Goal: Task Accomplishment & Management: Manage account settings

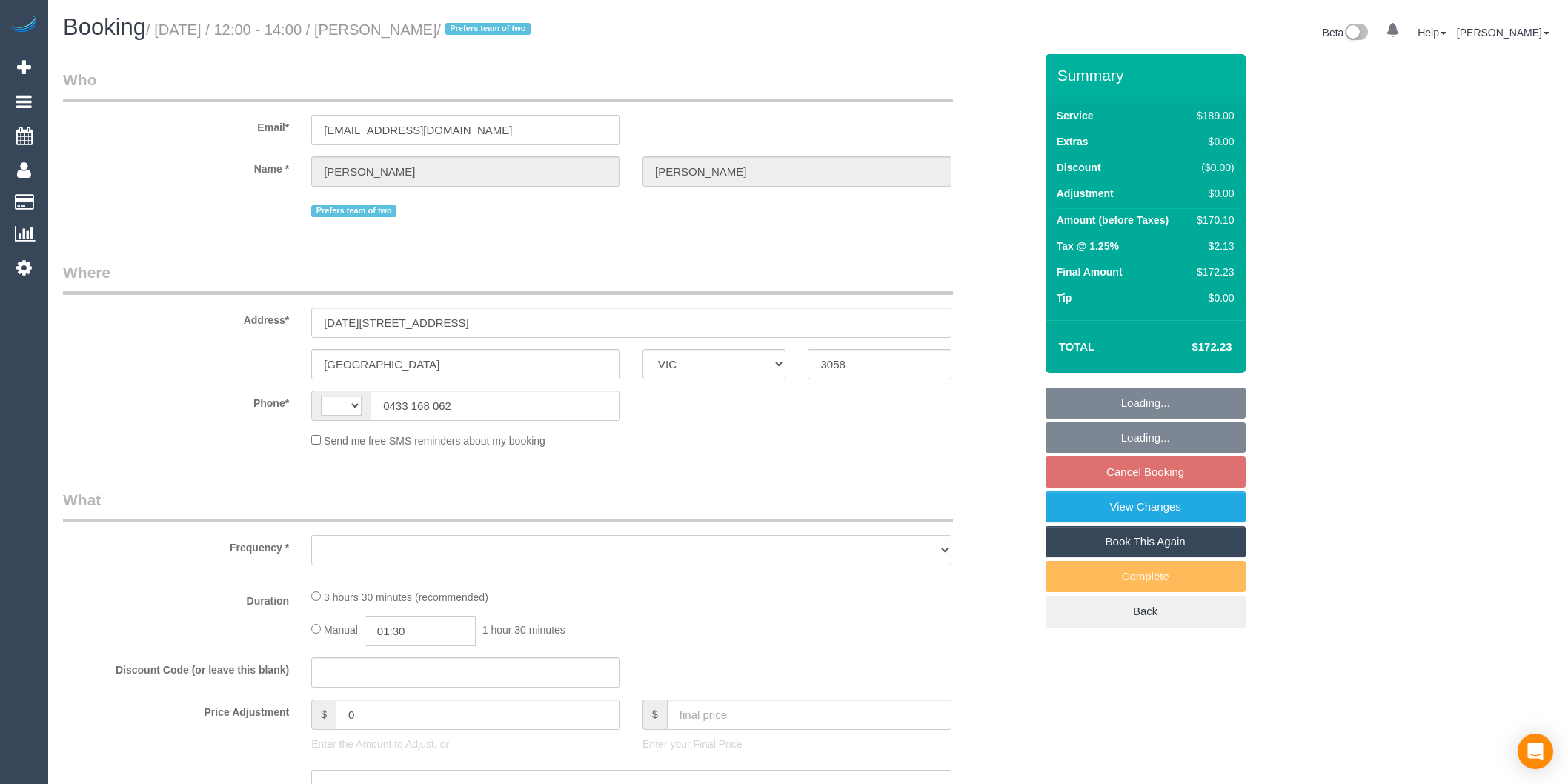
select select "VIC"
select select "string:AU"
select select "number:30"
select select "number:17"
select select "number:19"
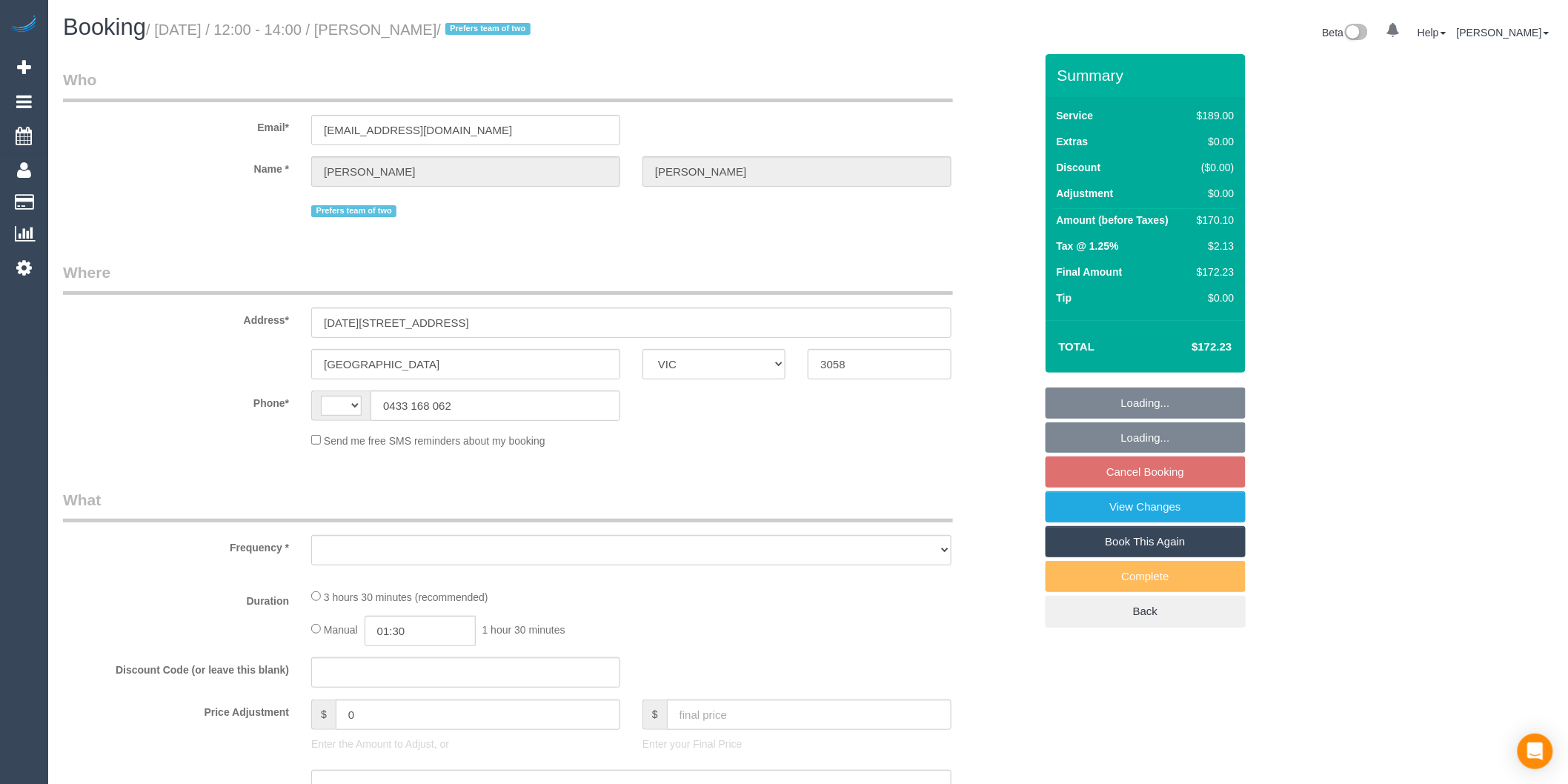
select select "number:22"
select select "number:34"
select select "number:11"
select select "object:740"
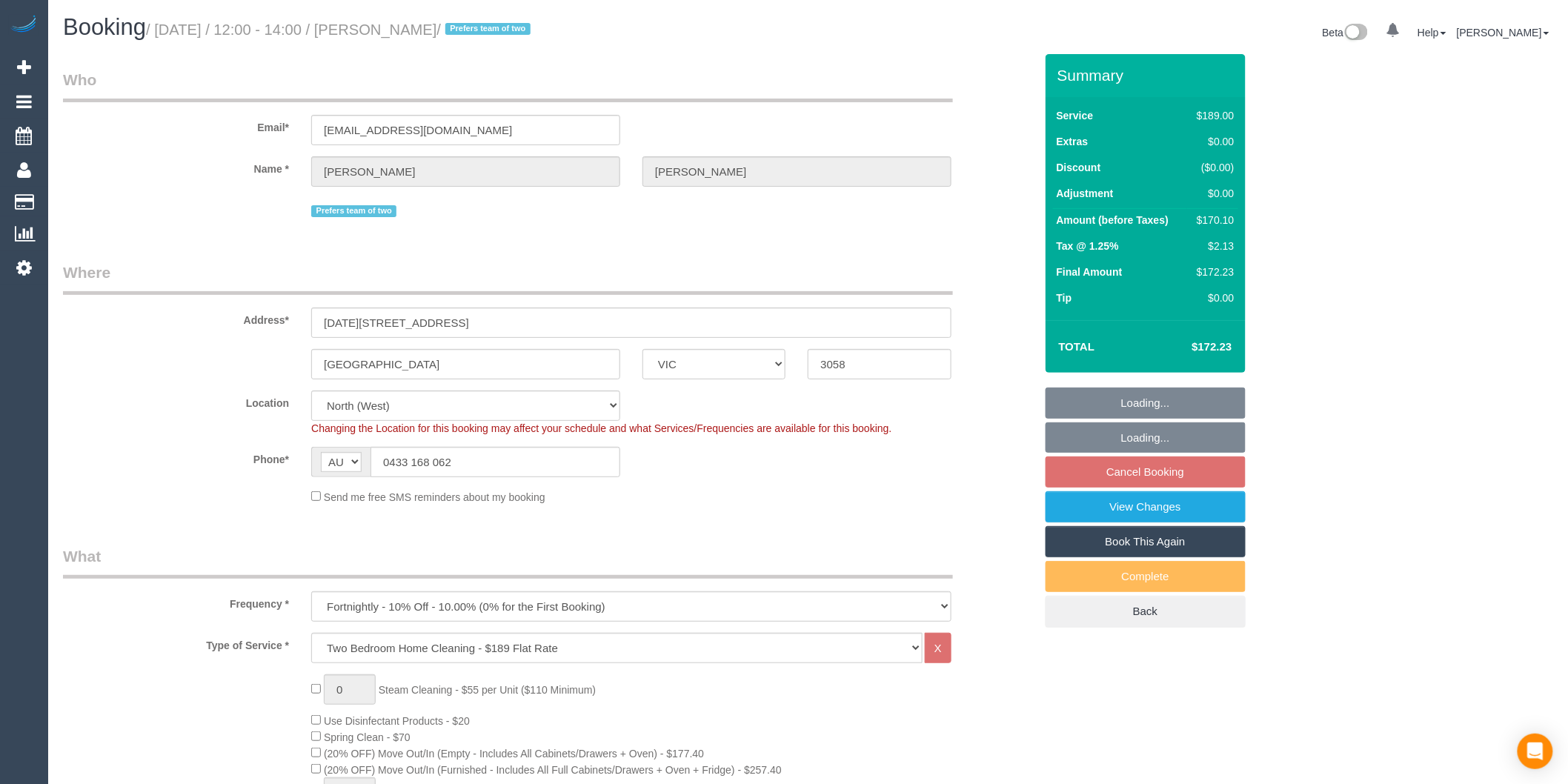
select select "string:stripe-pm_1RgGfz2GScqysDRVqlm1FYTC"
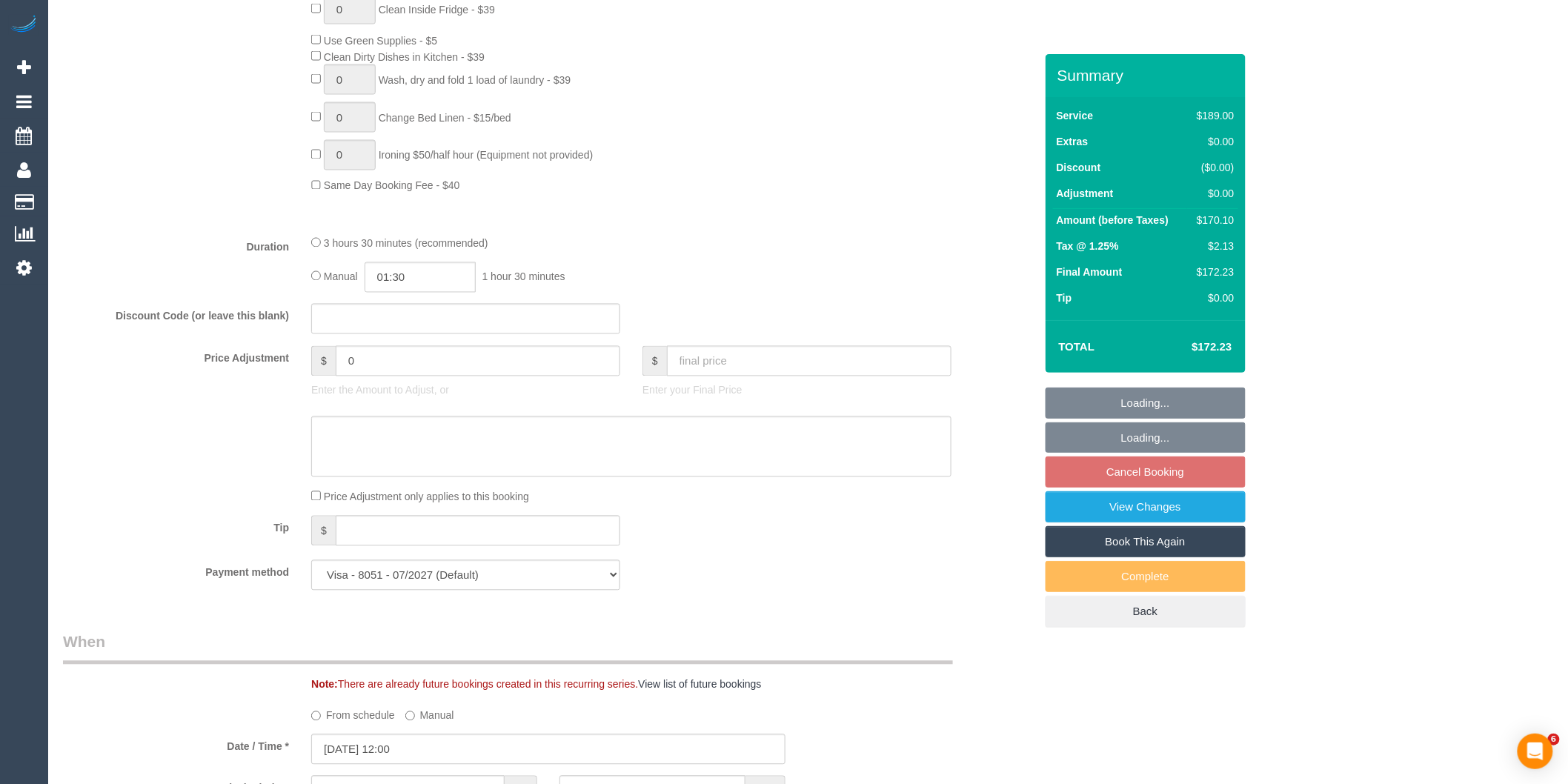
select select "object:1522"
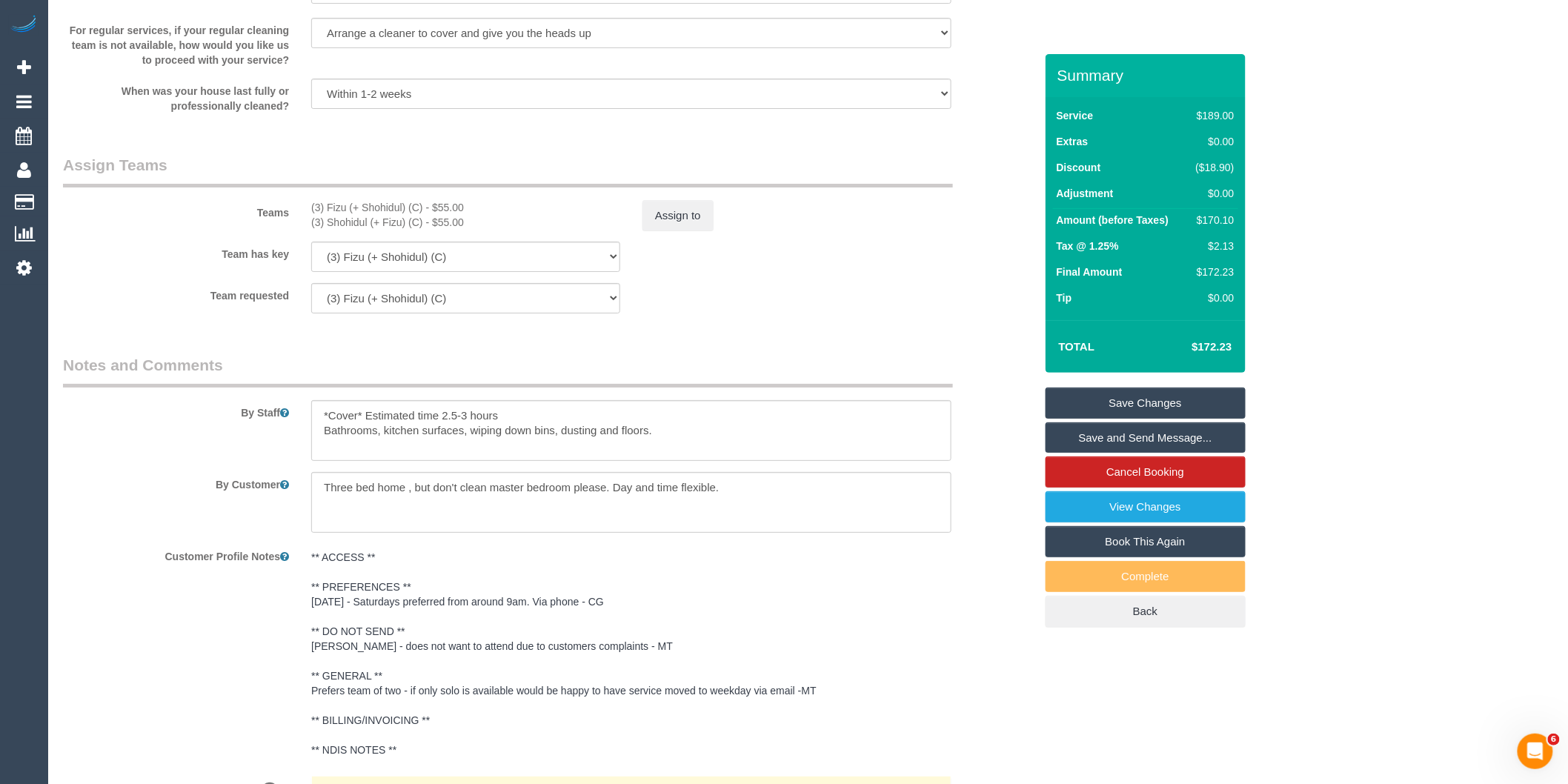
scroll to position [2224, 0]
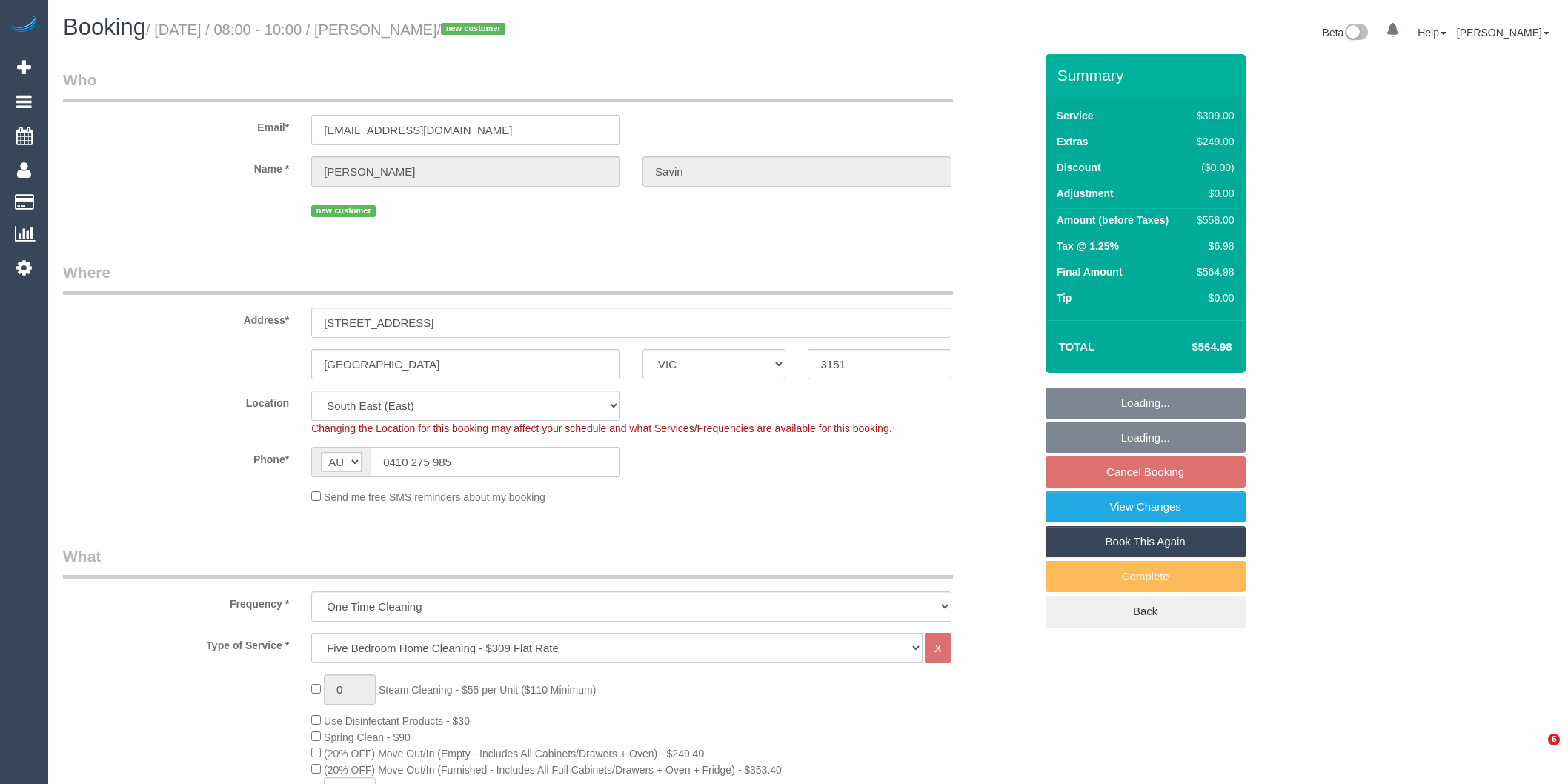
select select "VIC"
select select "object:825"
select select "number:28"
select select "number:14"
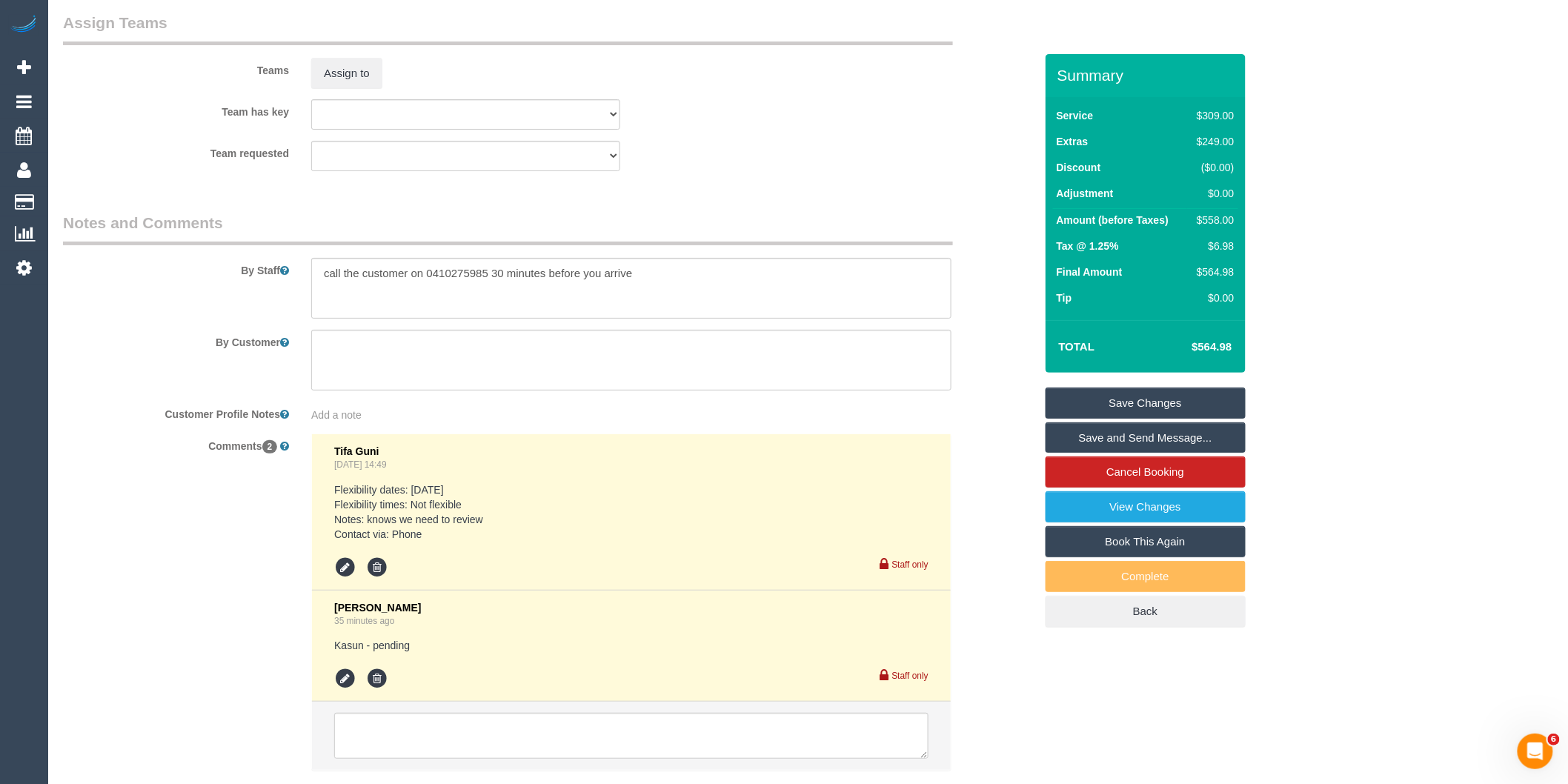
scroll to position [2452, 0]
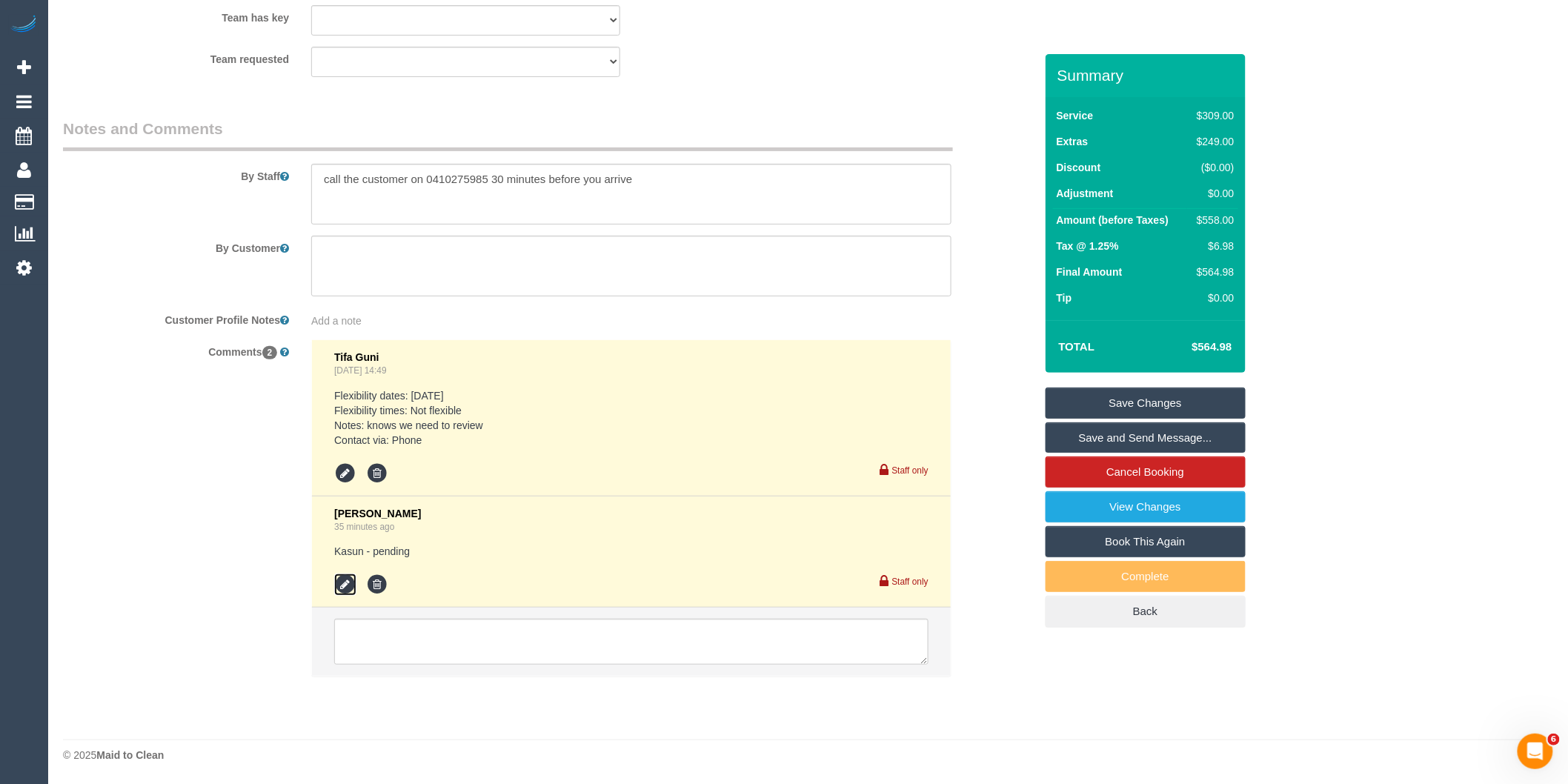
click at [349, 578] on icon at bounding box center [344, 585] width 22 height 22
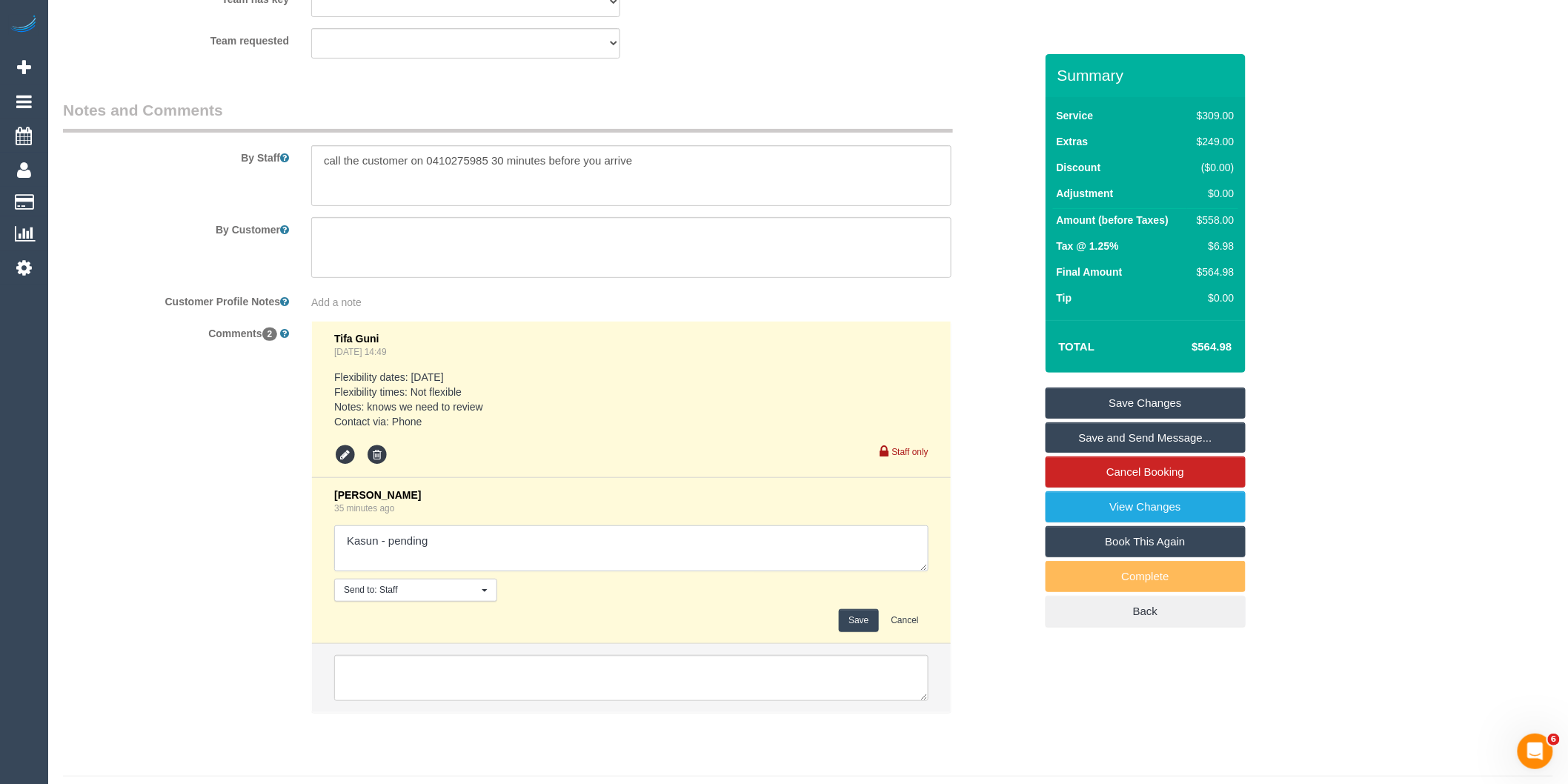
click at [445, 572] on textarea at bounding box center [631, 549] width 594 height 46
type textarea "Kasun - pending // declined"
click at [847, 632] on button "Save" at bounding box center [859, 621] width 39 height 23
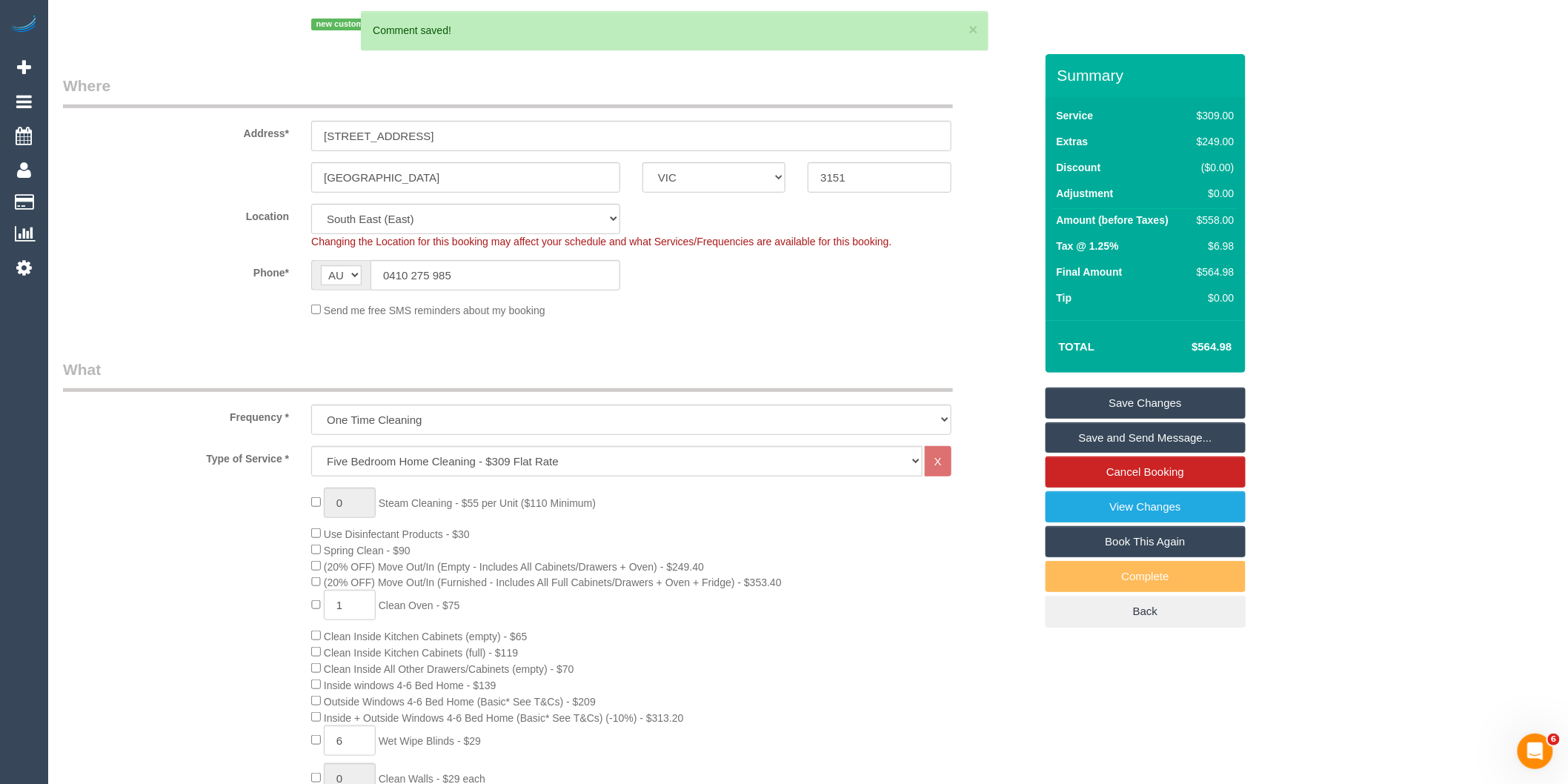
scroll to position [0, 0]
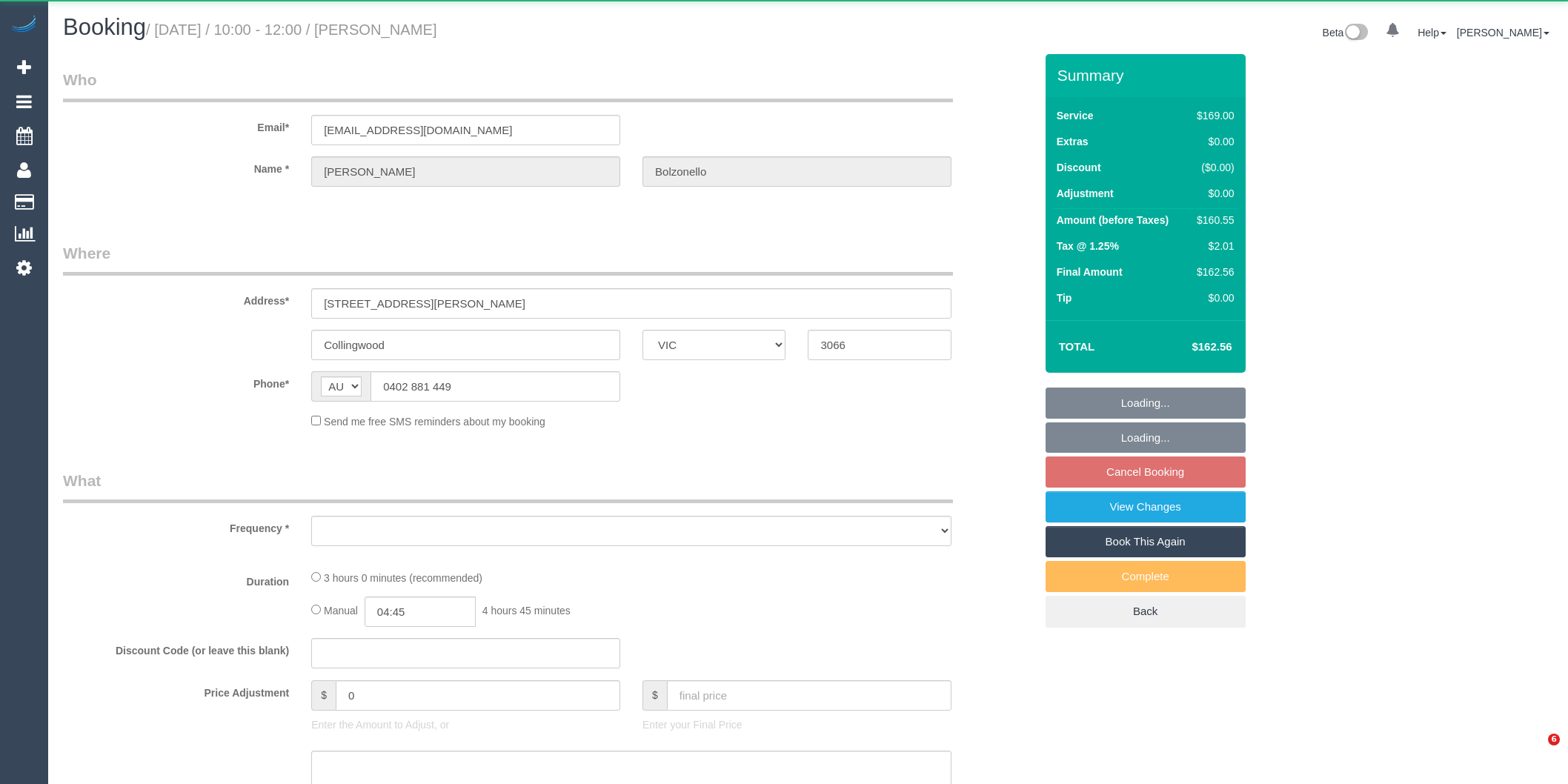
select select "VIC"
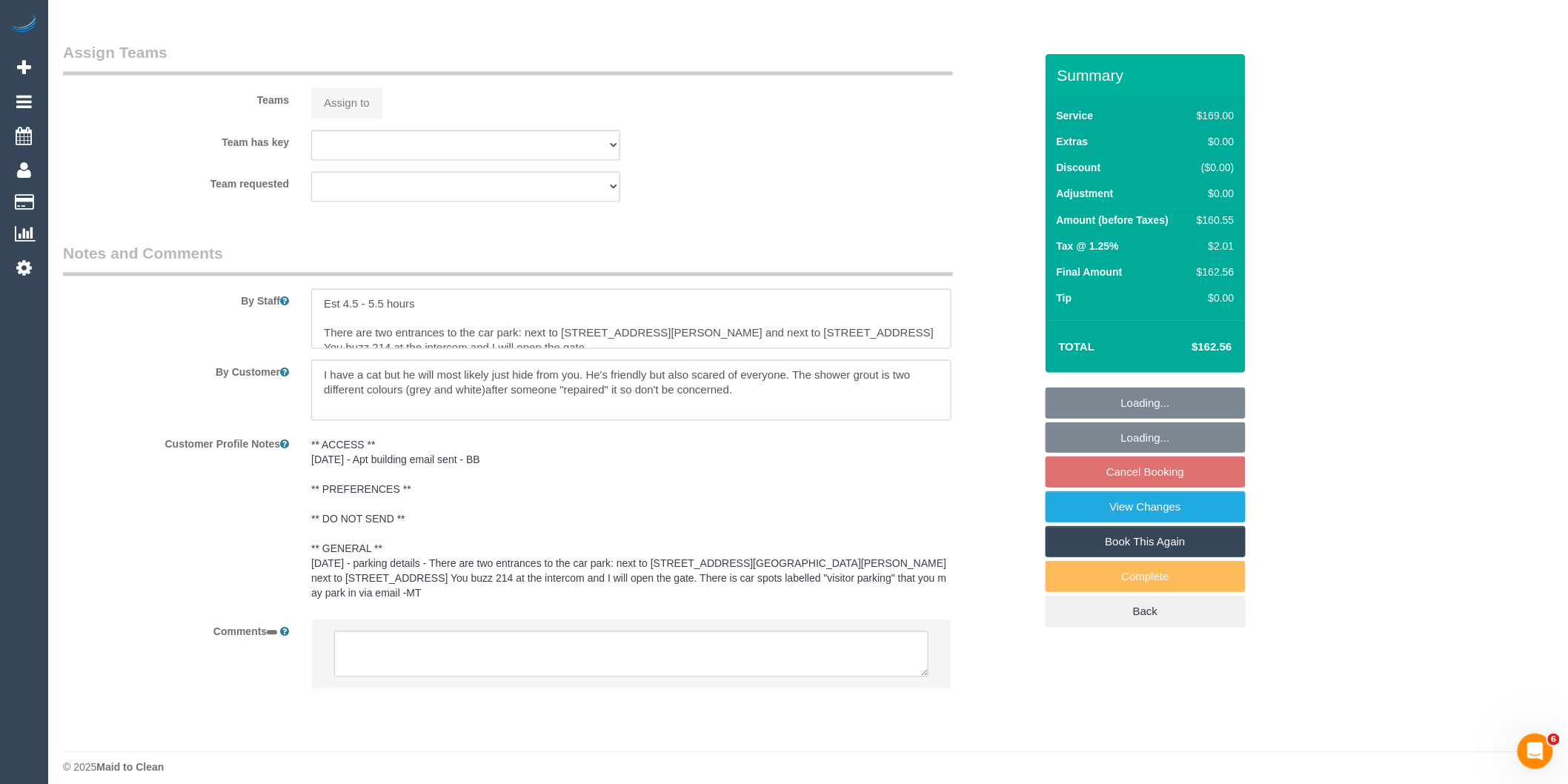
select select "number:29"
select select "number:14"
select select "number:18"
select select "number:22"
select select "number:34"
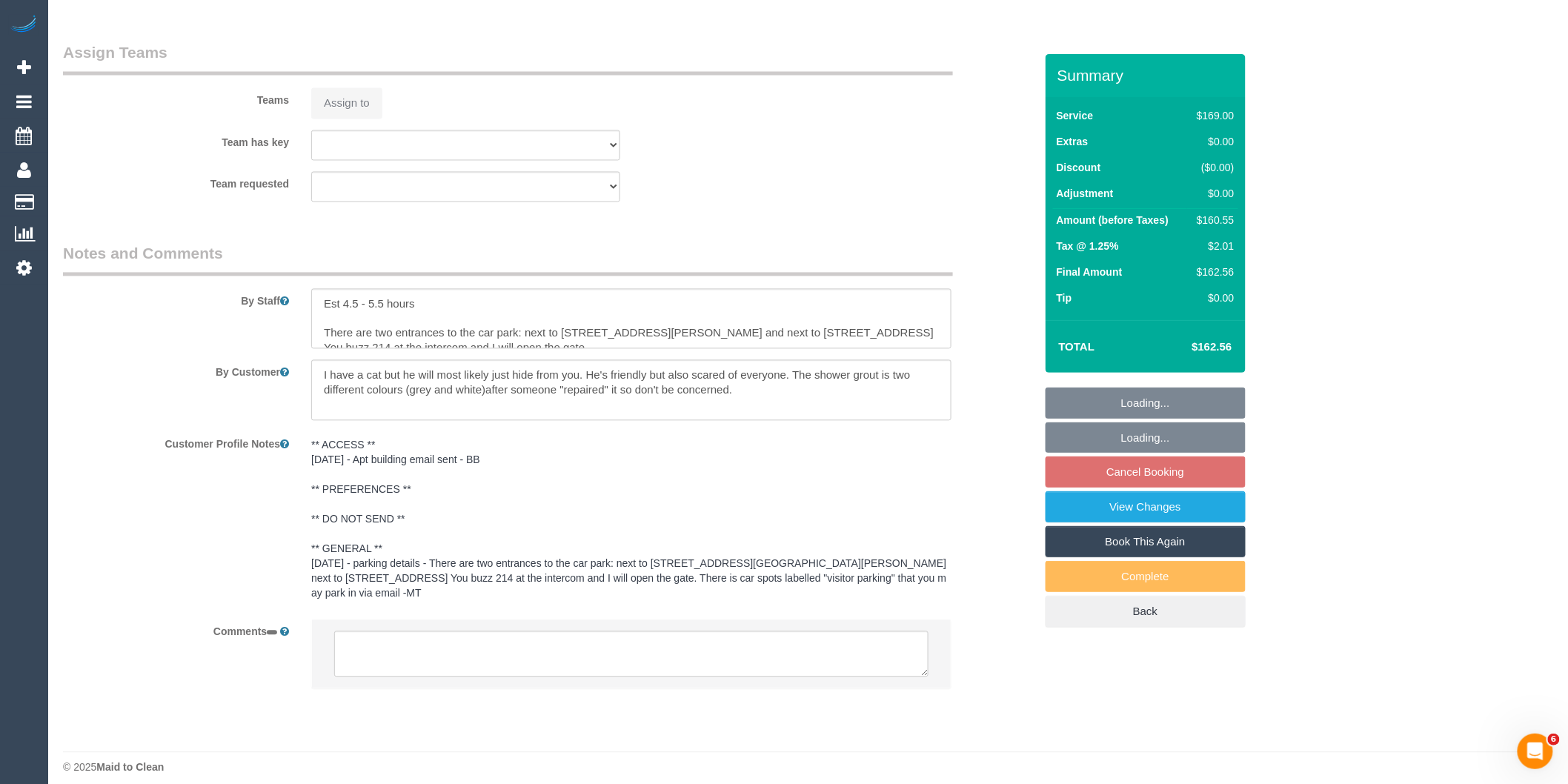
select select "number:12"
select select "object:668"
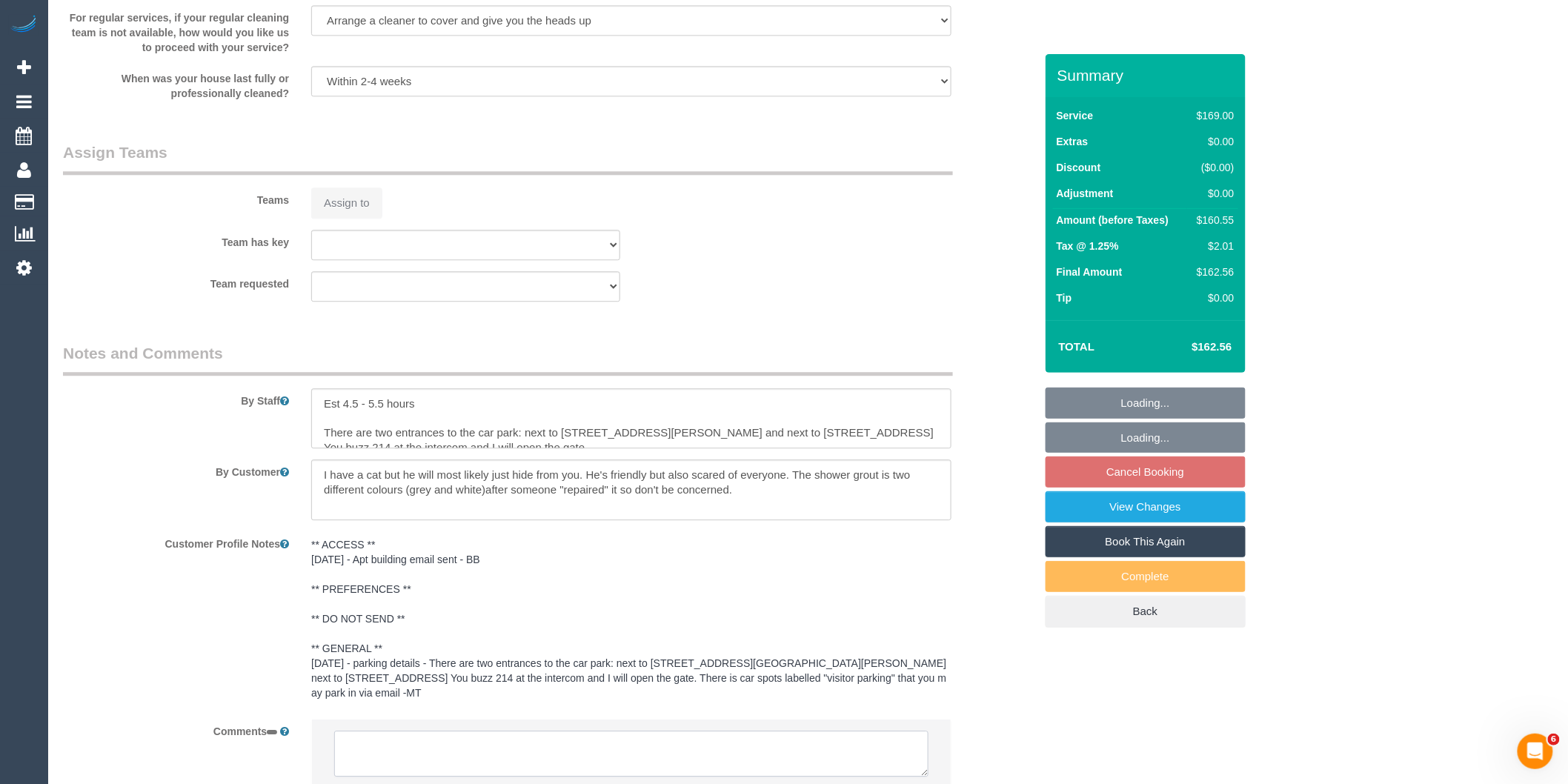
click at [433, 731] on textarea at bounding box center [631, 754] width 594 height 46
select select "string:stripe-pm_1S7WbR2GScqysDRVBGV8AdNI"
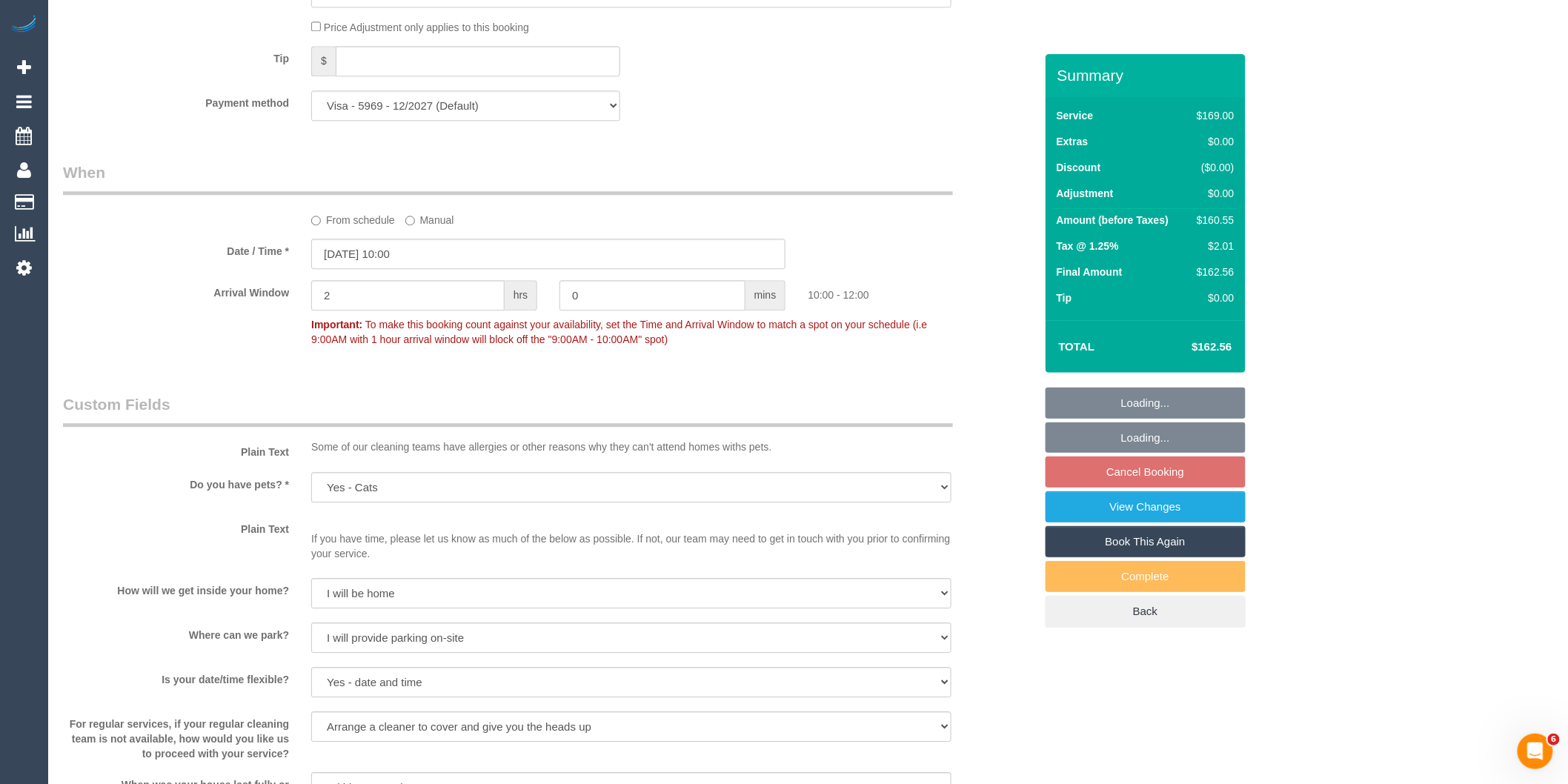
scroll to position [2304, 0]
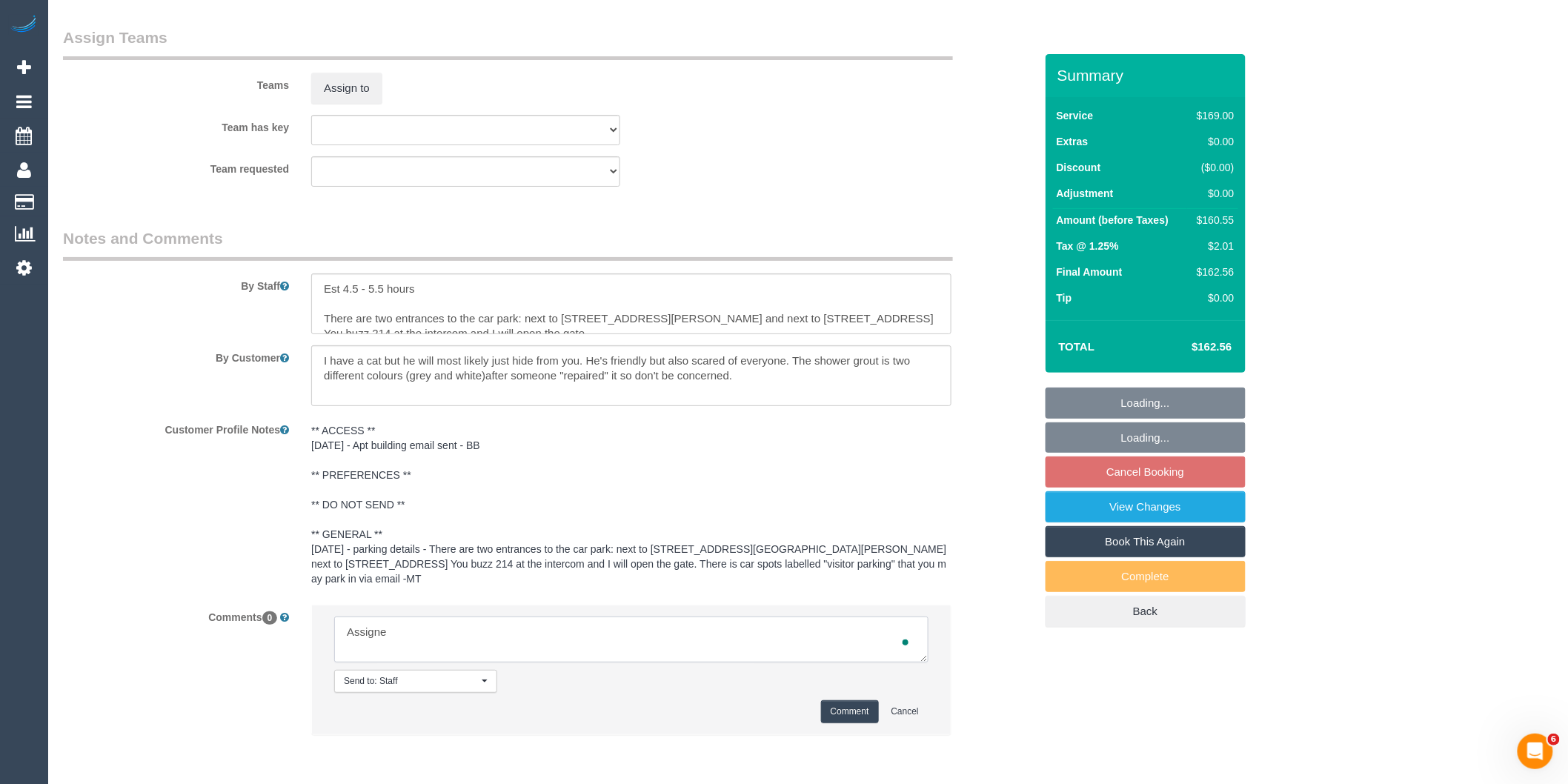
type textarea "Assigned"
select select "object:1553"
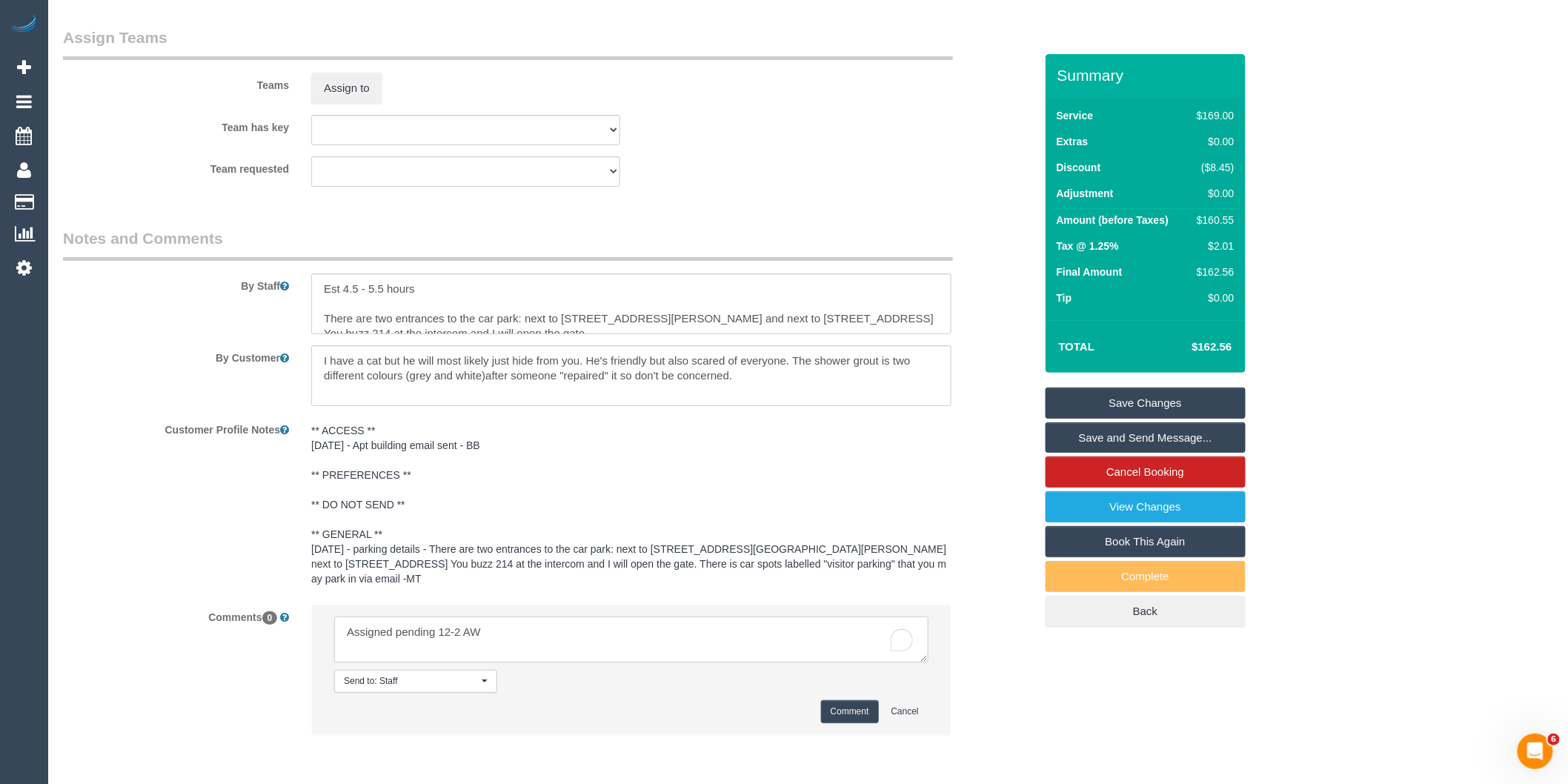
type textarea "Assigned pending 12-2 AW"
click at [833, 710] on button "Comment" at bounding box center [850, 712] width 58 height 23
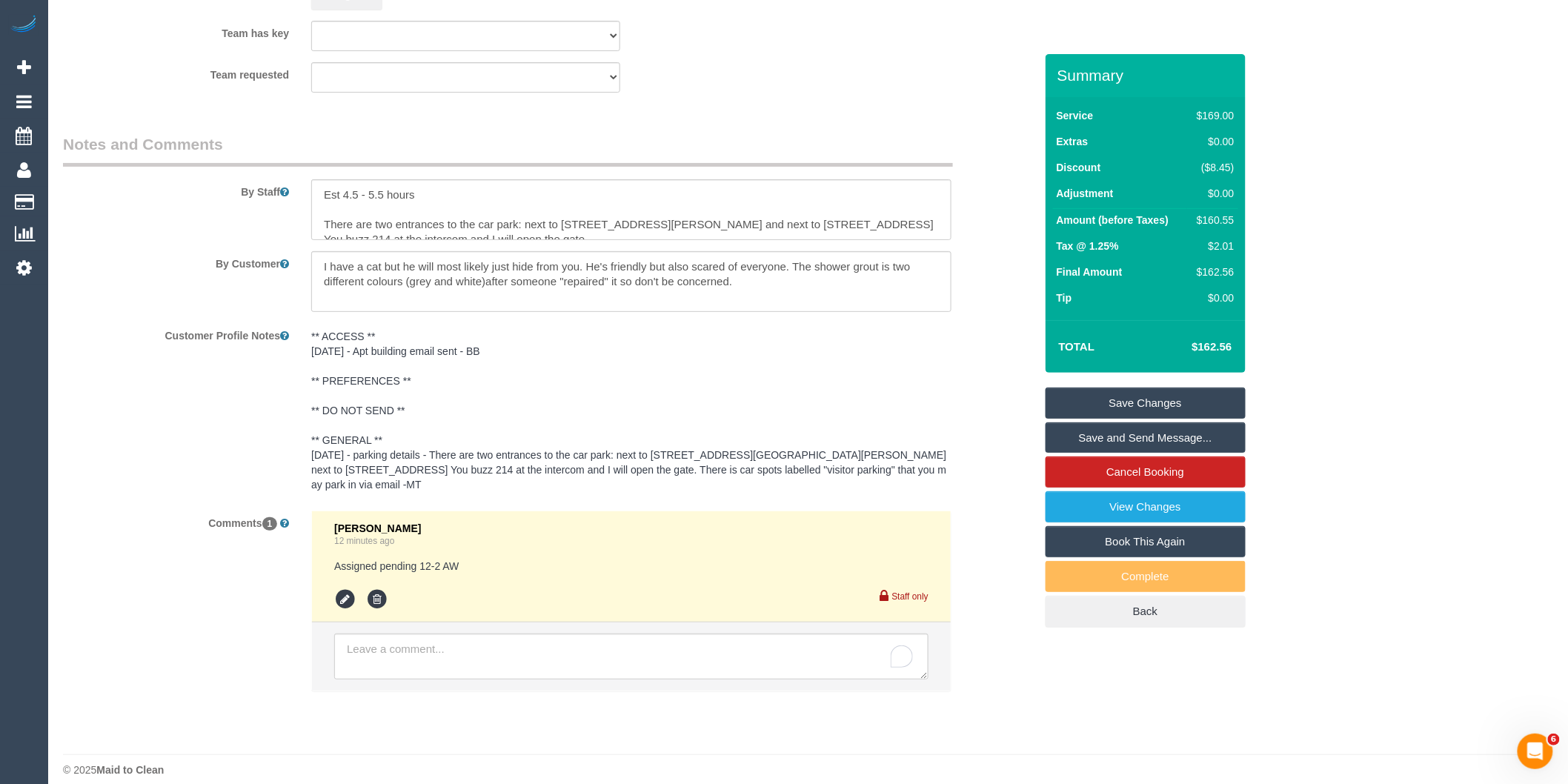
scroll to position [2417, 0]
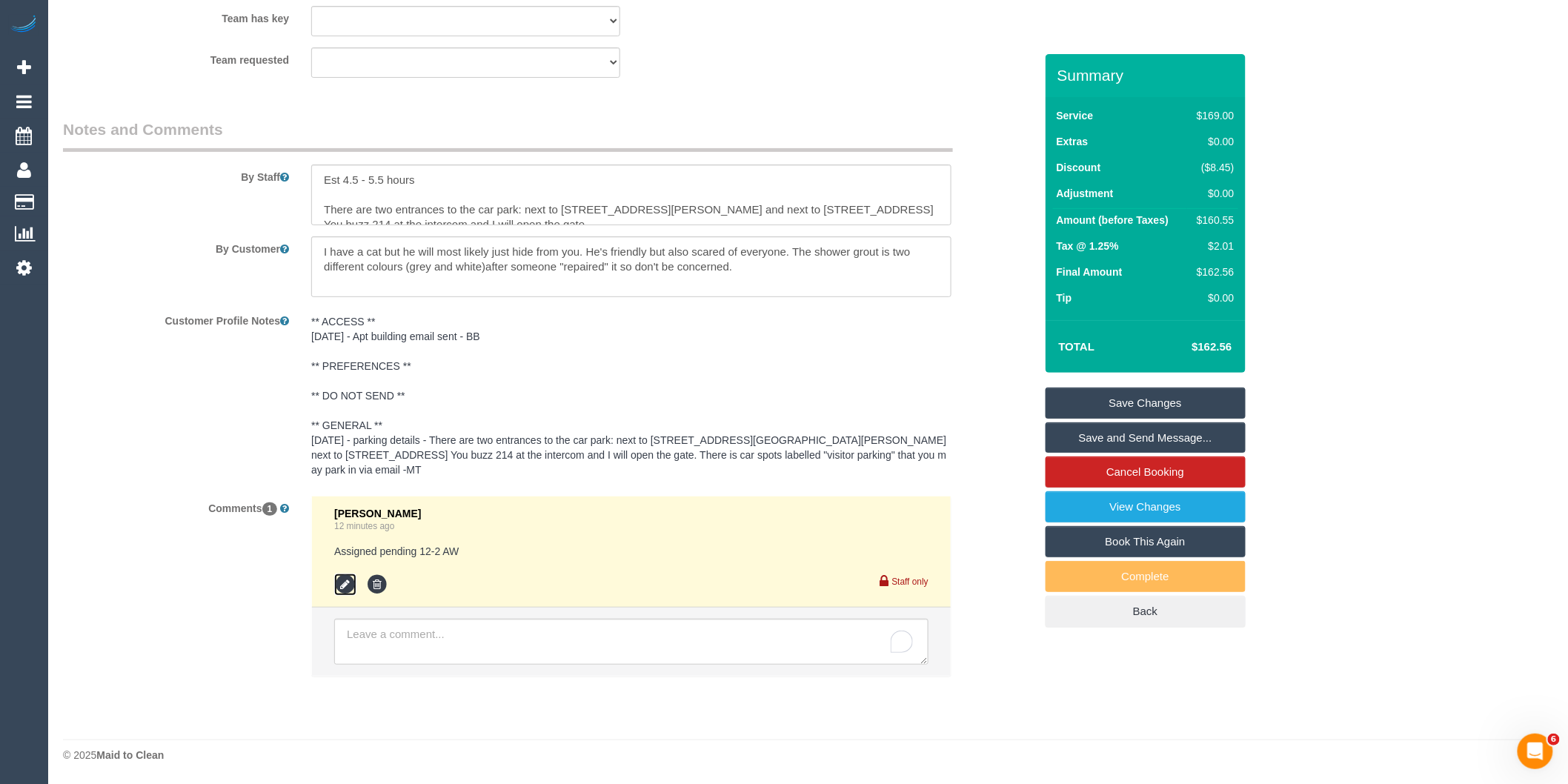
click at [351, 578] on icon at bounding box center [344, 585] width 22 height 22
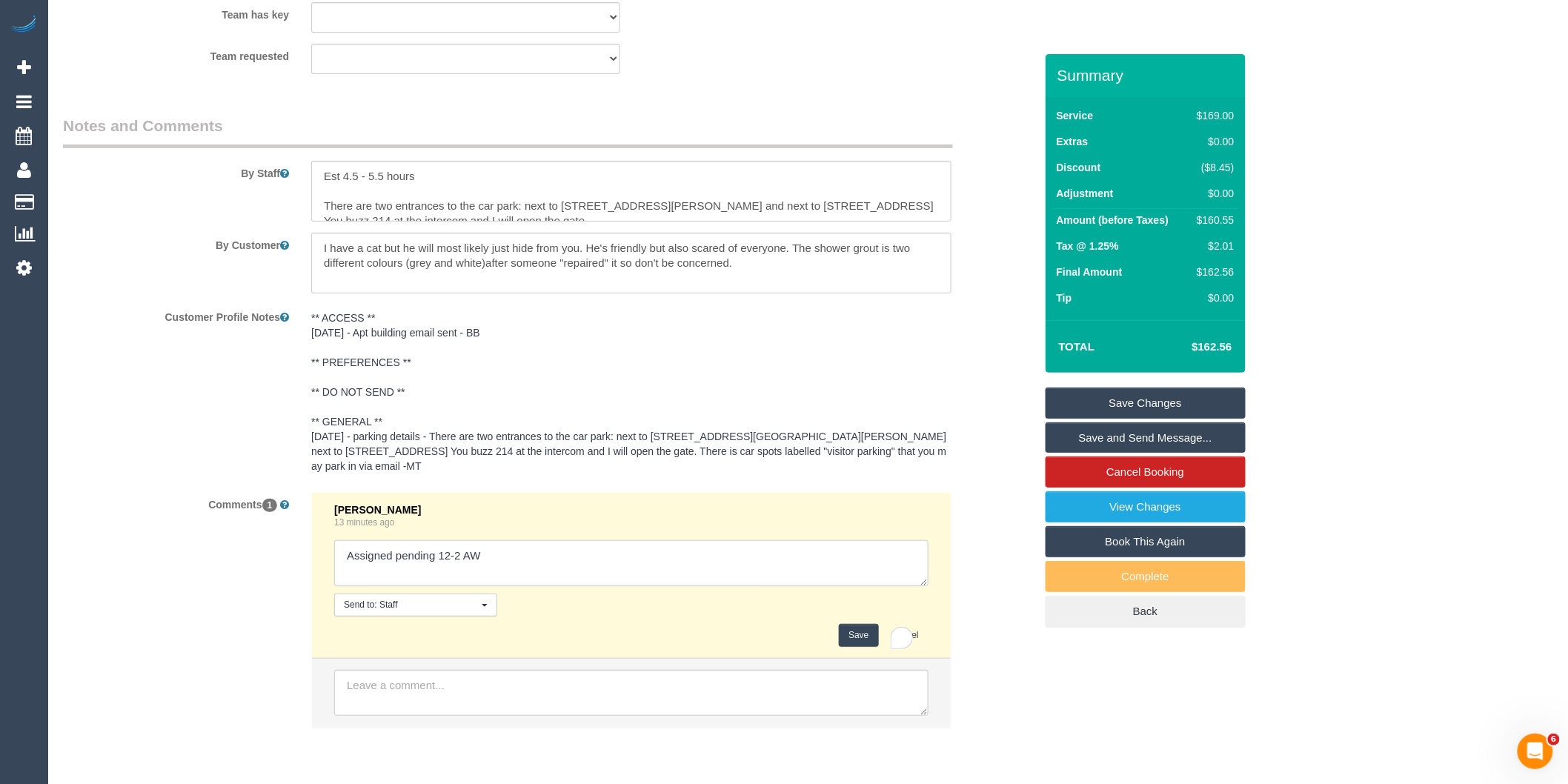
drag, startPoint x: 502, startPoint y: 550, endPoint x: 515, endPoint y: 555, distance: 13.9
click at [502, 550] on textarea at bounding box center [631, 564] width 594 height 46
type textarea "Assigned pending 12-2 AW - via email"
click at [857, 640] on button "Save" at bounding box center [859, 635] width 39 height 23
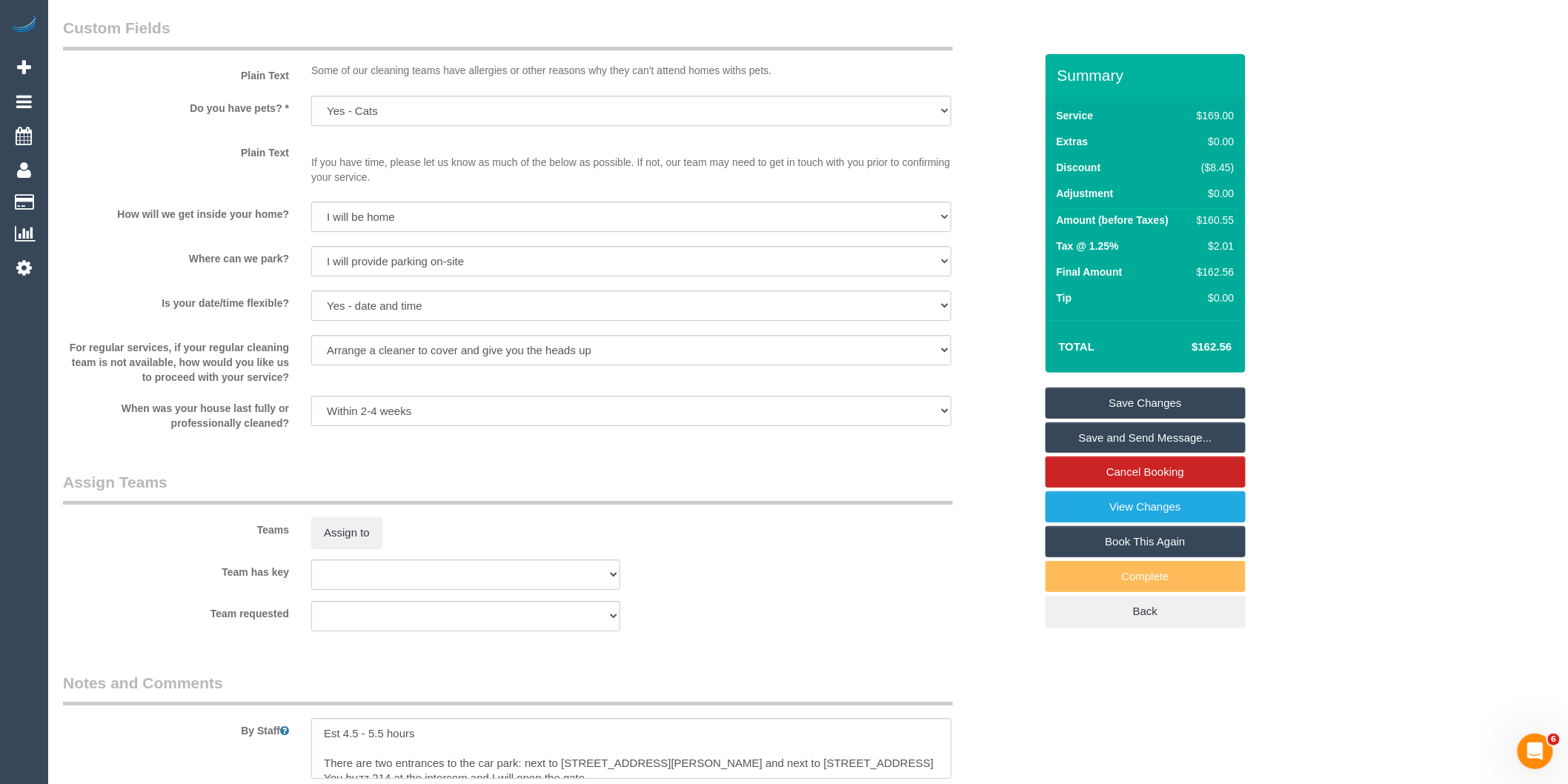
scroll to position [2141, 0]
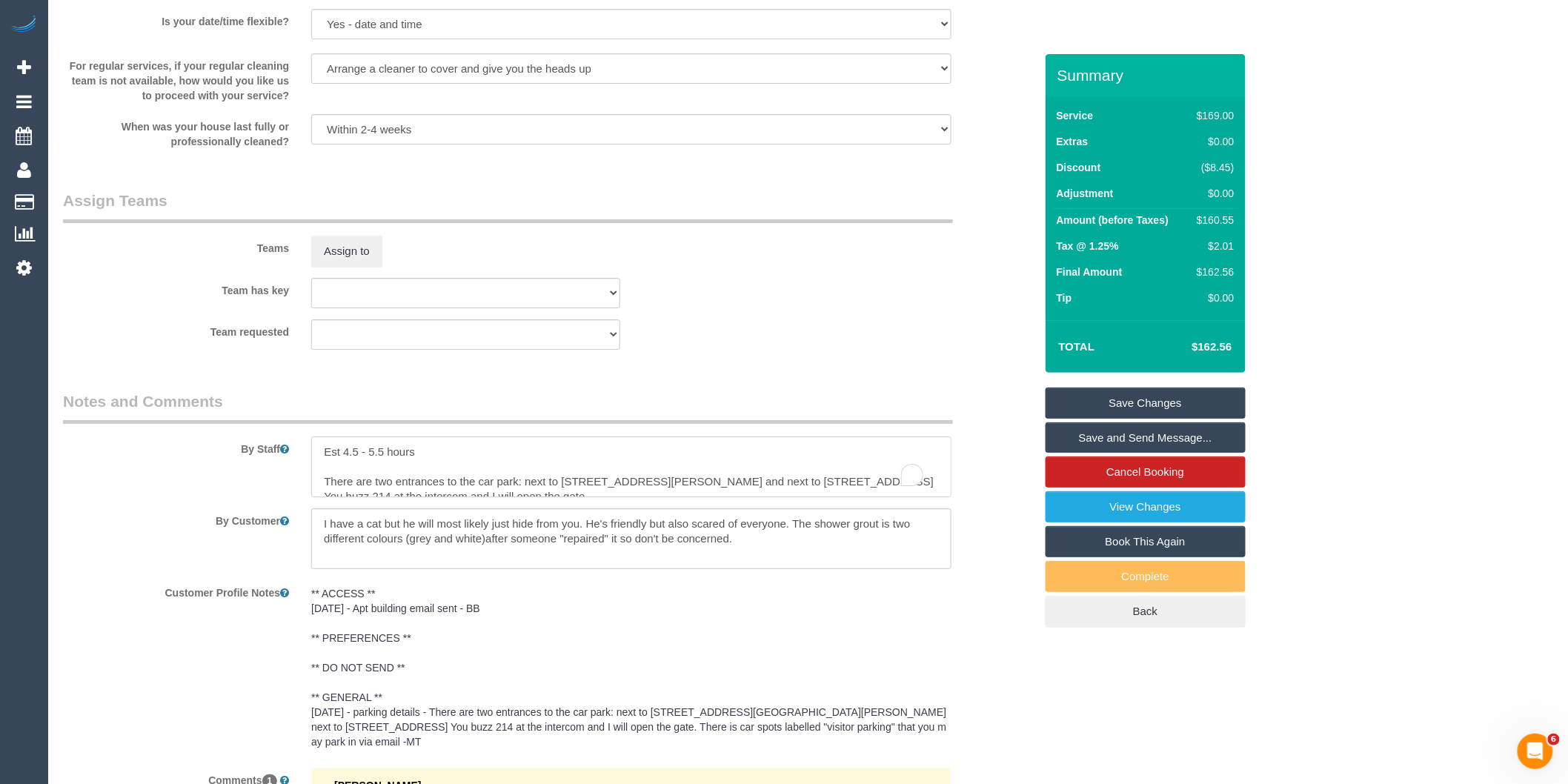
click at [317, 467] on textarea "To enrich screen reader interactions, please activate Accessibility in Grammarl…" at bounding box center [631, 467] width 640 height 60
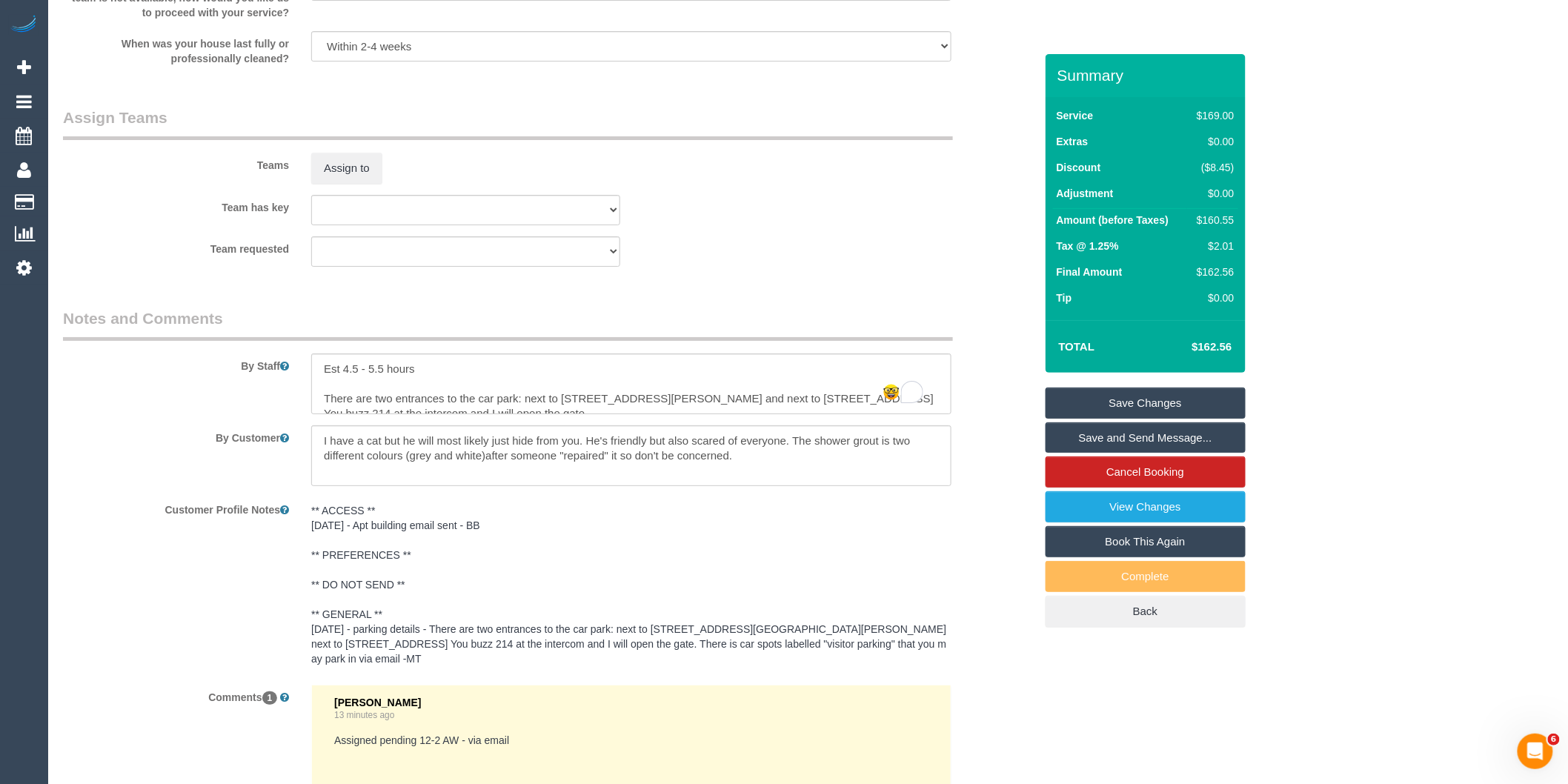
scroll to position [2469, 0]
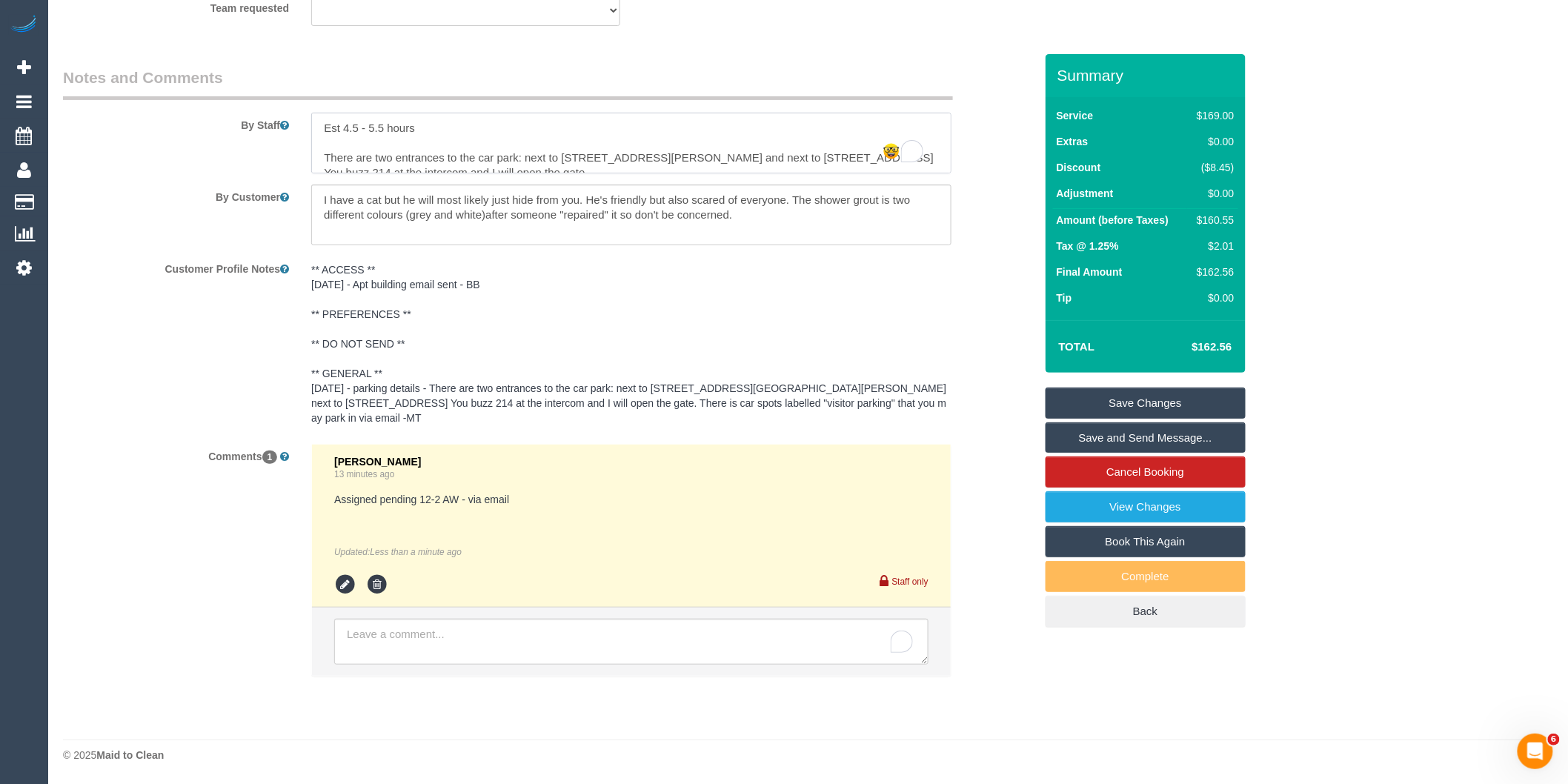
click at [332, 136] on textarea "To enrich screen reader interactions, please activate Accessibility in Grammarl…" at bounding box center [631, 143] width 640 height 60
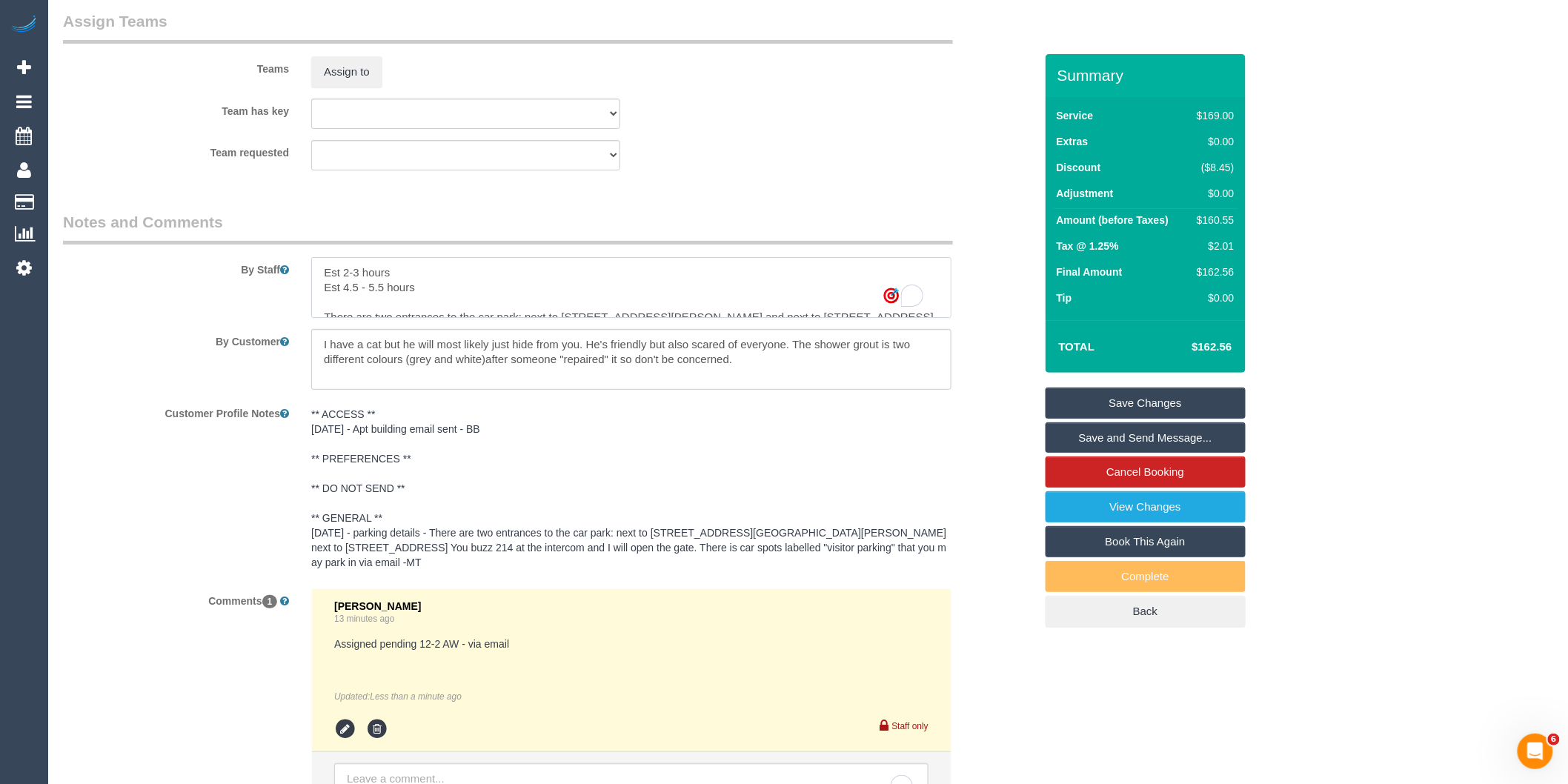
scroll to position [2304, 0]
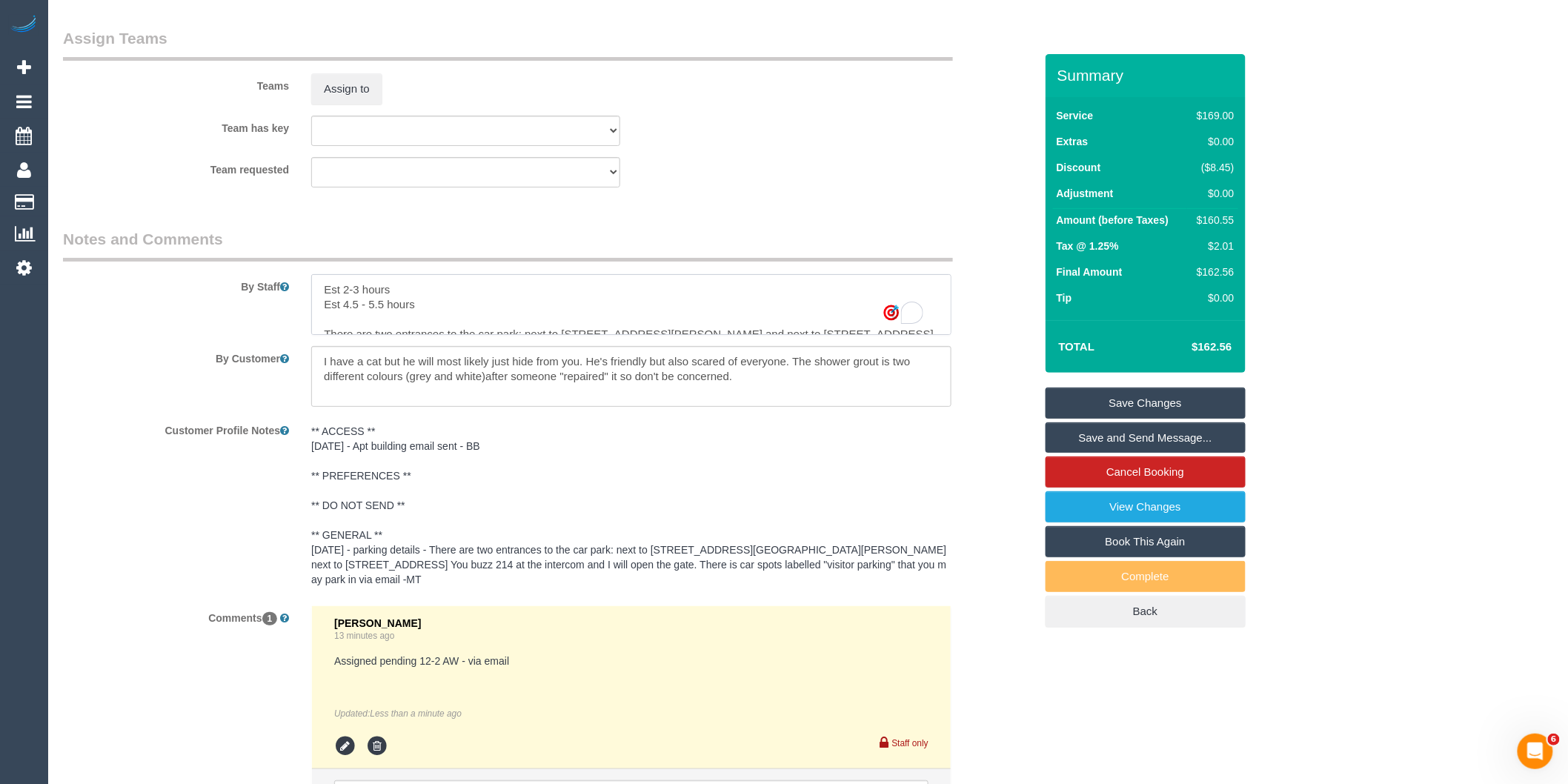
drag, startPoint x: 454, startPoint y: 329, endPoint x: 313, endPoint y: 321, distance: 141.2
click at [313, 321] on textarea "To enrich screen reader interactions, please activate Accessibility in Grammarl…" at bounding box center [631, 305] width 640 height 60
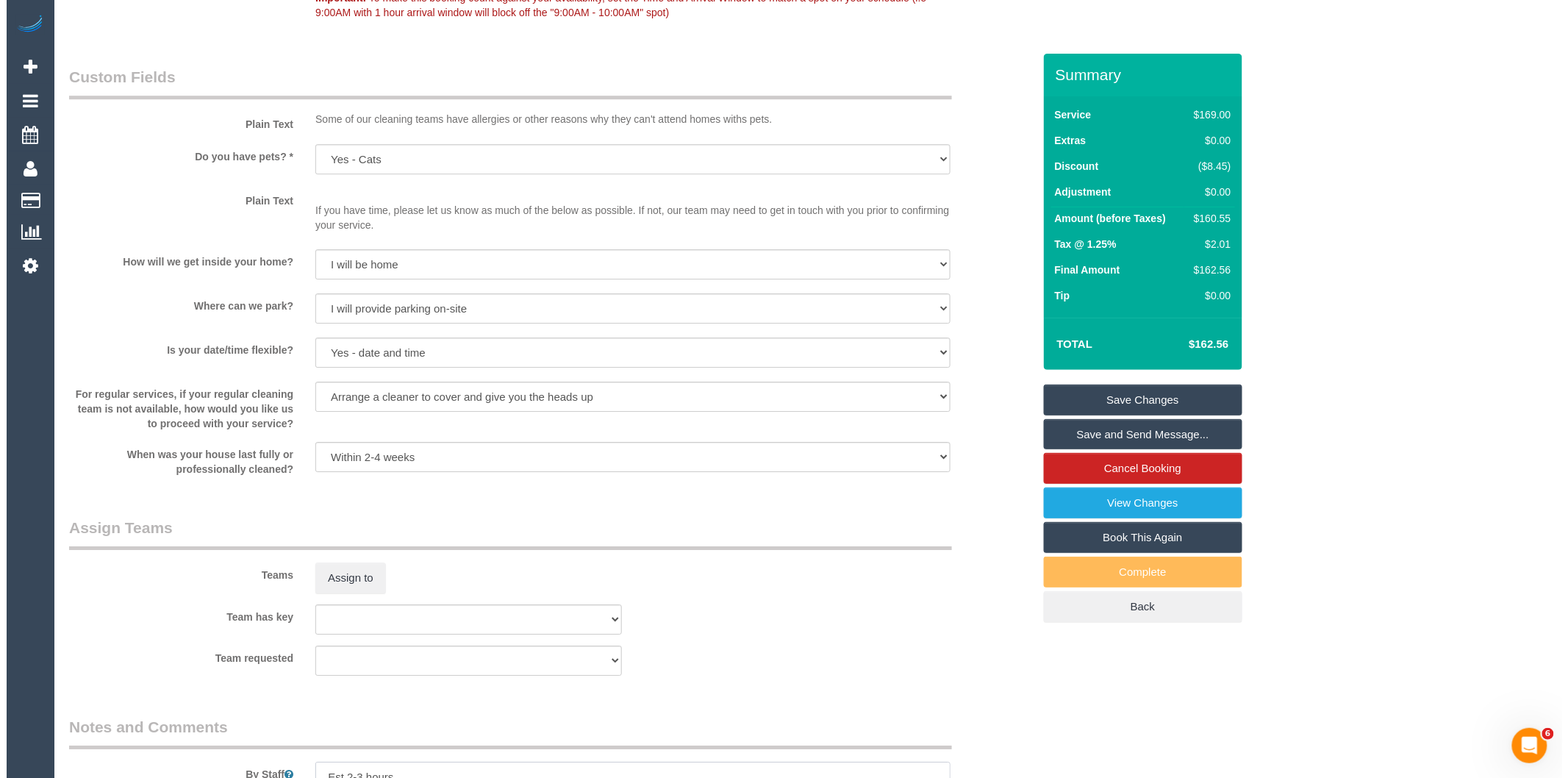
scroll to position [2041, 0]
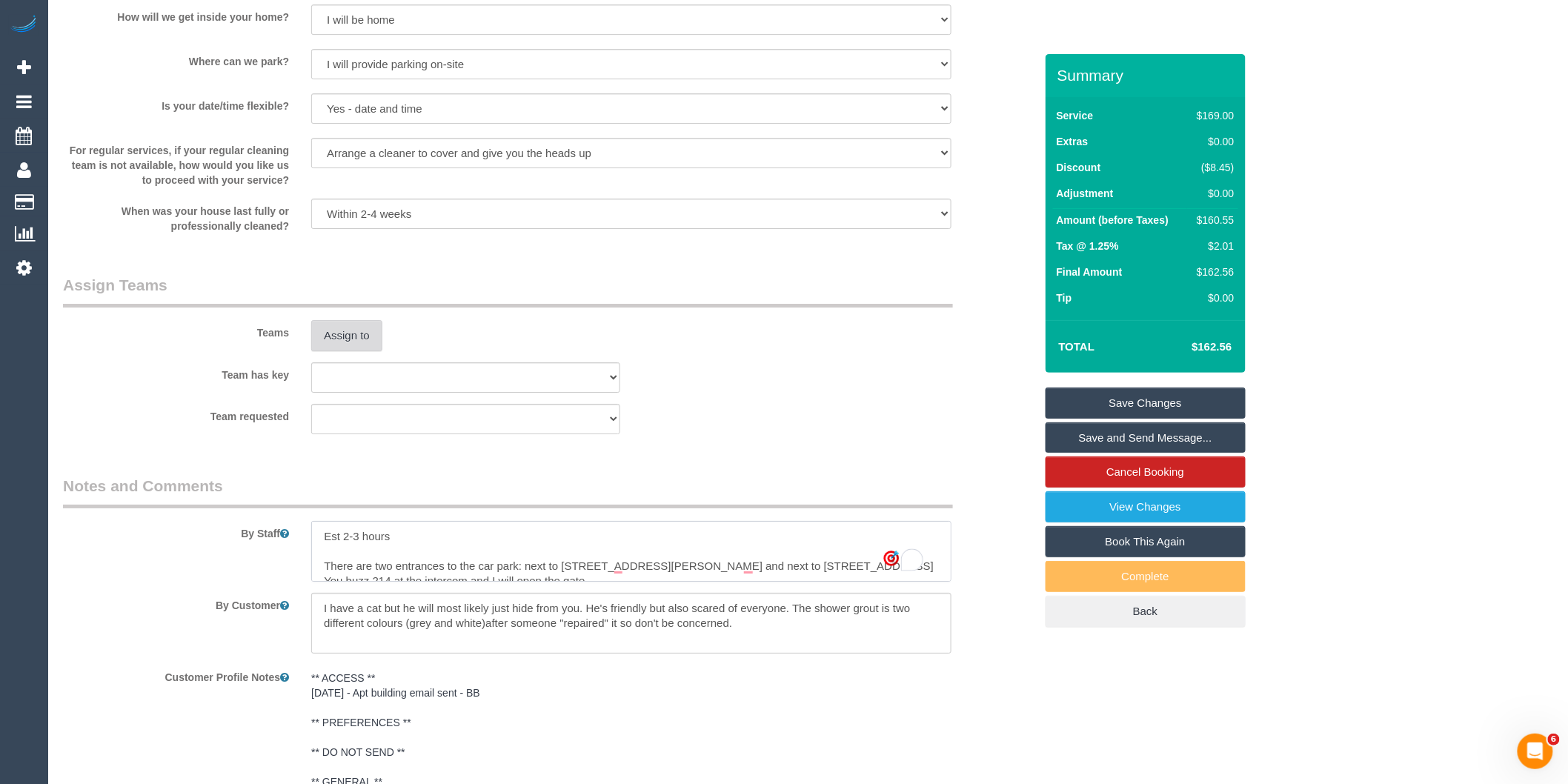
type textarea "Est 2-3 hours There are two entrances to the car park: next to 11 Hoddle st and…"
click at [347, 351] on button "Assign to" at bounding box center [346, 336] width 71 height 31
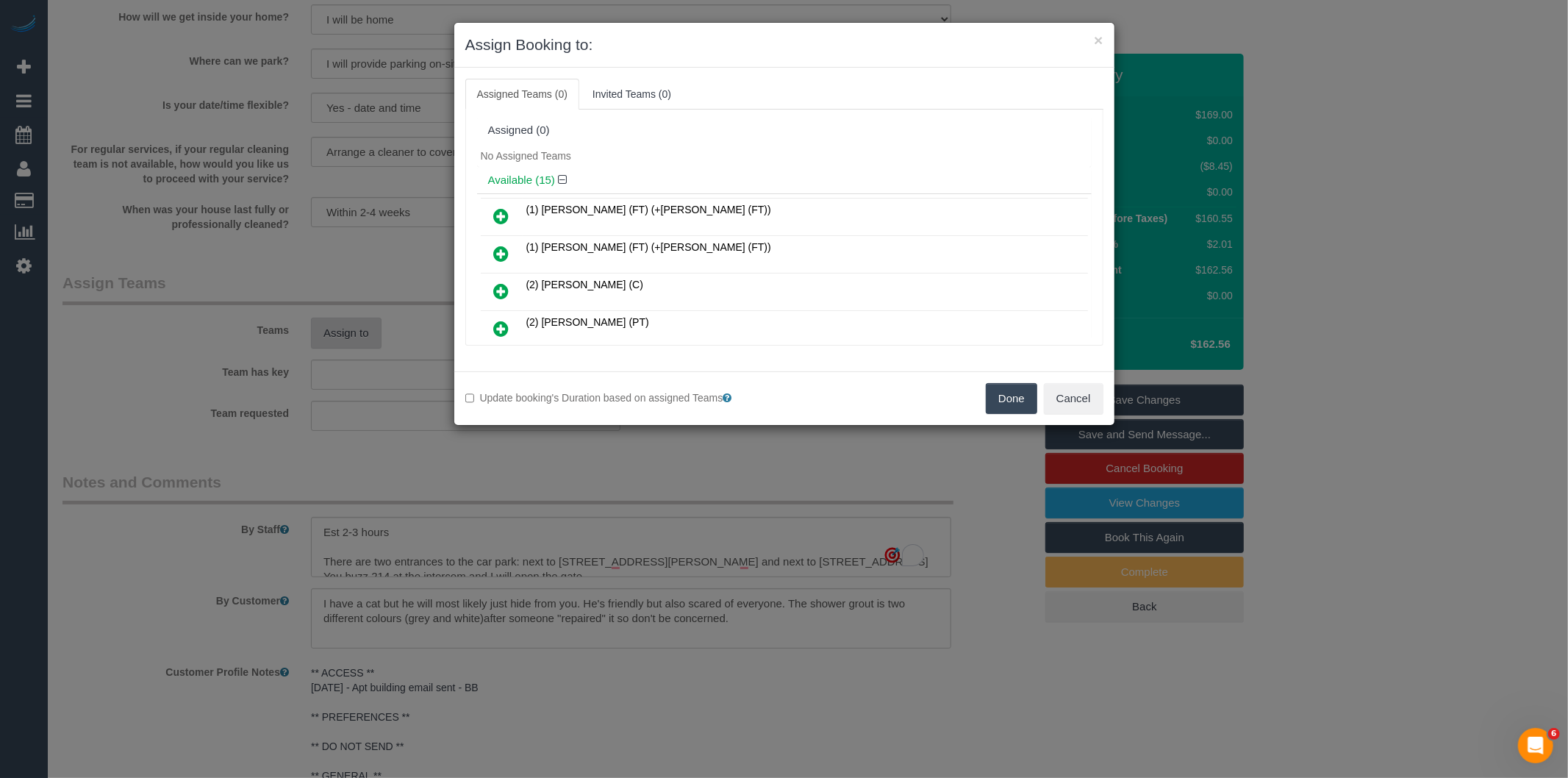
scroll to position [4585, 0]
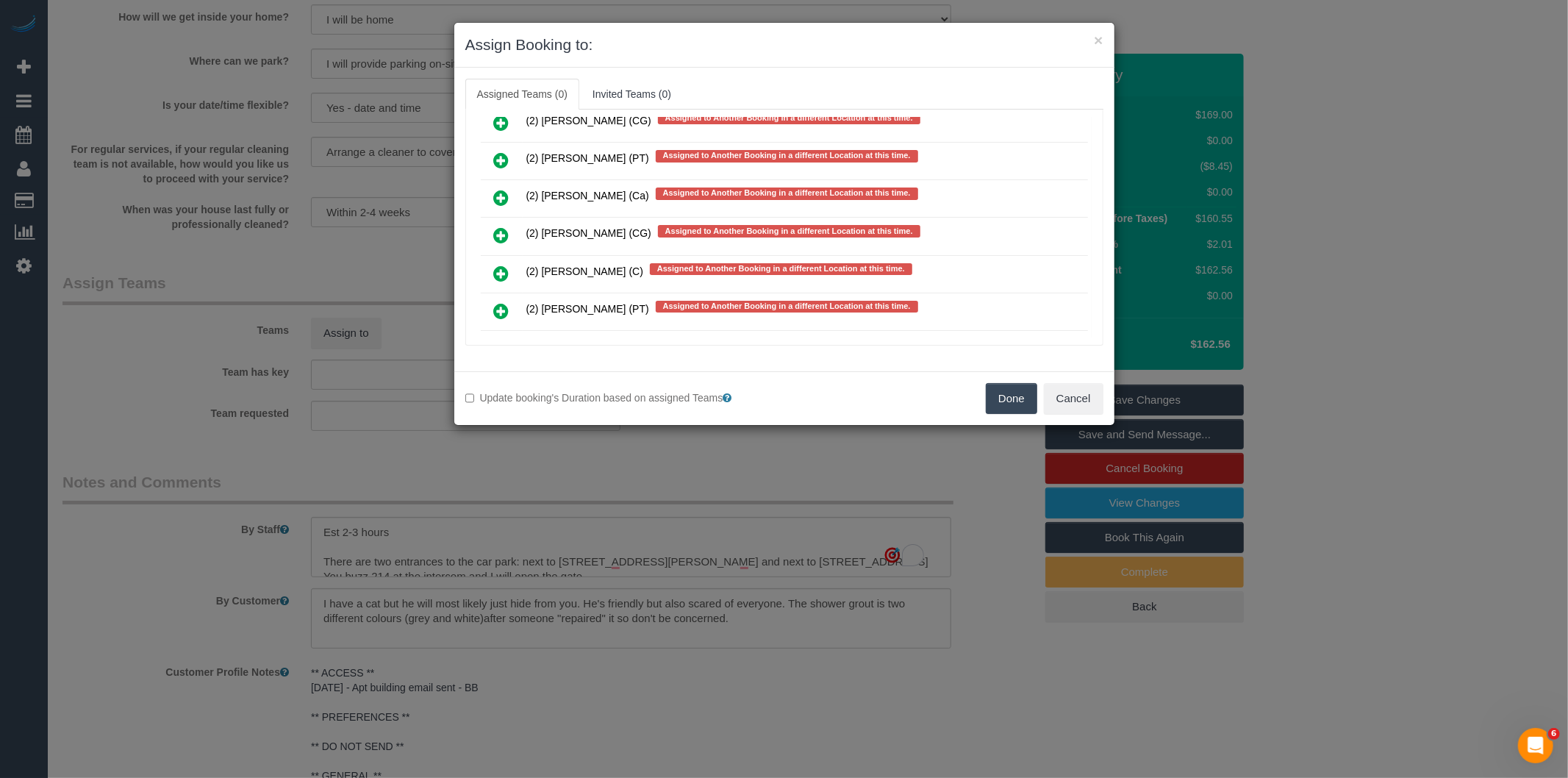
click at [498, 302] on icon at bounding box center [501, 311] width 15 height 18
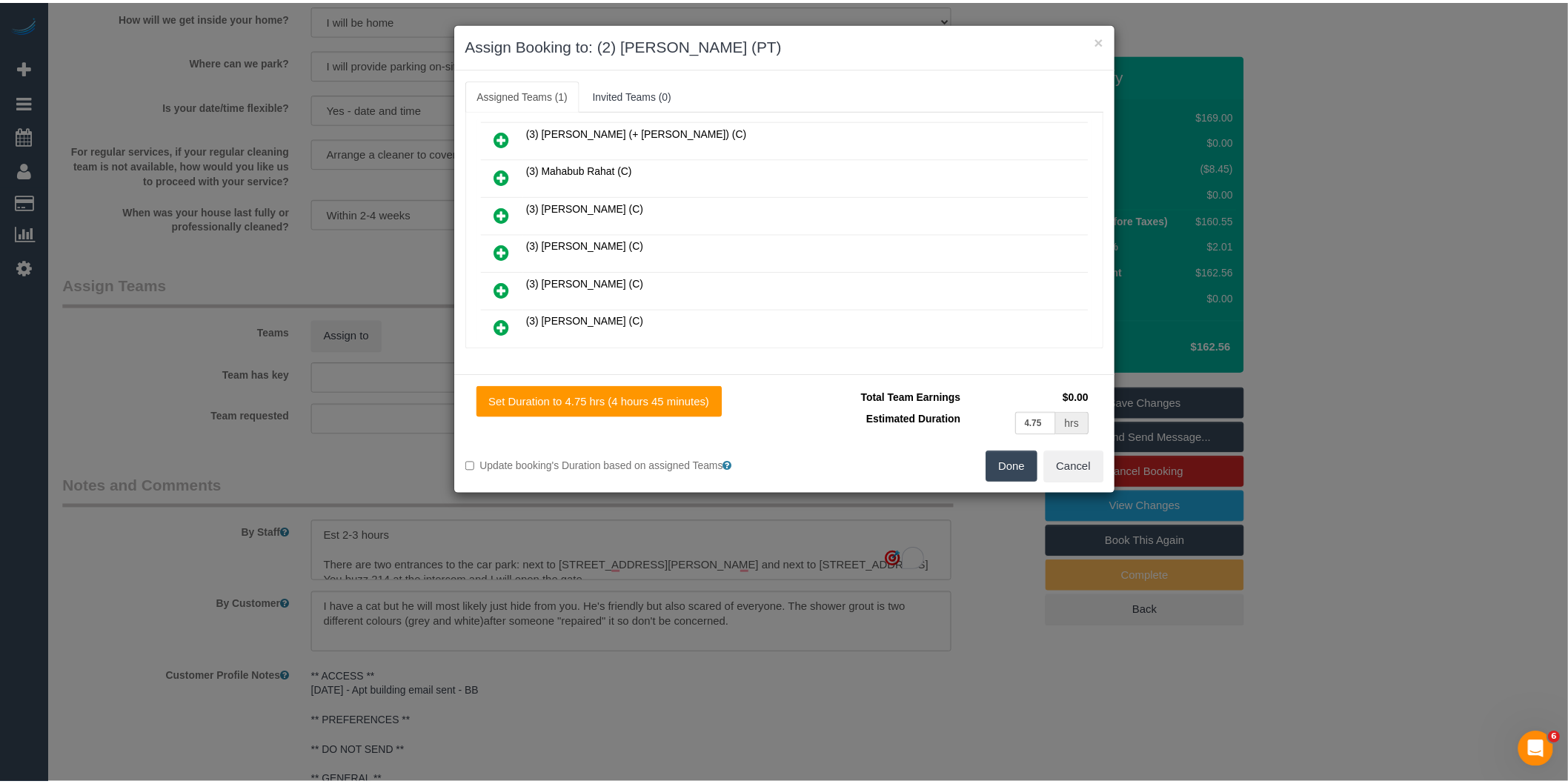
scroll to position [0, 0]
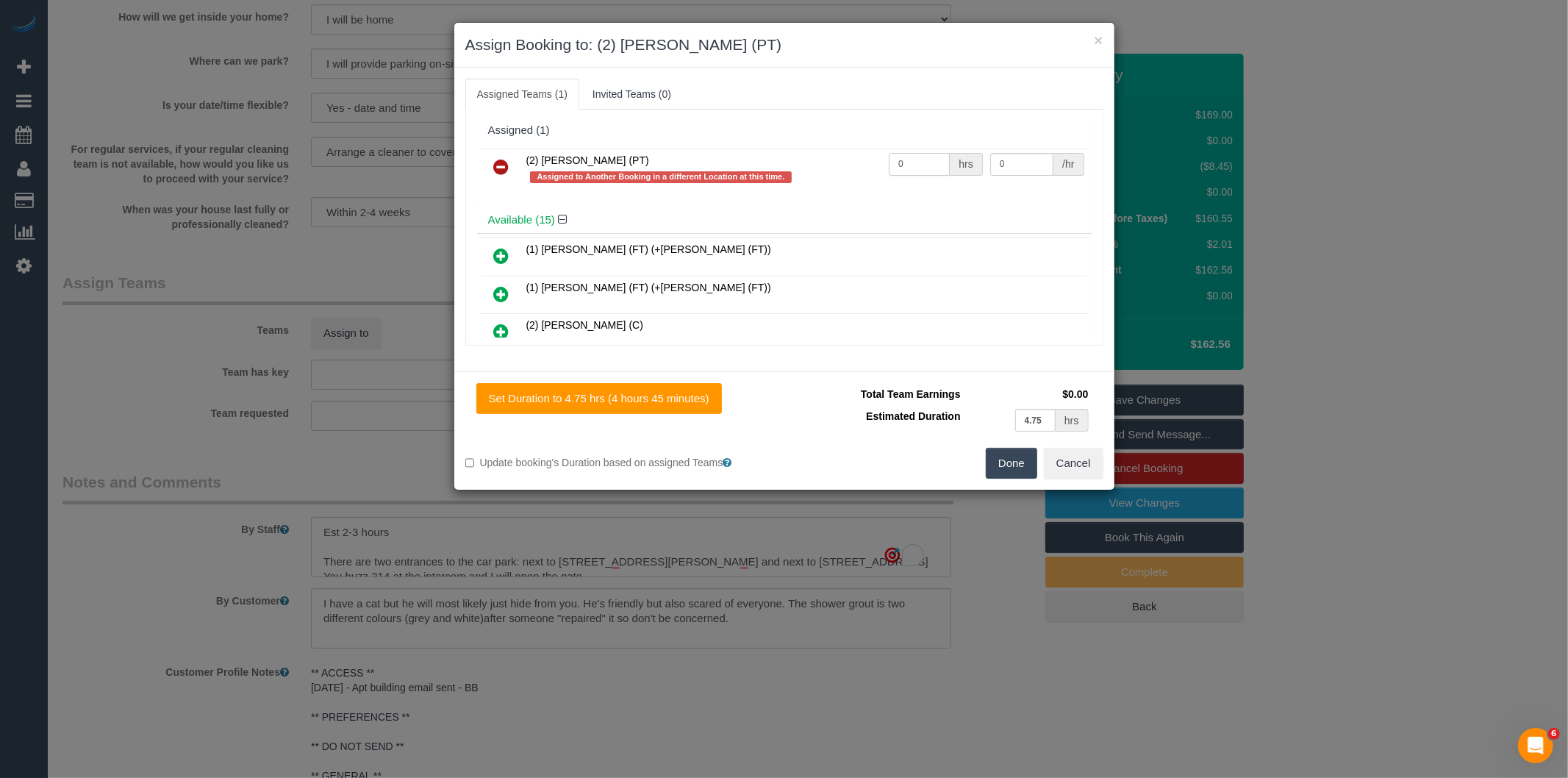
drag, startPoint x: 868, startPoint y: 164, endPoint x: 688, endPoint y: 165, distance: 180.0
click at [725, 170] on tr "(2) Theo Rohmer (PT) Assigned to Another Booking in a different Location at thi…" at bounding box center [785, 169] width 607 height 42
type input "1"
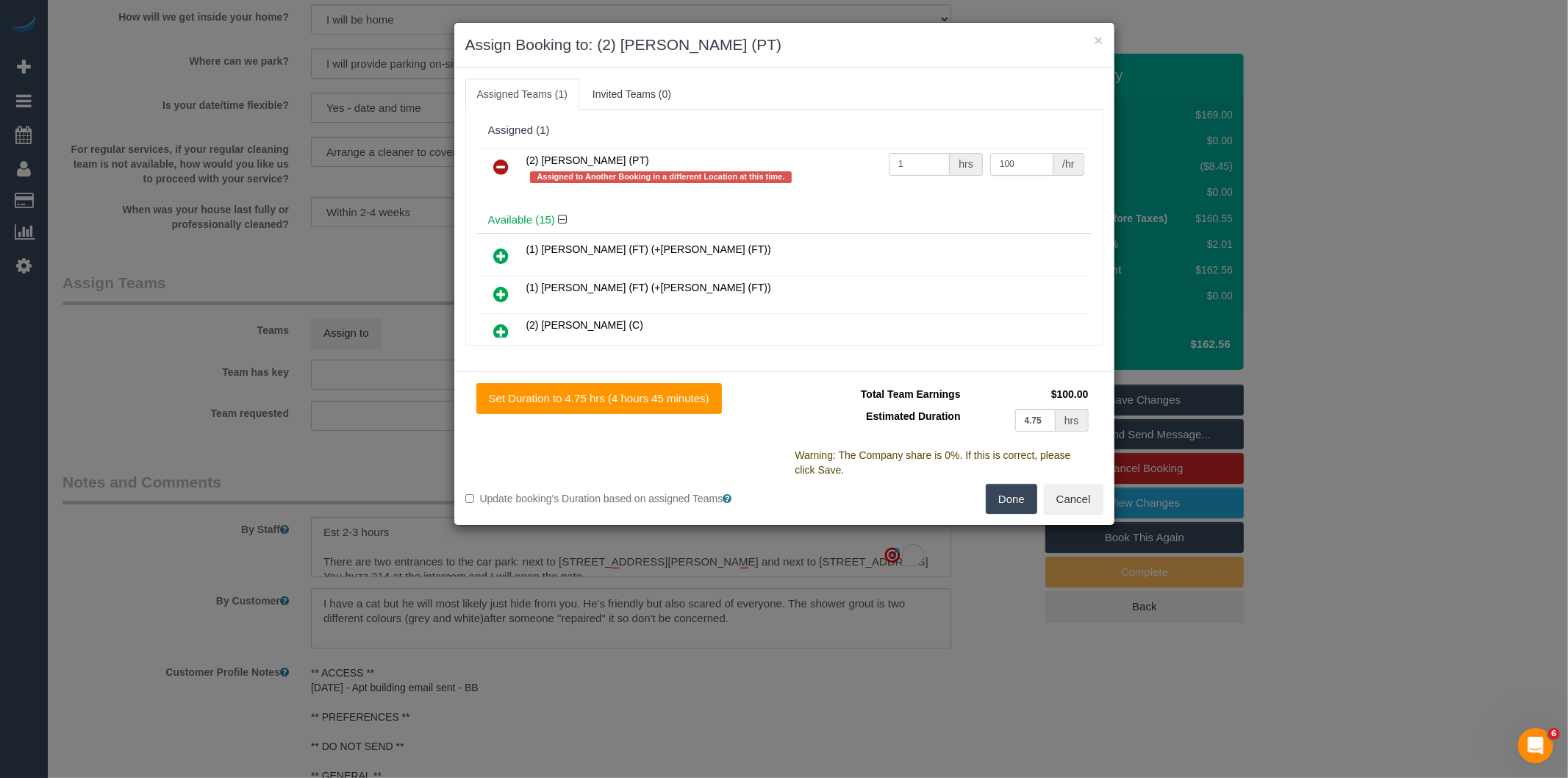
type input "100"
click at [1009, 509] on button "Done" at bounding box center [1012, 499] width 52 height 31
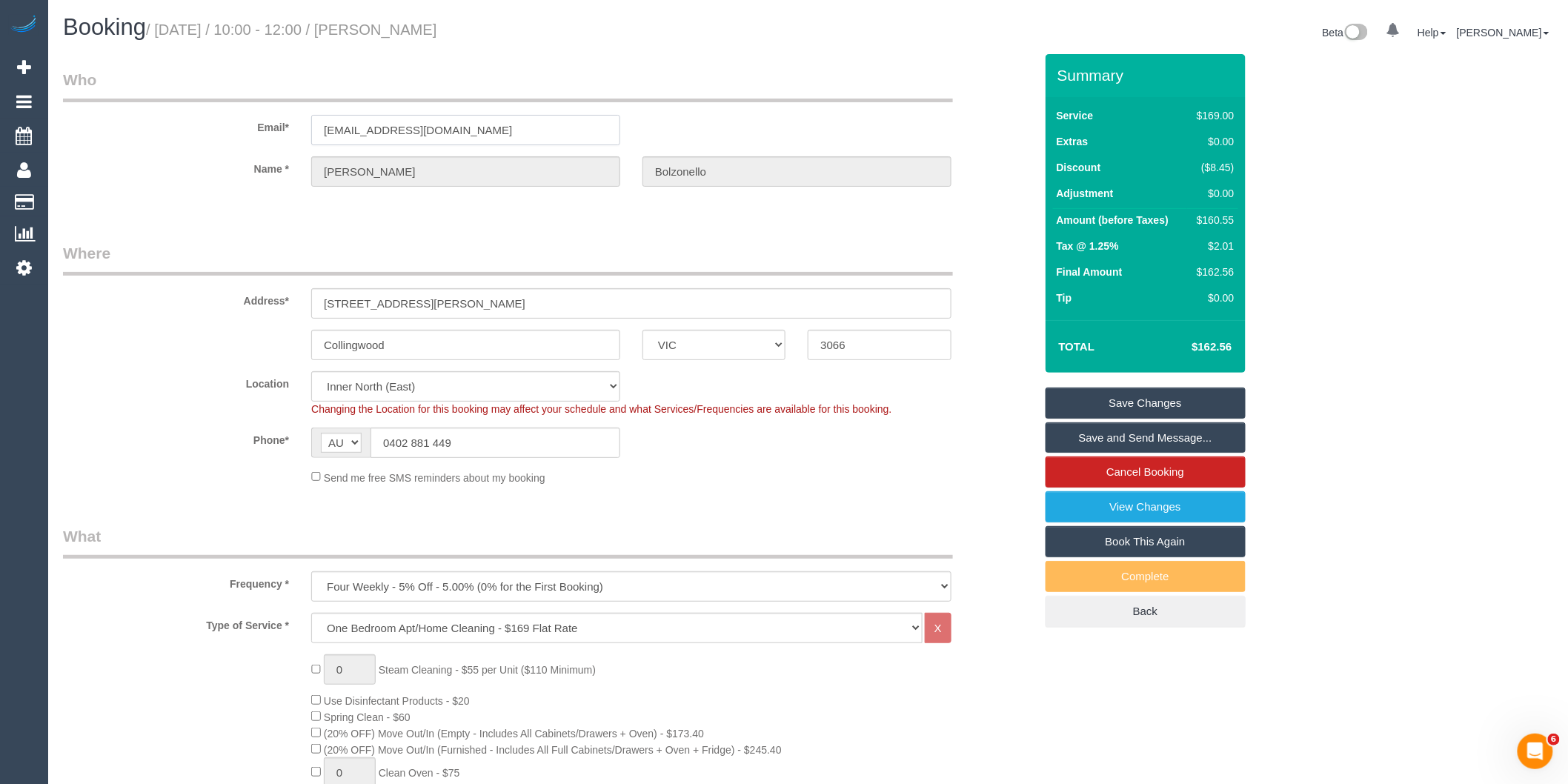
drag, startPoint x: 454, startPoint y: 131, endPoint x: 331, endPoint y: 138, distance: 123.2
click at [284, 135] on div "Email* ebolzonello@gmail.com" at bounding box center [549, 107] width 993 height 77
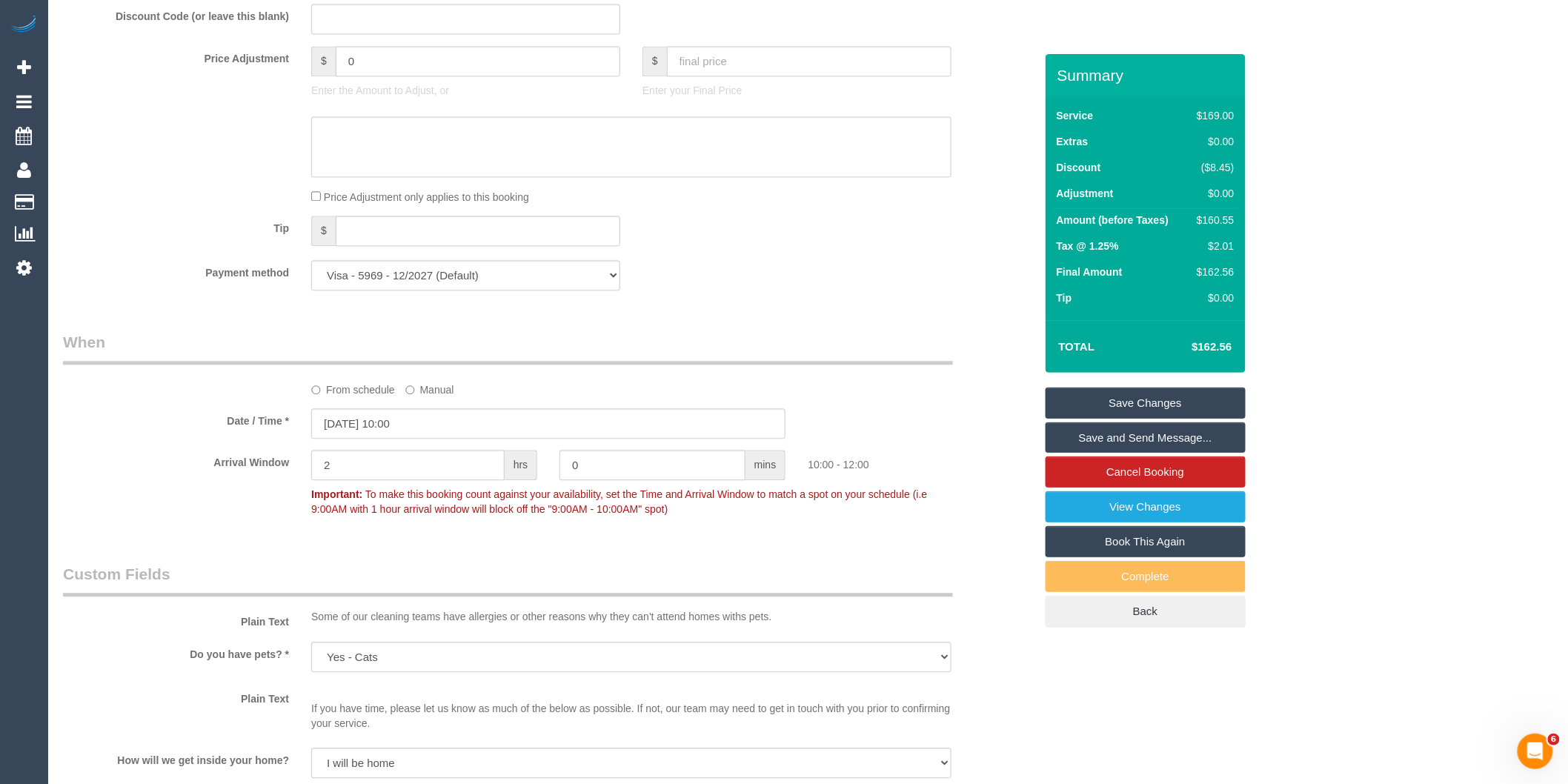
scroll to position [1400, 0]
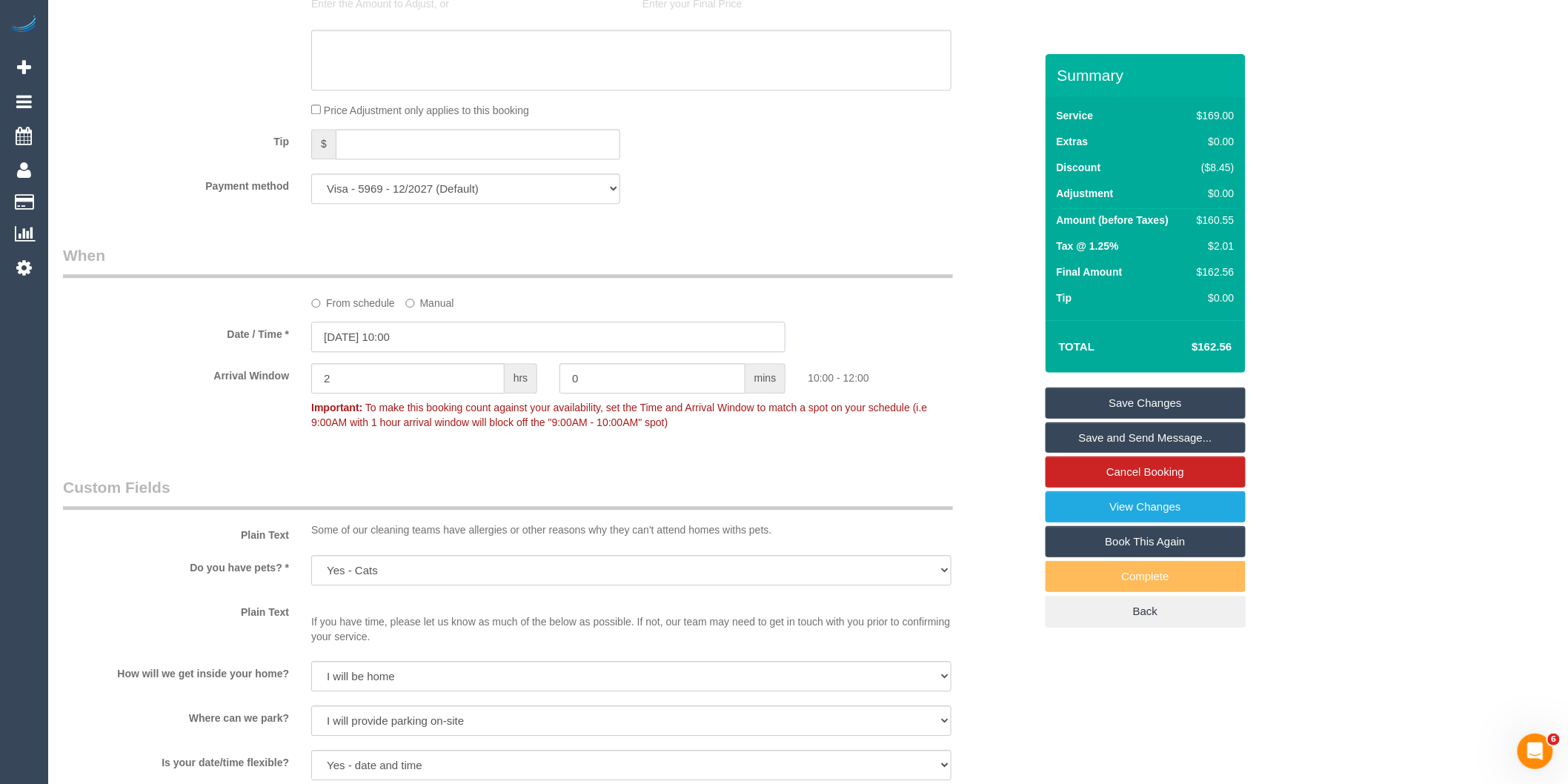
click at [456, 351] on input "[DATE] 10:00" at bounding box center [548, 336] width 474 height 30
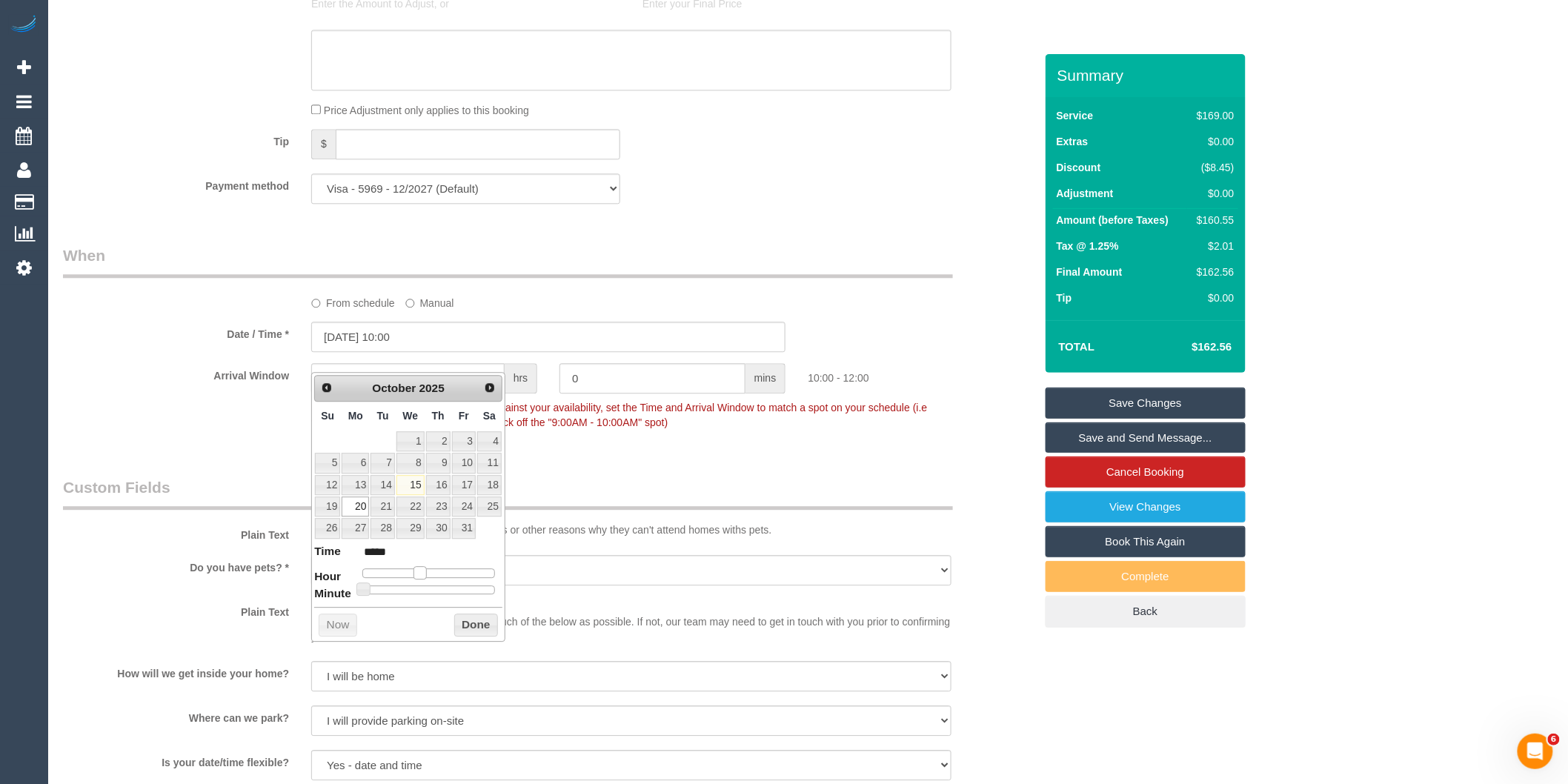
type input "20/10/2025 11:00"
type input "*****"
type input "20/10/2025 12:00"
type input "*****"
drag, startPoint x: 419, startPoint y: 567, endPoint x: 432, endPoint y: 571, distance: 13.6
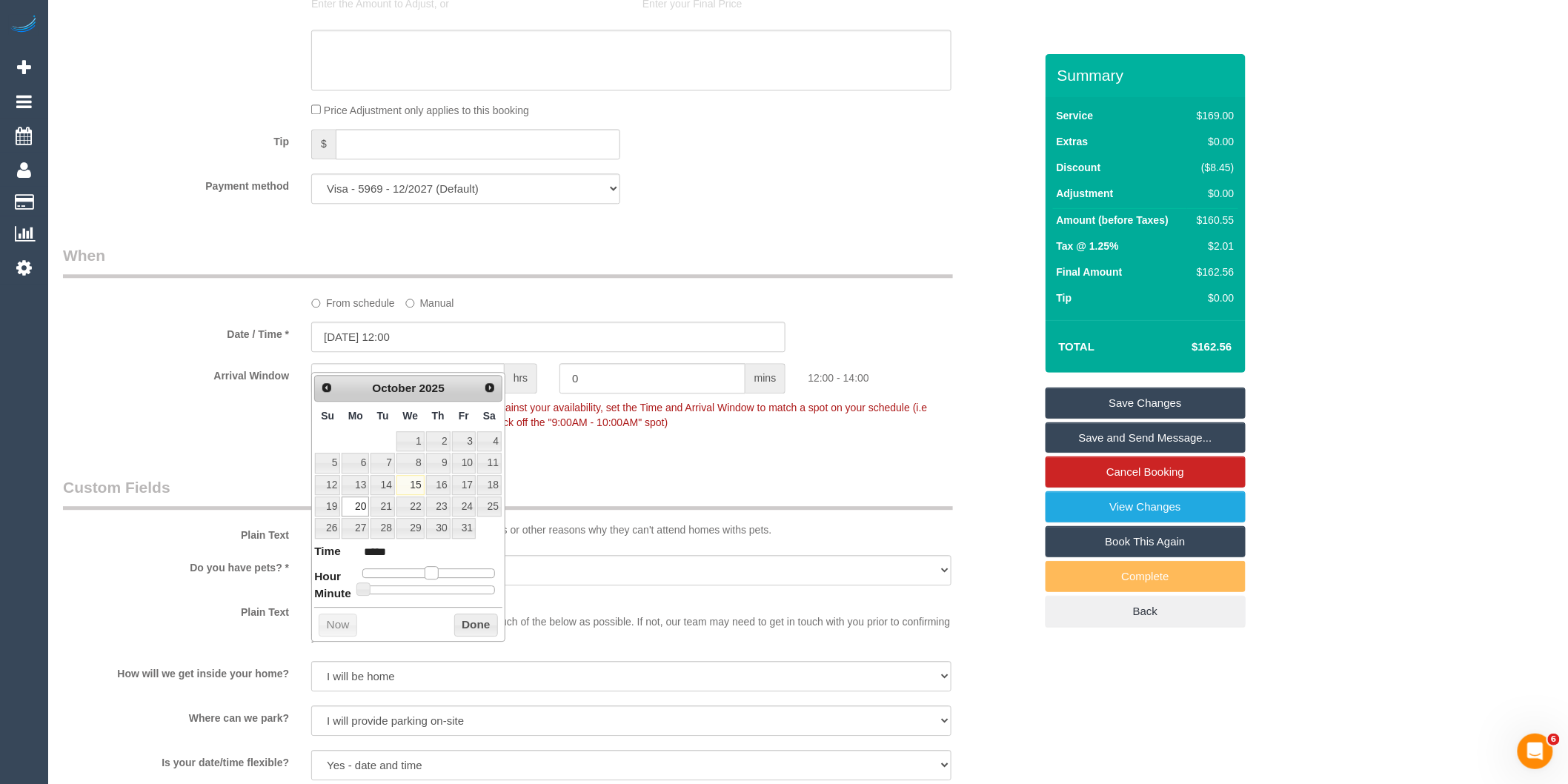
click at [432, 571] on span at bounding box center [431, 573] width 13 height 13
click at [468, 623] on button "Done" at bounding box center [476, 626] width 44 height 24
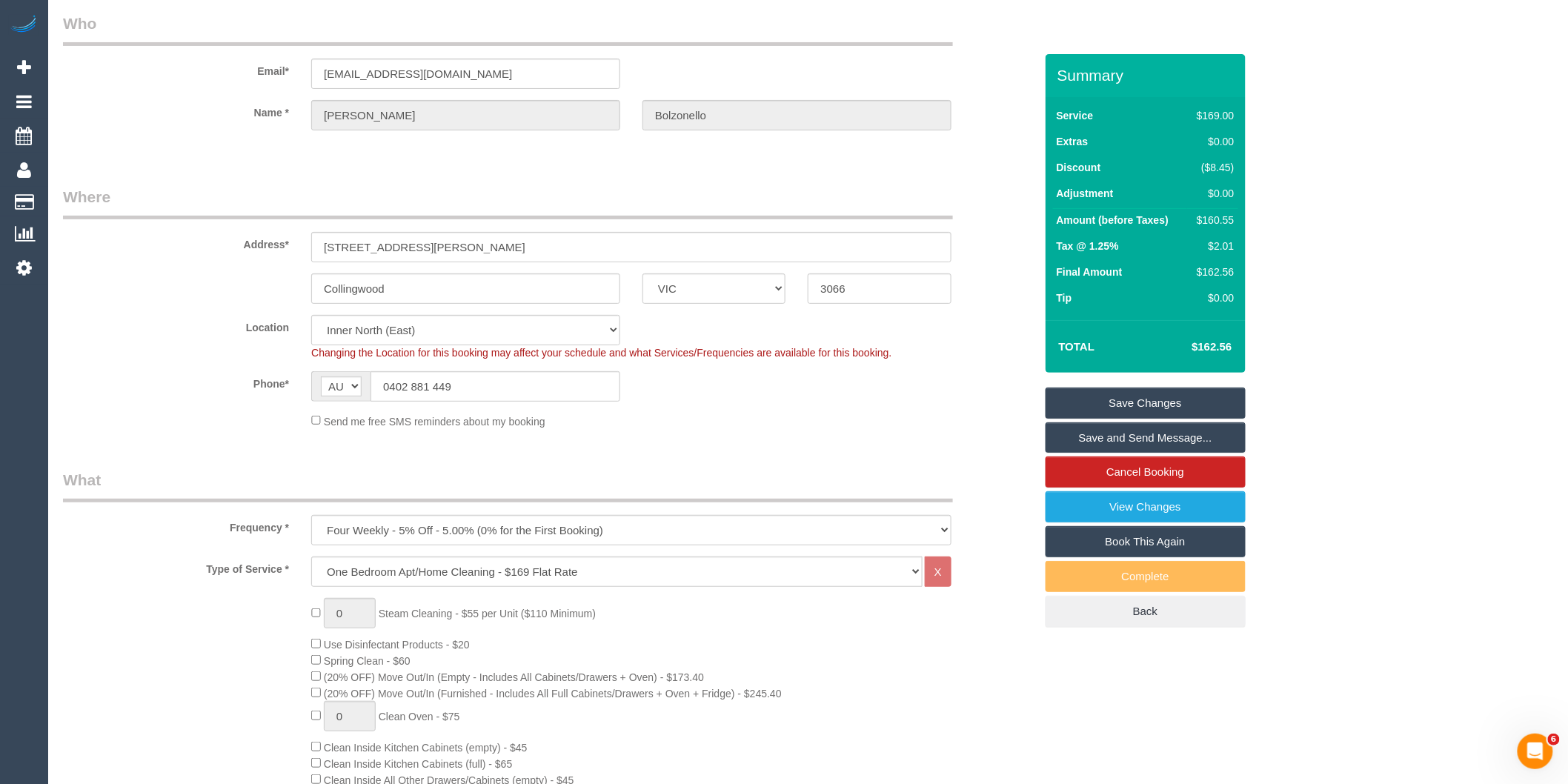
scroll to position [0, 0]
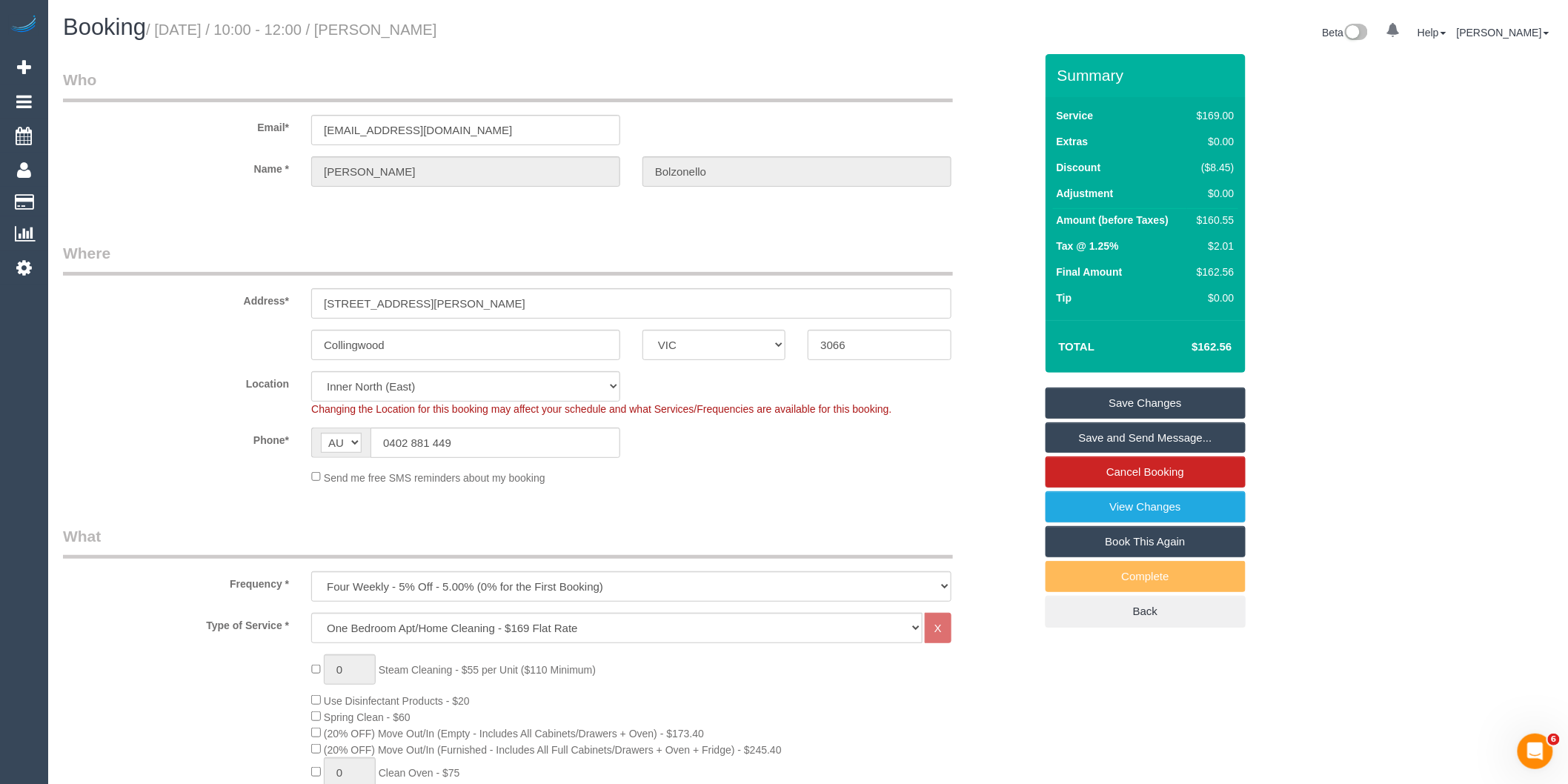
click at [1102, 406] on link "Save Changes" at bounding box center [1145, 403] width 200 height 31
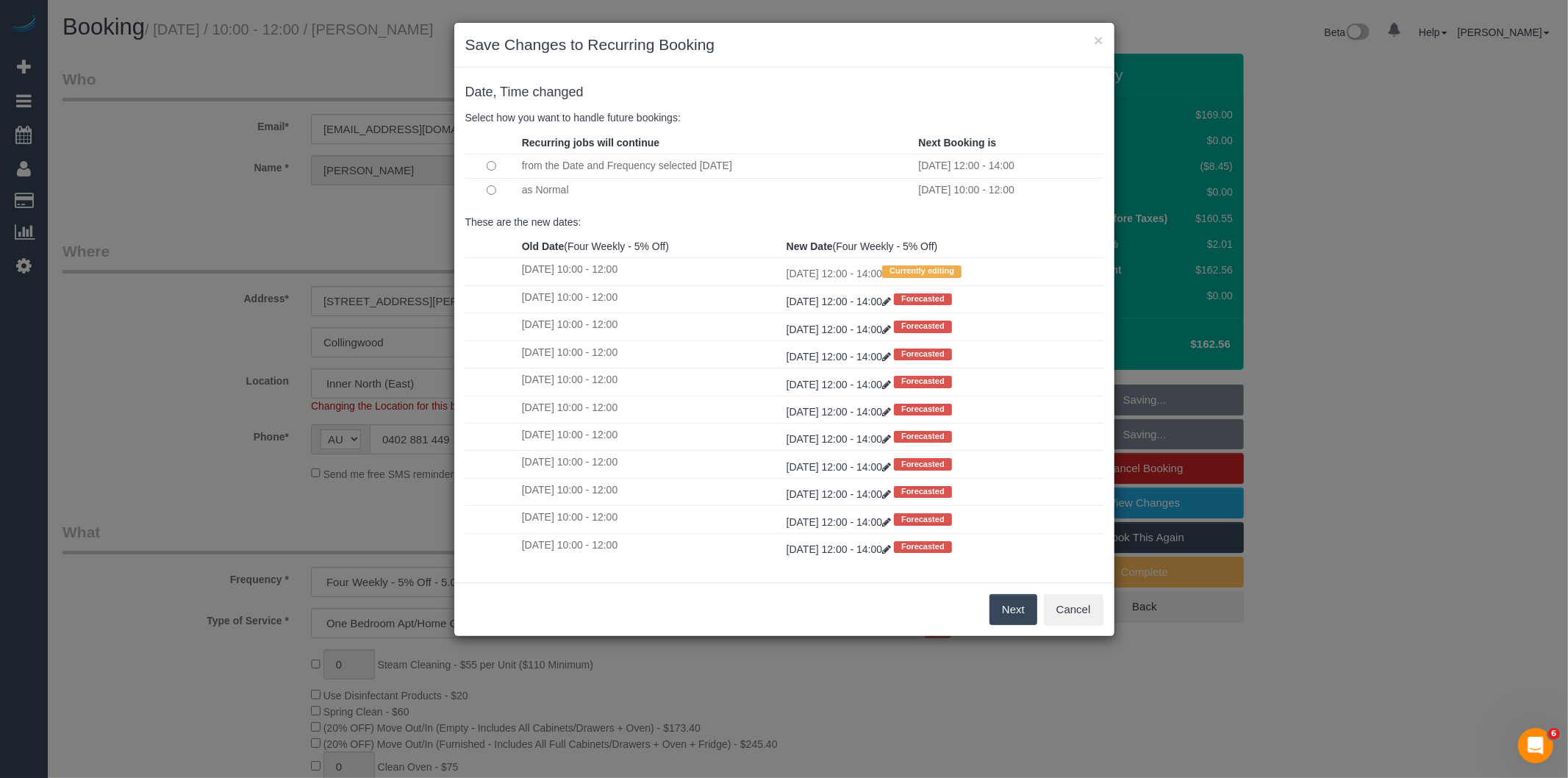
click at [483, 190] on td at bounding box center [492, 190] width 53 height 24
click at [1009, 612] on button "Next" at bounding box center [1013, 610] width 48 height 31
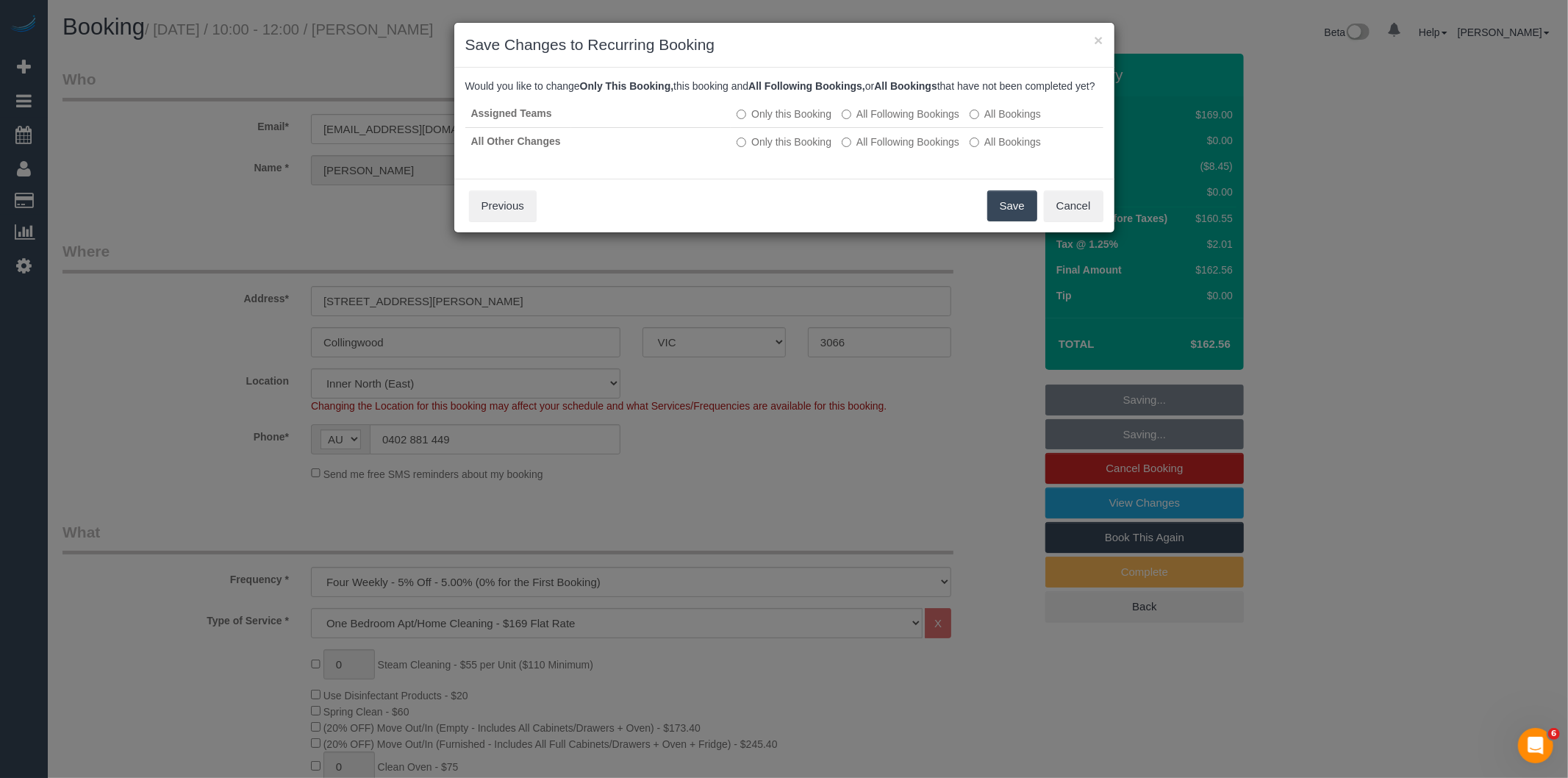
click at [999, 221] on button "Save" at bounding box center [1012, 206] width 50 height 31
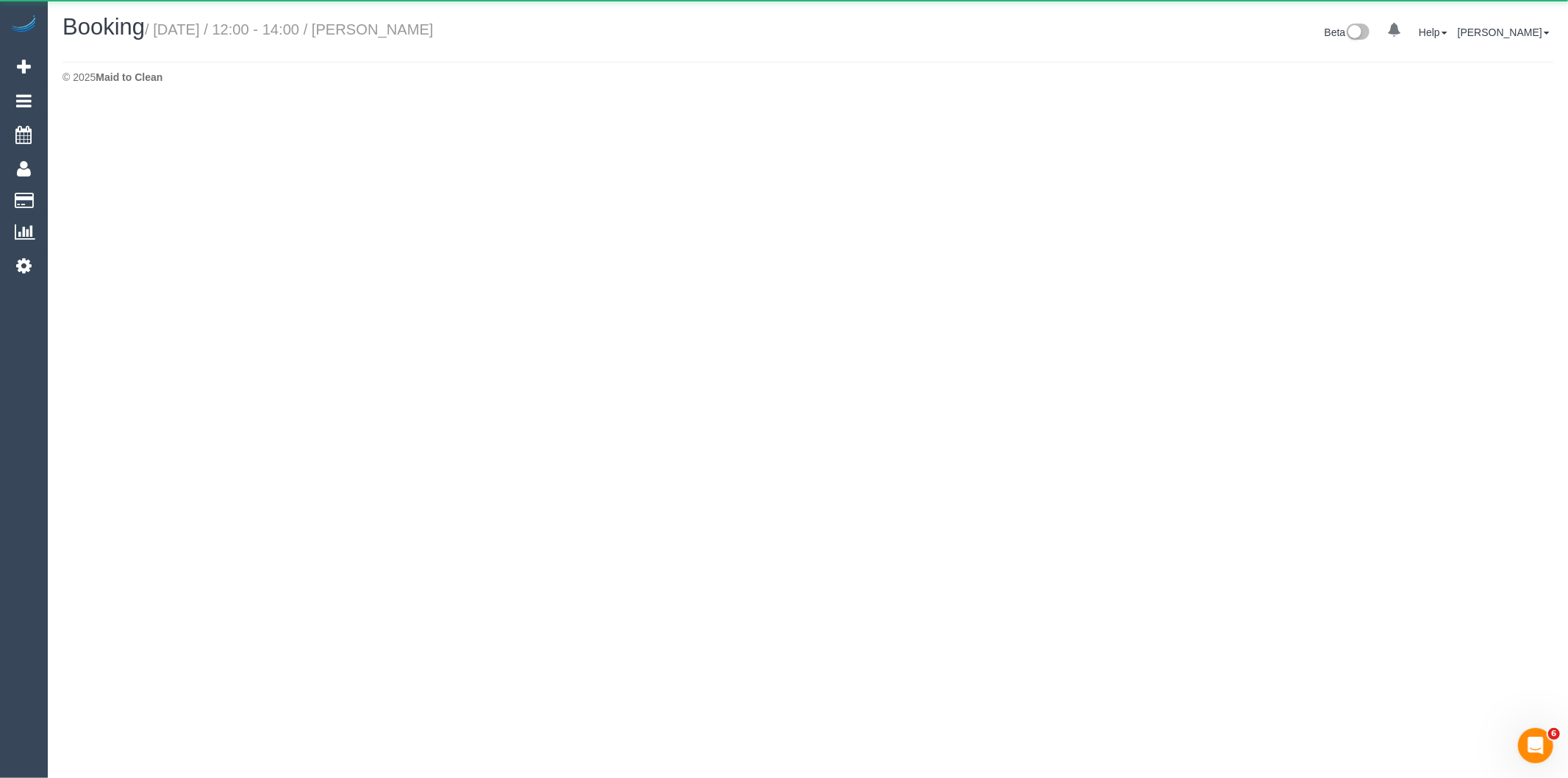
select select "VIC"
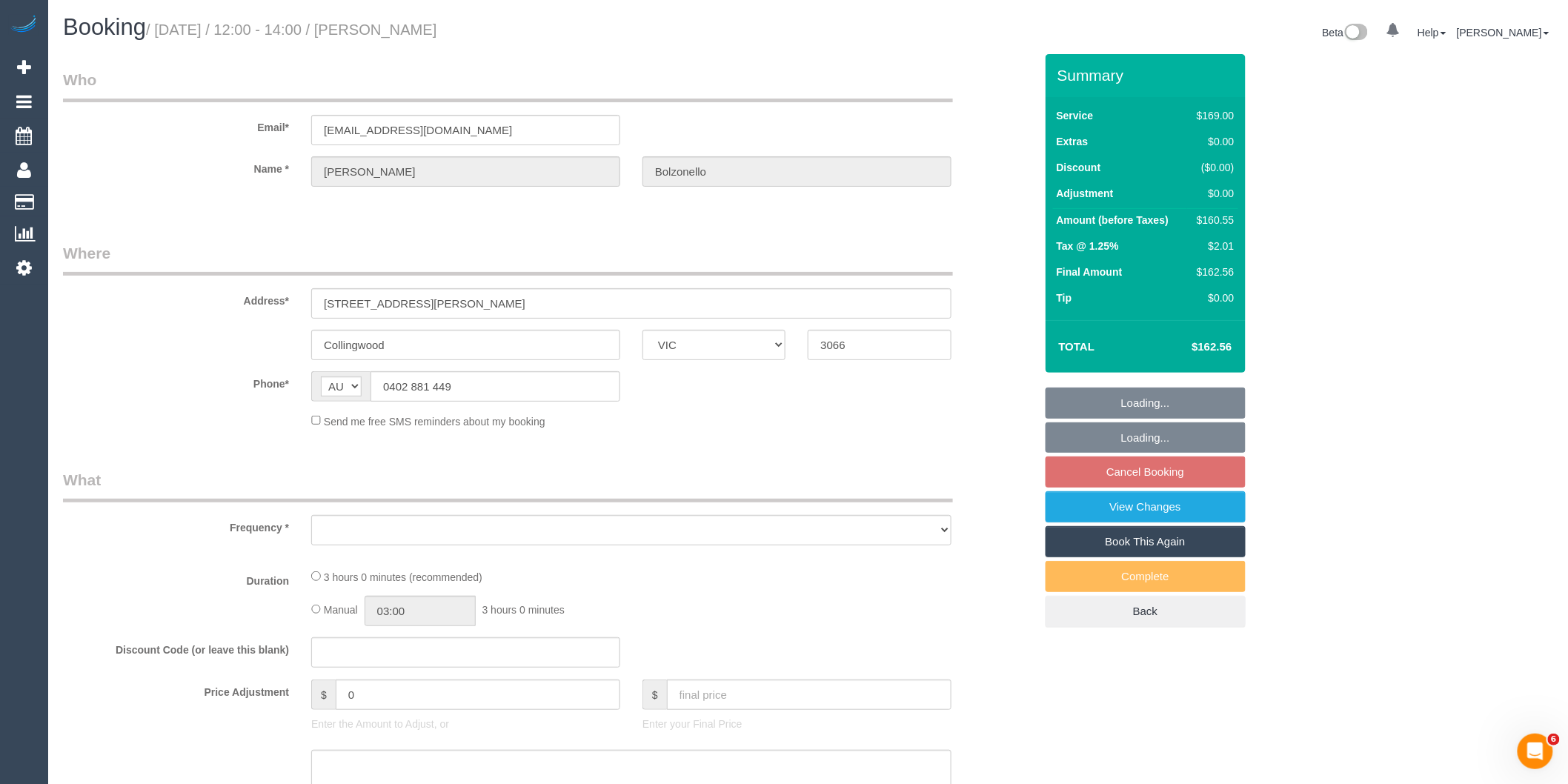
select select "object:6456"
select select "string:stripe-pm_1S7WbR2GScqysDRVBGV8AdNI"
select select "number:29"
select select "number:14"
select select "number:18"
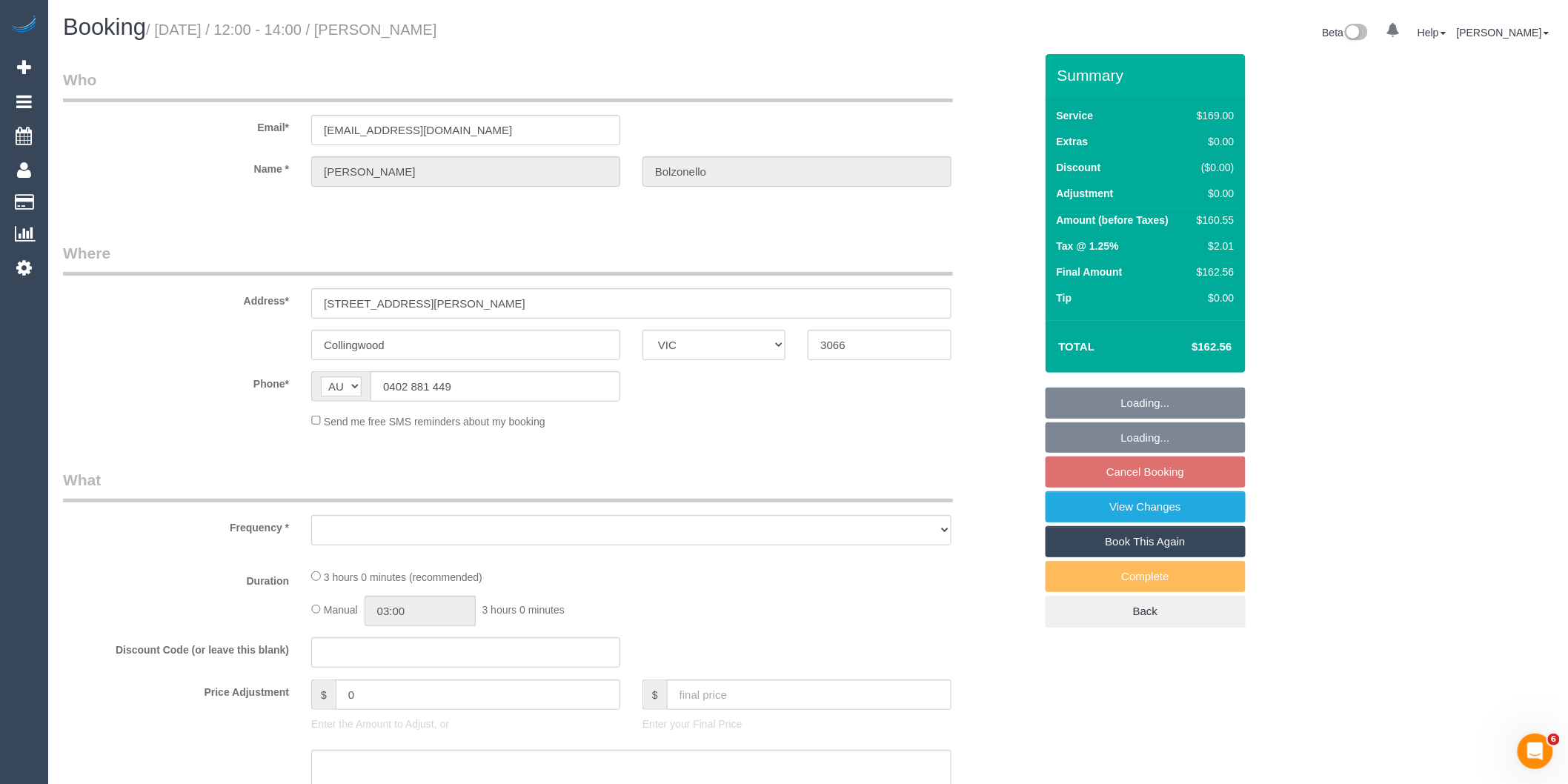
select select "number:22"
select select "number:34"
select select "number:12"
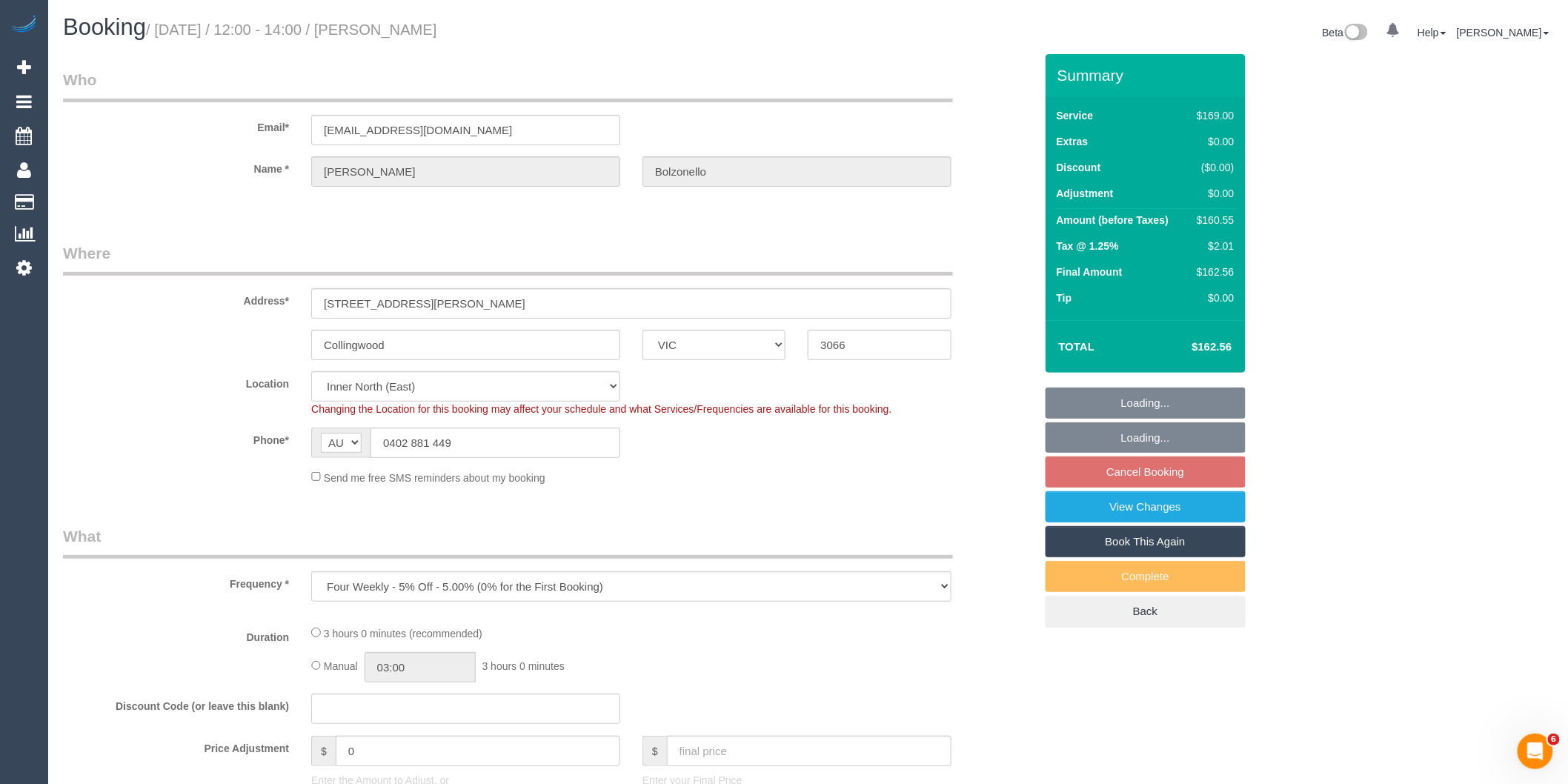
select select "object:6711"
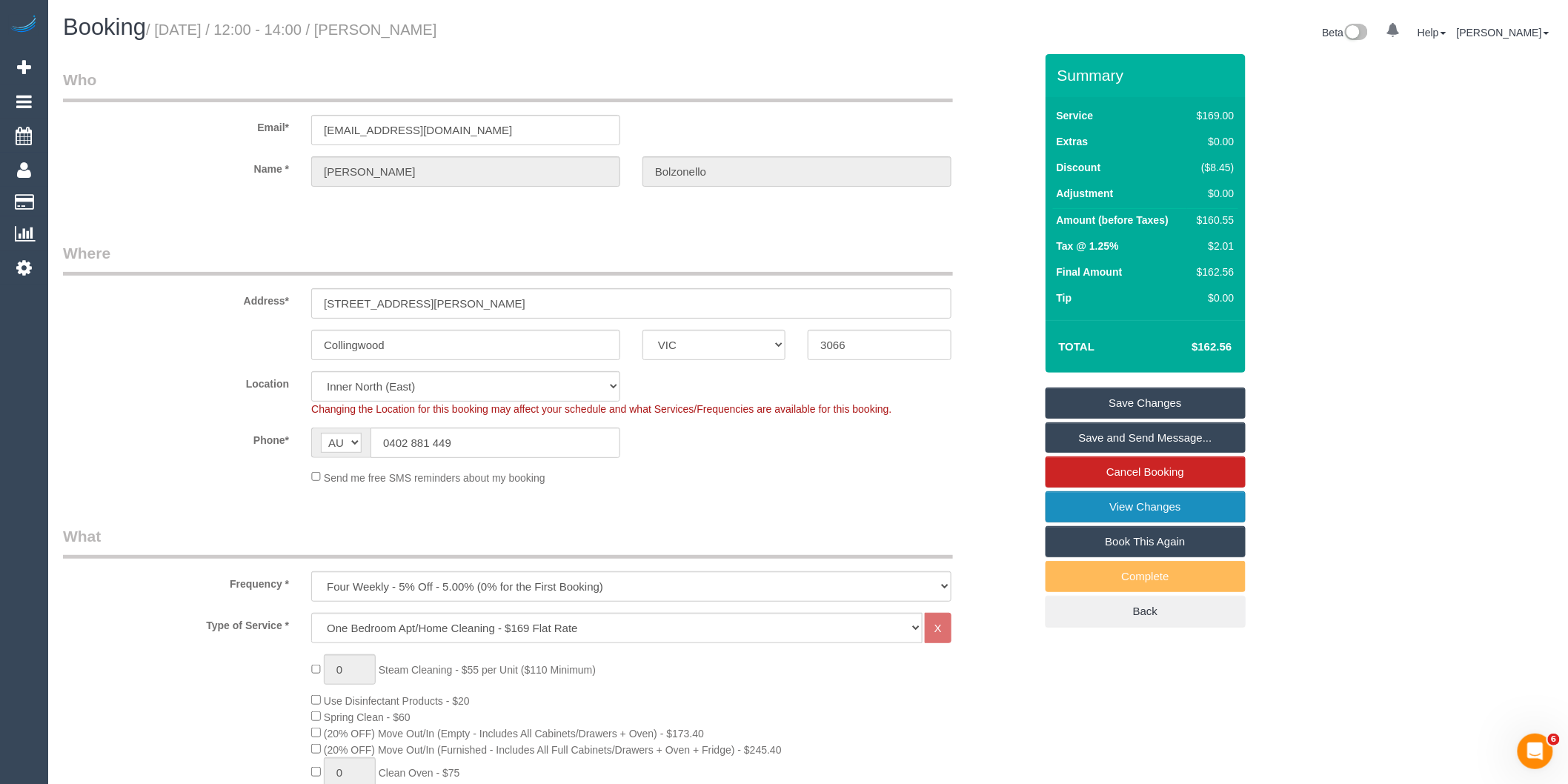
click at [1152, 510] on link "View Changes" at bounding box center [1145, 507] width 200 height 31
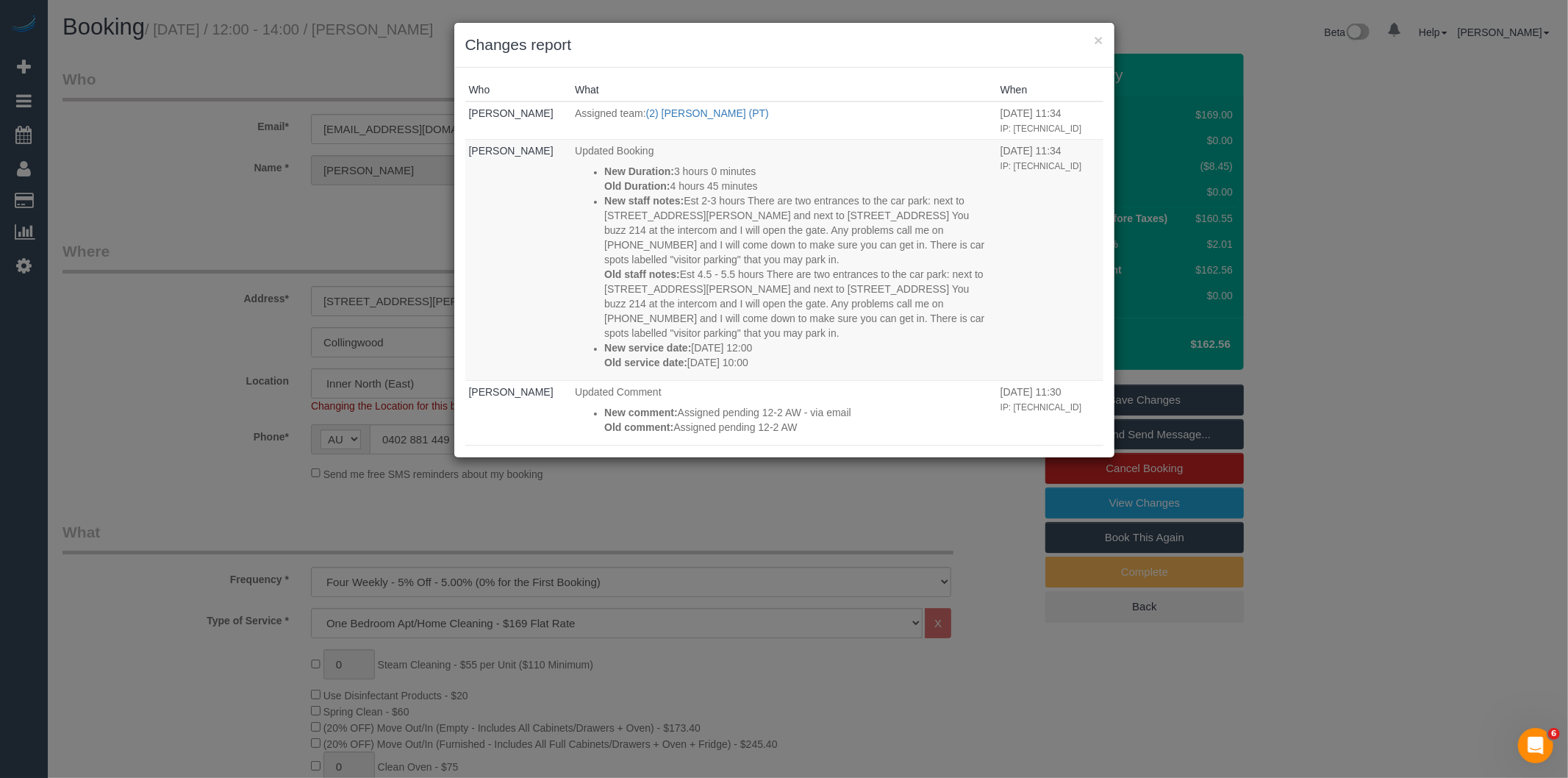
click at [746, 478] on div "× Changes report Who What When Bronie Bryant Assigned team: (2) Theo Rohmer (PT…" at bounding box center [784, 389] width 1568 height 778
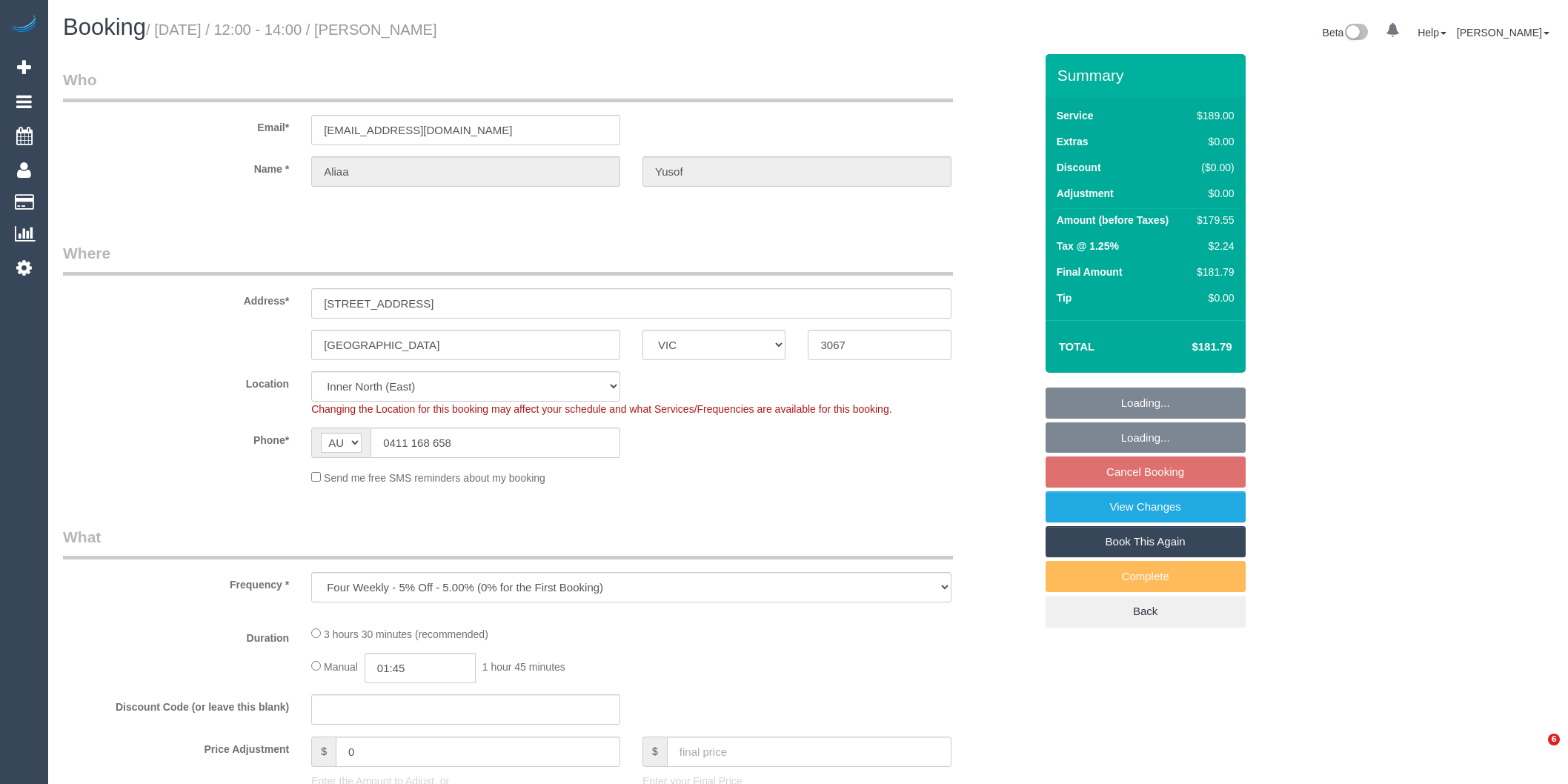
select select "VIC"
select select "object:696"
select select "number:29"
select select "number:14"
select select "number:21"
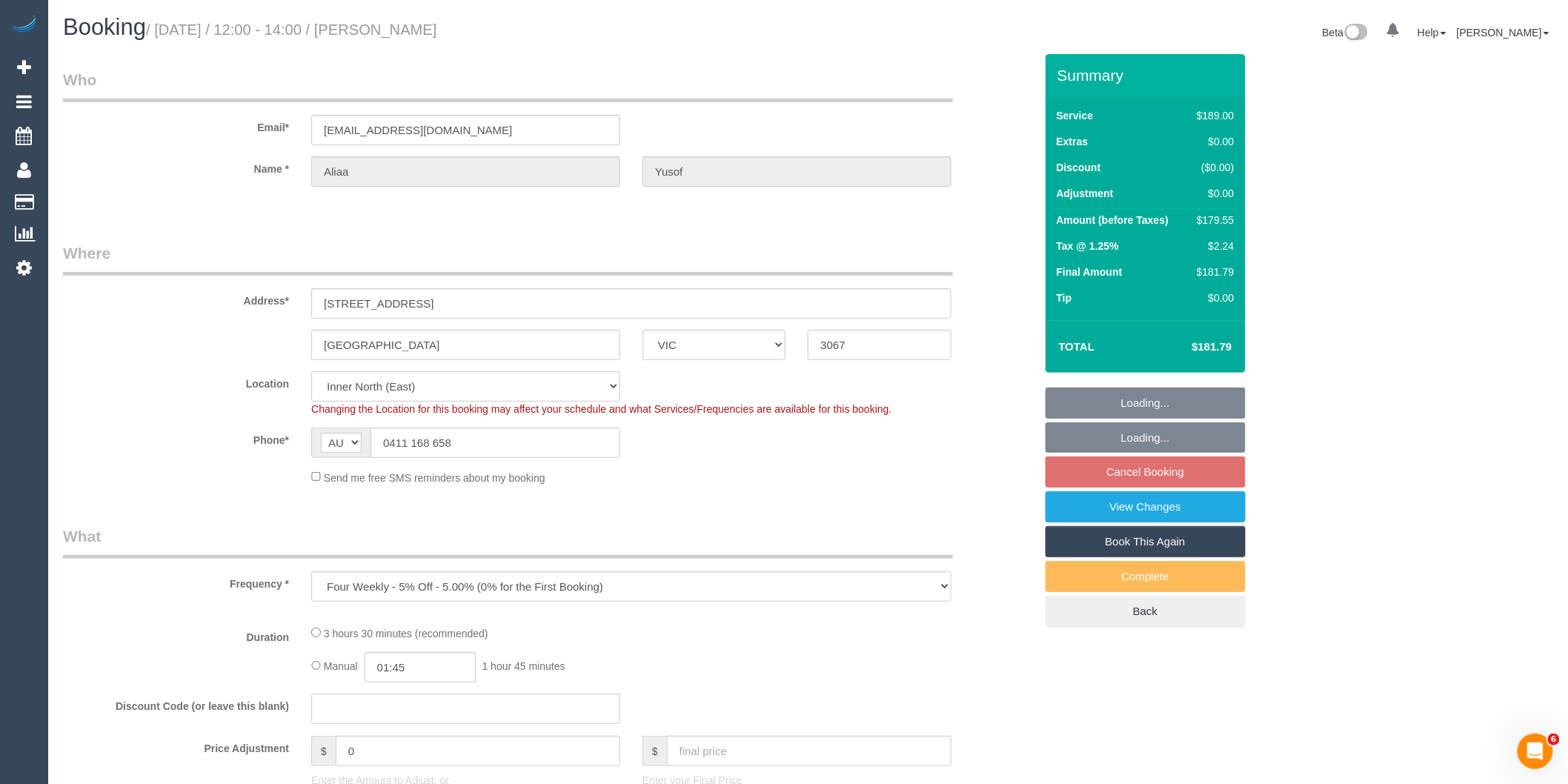
select select "number:22"
select select "number:34"
select select "number:26"
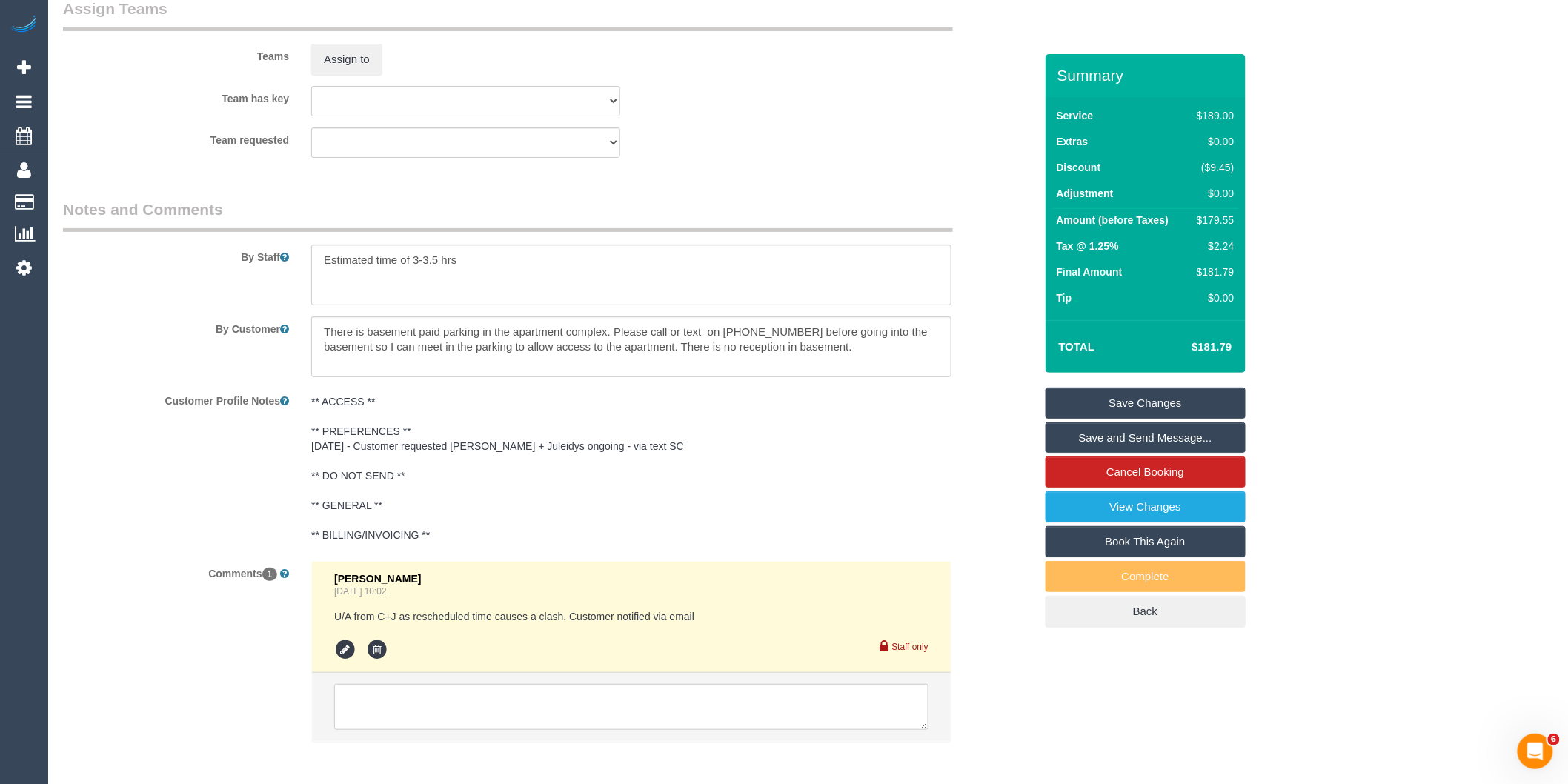
scroll to position [2113, 0]
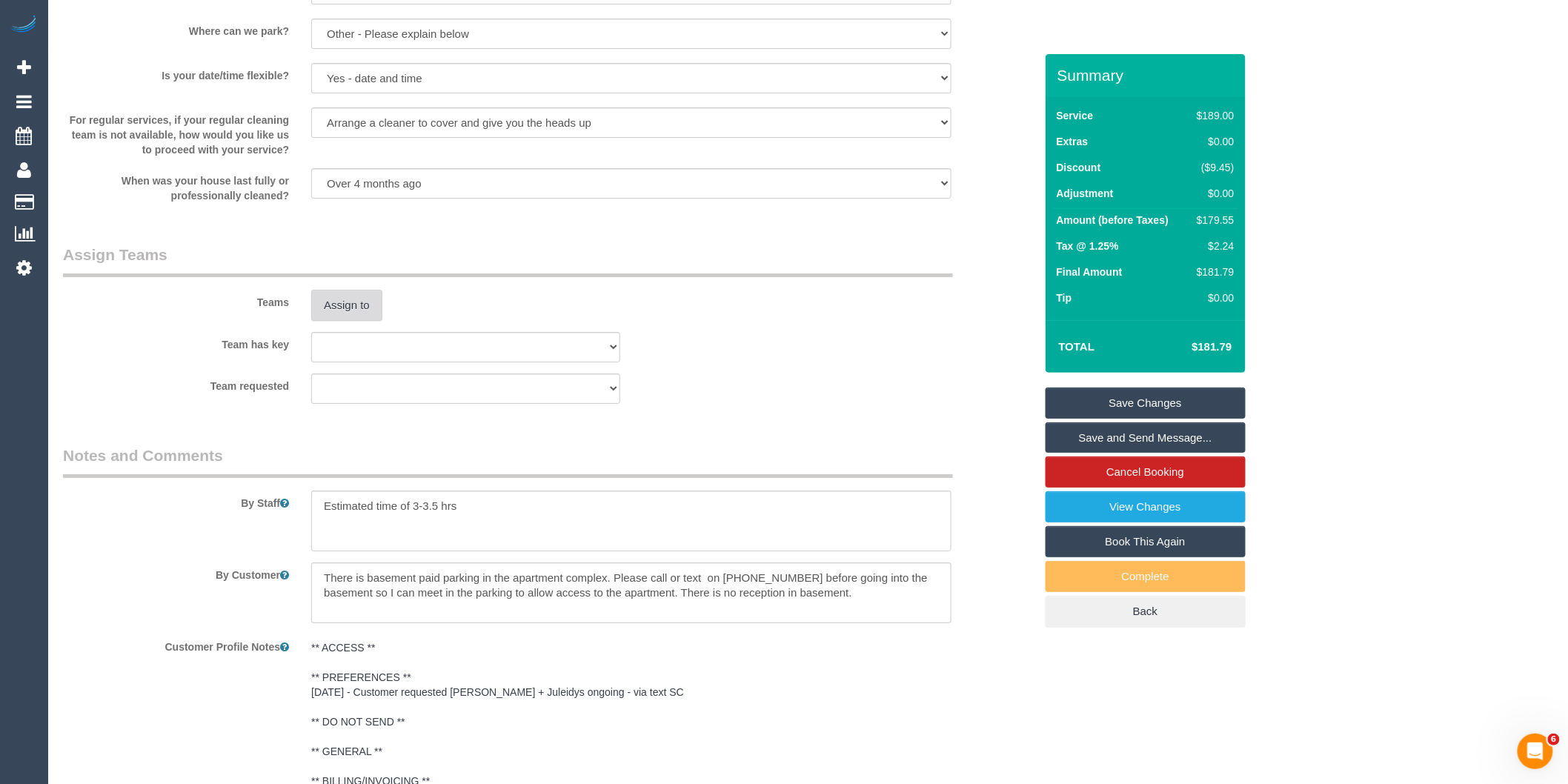
click at [353, 321] on button "Assign to" at bounding box center [346, 305] width 71 height 31
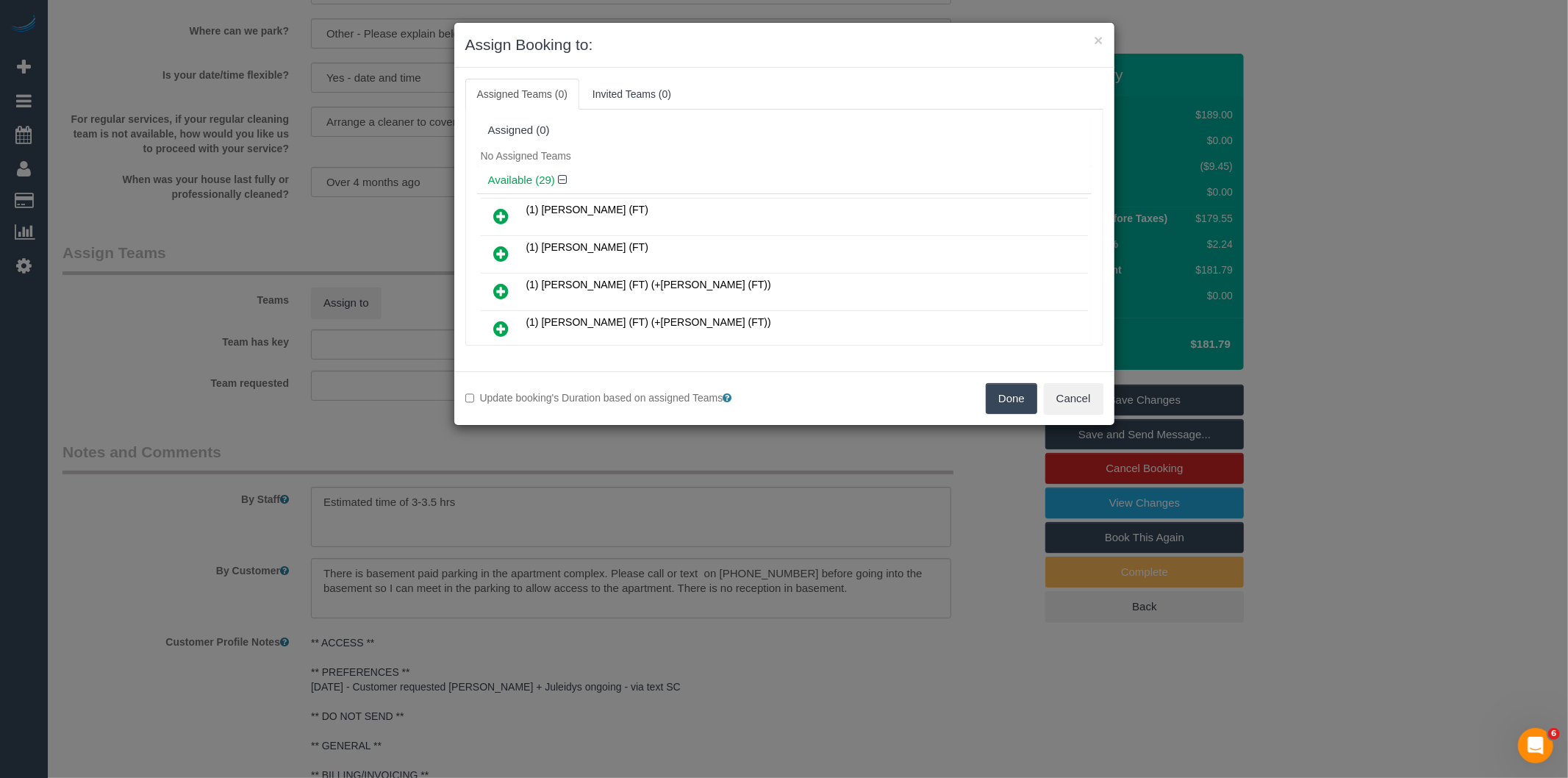
click at [677, 486] on div "× Assign Booking to: Assigned Teams (0) Invited Teams (0) Assigned (0) No Assig…" at bounding box center [784, 389] width 1568 height 778
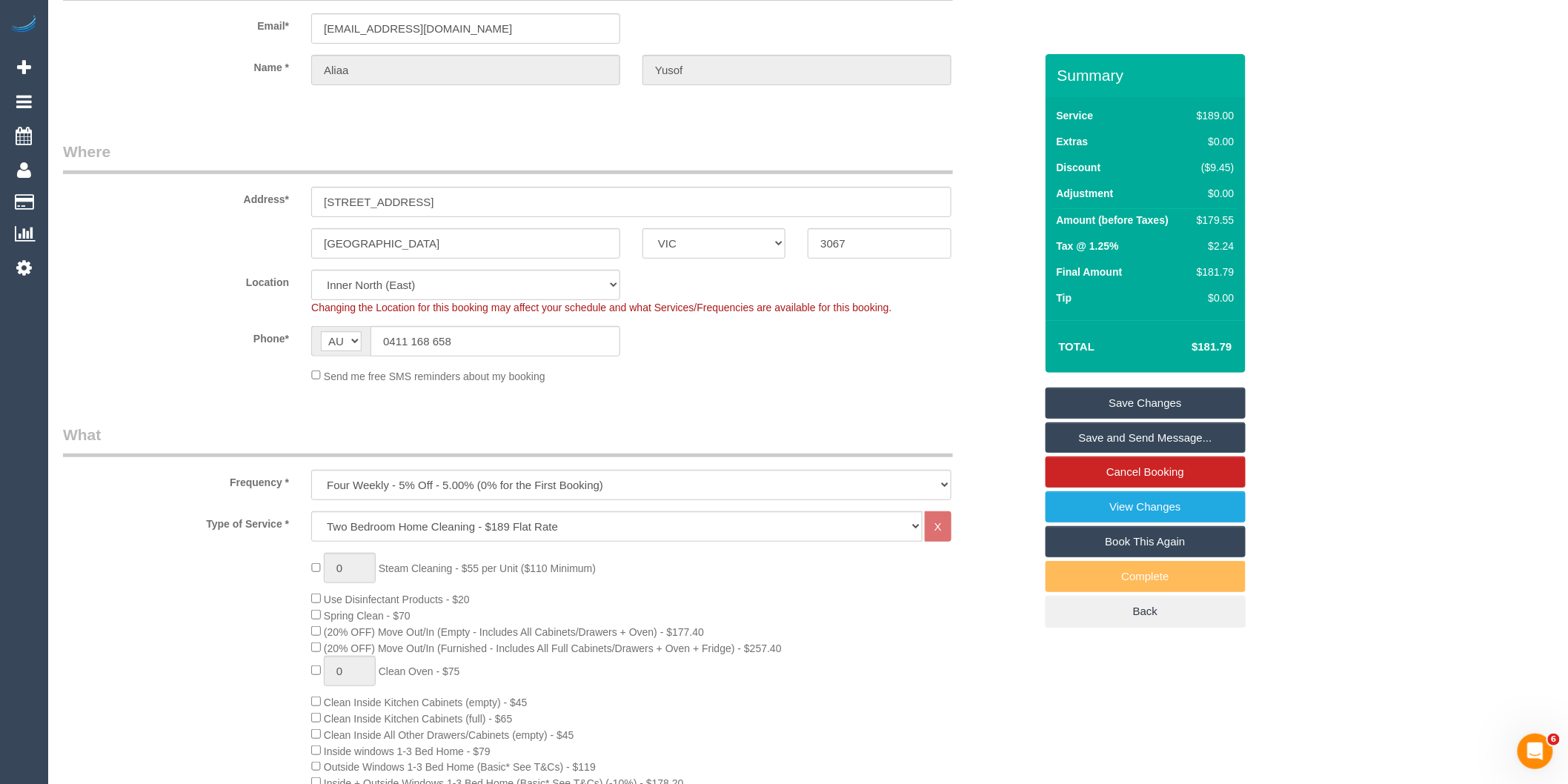
scroll to position [0, 0]
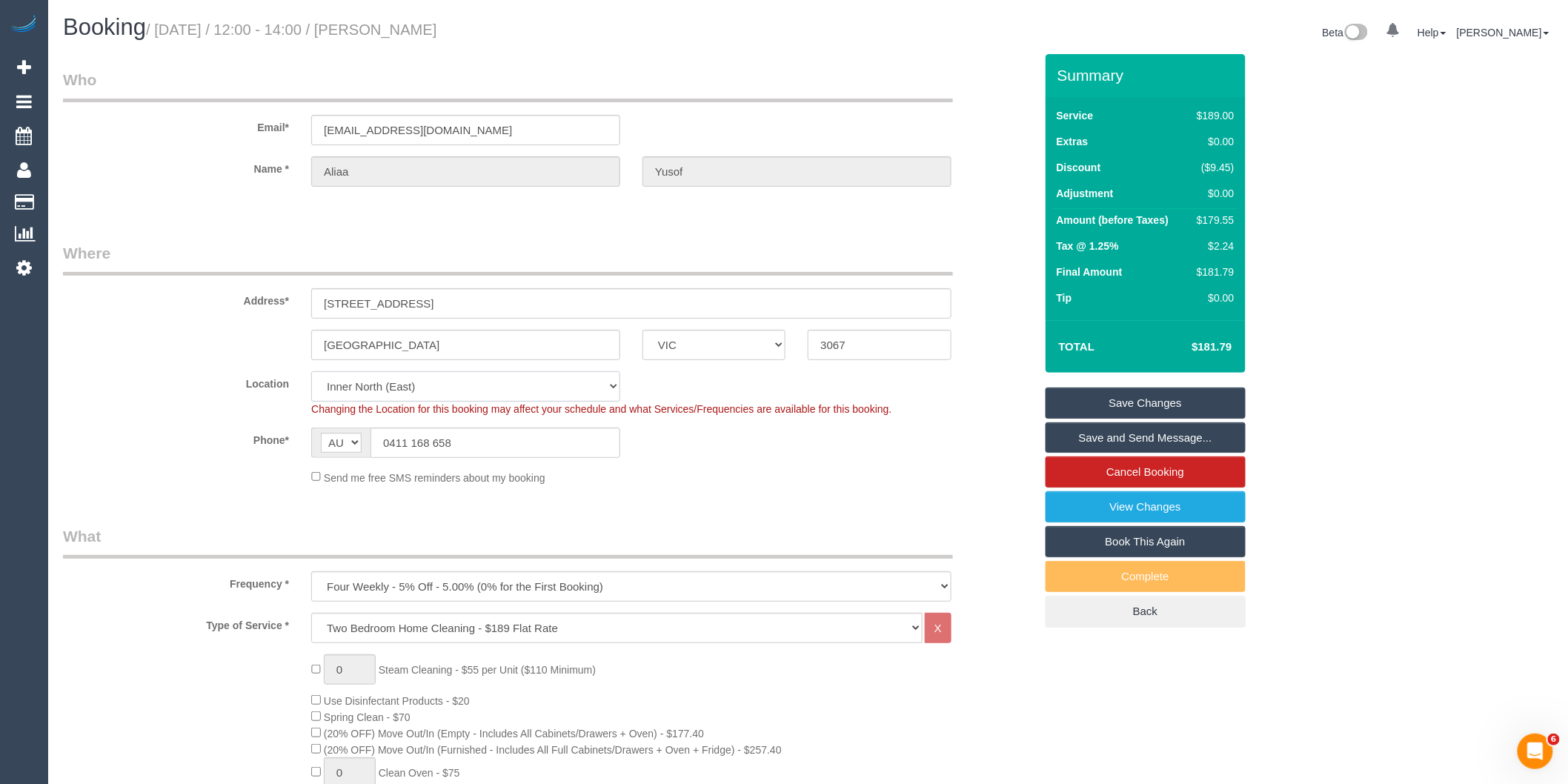
click at [429, 391] on select "Office City East (North) East (South) Inner East Inner North (East) Inner North…" at bounding box center [465, 386] width 309 height 30
select select "50"
click at [311, 372] on select "Office City East (North) East (South) Inner East Inner North (East) Inner North…" at bounding box center [465, 386] width 309 height 30
select select "object:4939"
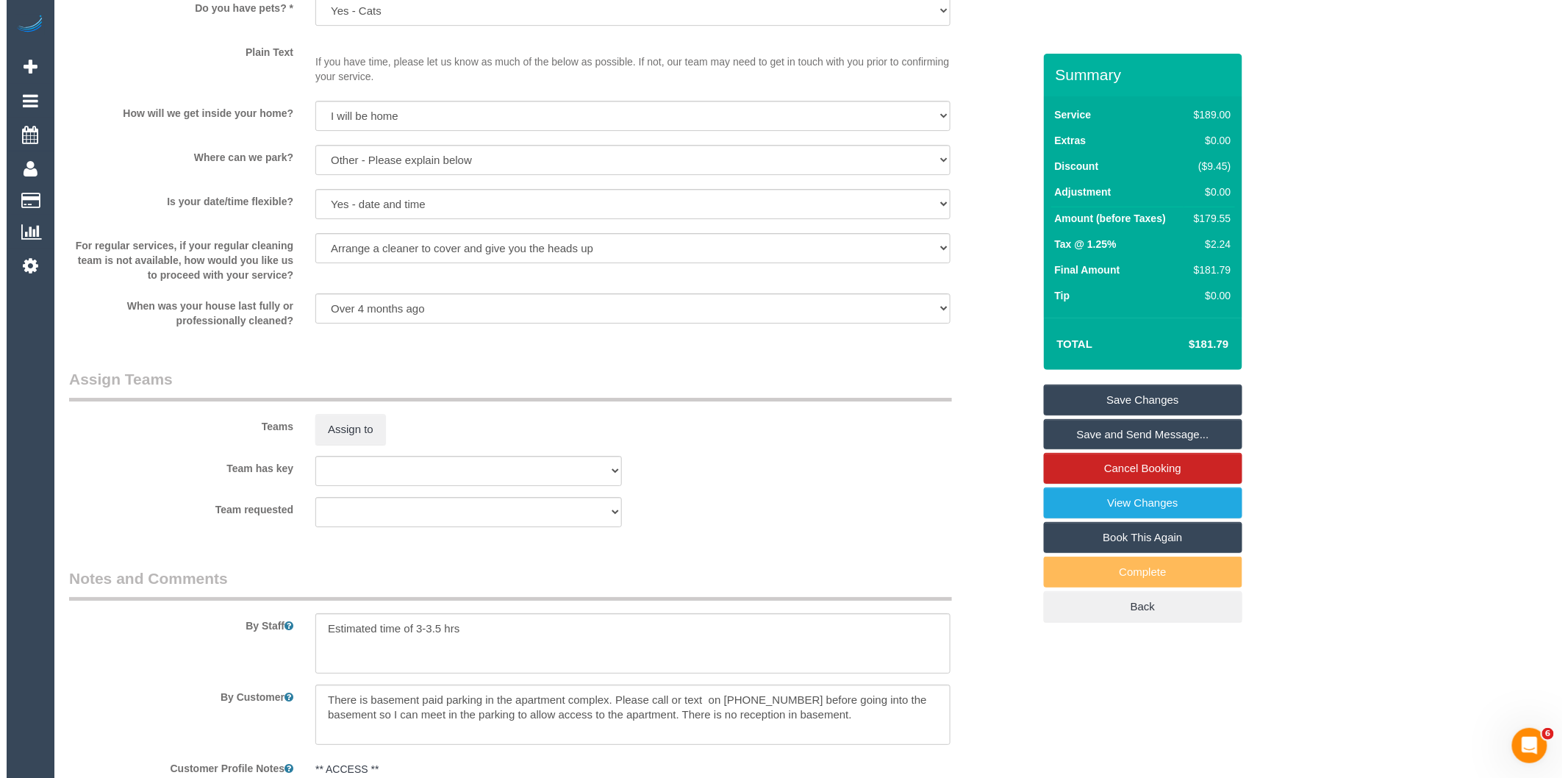
scroll to position [2370, 0]
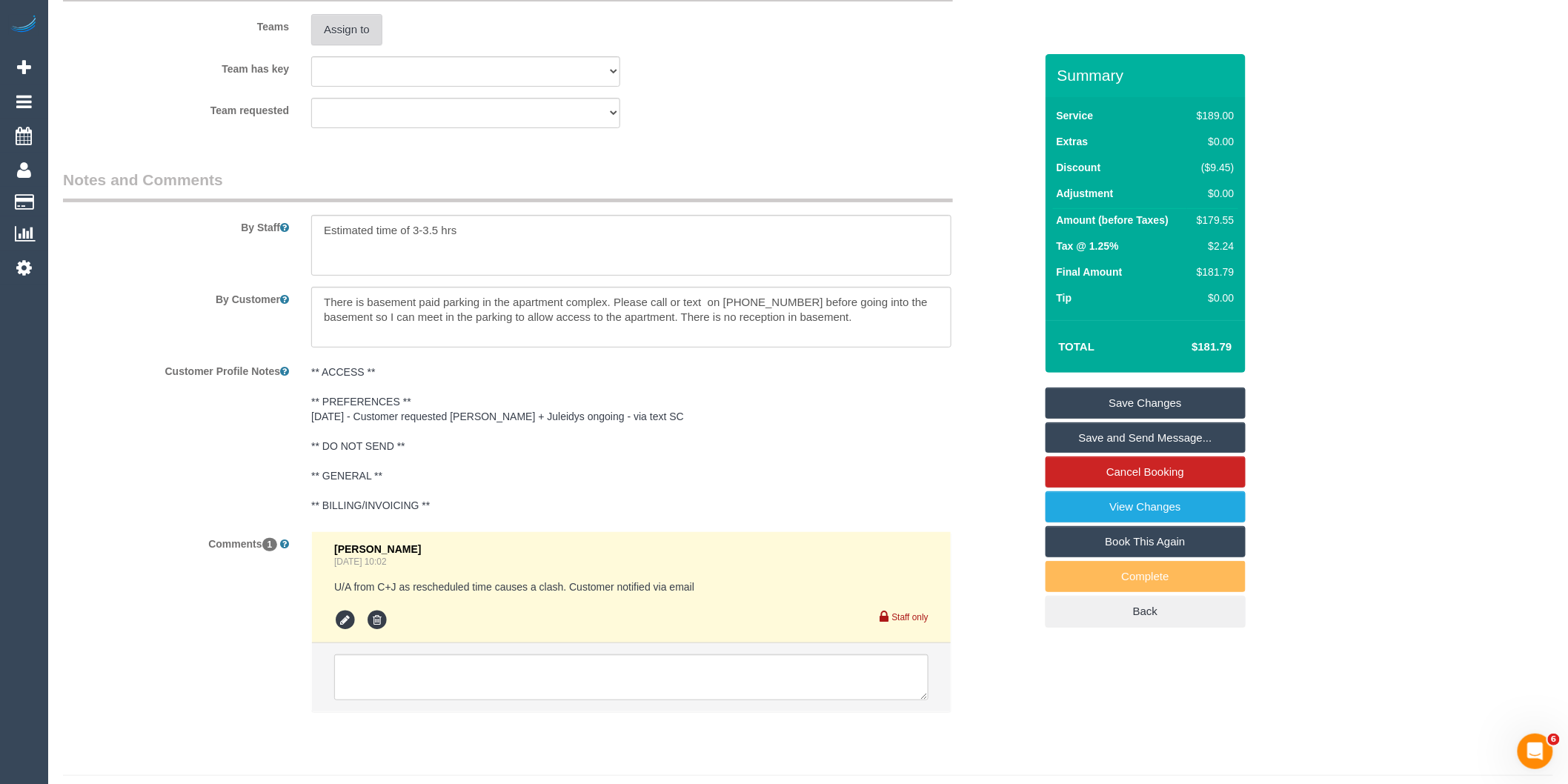
click at [339, 45] on button "Assign to" at bounding box center [346, 29] width 71 height 31
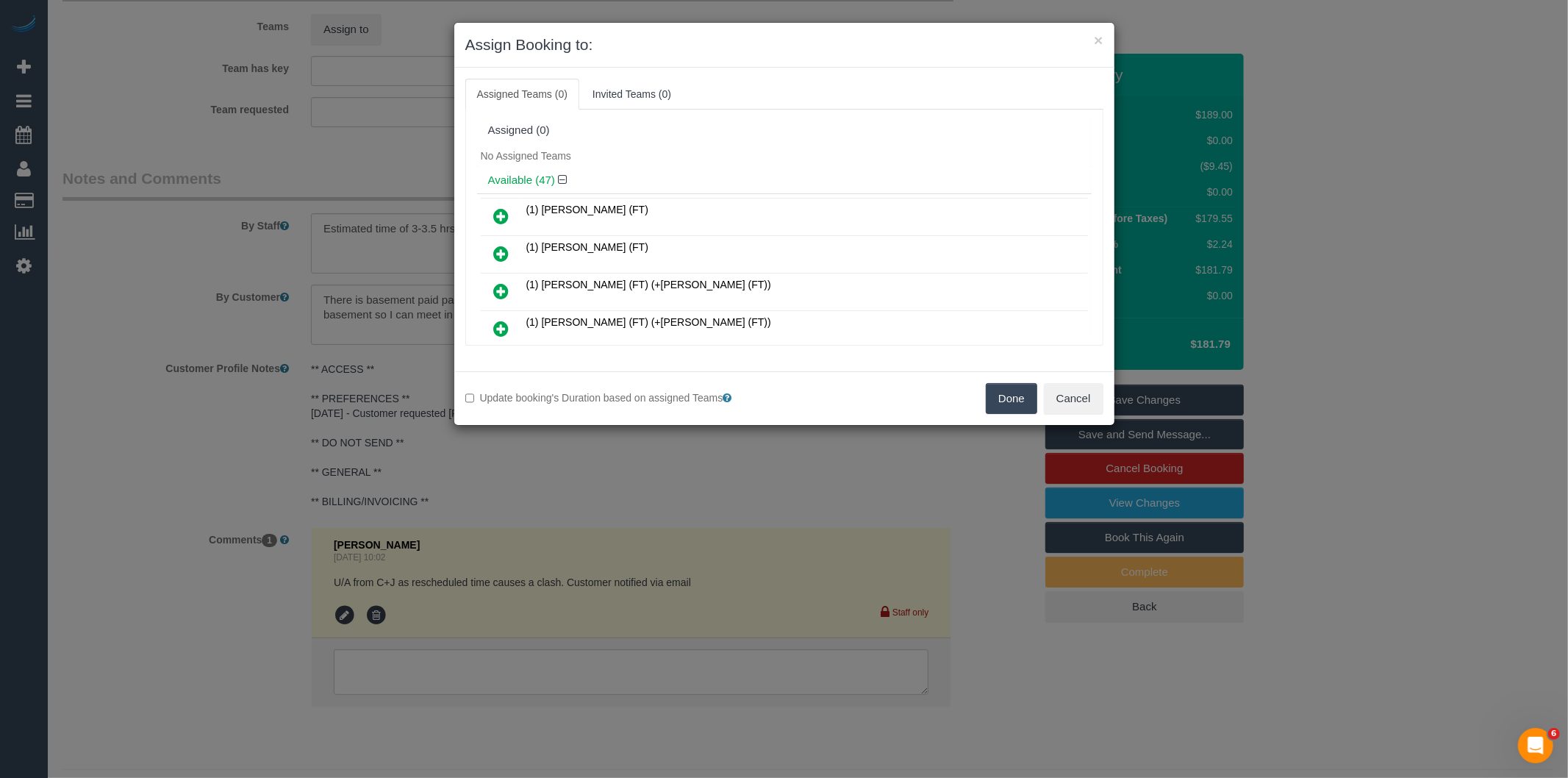
scroll to position [794, 0]
click at [505, 241] on icon at bounding box center [501, 250] width 15 height 18
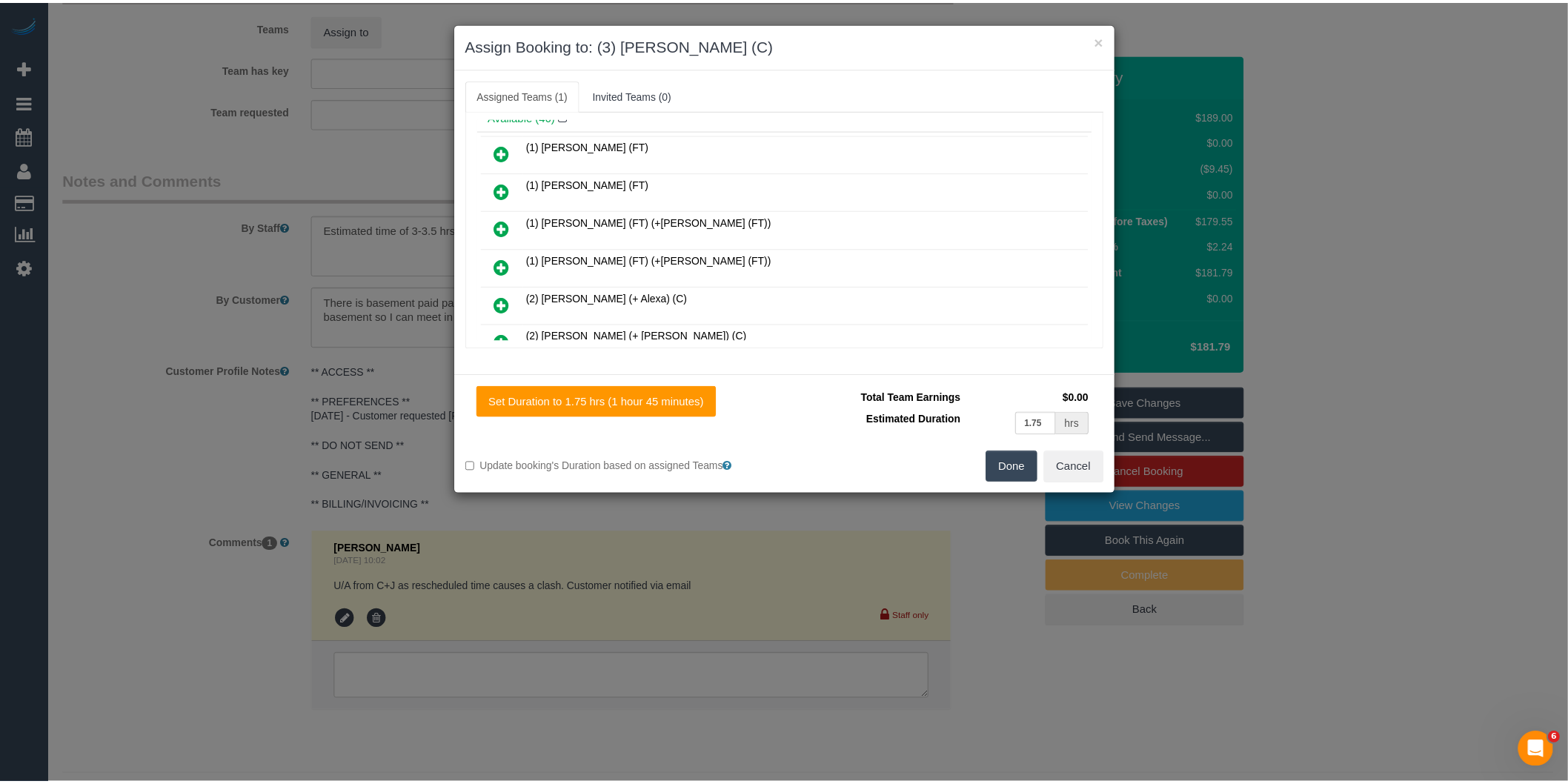
scroll to position [0, 0]
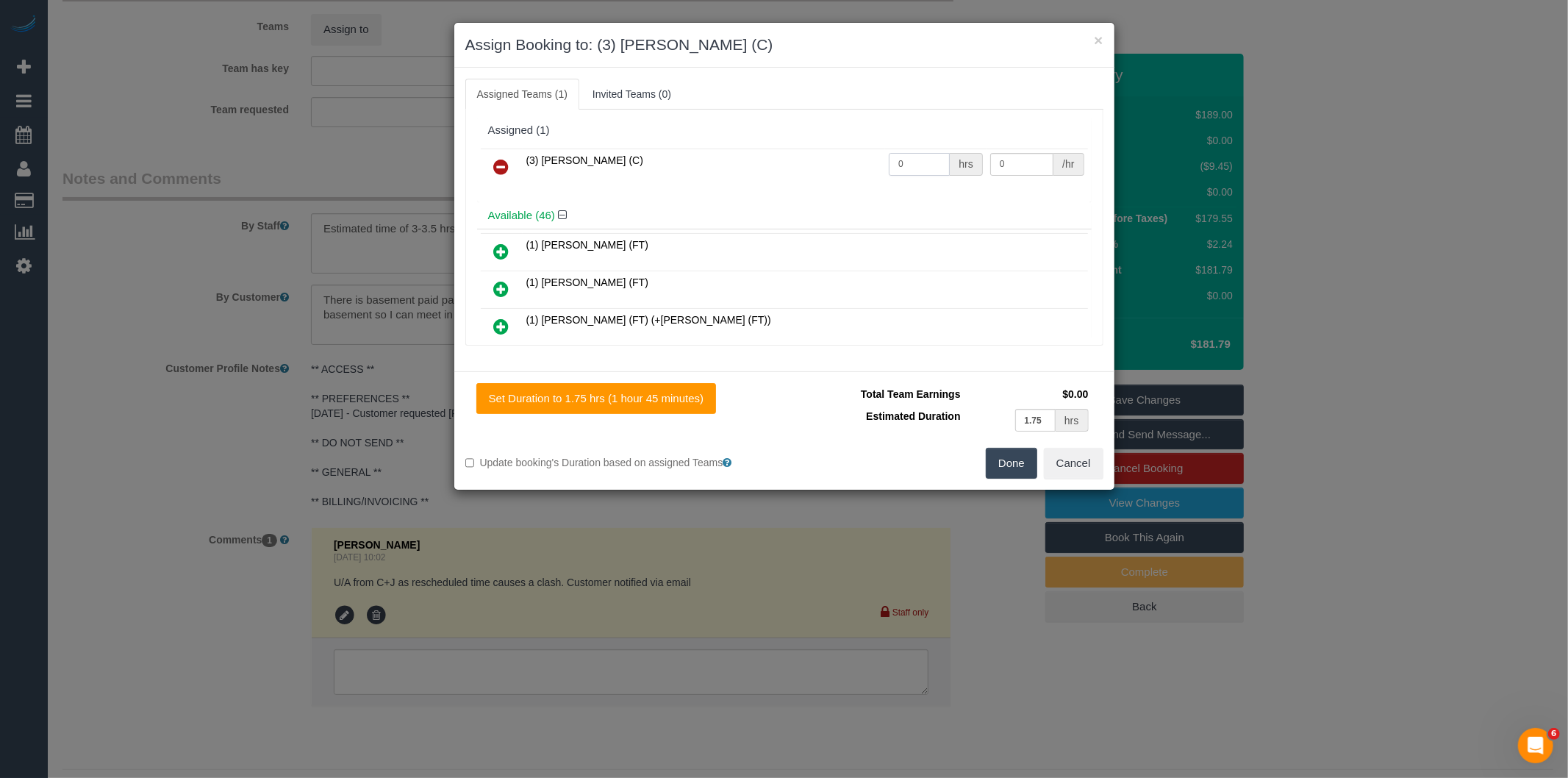
drag, startPoint x: 848, startPoint y: 160, endPoint x: 816, endPoint y: 169, distance: 33.2
click at [847, 160] on tr "(3) Danyal Ali (C) 0 hrs 0 /hr" at bounding box center [785, 167] width 607 height 37
type input "1"
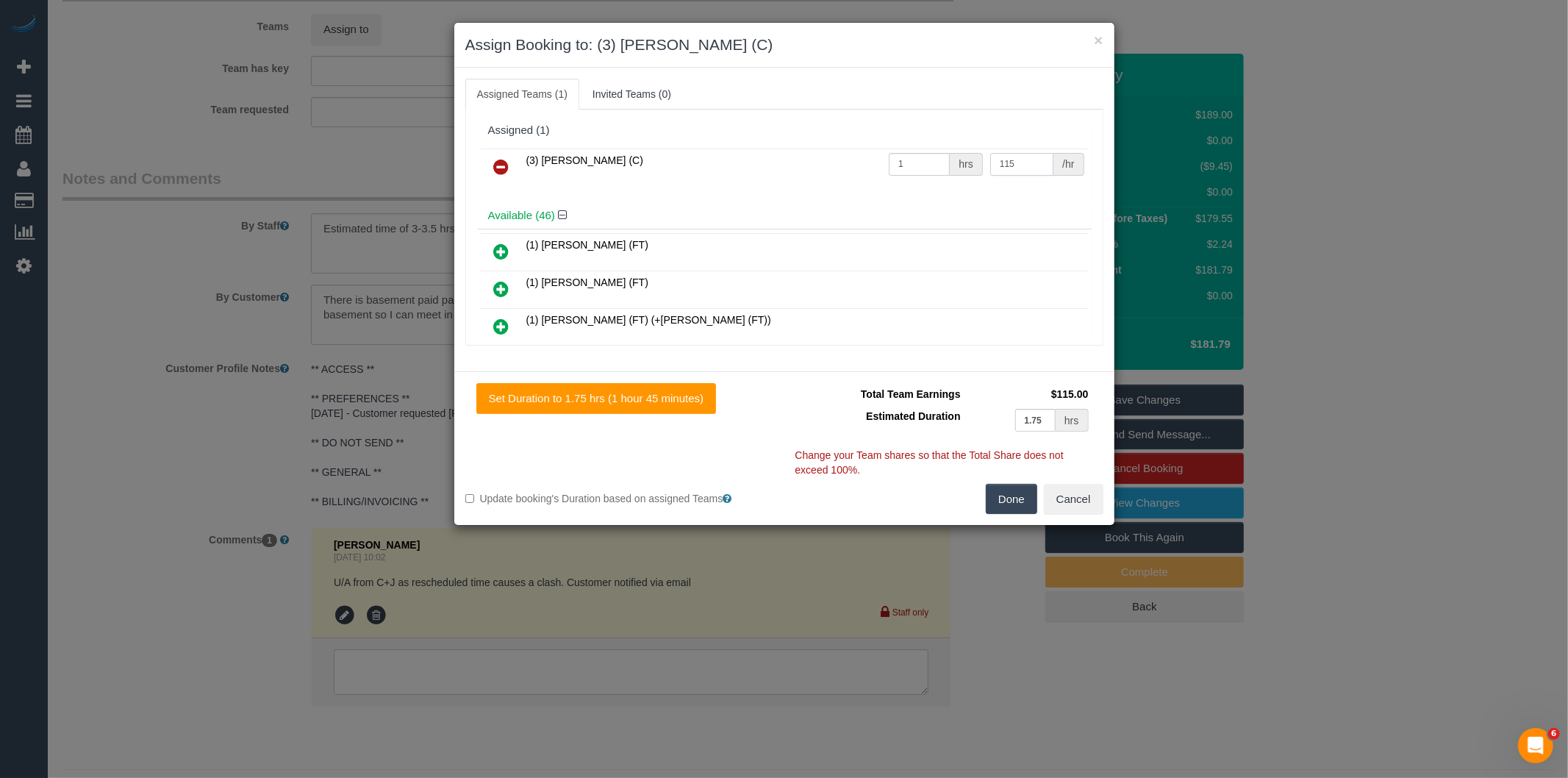
type input "115"
click at [1032, 494] on button "Done" at bounding box center [1012, 499] width 52 height 31
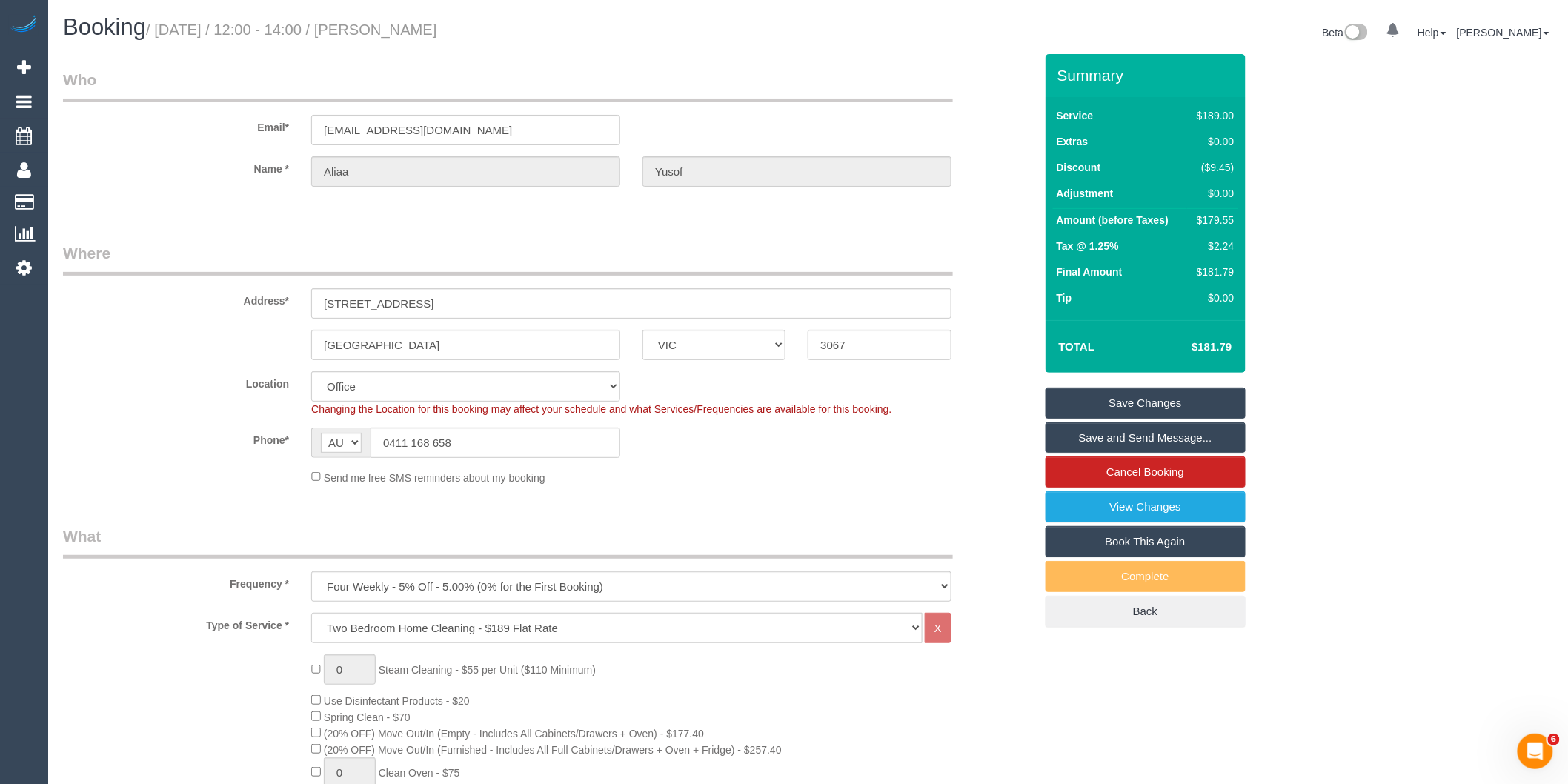
click at [1125, 430] on link "Save and Send Message..." at bounding box center [1145, 438] width 200 height 31
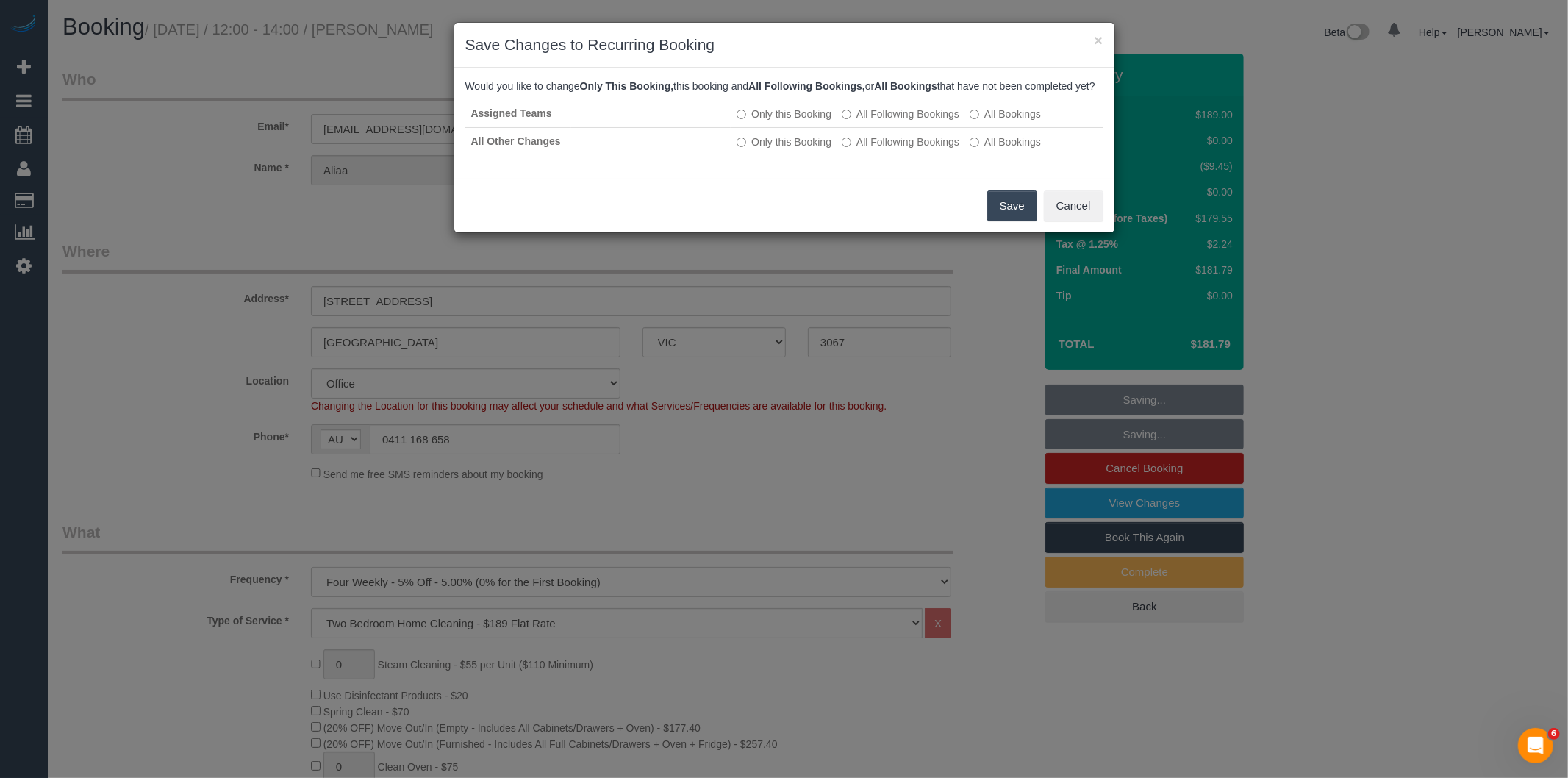
click at [1005, 219] on button "Save" at bounding box center [1012, 206] width 50 height 31
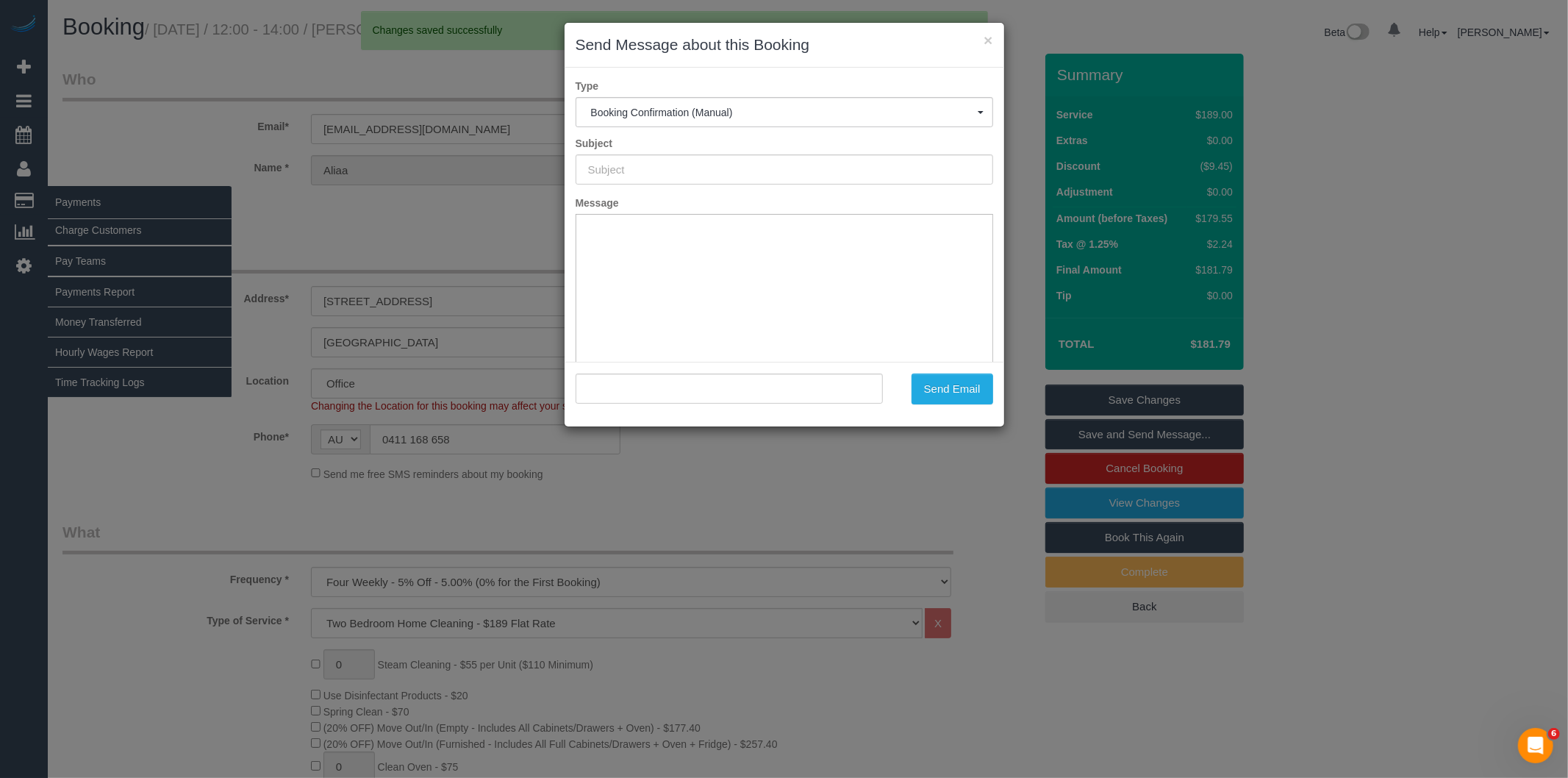
type input "Booking Confirmed"
type input ""Aliaa Yusof" <aliaa.fmy@gmail.com>"
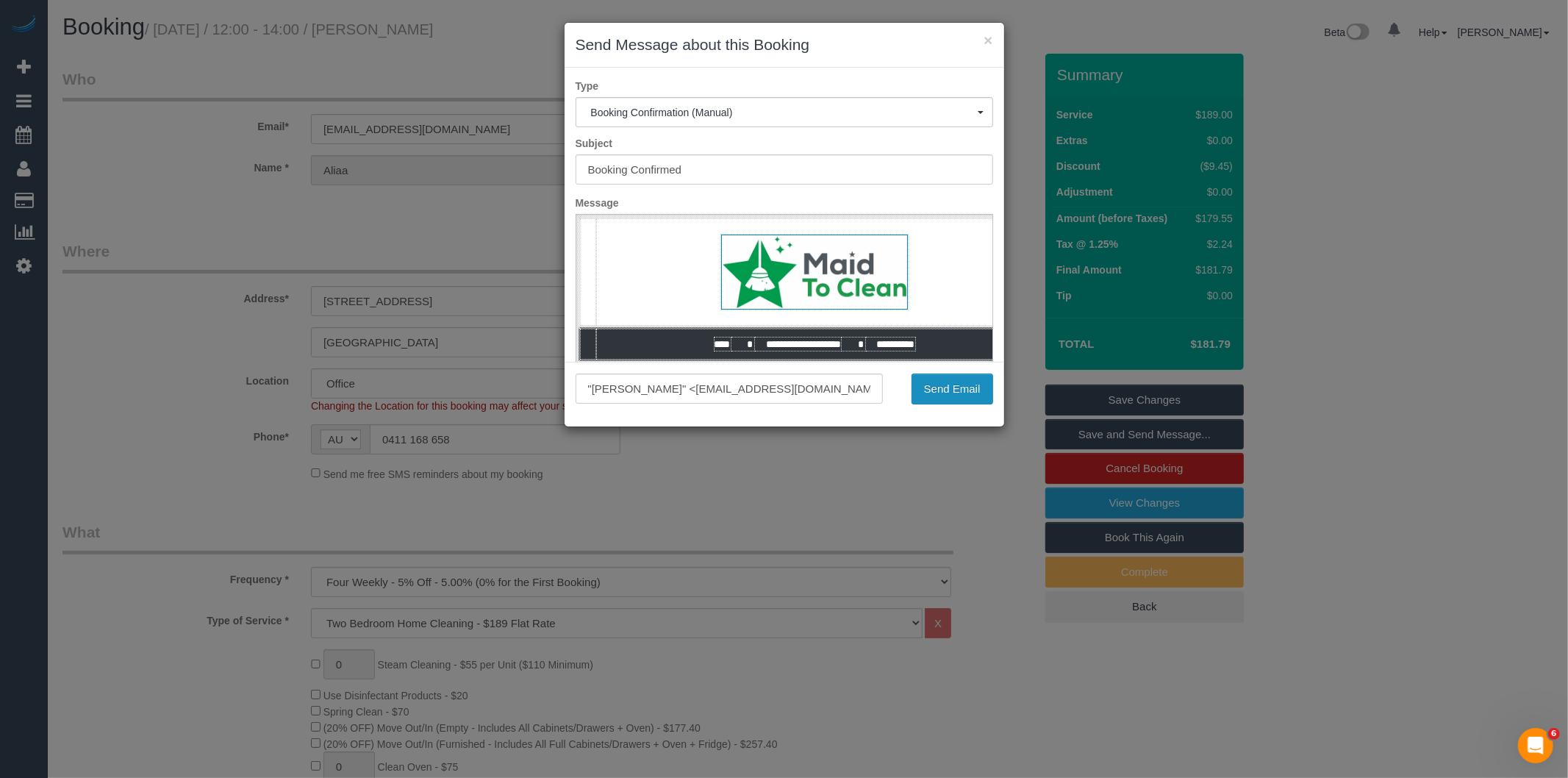
click at [917, 395] on button "Send Email" at bounding box center [952, 389] width 82 height 31
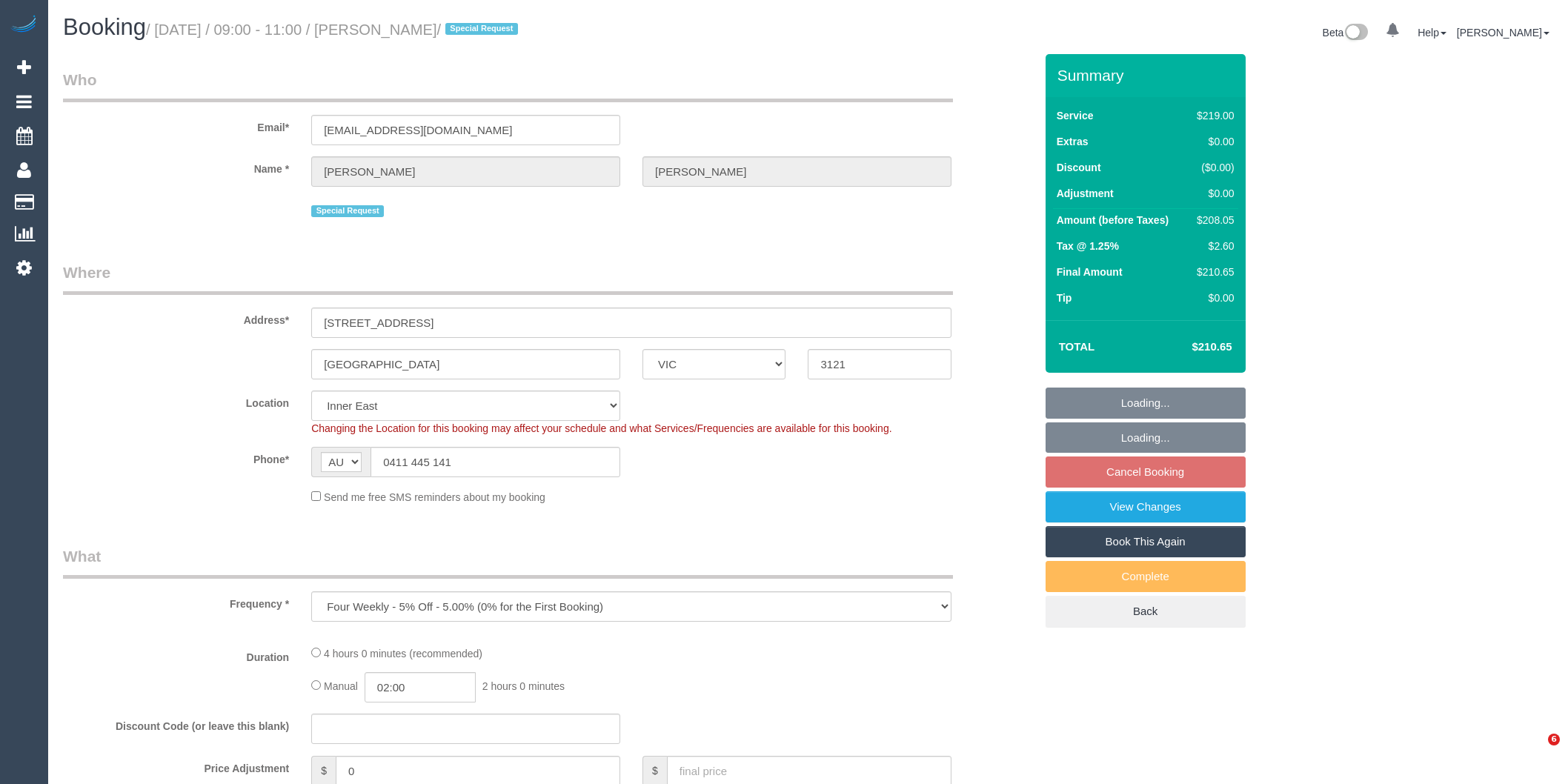
select select "VIC"
select select "object:679"
select select "string:stripe-pm_1PJtSv2GScqysDRVYMdumP6c"
select select "number:27"
select select "number:14"
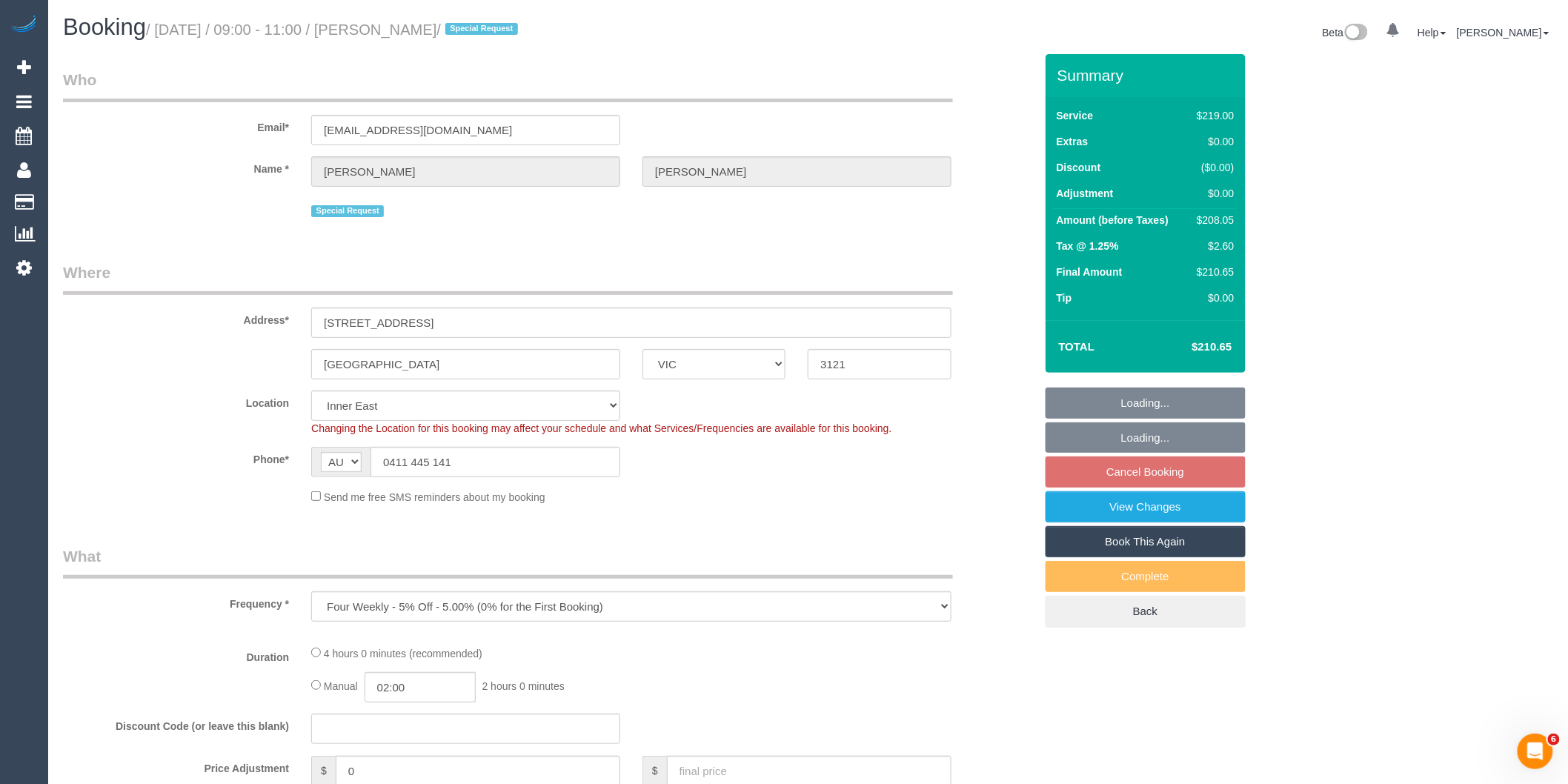
select select "number:19"
select select "number:24"
select select "number:34"
select select "number:12"
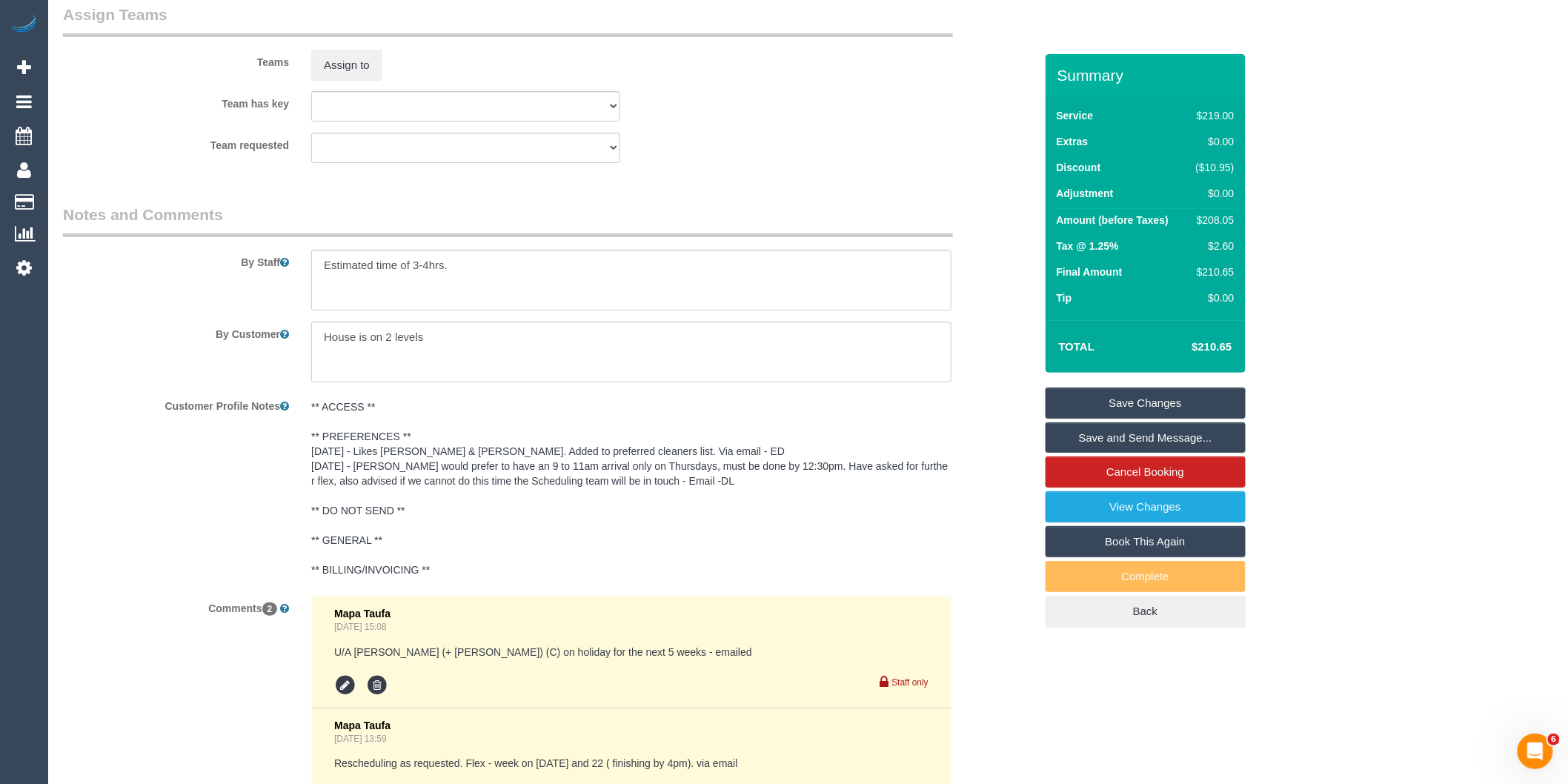
scroll to position [2356, 0]
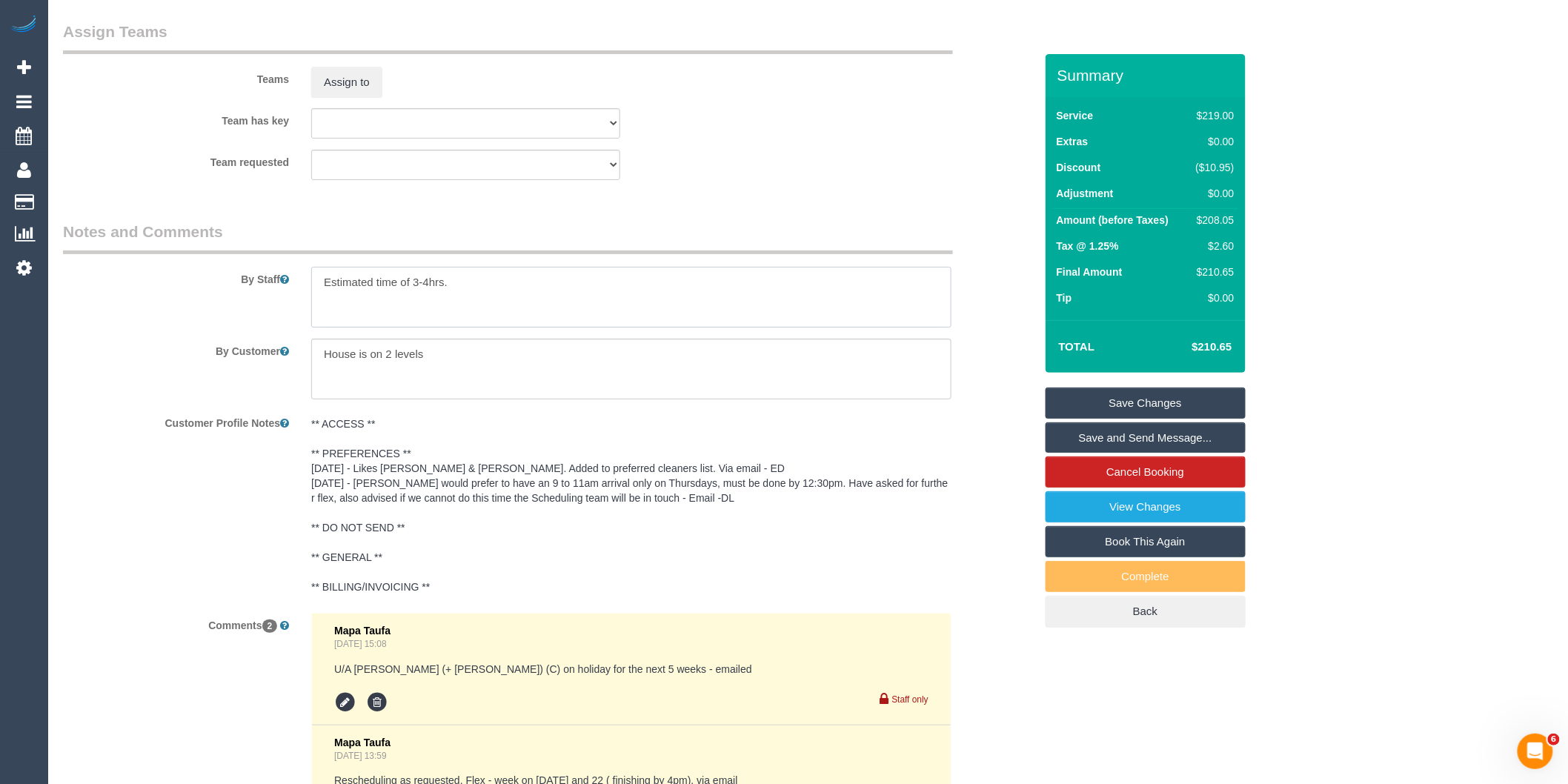
click at [318, 304] on textarea at bounding box center [631, 297] width 640 height 60
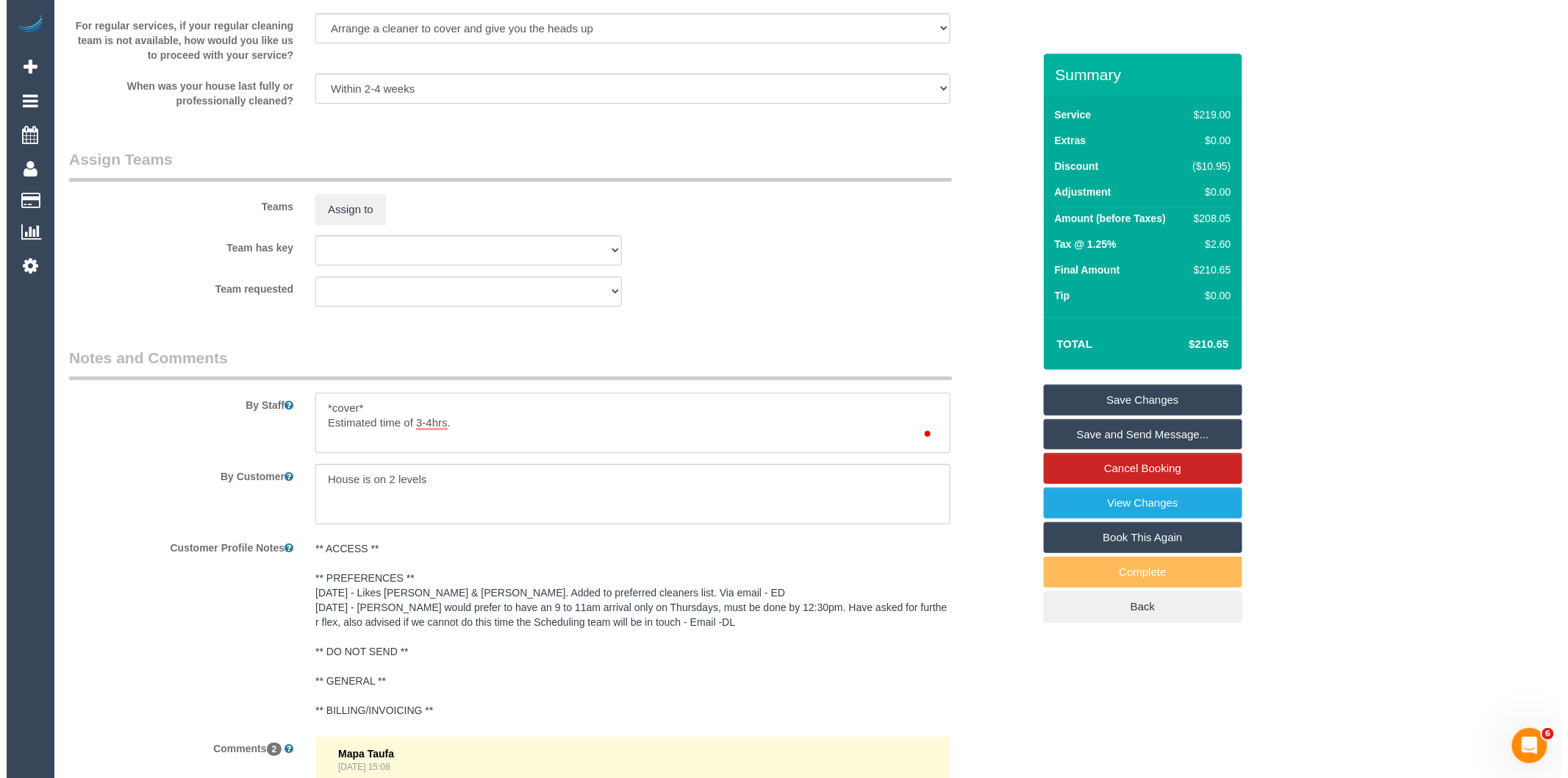
scroll to position [2093, 0]
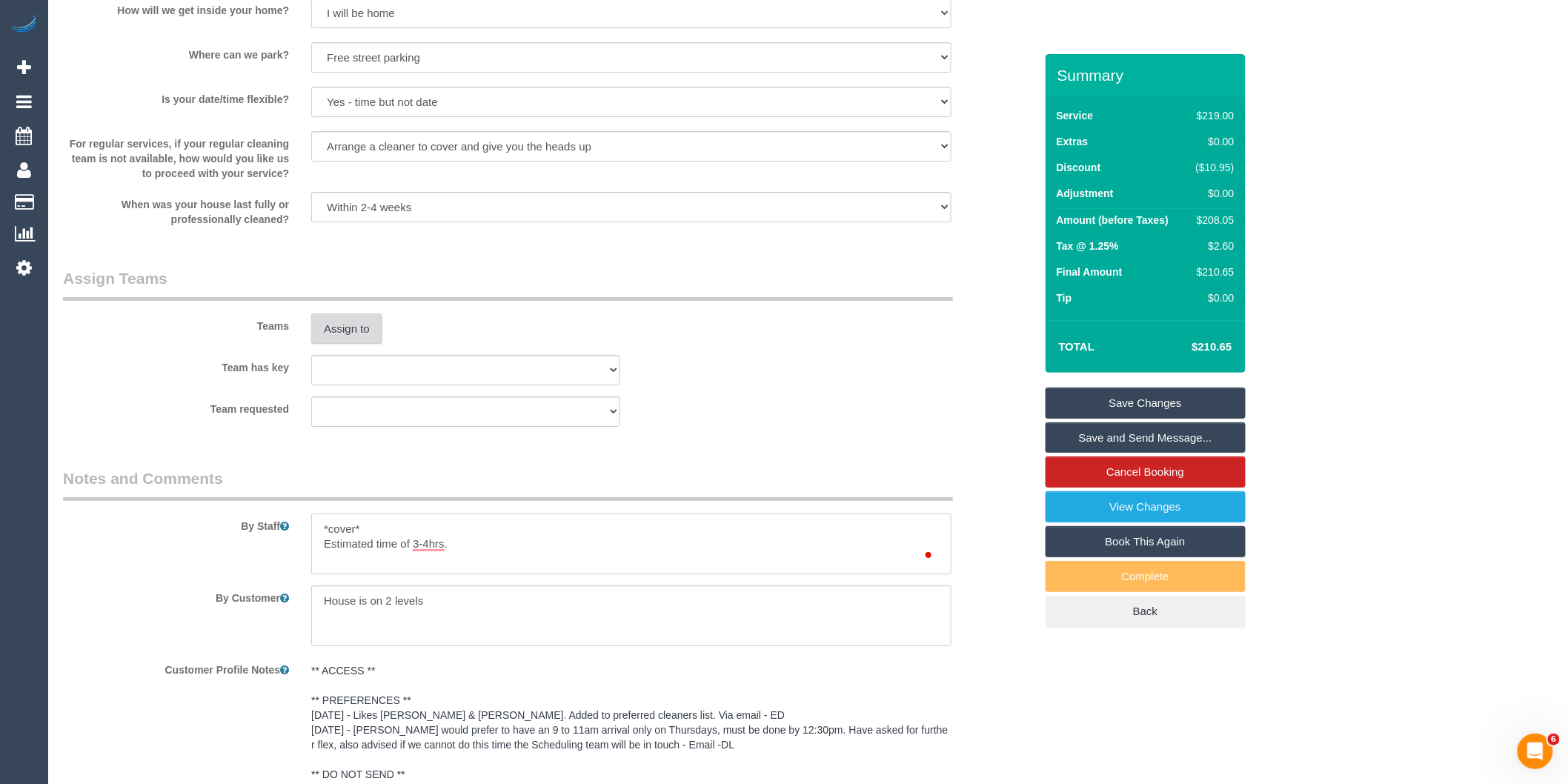
type textarea "*cover* Estimated time of 3-4hrs."
click at [364, 345] on button "Assign to" at bounding box center [346, 329] width 71 height 31
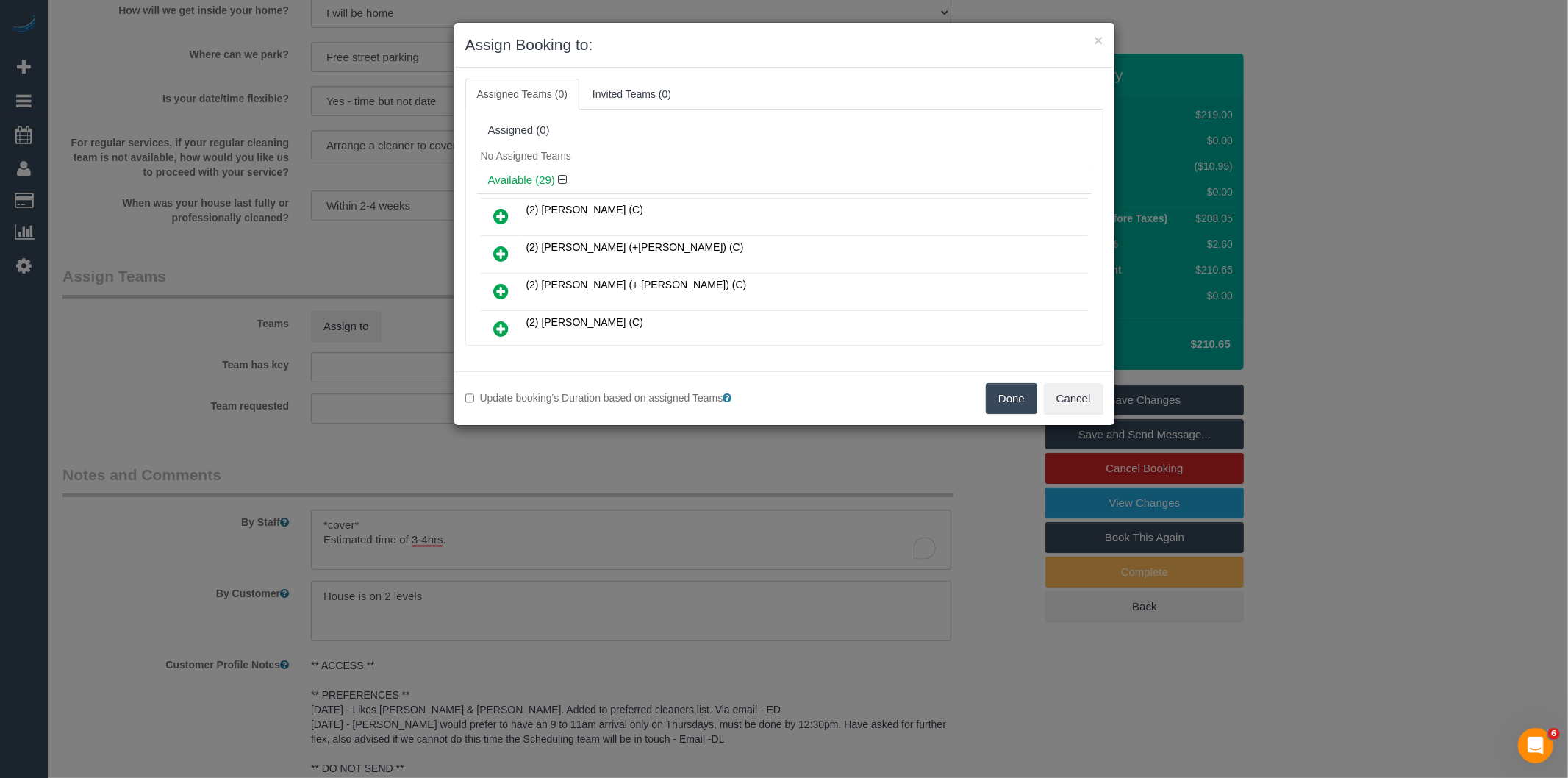
scroll to position [387, 0]
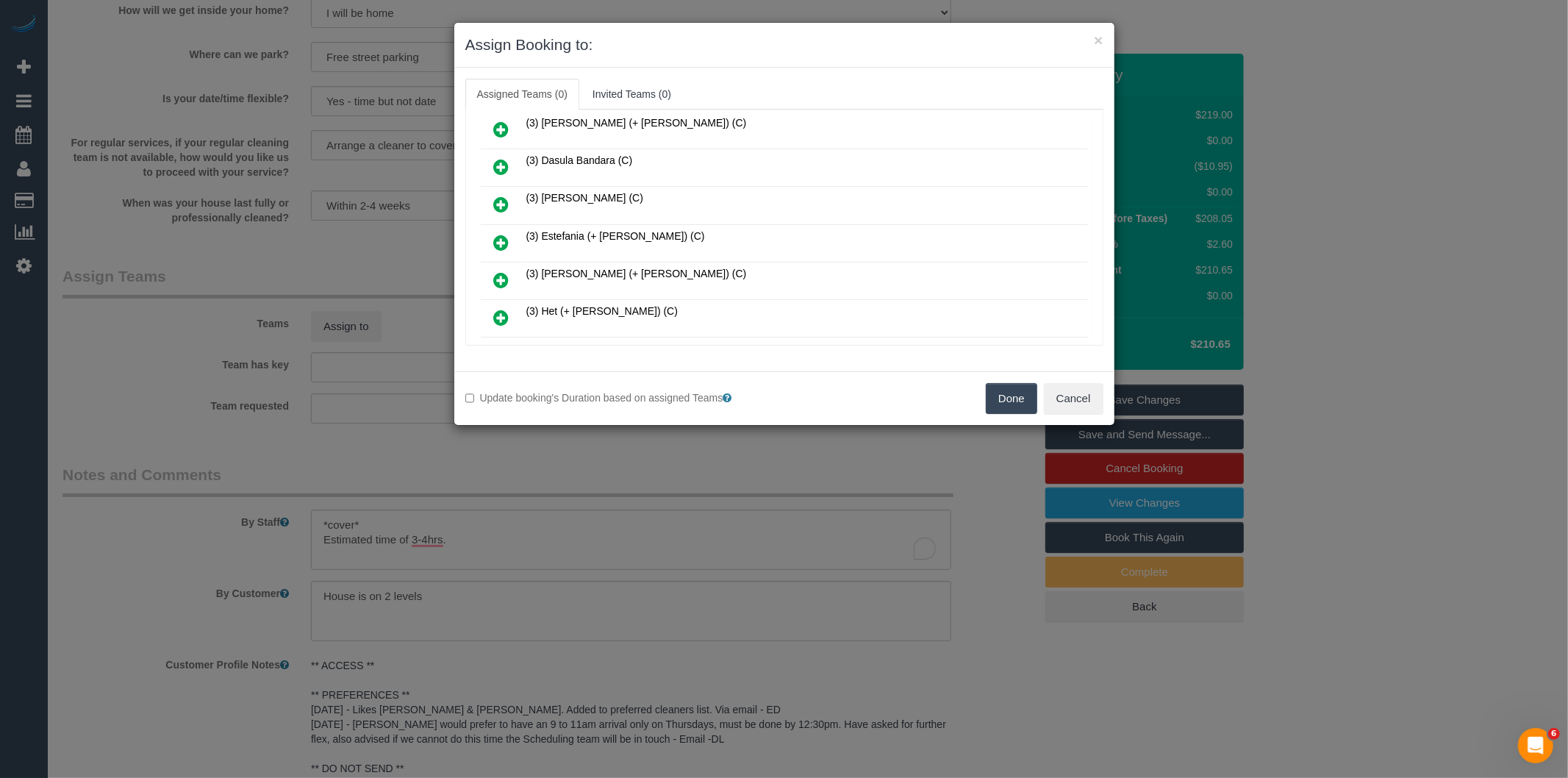
click at [502, 234] on icon at bounding box center [501, 243] width 15 height 18
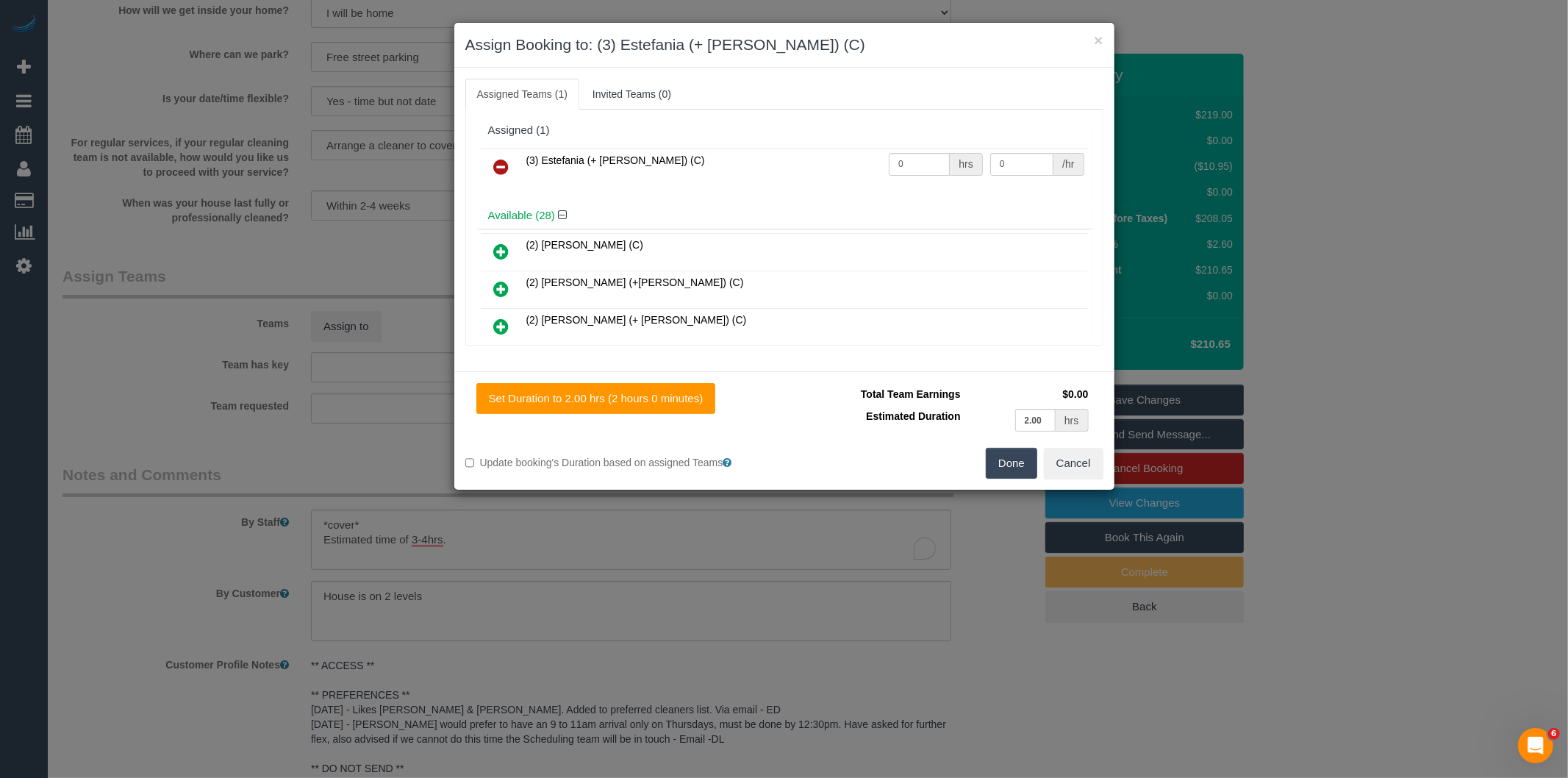
scroll to position [608, 0]
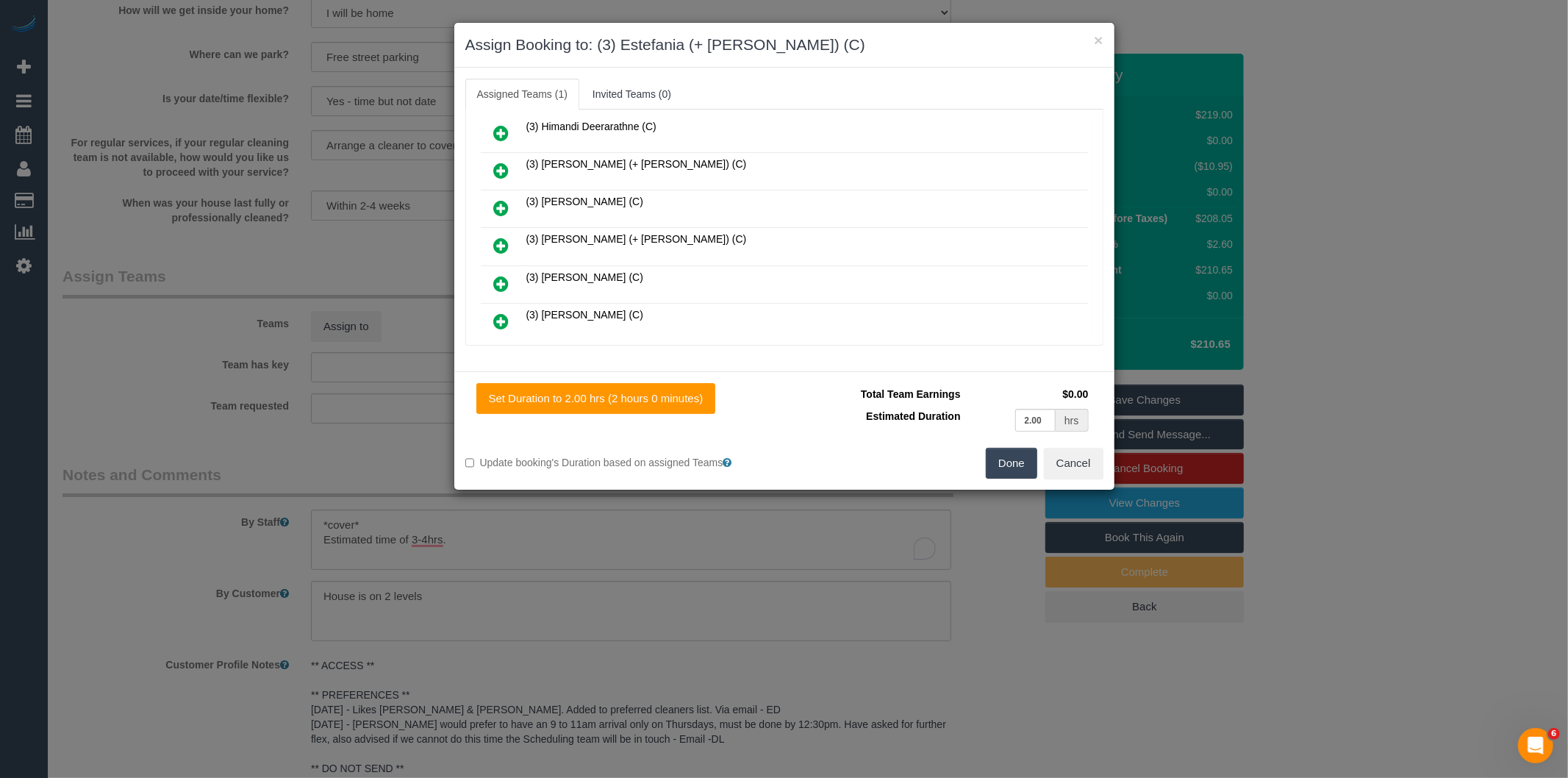
click at [501, 237] on icon at bounding box center [501, 246] width 15 height 18
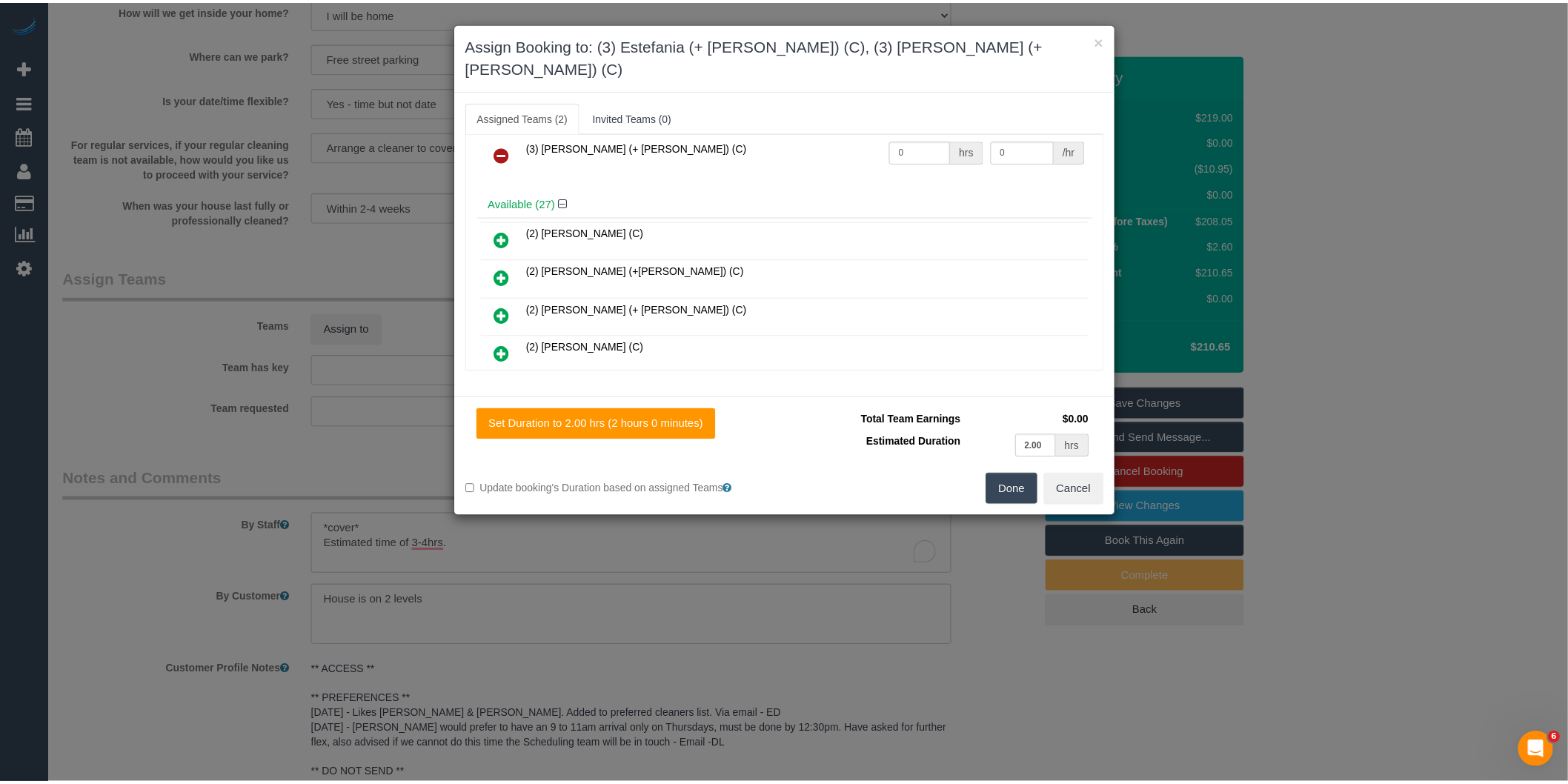
scroll to position [0, 0]
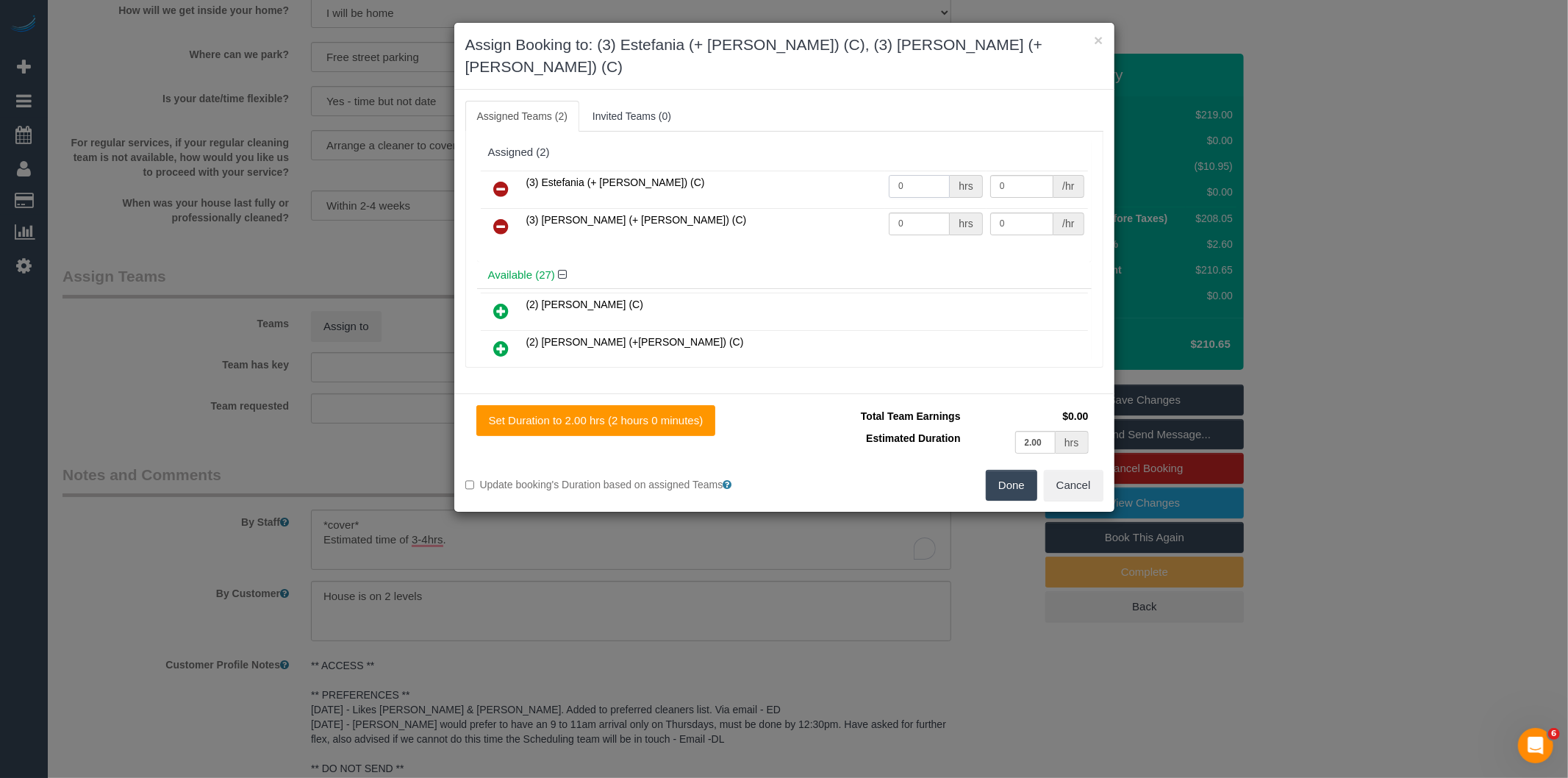
drag, startPoint x: 901, startPoint y: 160, endPoint x: 711, endPoint y: 169, distance: 190.2
click at [738, 171] on tr "(3) Estefania (+ Juliana) (C) 0 hrs 0 /hr" at bounding box center [785, 190] width 607 height 37
type input "1"
type input "65"
drag, startPoint x: 935, startPoint y: 201, endPoint x: 754, endPoint y: 233, distance: 183.8
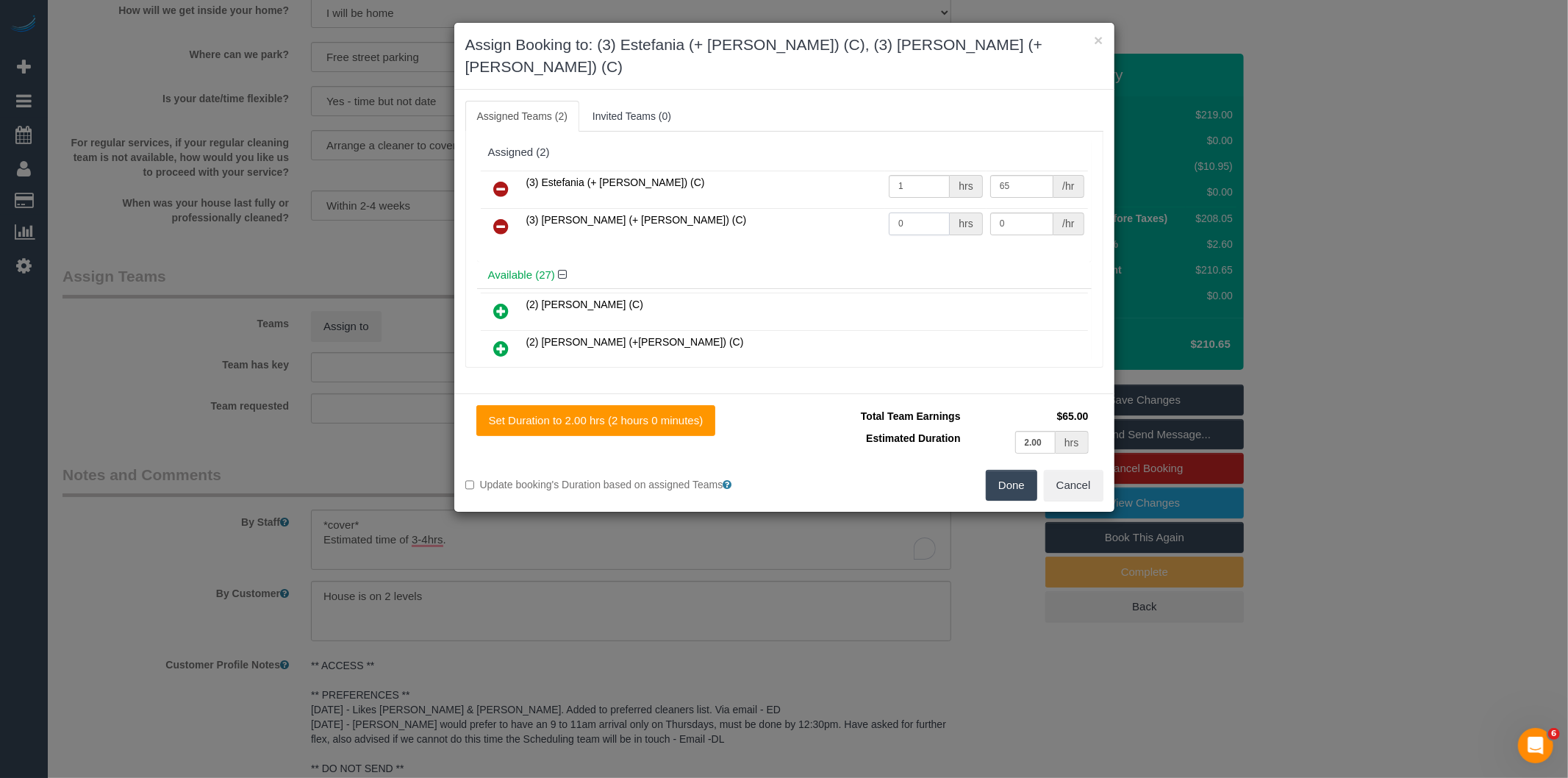
click at [822, 208] on tr "(3) Juliana (+ Estefania) (C) 0 hrs 0 /hr" at bounding box center [785, 227] width 607 height 37
type input "1"
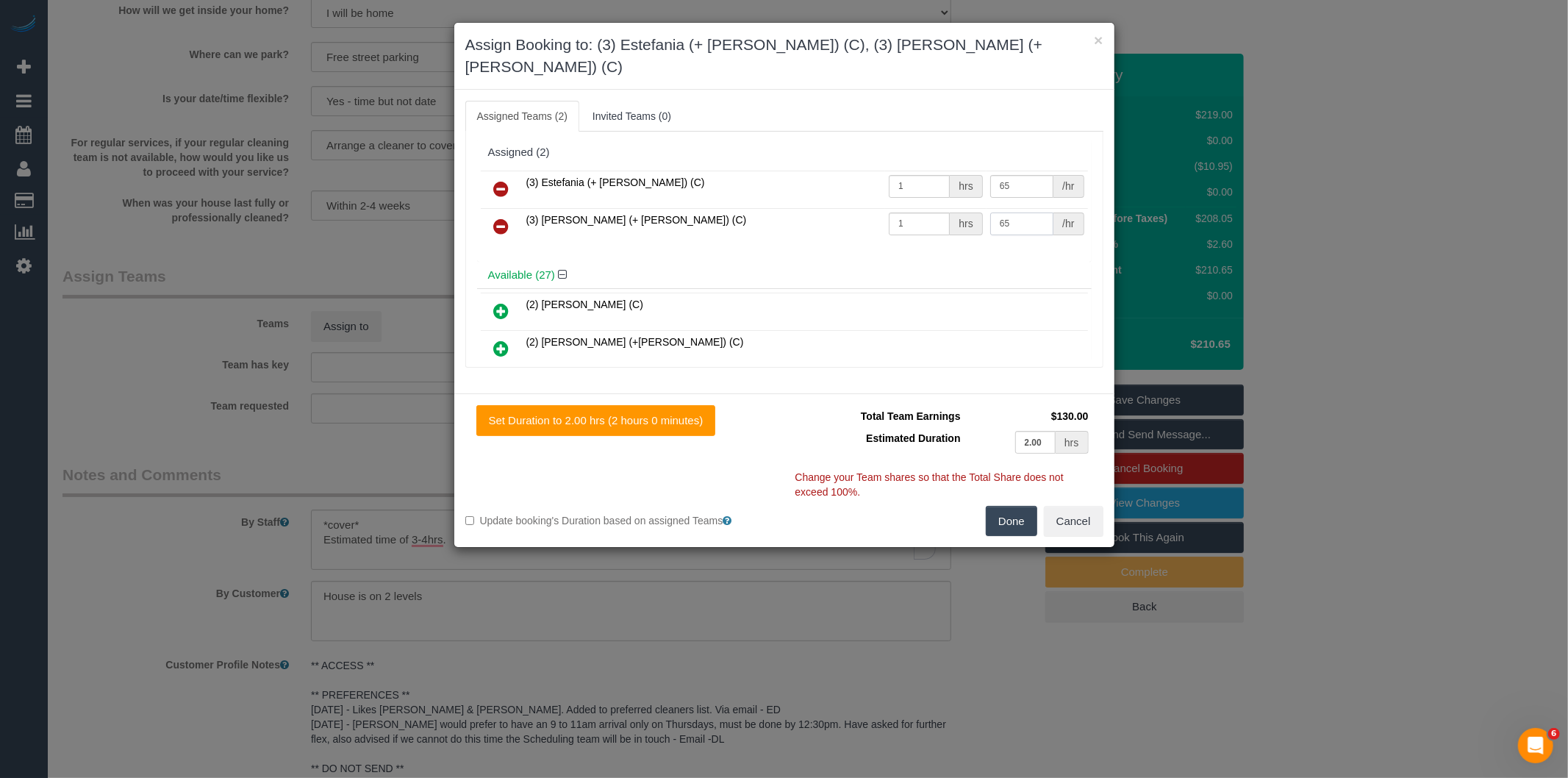
type input "65"
click at [1012, 507] on button "Done" at bounding box center [1012, 522] width 52 height 31
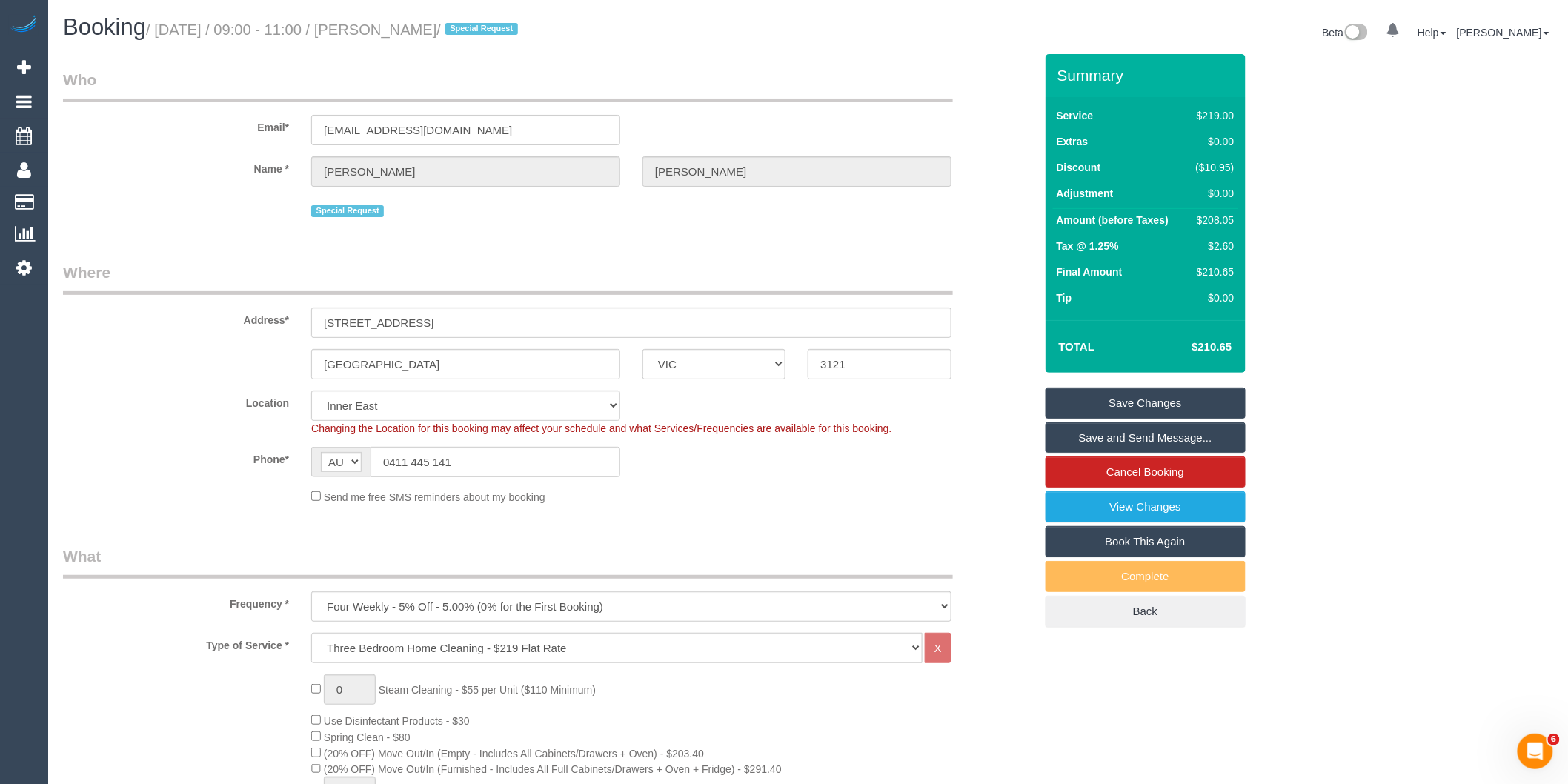
click at [1101, 447] on link "Save and Send Message..." at bounding box center [1145, 438] width 200 height 31
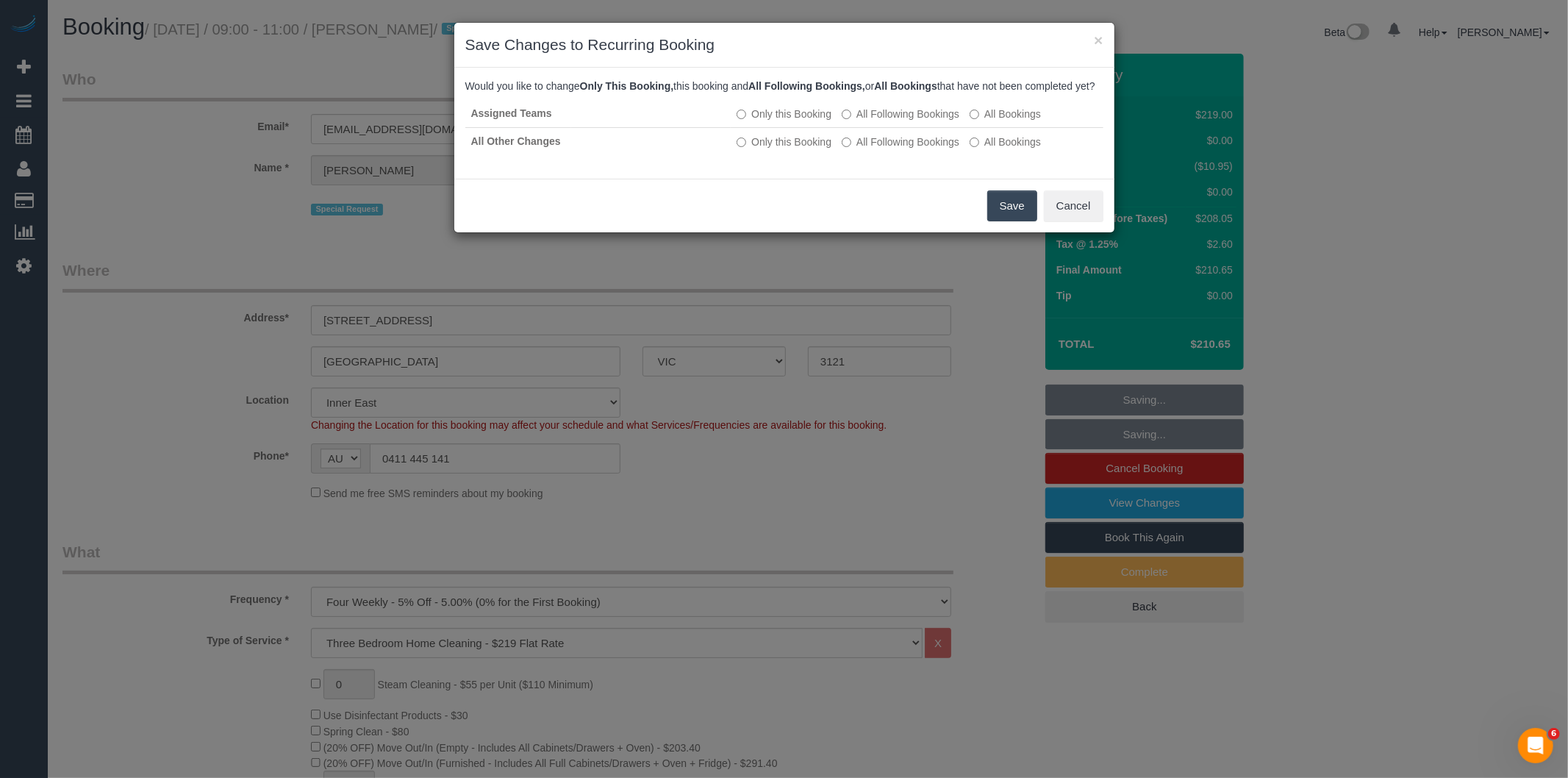
click at [1003, 221] on button "Save" at bounding box center [1012, 206] width 50 height 31
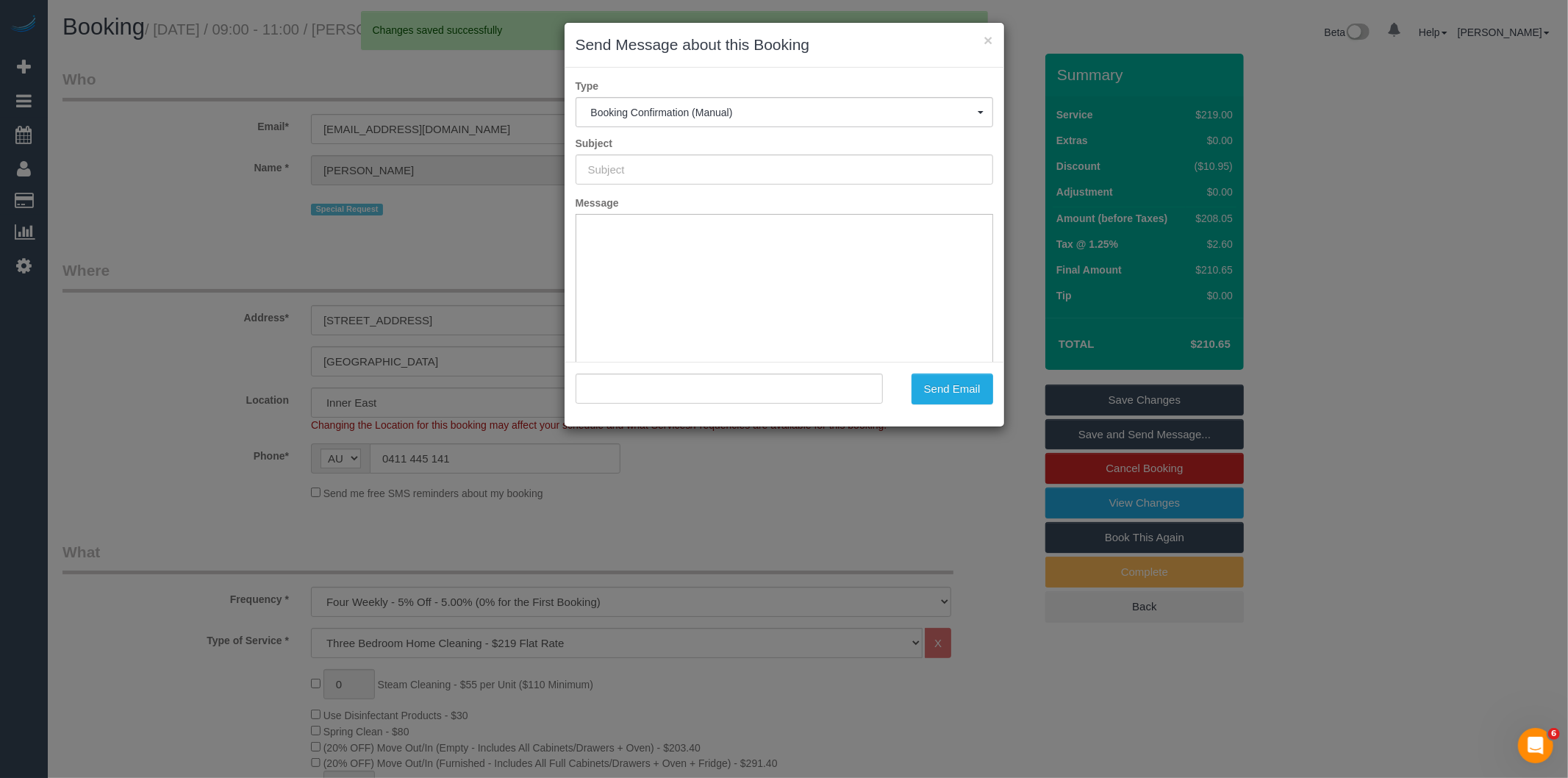
type input "Booking Confirmed"
type input ""Kevin Fitzpatrick" <kevinfitzpatrick27@bigpond.com>"
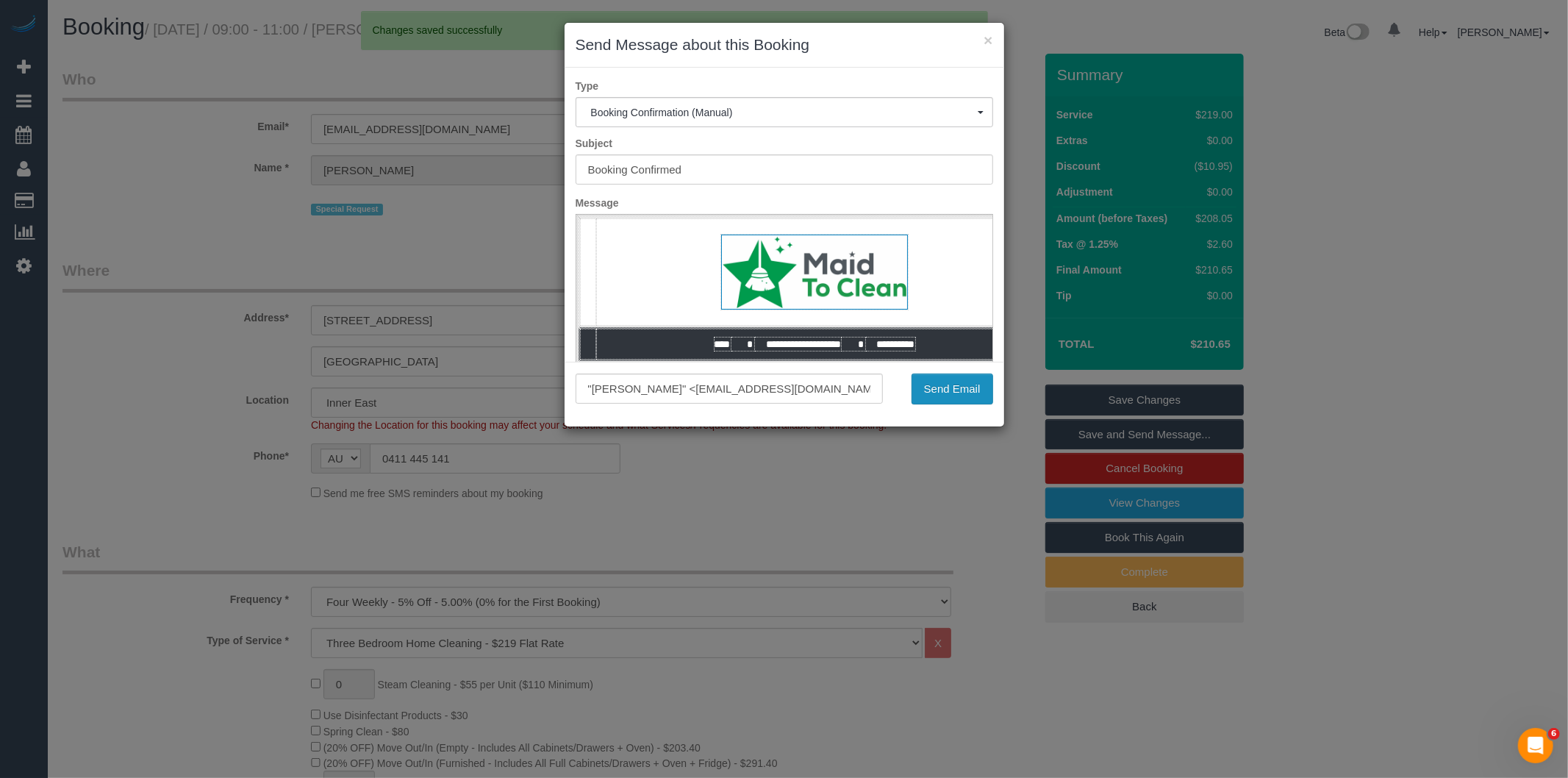
click at [957, 386] on button "Send Email" at bounding box center [952, 389] width 82 height 31
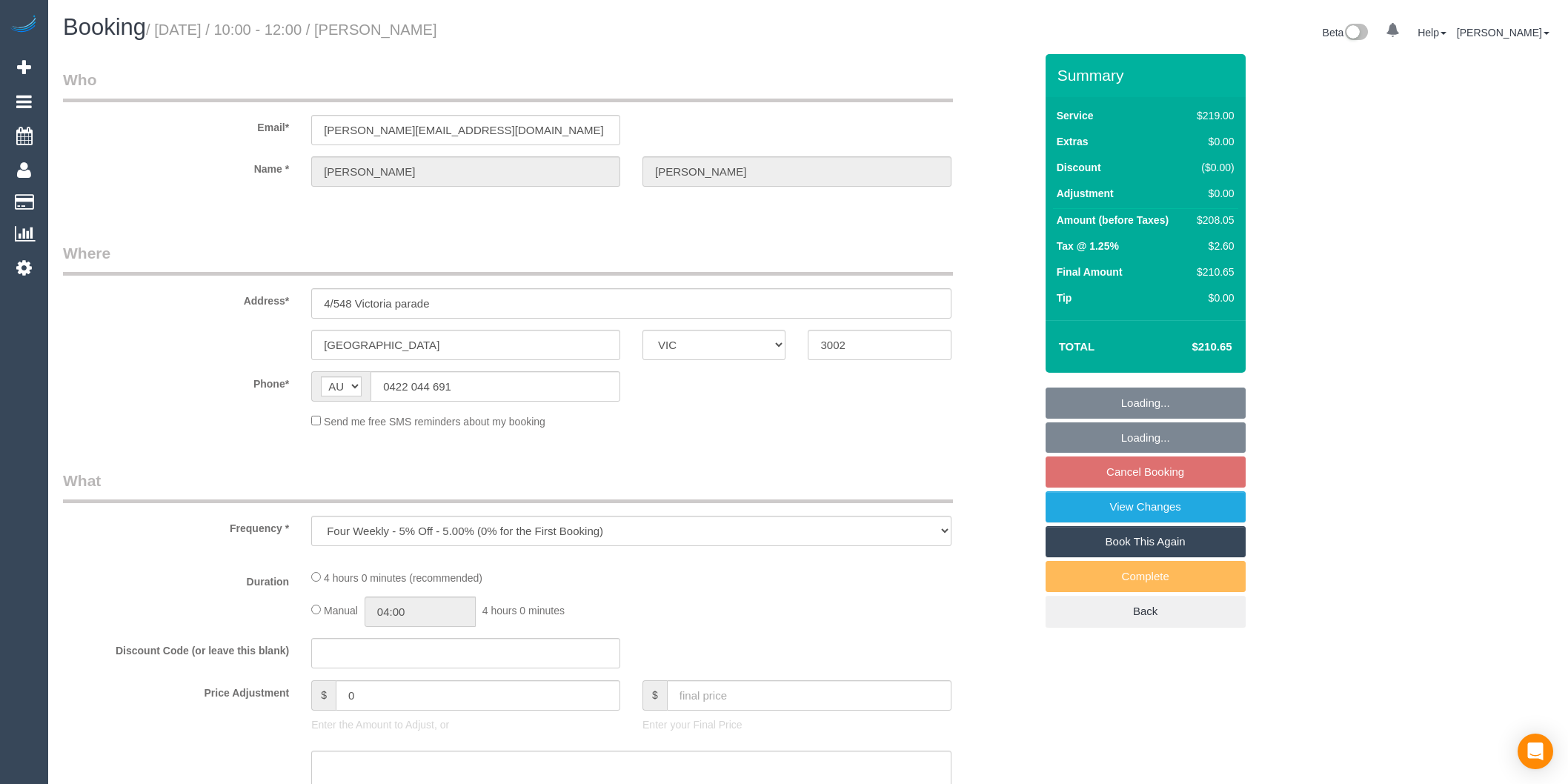
select select "VIC"
select select "string:stripe-pm_1RSw0X2GScqysDRVnxpGLOCN"
select select "number:28"
select select "number:14"
select select "number:18"
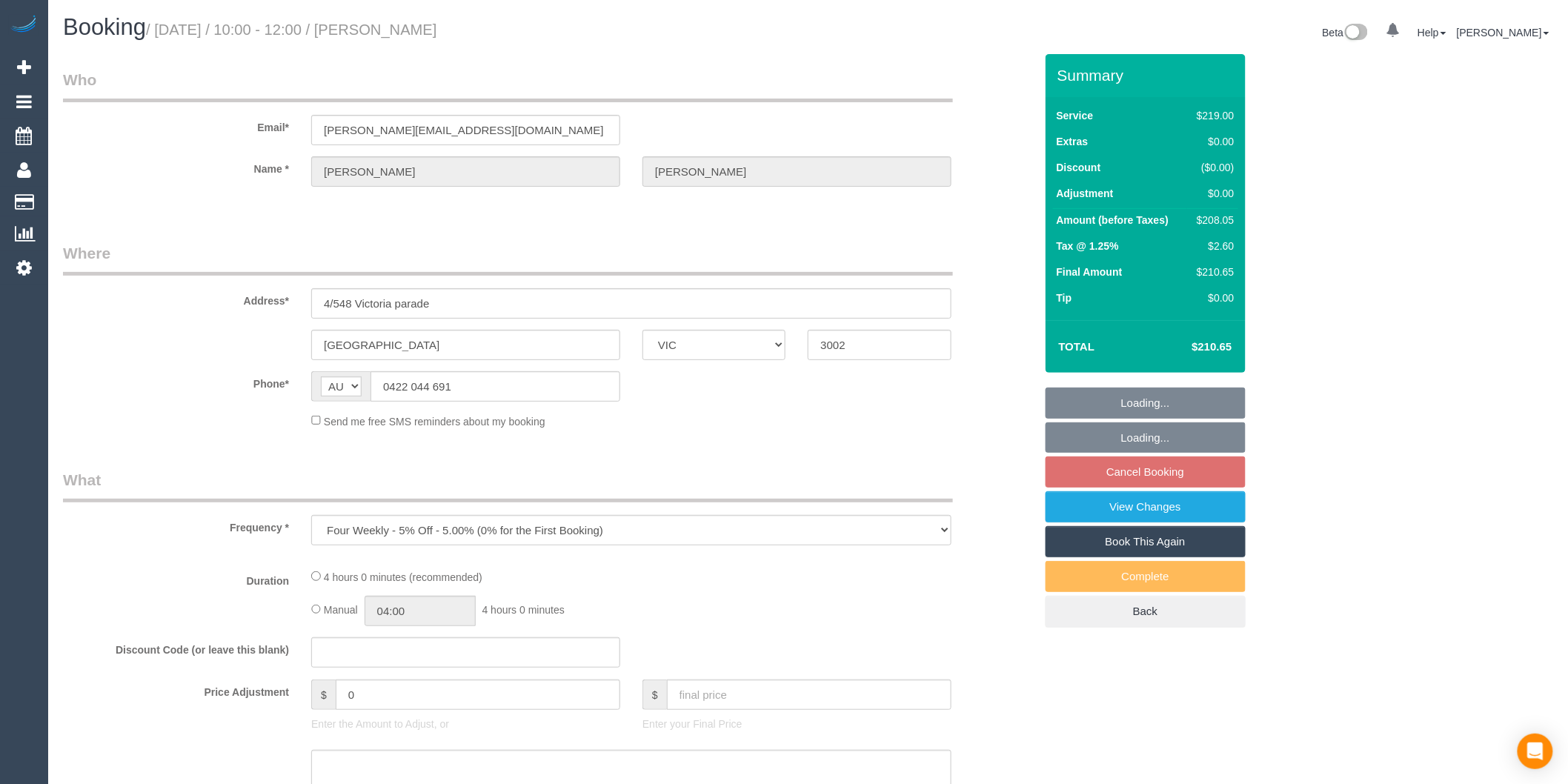
select select "number:24"
select select "number:34"
select select "number:12"
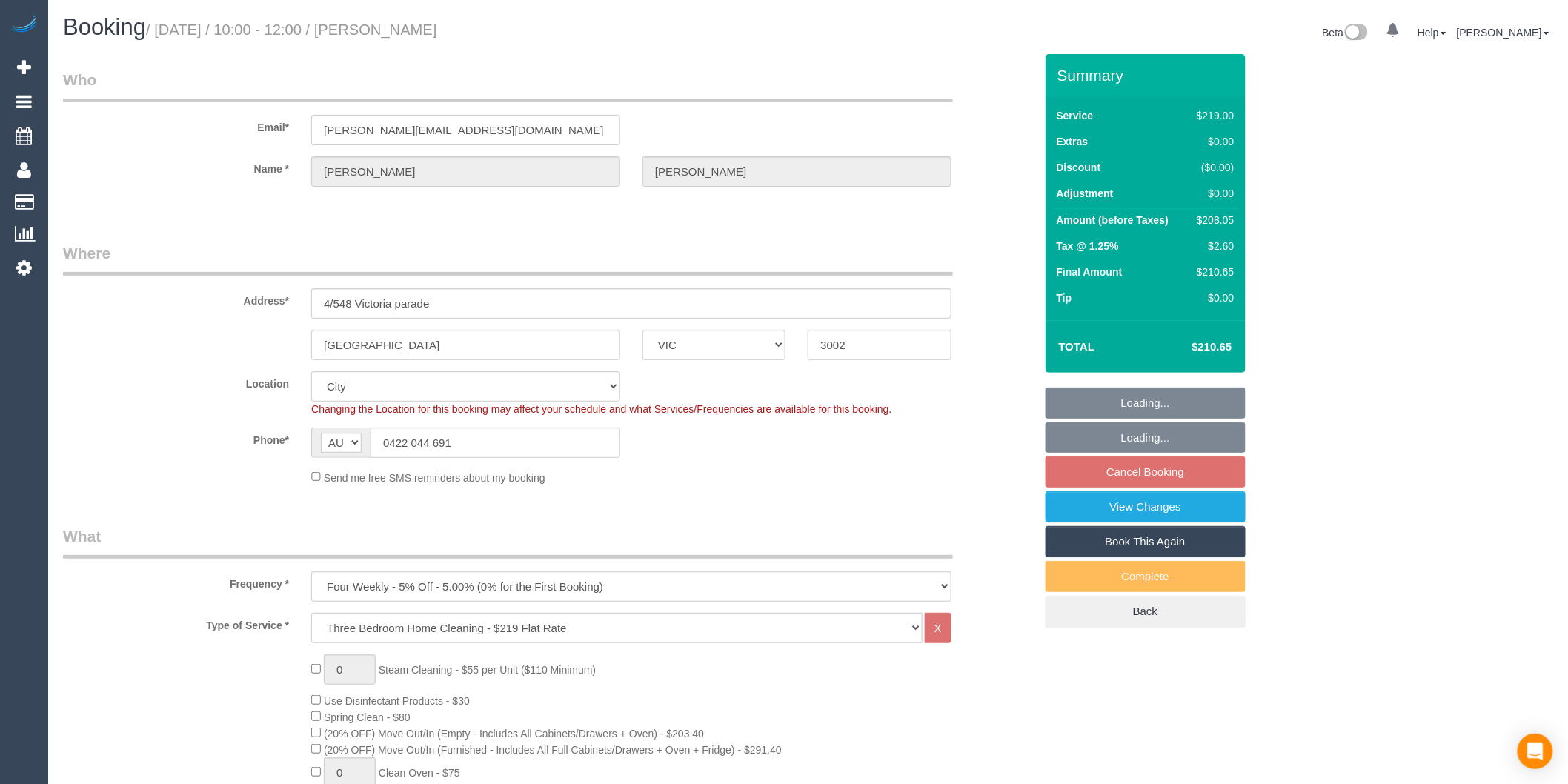
select select "object:1173"
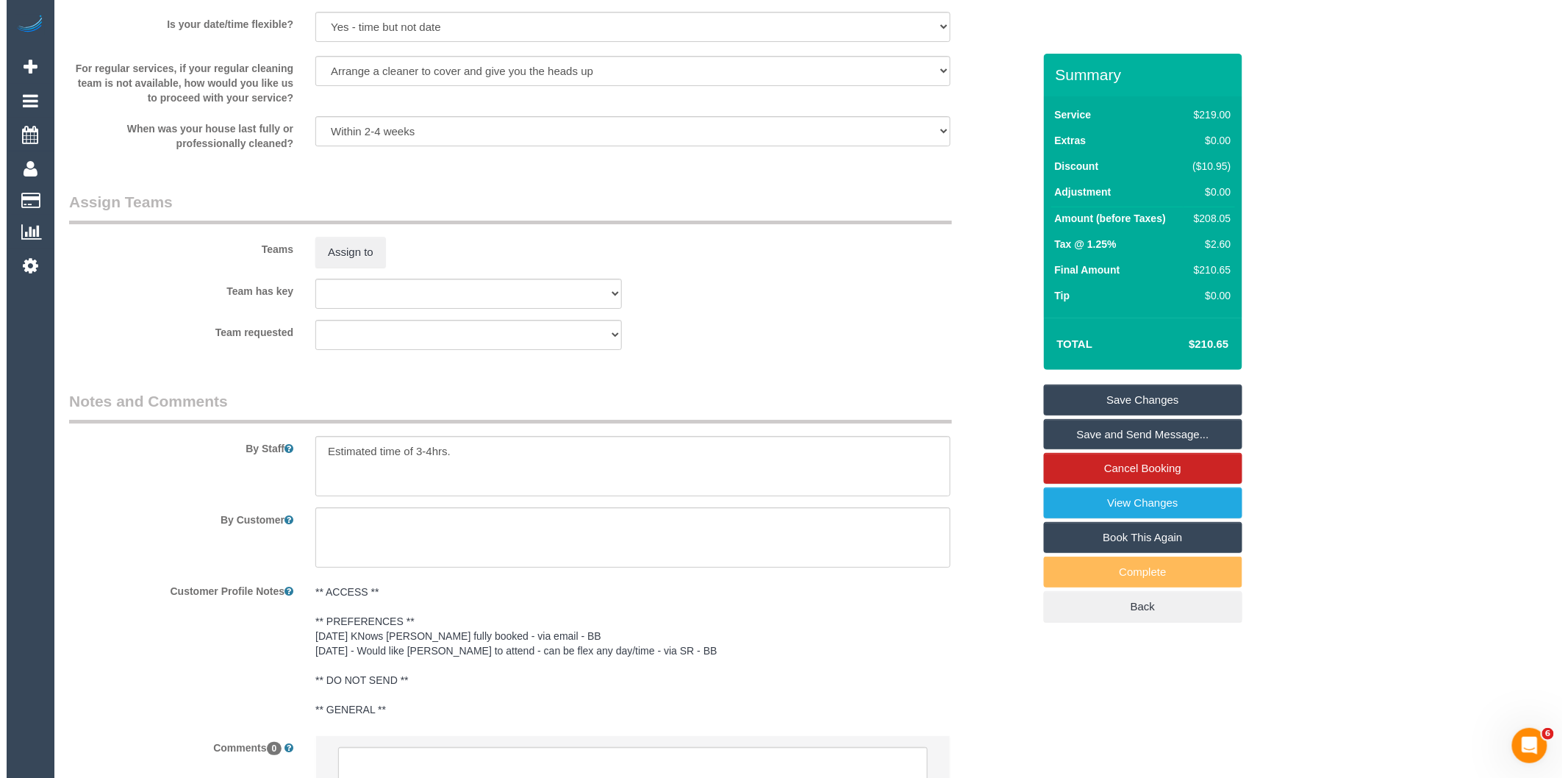
scroll to position [1946, 0]
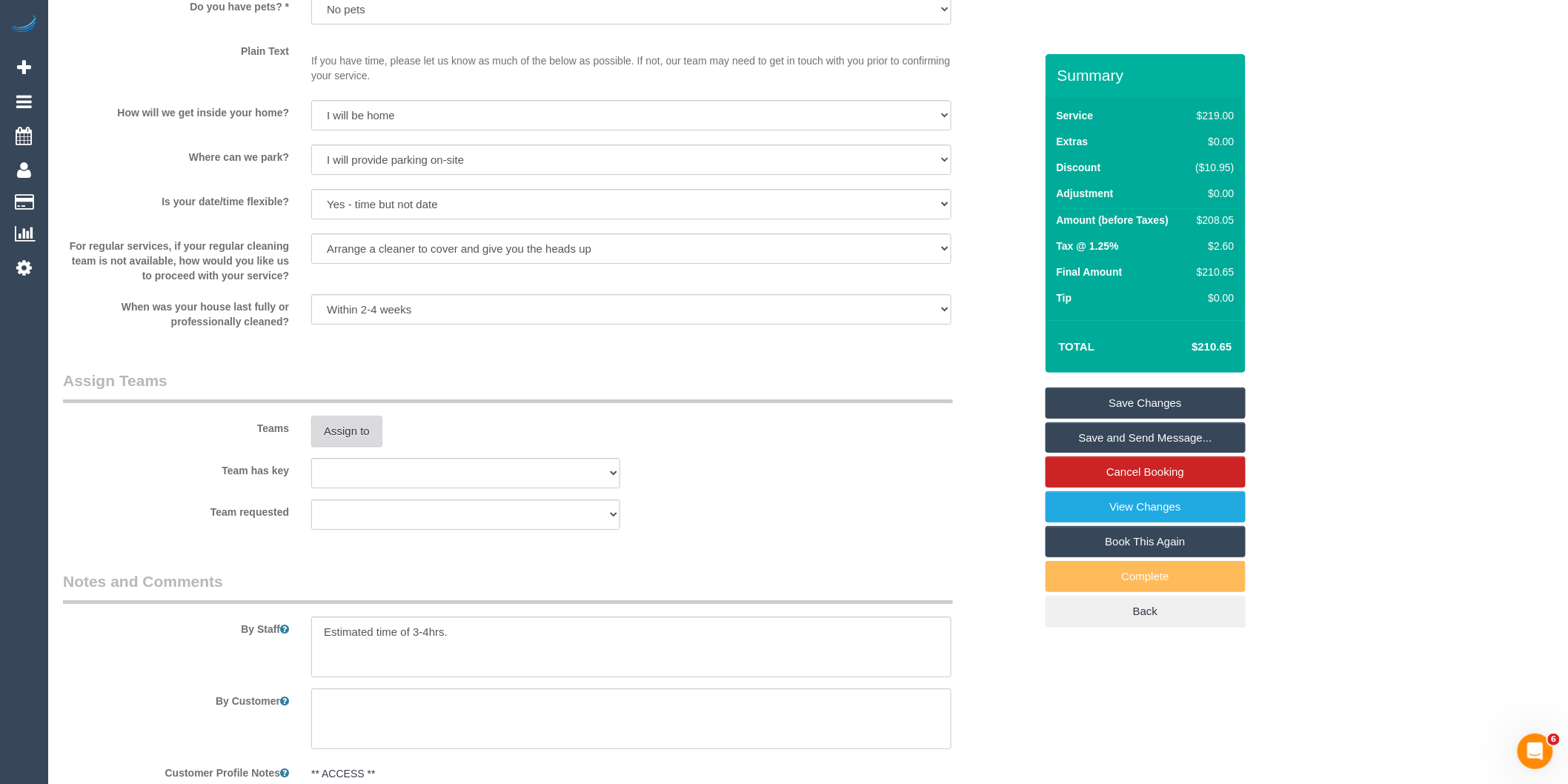
click at [362, 446] on button "Assign to" at bounding box center [346, 431] width 71 height 31
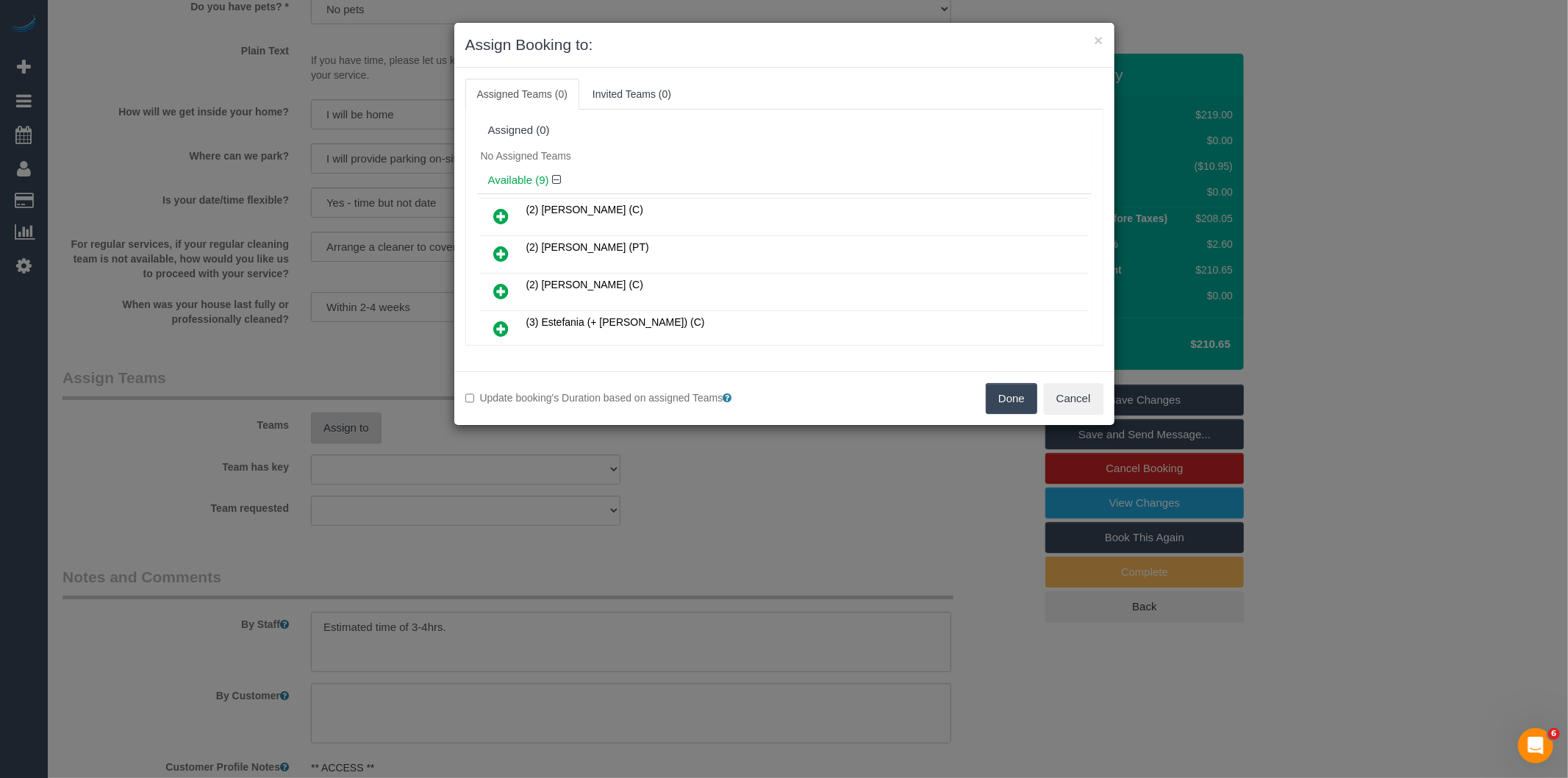
scroll to position [240, 0]
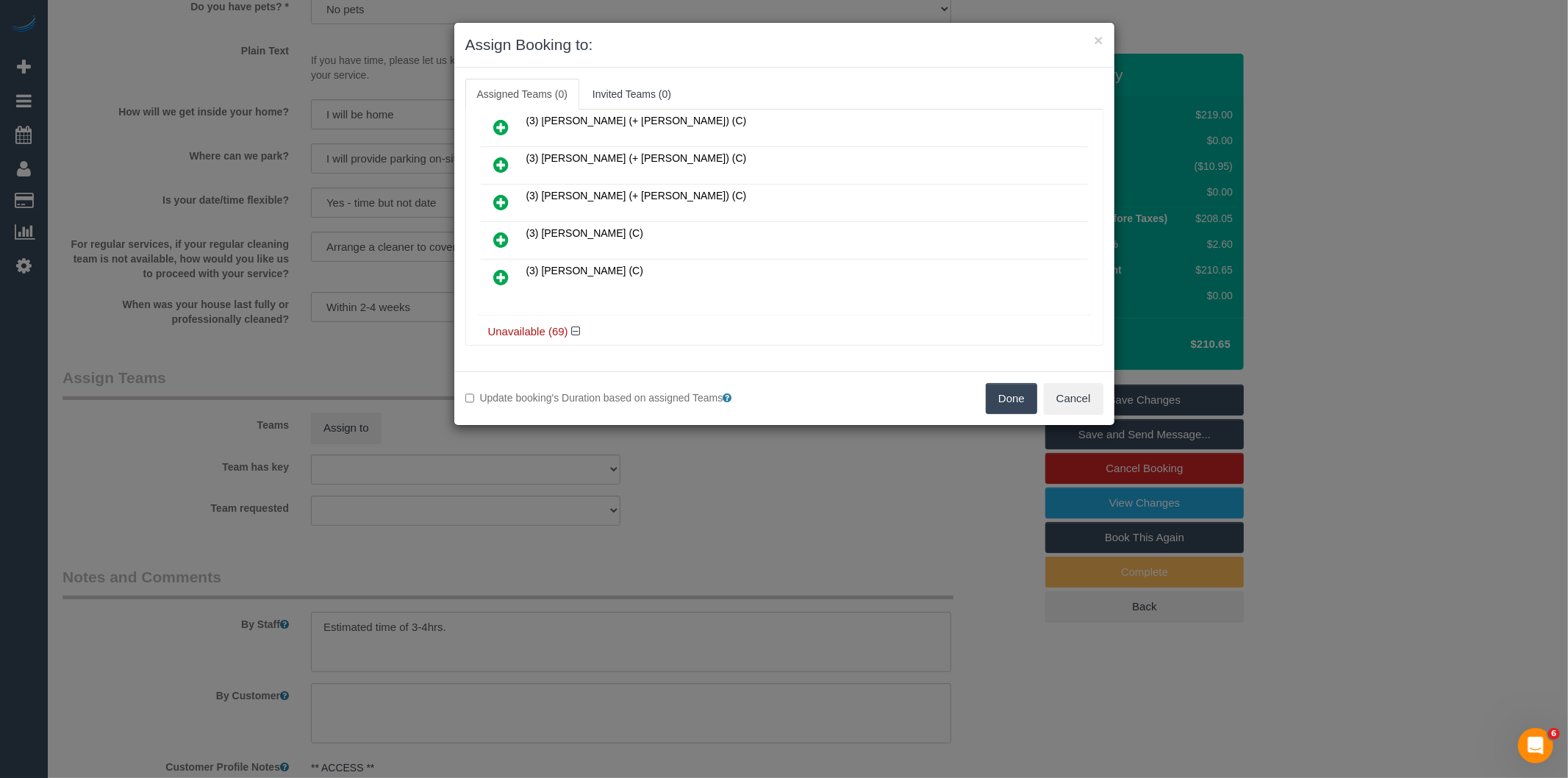
click at [505, 235] on icon at bounding box center [501, 240] width 15 height 18
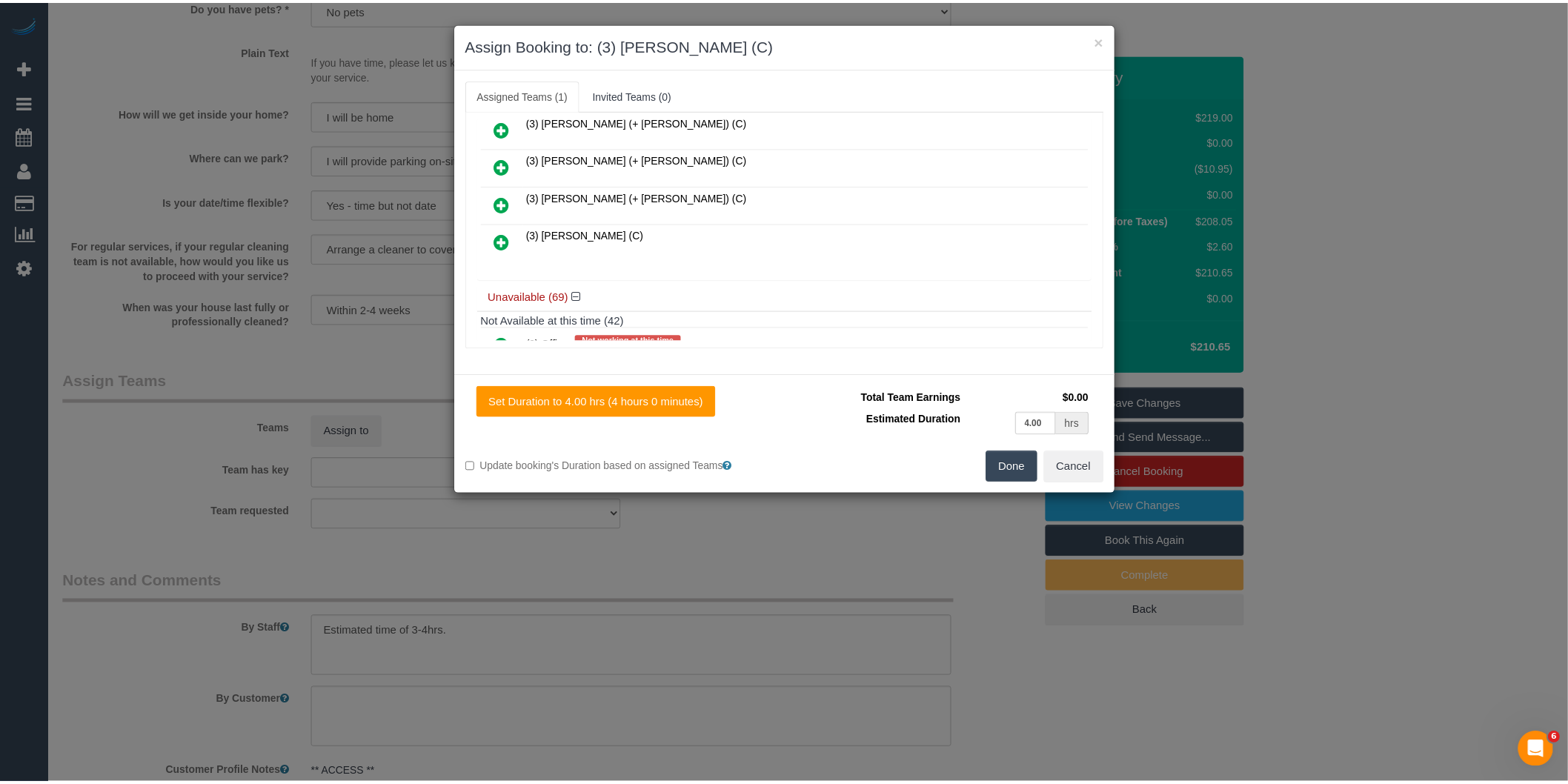
scroll to position [0, 0]
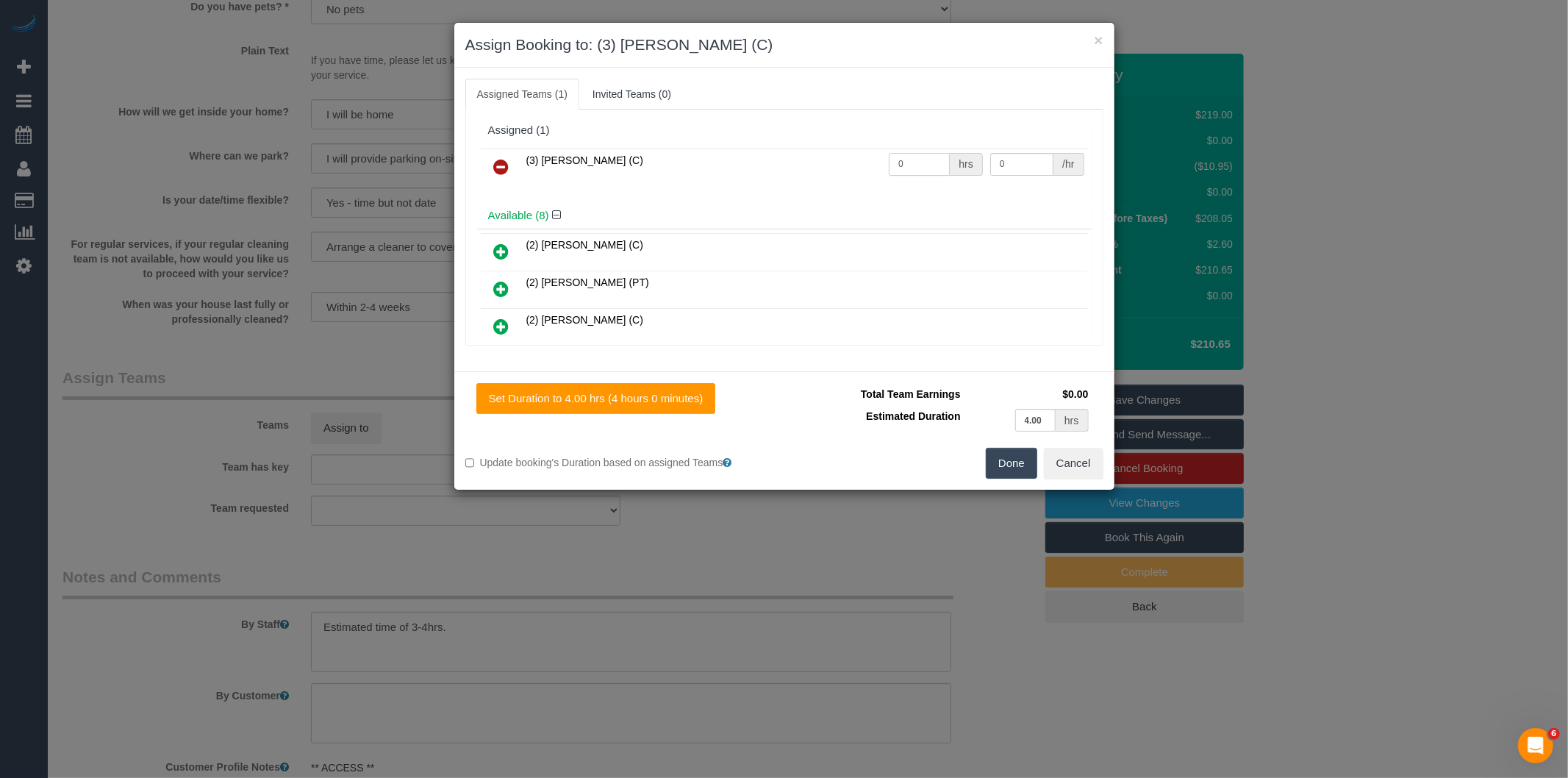
drag, startPoint x: 902, startPoint y: 165, endPoint x: 851, endPoint y: 164, distance: 51.0
click at [853, 164] on tr "(3) Rowan Walia (C) 0 hrs 0 /hr" at bounding box center [785, 167] width 607 height 37
type input "1"
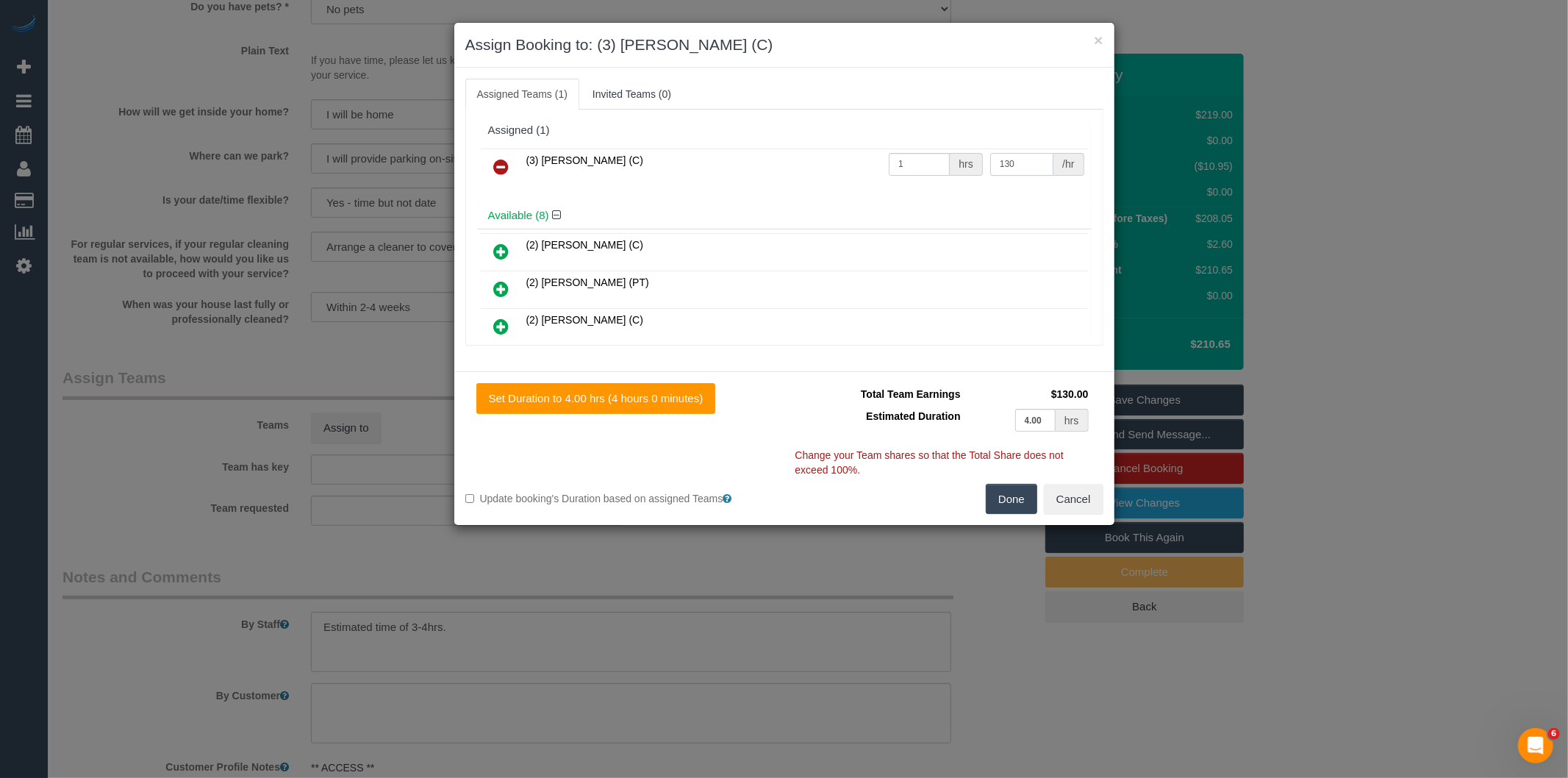
type input "130"
click at [1002, 491] on button "Done" at bounding box center [1012, 499] width 52 height 31
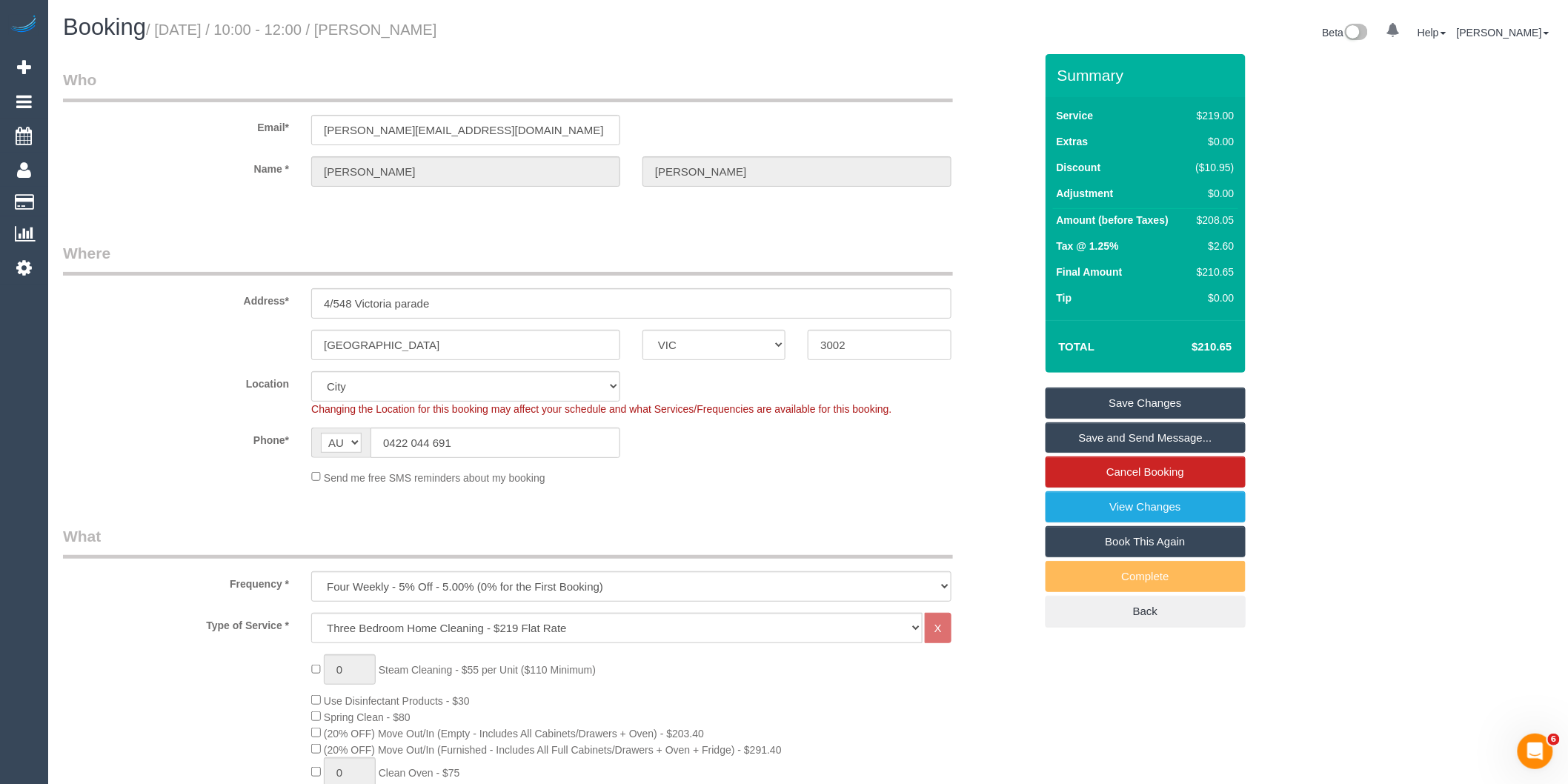
click at [1082, 443] on link "Save and Send Message..." at bounding box center [1145, 438] width 200 height 31
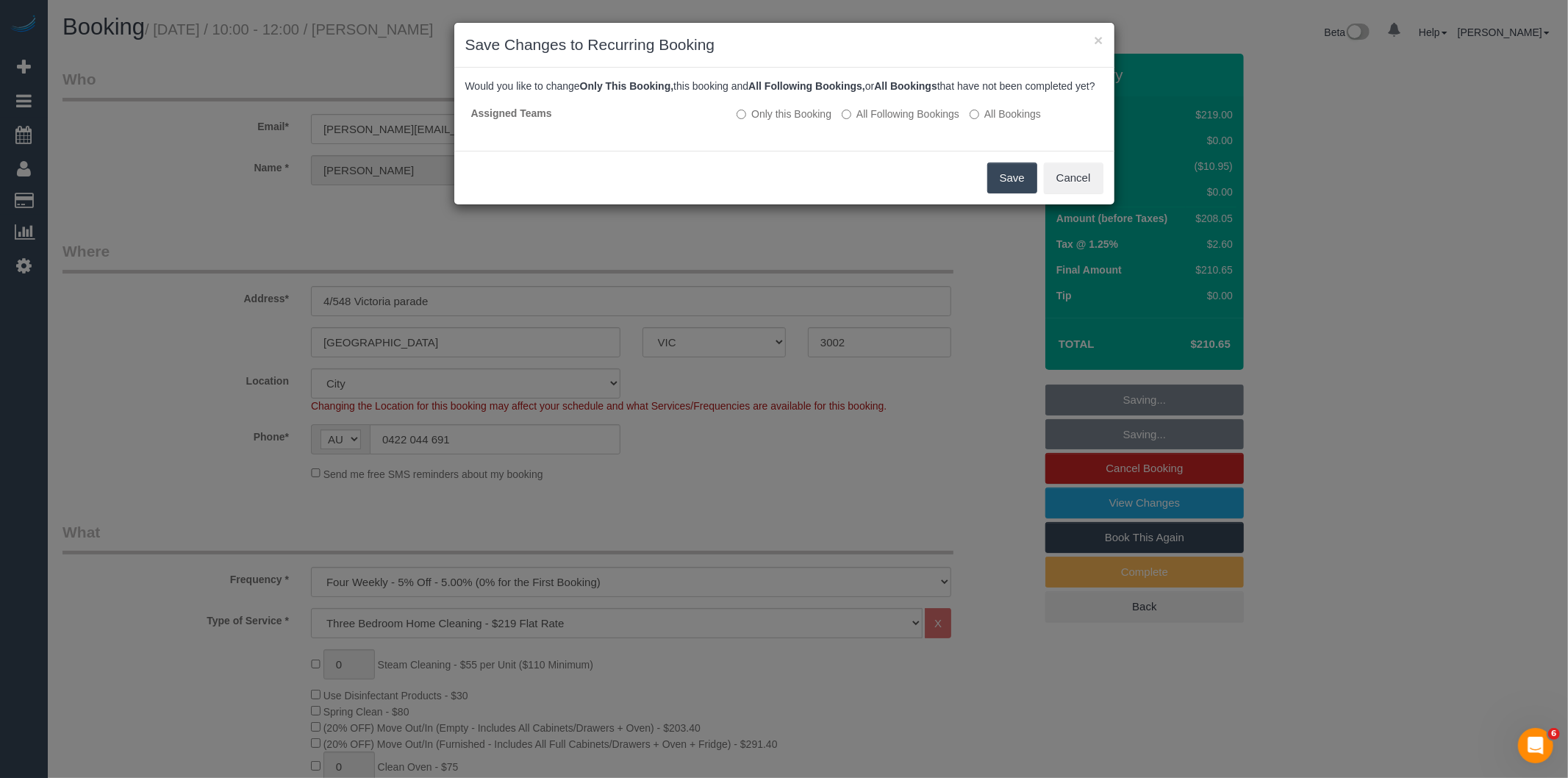
drag, startPoint x: 996, startPoint y: 199, endPoint x: 982, endPoint y: 191, distance: 16.1
click at [996, 194] on button "Save" at bounding box center [1012, 178] width 50 height 31
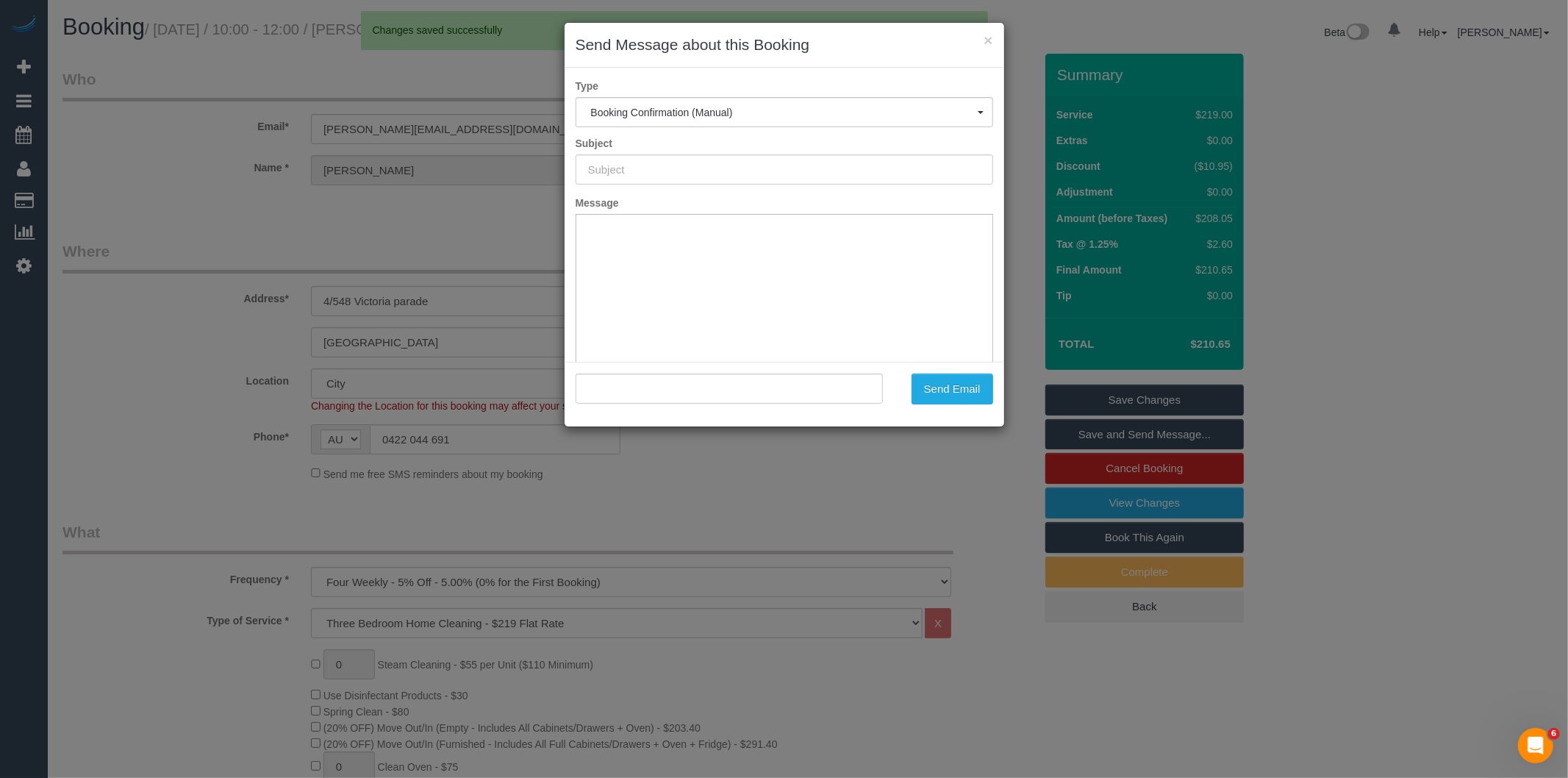
type input "Booking Confirmed"
type input ""Julia McKeown" <julia.mckeown93@gmail.com>"
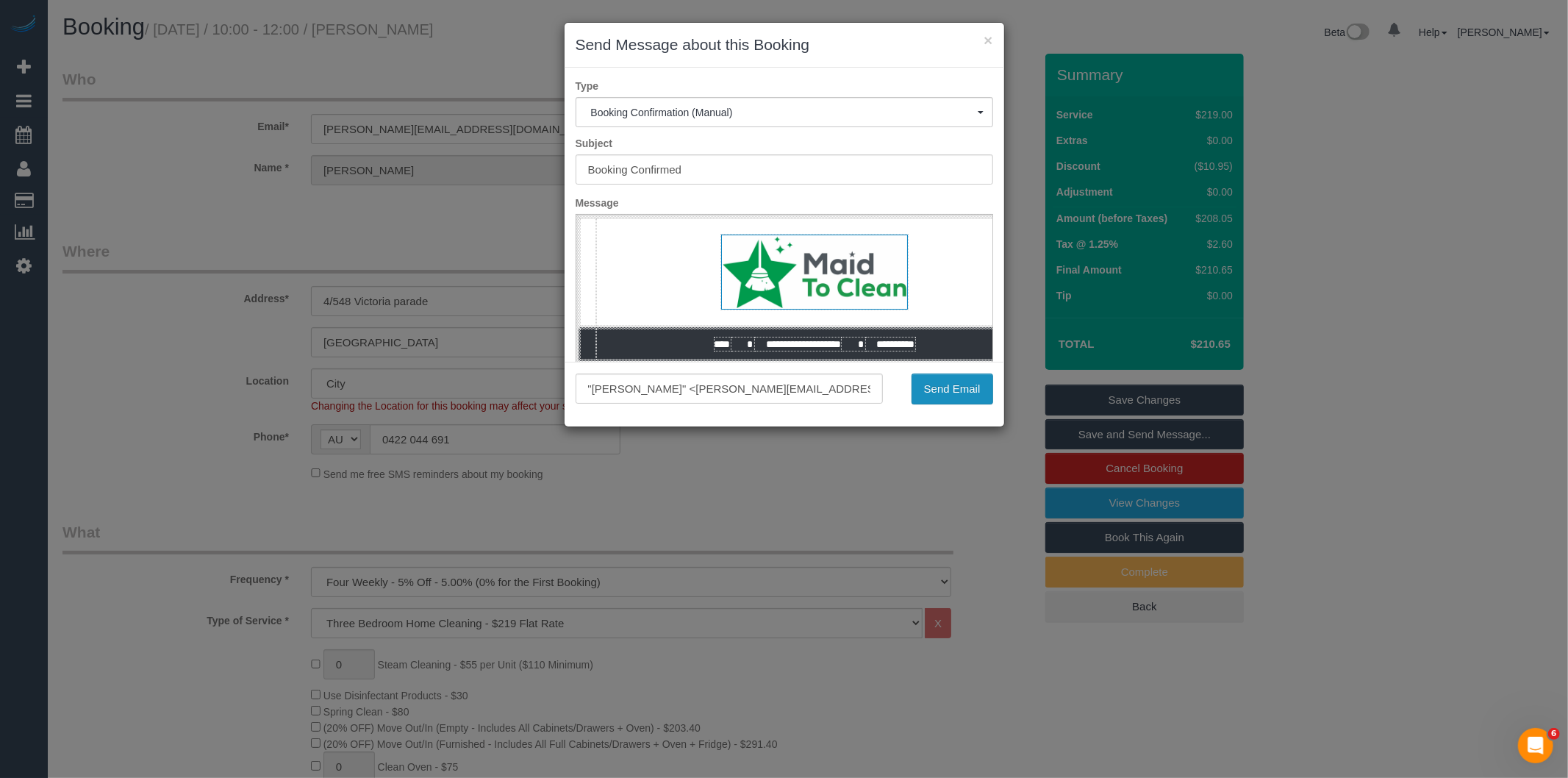
click at [949, 387] on button "Send Email" at bounding box center [952, 389] width 82 height 31
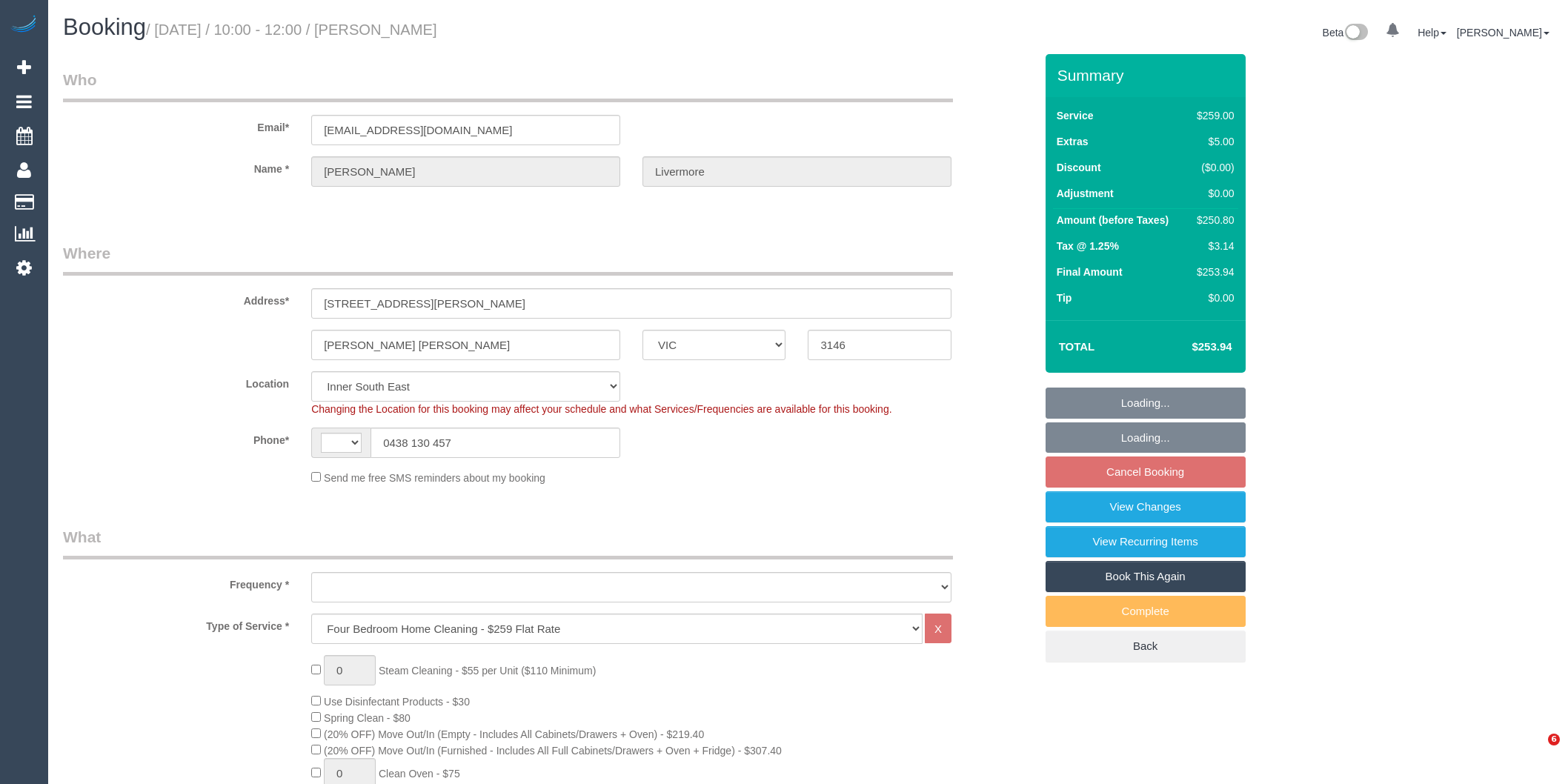
select select "VIC"
select select "string:AU"
select select "object:774"
select select "number:27"
select select "number:14"
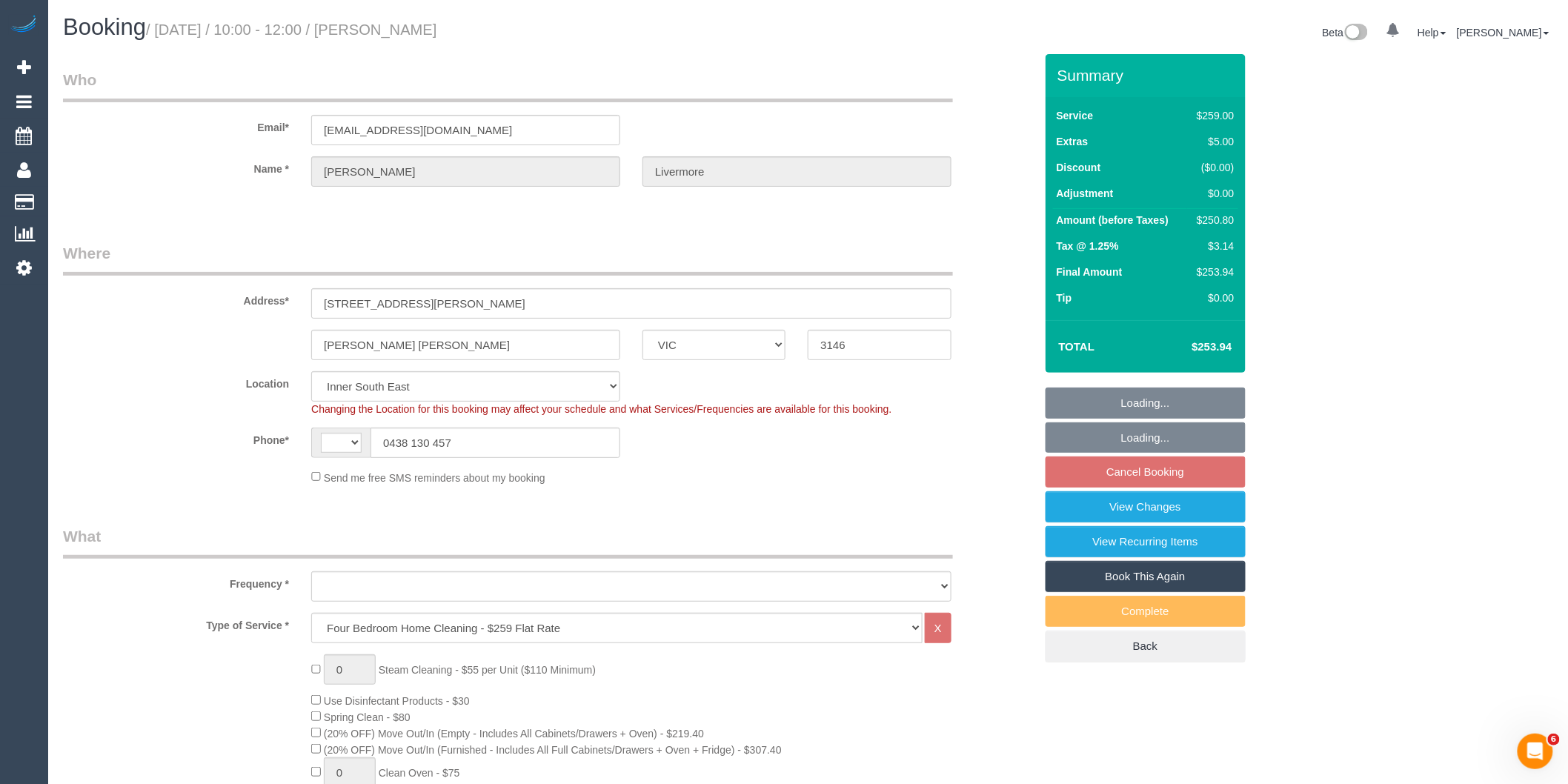
select select "number:19"
select select "number:22"
select select "number:34"
select select "number:26"
select select "object:1414"
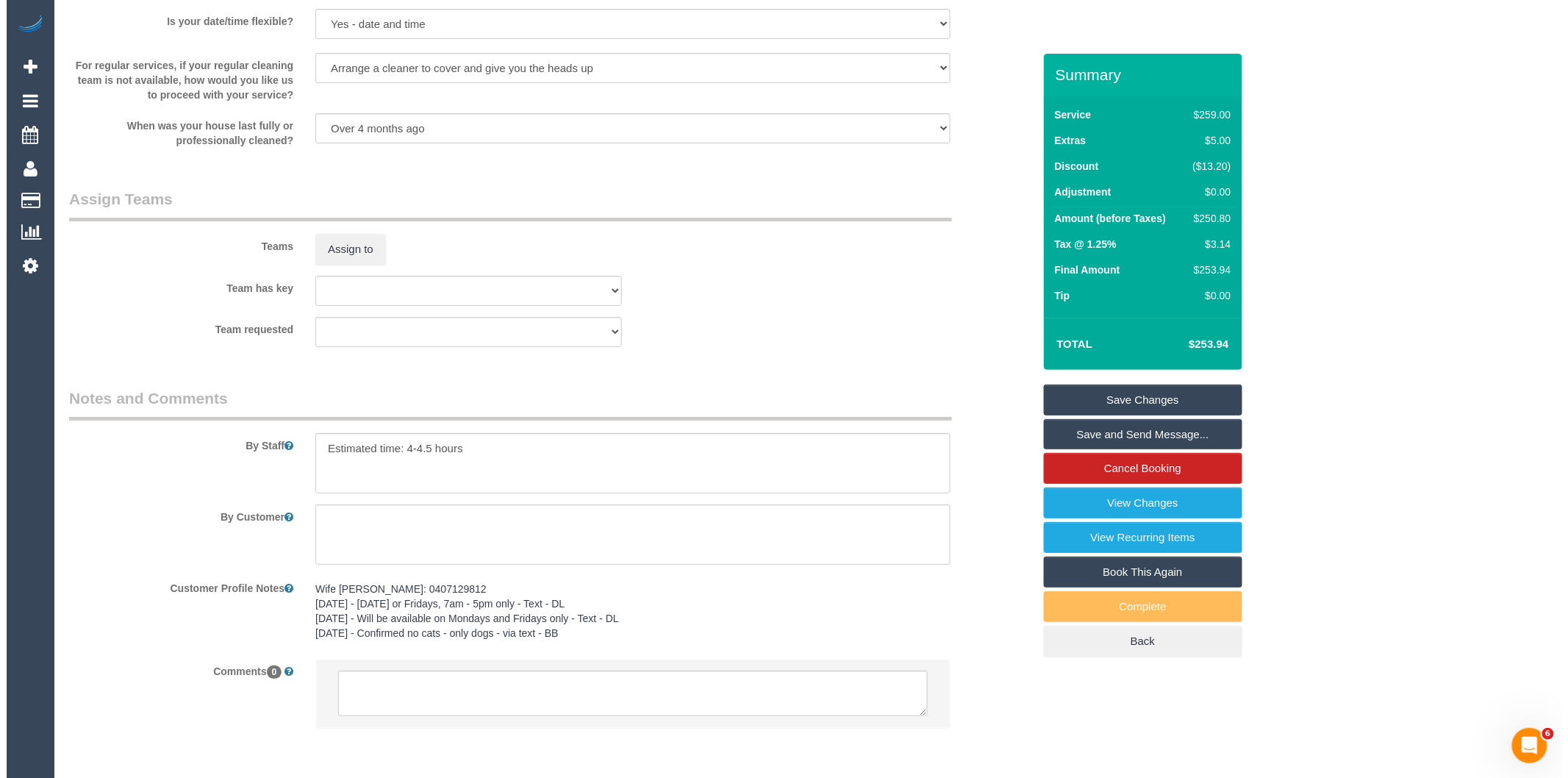
scroll to position [1879, 0]
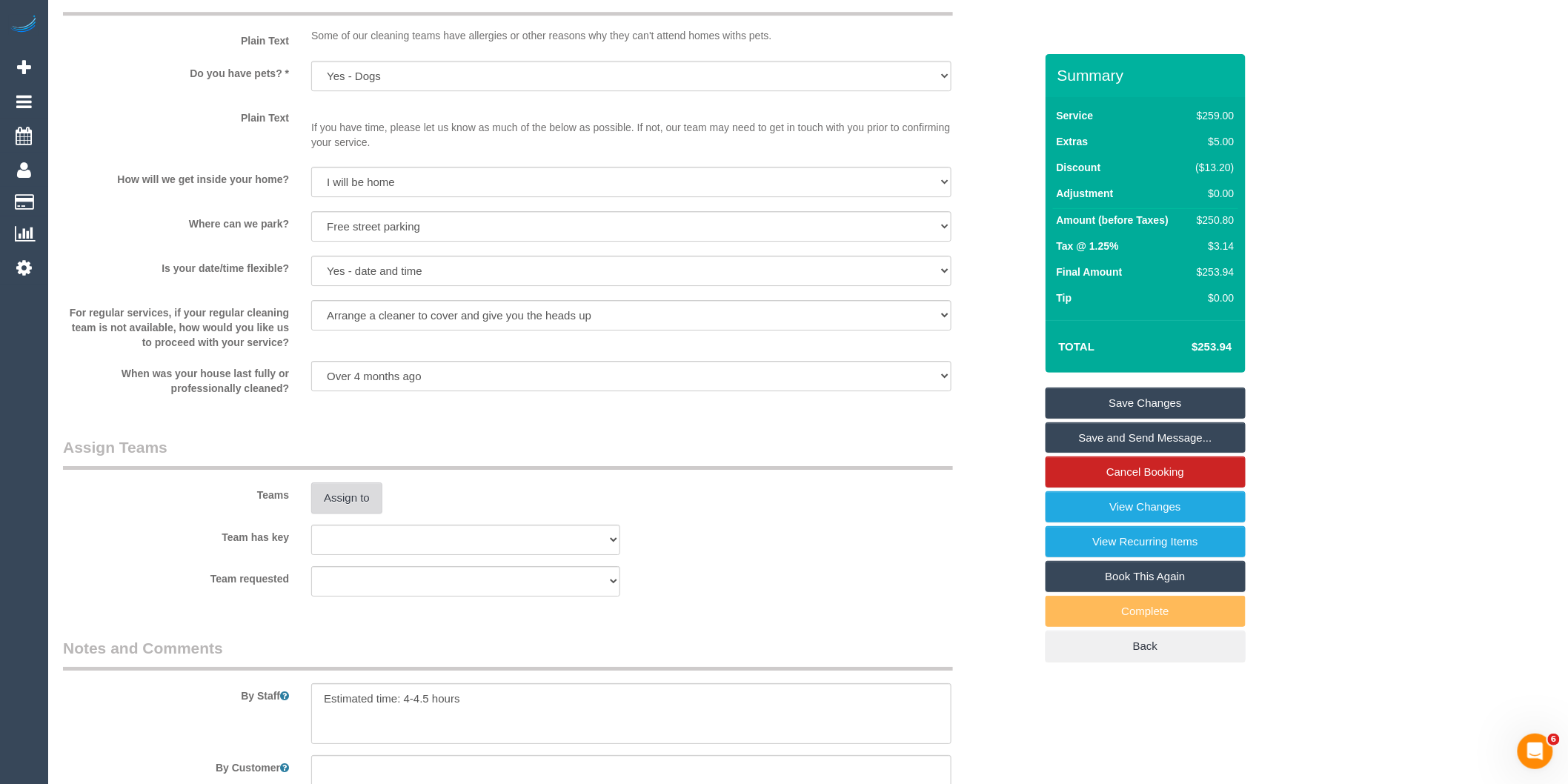
click at [360, 514] on button "Assign to" at bounding box center [346, 498] width 71 height 31
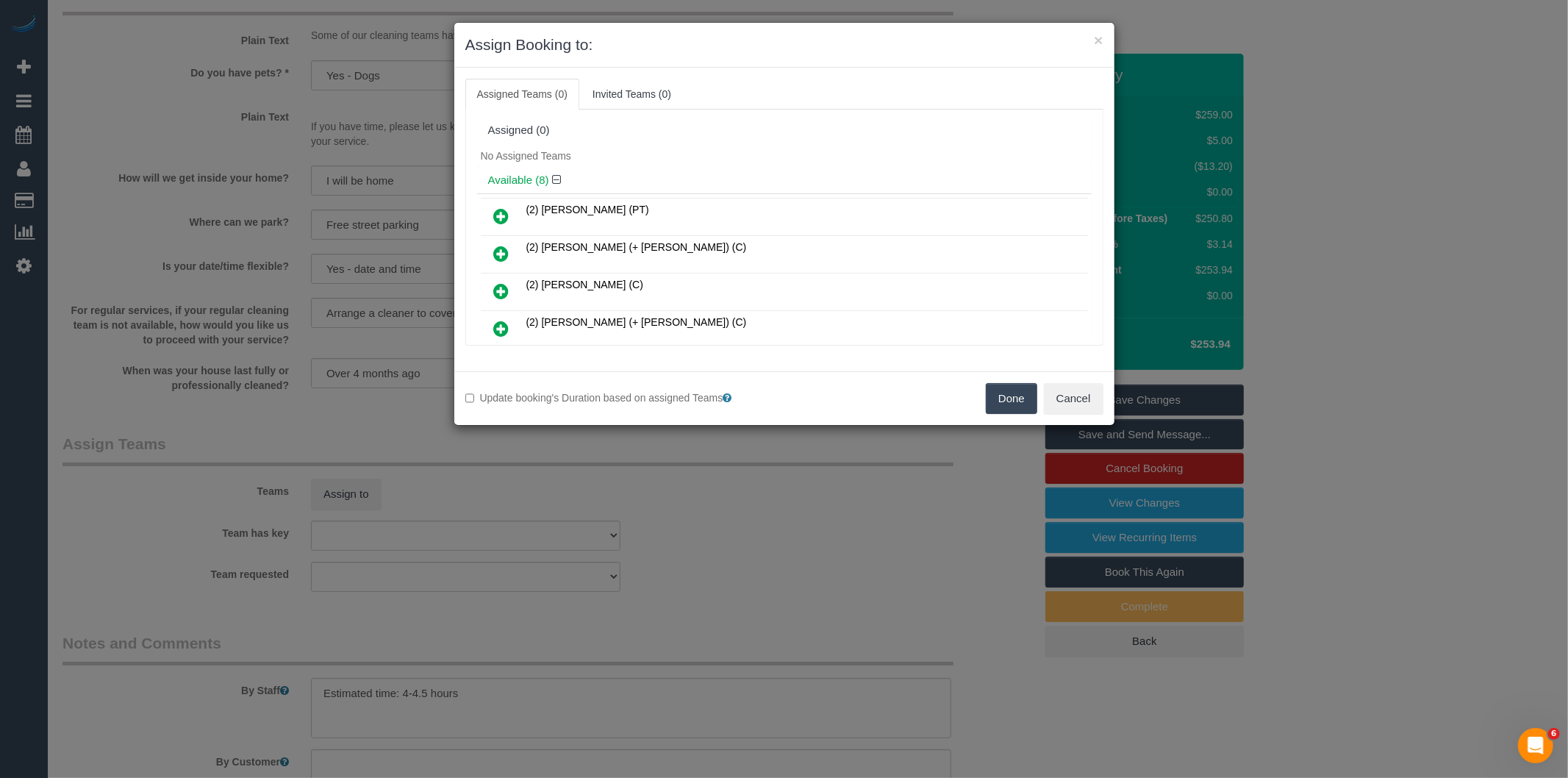
scroll to position [240, 0]
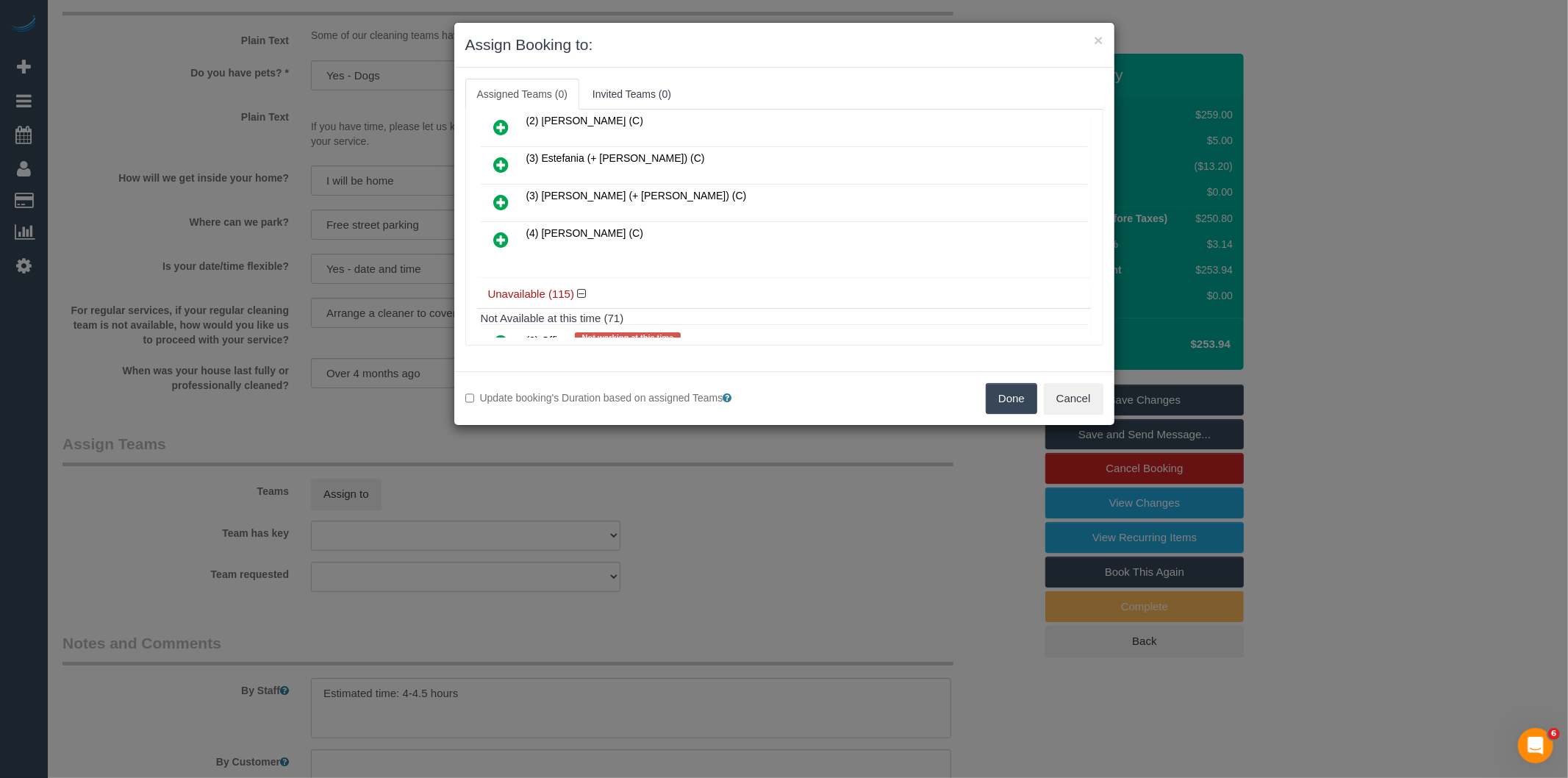
click at [497, 238] on icon at bounding box center [501, 240] width 15 height 18
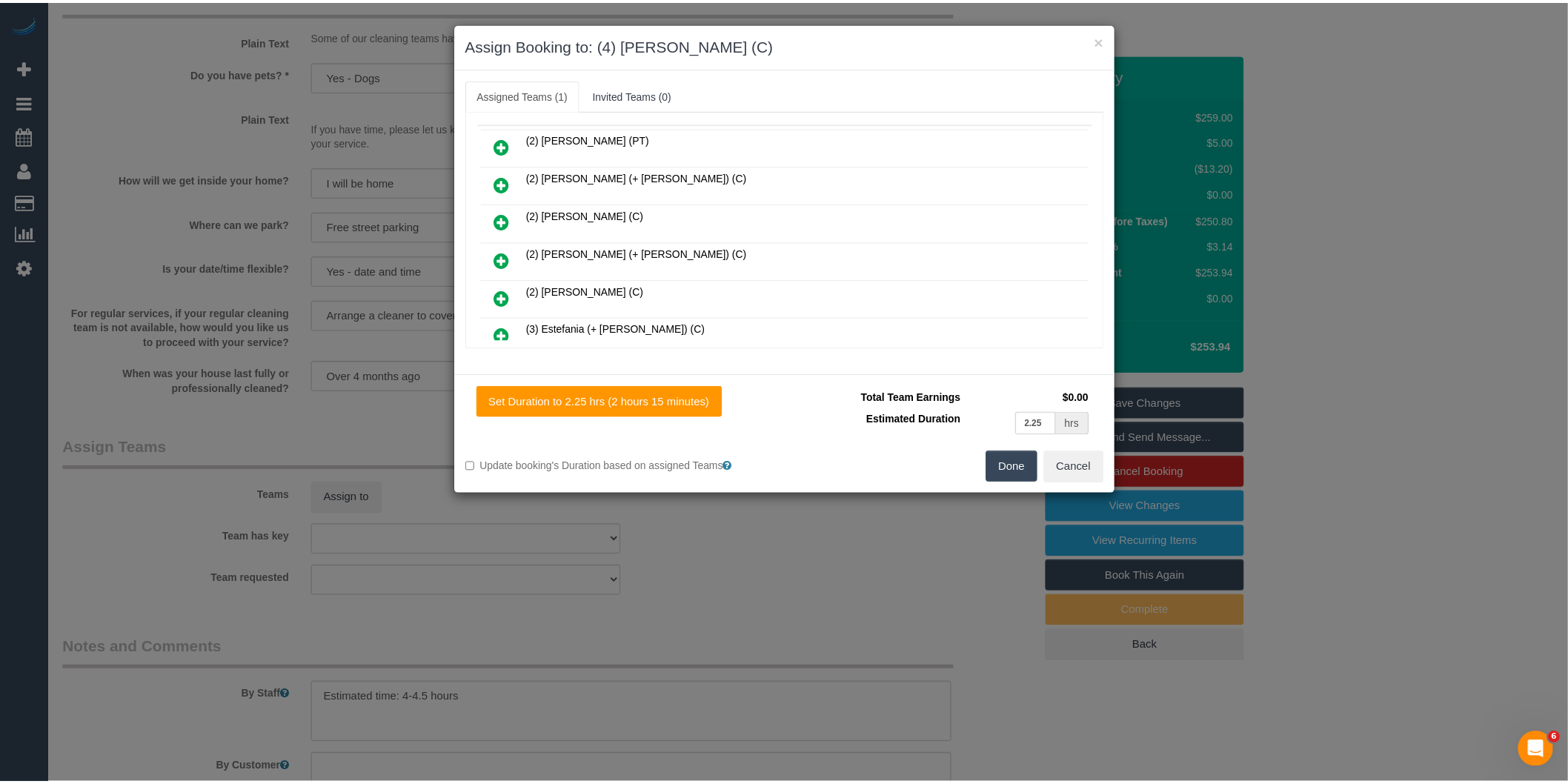
scroll to position [0, 0]
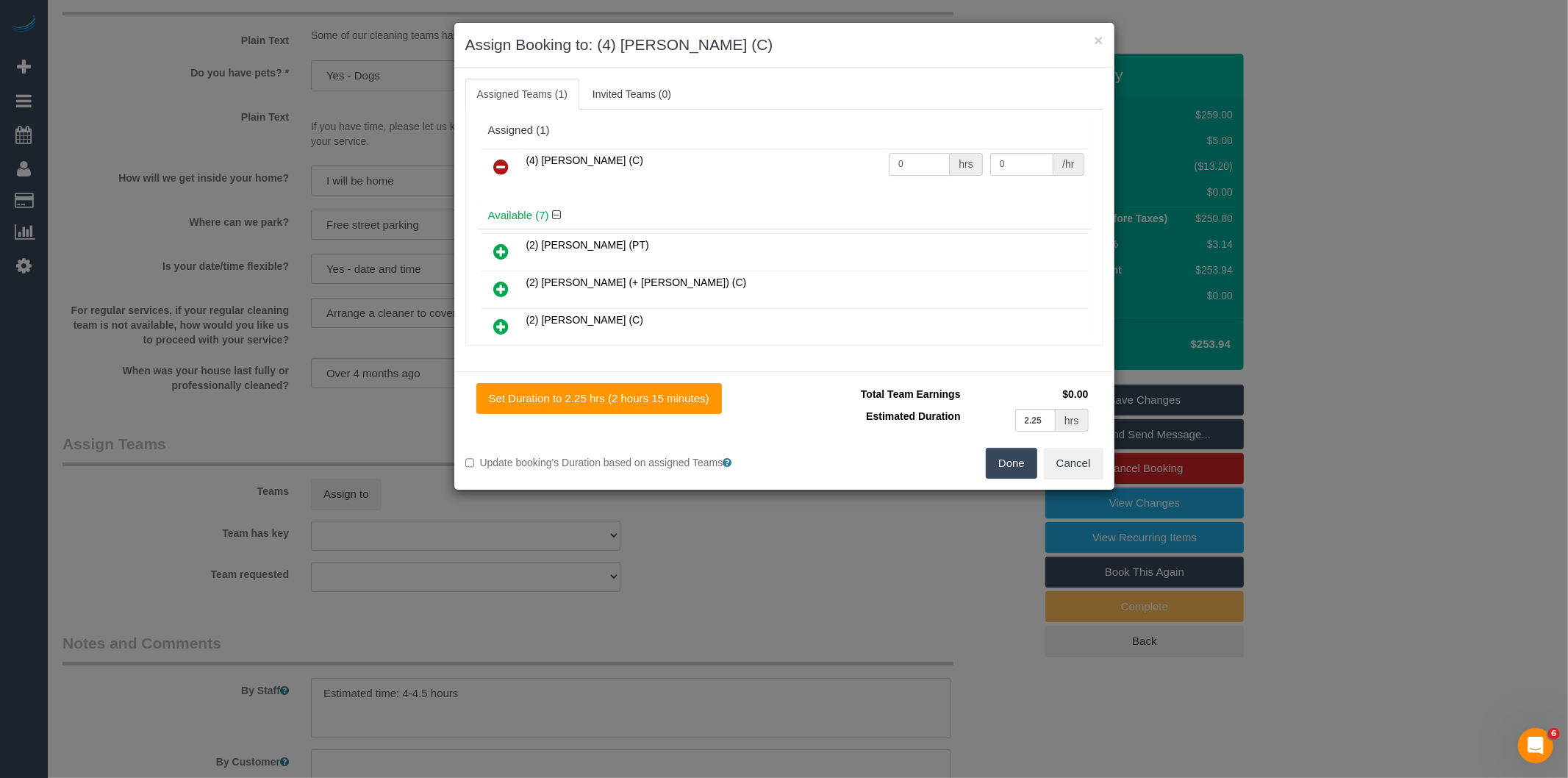
drag, startPoint x: 920, startPoint y: 165, endPoint x: 760, endPoint y: 169, distance: 160.0
click at [760, 169] on tr "(4) [PERSON_NAME] (C) 0 hrs 0 /hr" at bounding box center [785, 167] width 607 height 37
type input "1"
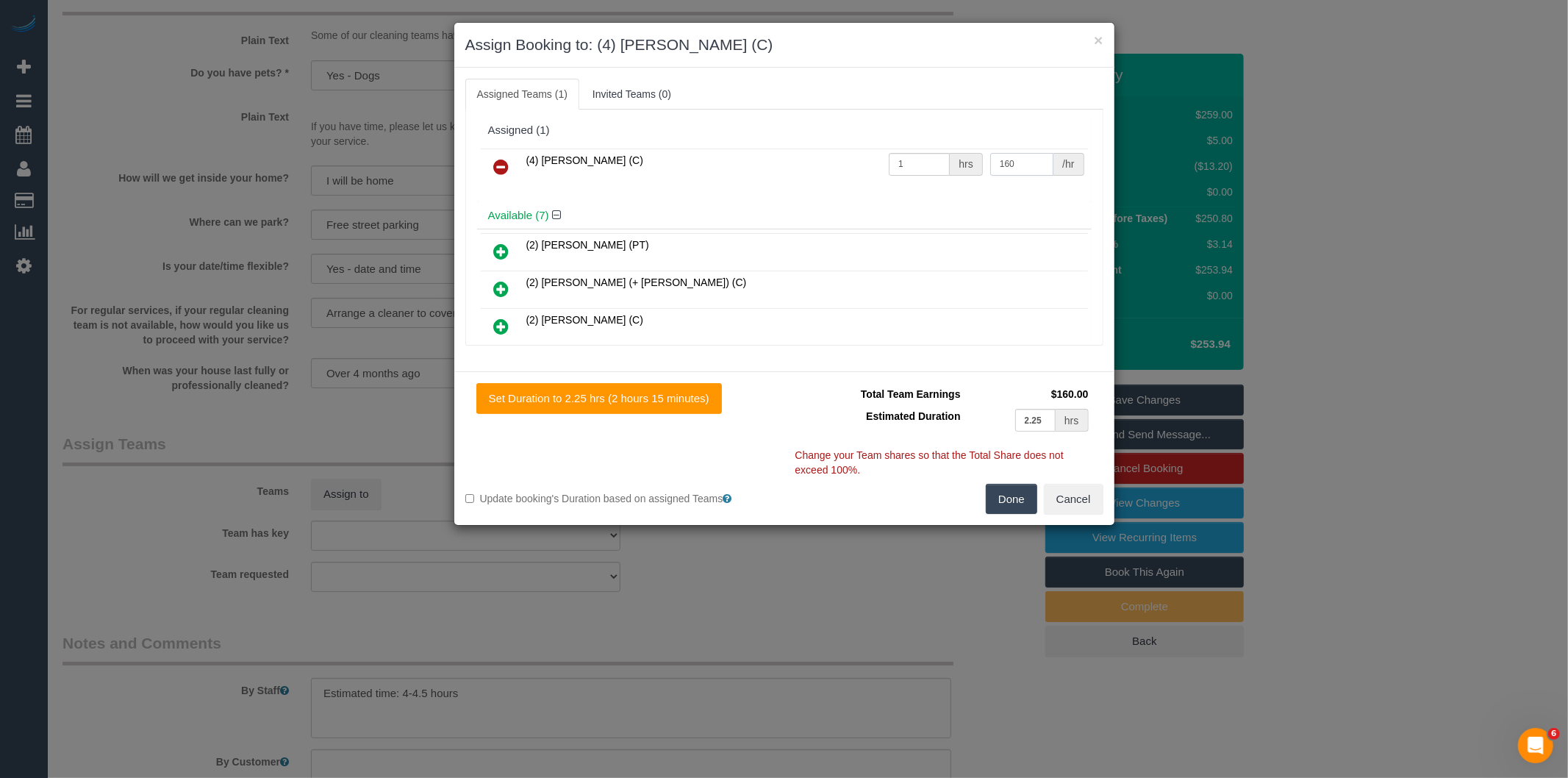
type input "160"
click at [1018, 500] on button "Done" at bounding box center [1012, 499] width 52 height 31
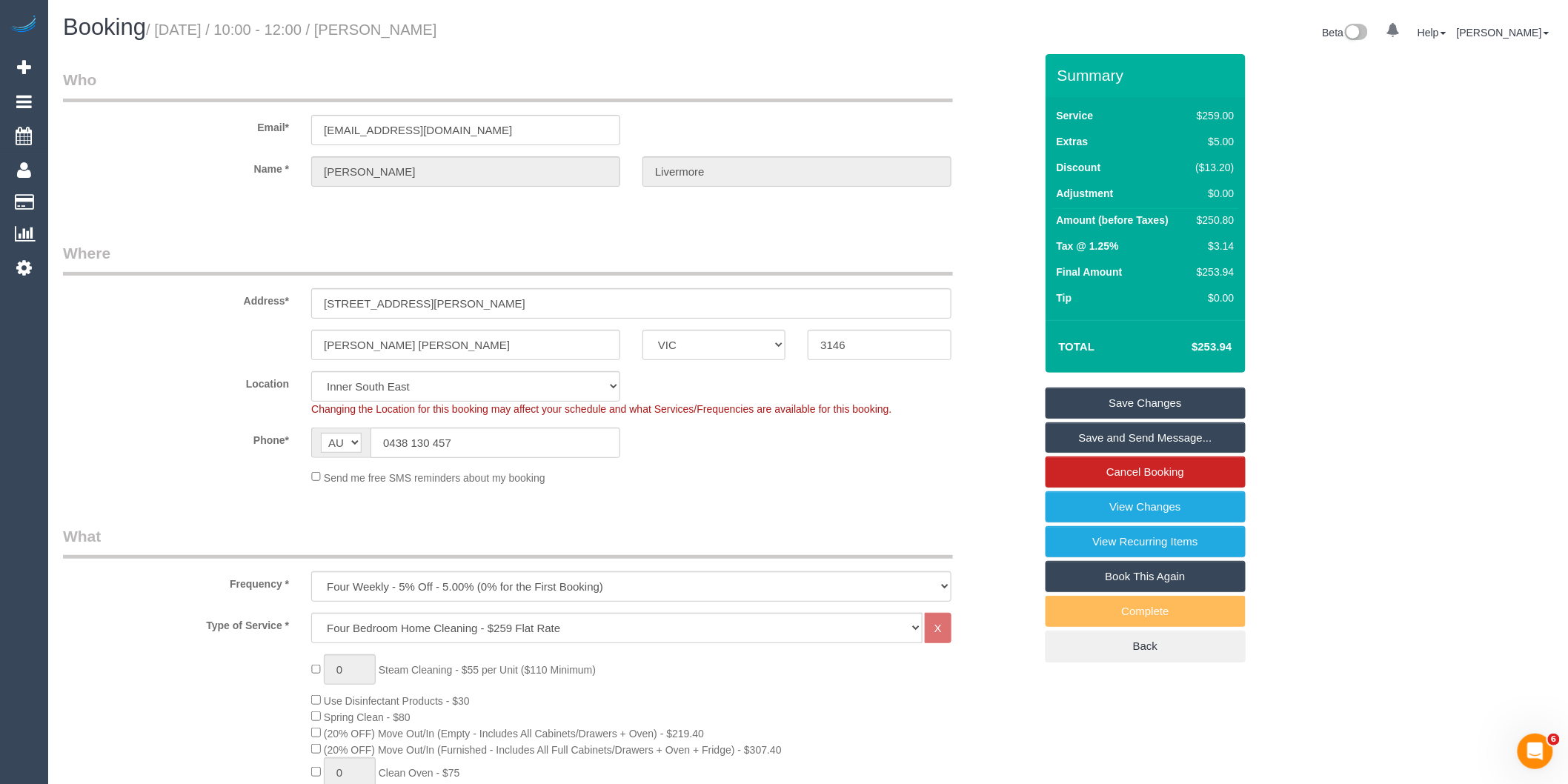
click at [1152, 442] on link "Save and Send Message..." at bounding box center [1145, 438] width 200 height 31
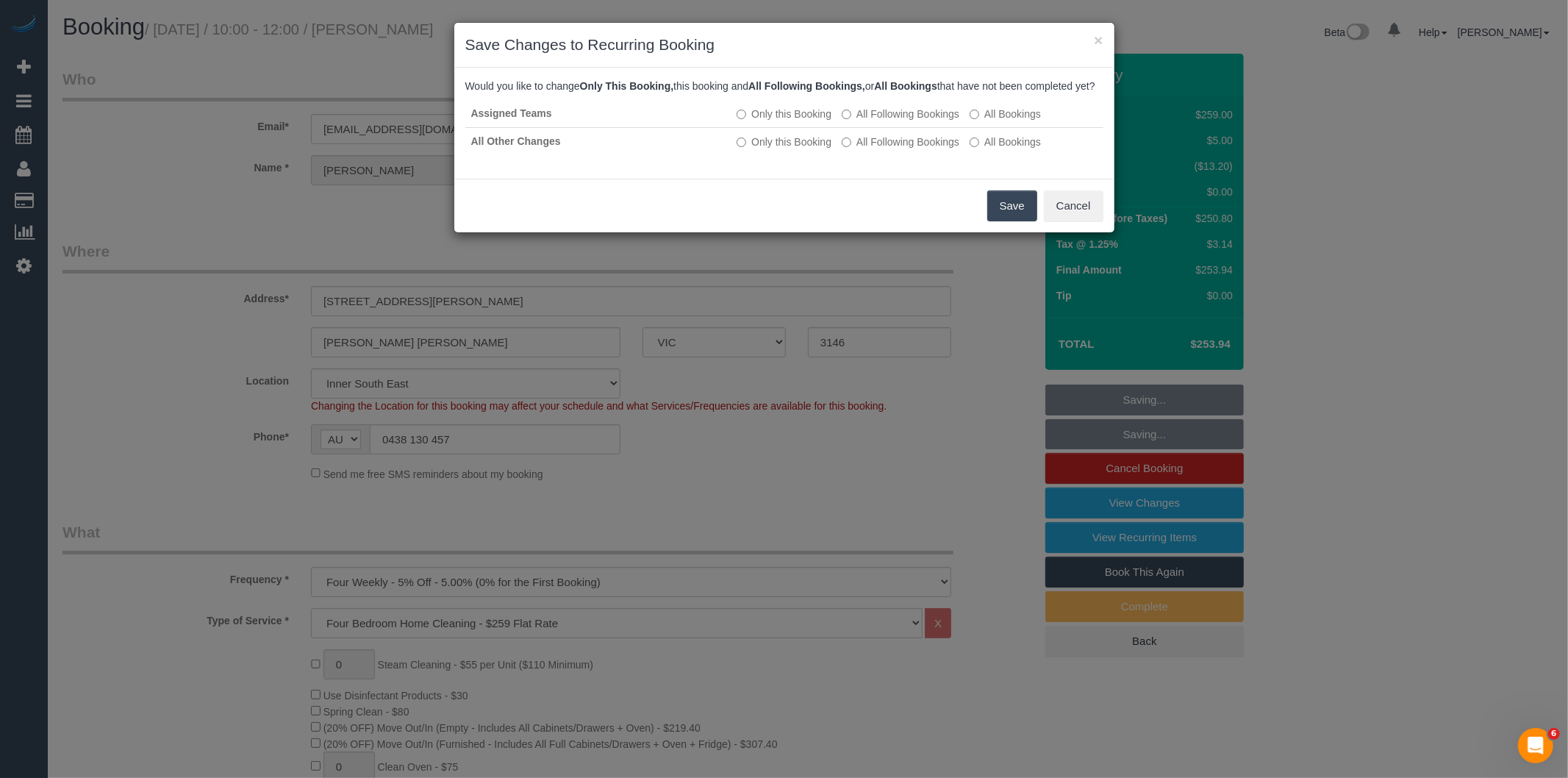
click at [1026, 214] on button "Save" at bounding box center [1012, 206] width 50 height 31
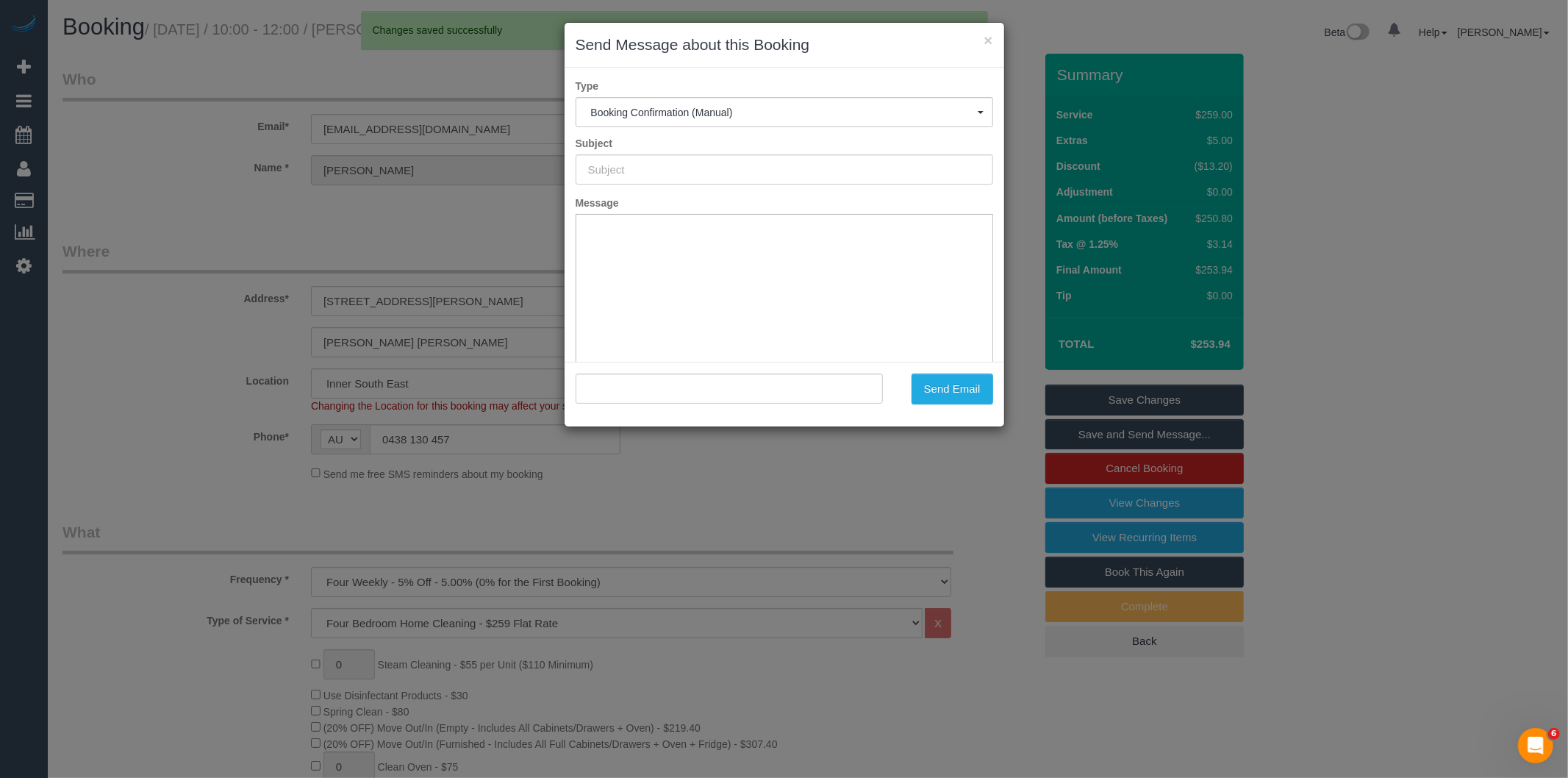
type input "Booking Confirmed"
type input ""Robbie Livermore" <fantasy.01subject@icloud.com>"
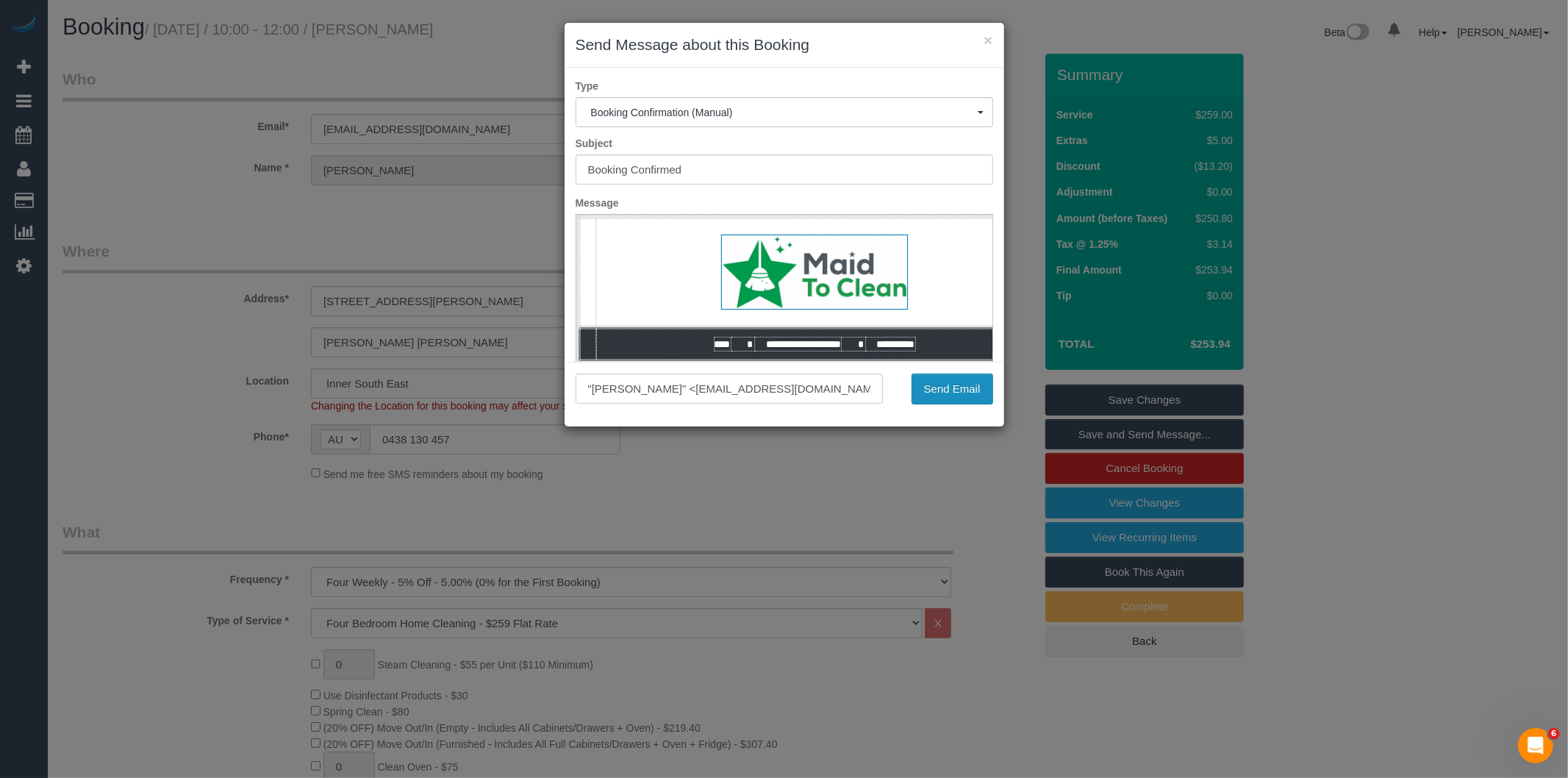
click at [973, 383] on button "Send Email" at bounding box center [952, 389] width 82 height 31
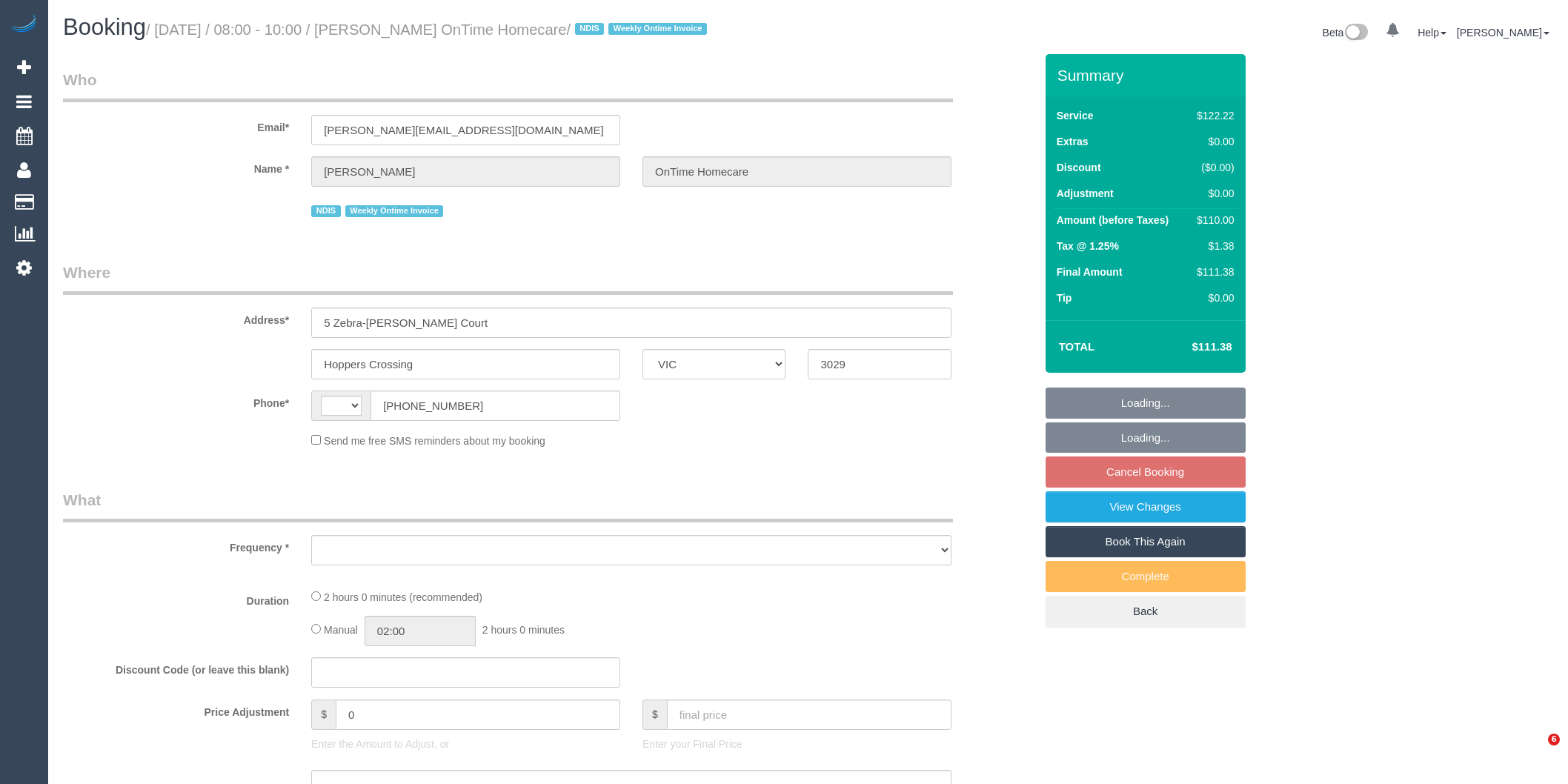
select select "VIC"
select select "number:28"
select select "number:14"
select select "number:19"
select select "number:25"
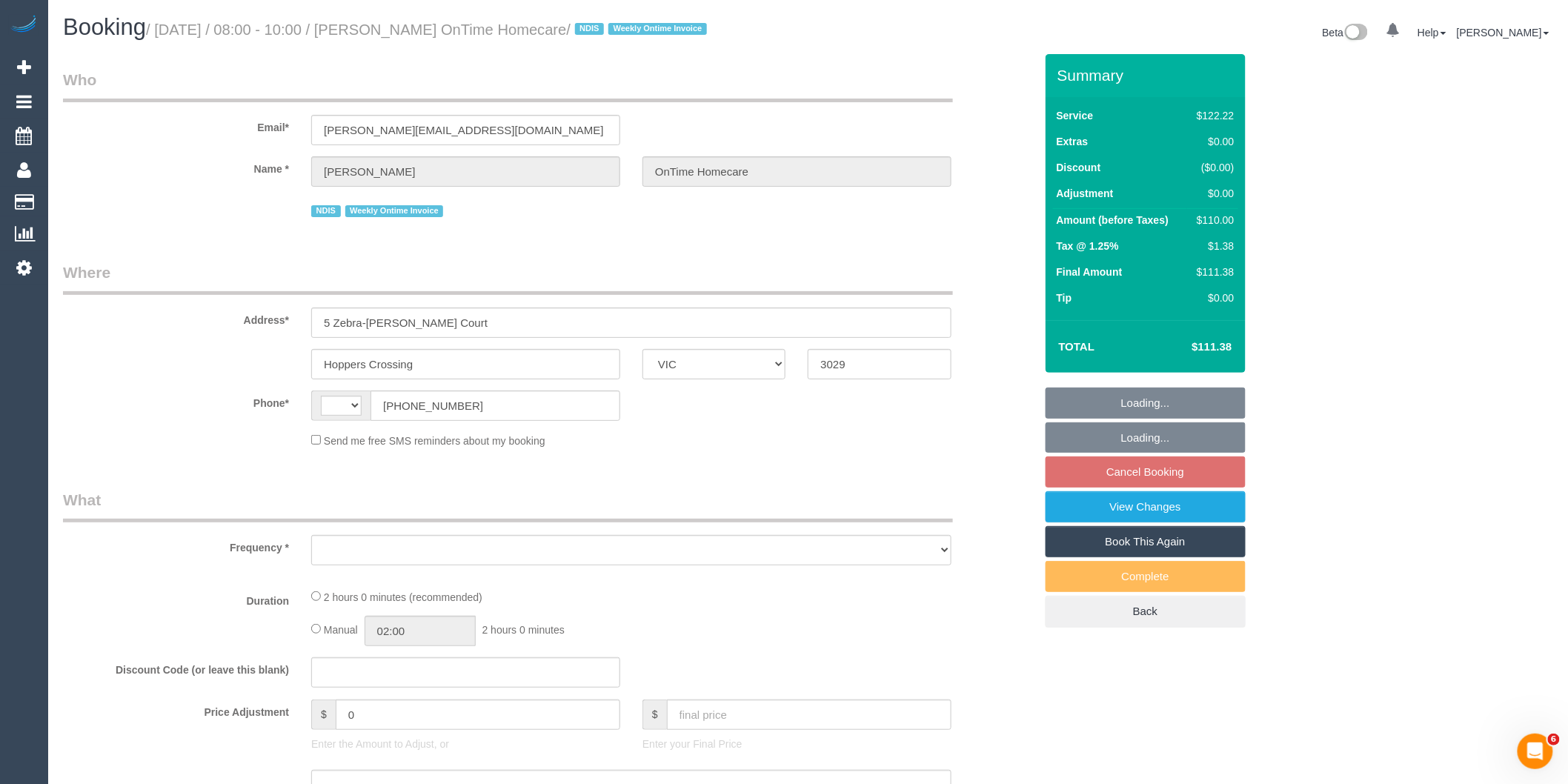
select select "number:35"
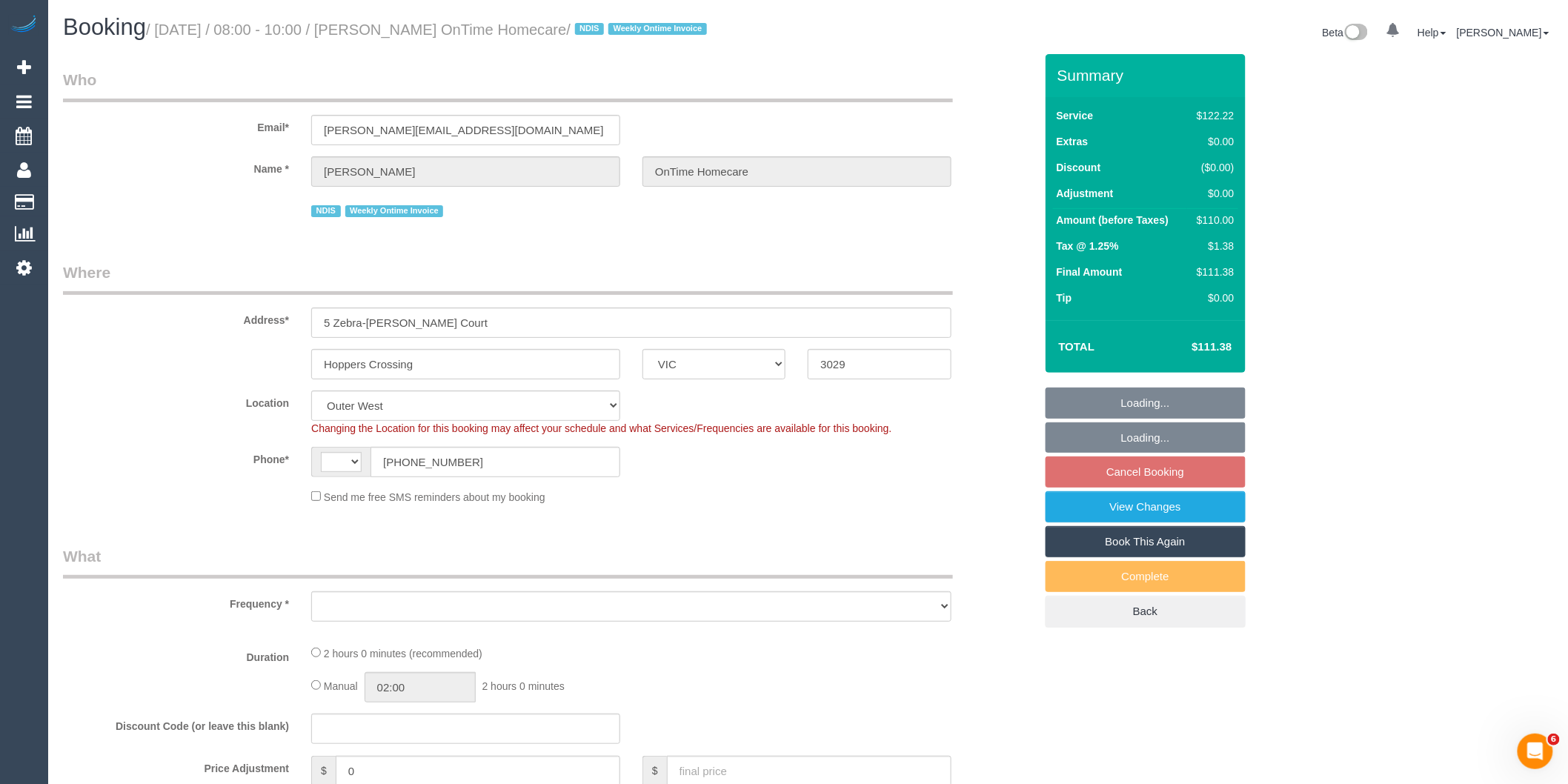
select select "string:AU"
select select "object:774"
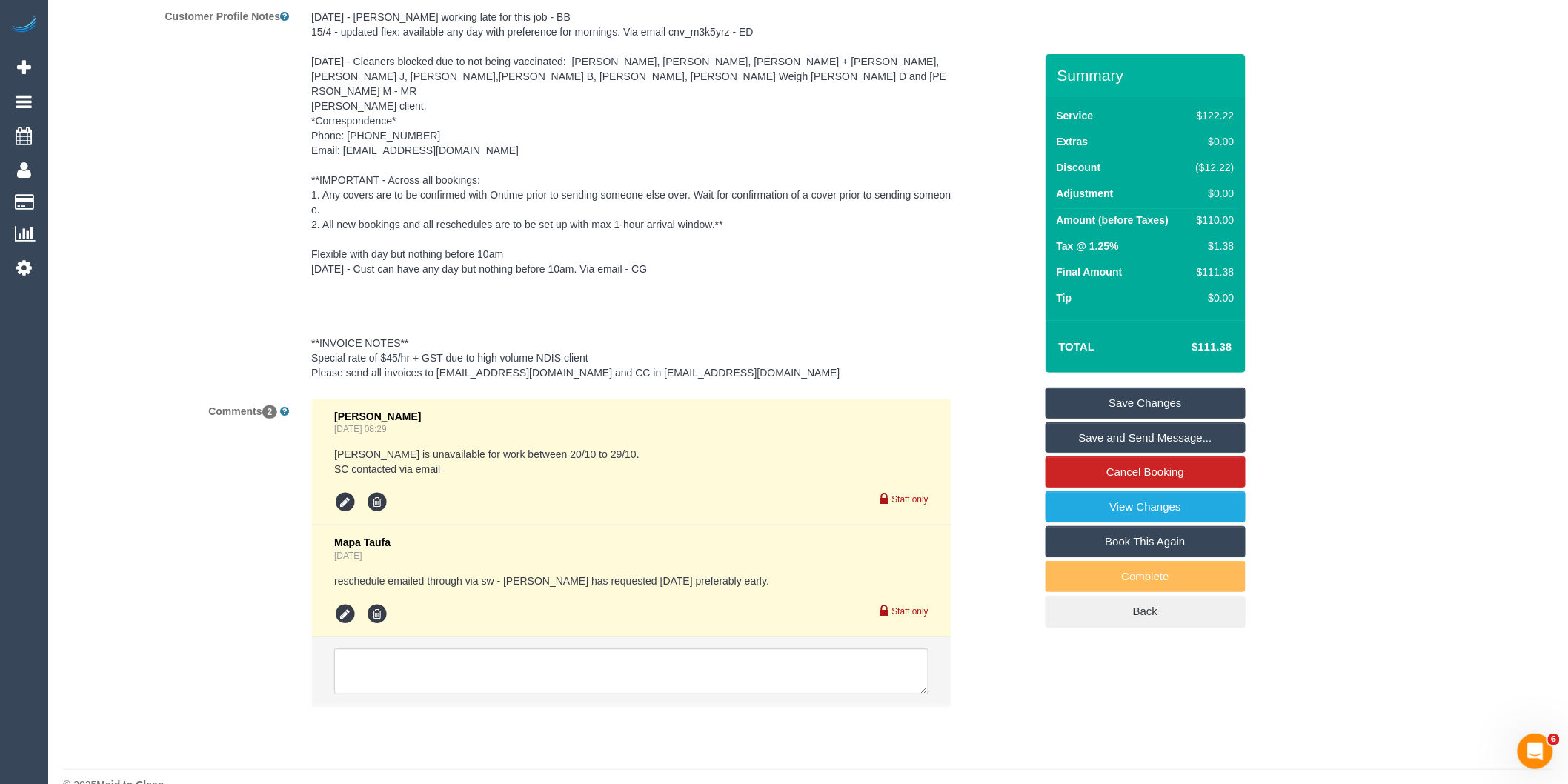
scroll to position [2271, 0]
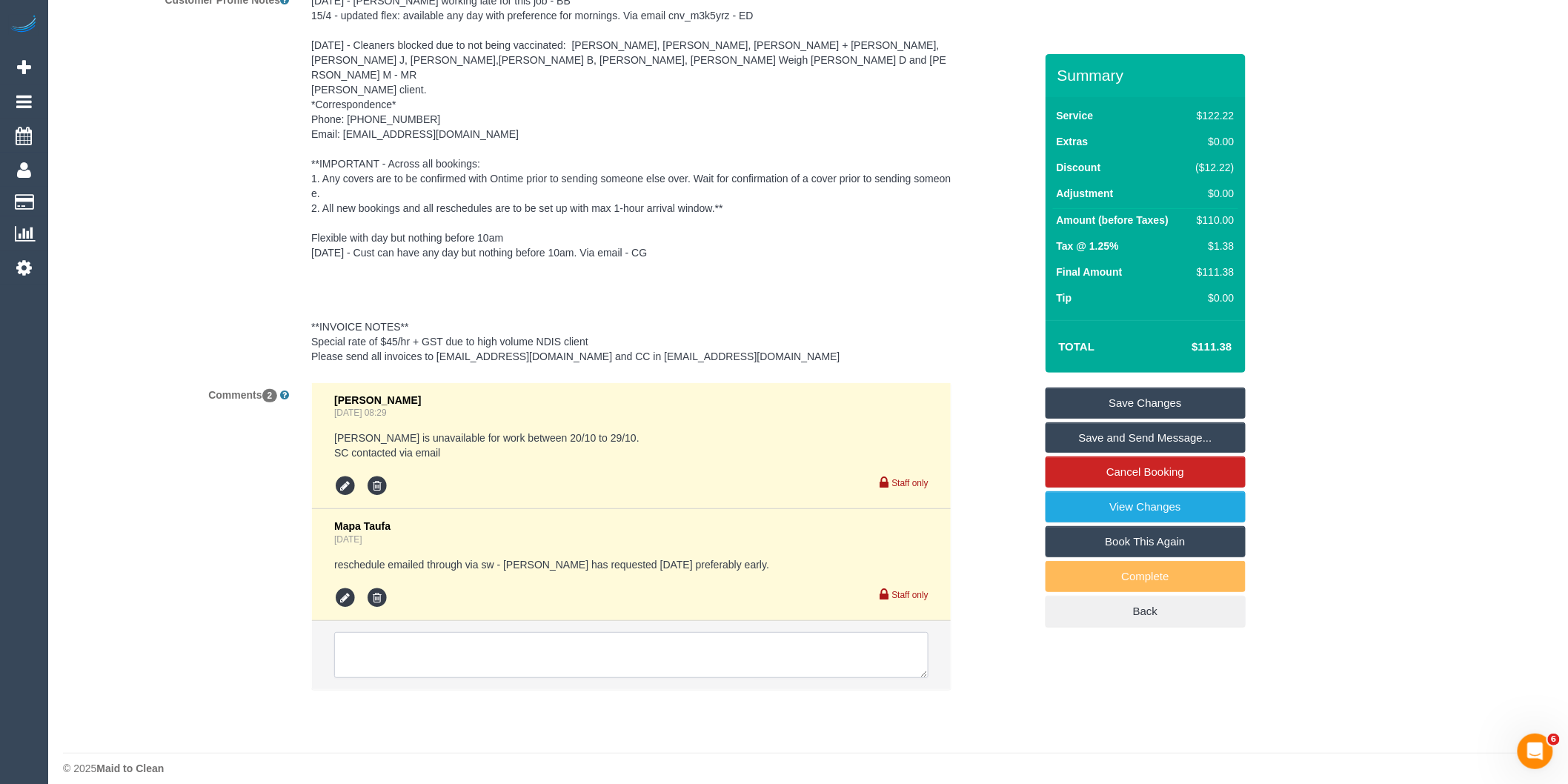
click at [486, 650] on textarea at bounding box center [631, 655] width 594 height 46
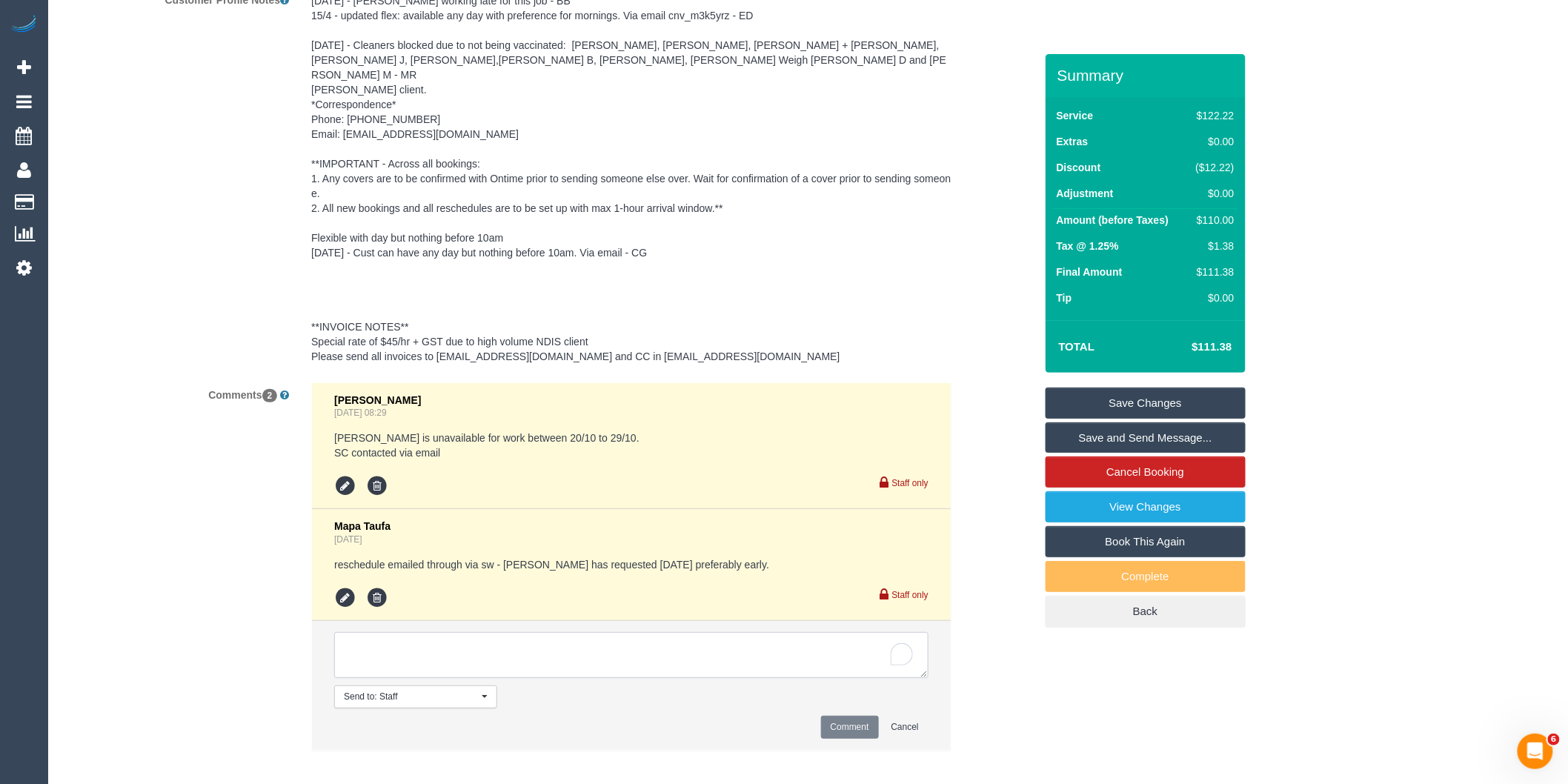
click at [550, 641] on textarea "To enrich screen reader interactions, please activate Accessibility in Grammarl…" at bounding box center [631, 655] width 594 height 46
type textarea "Inf via email 8-10 [PERSON_NAME] named via email"
click at [846, 716] on button "Comment" at bounding box center [850, 728] width 58 height 23
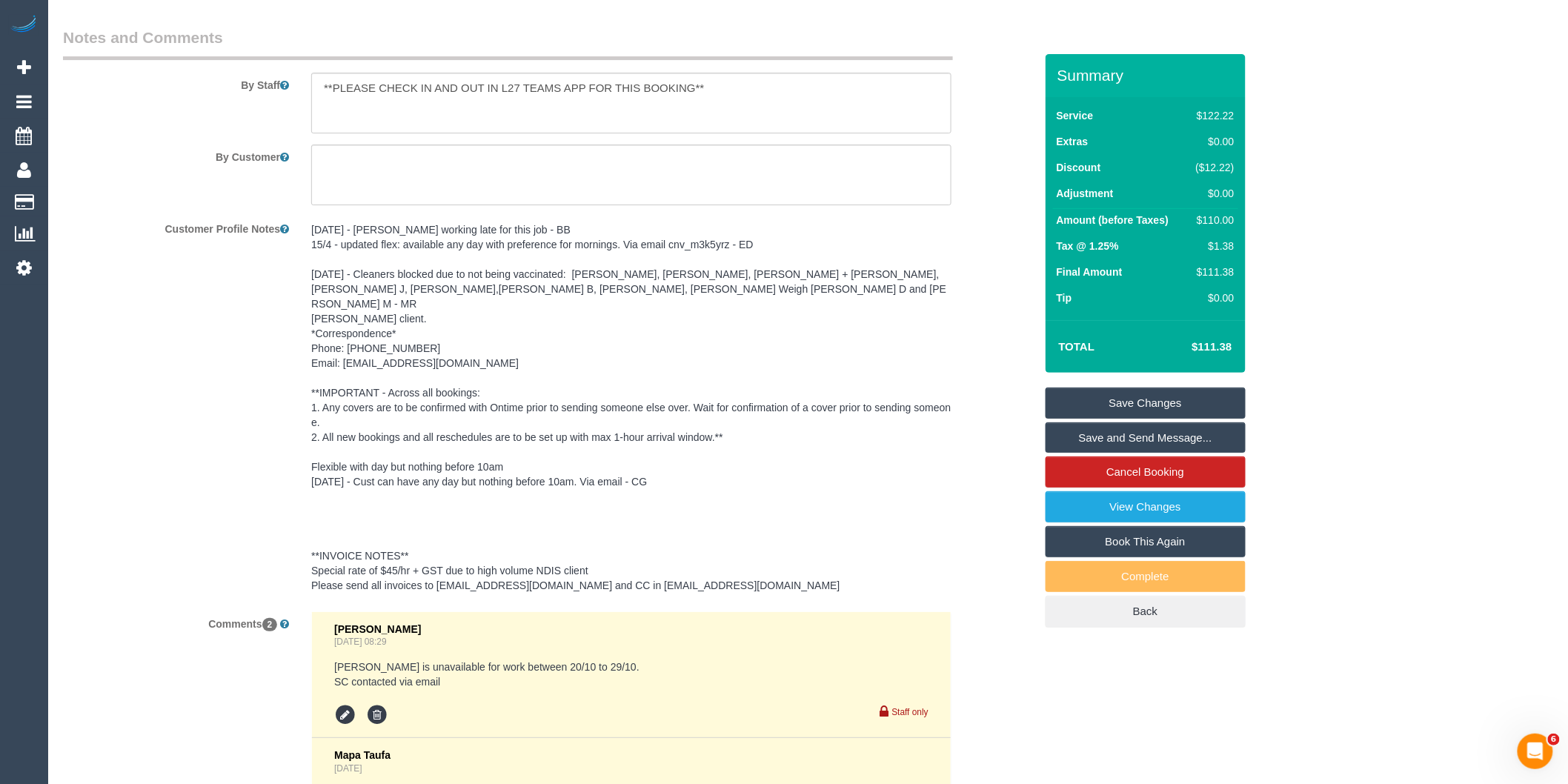
scroll to position [1776, 0]
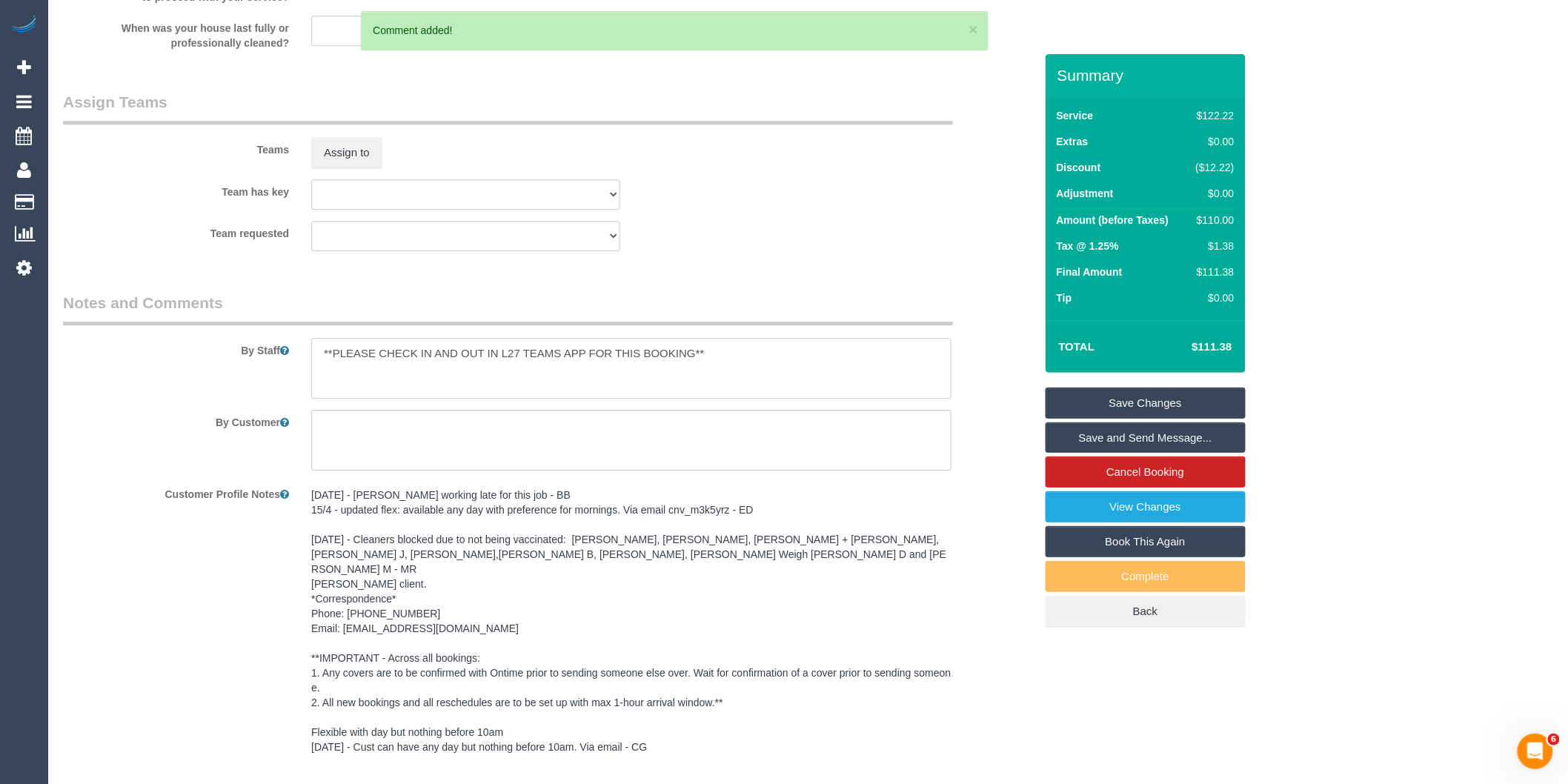
click at [321, 353] on textarea at bounding box center [631, 368] width 640 height 60
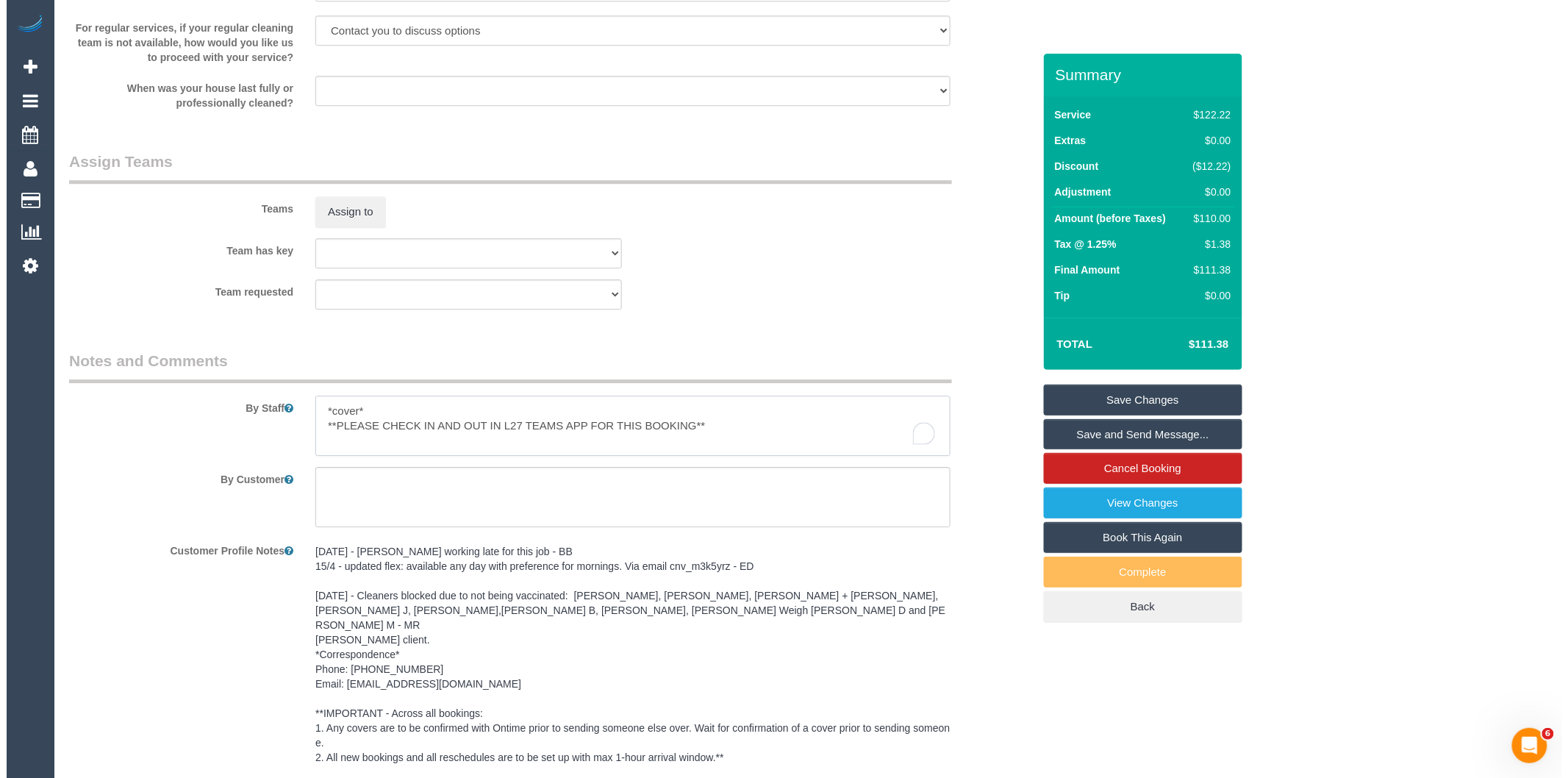
scroll to position [1600, 0]
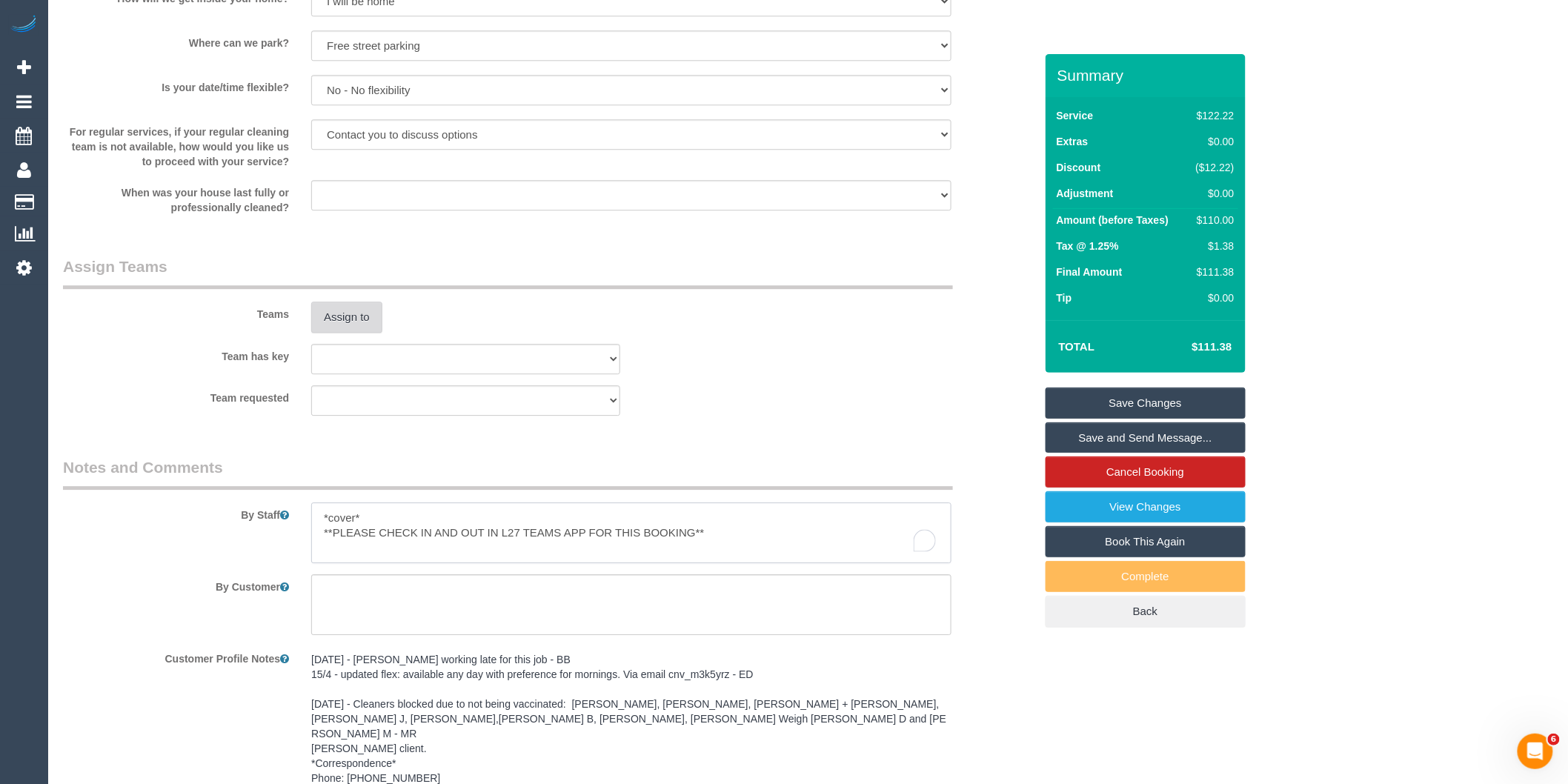
type textarea "*cover* **PLEASE CHECK IN AND OUT IN L27 TEAMS APP FOR THIS BOOKING**"
click at [359, 321] on button "Assign to" at bounding box center [346, 317] width 71 height 31
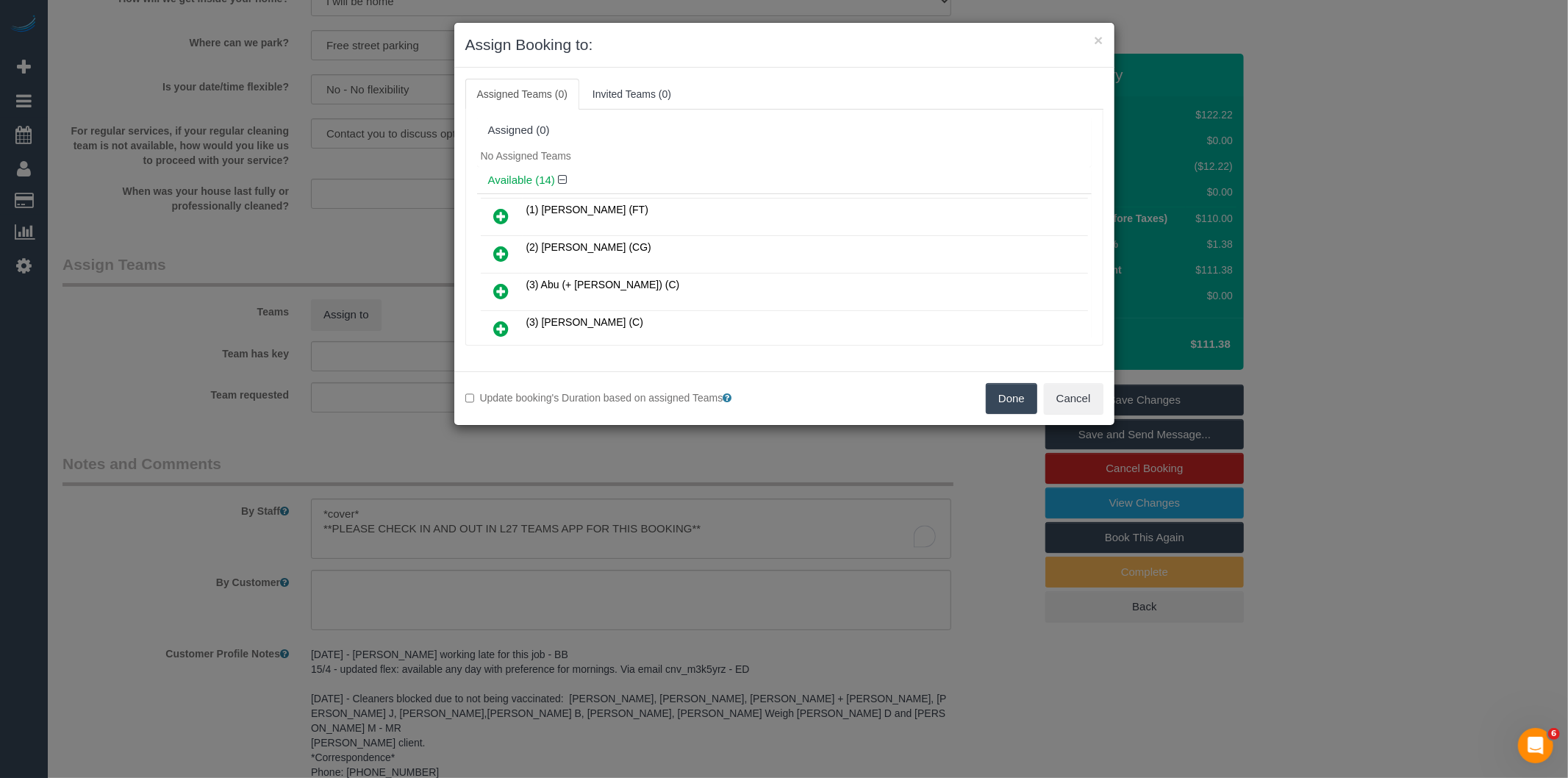
scroll to position [425, 0]
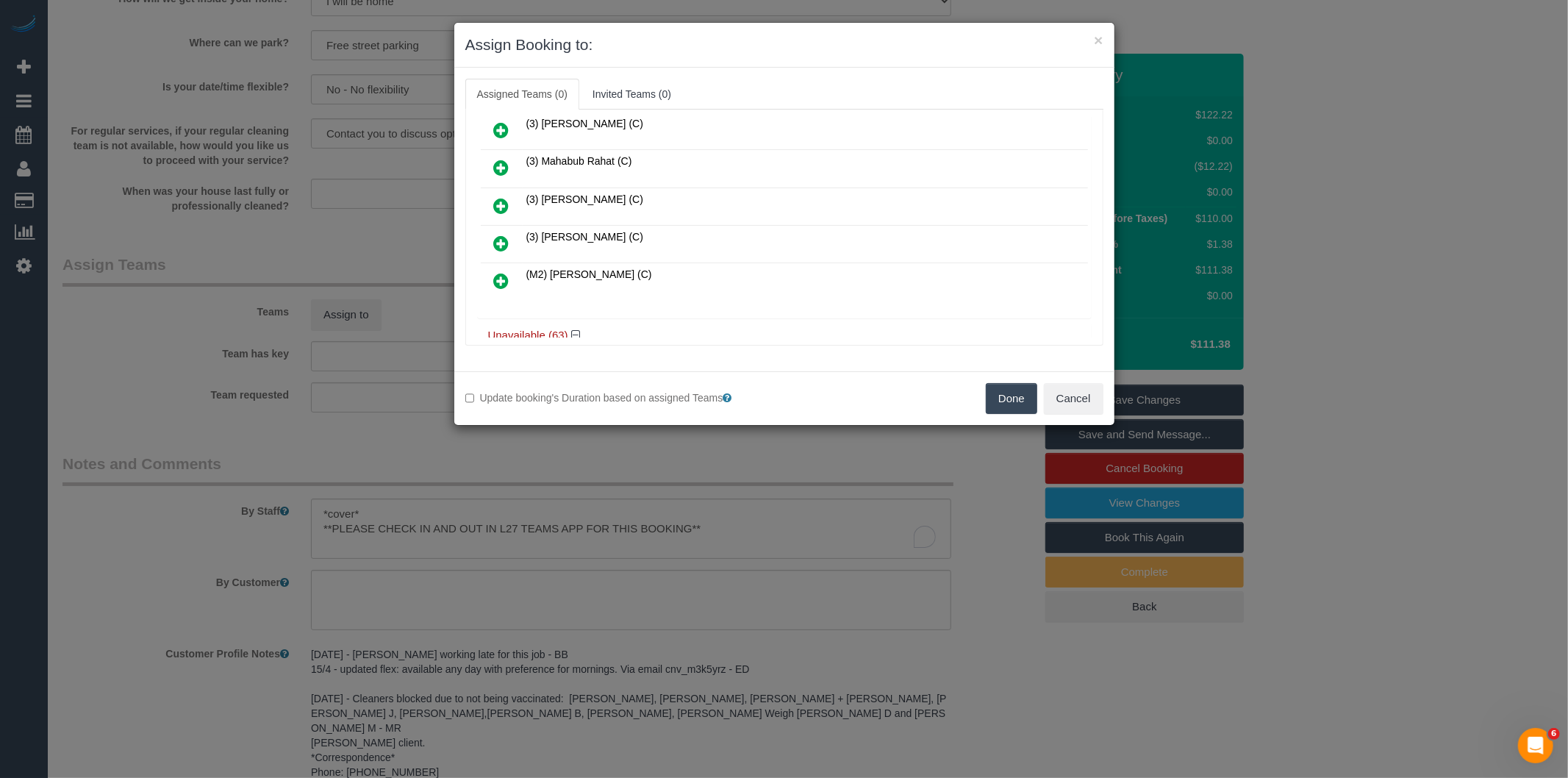
click at [497, 235] on icon at bounding box center [501, 244] width 15 height 18
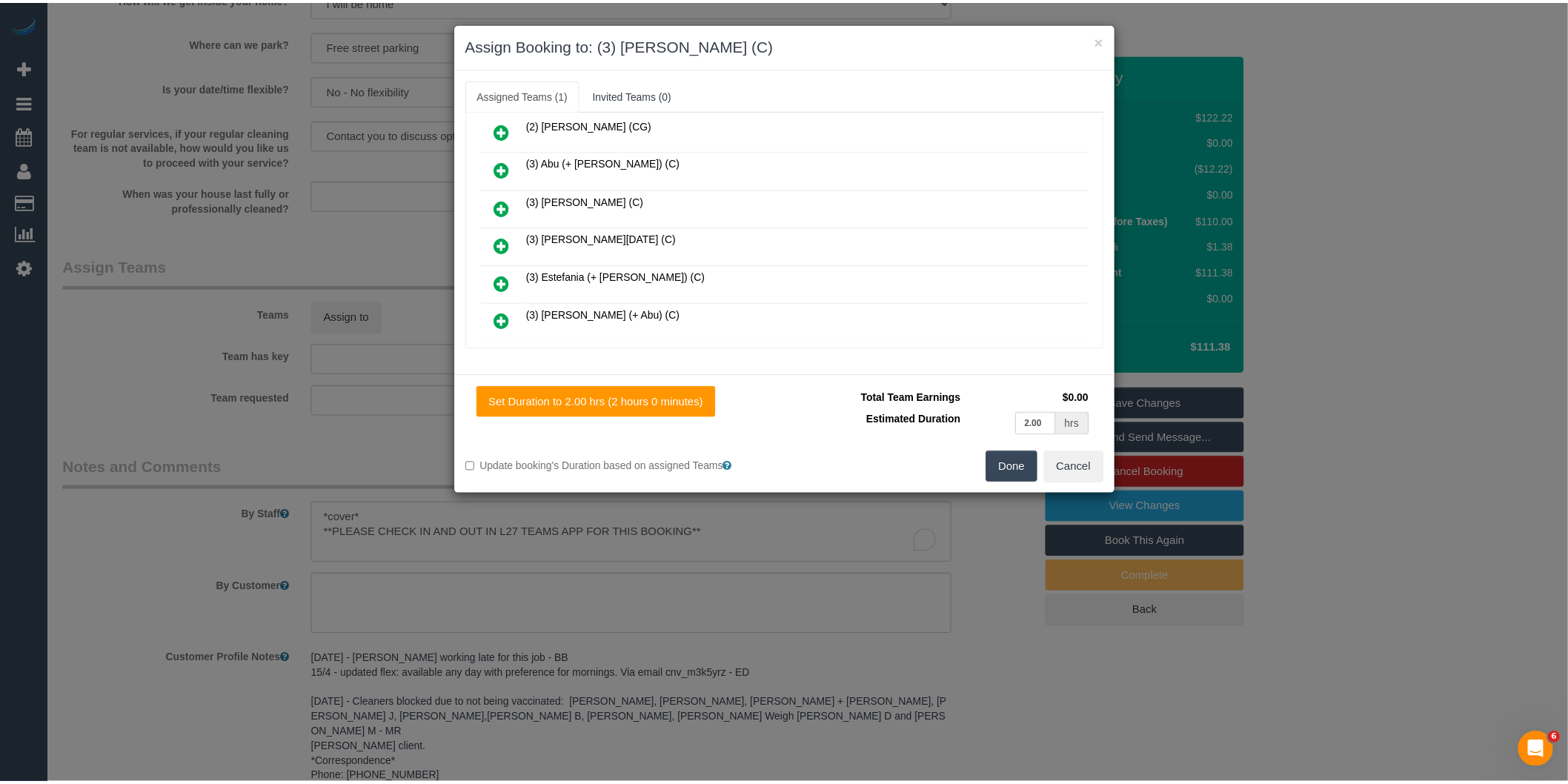
scroll to position [0, 0]
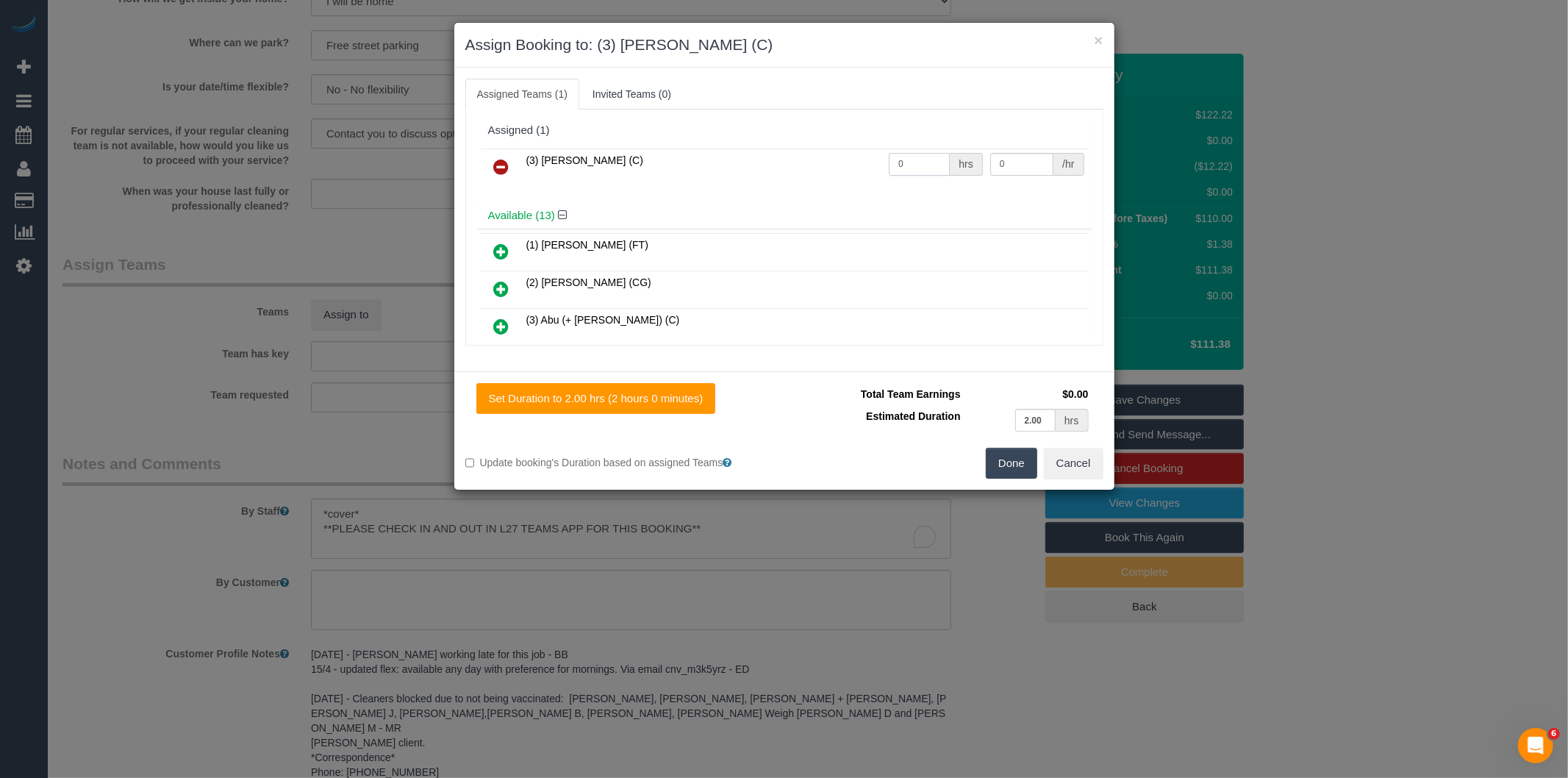
drag, startPoint x: 923, startPoint y: 159, endPoint x: 855, endPoint y: 157, distance: 68.0
click at [855, 157] on tr "(3) [PERSON_NAME] (C) 0 hrs 0 /hr" at bounding box center [785, 167] width 607 height 37
type input "2"
type input "35"
click at [1001, 454] on button "Done" at bounding box center [1012, 464] width 52 height 31
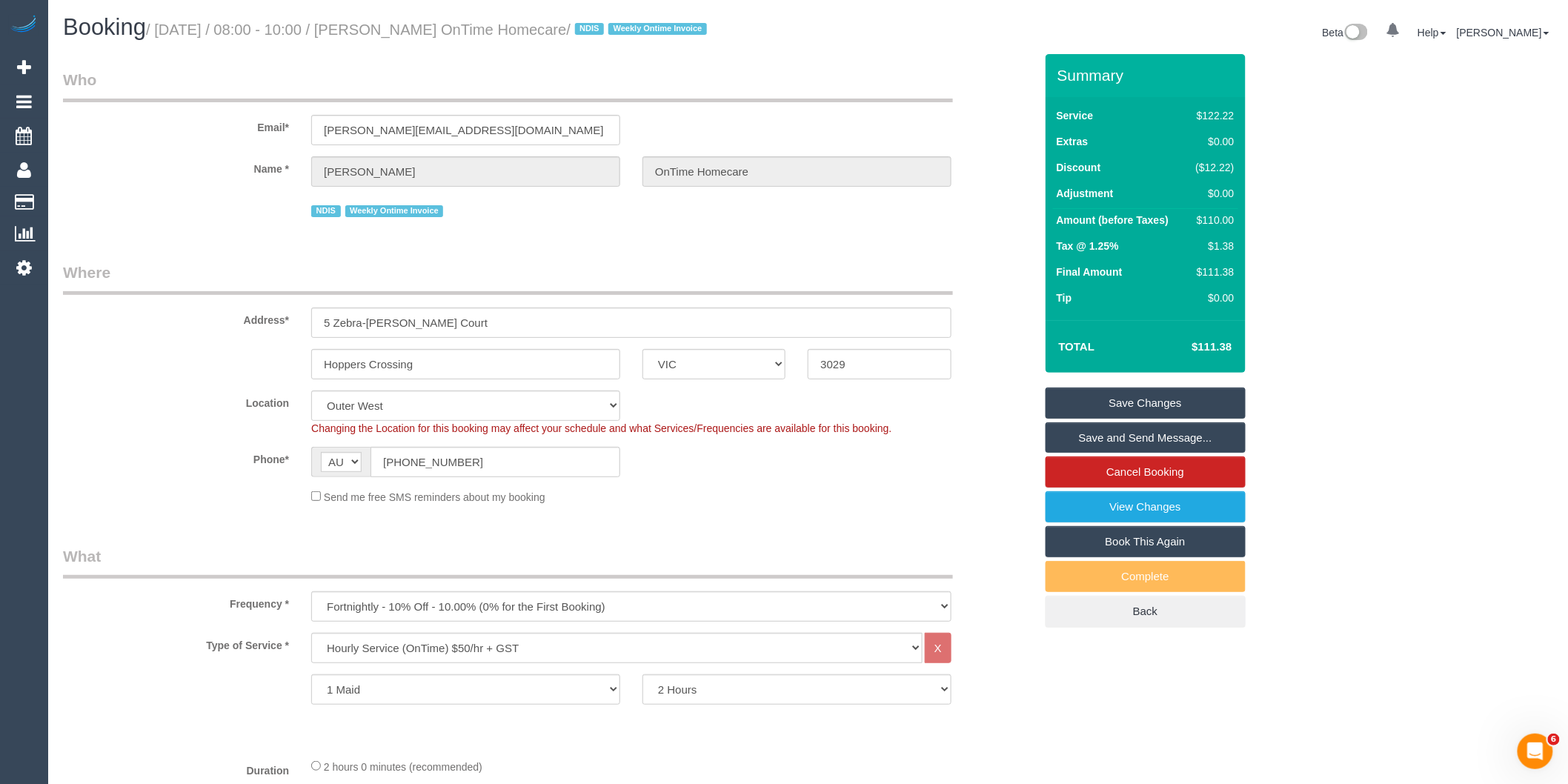
click at [1113, 403] on link "Save Changes" at bounding box center [1145, 403] width 200 height 31
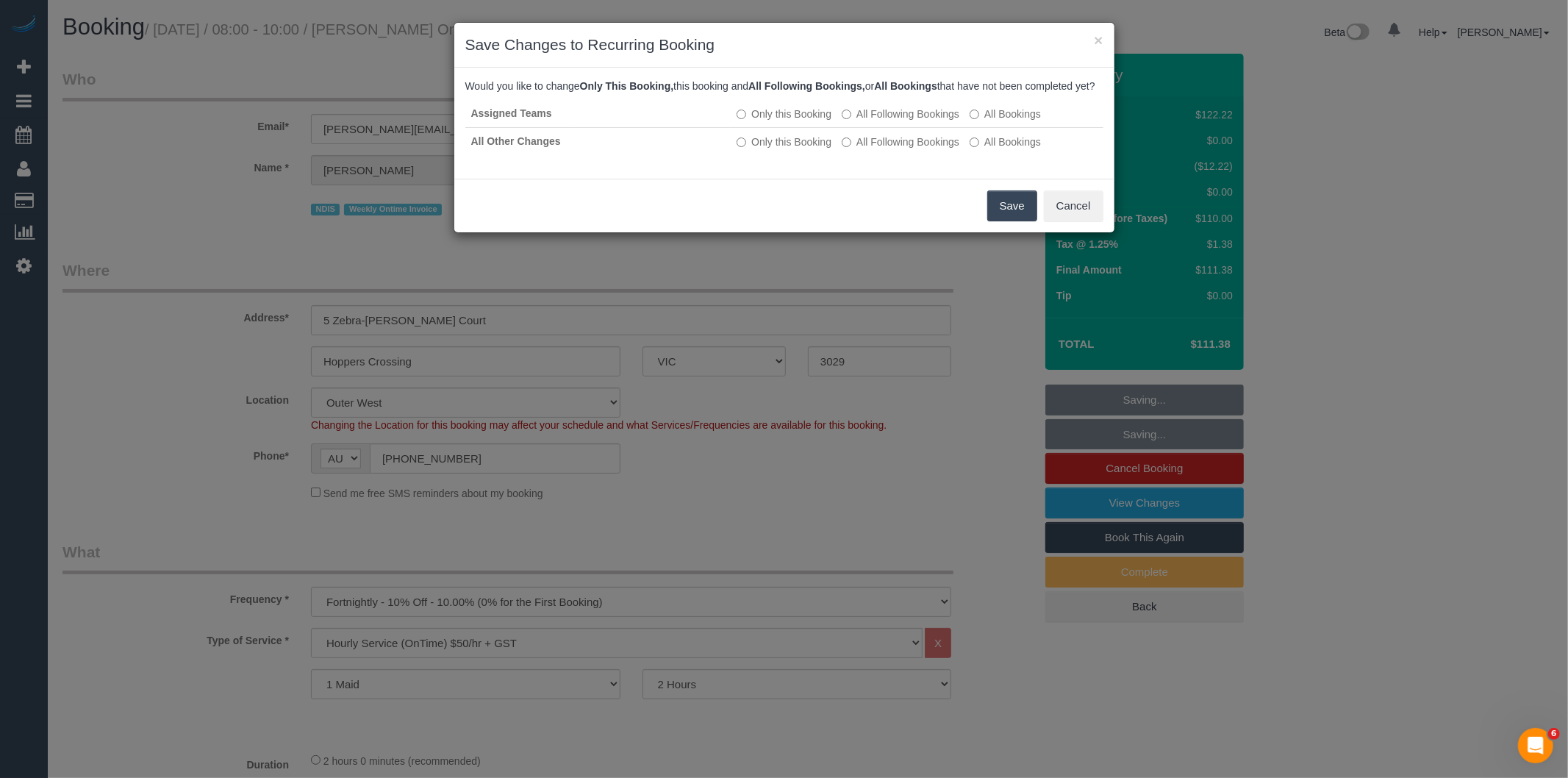
click at [1002, 221] on button "Save" at bounding box center [1012, 206] width 50 height 31
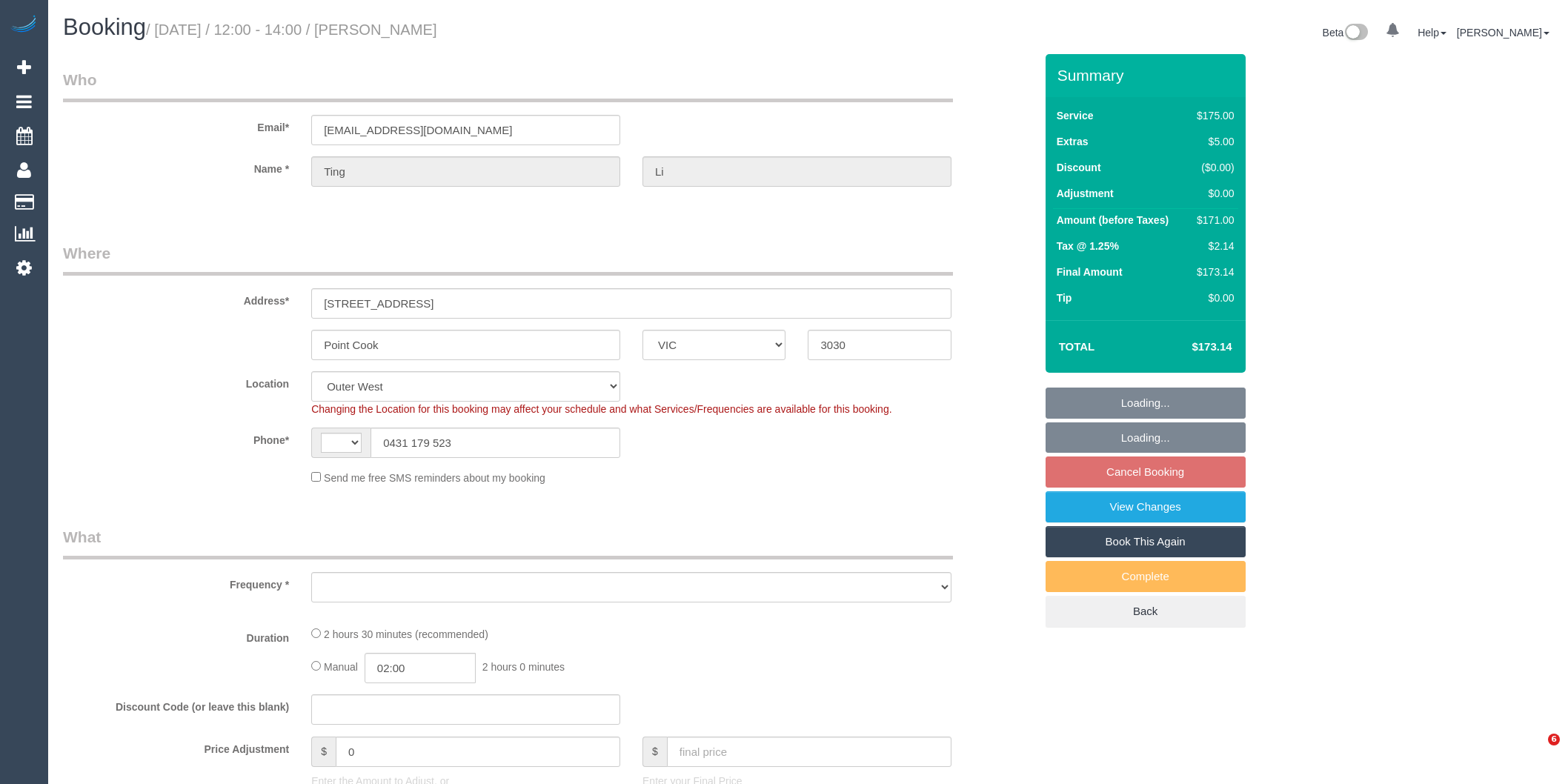
select select "VIC"
select select "string:AU"
select select "object:693"
select select "number:29"
select select "number:14"
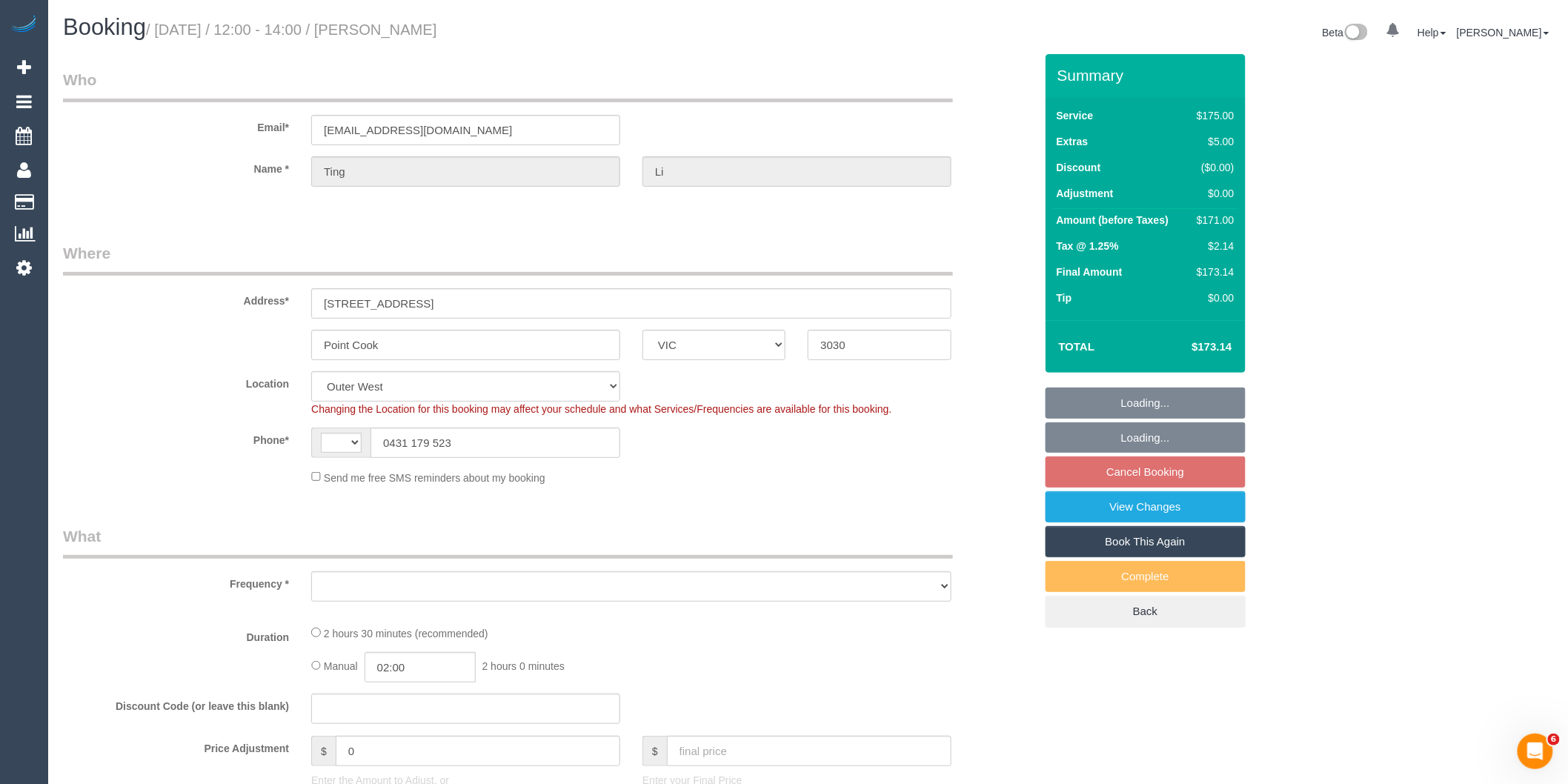
select select "number:19"
select select "number:24"
select select "number:34"
select select "number:26"
select select "string:stripe-pm_1PFoNq2GScqysDRVLW6V3vjo"
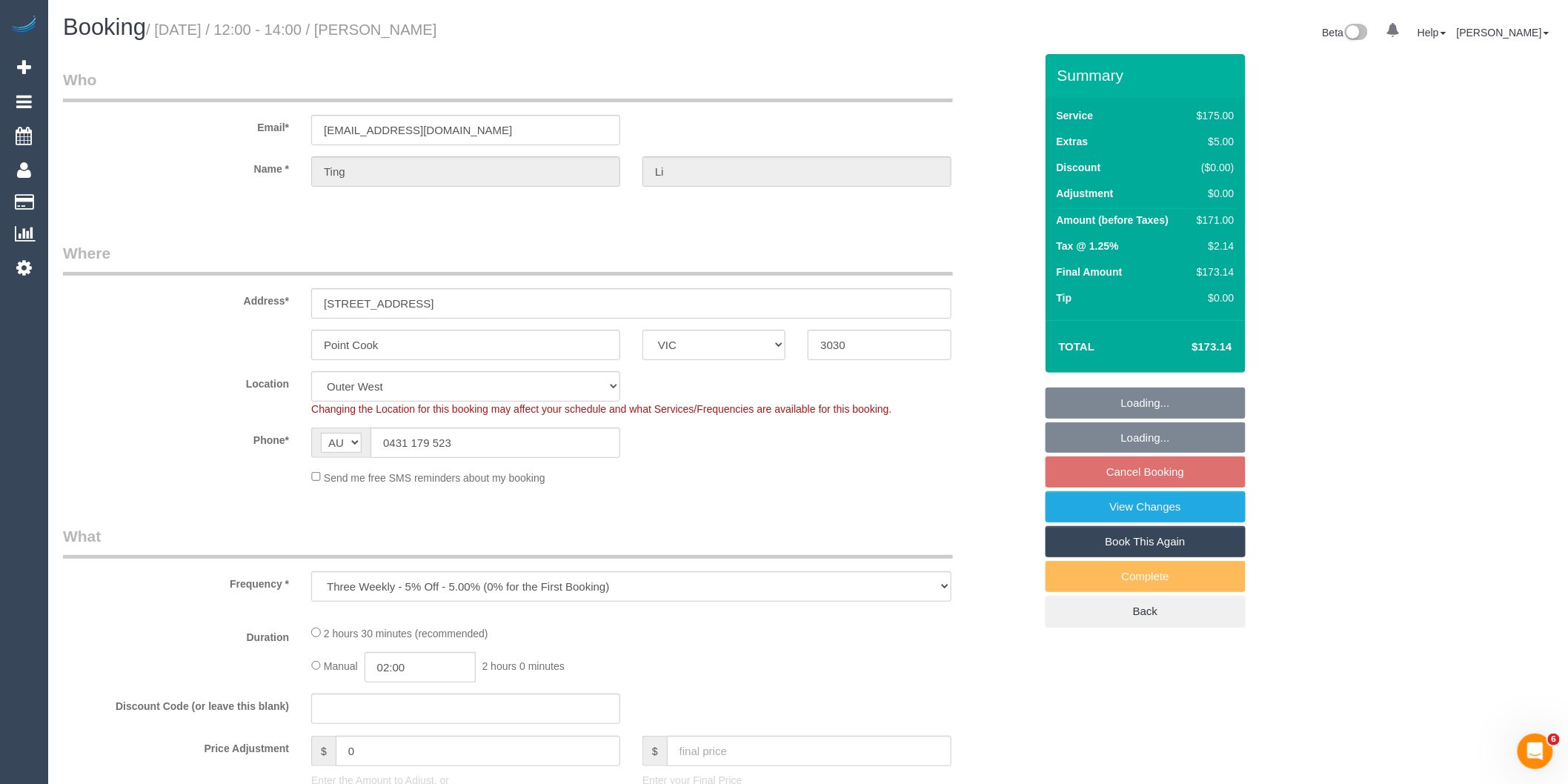
select select "150"
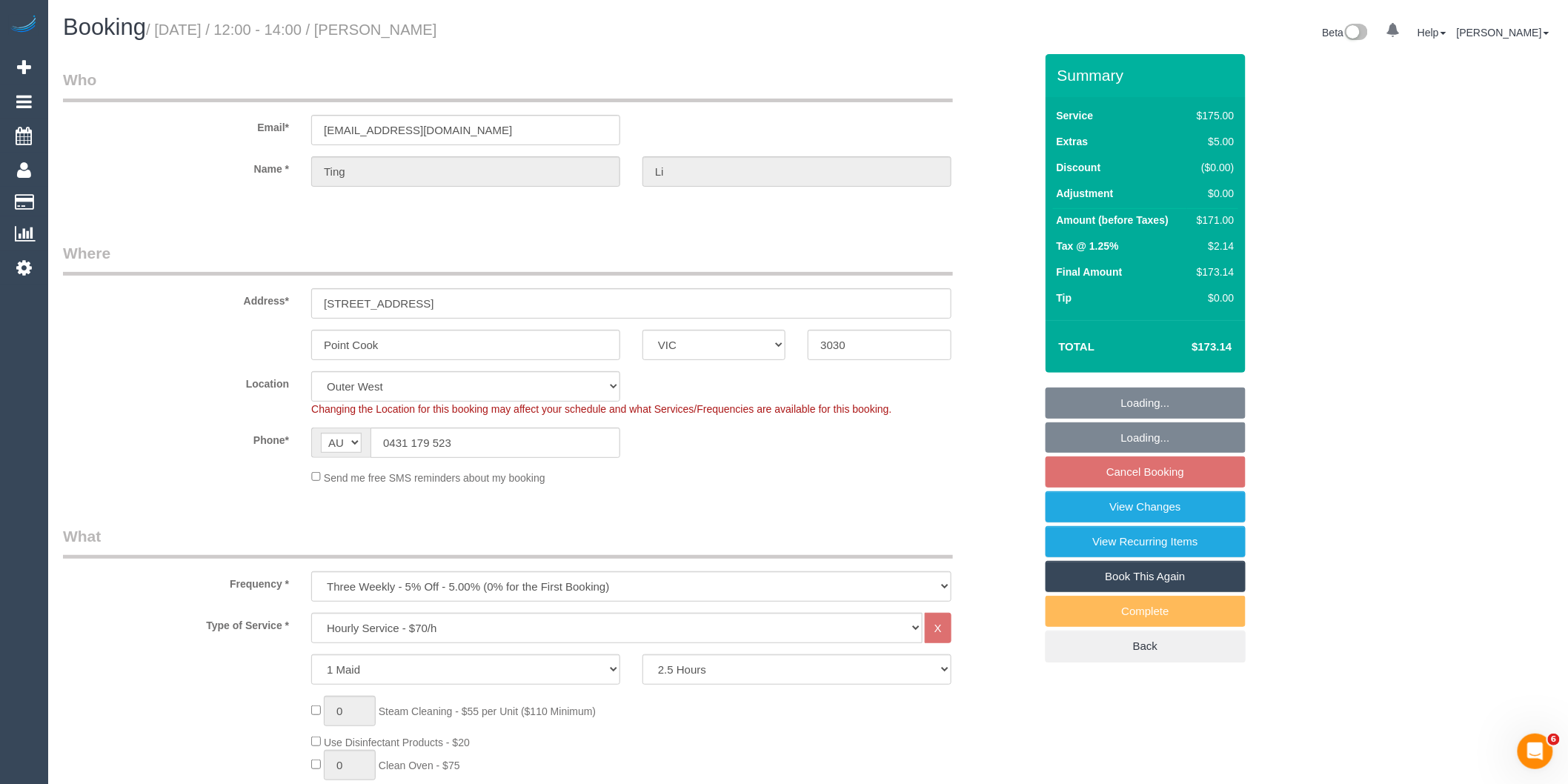
select select "object:1267"
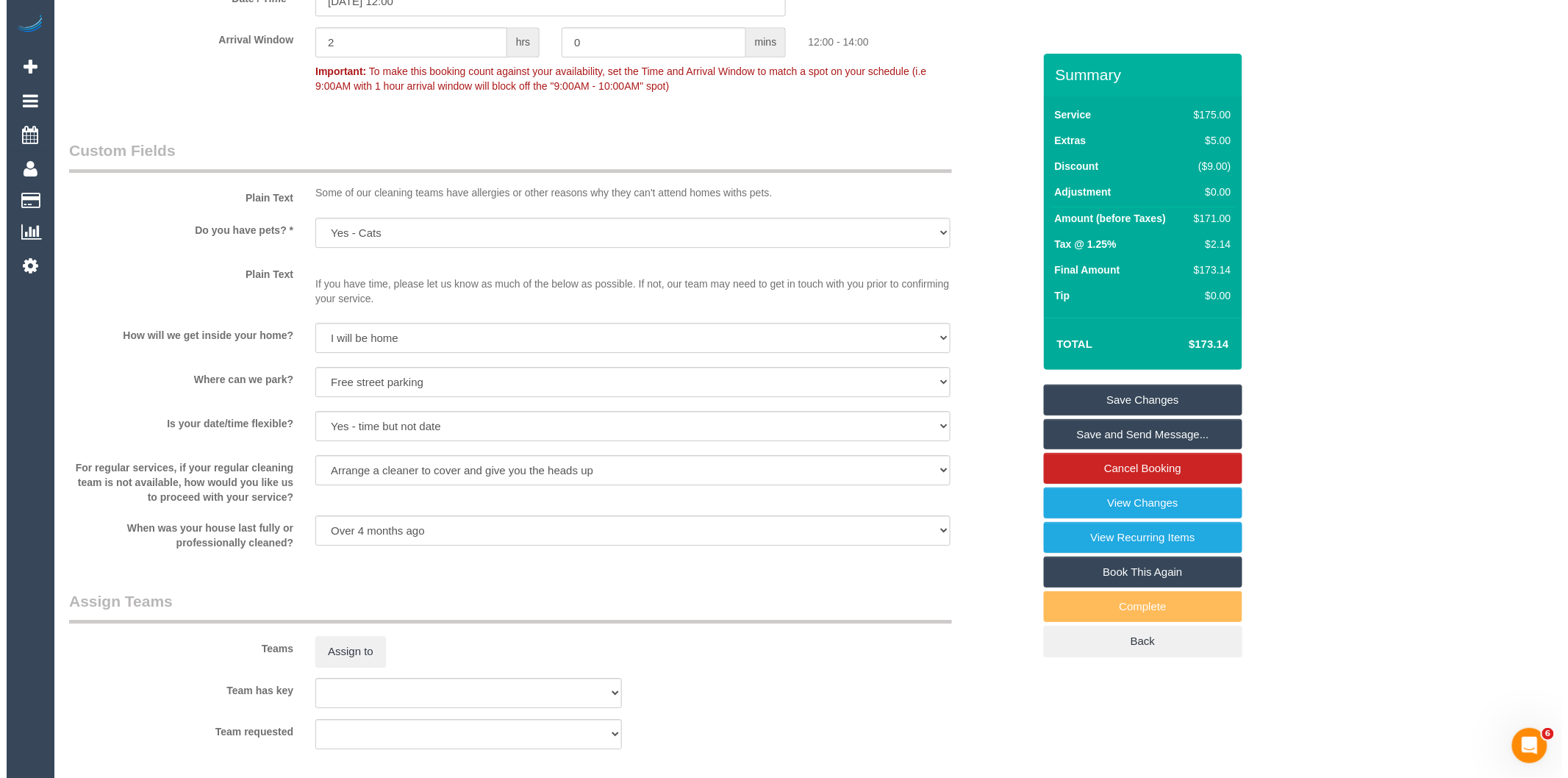
scroll to position [1879, 0]
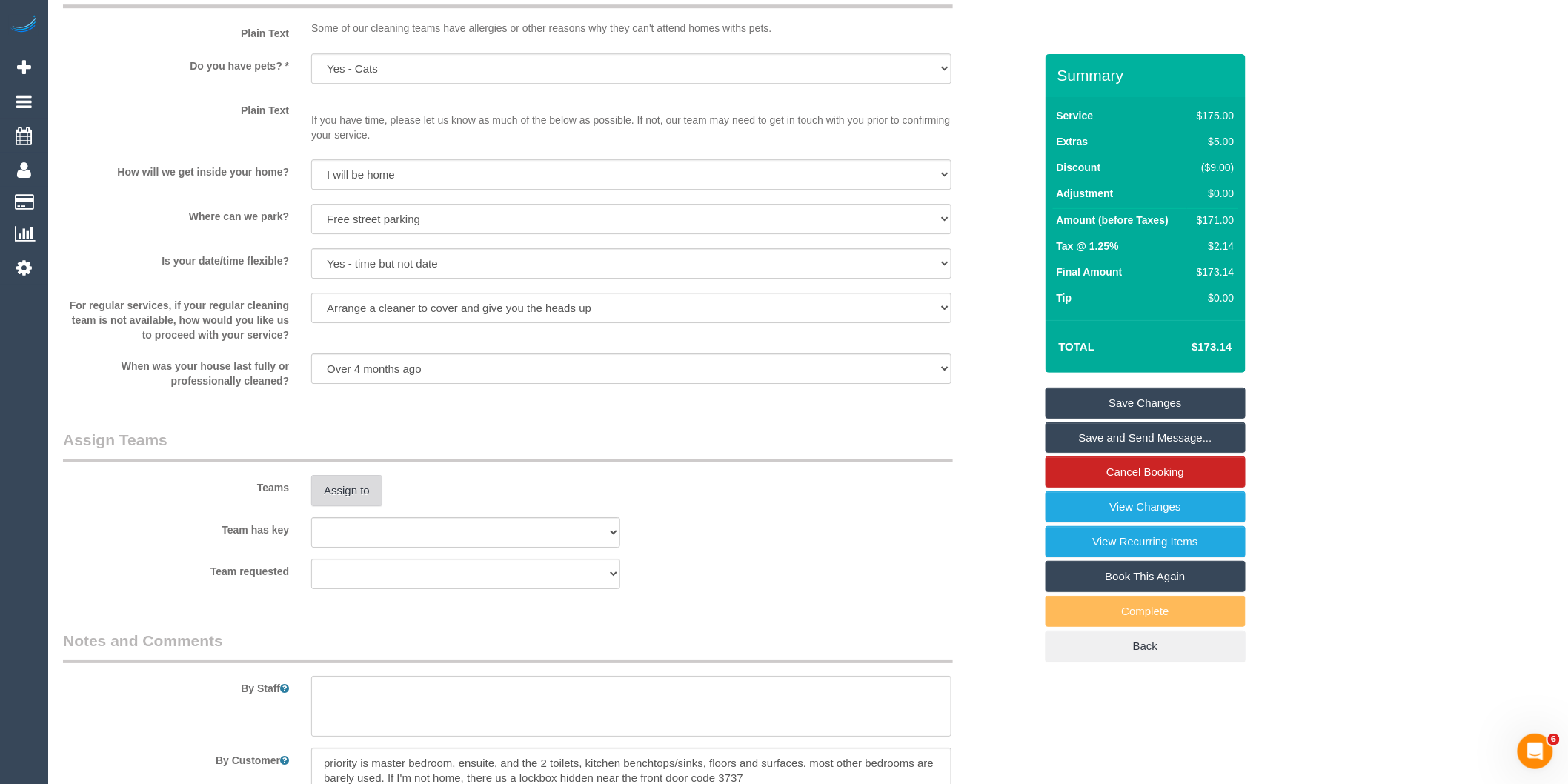
click at [342, 490] on button "Assign to" at bounding box center [346, 491] width 71 height 31
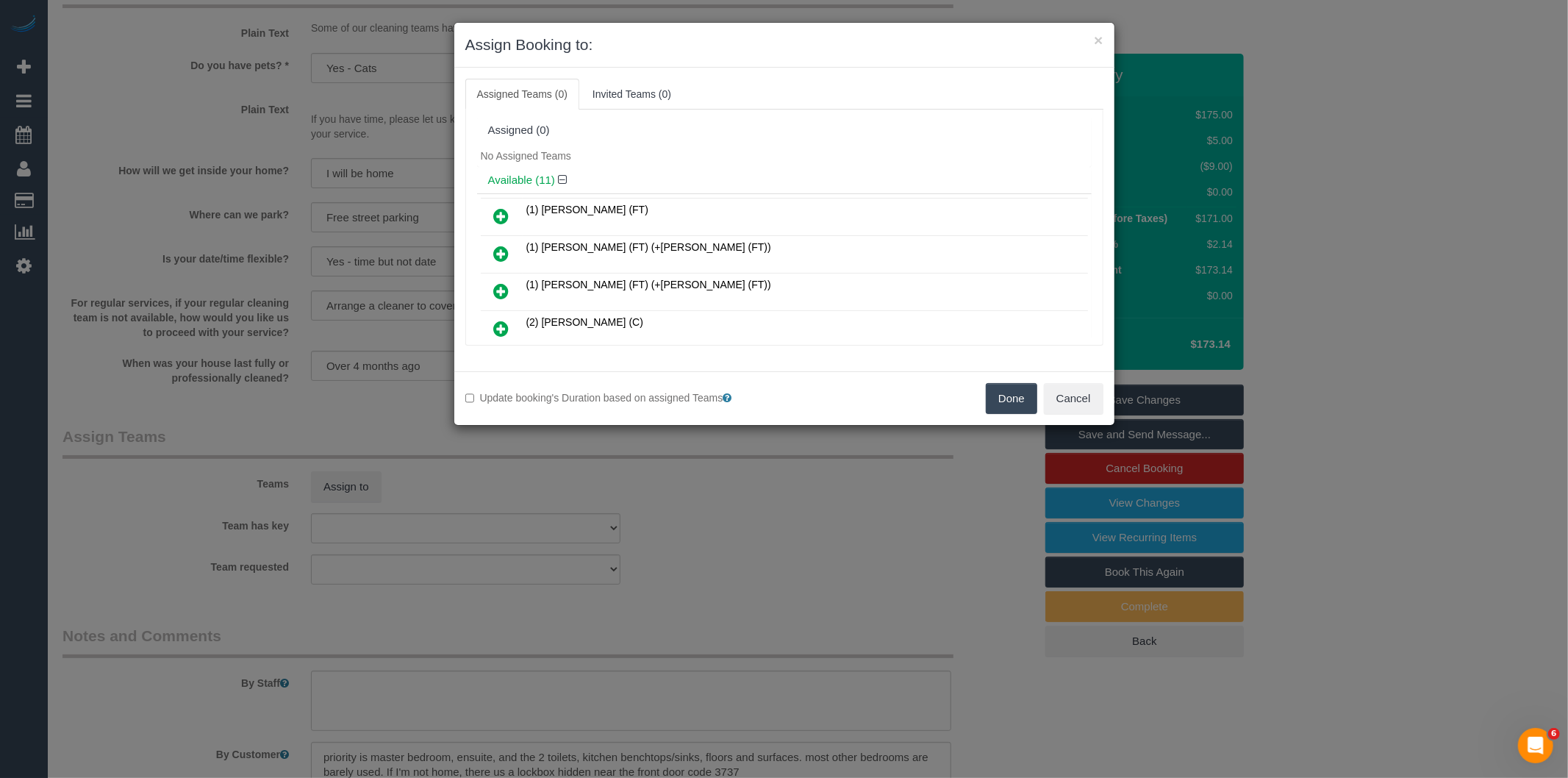
scroll to position [351, 0]
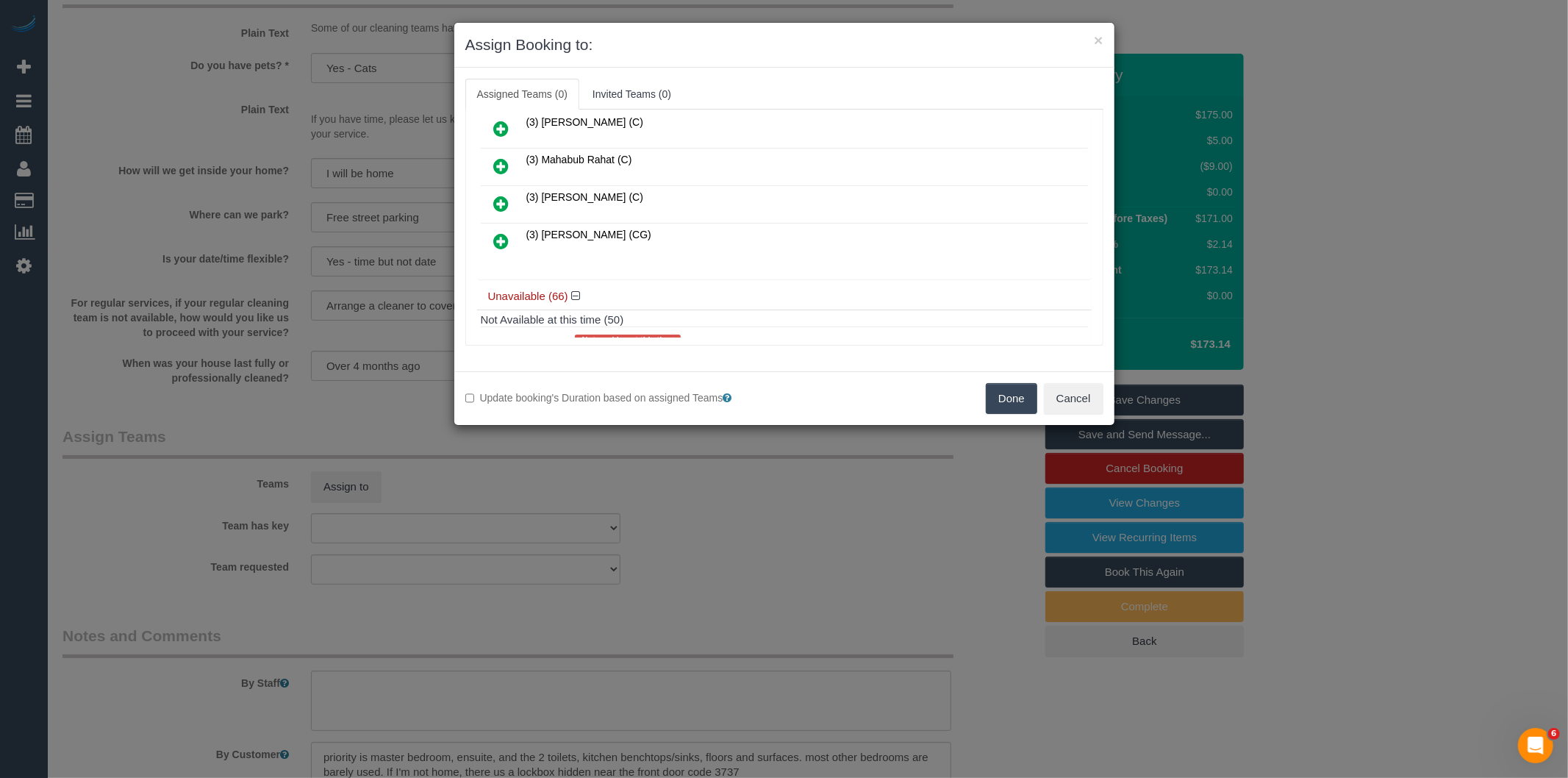
click at [495, 237] on icon at bounding box center [501, 242] width 15 height 18
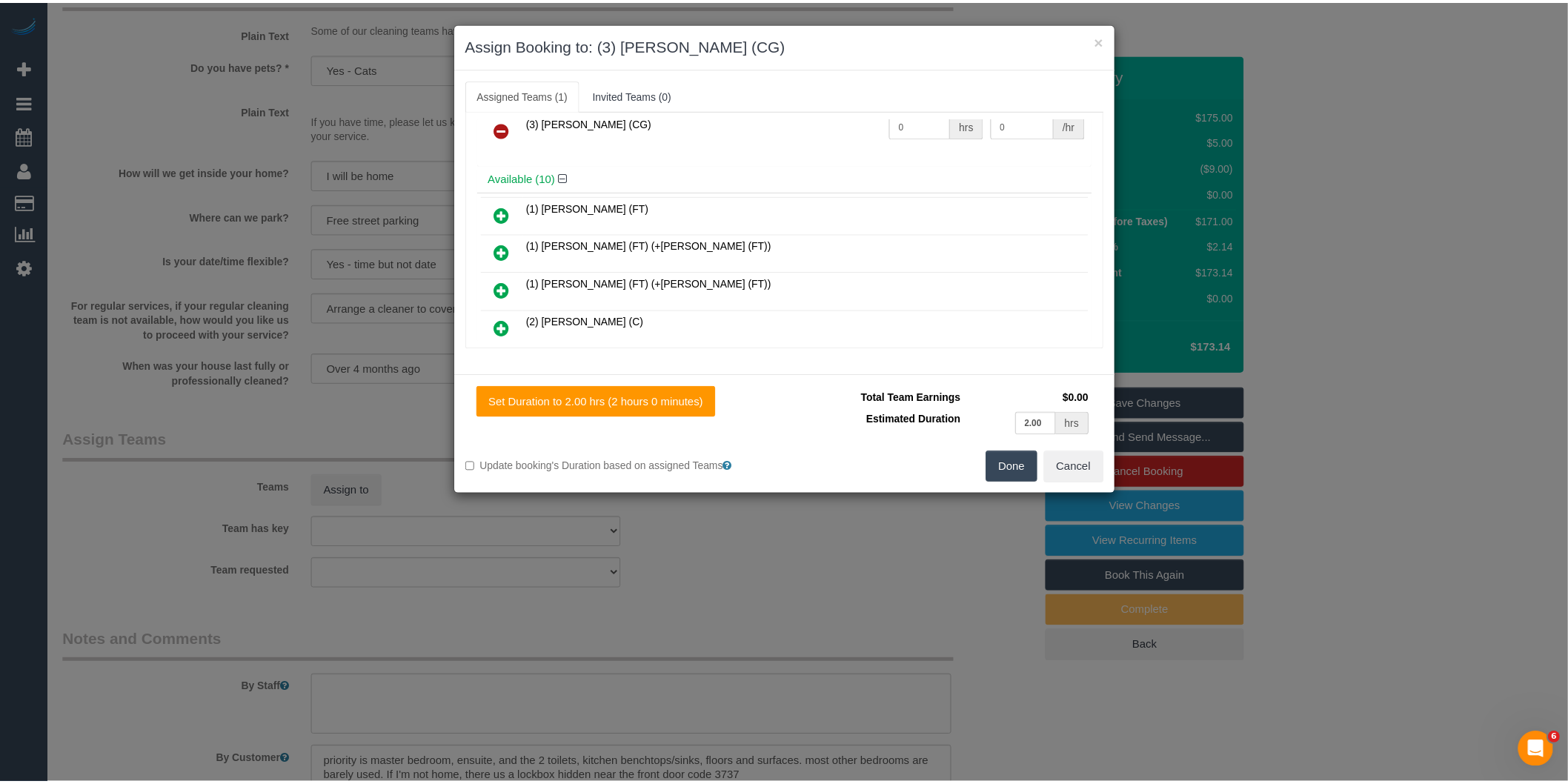
scroll to position [0, 0]
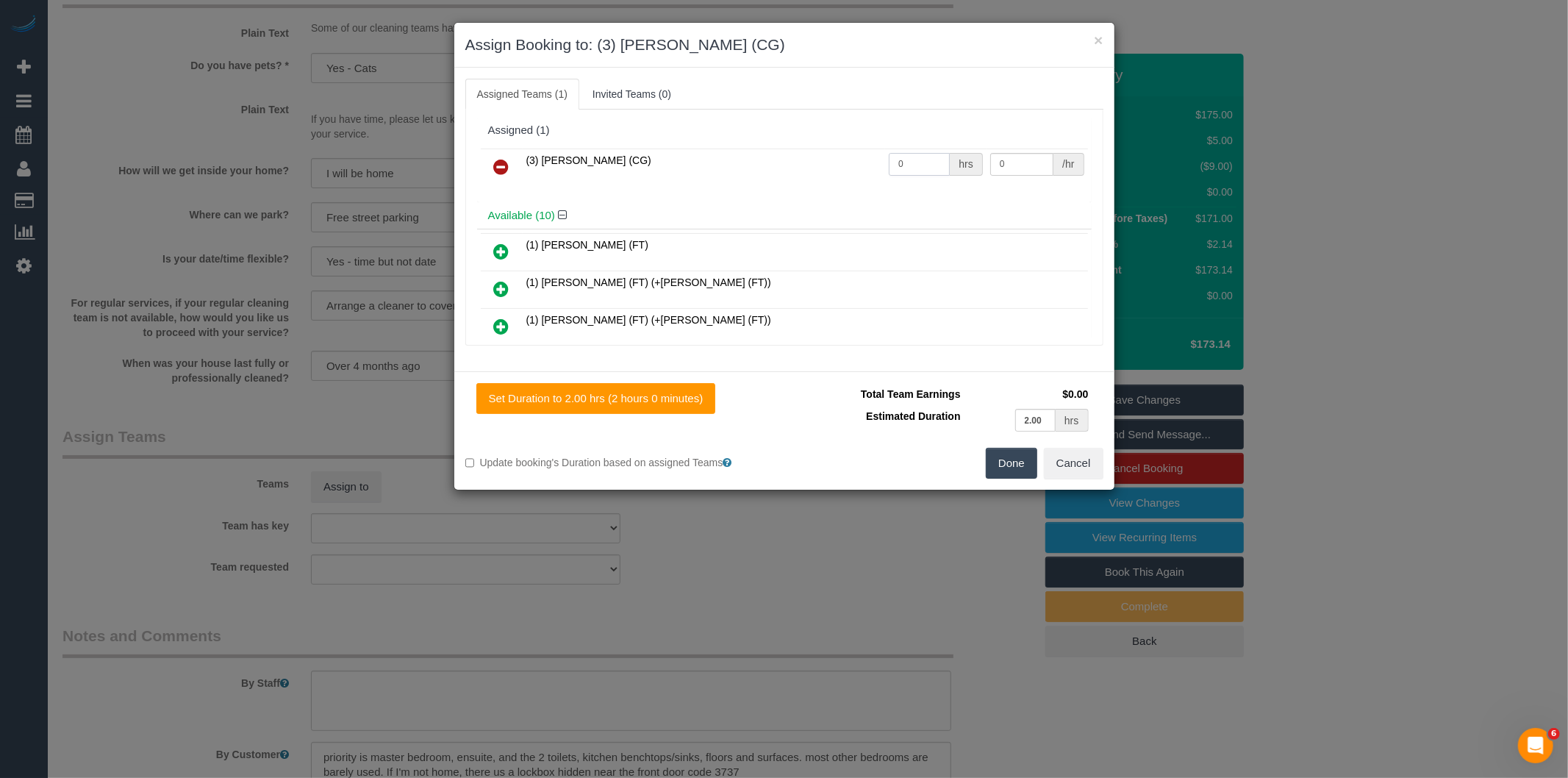
drag, startPoint x: 923, startPoint y: 163, endPoint x: 867, endPoint y: 164, distance: 56.0
click at [867, 164] on tr "(3) Suzana Phillips (CG) 0 hrs 0 /hr" at bounding box center [785, 167] width 607 height 37
type input "2.5"
type input "39.5"
click at [1024, 465] on button "Done" at bounding box center [1012, 464] width 52 height 31
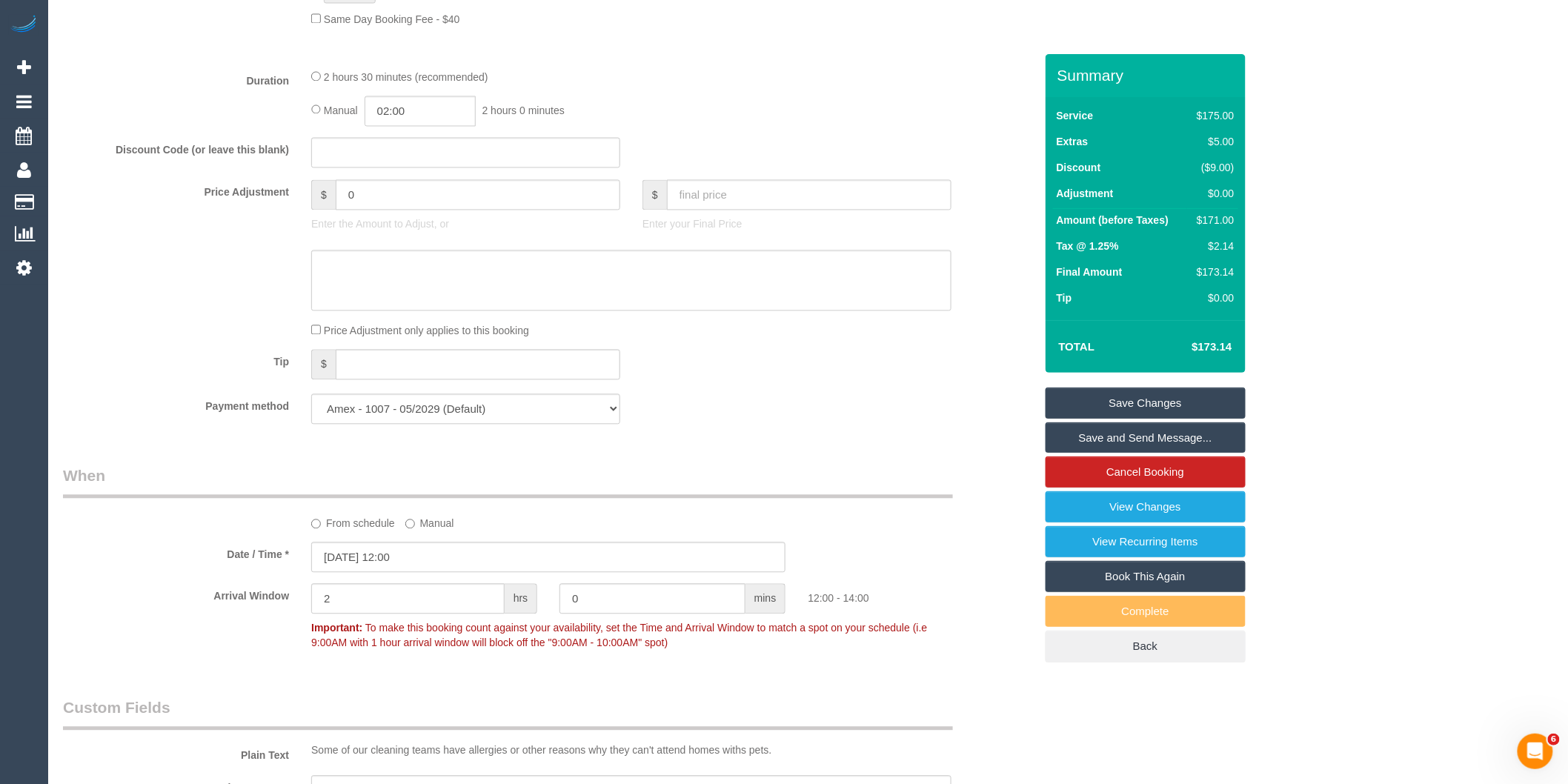
scroll to position [1050, 0]
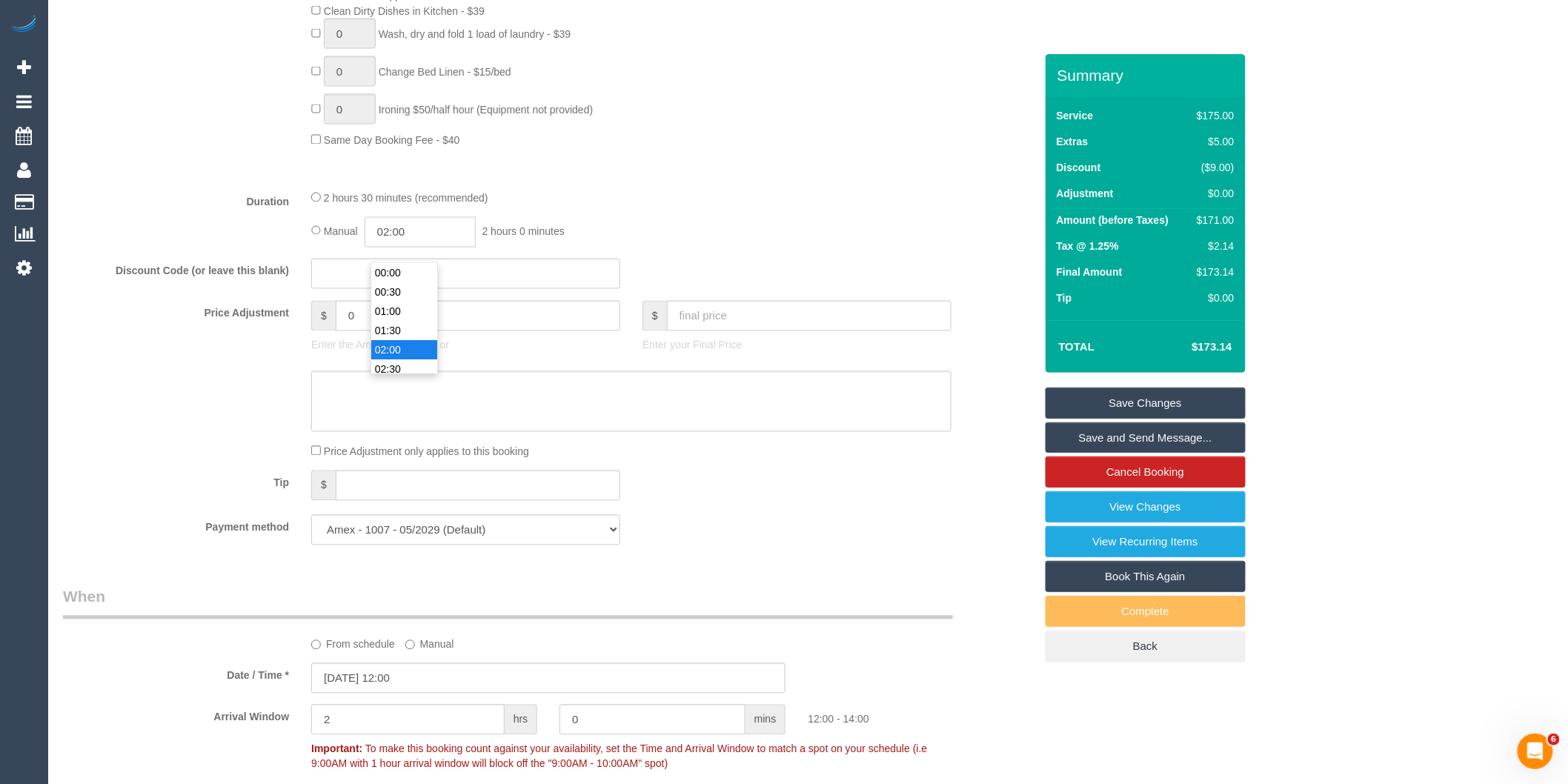
click at [415, 247] on input "02:00" at bounding box center [420, 232] width 111 height 30
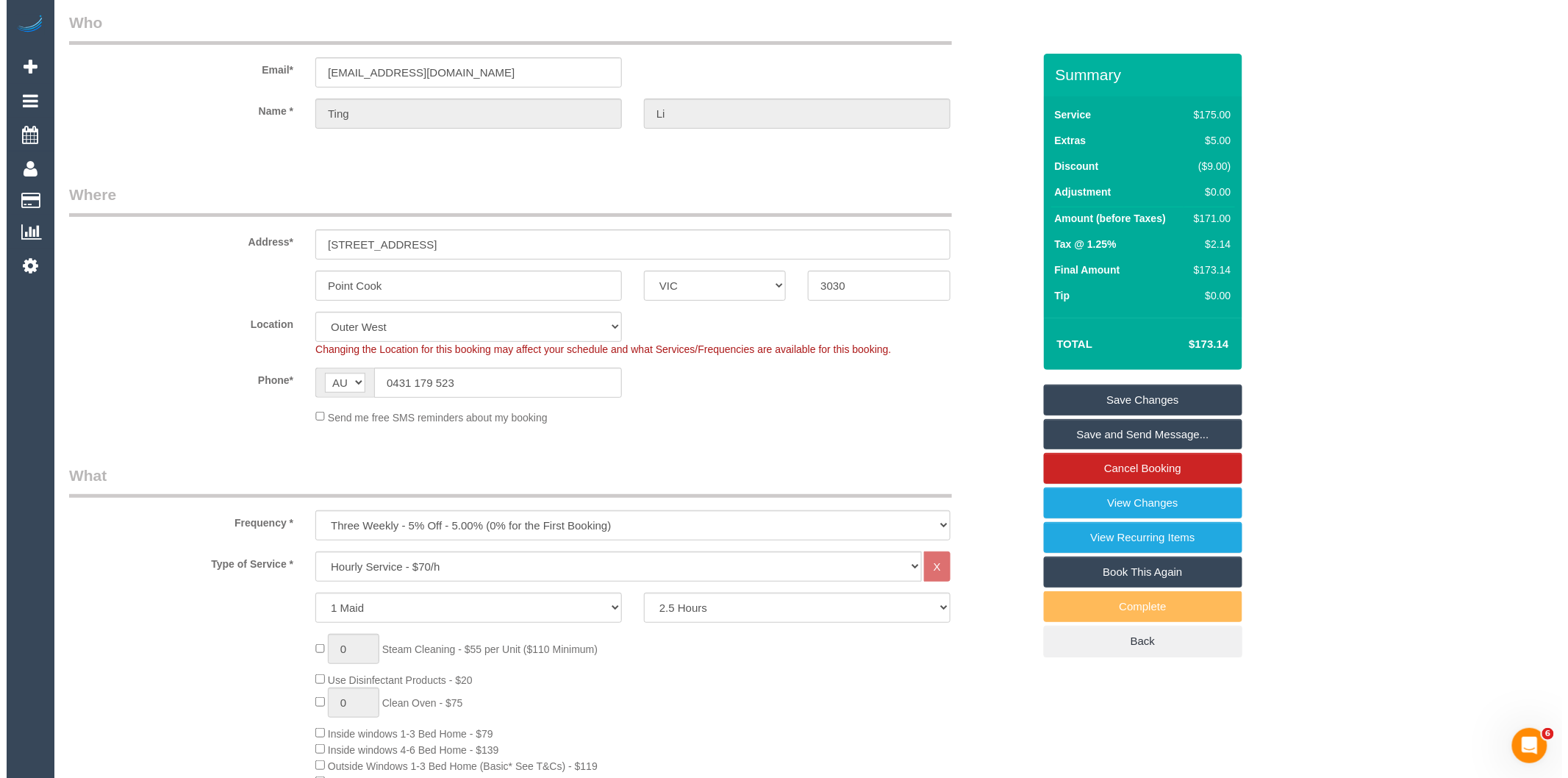
scroll to position [0, 0]
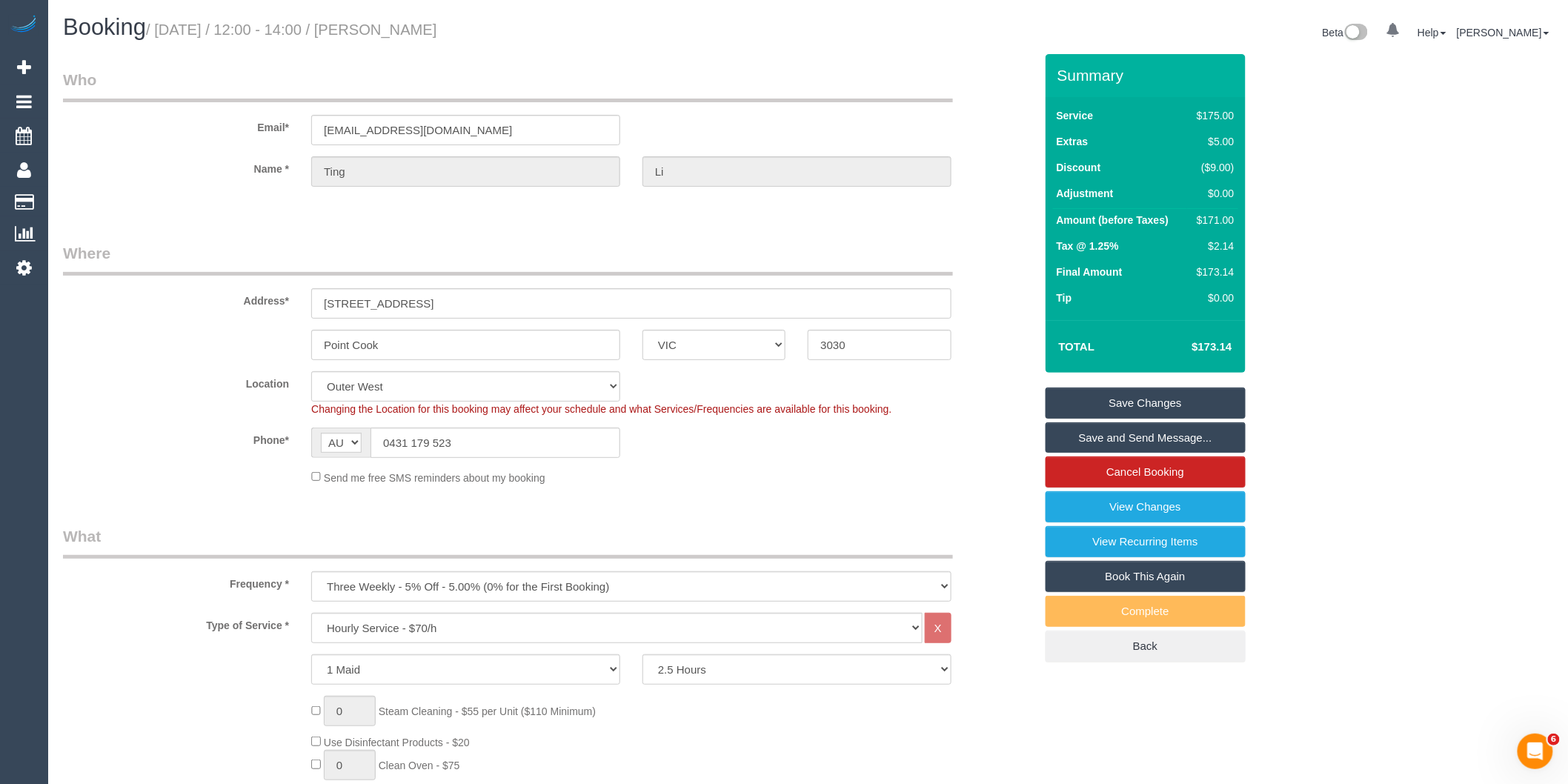
click at [1115, 440] on link "Save and Send Message..." at bounding box center [1145, 438] width 200 height 31
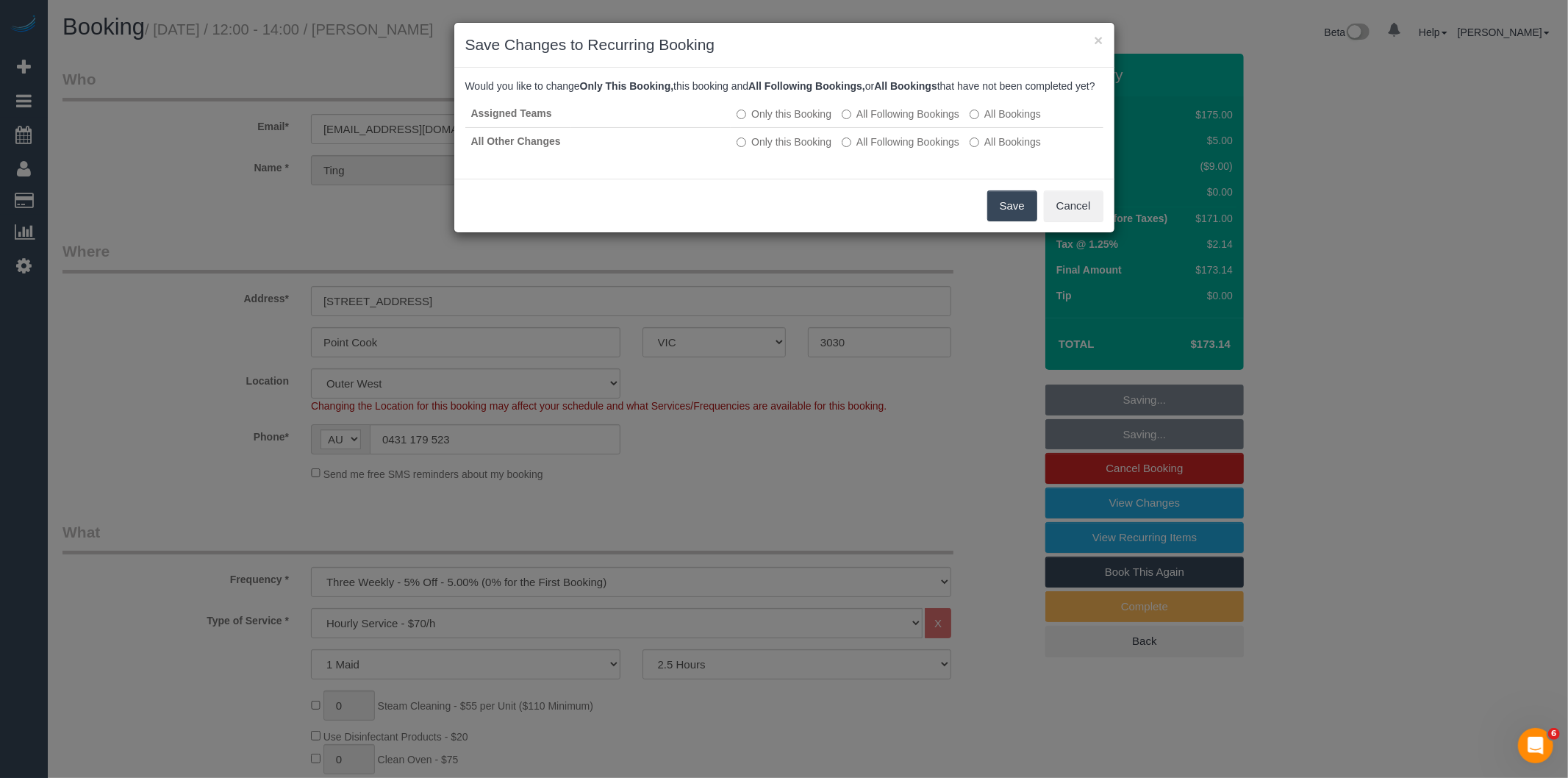
click at [1006, 213] on button "Save" at bounding box center [1012, 206] width 50 height 31
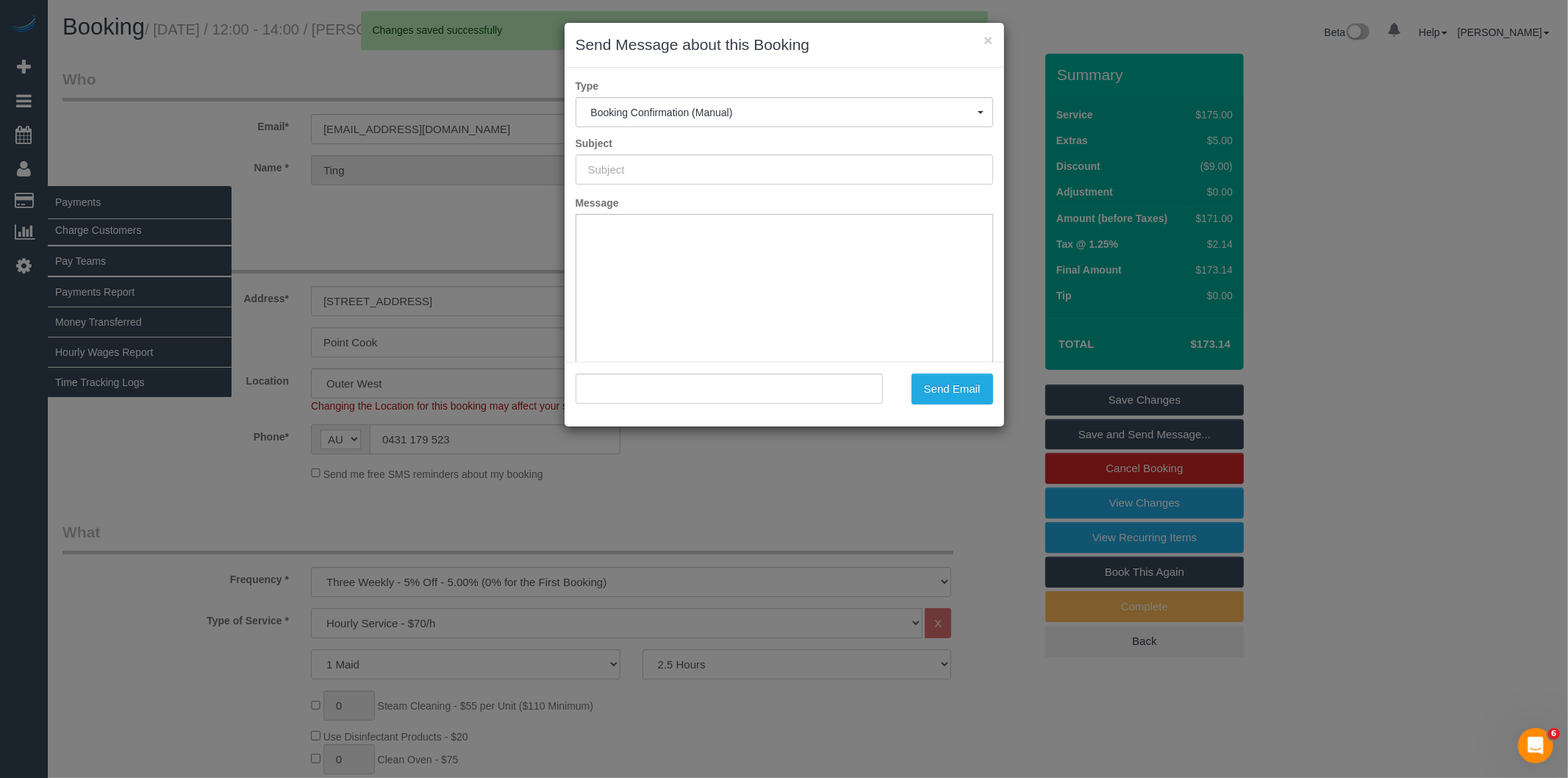
type input "Booking Confirmed"
type input ""Ting Li" <ting666@gmail.com>"
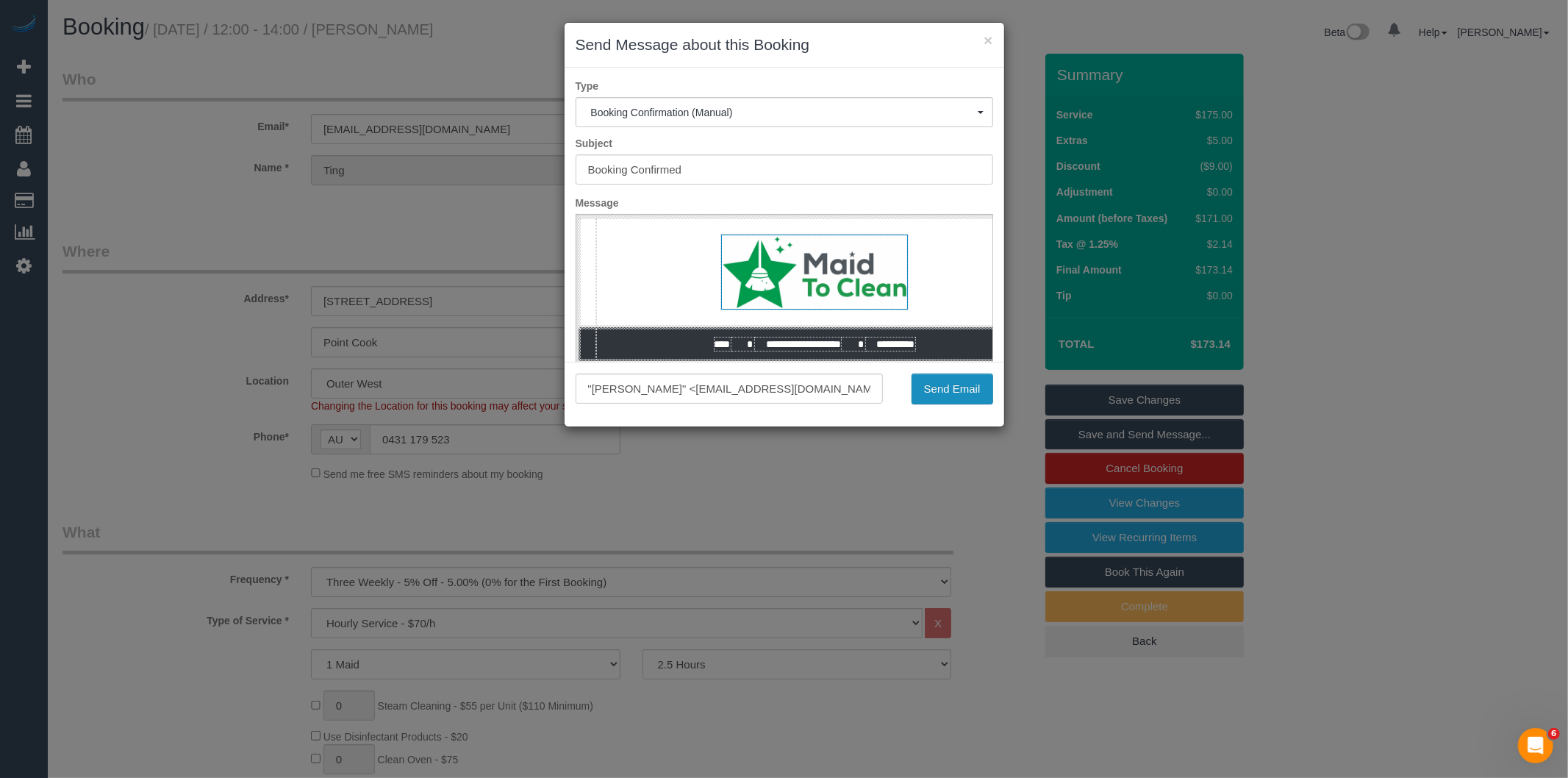
click at [961, 400] on button "Send Email" at bounding box center [952, 389] width 82 height 31
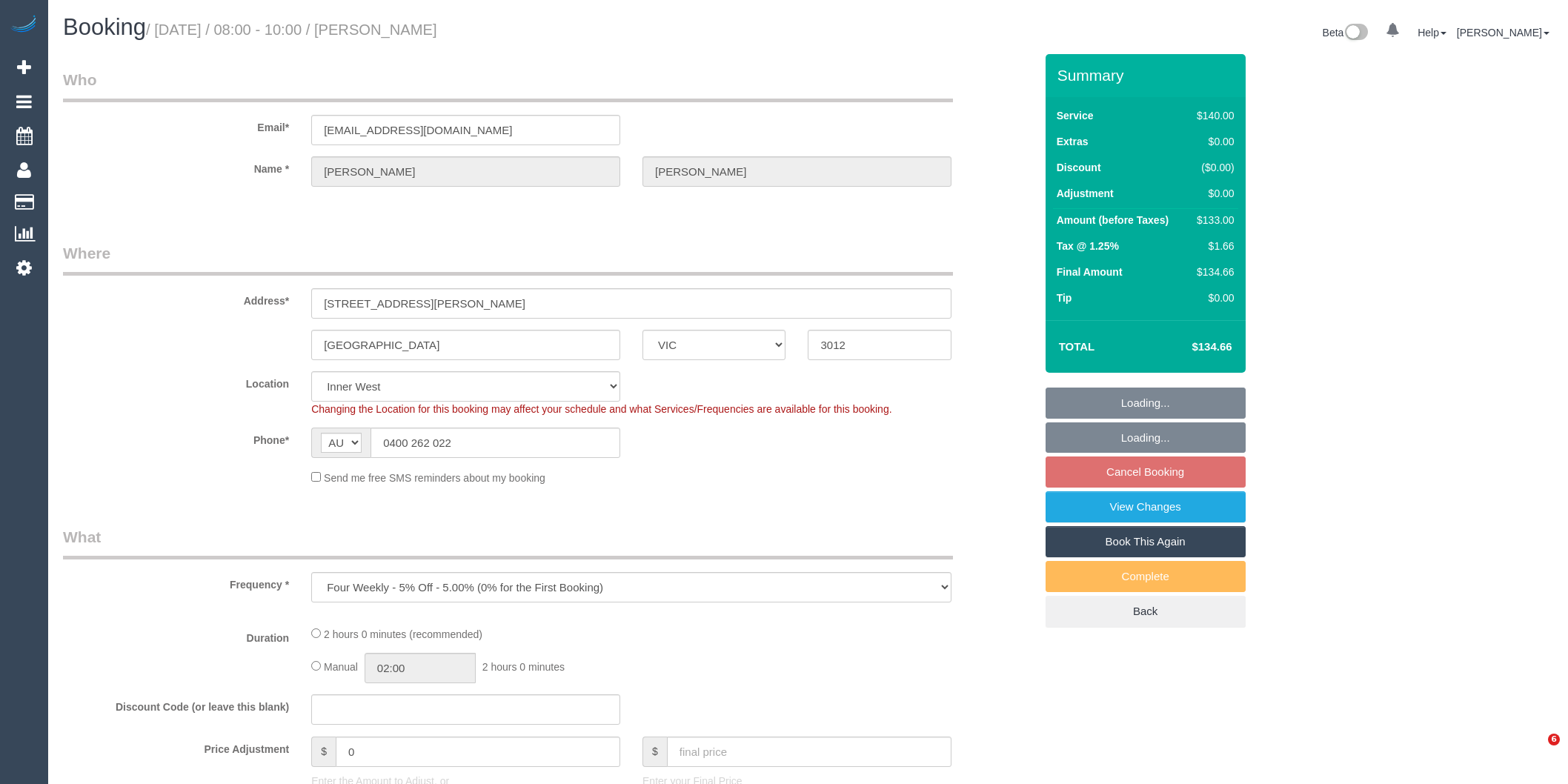
select select "VIC"
select select "object:675"
select select "string:stripe-pm_1QUmoA2GScqysDRVL2tnuCen"
select select "number:29"
select select "number:14"
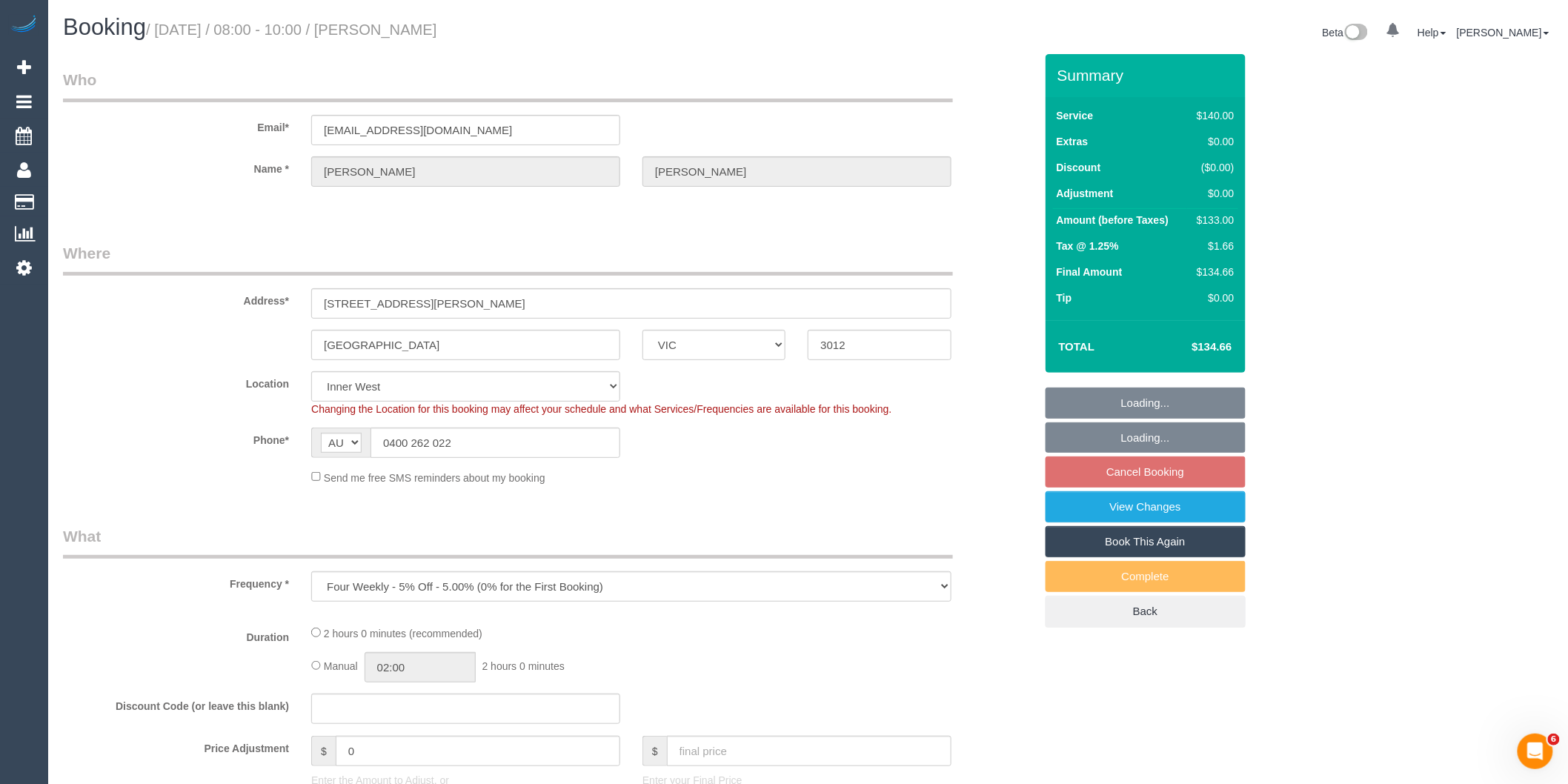
select select "number:18"
select select "number:34"
select select "number:13"
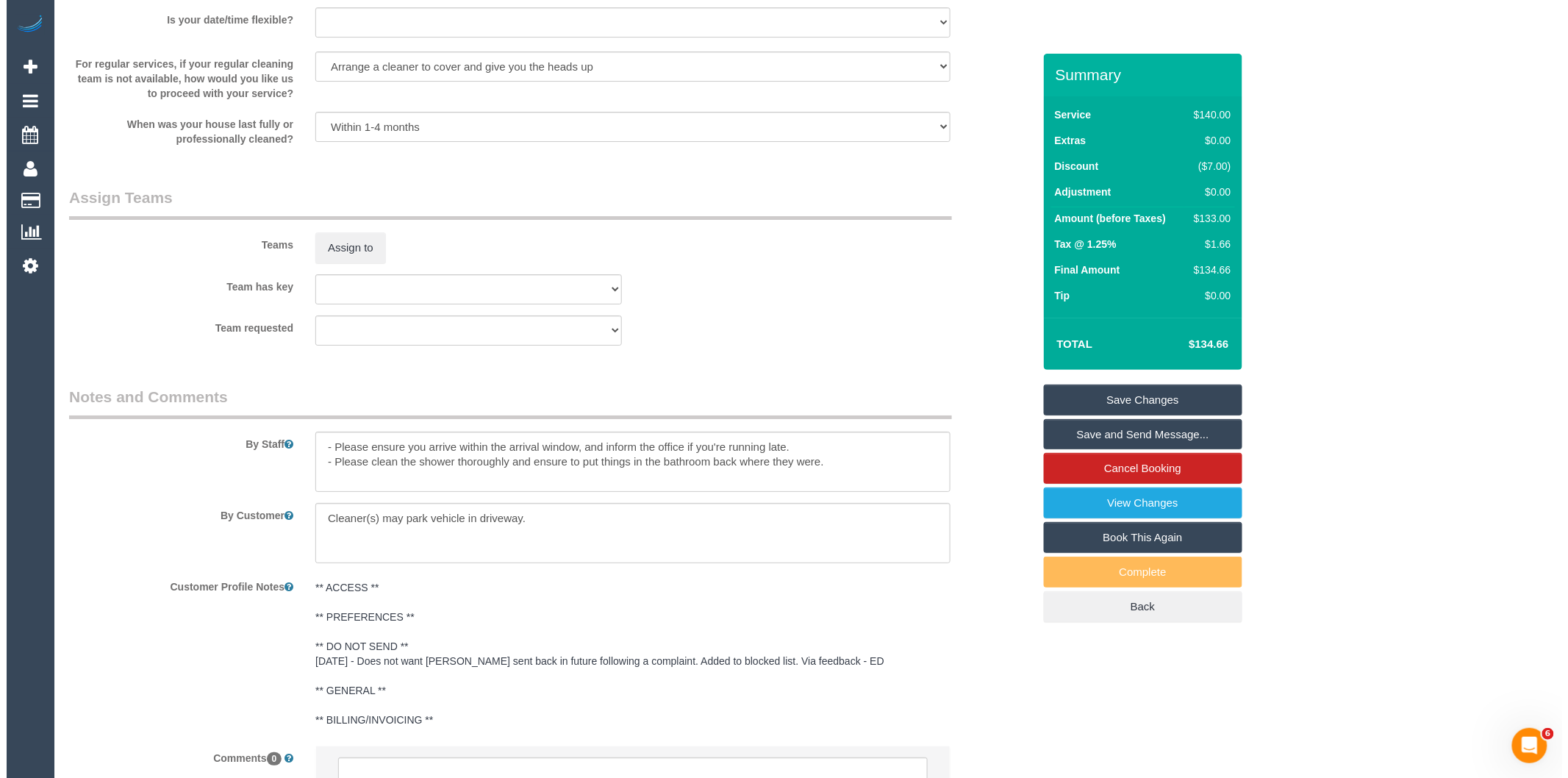
scroll to position [2125, 0]
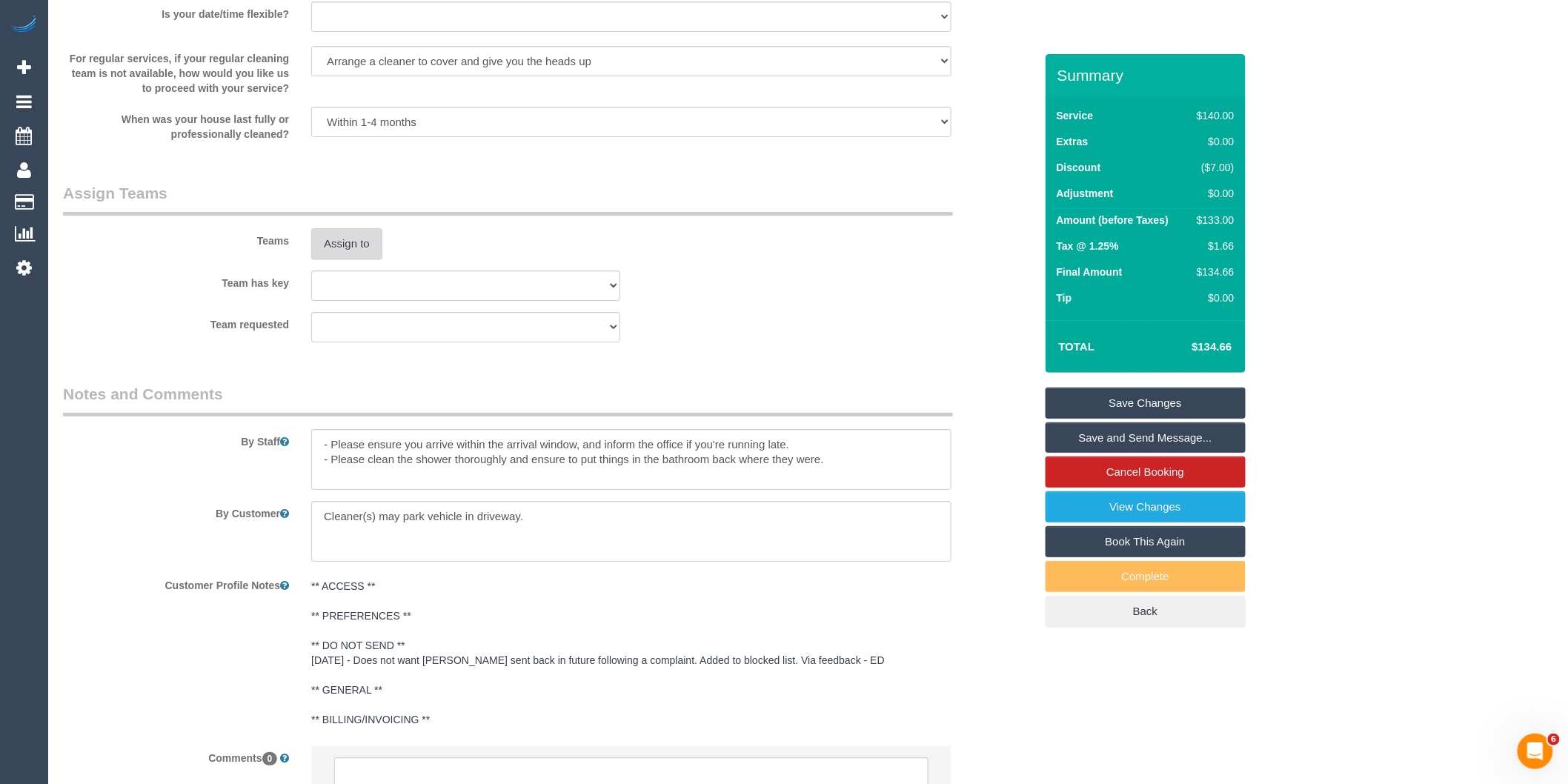
click at [344, 245] on button "Assign to" at bounding box center [346, 244] width 71 height 31
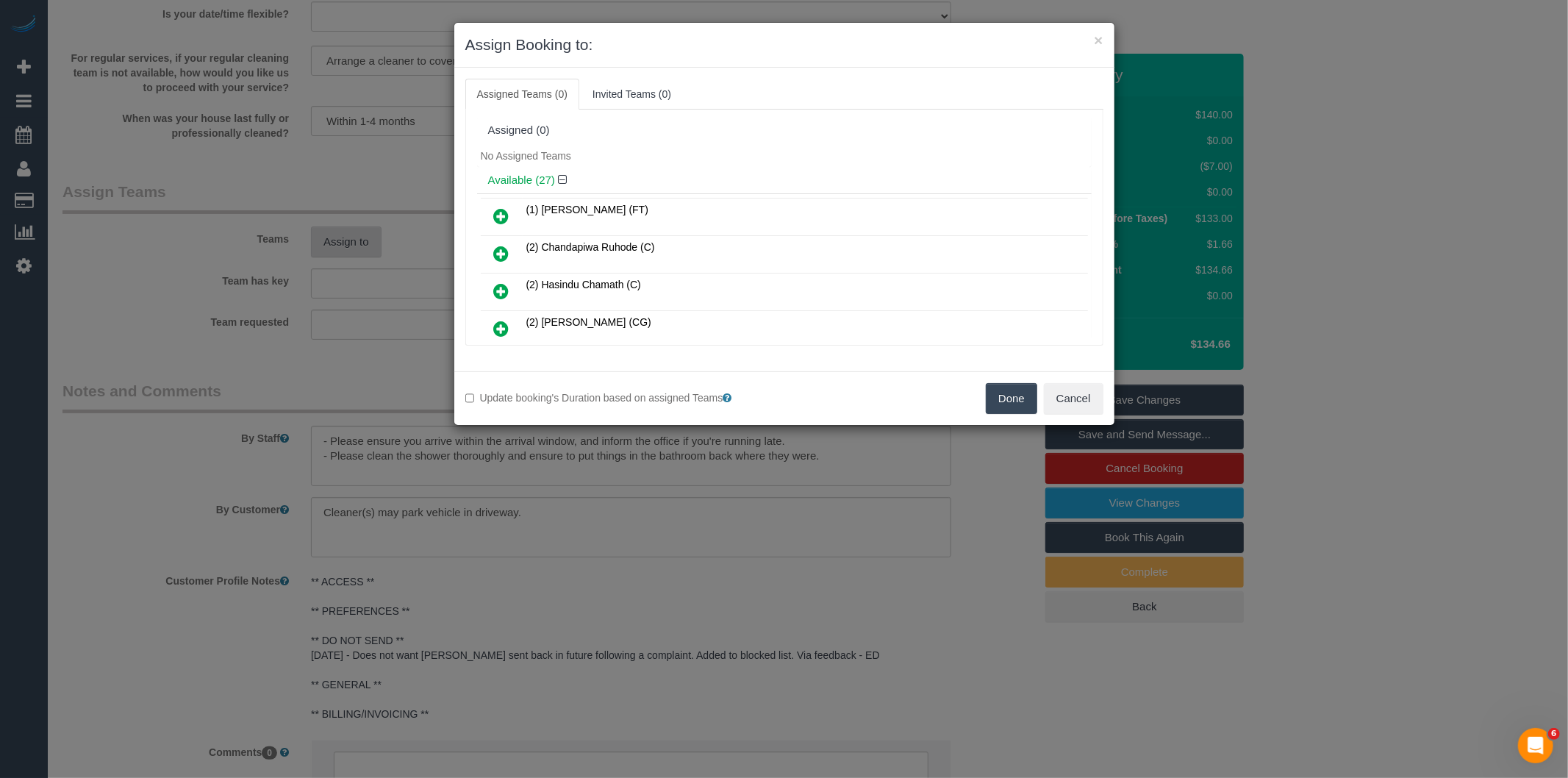
scroll to position [684, 0]
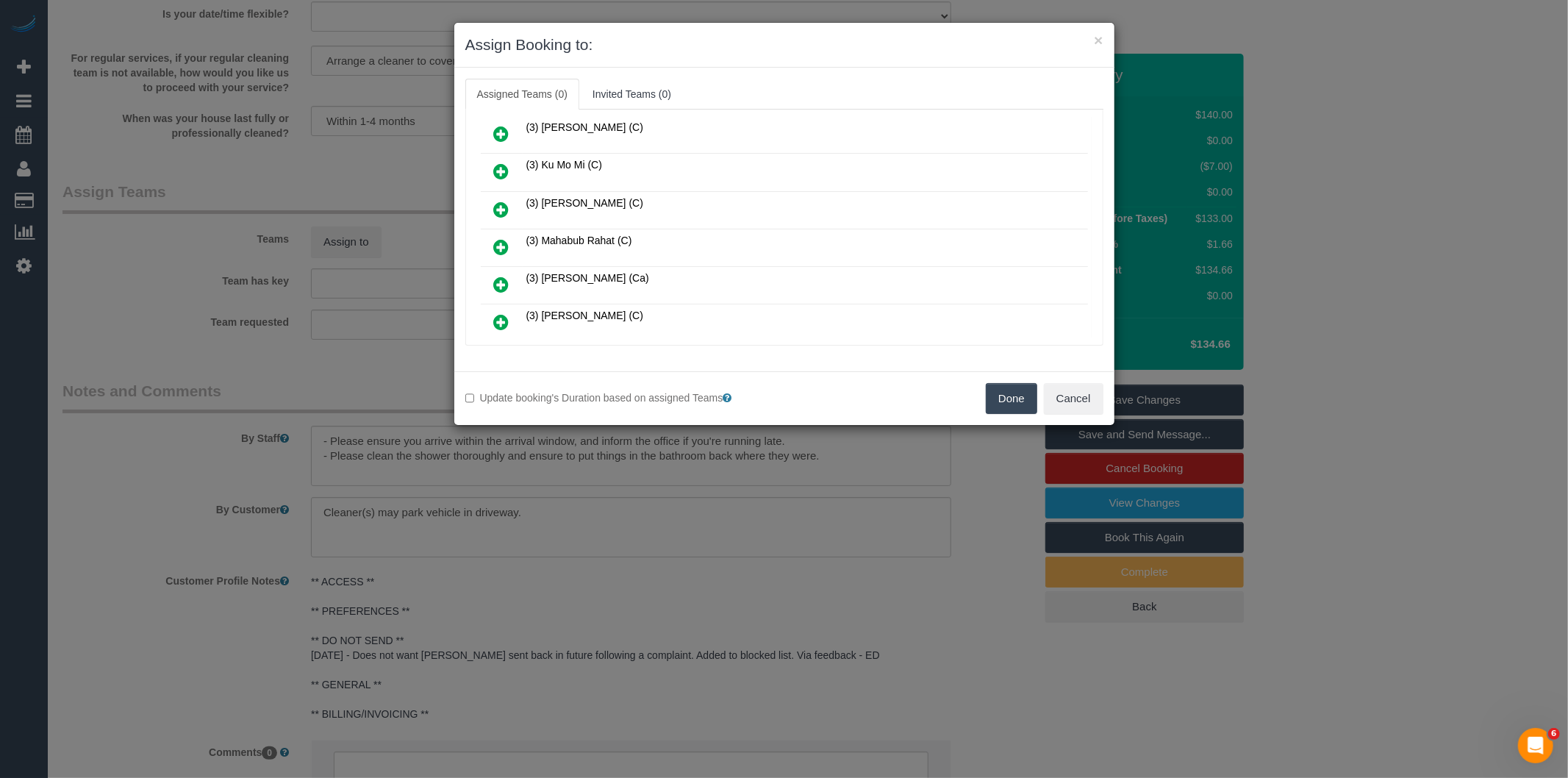
click at [497, 238] on icon at bounding box center [501, 247] width 15 height 18
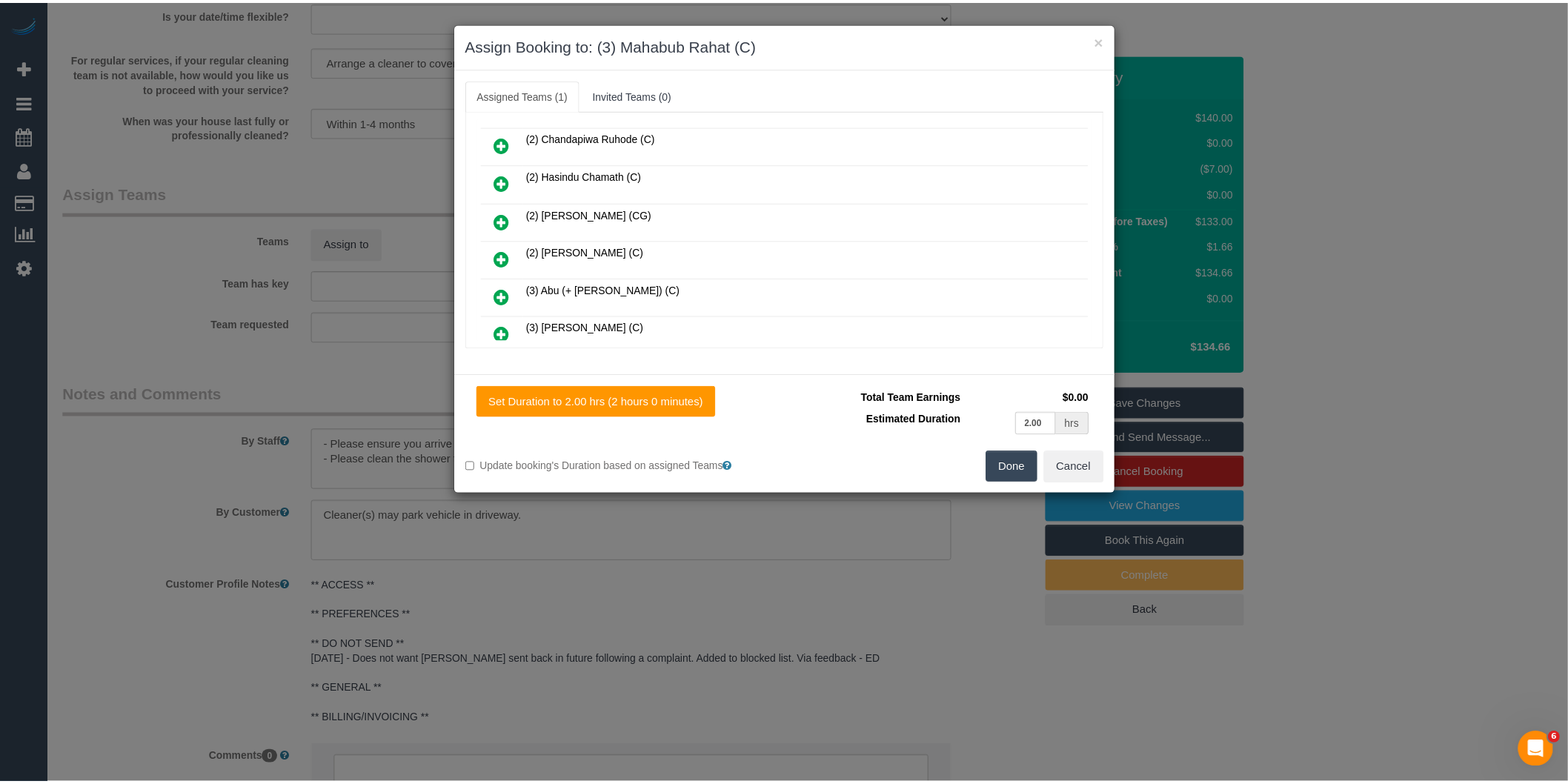
scroll to position [0, 0]
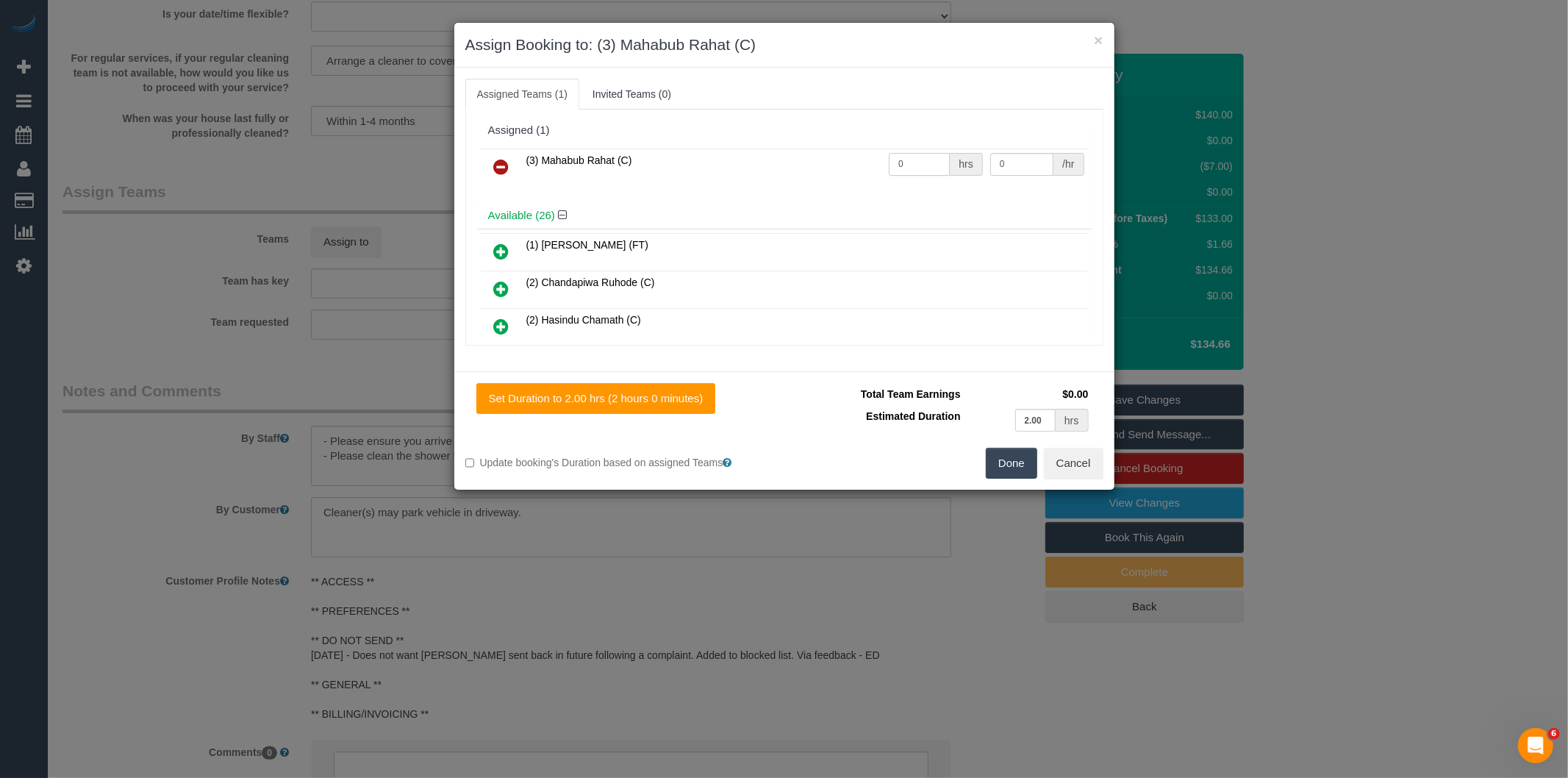
drag, startPoint x: 909, startPoint y: 163, endPoint x: 825, endPoint y: 165, distance: 84.0
click at [826, 165] on tr "(3) Mahabub Rahat (C) 0 hrs 0 /hr" at bounding box center [785, 167] width 607 height 37
type input "2"
type input "35"
click at [1027, 464] on button "Done" at bounding box center [1012, 464] width 52 height 31
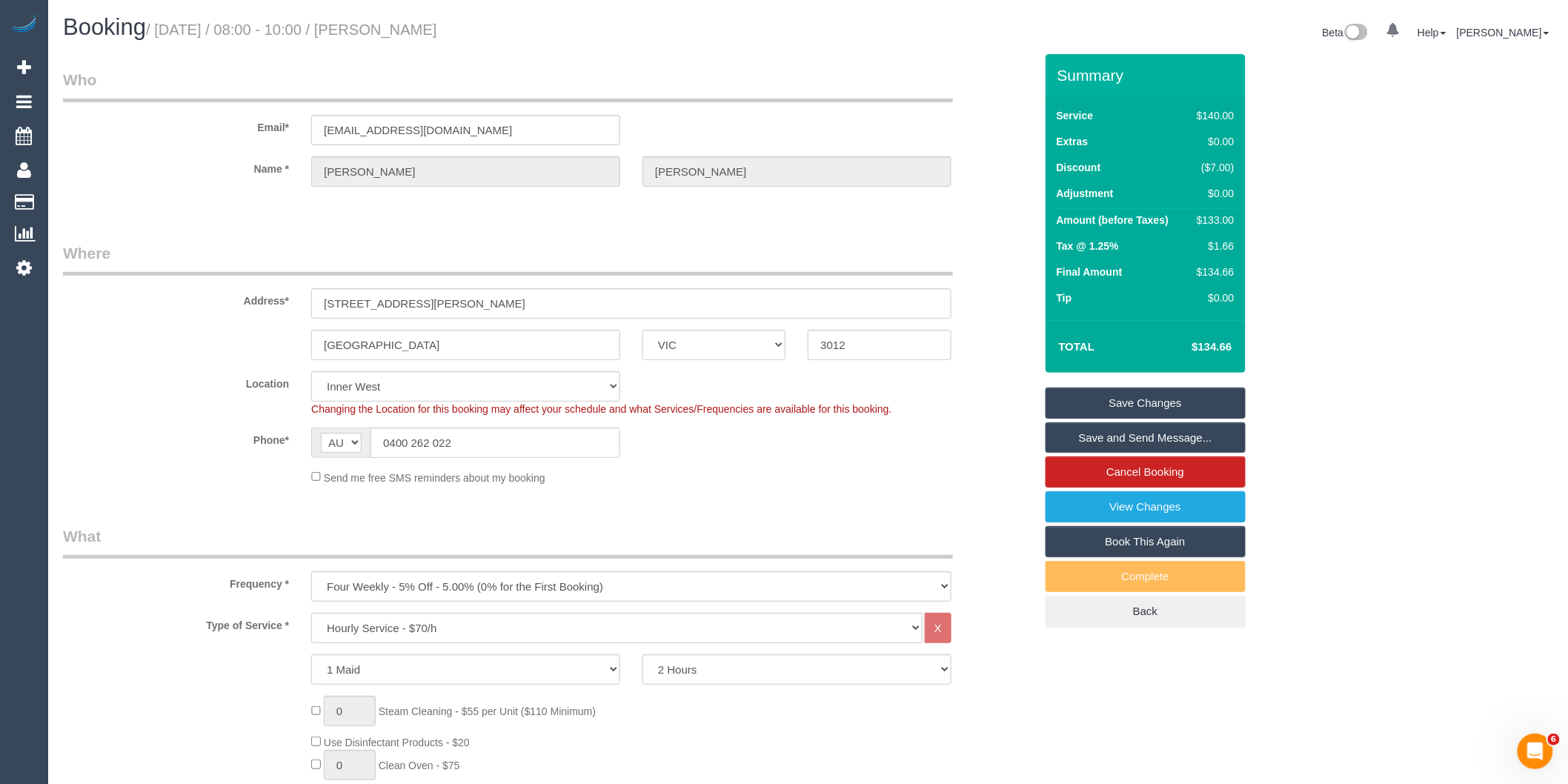
click at [1129, 439] on link "Save and Send Message..." at bounding box center [1145, 438] width 200 height 31
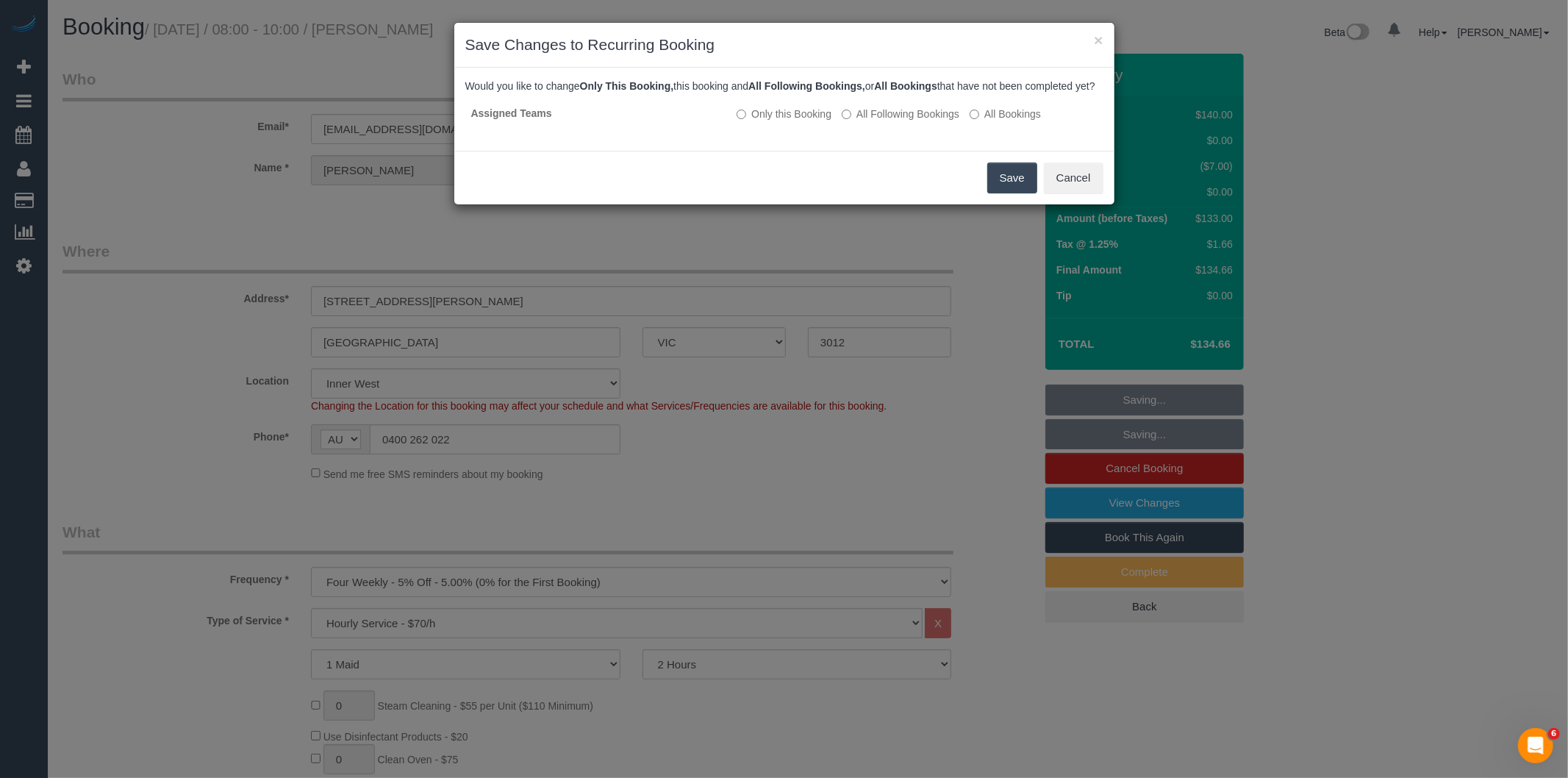
click at [1001, 184] on button "Save" at bounding box center [1012, 178] width 50 height 31
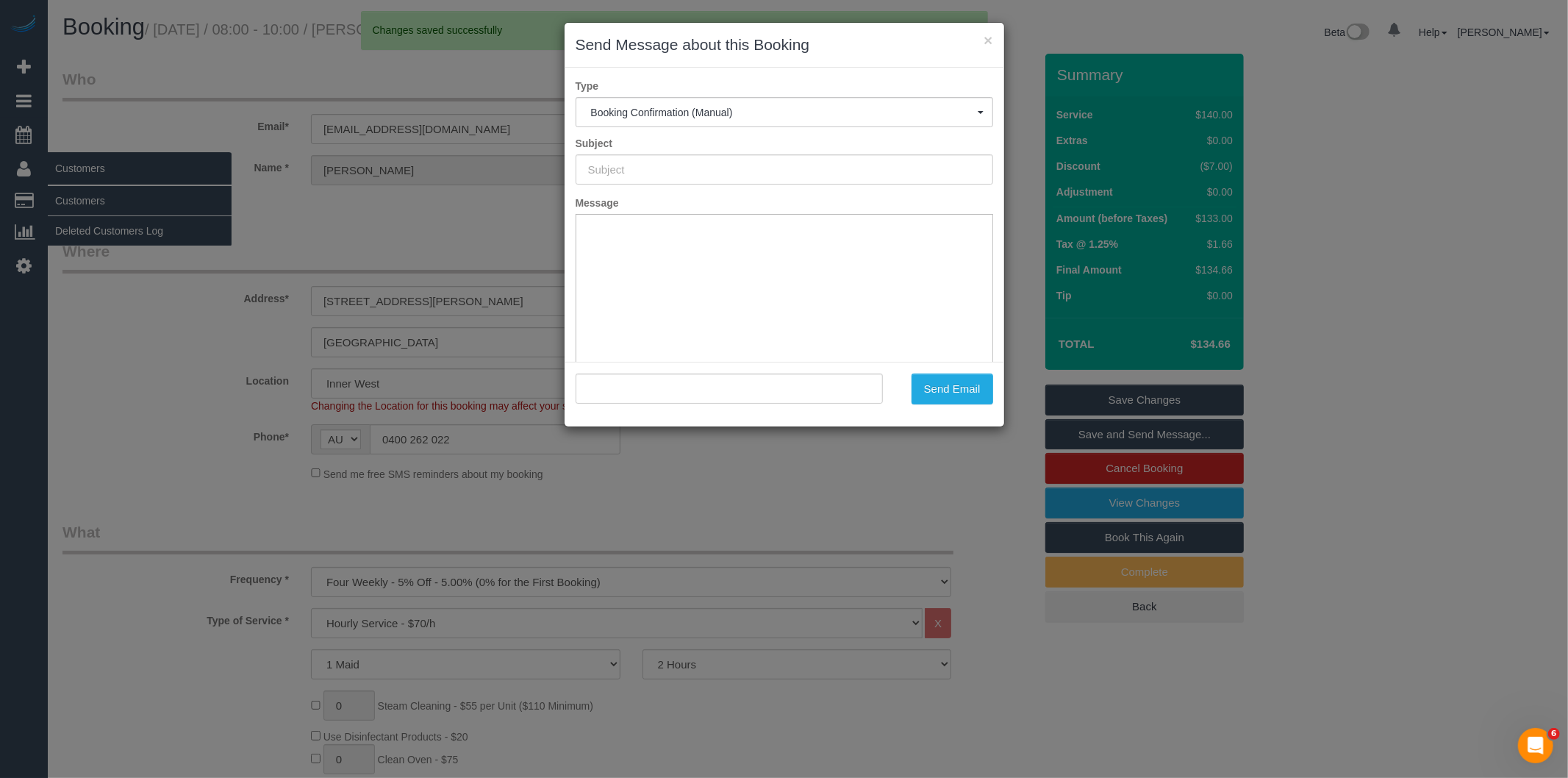
type input "Booking Confirmed"
type input ""Paul Lucas" <melbournemotorcyclecourier@gmail.com>"
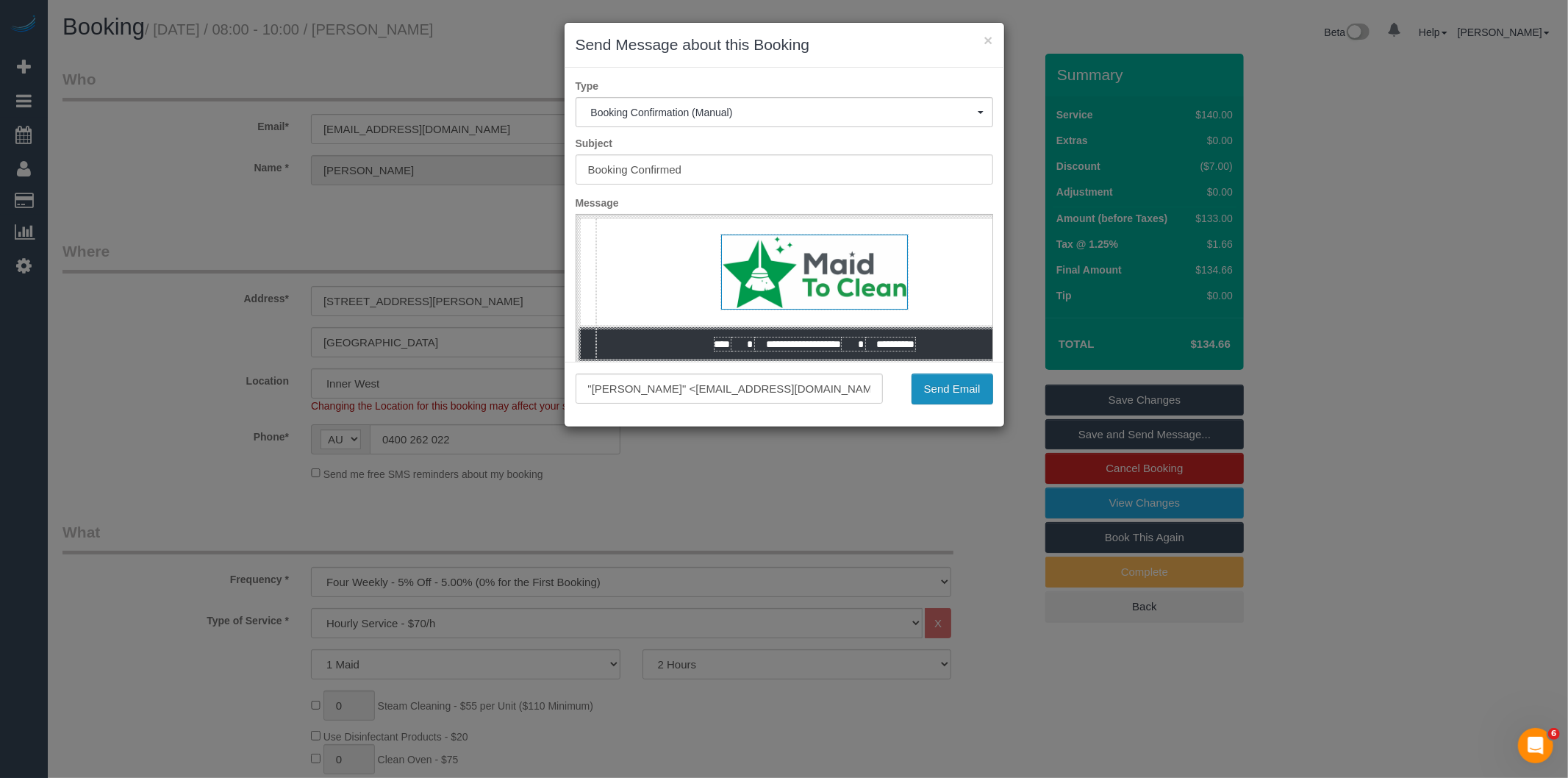
click at [954, 391] on button "Send Email" at bounding box center [952, 389] width 82 height 31
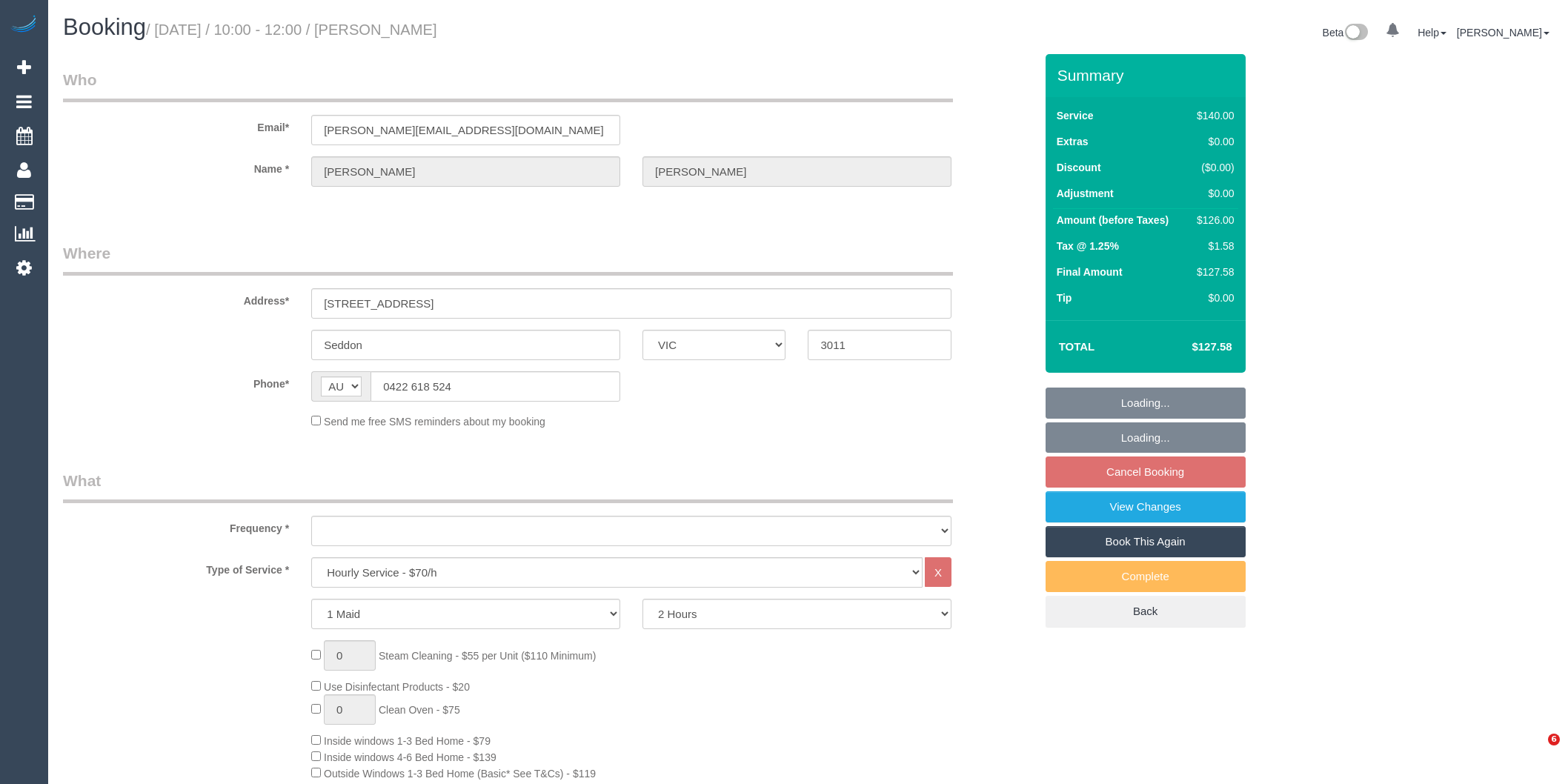
select select "VIC"
select select "object:867"
select select "string:stripe-pm_1Oho7o2GScqysDRVo4ciWtpj"
select select "number:28"
select select "number:14"
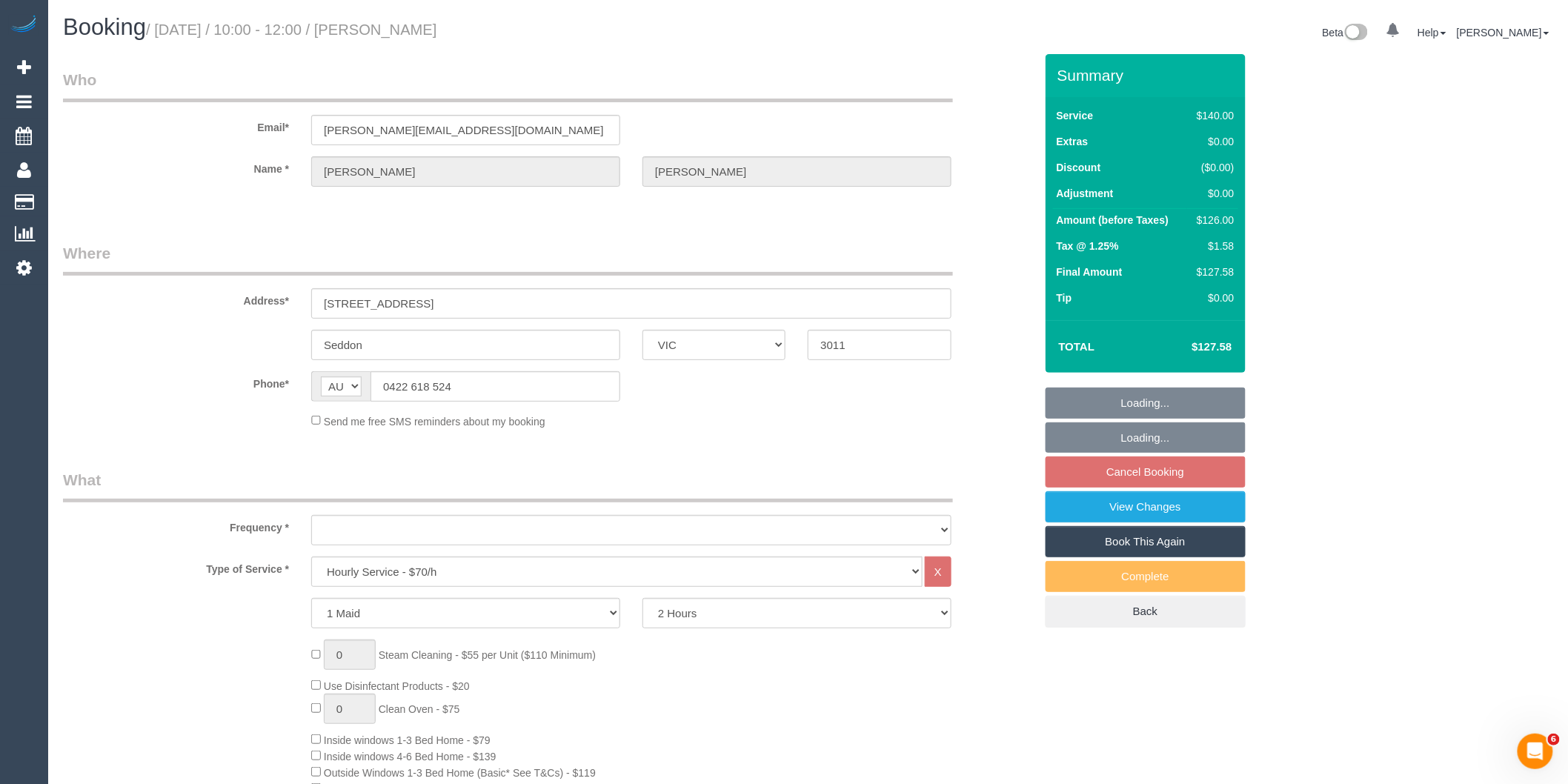
select select "number:19"
select select "number:36"
select select "number:35"
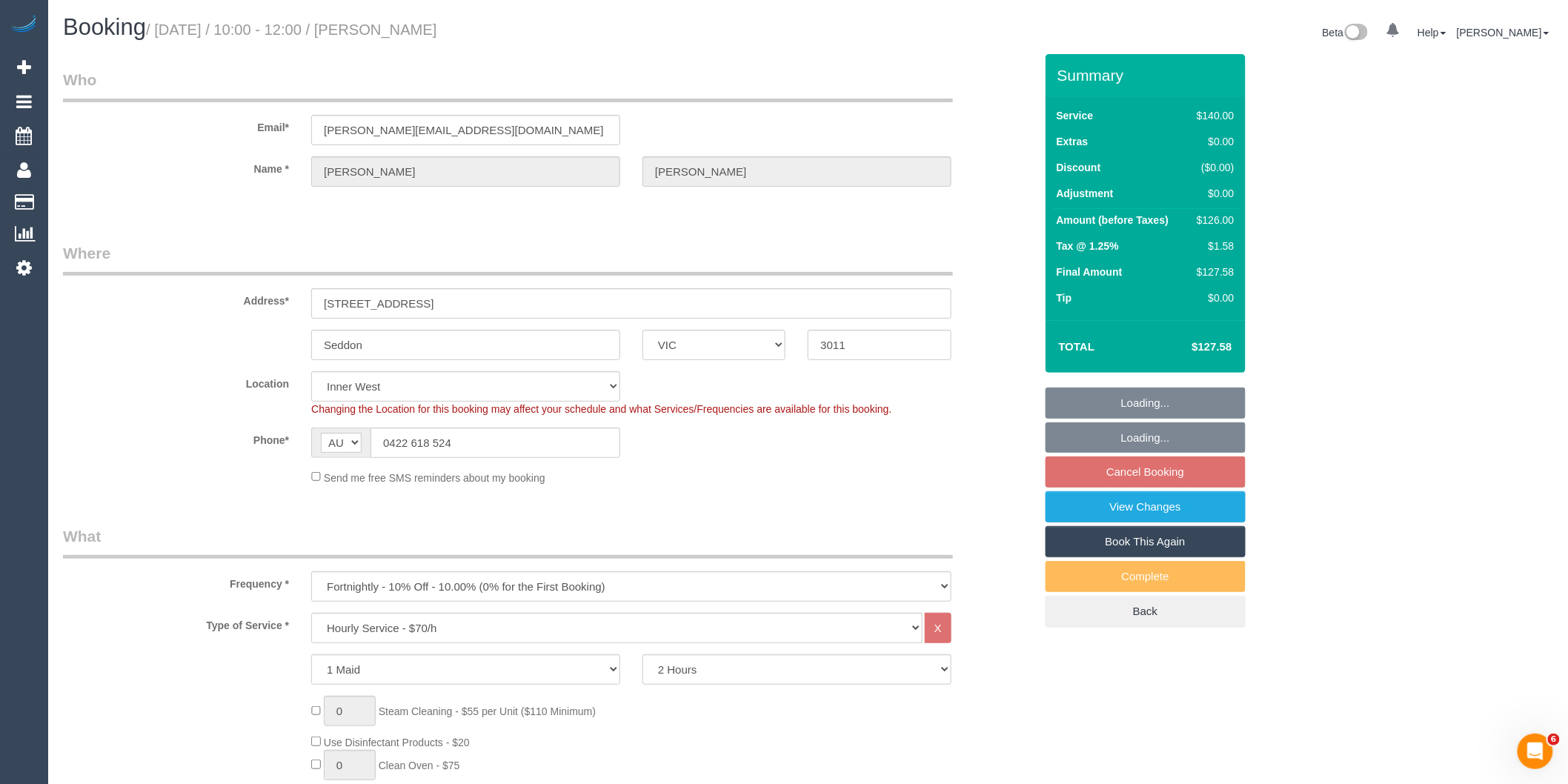
select select "object:1522"
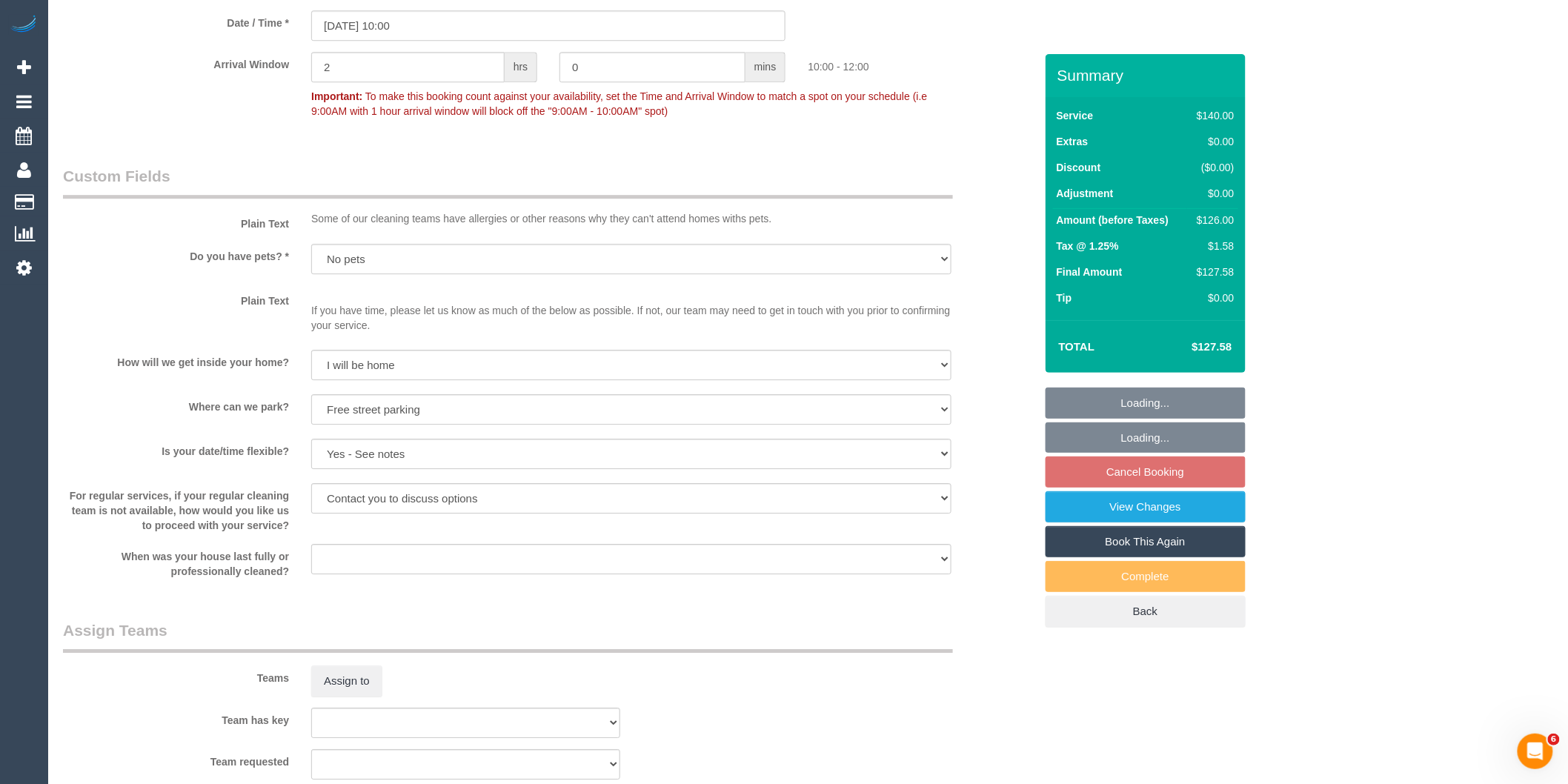
scroll to position [2224, 0]
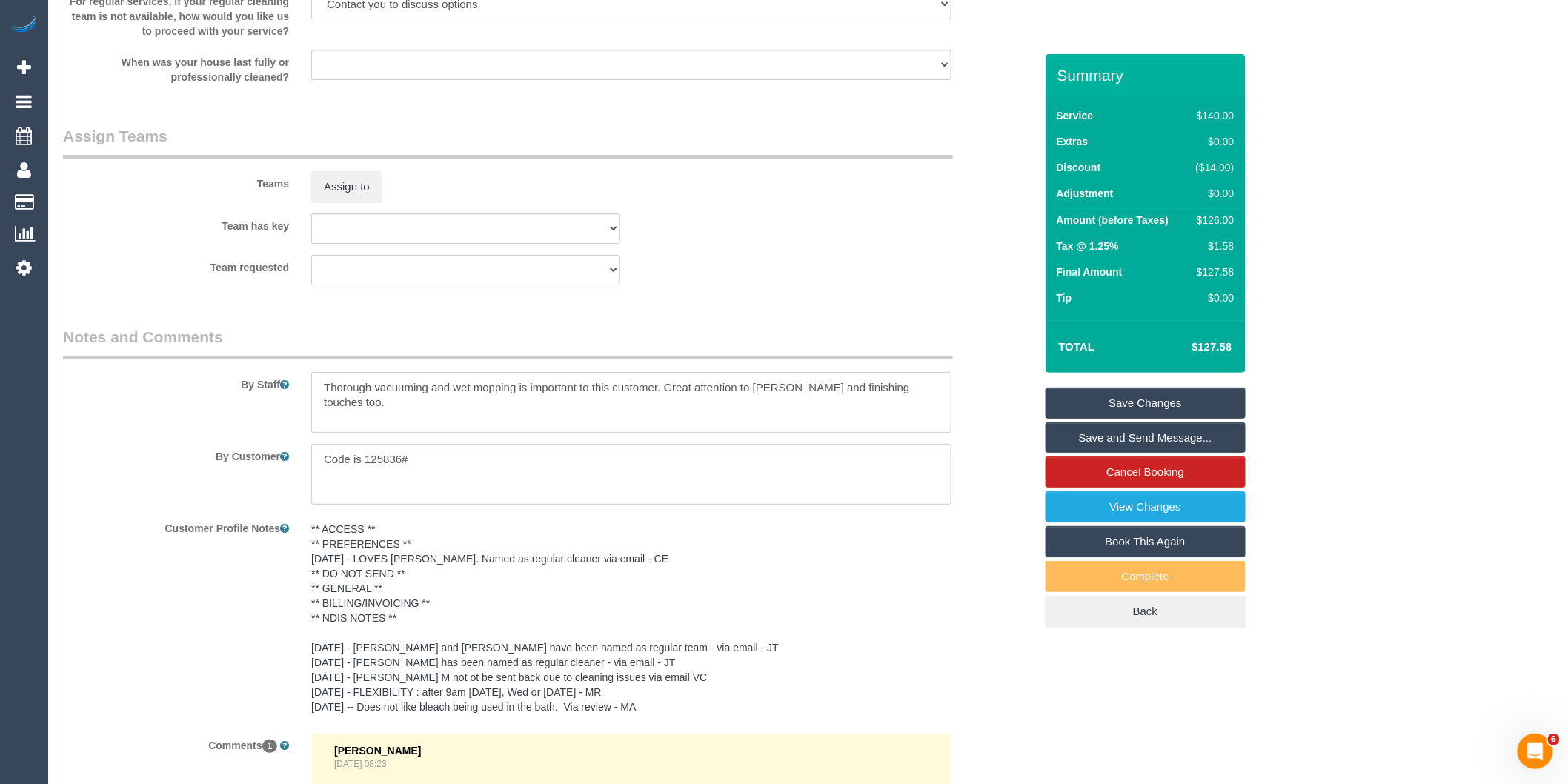
click at [323, 399] on textarea at bounding box center [631, 403] width 640 height 60
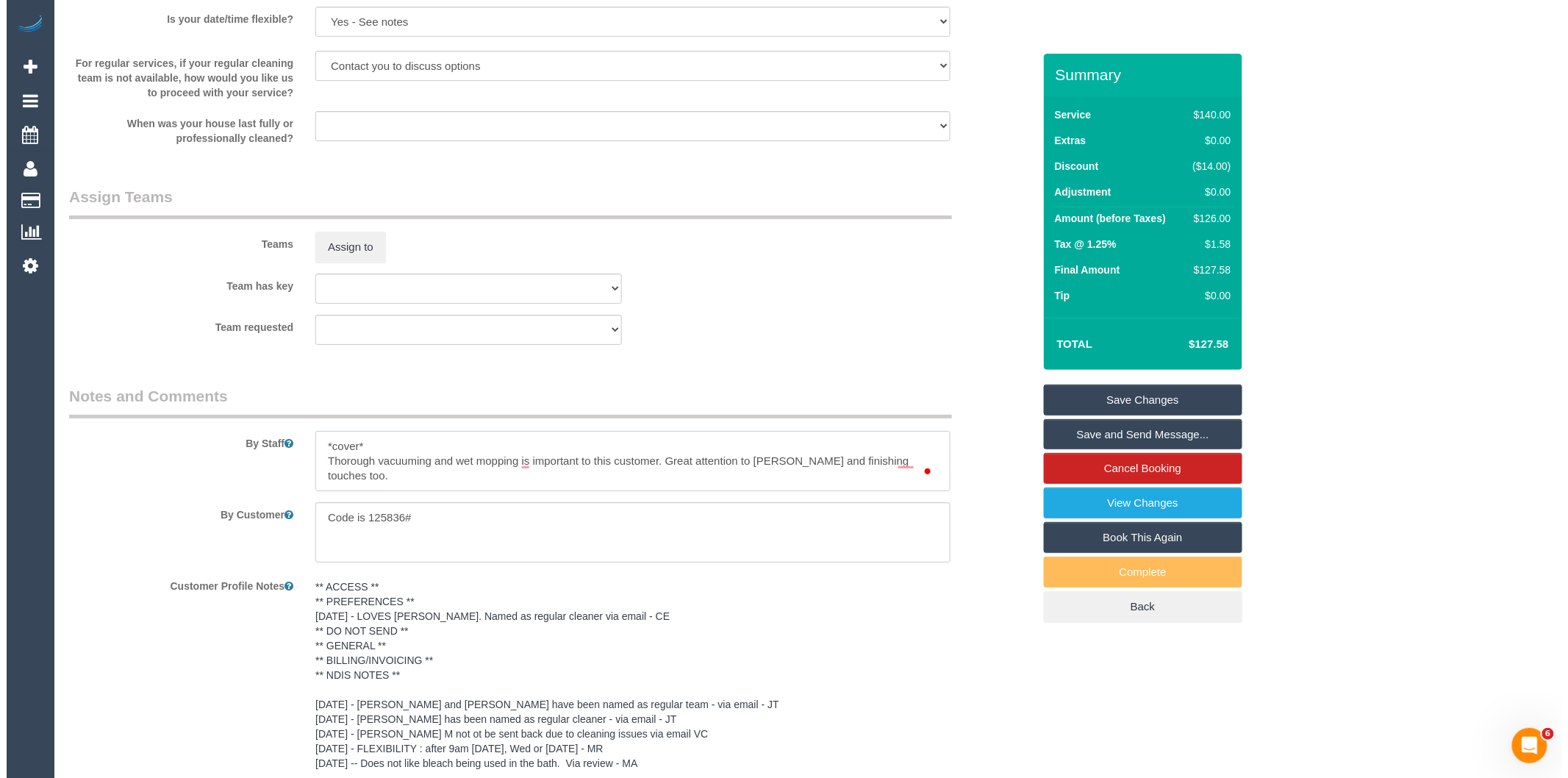
scroll to position [2144, 0]
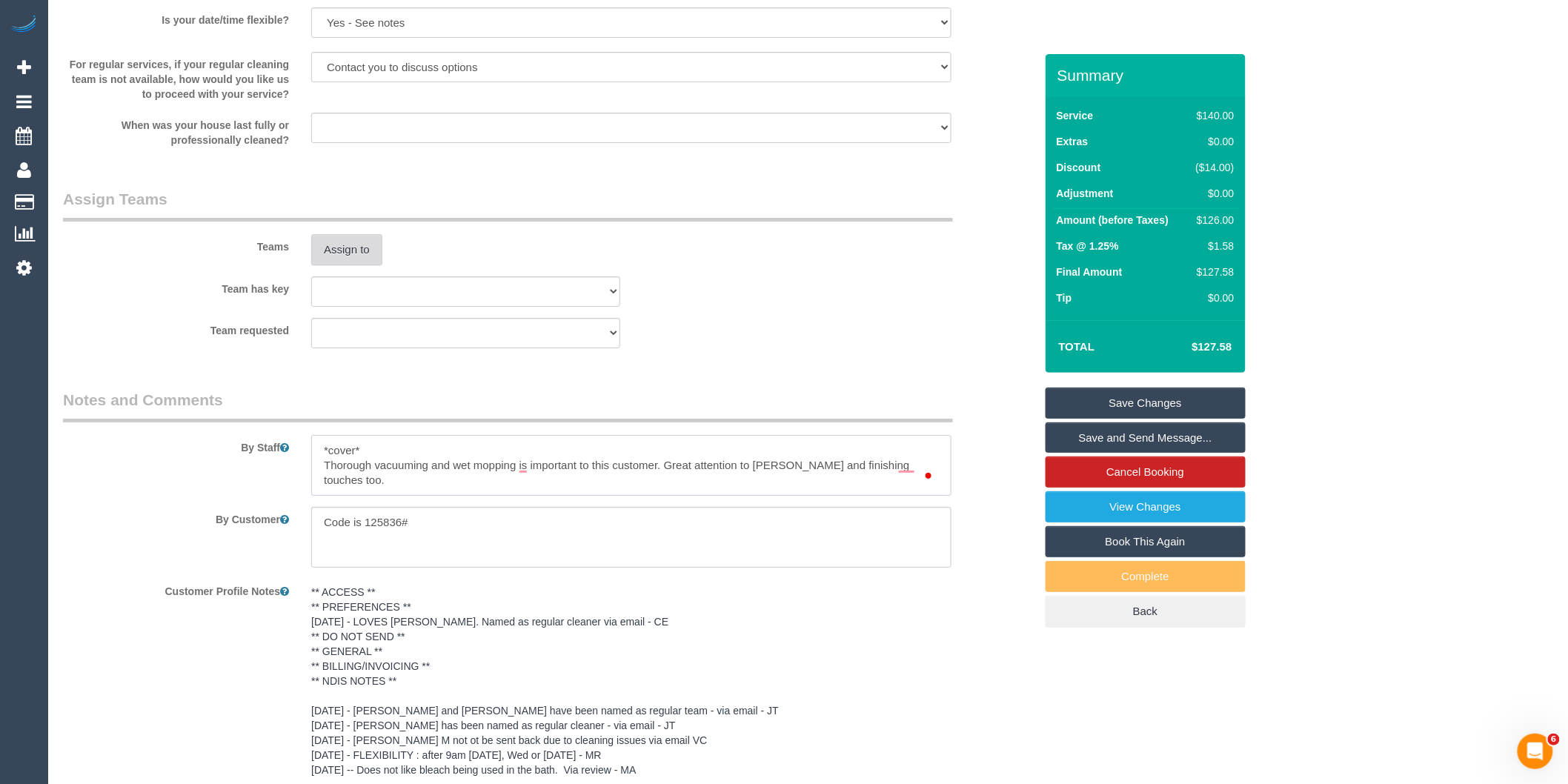
type textarea "*cover* Thorough vacuuming and wet mopping is important to this customer. Great…"
click at [374, 265] on button "Assign to" at bounding box center [346, 250] width 71 height 31
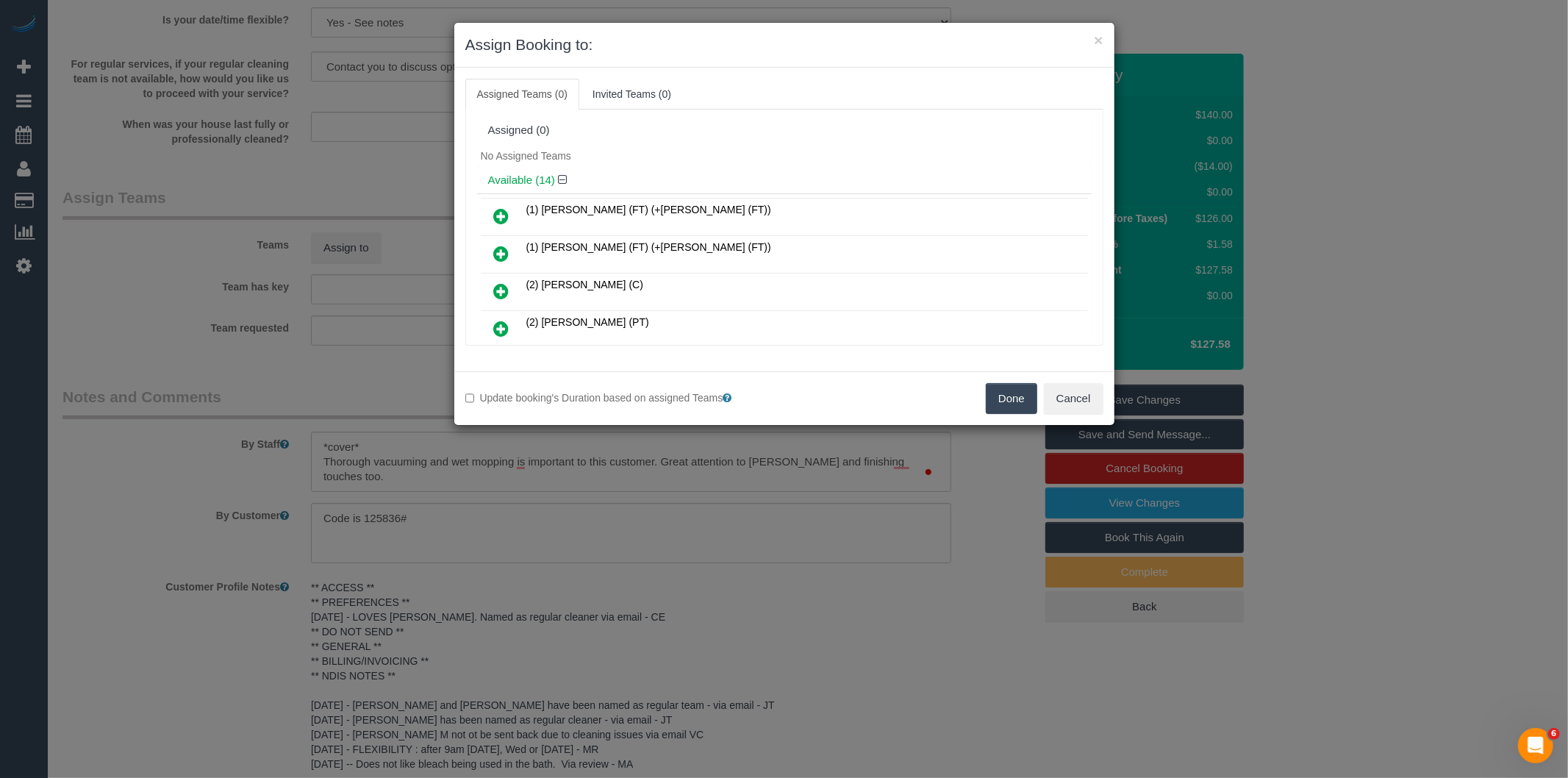
scroll to position [387, 0]
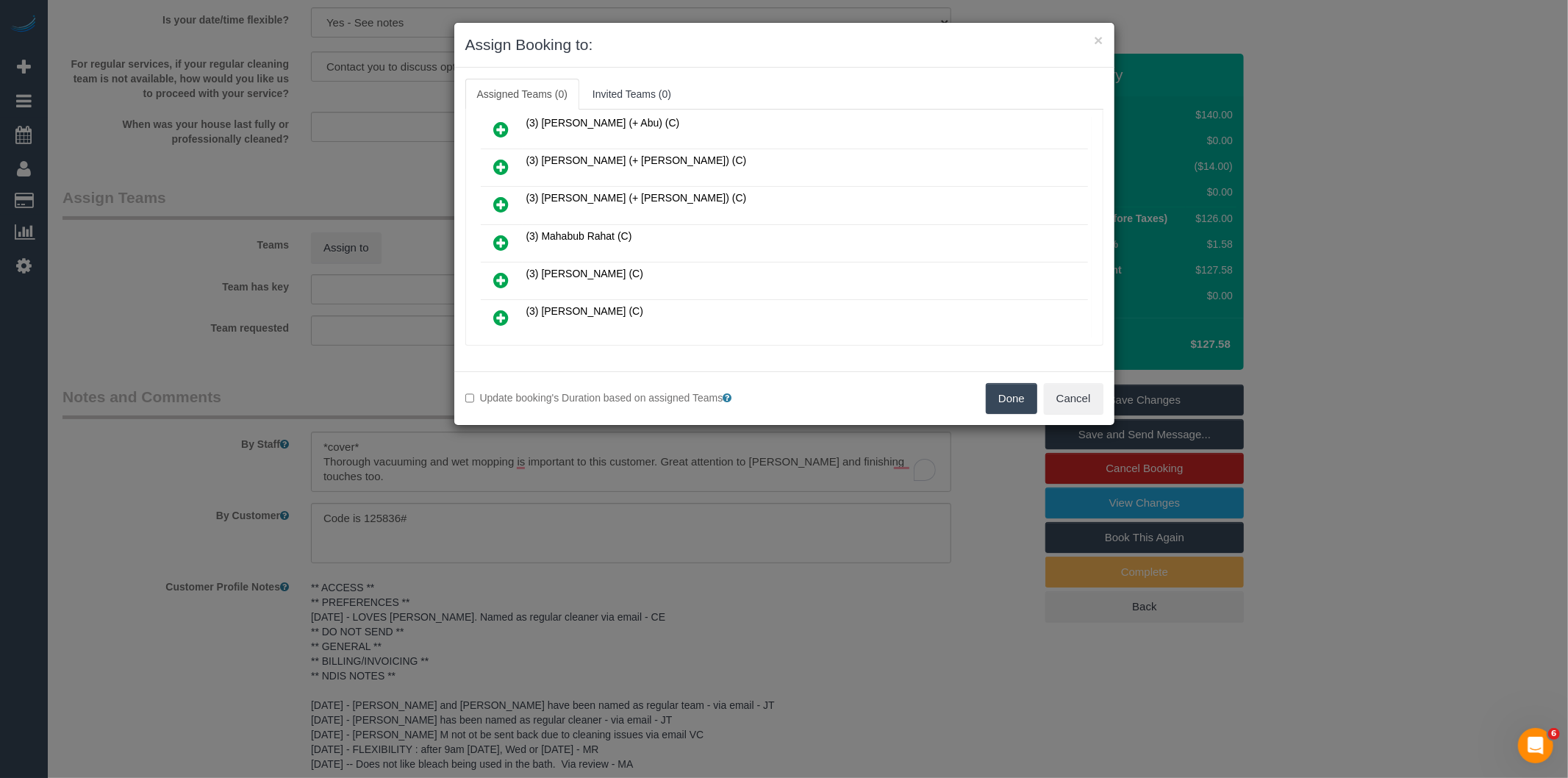
click at [498, 234] on icon at bounding box center [501, 243] width 15 height 18
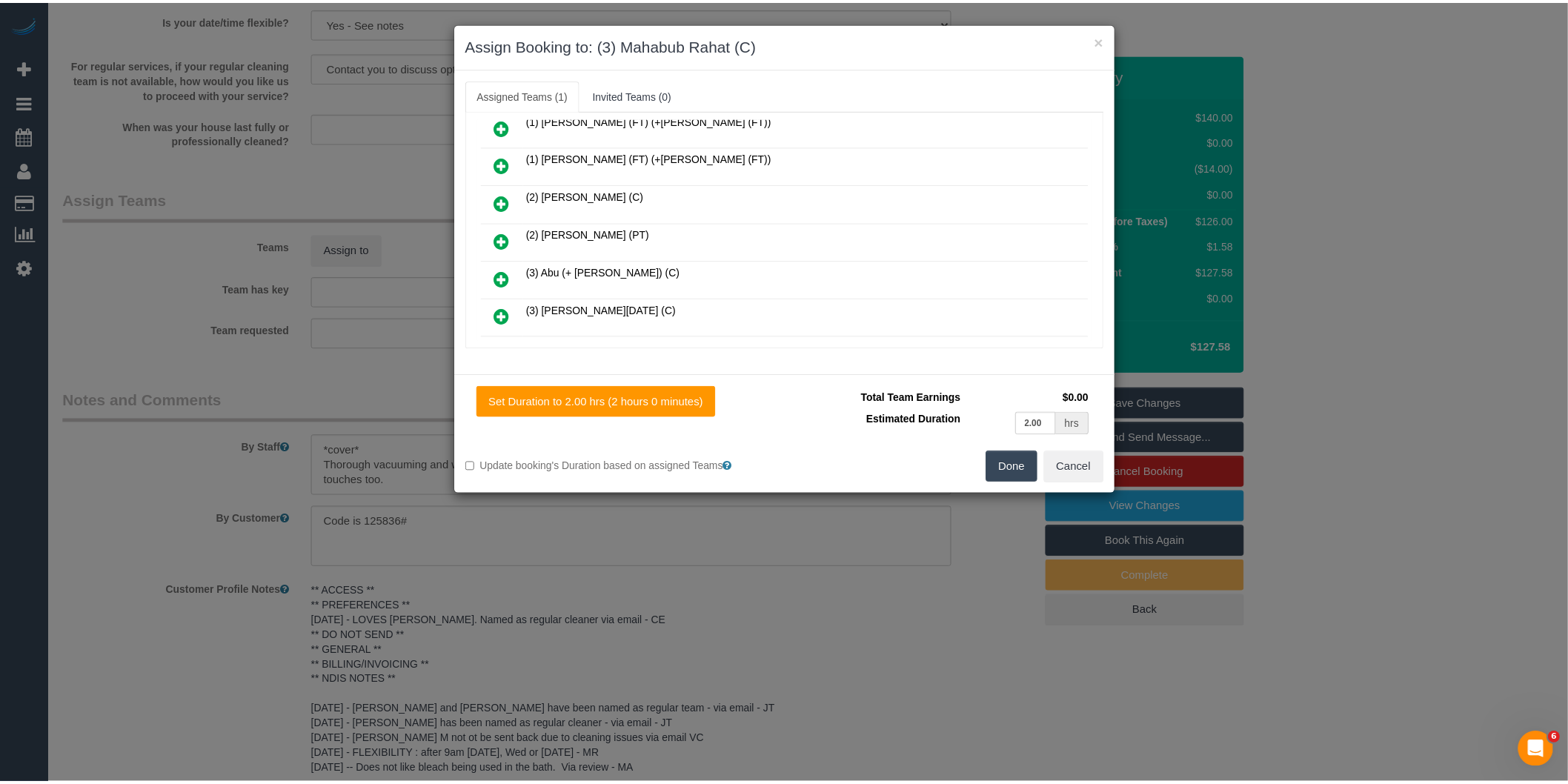
scroll to position [0, 0]
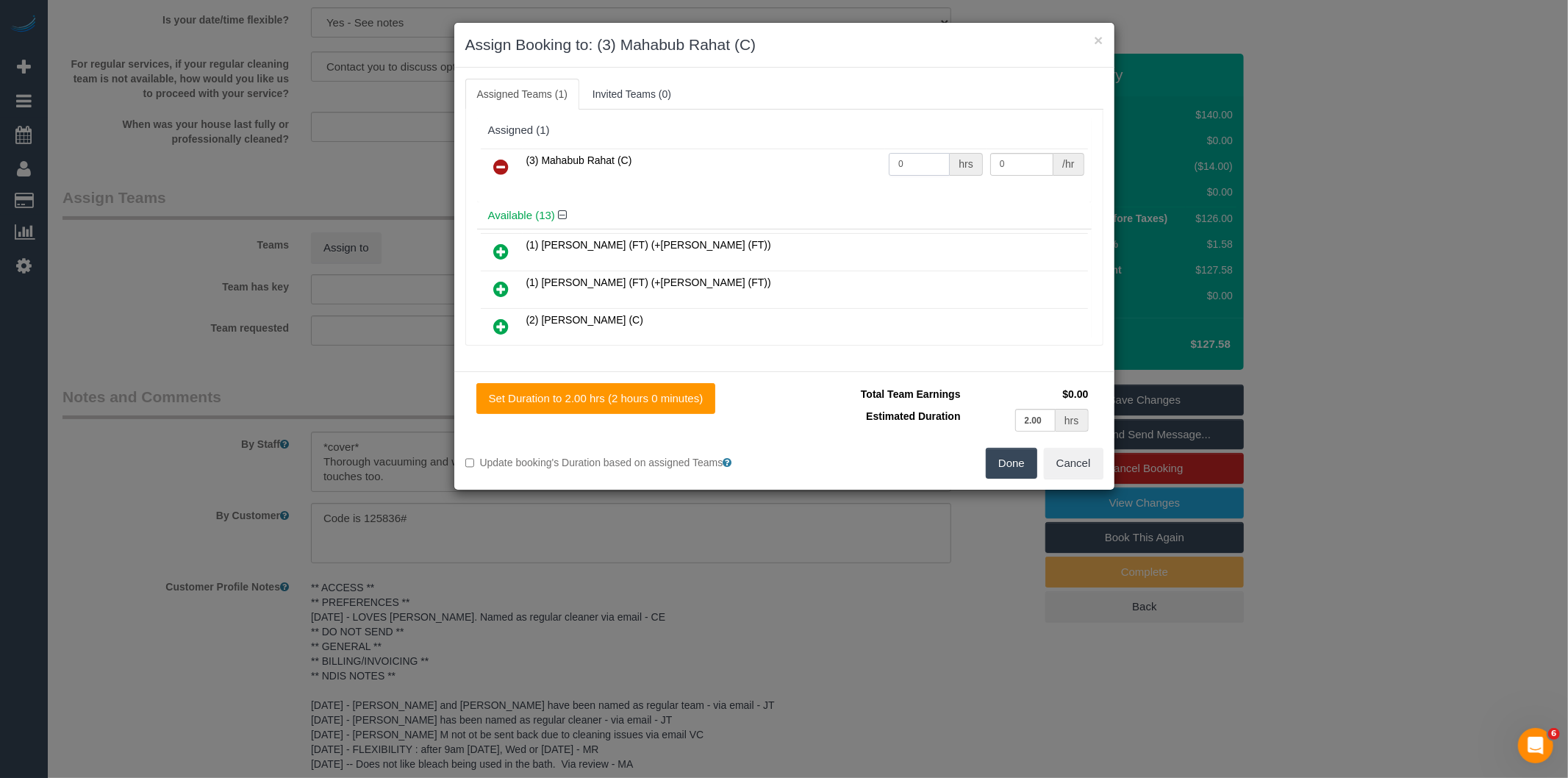
drag, startPoint x: 923, startPoint y: 165, endPoint x: 752, endPoint y: 166, distance: 171.0
click at [752, 166] on tr "(3) Mahabub Rahat (C) 0 hrs 0 /hr" at bounding box center [785, 167] width 607 height 37
type input "2"
type input "35"
click at [1034, 472] on button "Done" at bounding box center [1012, 464] width 52 height 31
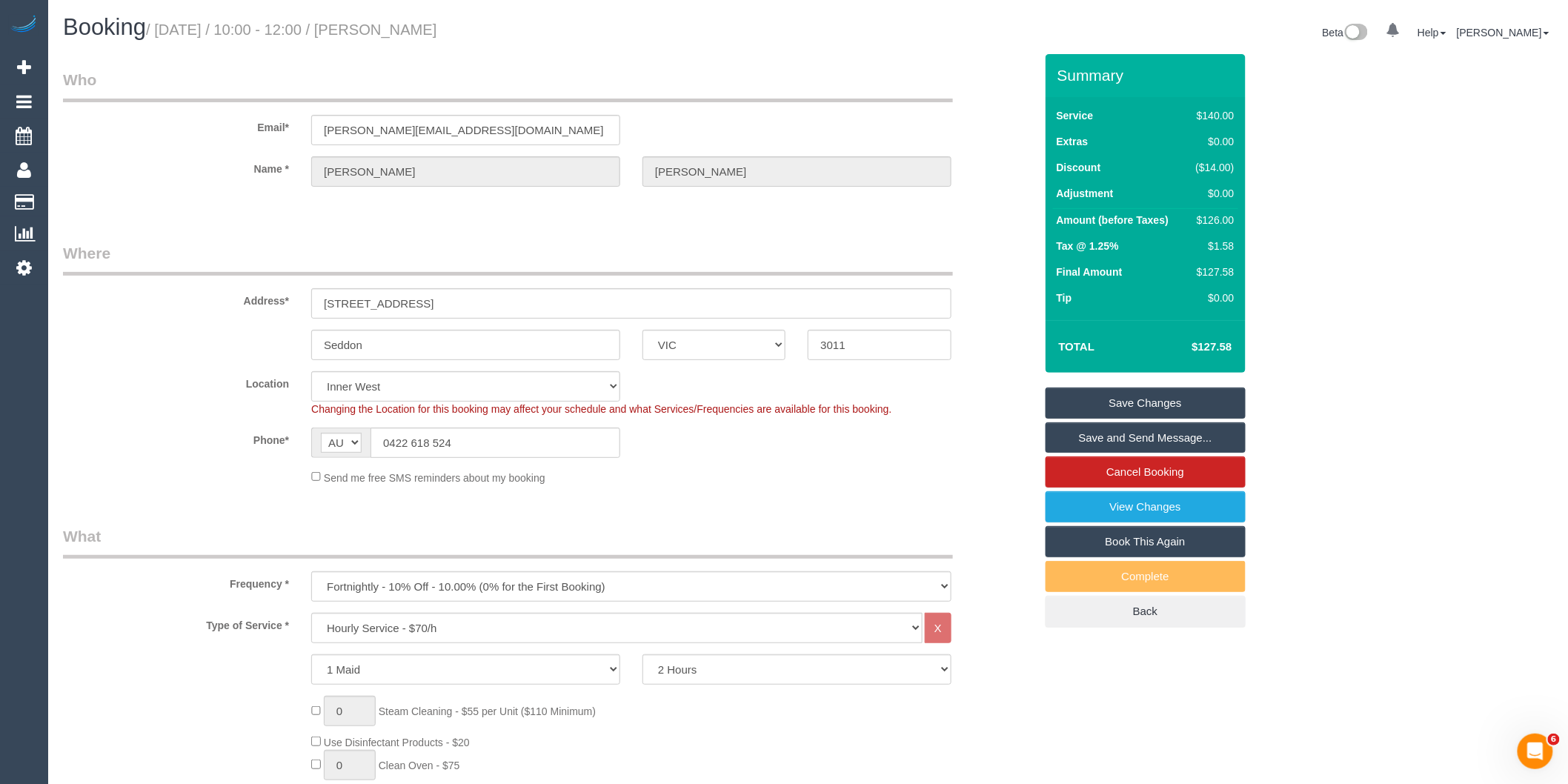
click at [1077, 443] on link "Save and Send Message..." at bounding box center [1145, 438] width 200 height 31
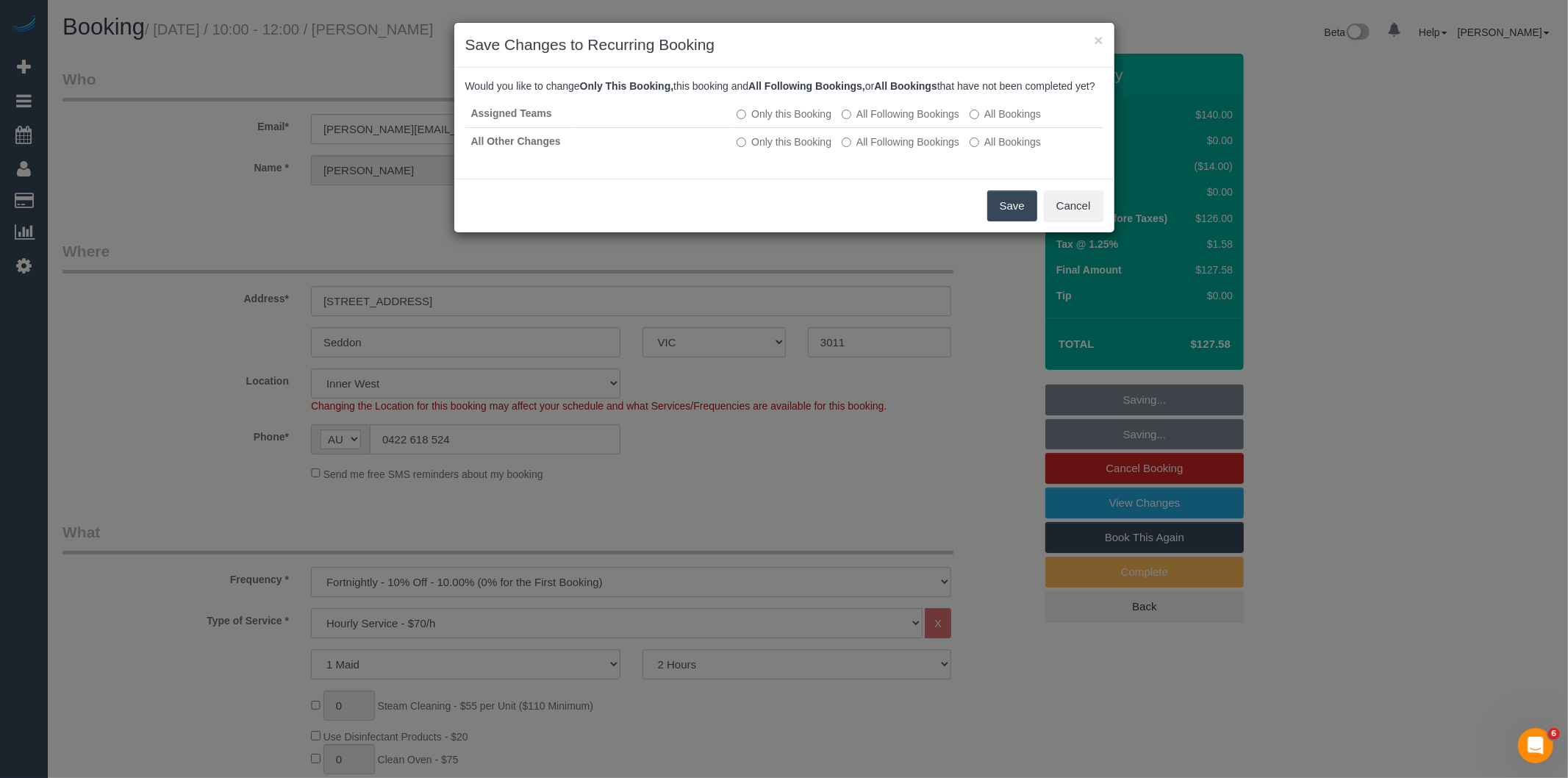
click at [1019, 218] on button "Save" at bounding box center [1012, 206] width 50 height 31
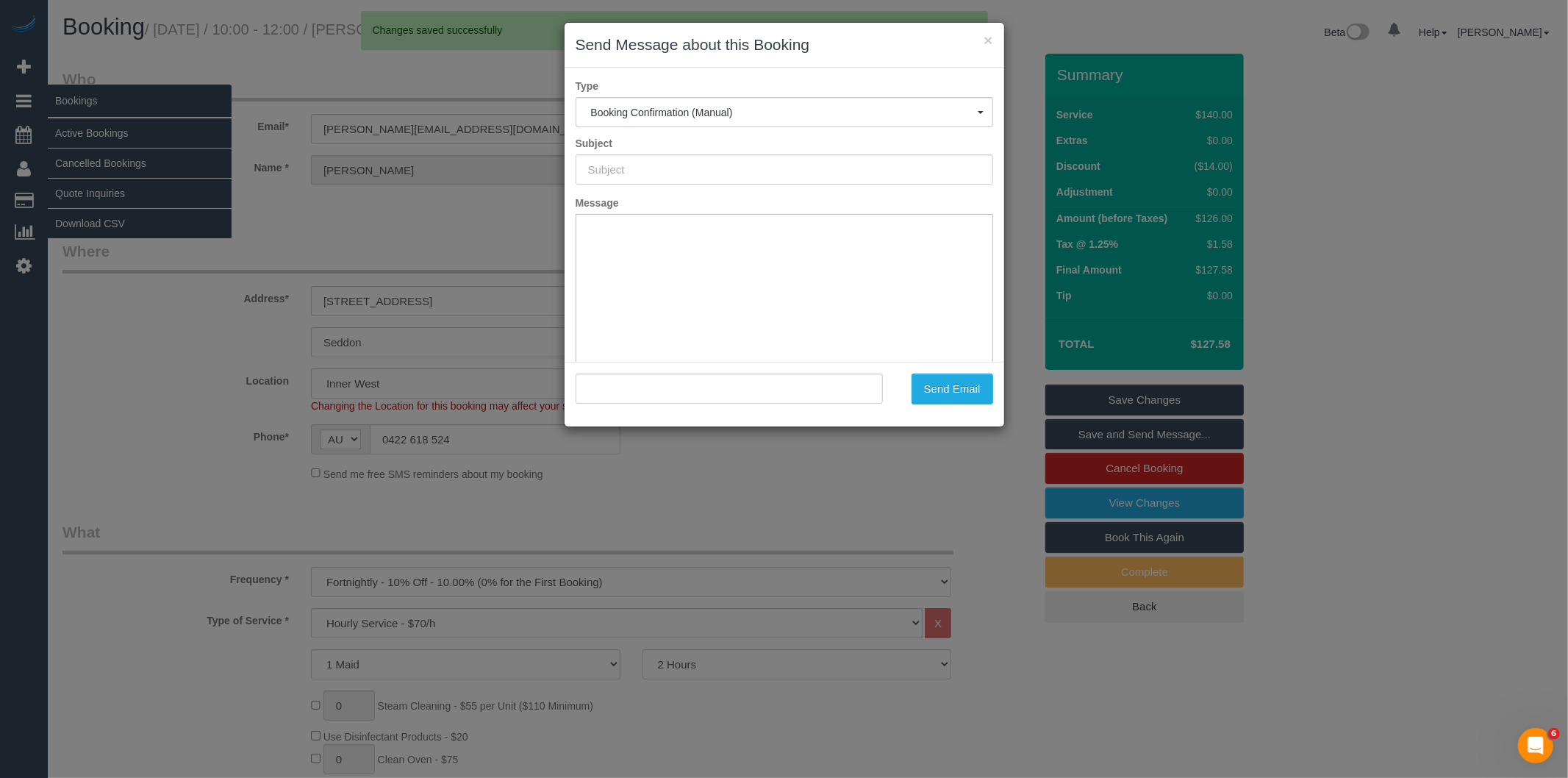
type input "Booking Confirmed"
type input ""Phillip Miller" <phillip.miller1990@gmail.com>"
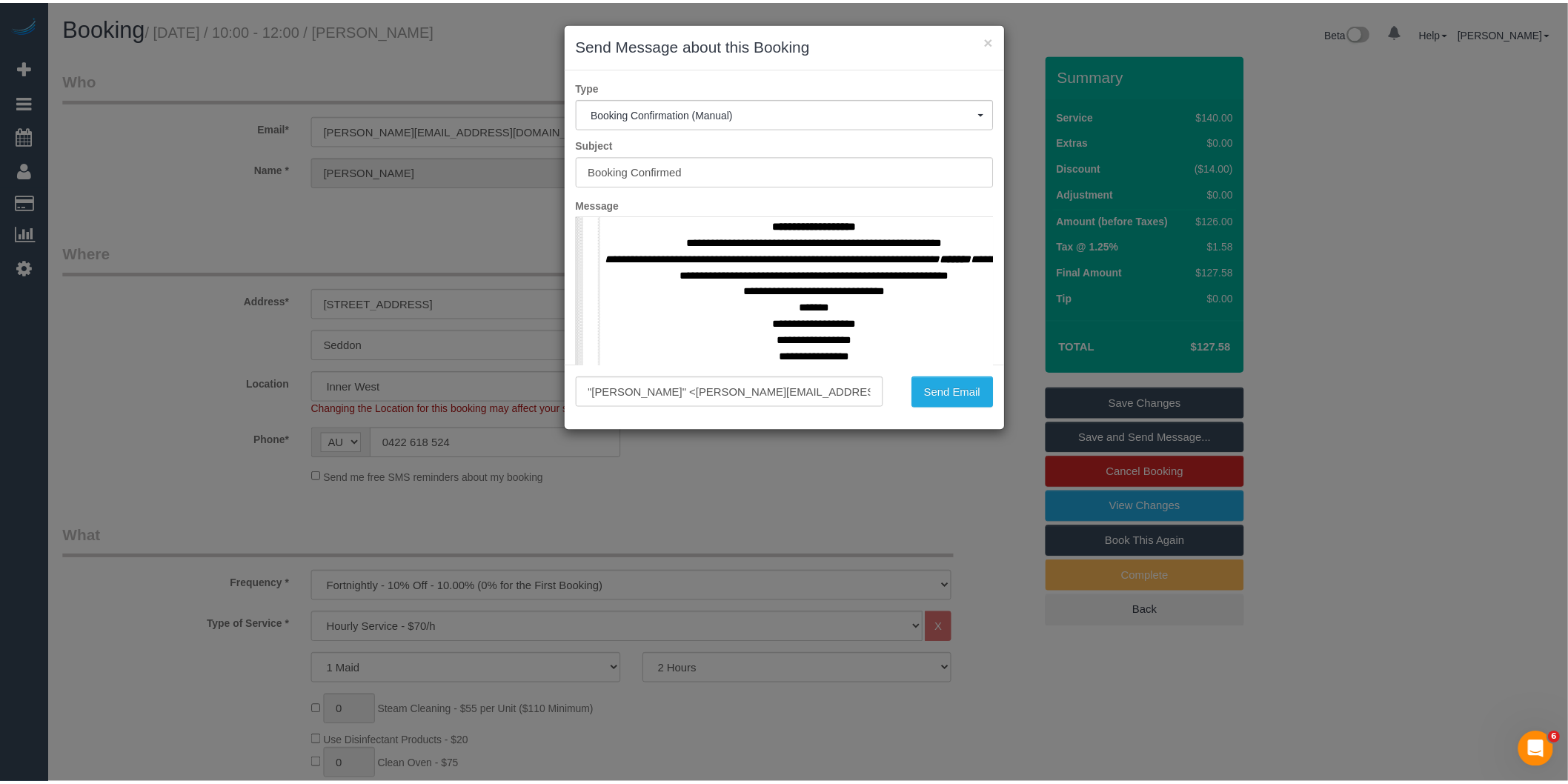
scroll to position [742, 0]
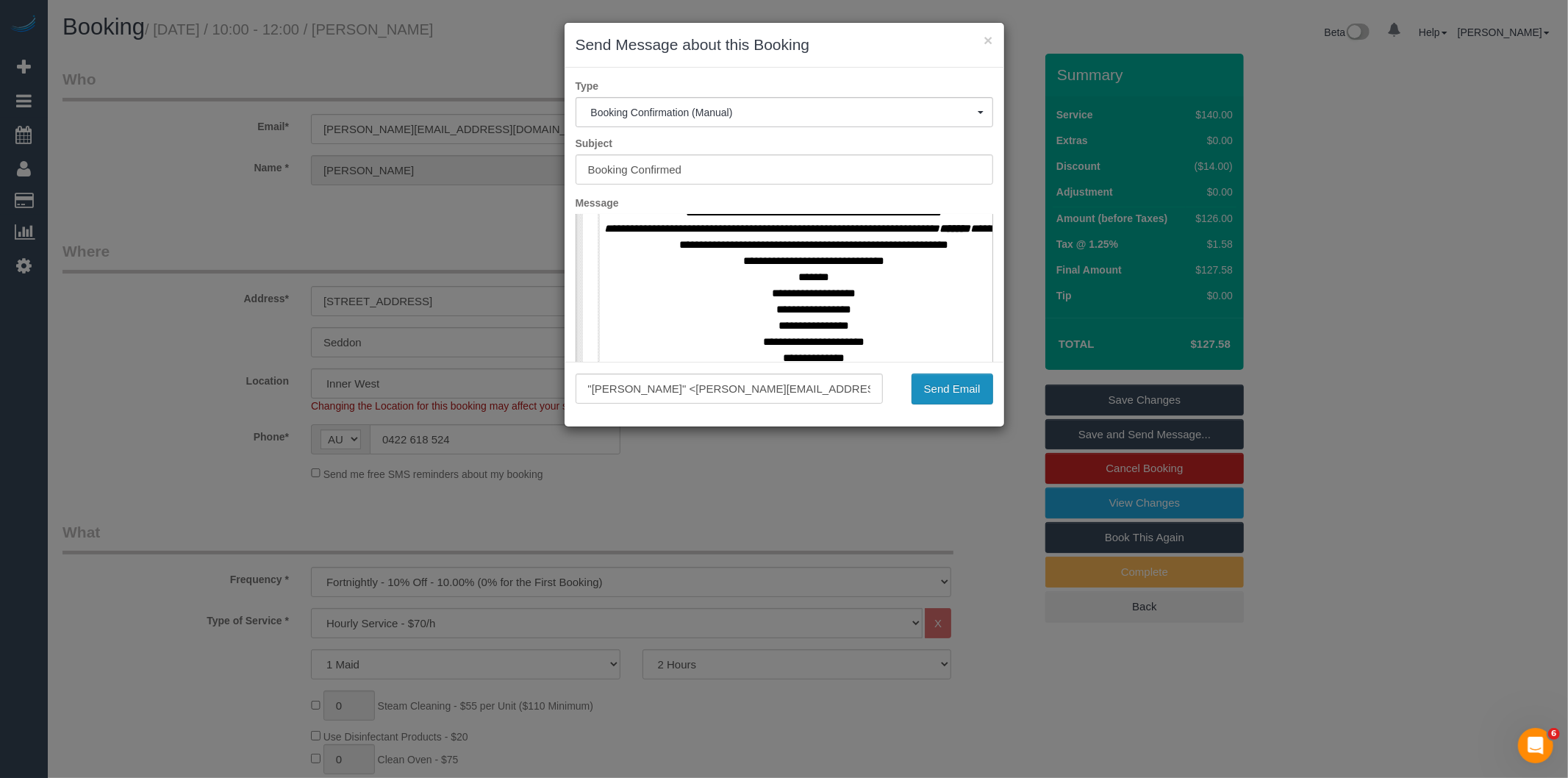
click at [950, 390] on button "Send Email" at bounding box center [952, 389] width 82 height 31
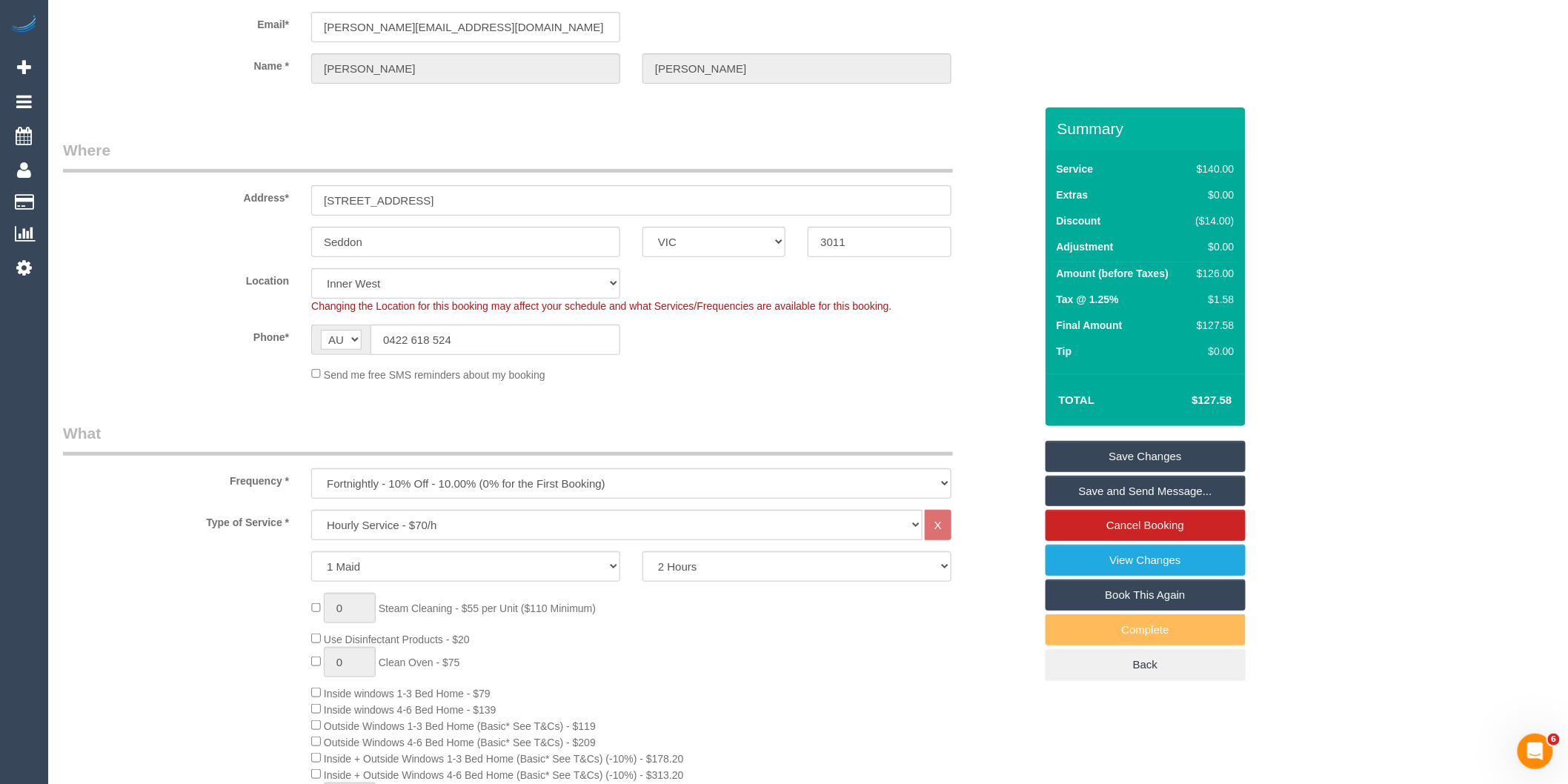
scroll to position [0, 0]
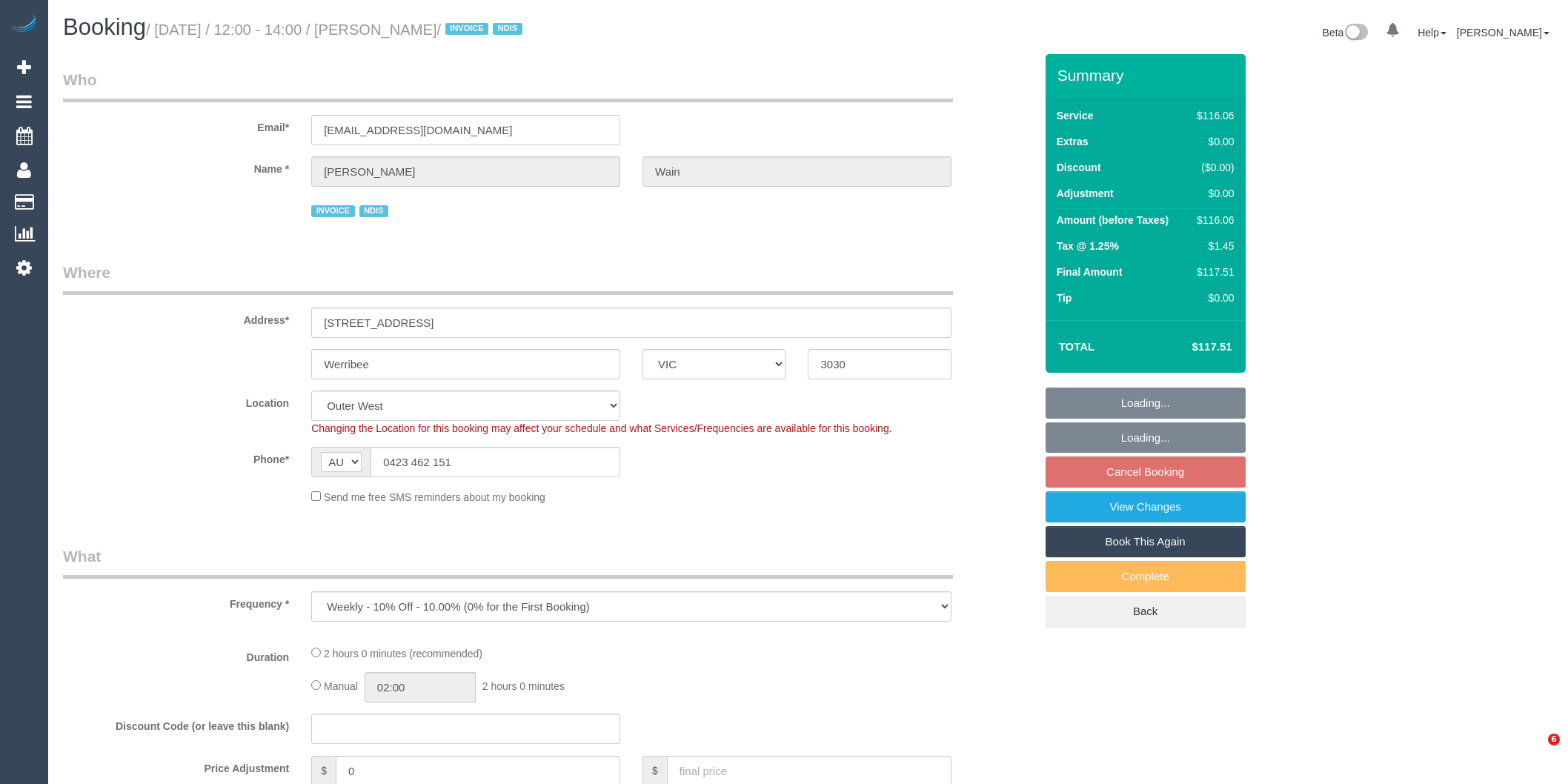
select select "VIC"
select select "object:693"
select select "number:30"
select select "number:14"
select select "number:19"
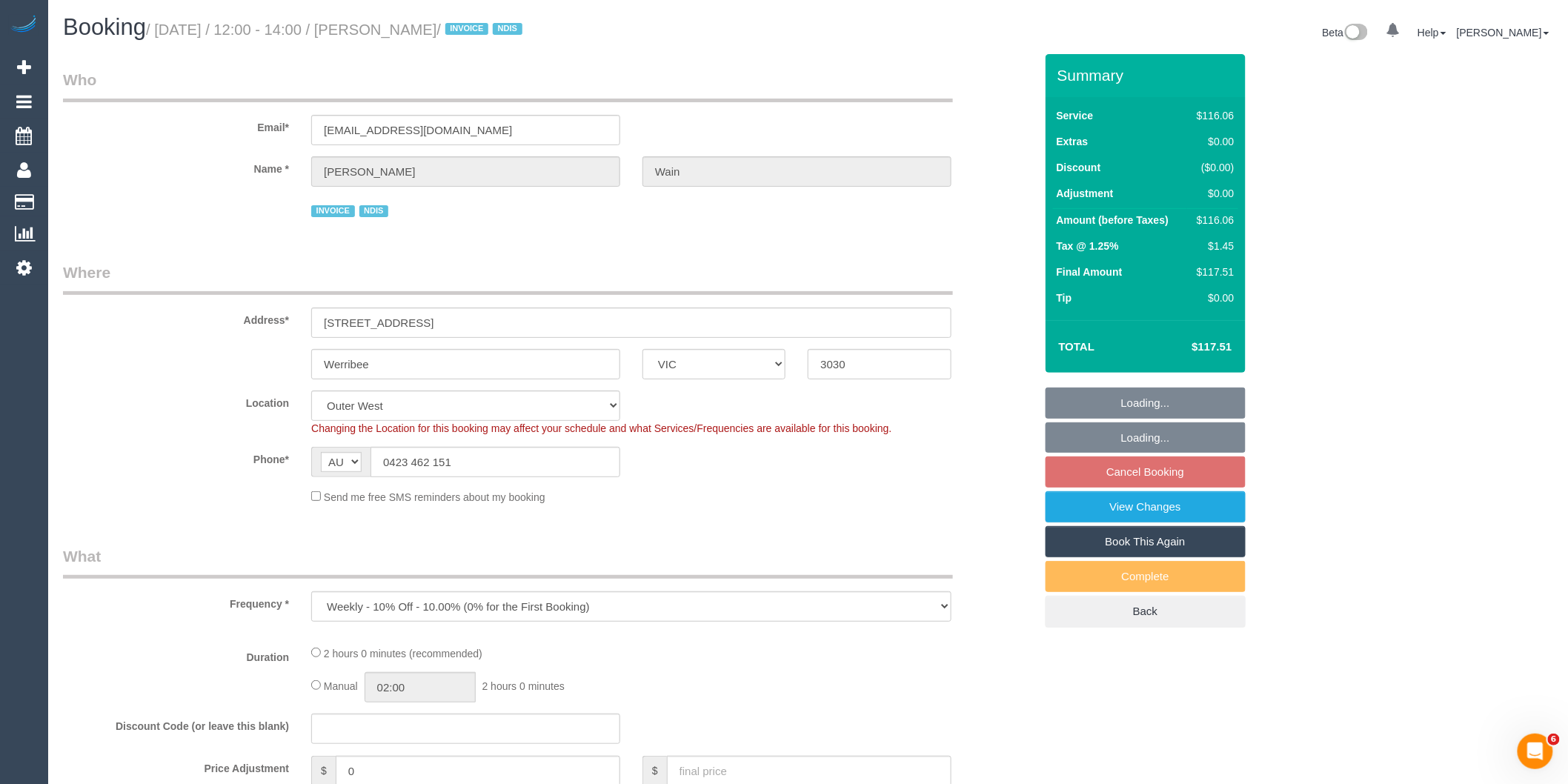
select select "number:36"
select select "number:34"
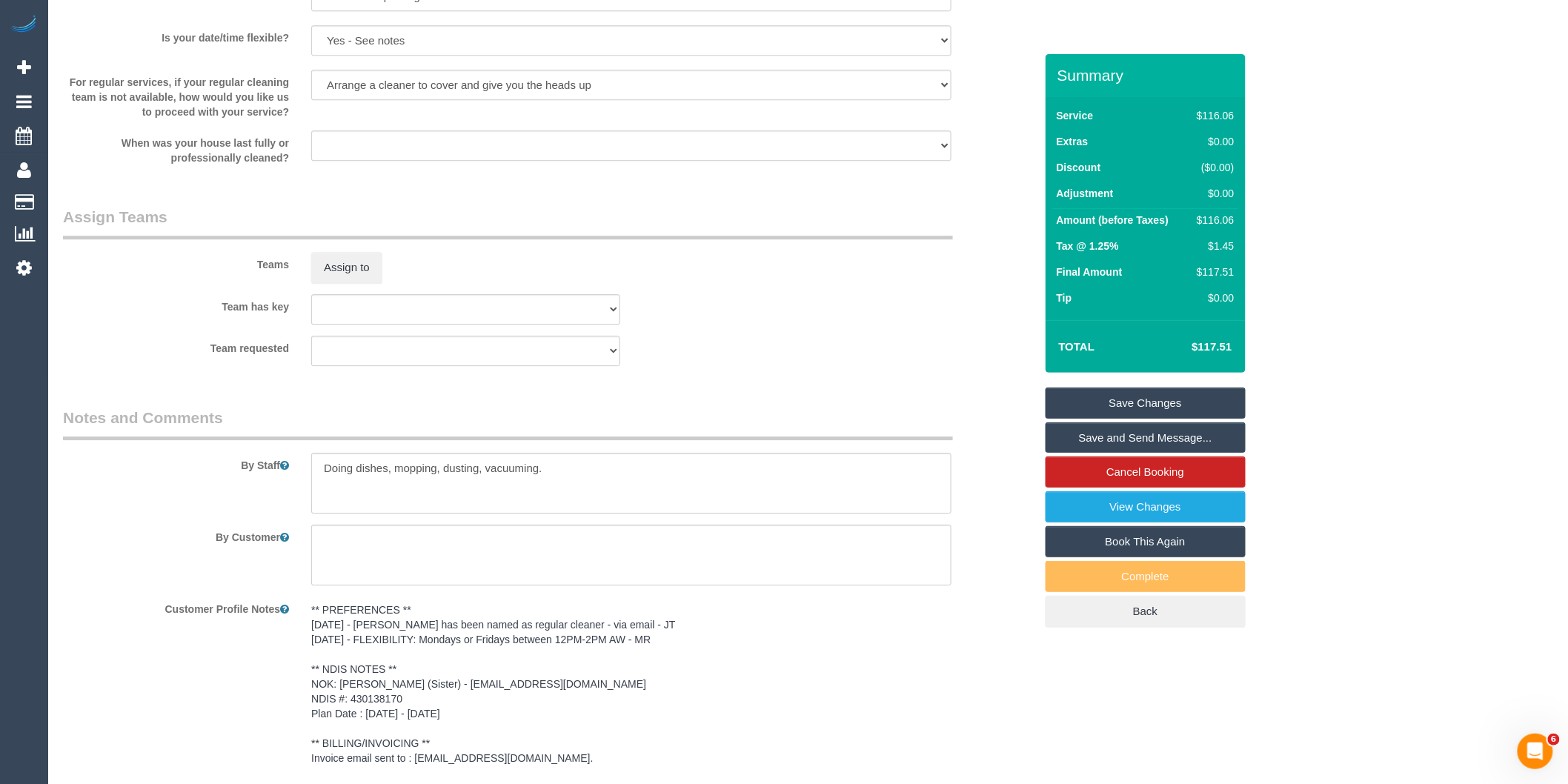
scroll to position [1812, 0]
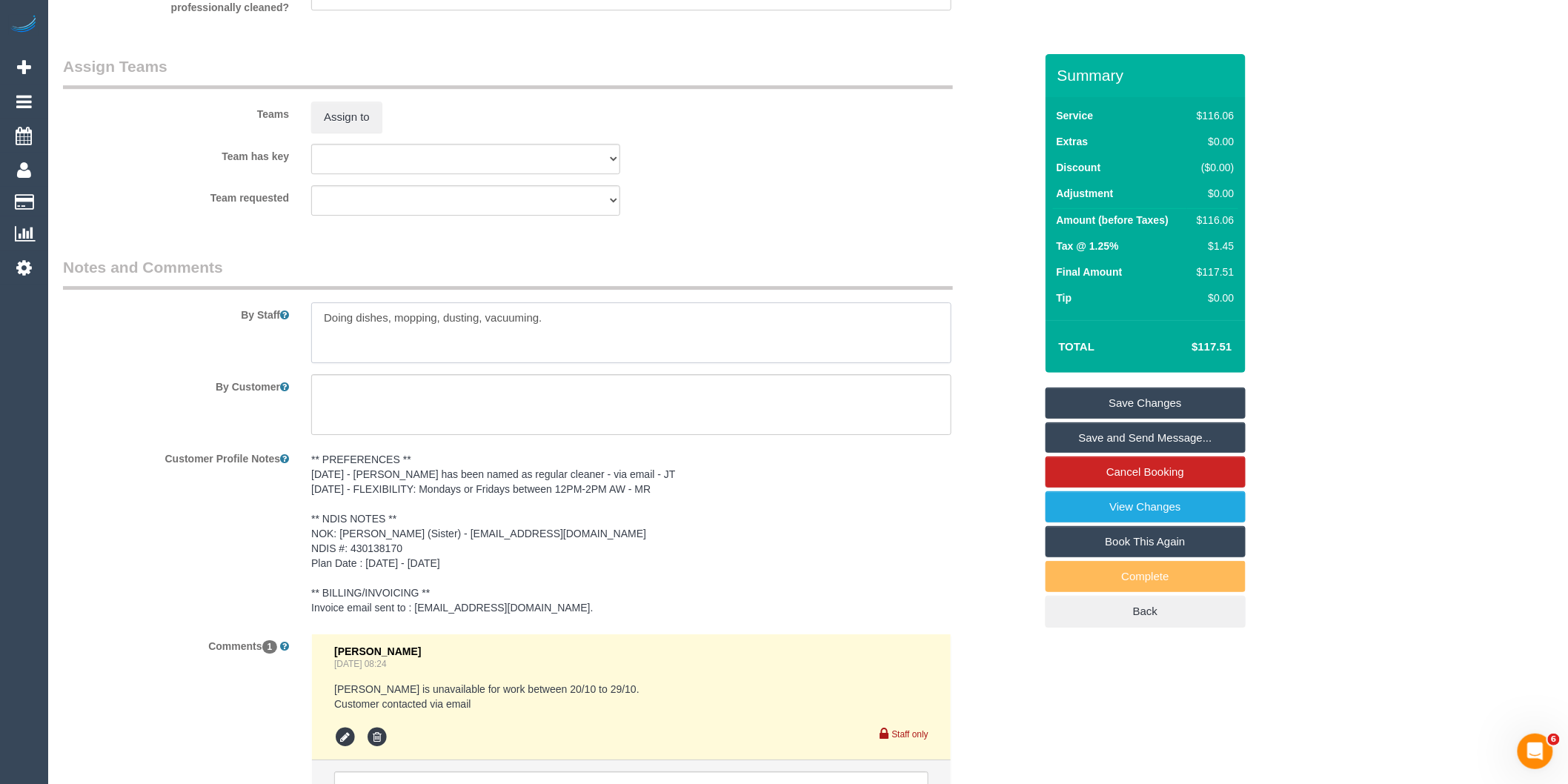
click at [326, 322] on textarea at bounding box center [631, 332] width 640 height 60
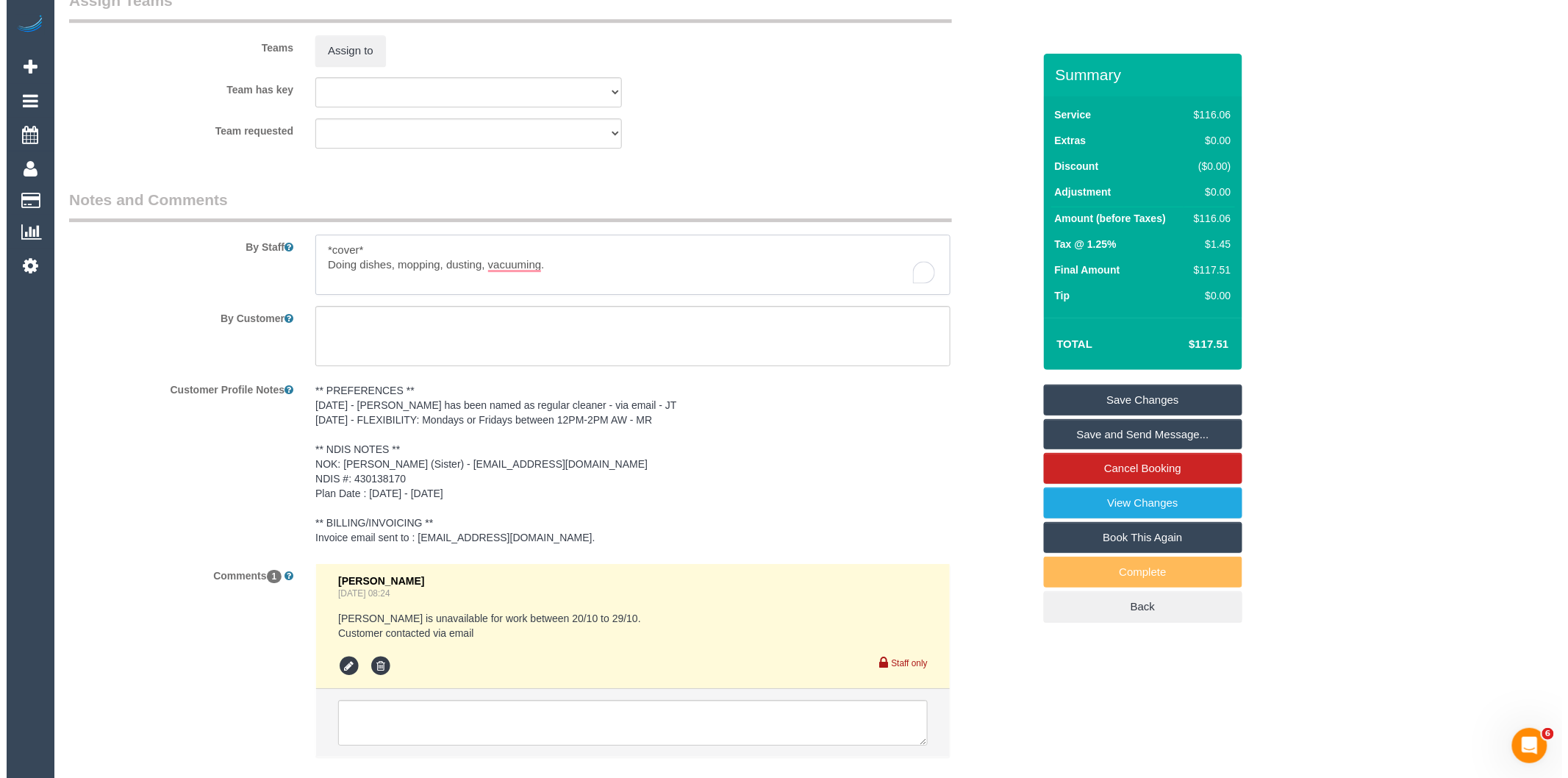
scroll to position [1707, 0]
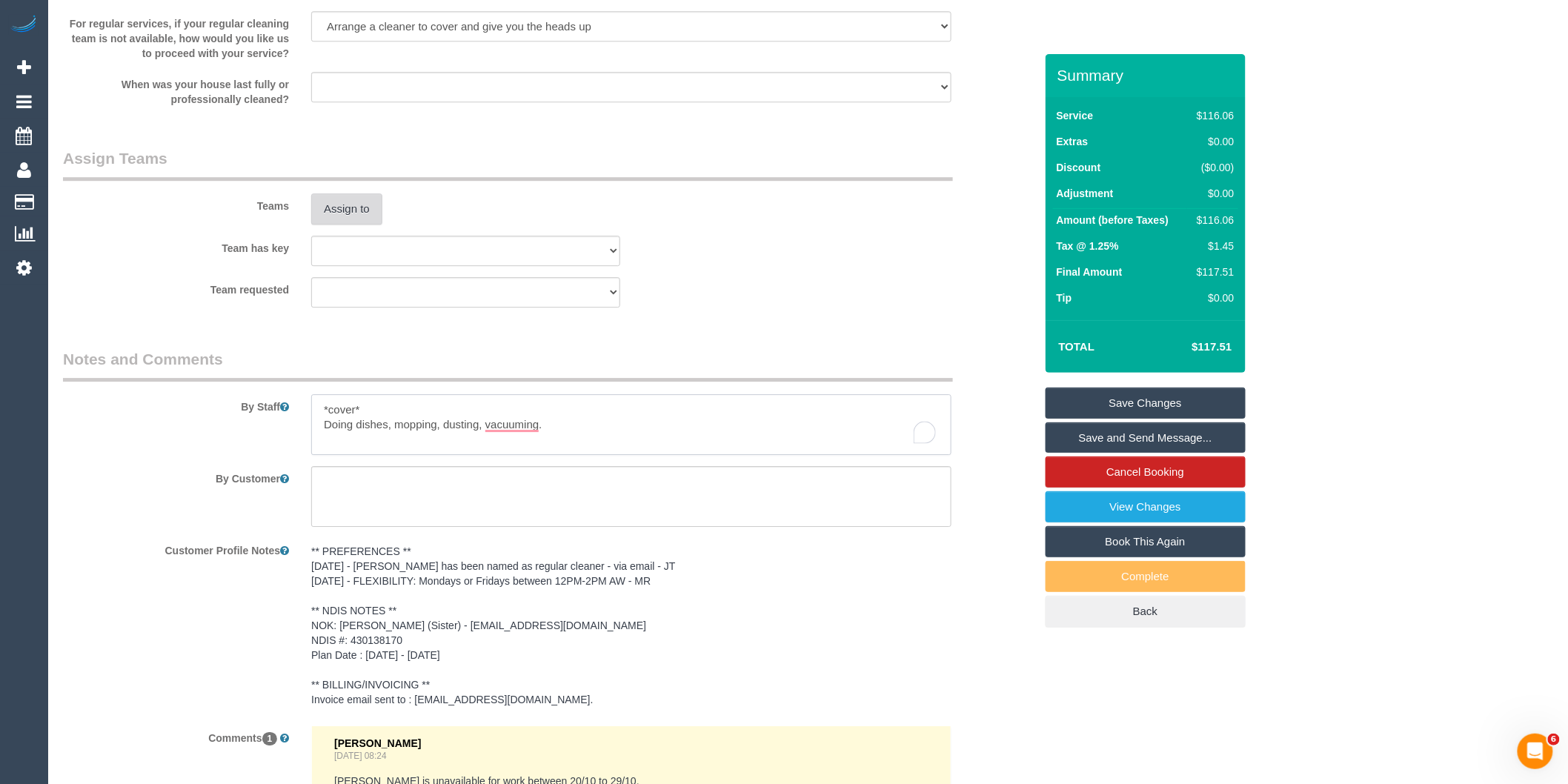
type textarea "*cover* Doing dishes, mopping, dusting, vacuuming."
click at [349, 219] on button "Assign to" at bounding box center [346, 209] width 71 height 31
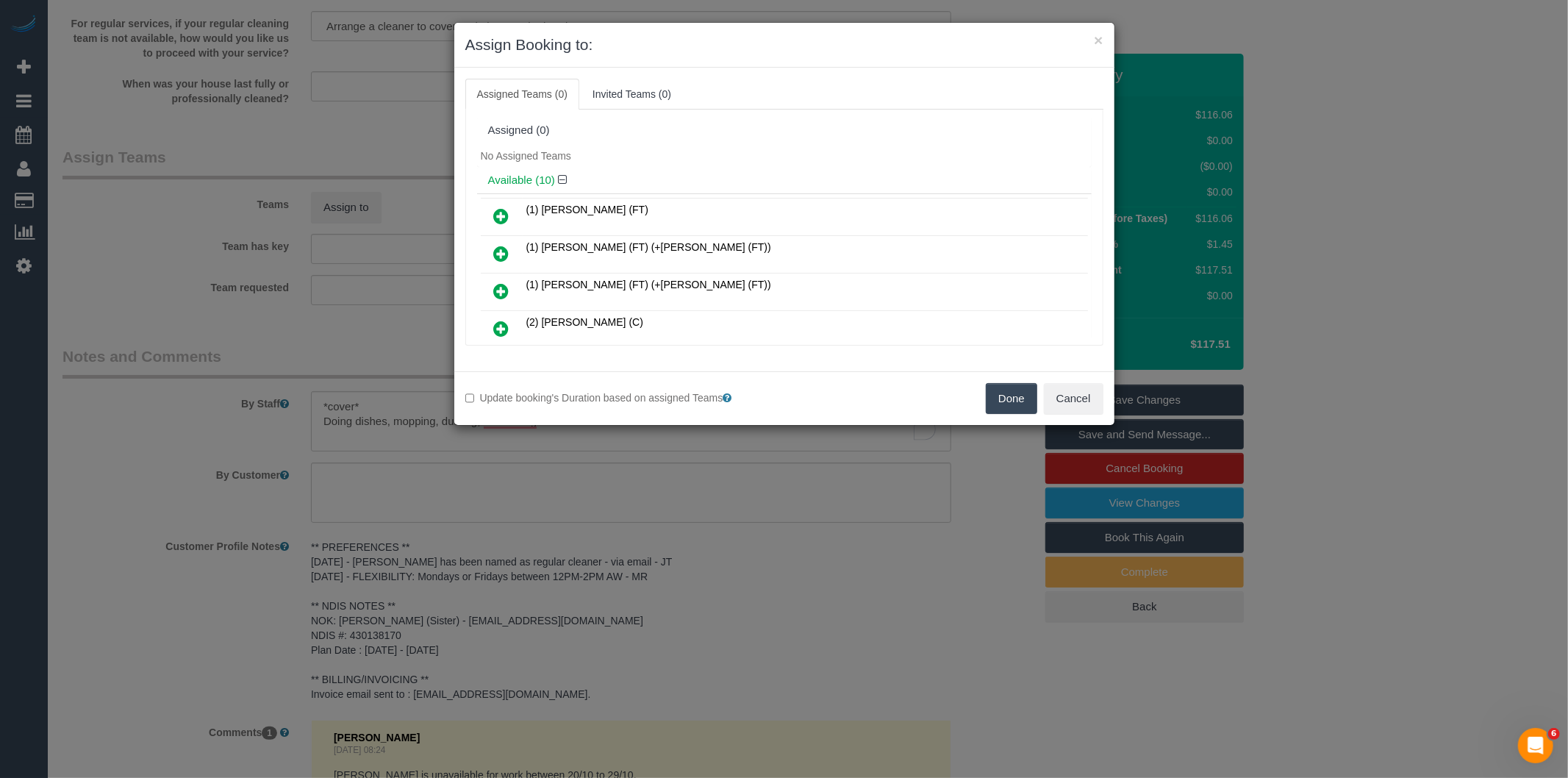
scroll to position [240, 0]
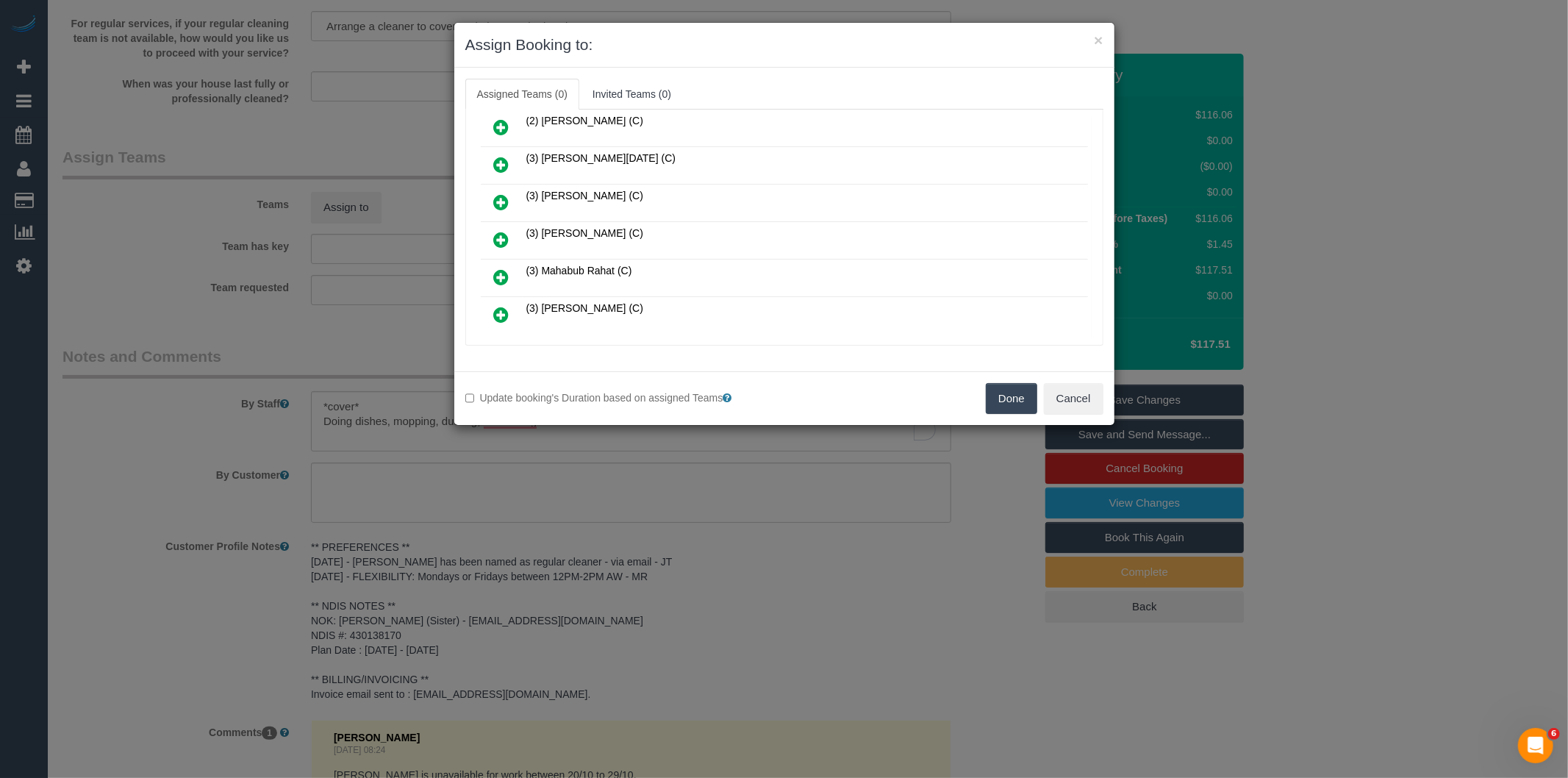
click at [510, 237] on link at bounding box center [501, 241] width 35 height 29
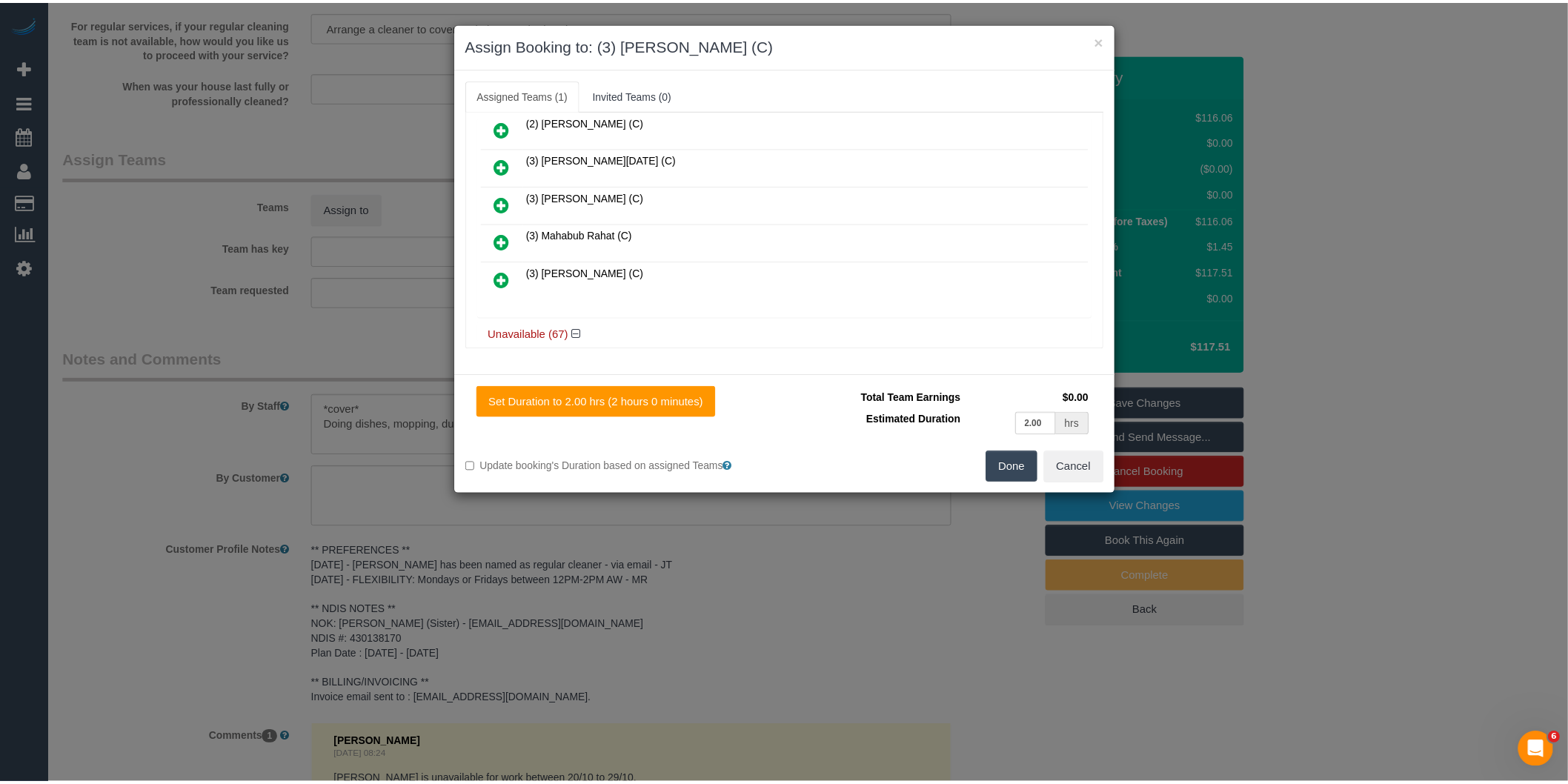
scroll to position [0, 0]
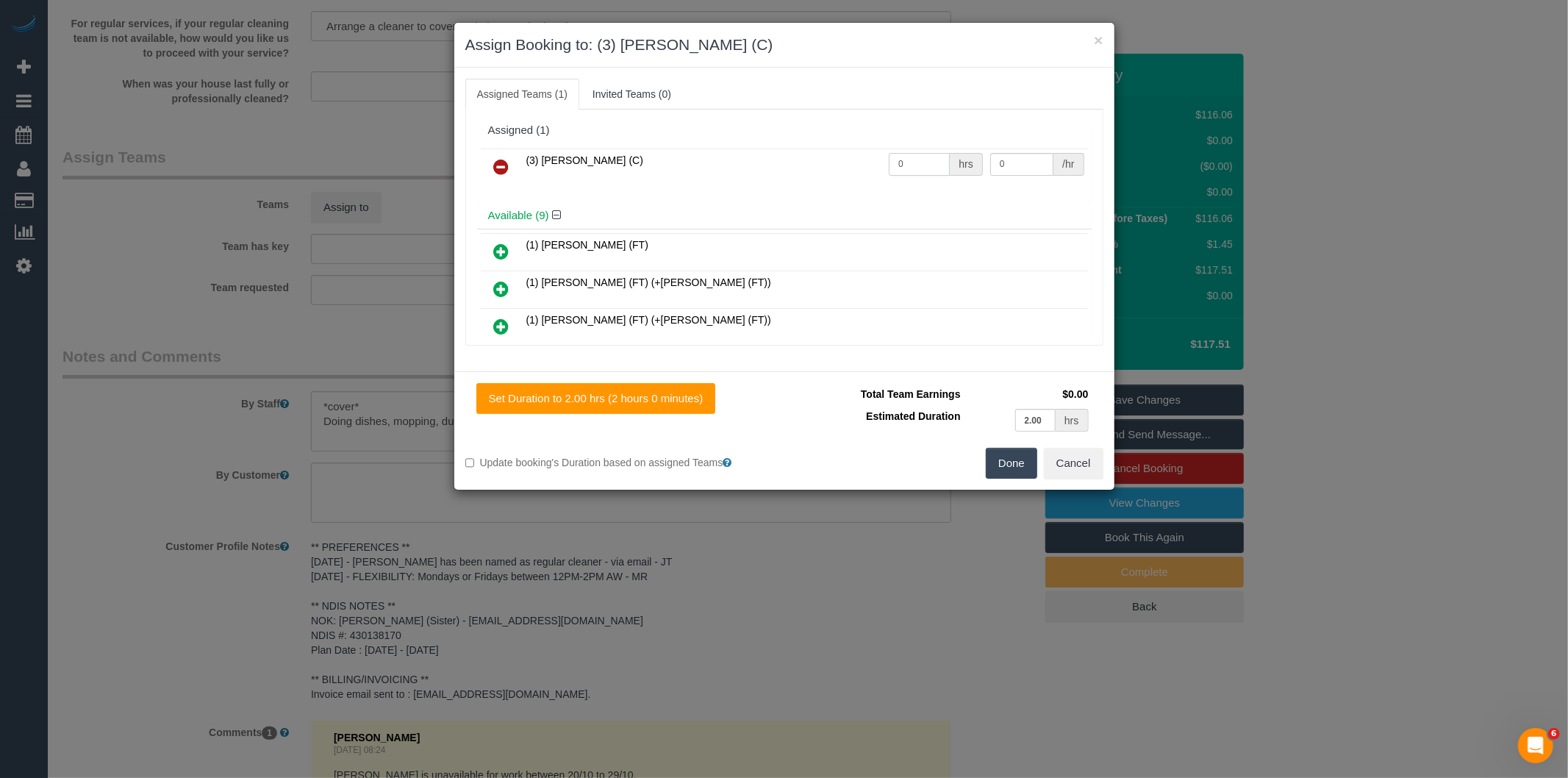
drag, startPoint x: 915, startPoint y: 169, endPoint x: 784, endPoint y: 172, distance: 131.0
click at [788, 174] on tr "(3) [PERSON_NAME] (C) 0 hrs 0 /hr" at bounding box center [785, 167] width 607 height 37
type input "2"
type input "35"
click at [1008, 462] on button "Done" at bounding box center [1012, 464] width 52 height 31
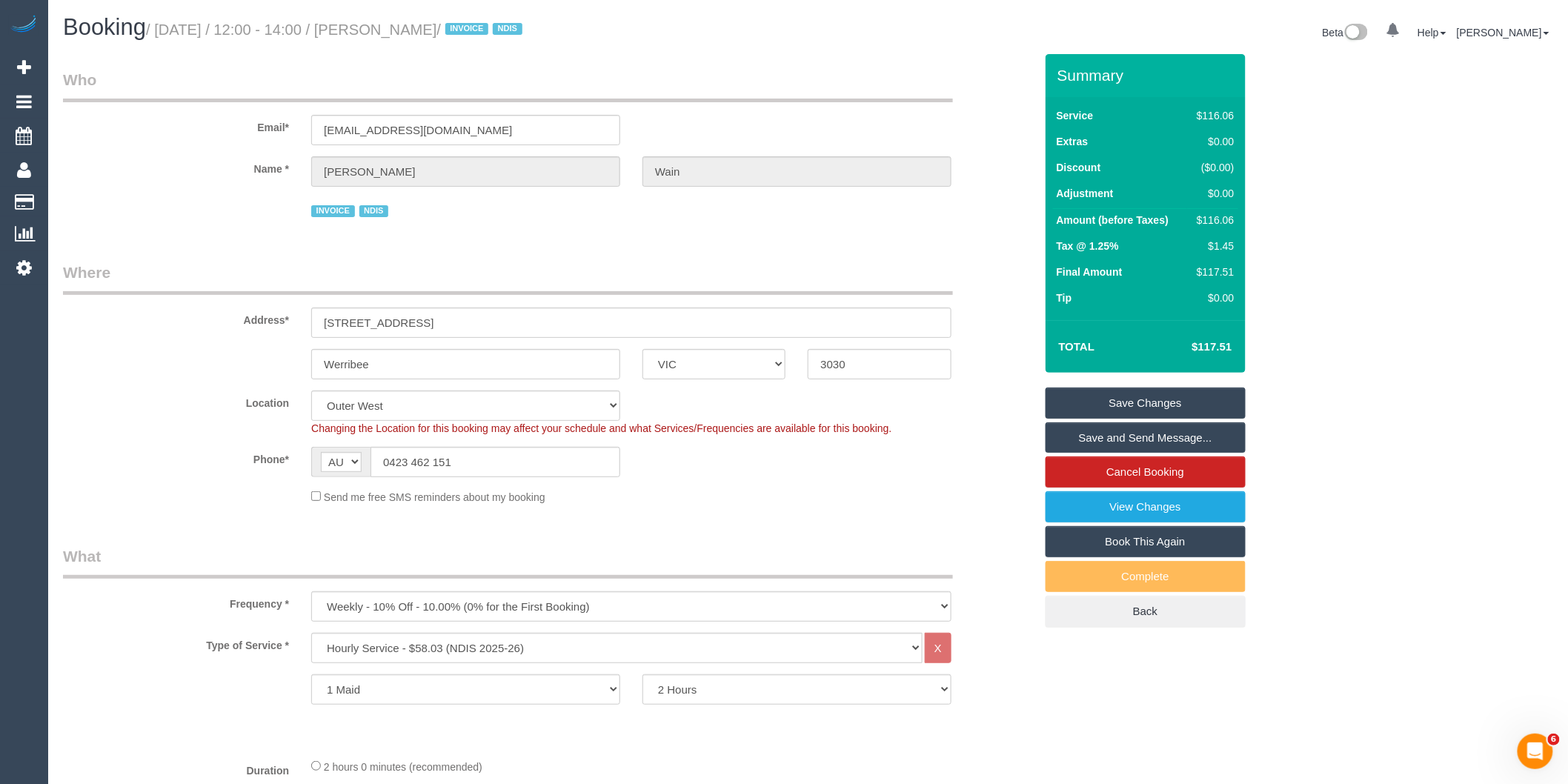
click at [1183, 402] on link "Save Changes" at bounding box center [1145, 403] width 200 height 31
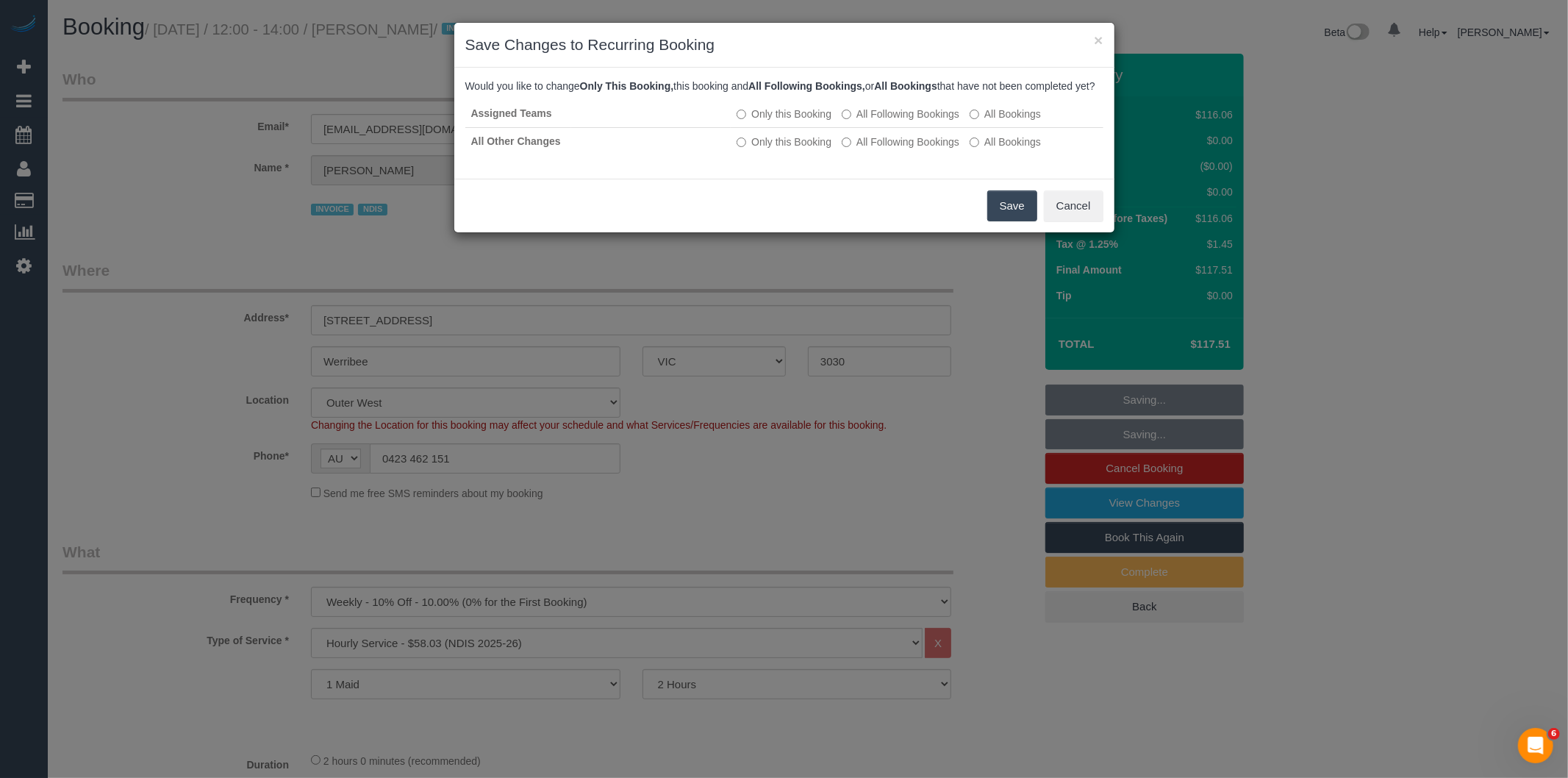
click at [1023, 221] on button "Save" at bounding box center [1012, 206] width 50 height 31
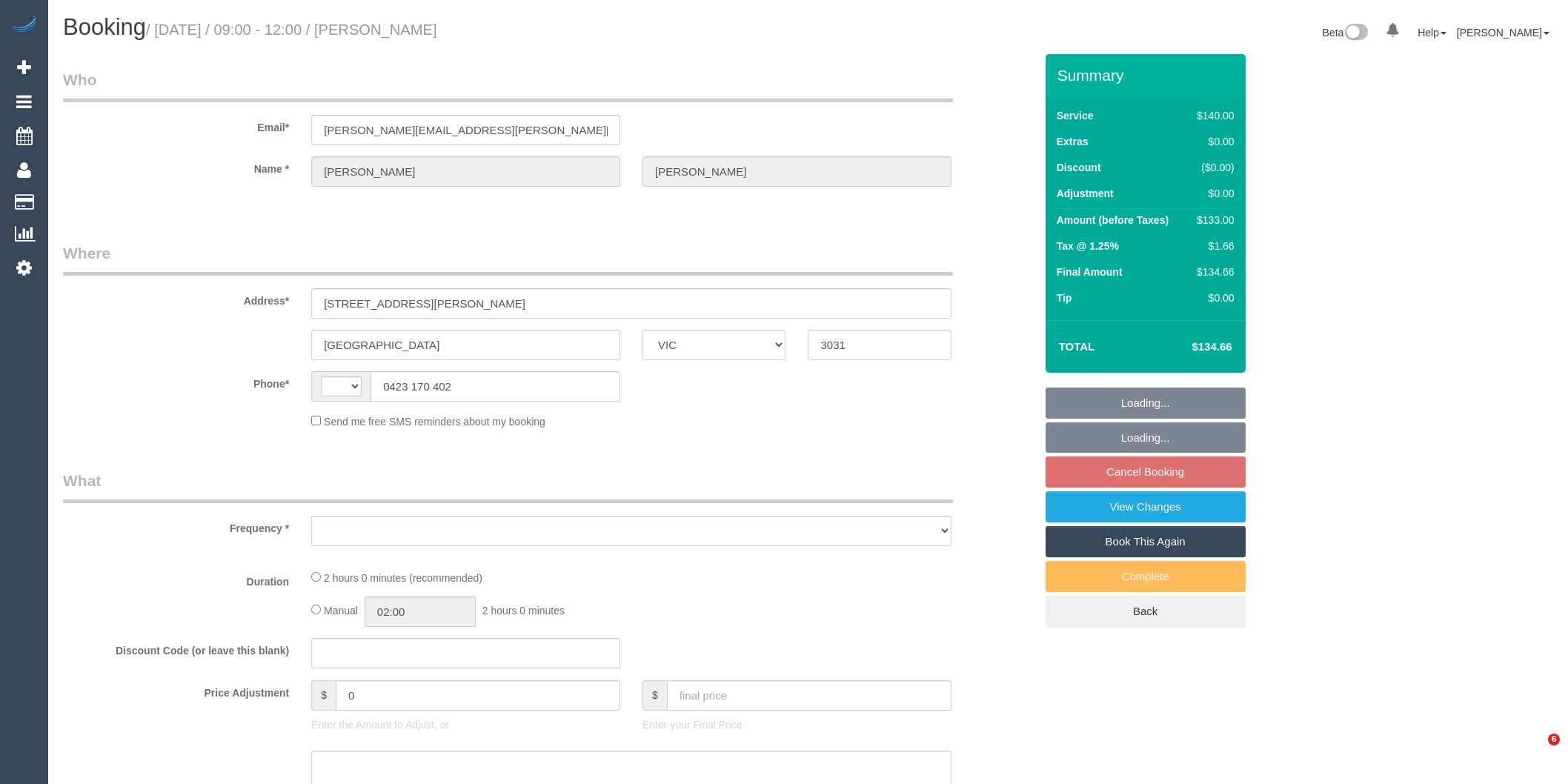
select select "VIC"
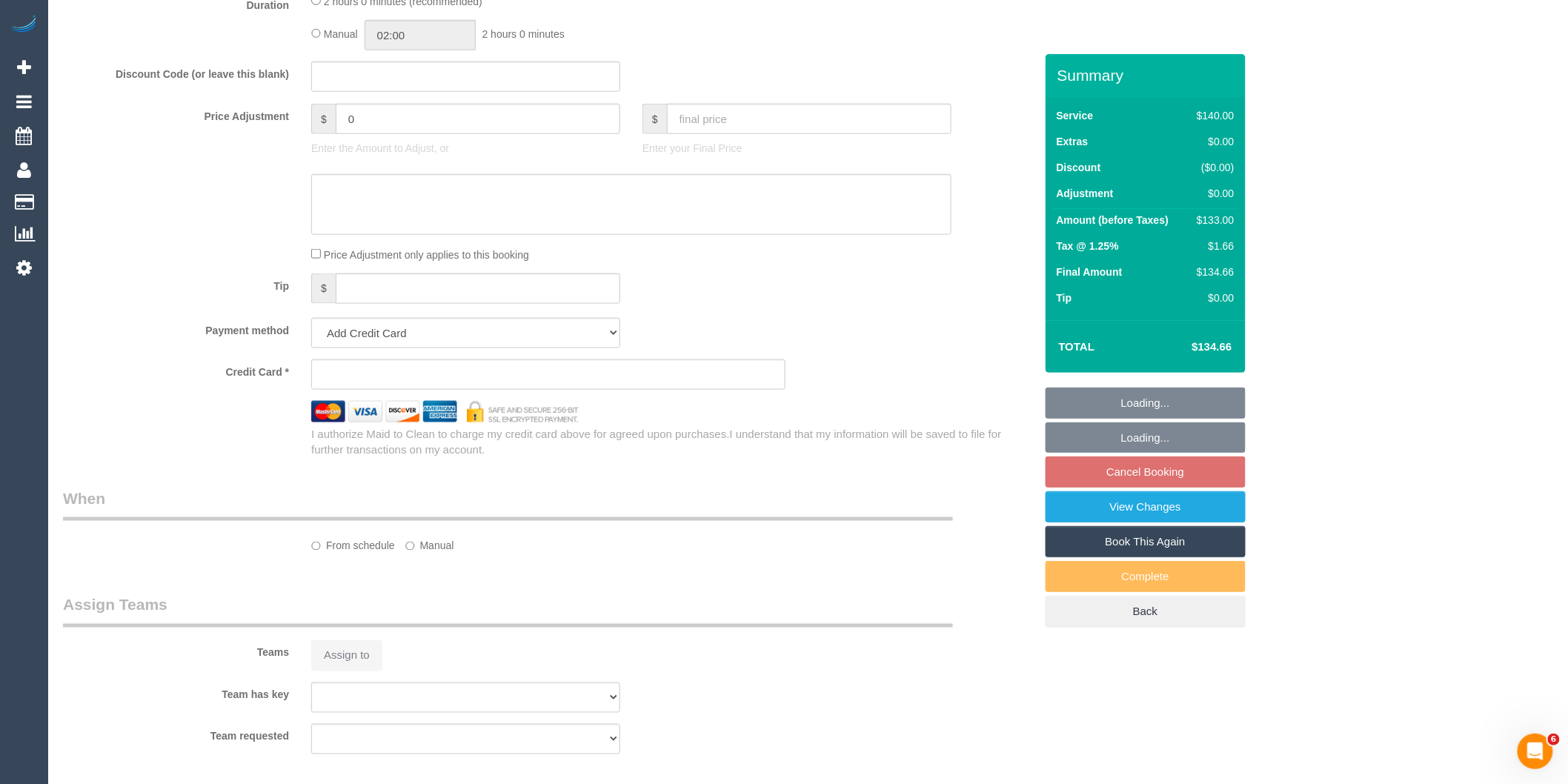
select select "string:AU"
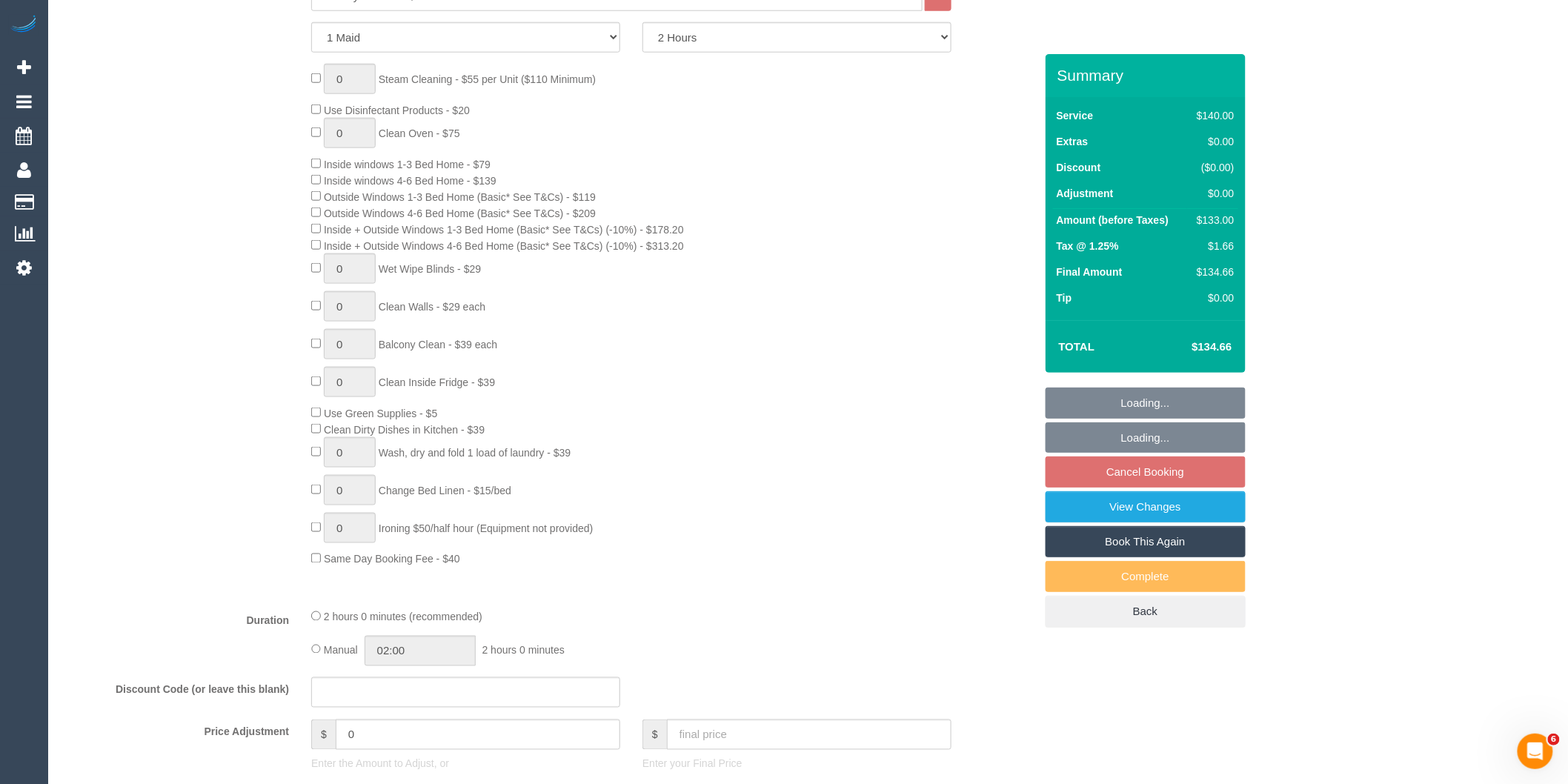
select select "object:705"
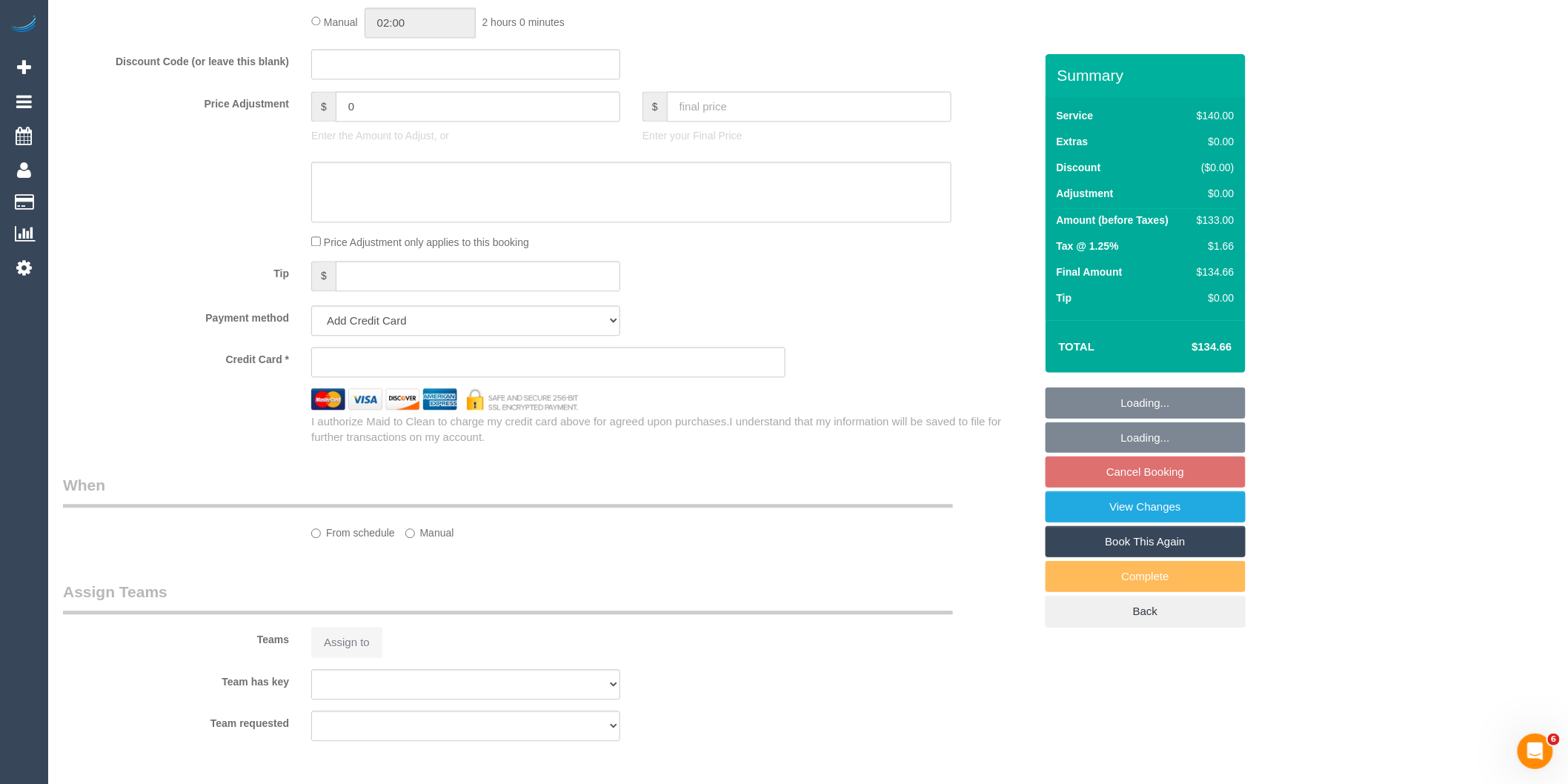
select select "string:stripe-pm_1P4ZOa2GScqysDRV05rIaszj"
select select "number:28"
select select "number:14"
select select "number:19"
select select "number:24"
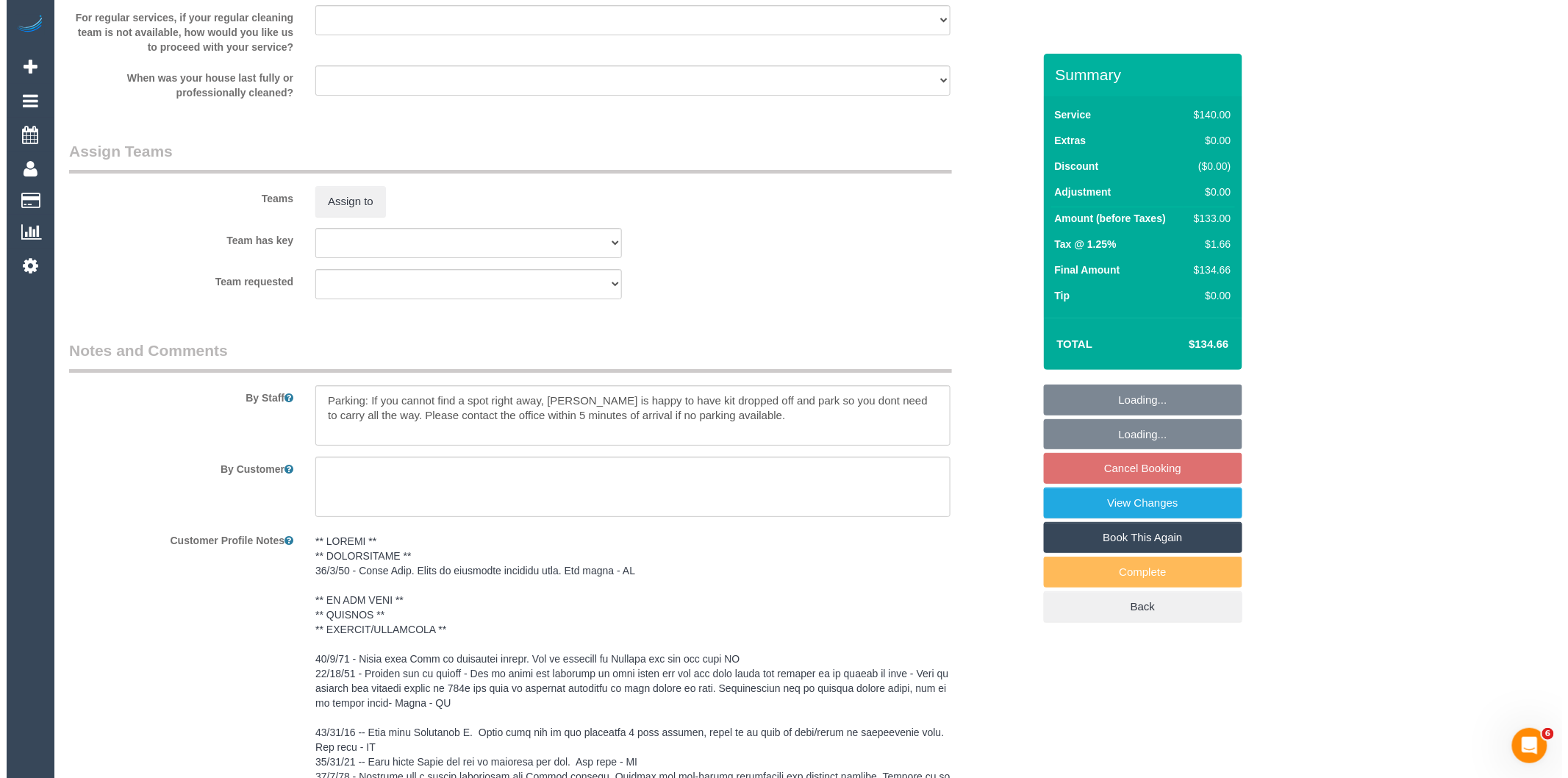
scroll to position [2164, 0]
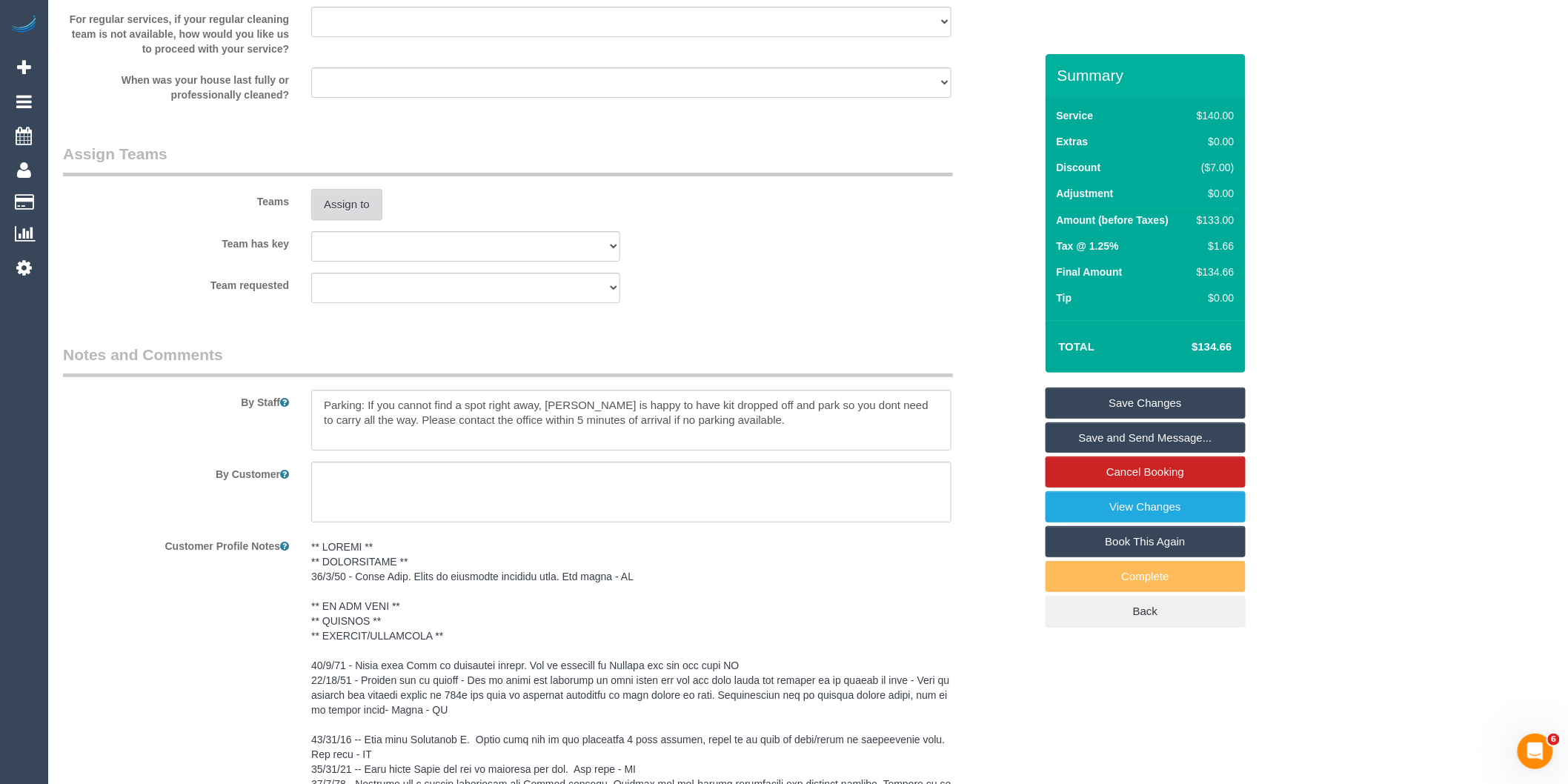
click at [342, 215] on button "Assign to" at bounding box center [346, 204] width 71 height 31
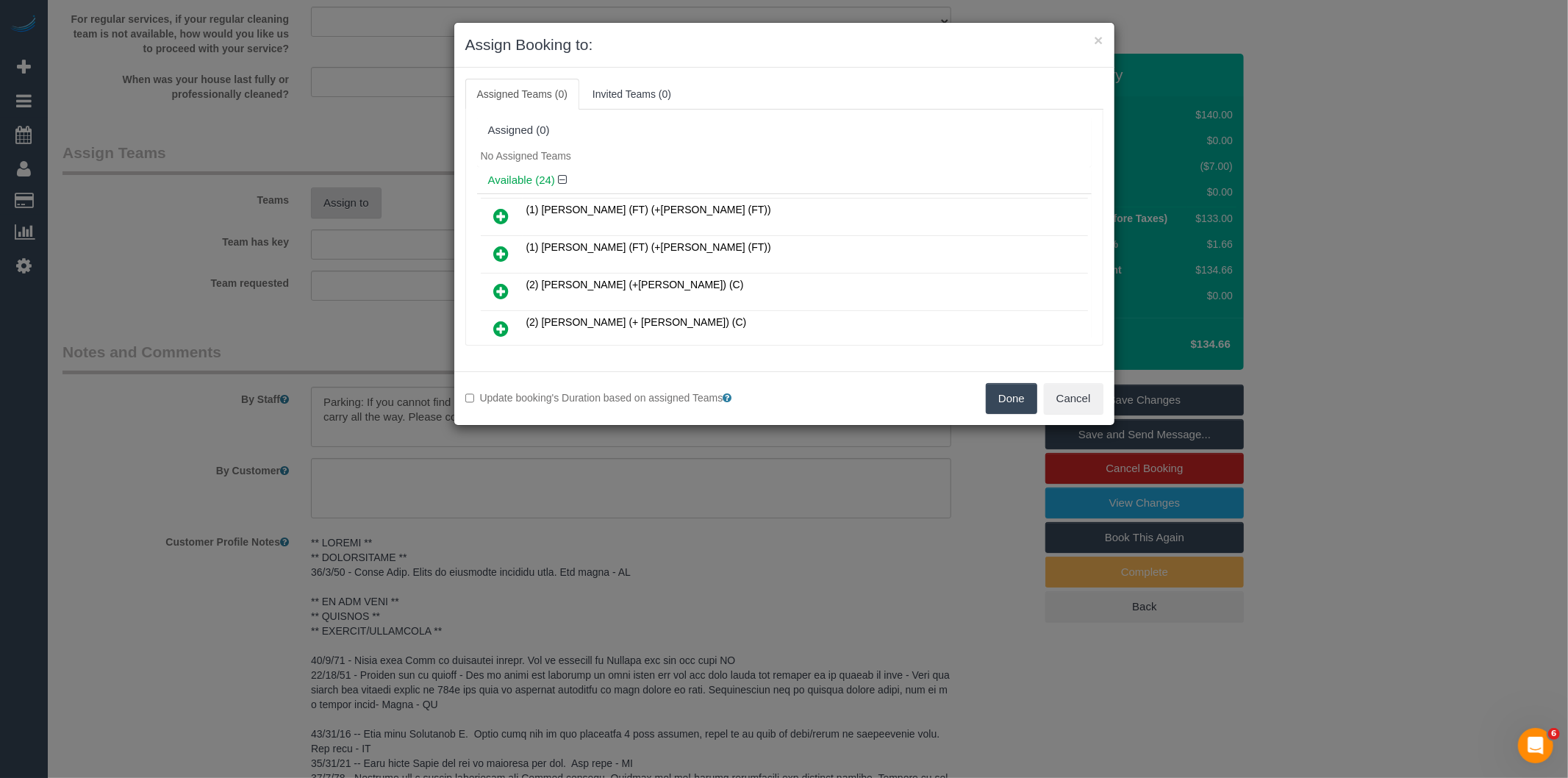
scroll to position [4711, 0]
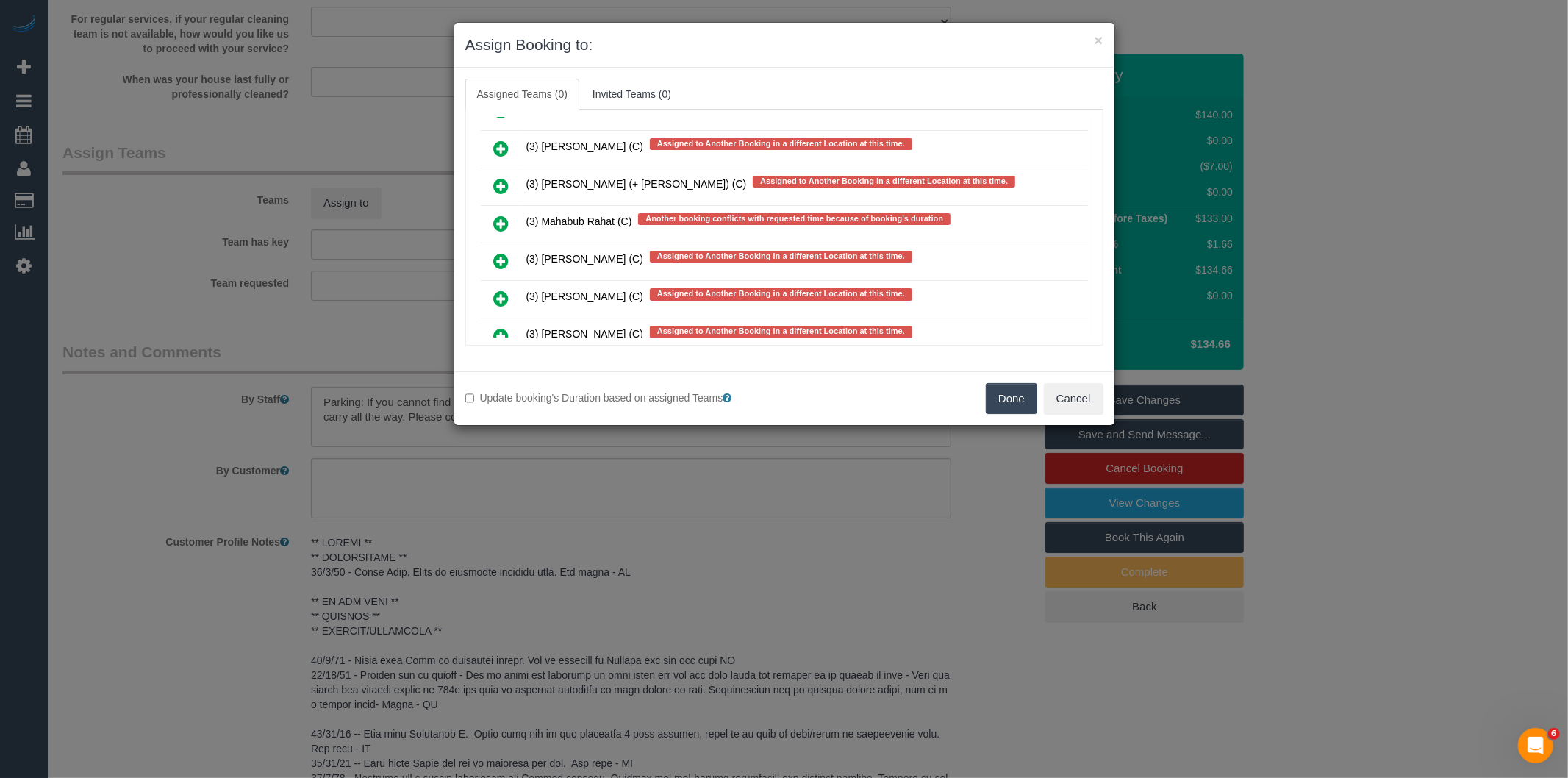
click at [500, 327] on icon at bounding box center [501, 336] width 15 height 18
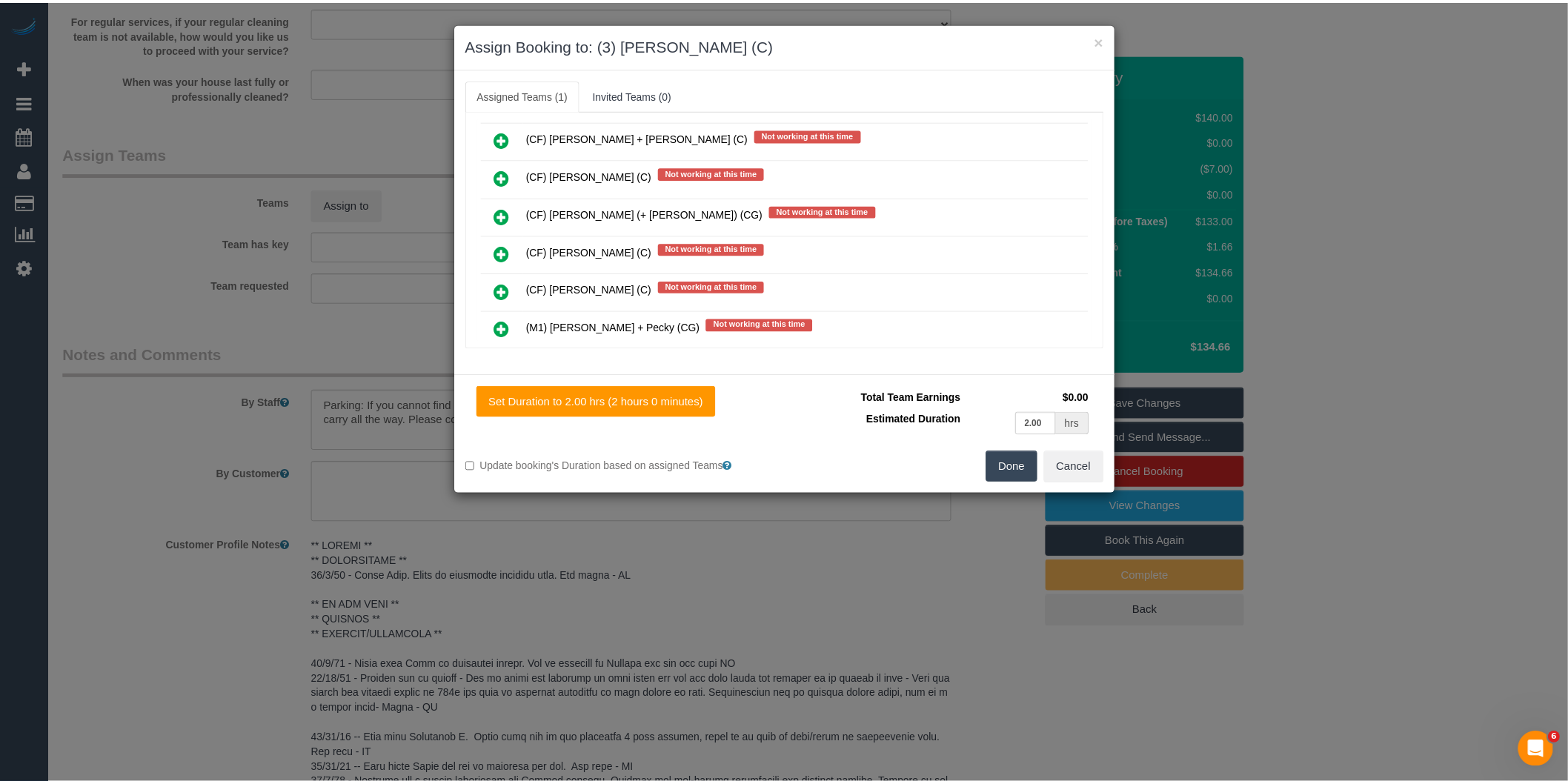
scroll to position [0, 0]
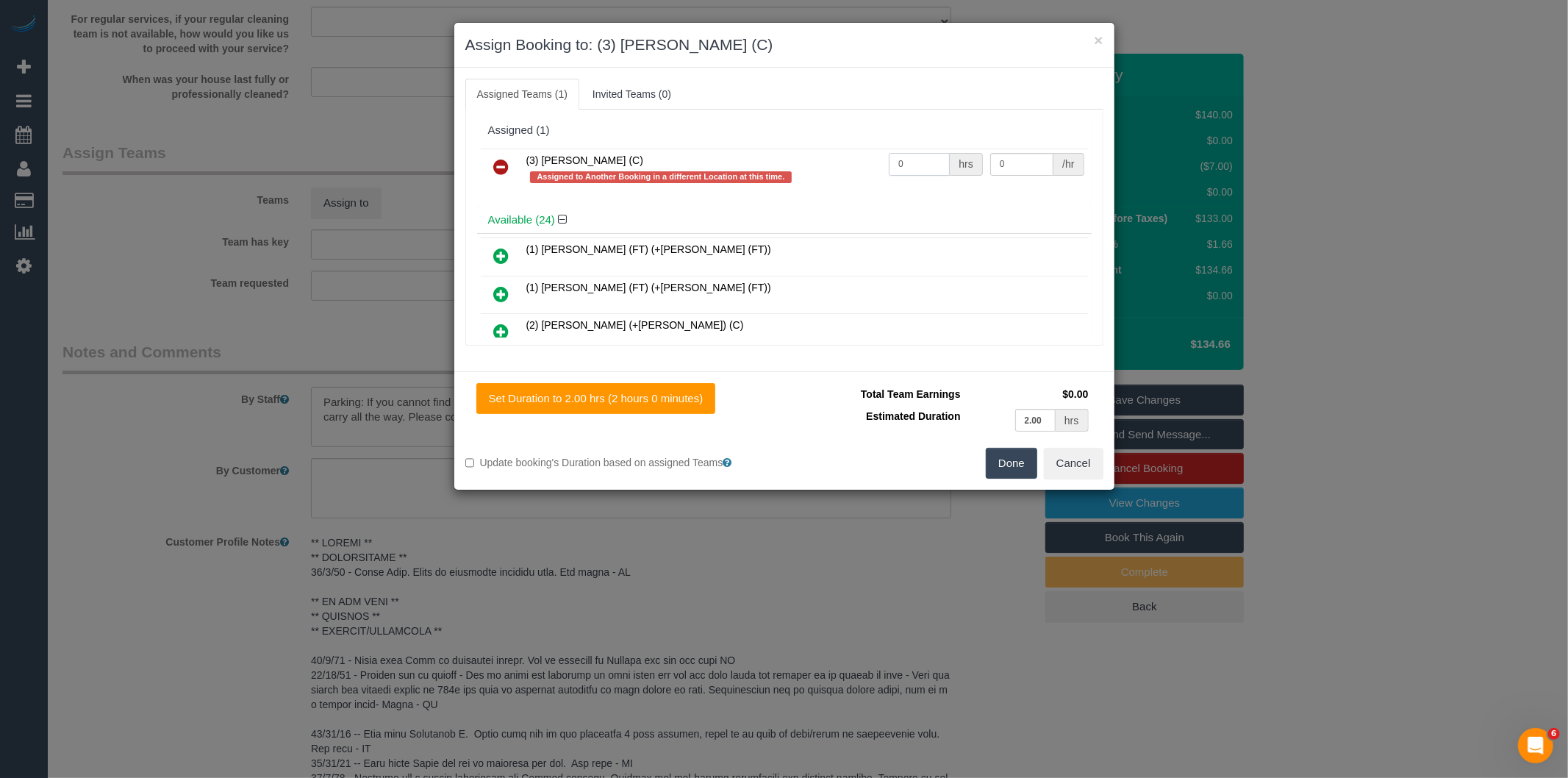
drag, startPoint x: 1066, startPoint y: 104, endPoint x: 920, endPoint y: 159, distance: 156.0
click at [920, 160] on input "0" at bounding box center [919, 165] width 61 height 23
drag, startPoint x: 913, startPoint y: 158, endPoint x: 867, endPoint y: 162, distance: 46.2
click at [867, 162] on tr "(3) [PERSON_NAME] (C) Assigned to Another Booking in a different Location at th…" at bounding box center [785, 169] width 607 height 42
type input "2"
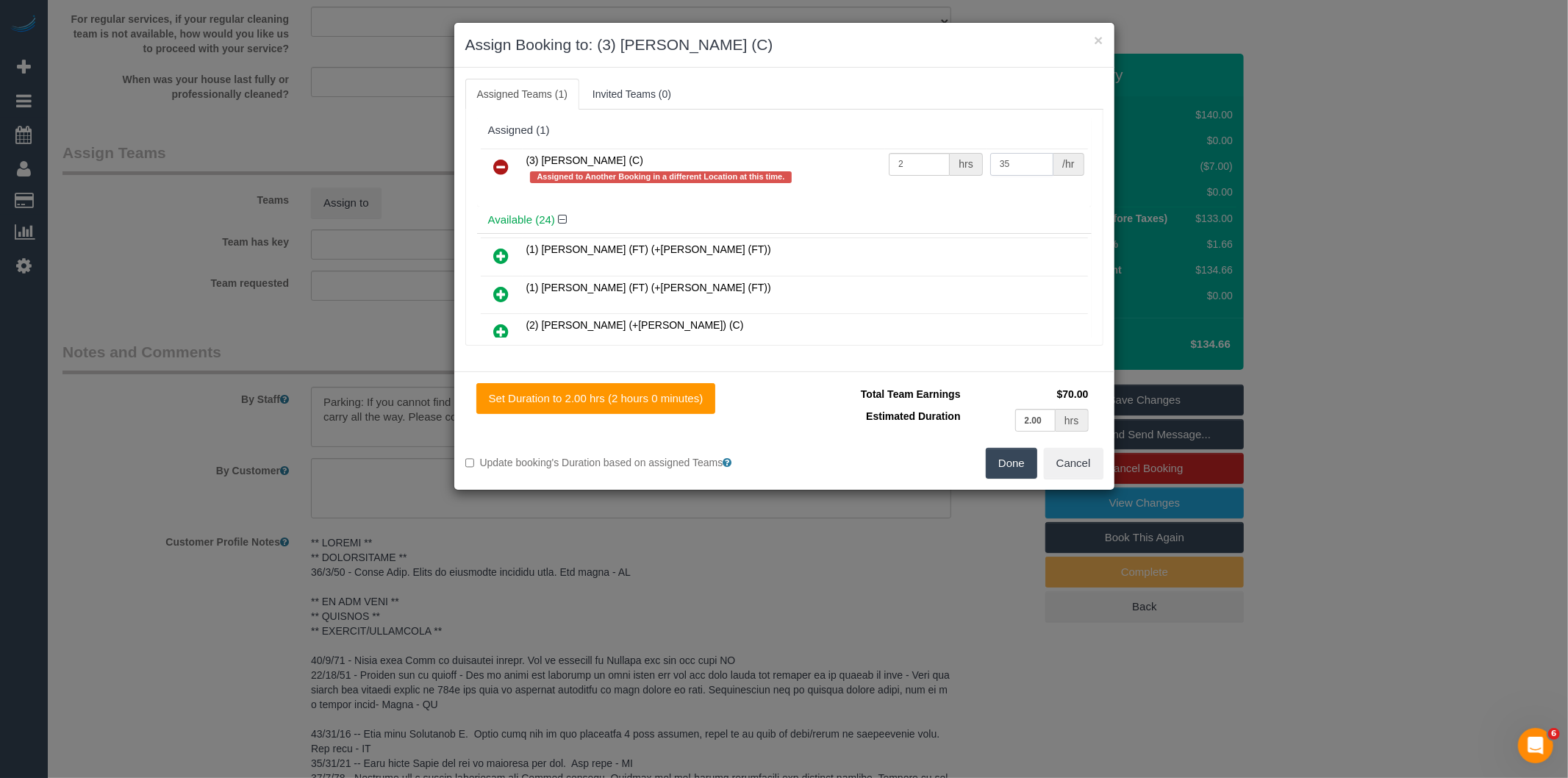
type input "35"
click at [999, 467] on button "Done" at bounding box center [1012, 464] width 52 height 31
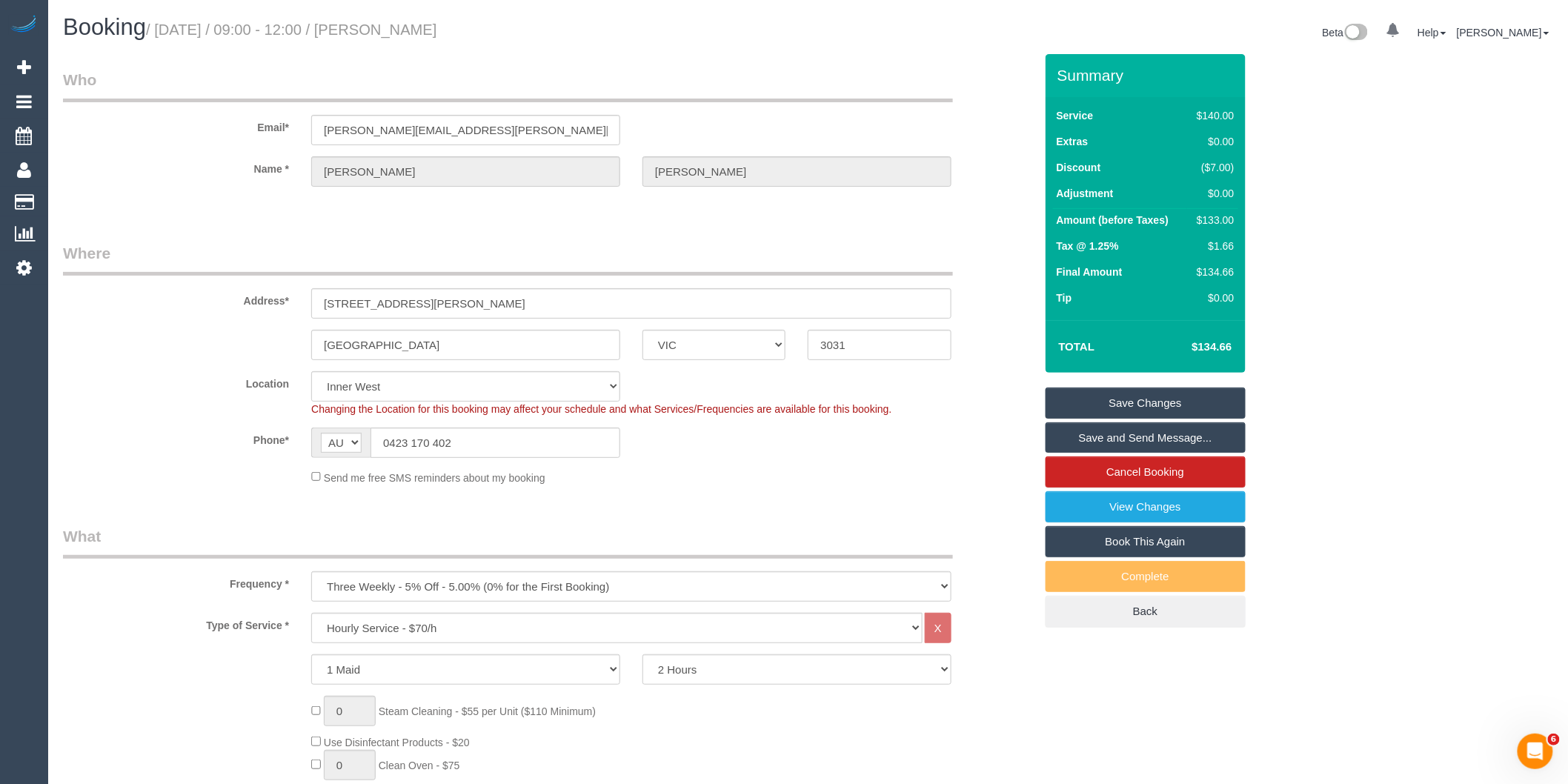
click at [1117, 436] on link "Save and Send Message..." at bounding box center [1145, 438] width 200 height 31
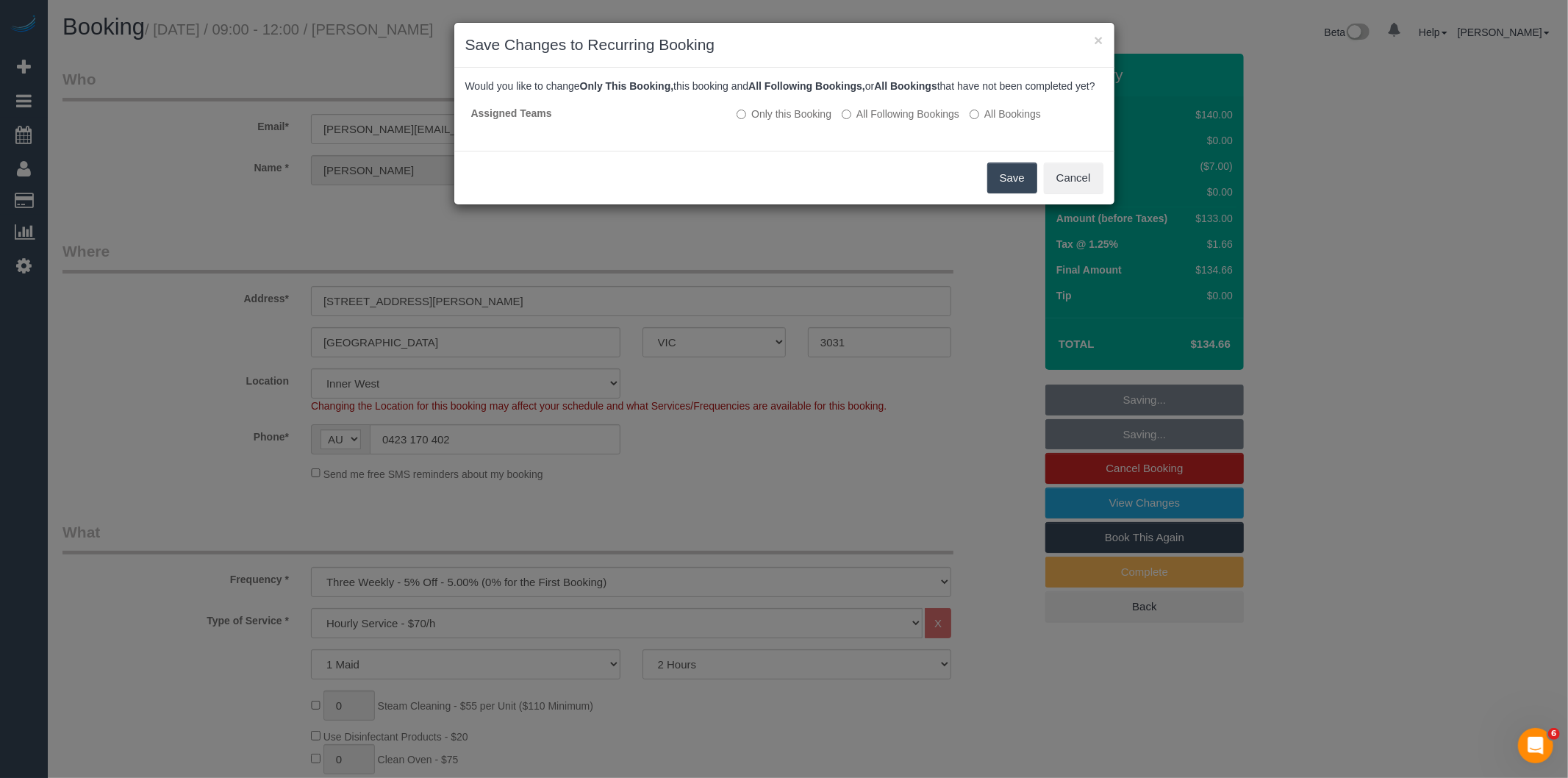
click at [991, 194] on button "Save" at bounding box center [1012, 178] width 50 height 31
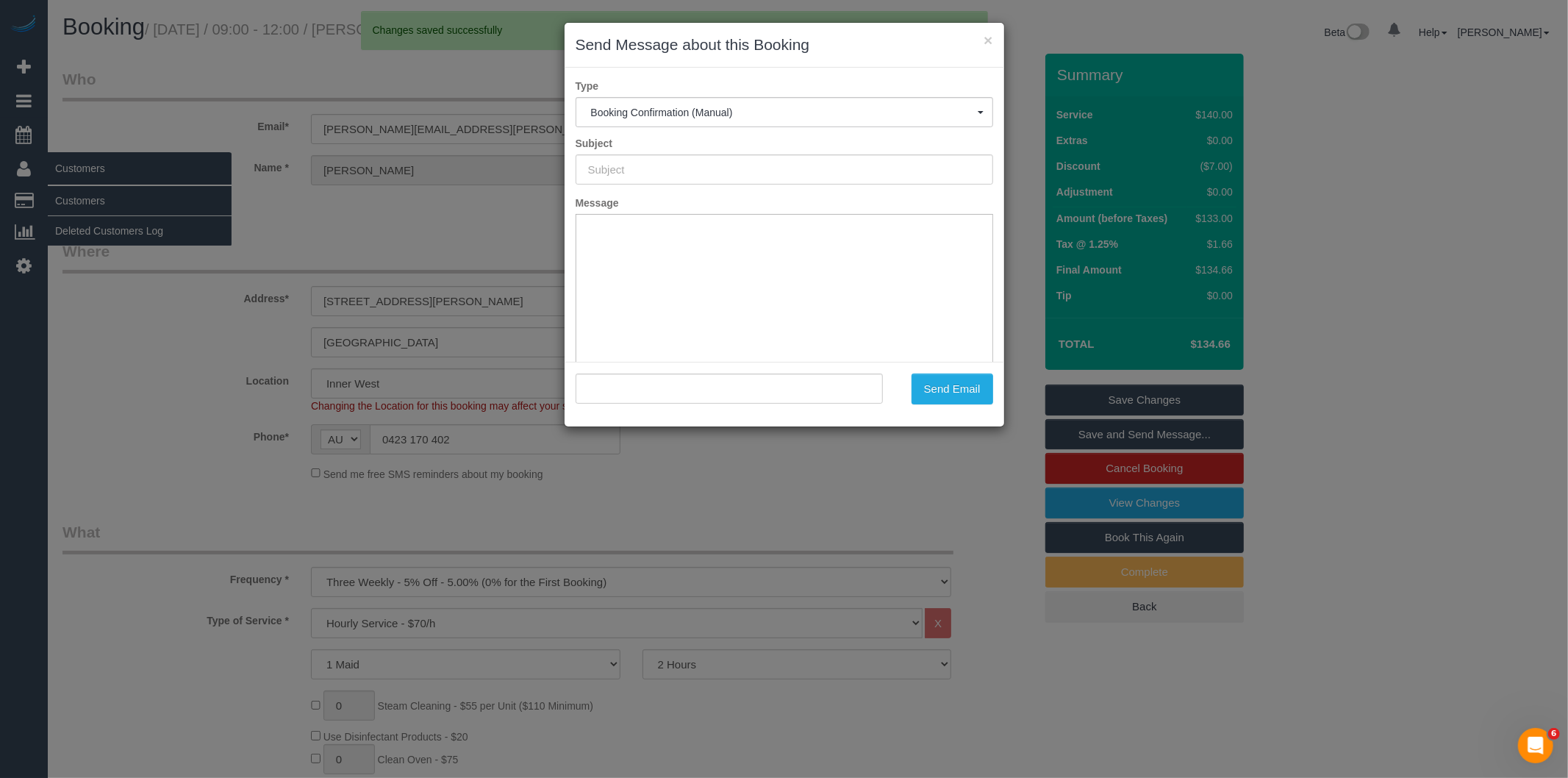
type input "Booking Confirmed"
type input ""[PERSON_NAME]" <[PERSON_NAME][EMAIL_ADDRESS][PERSON_NAME][DOMAIN_NAME]>"
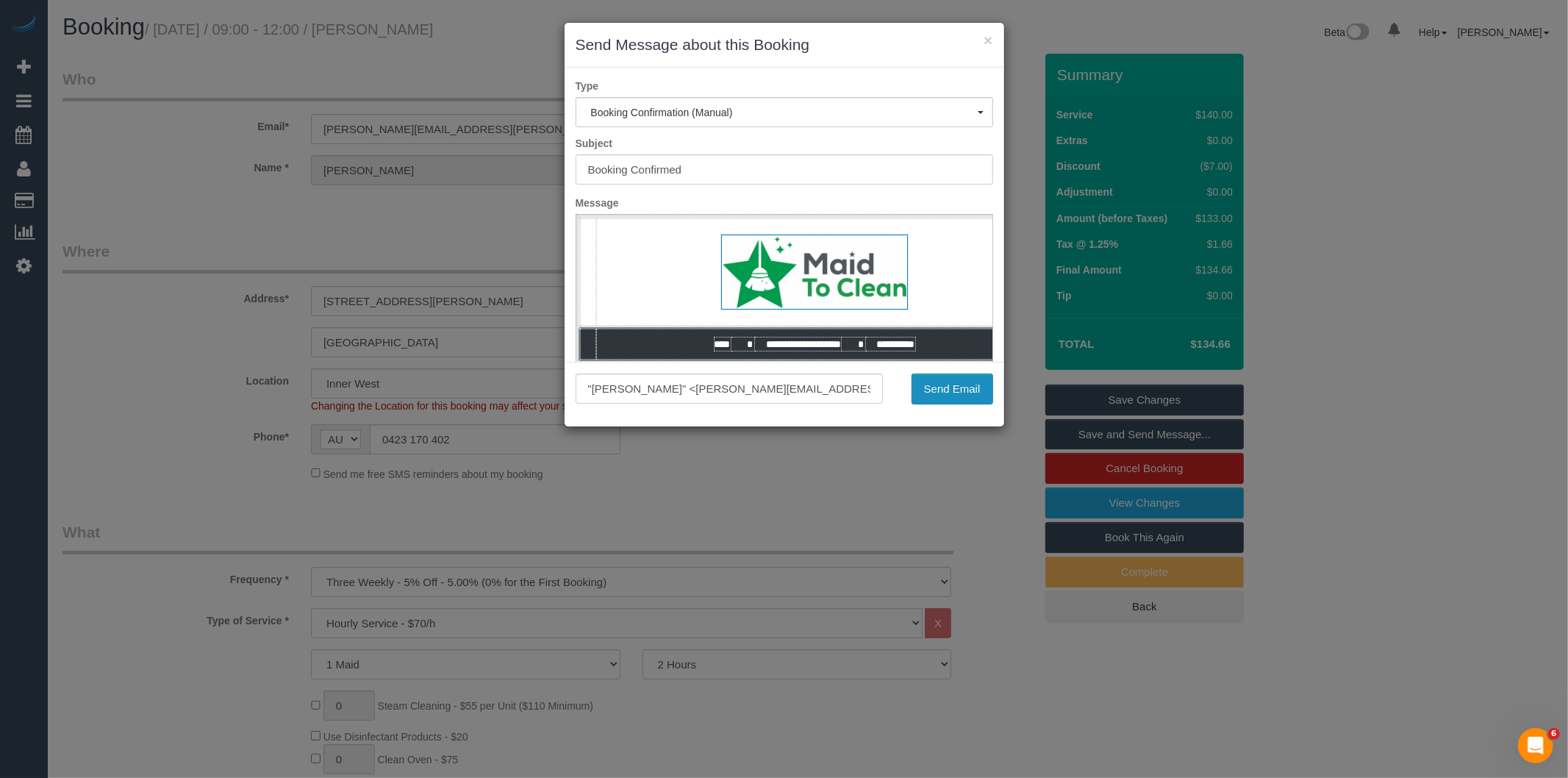
click at [944, 402] on button "Send Email" at bounding box center [952, 389] width 82 height 31
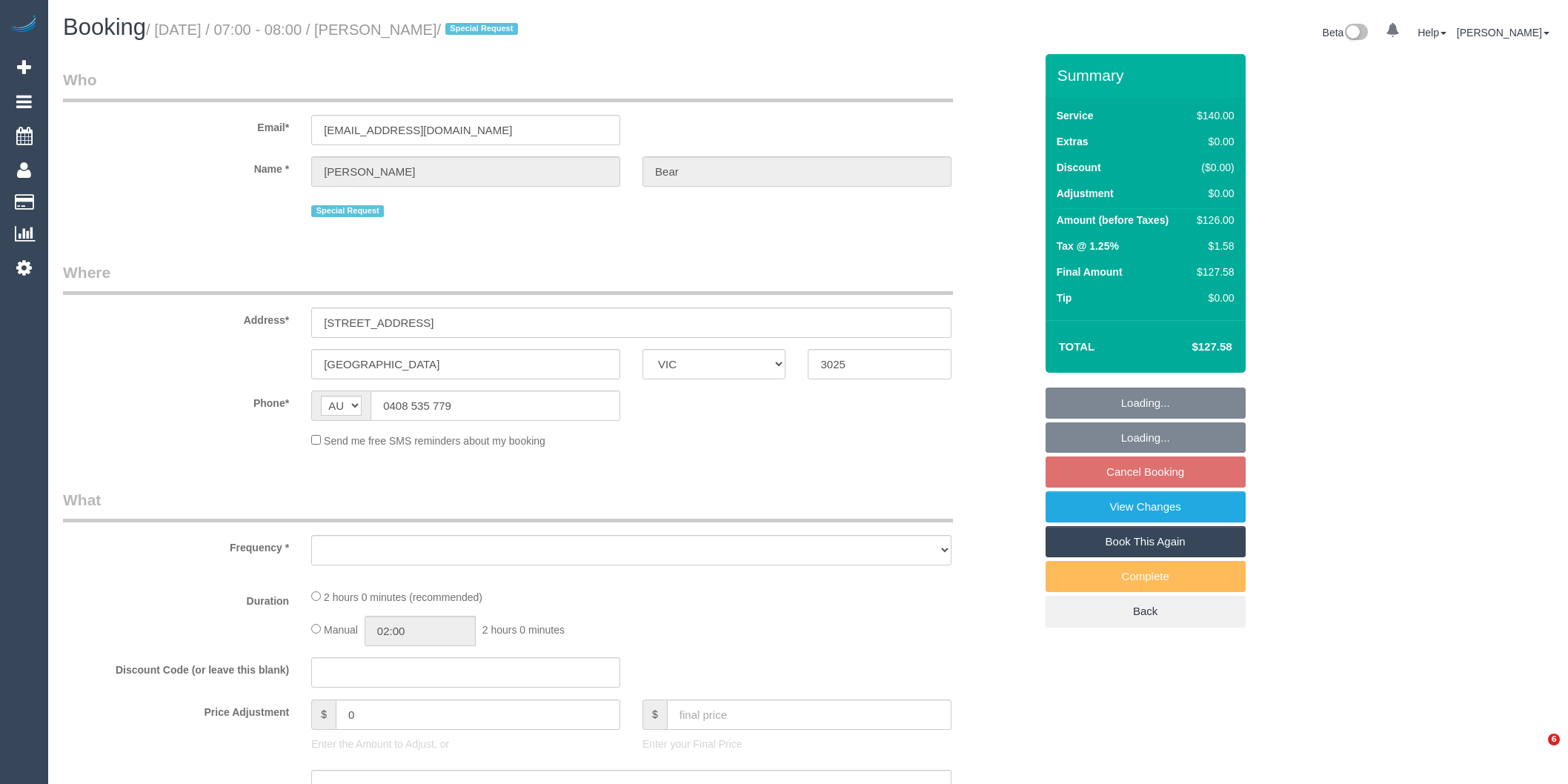
select select "VIC"
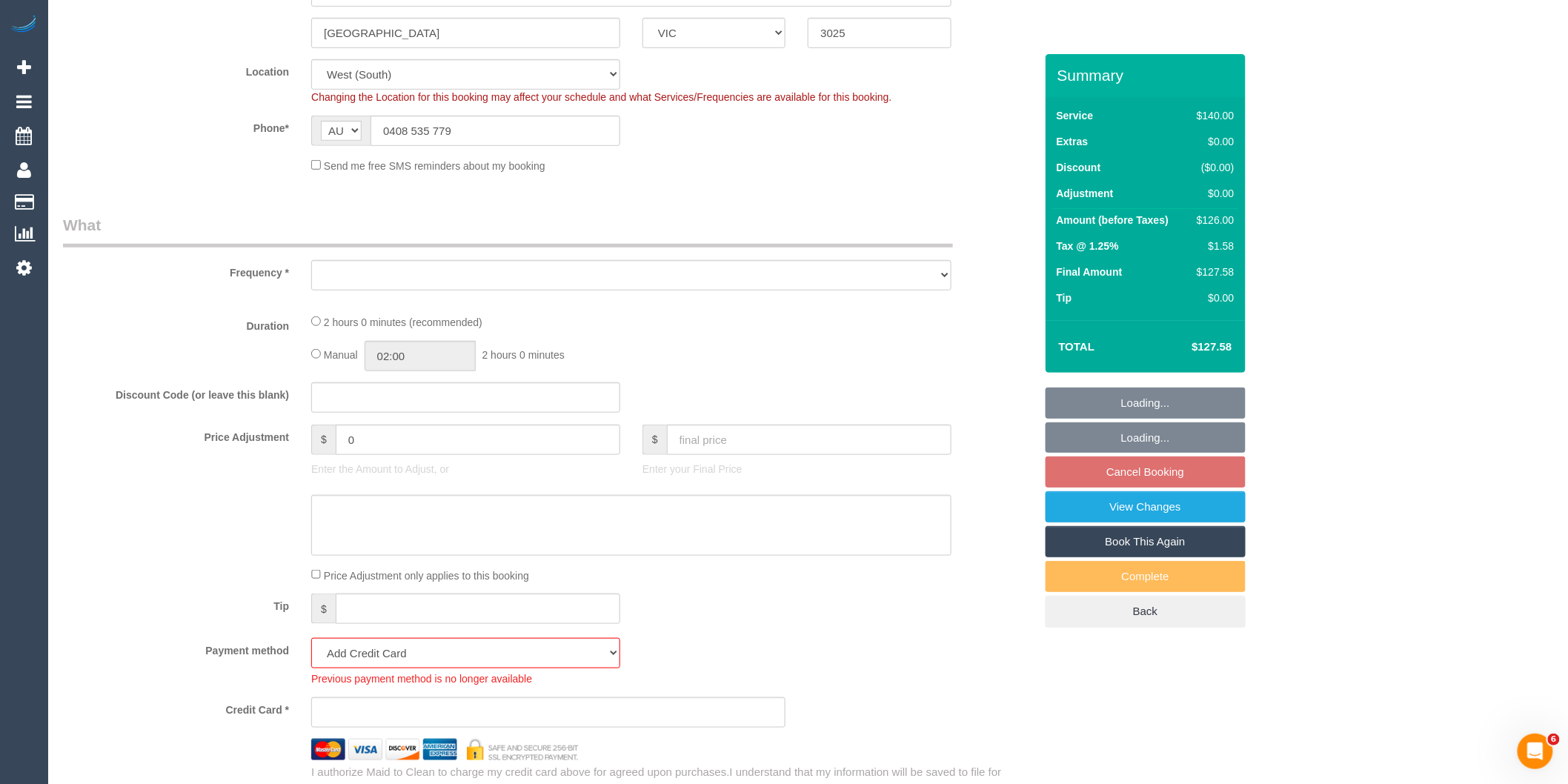
select select "object:1189"
select select "number:27"
select select "number:16"
select select "number:19"
select select "number:22"
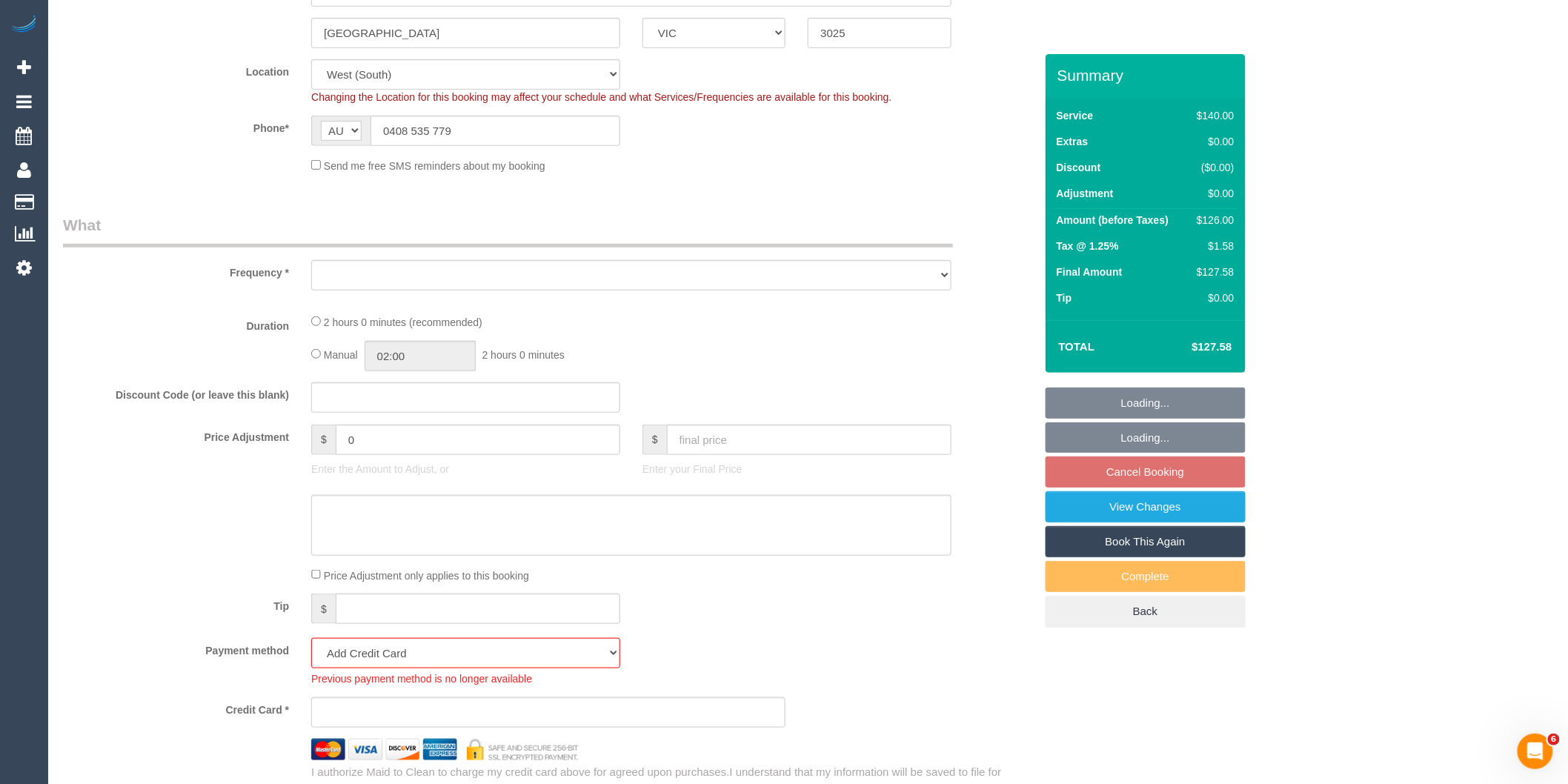
select select "number:34"
select select "number:11"
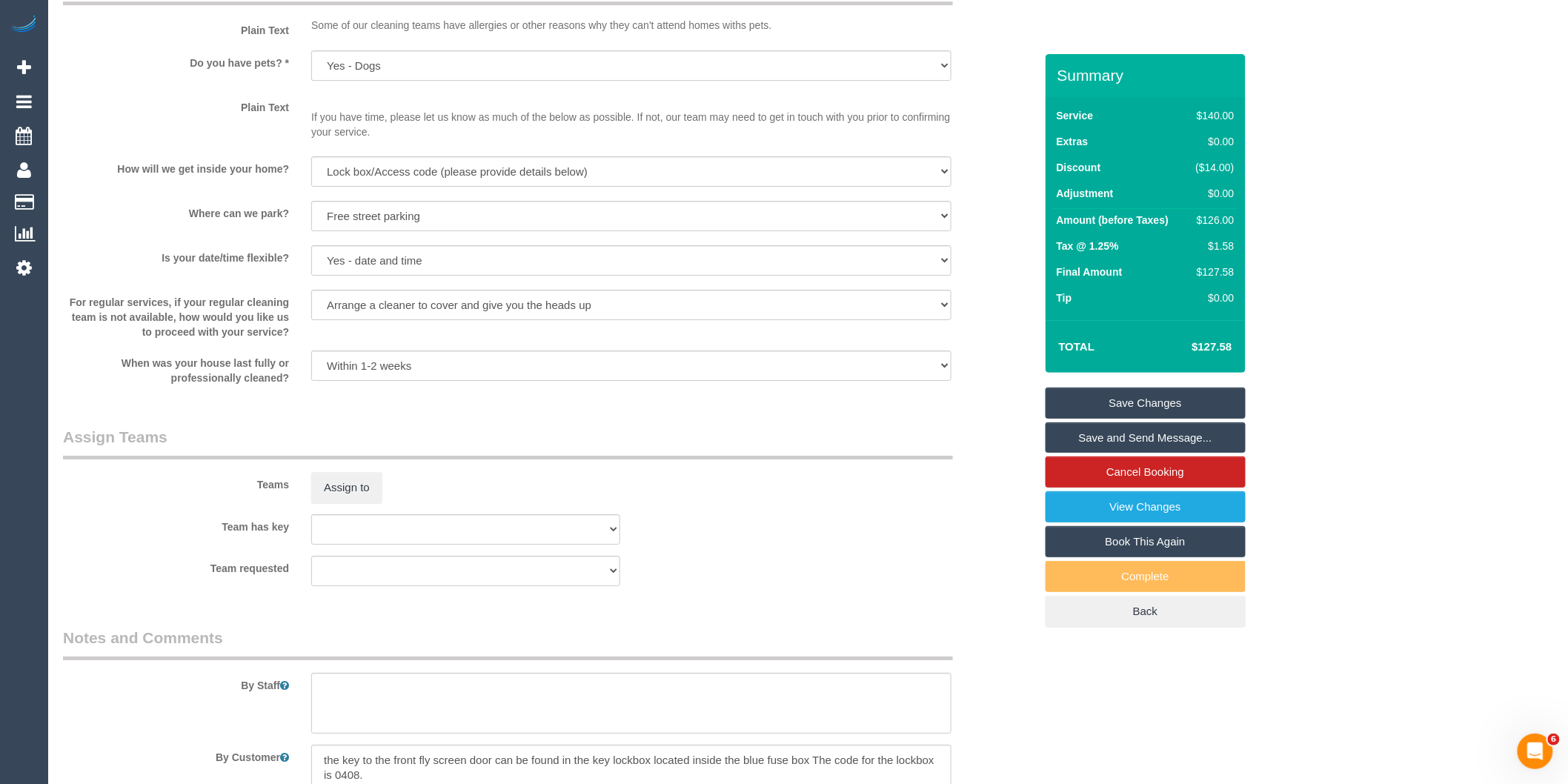
scroll to position [1153, 0]
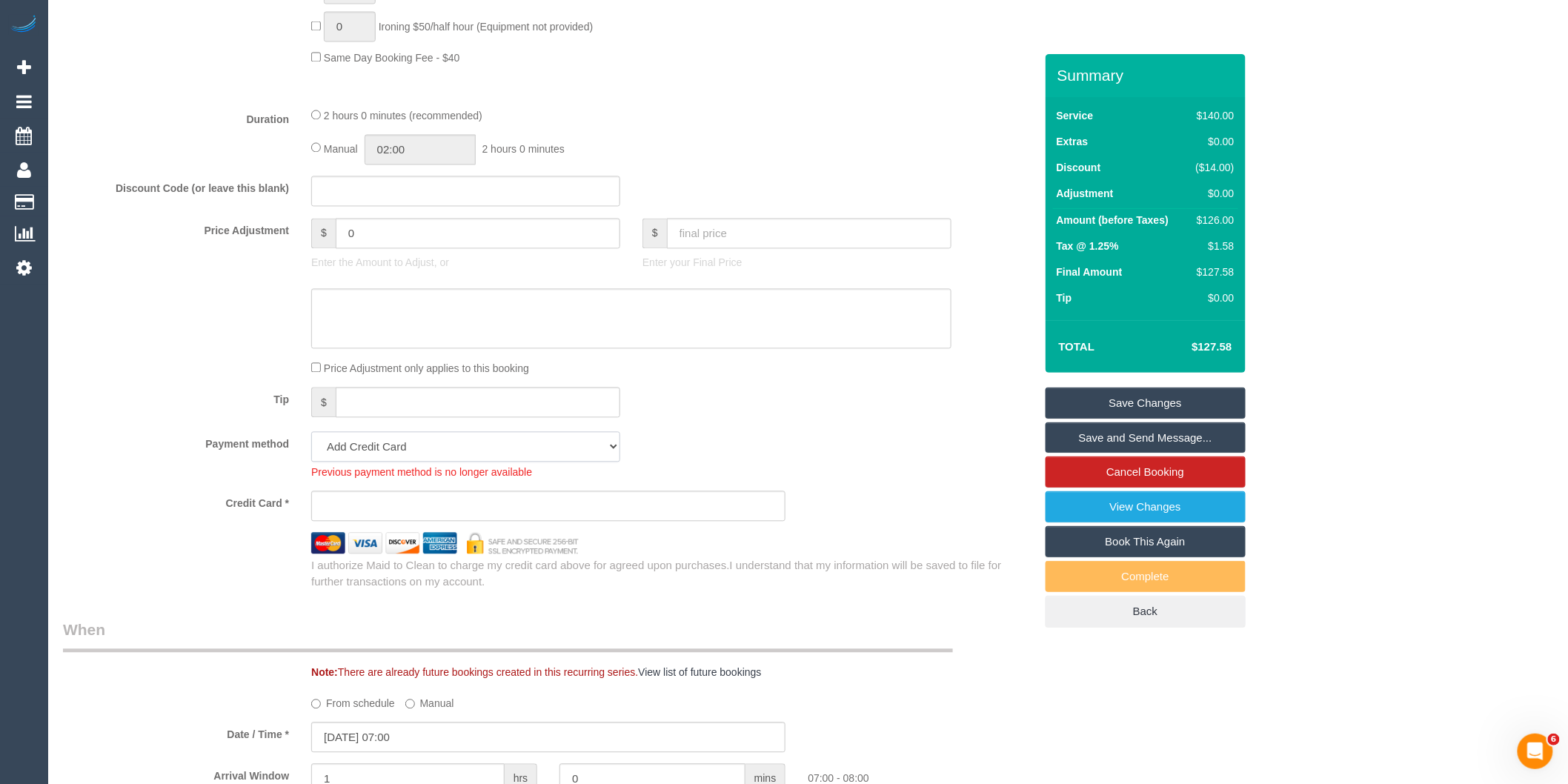
click at [438, 462] on select "Mastercard - 4291 - 07/2028 (Default) Add Credit Card ─────────────── Cash Chec…" at bounding box center [465, 447] width 309 height 30
select select "string:stripe-pm_1SGeHC2GScqysDRVdMP8OhGY"
click at [311, 450] on select "Mastercard - 4291 - 07/2028 (Default) Add Credit Card ─────────────── Cash Chec…" at bounding box center [465, 447] width 309 height 30
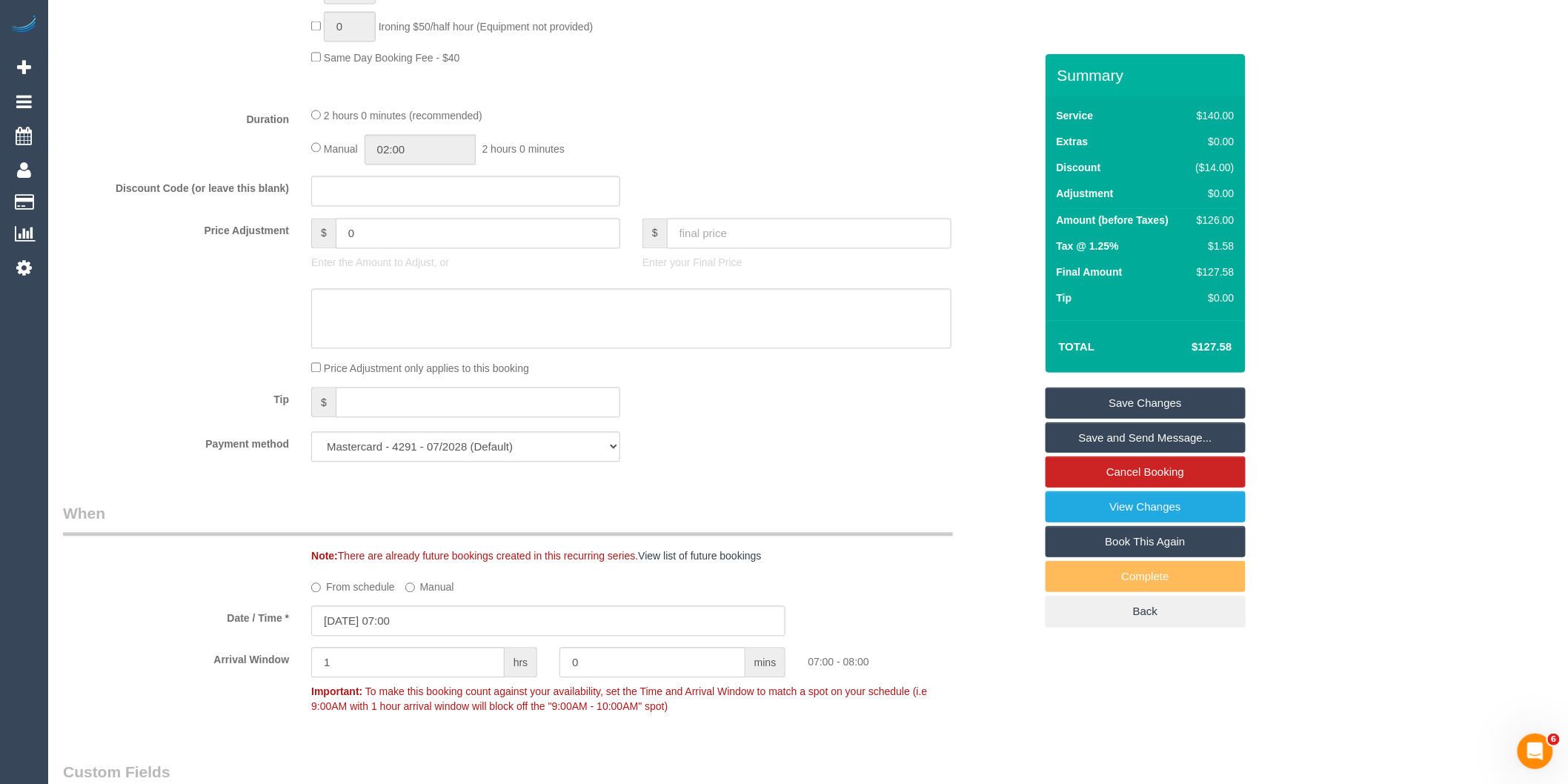
click at [719, 458] on div "Payment method Mastercard - 4291 - 07/2028 (Default) Add Credit Card ──────────…" at bounding box center [549, 447] width 993 height 30
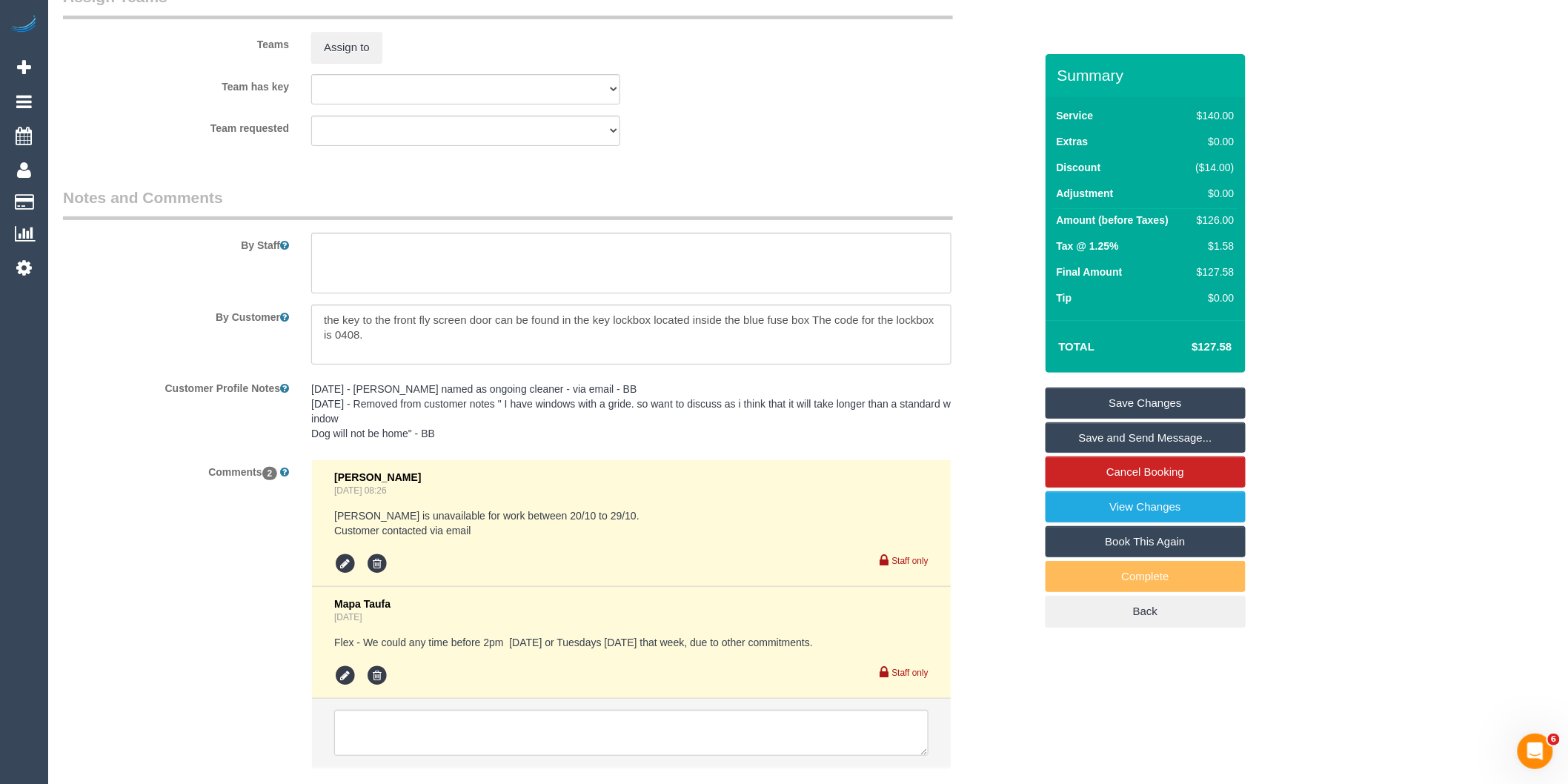
scroll to position [2488, 0]
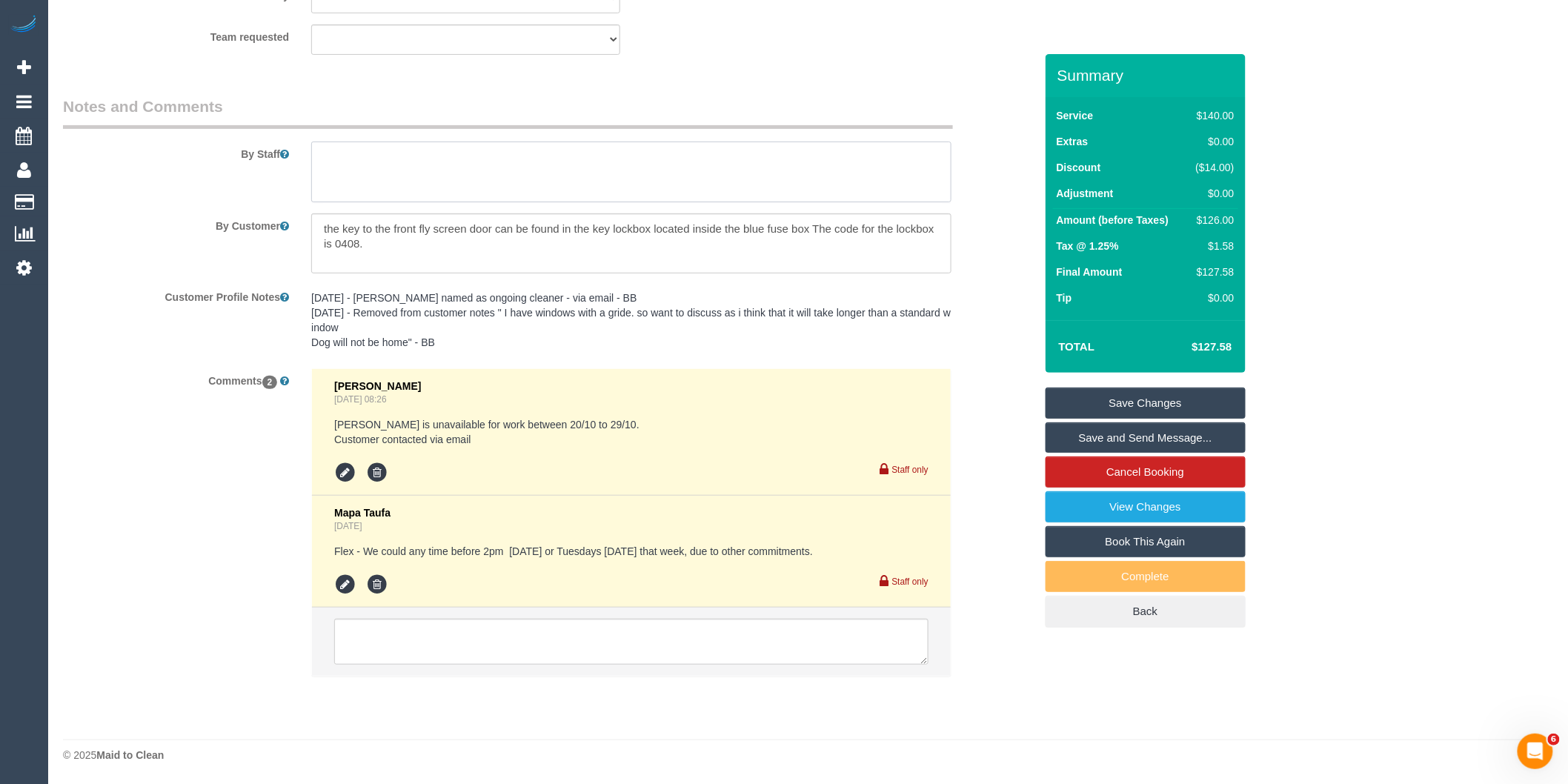
click at [353, 164] on textarea at bounding box center [631, 172] width 640 height 60
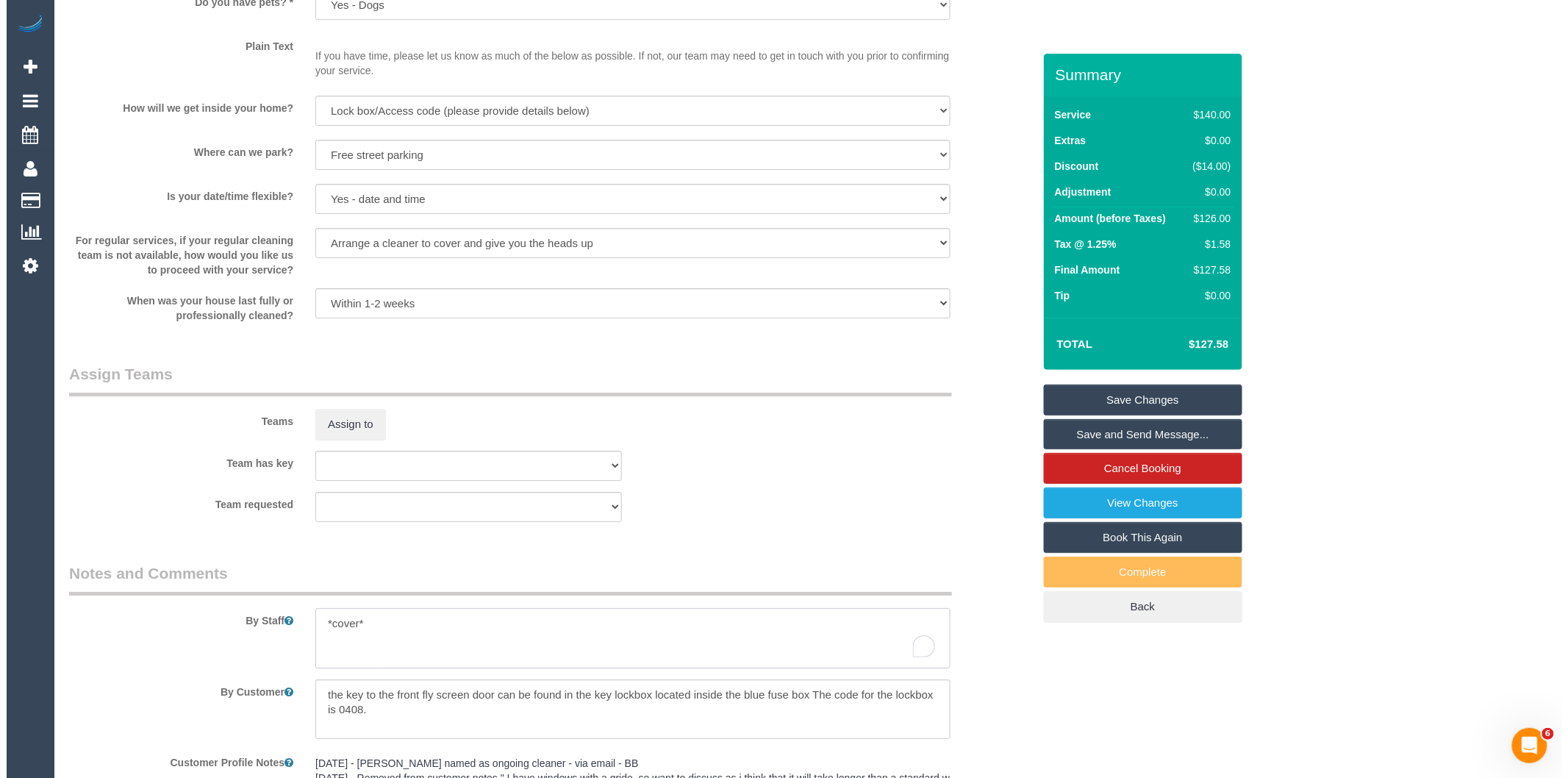
scroll to position [1980, 0]
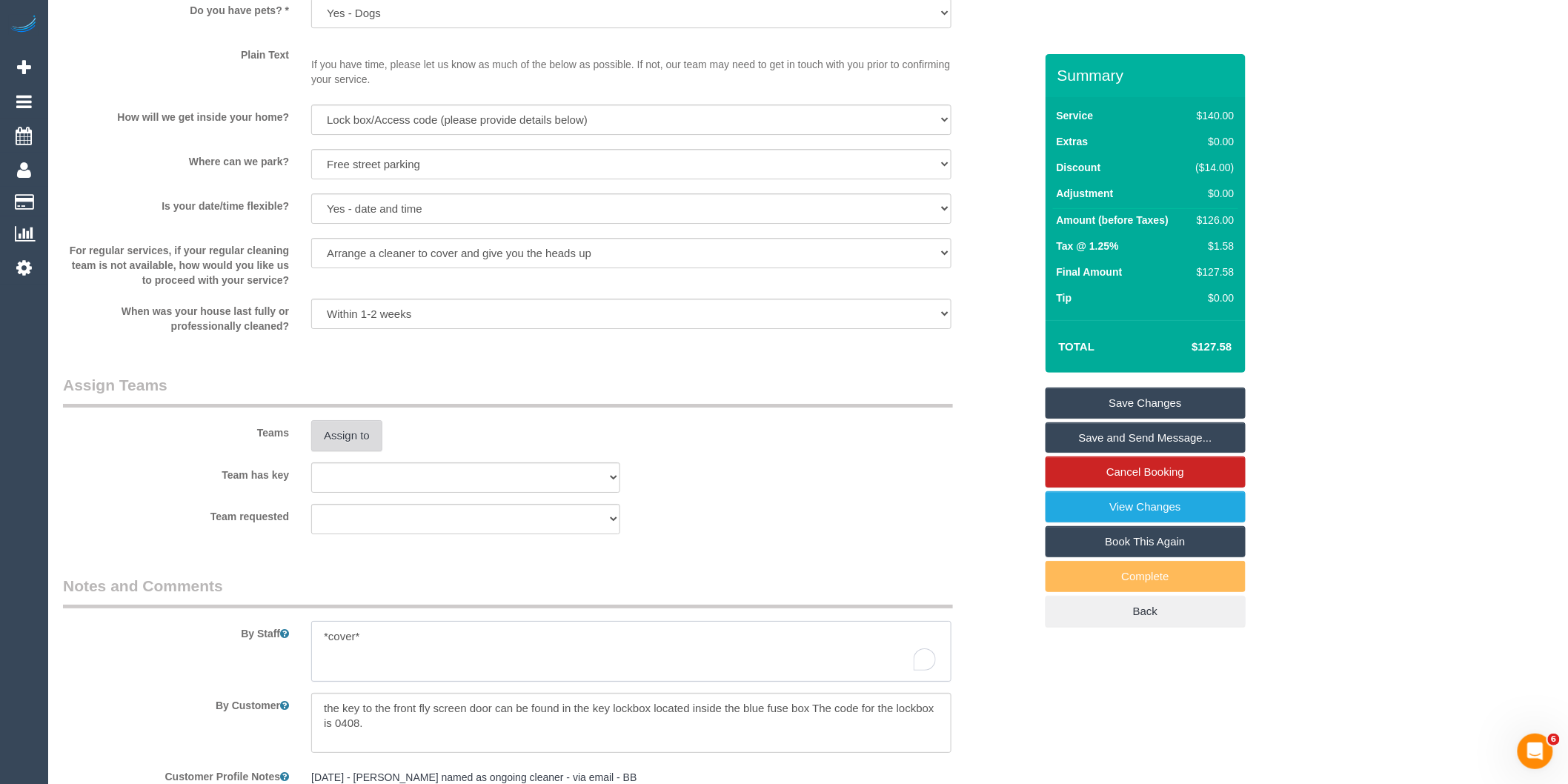
type textarea "*cover*"
click at [349, 451] on button "Assign to" at bounding box center [346, 436] width 71 height 31
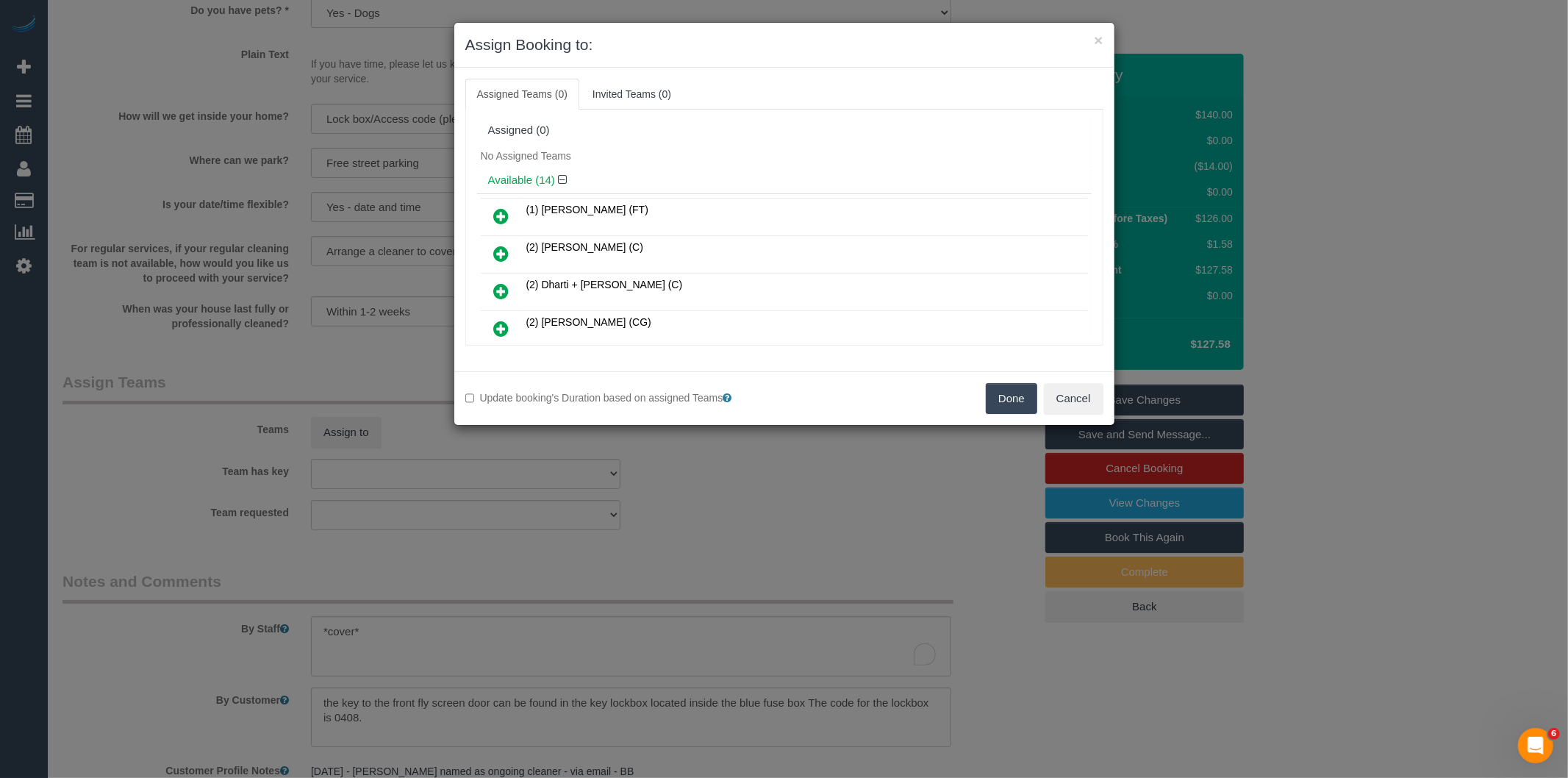
scroll to position [276, 0]
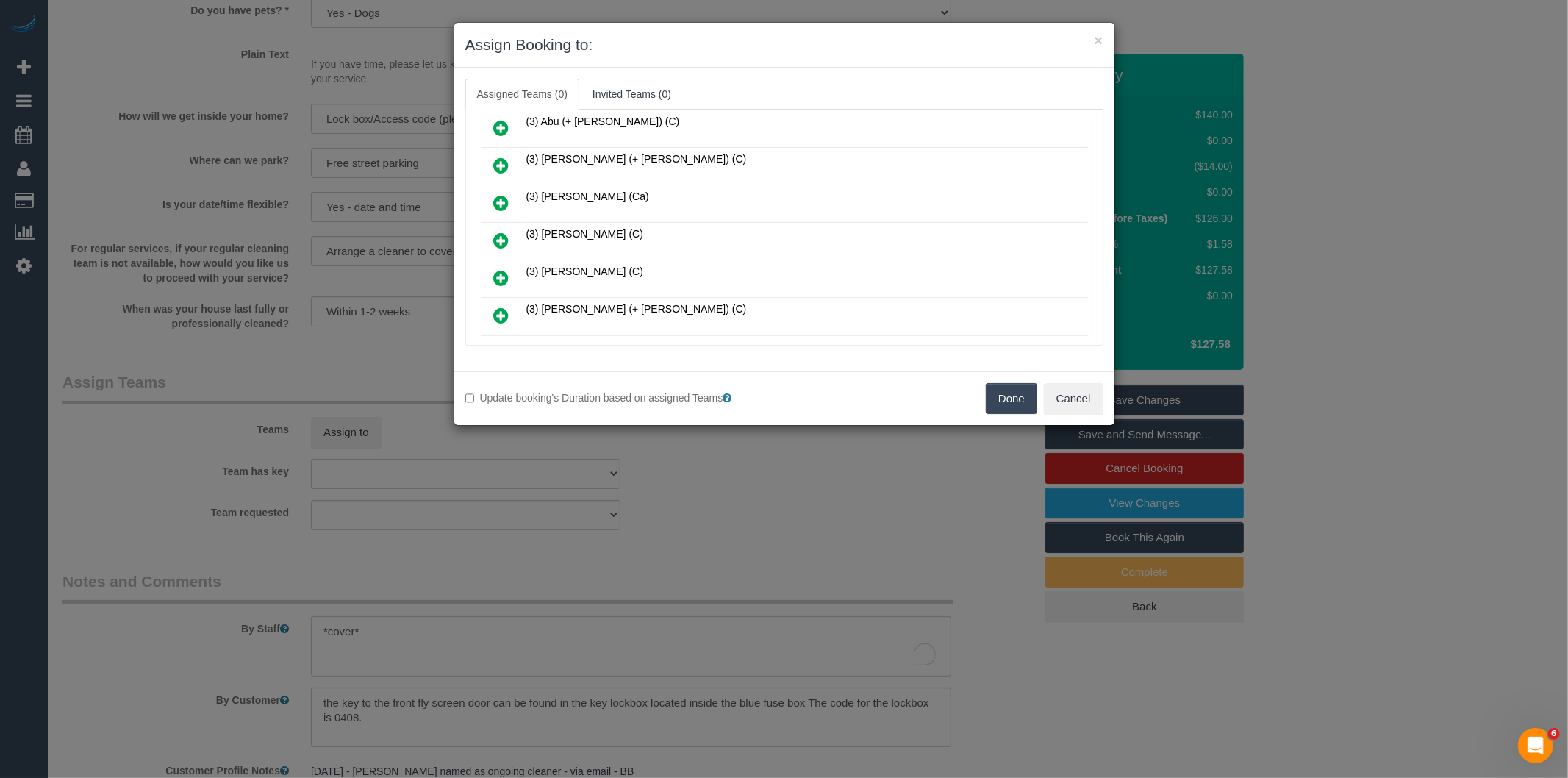
click at [507, 233] on icon at bounding box center [501, 241] width 15 height 18
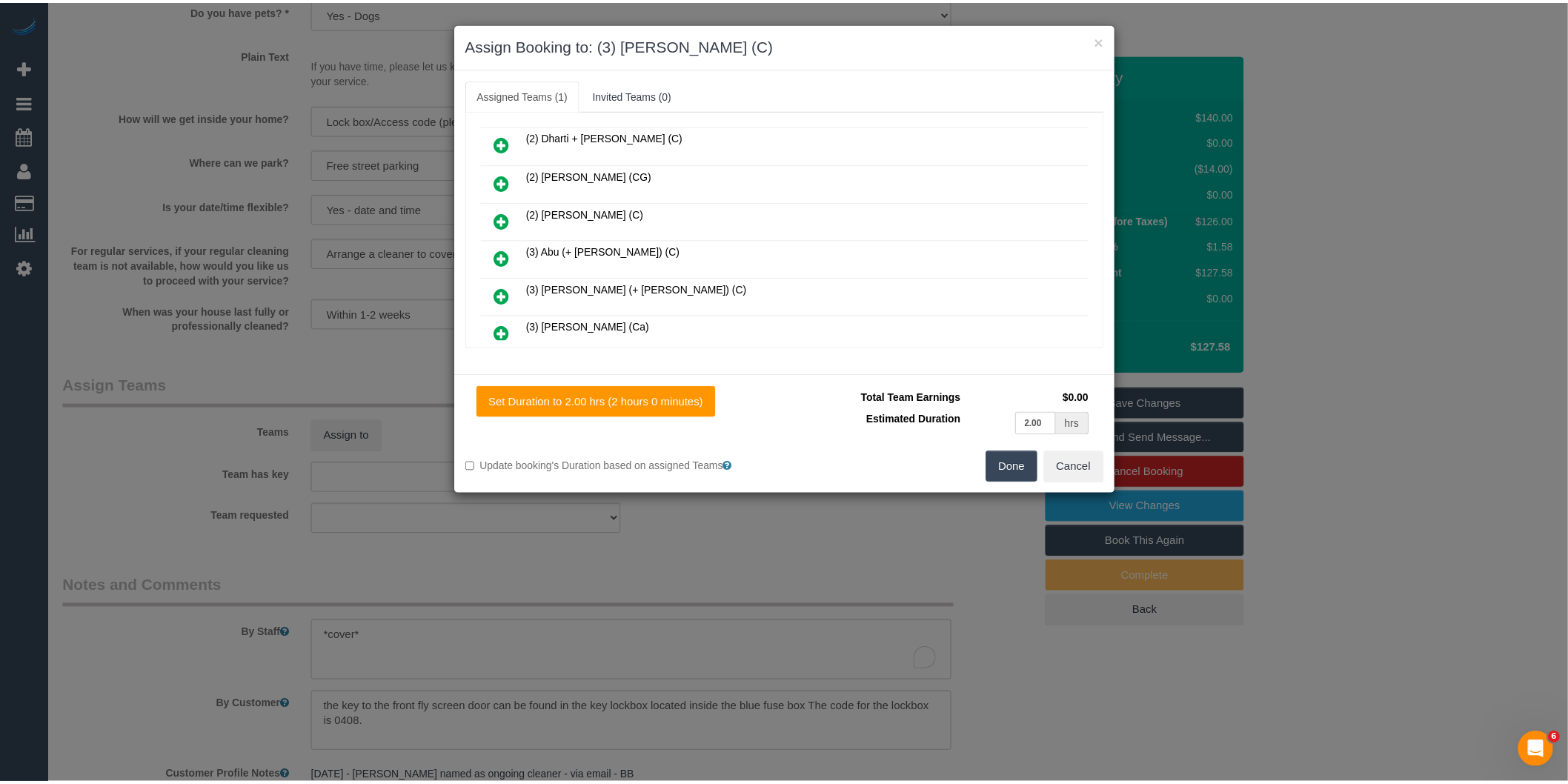
scroll to position [0, 0]
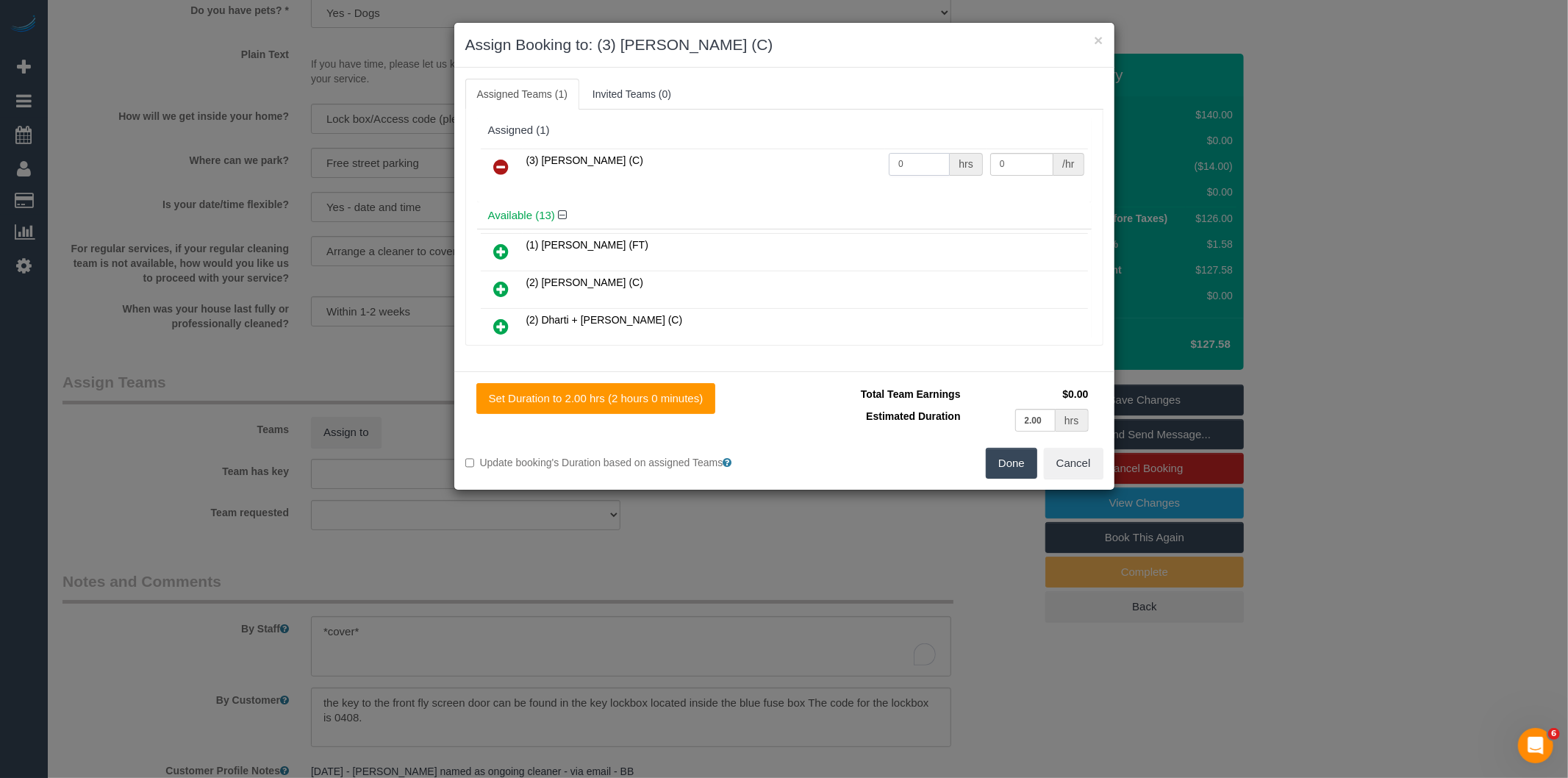
drag, startPoint x: 901, startPoint y: 164, endPoint x: 803, endPoint y: 177, distance: 98.9
click at [826, 177] on tr "(3) [PERSON_NAME] (C) 0 hrs 0 /hr" at bounding box center [785, 167] width 607 height 37
type input "2"
type input "35"
click at [1009, 451] on button "Done" at bounding box center [1012, 464] width 52 height 31
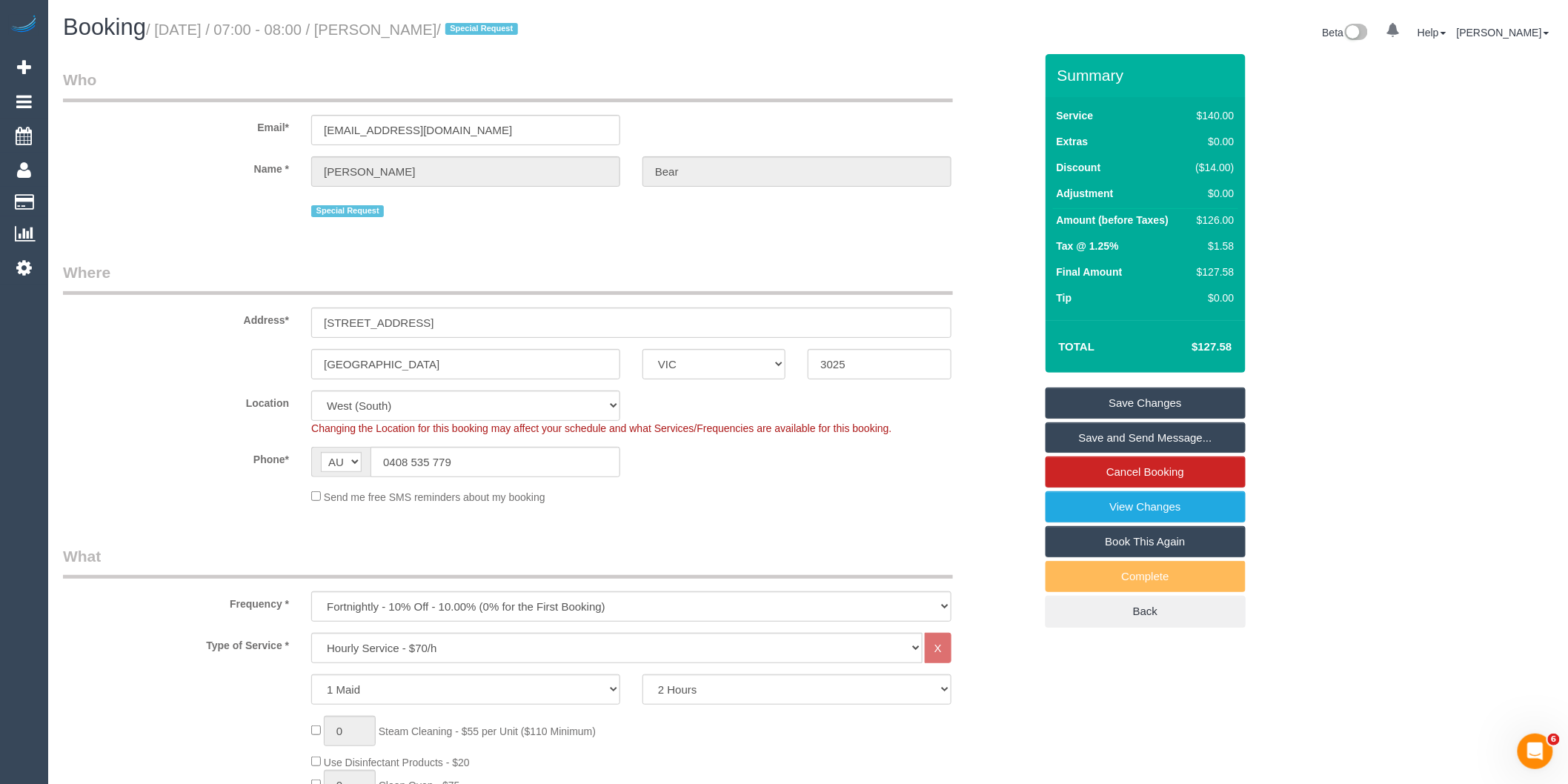
click at [1082, 439] on link "Save and Send Message..." at bounding box center [1145, 438] width 200 height 31
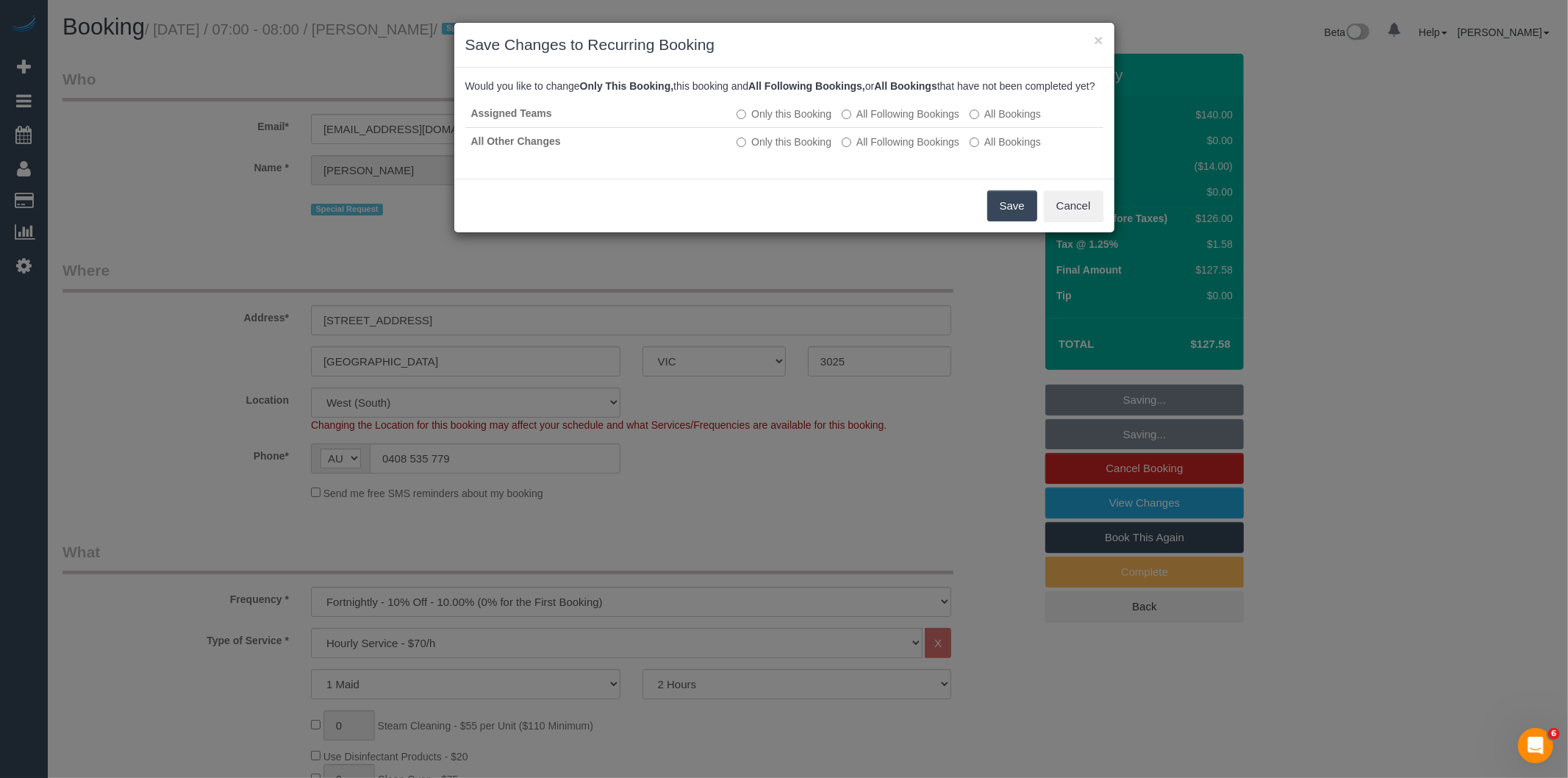
drag, startPoint x: 1008, startPoint y: 224, endPoint x: 937, endPoint y: 174, distance: 86.8
click at [1008, 221] on button "Save" at bounding box center [1012, 206] width 50 height 31
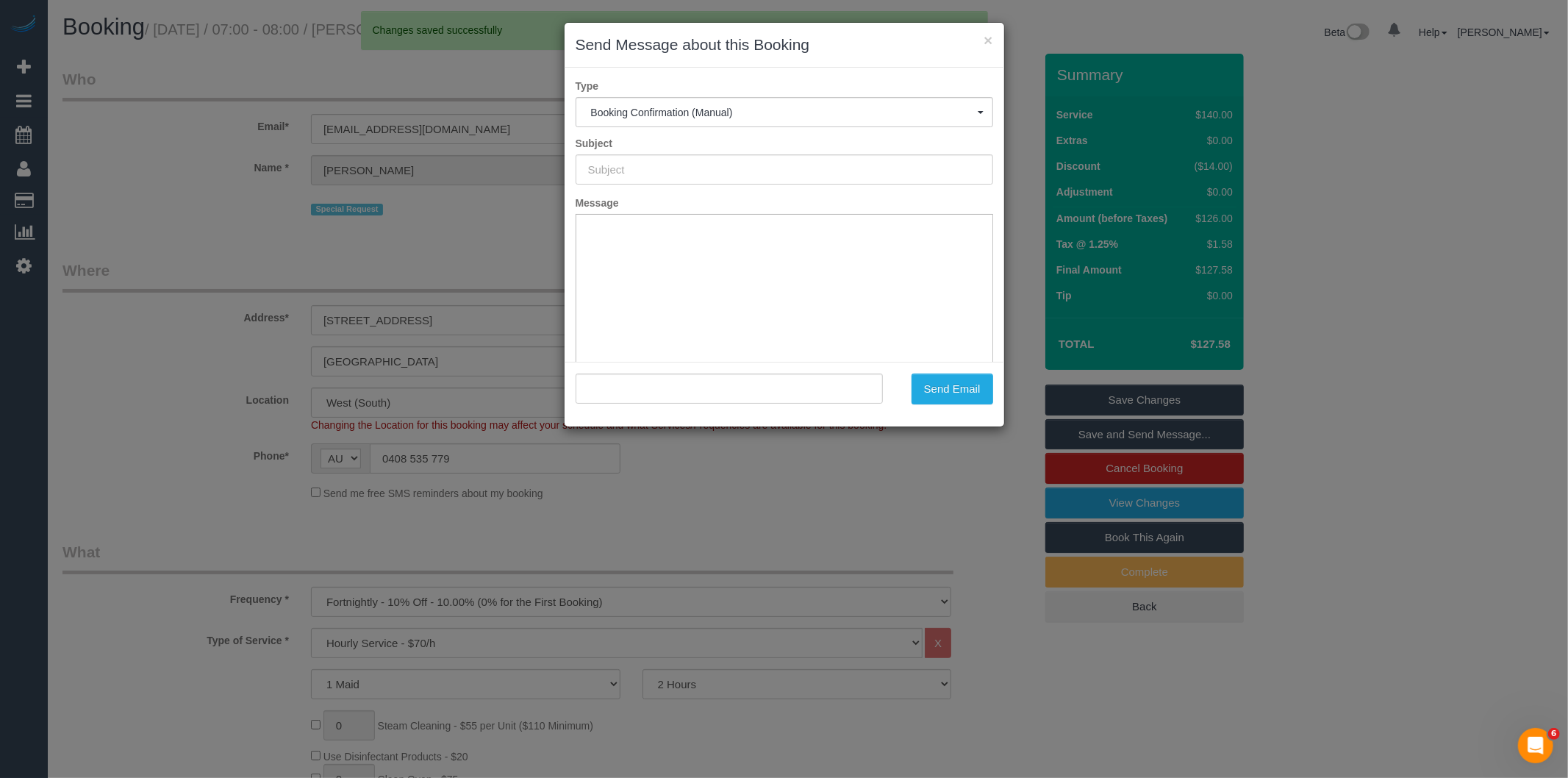
type input "Booking Confirmed"
type input ""[PERSON_NAME]" <[EMAIL_ADDRESS][DOMAIN_NAME]>"
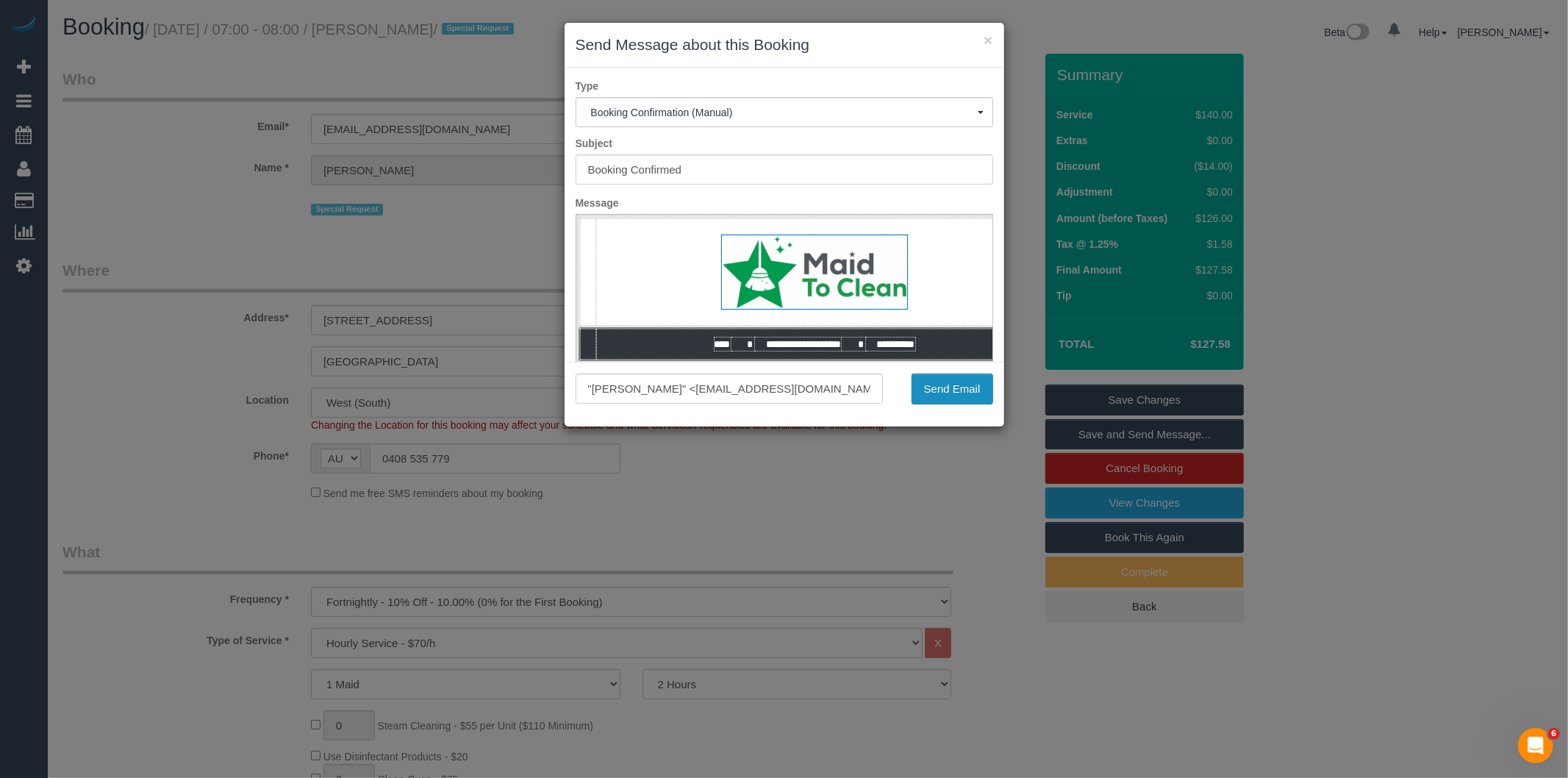
click at [957, 388] on button "Send Email" at bounding box center [952, 389] width 82 height 31
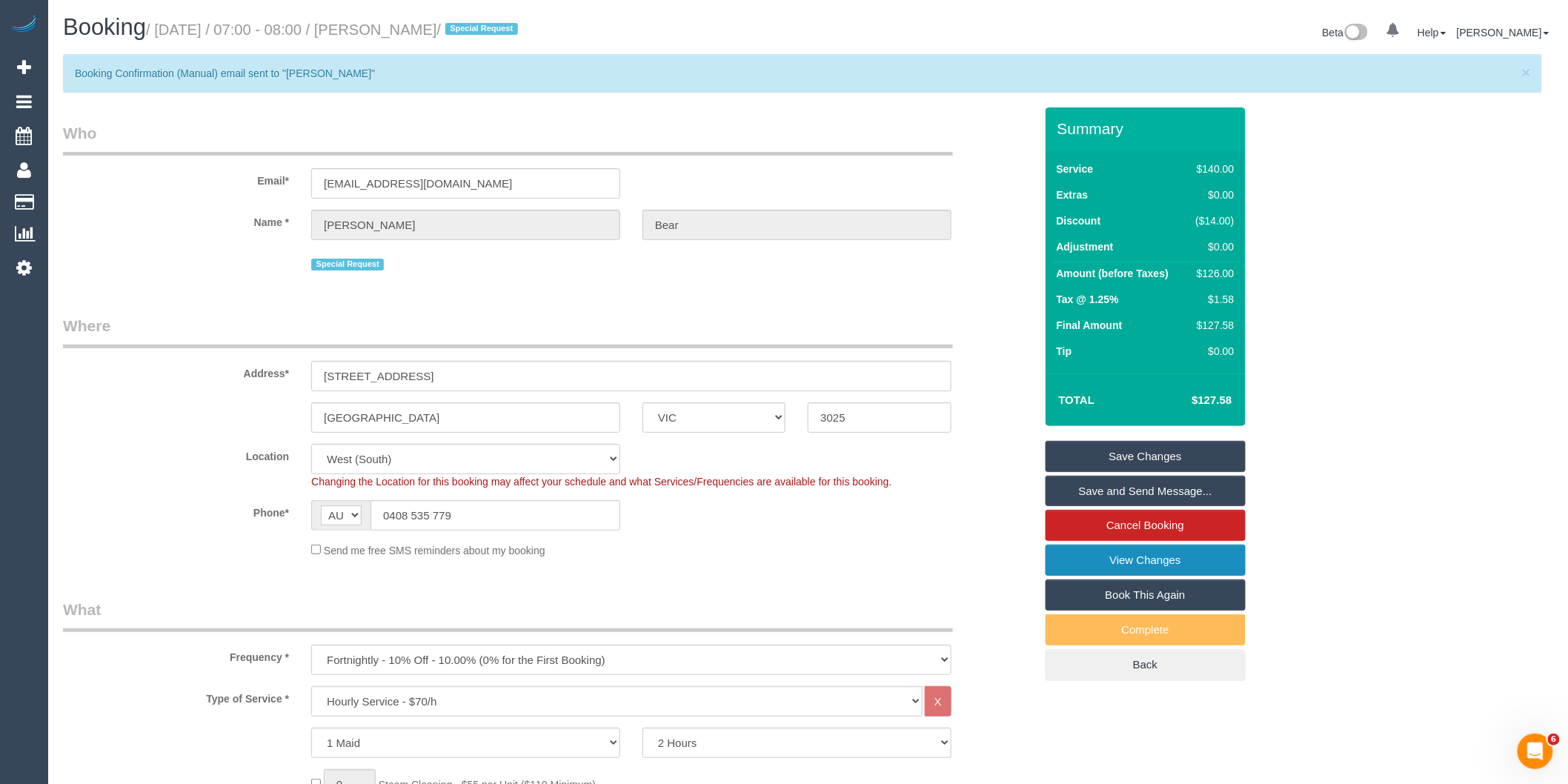
click at [1106, 559] on link "View Changes" at bounding box center [1145, 560] width 200 height 31
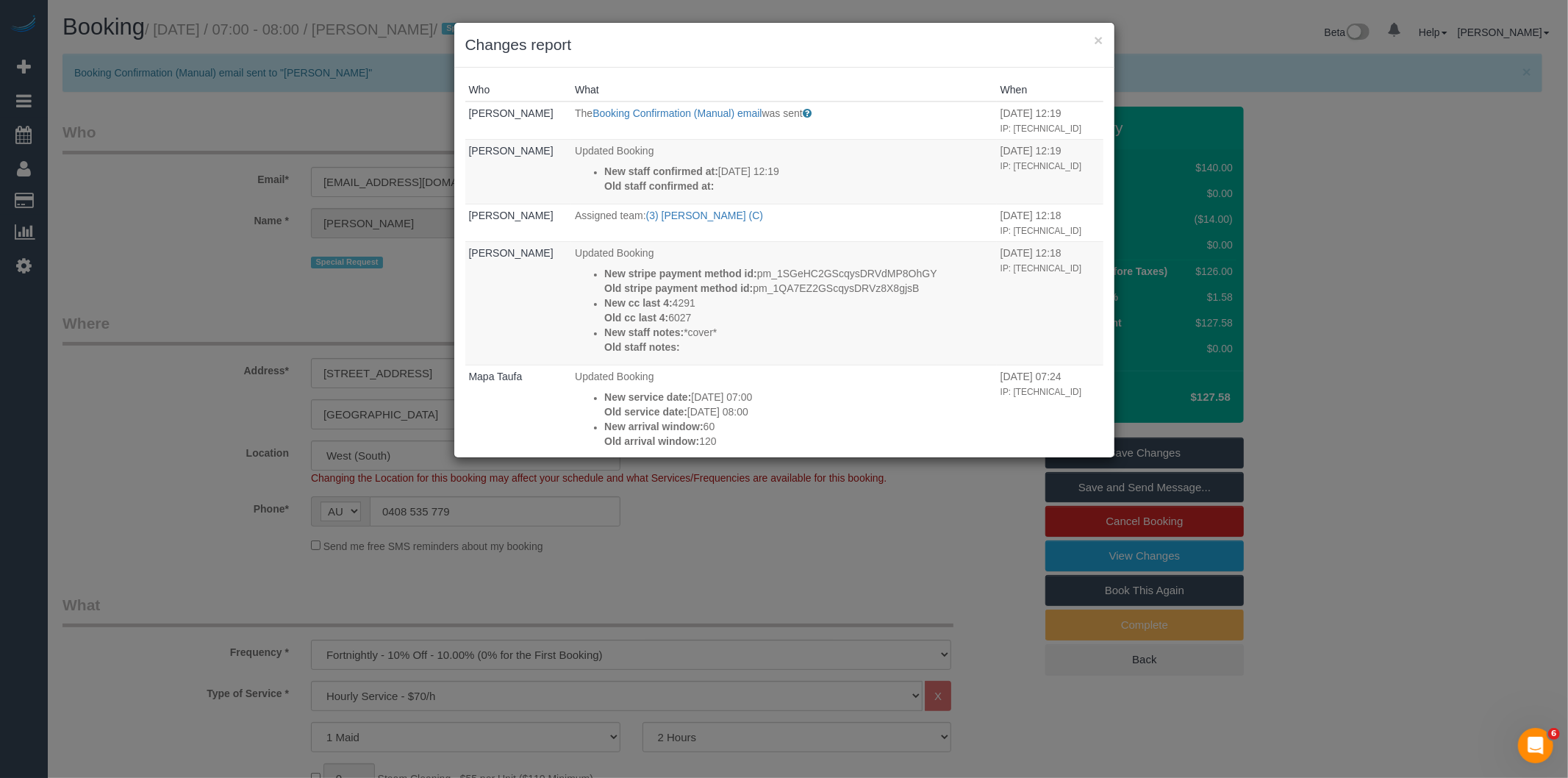
click at [759, 571] on div "× Changes report Who What When [PERSON_NAME] The Booking Confirmation (Manual) …" at bounding box center [784, 389] width 1568 height 778
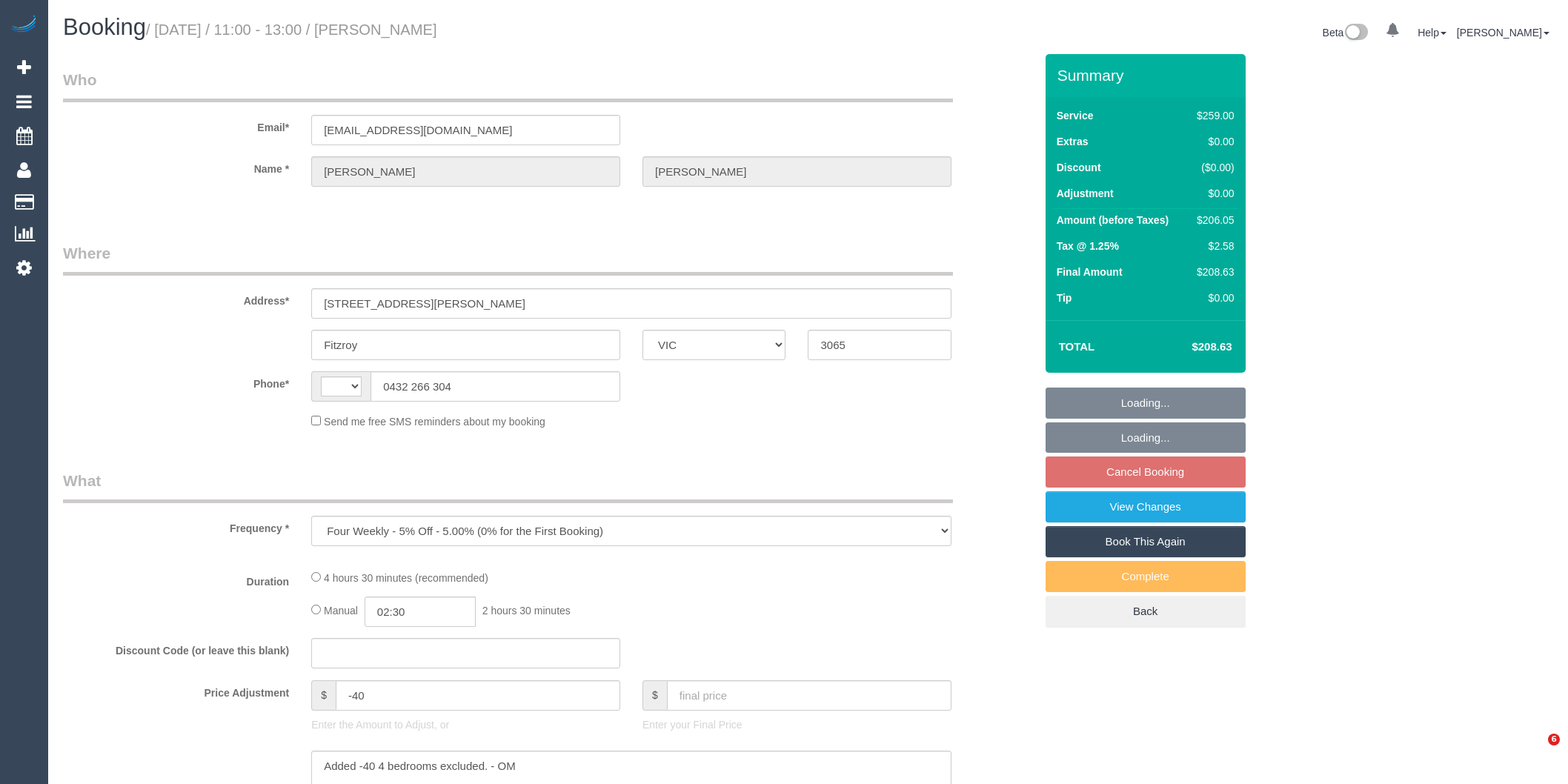
select select "VIC"
select select "number:29"
select select "number:14"
select select "number:19"
select select "number:22"
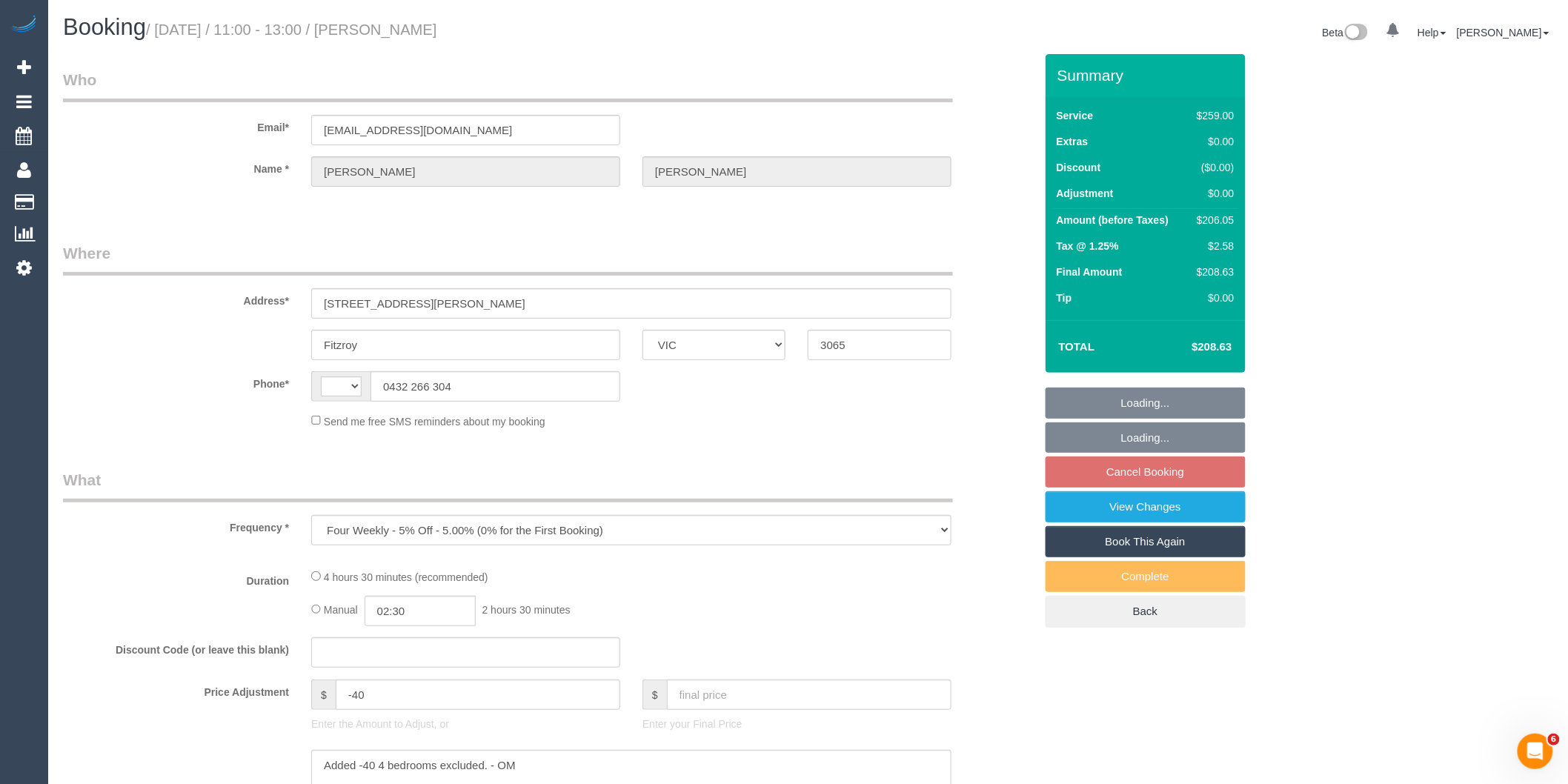
select select "number:34"
select select "number:13"
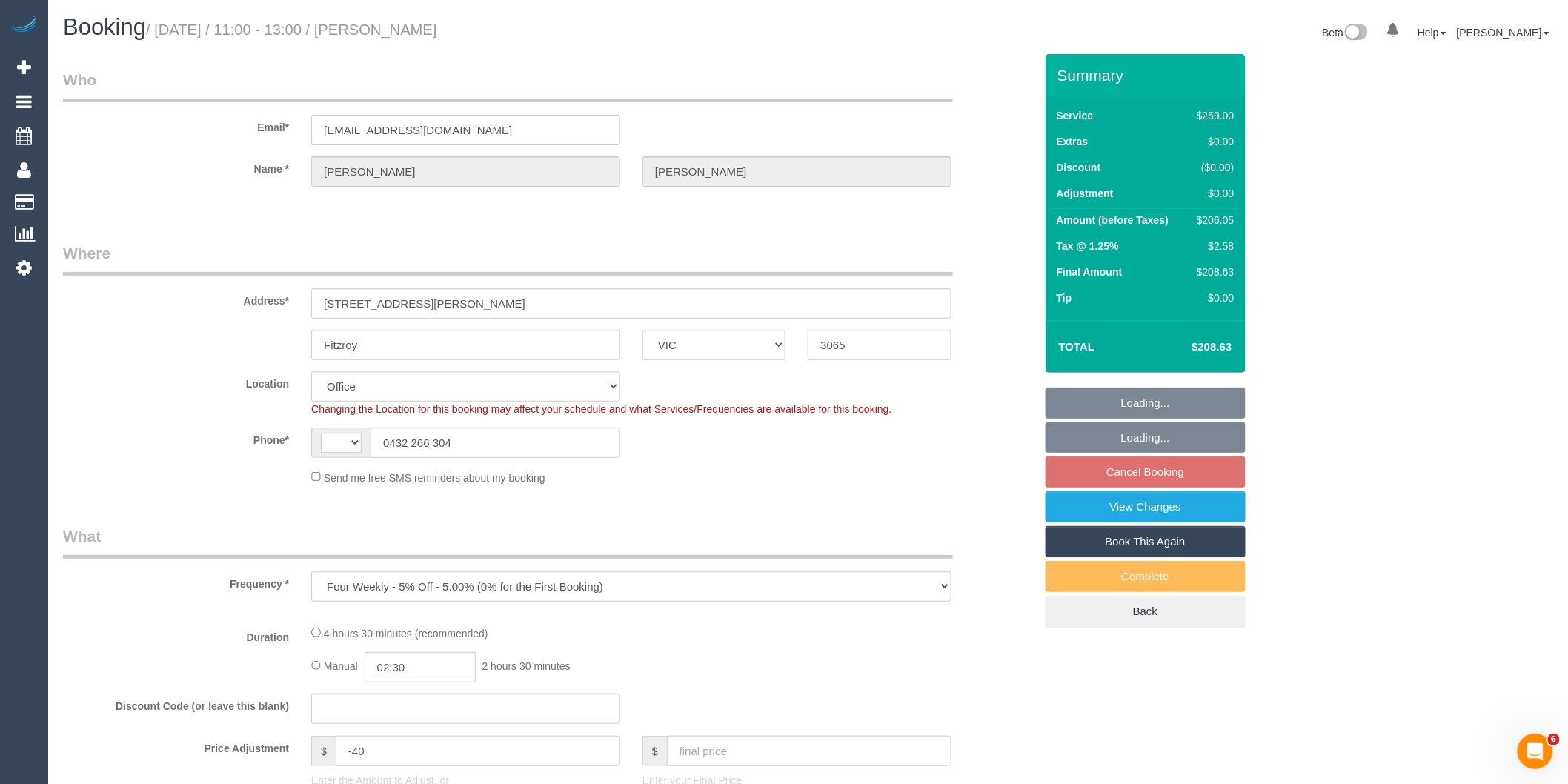
select select "object:676"
select select "string:AU"
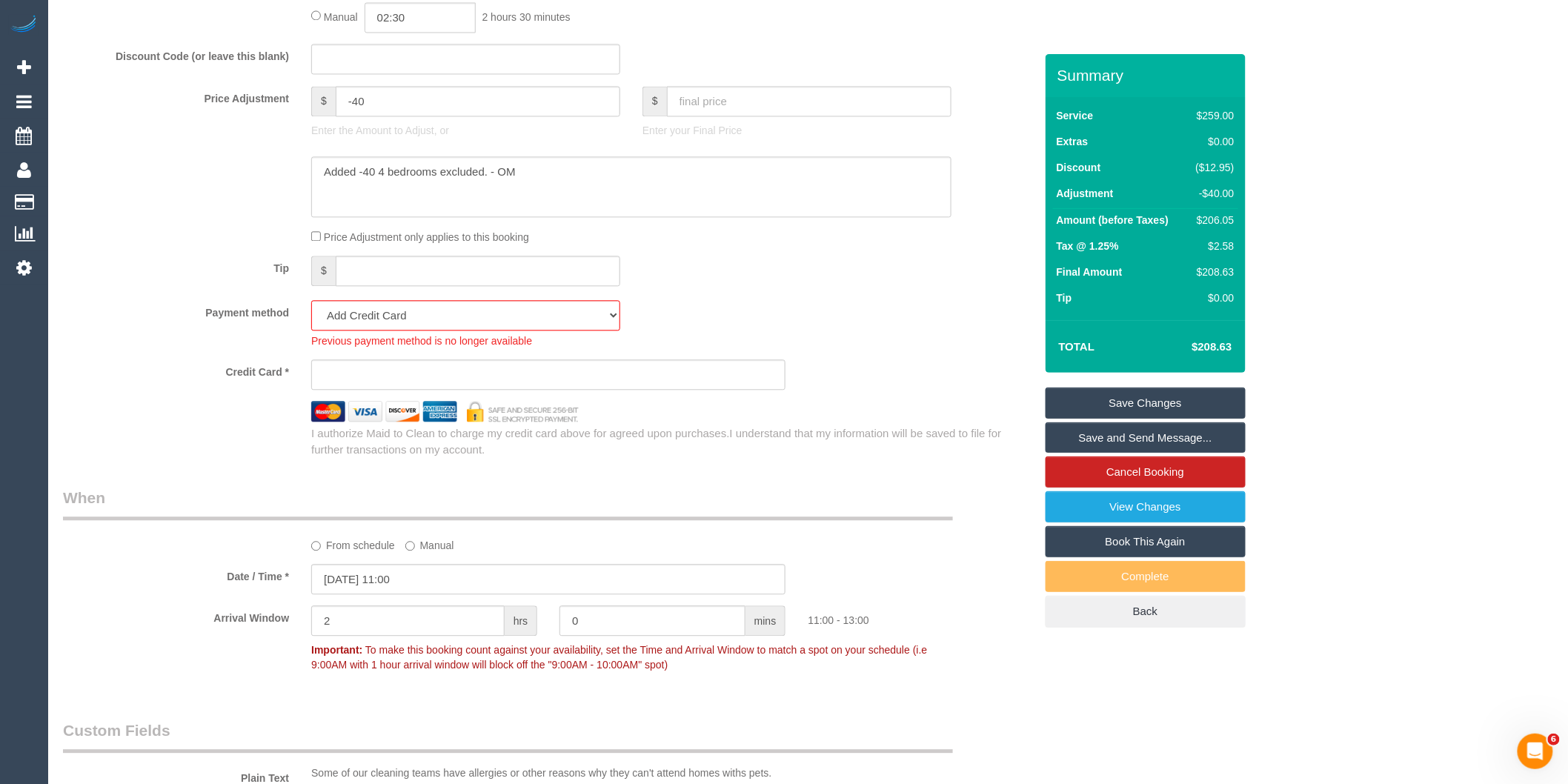
scroll to position [1400, 0]
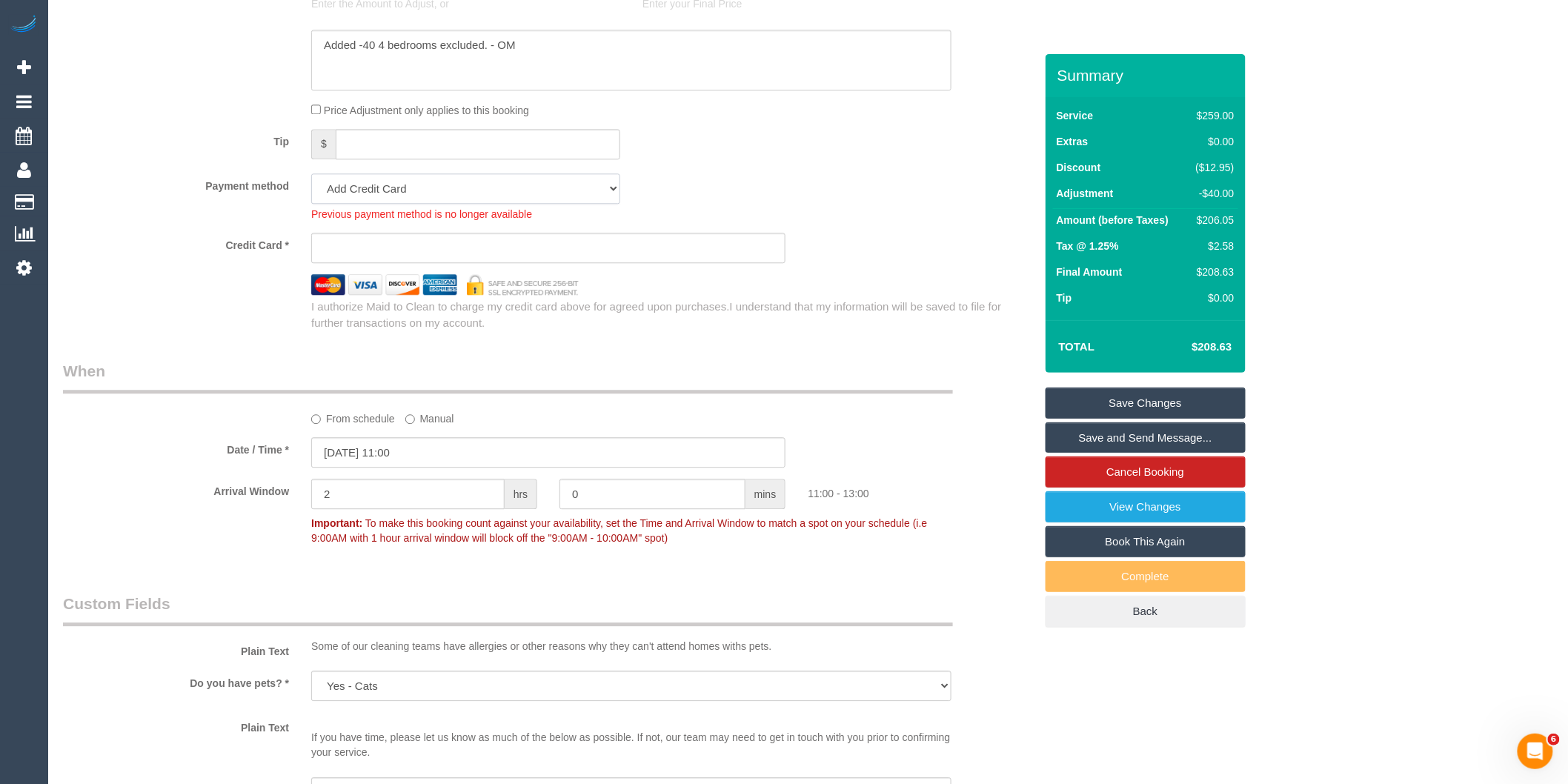
click at [381, 204] on select "Mastercard - 3598 - 02/2028 (Default) Add Credit Card ─────────────── Cash Chec…" at bounding box center [465, 188] width 309 height 30
select select "string:stripe-pm_1S7nCl2GScqysDRVWiLZylrz"
click at [311, 193] on select "Mastercard - 3598 - 02/2028 (Default) Add Credit Card ─────────────── Cash Chec…" at bounding box center [465, 188] width 309 height 30
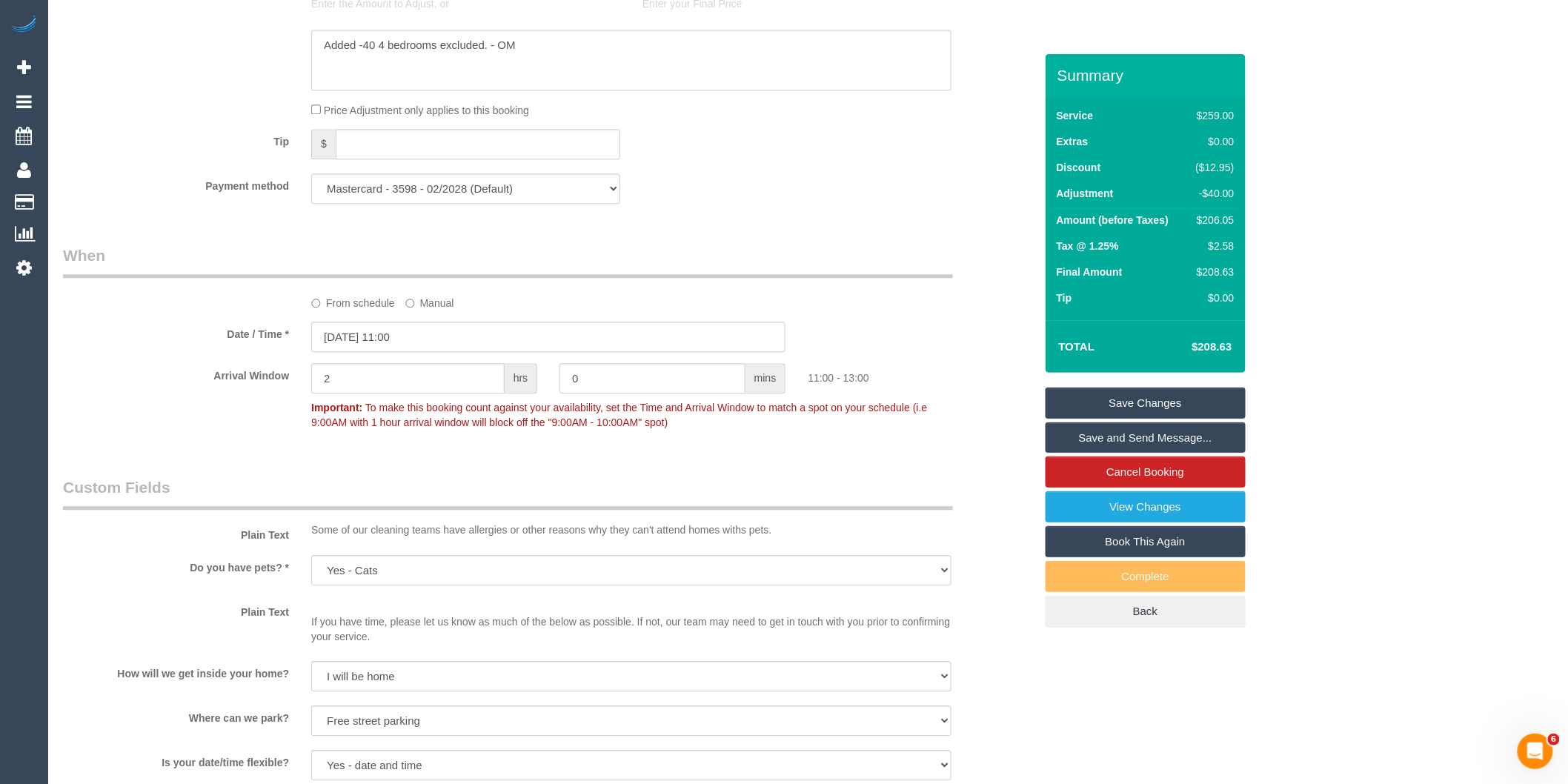
click at [773, 204] on div "Payment method Mastercard - 3598 - 02/2028 (Default) Add Credit Card ──────────…" at bounding box center [549, 188] width 993 height 30
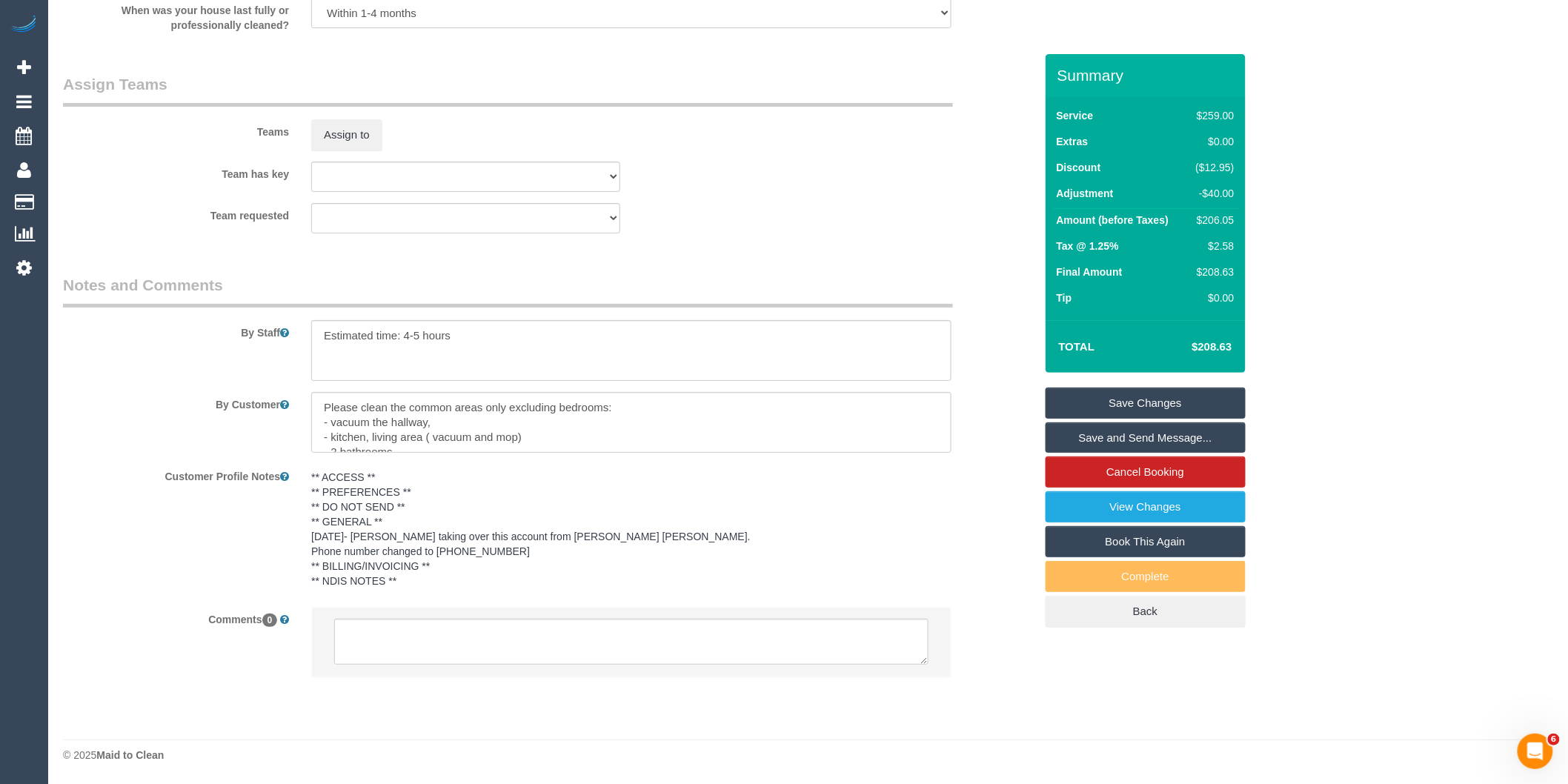
scroll to position [2276, 0]
click at [324, 340] on textarea at bounding box center [631, 350] width 640 height 60
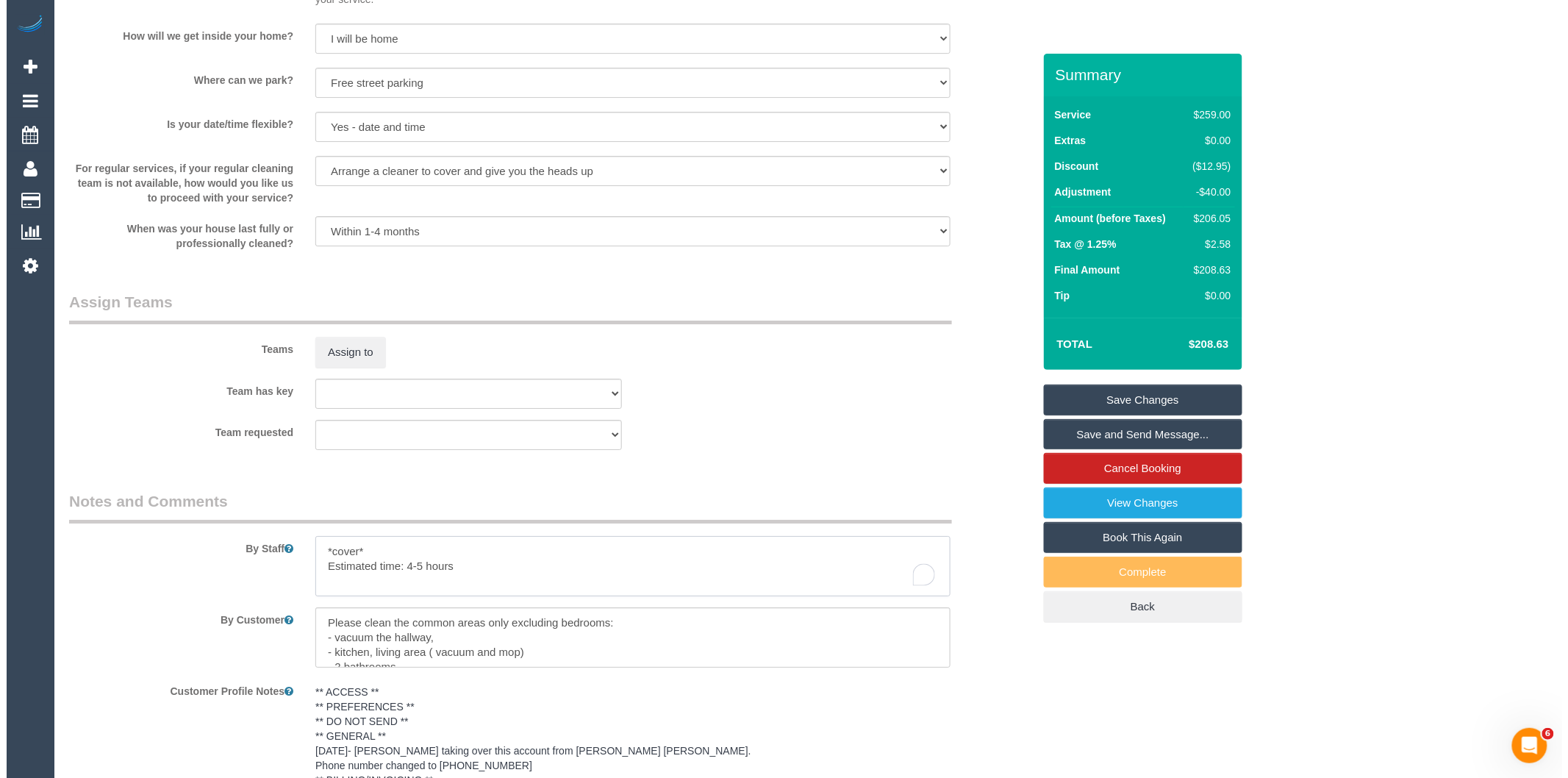
scroll to position [2013, 0]
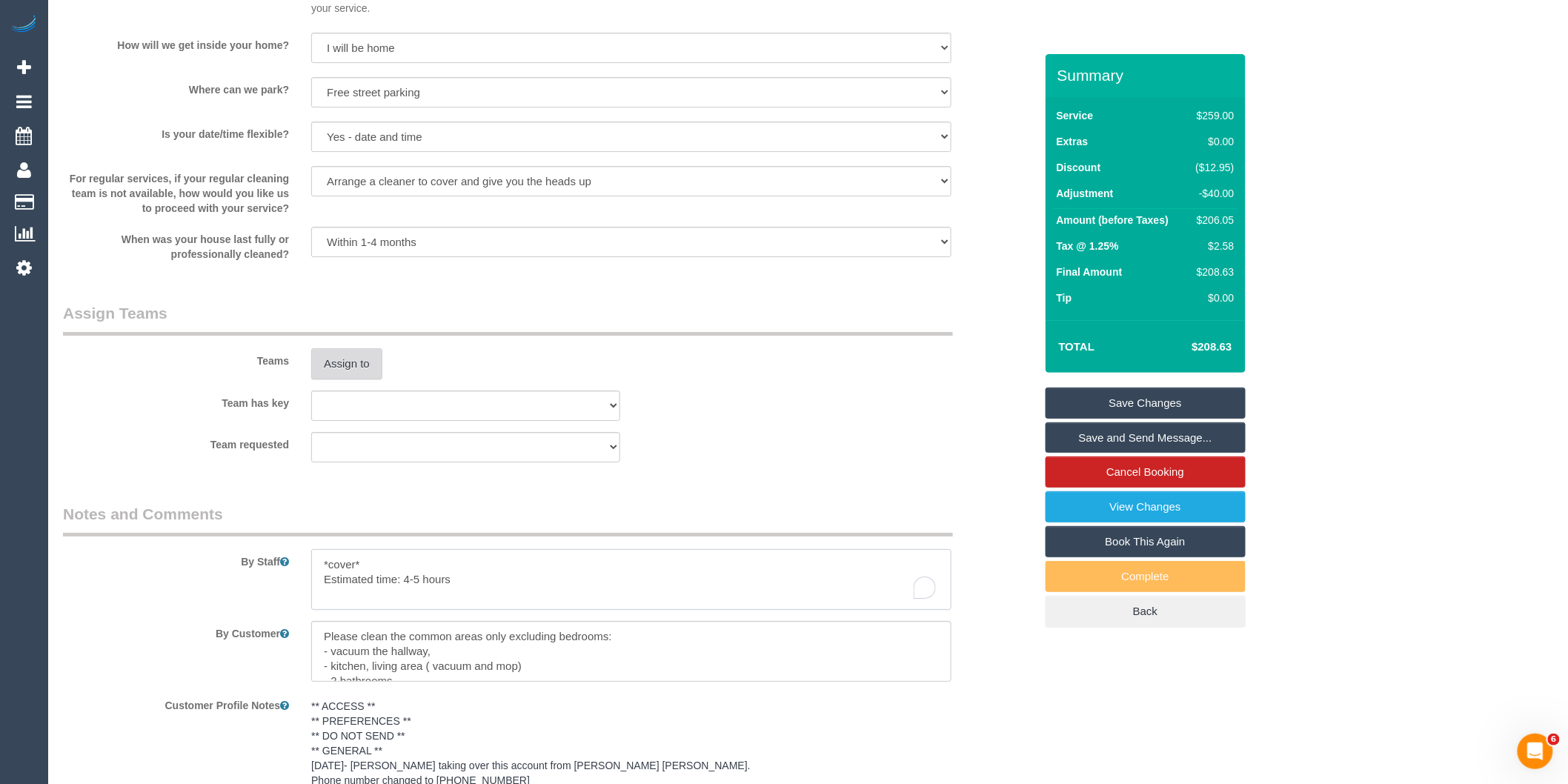
type textarea "*cover* Estimated time: 4-5 hours"
click at [354, 380] on button "Assign to" at bounding box center [346, 364] width 71 height 31
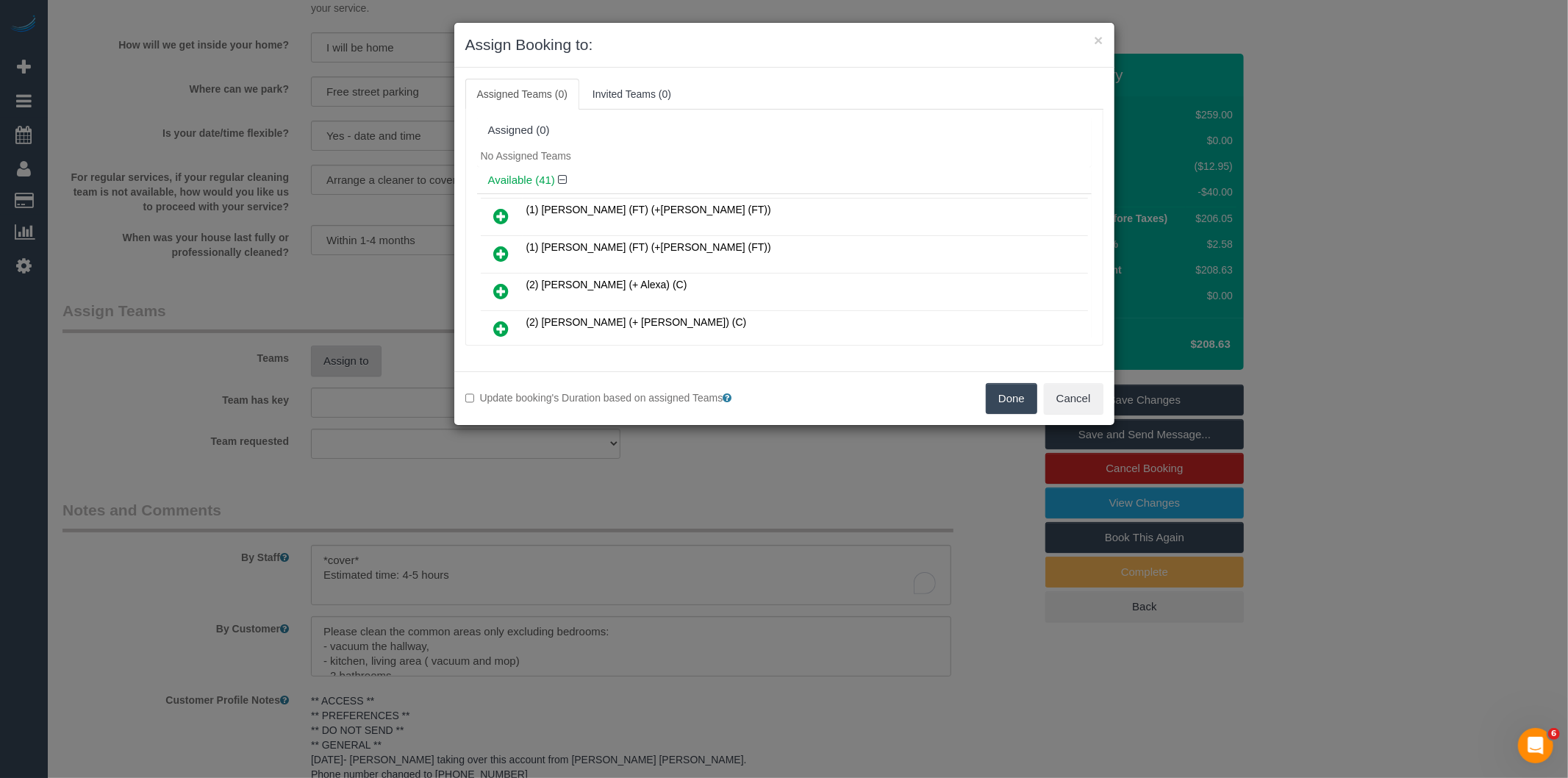
scroll to position [794, 0]
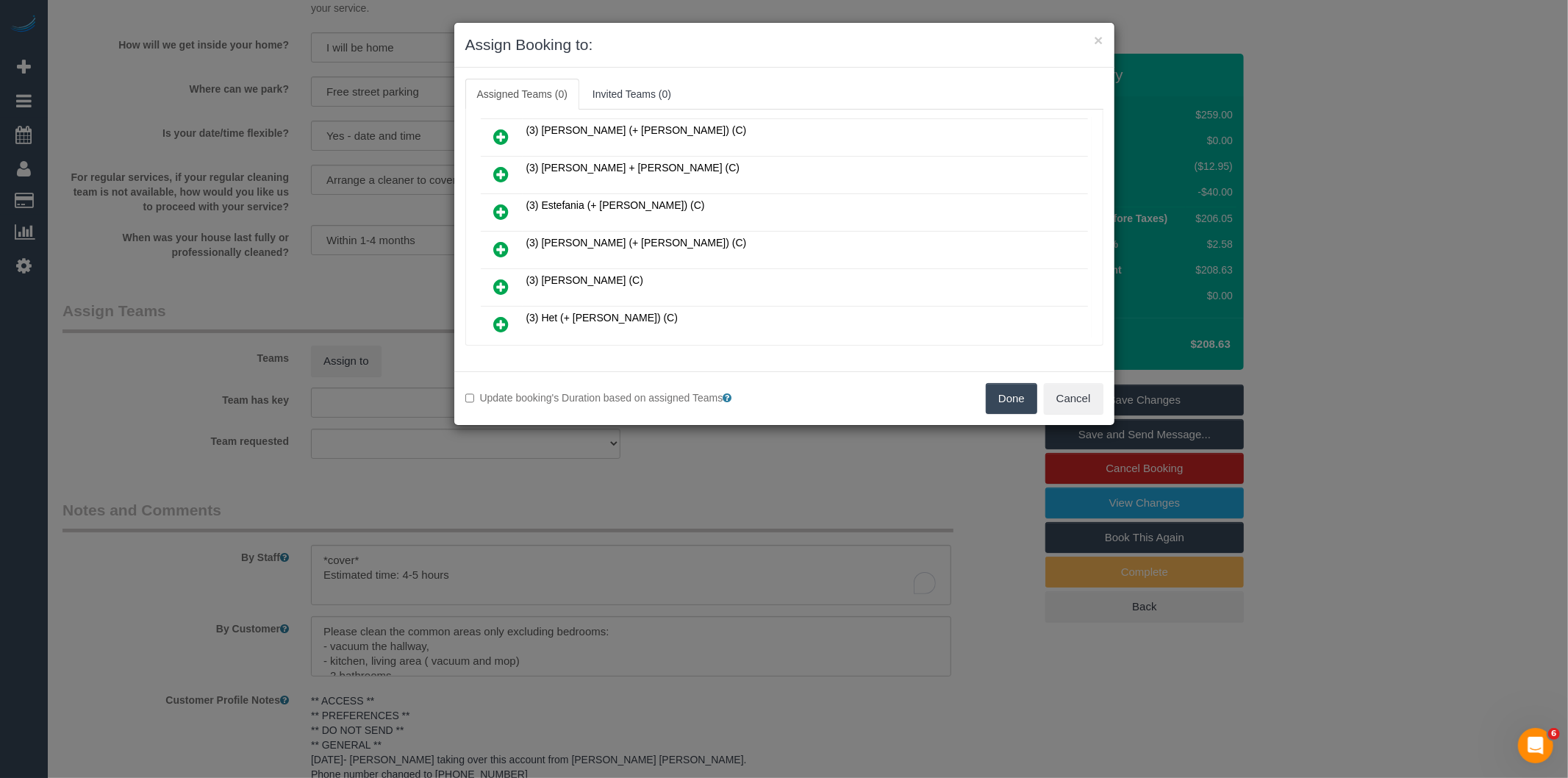
click at [507, 241] on icon at bounding box center [501, 250] width 15 height 18
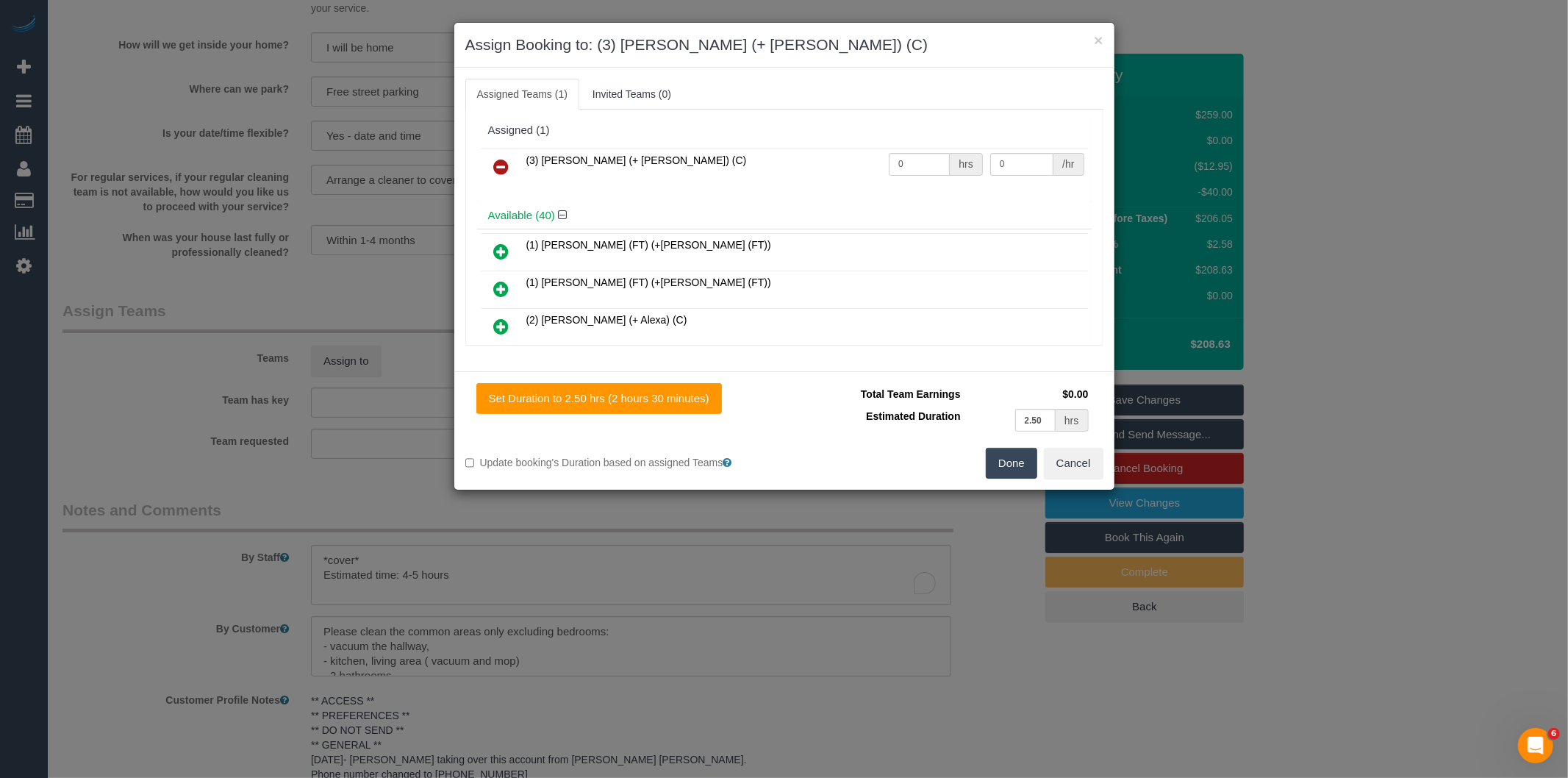
scroll to position [977, 0]
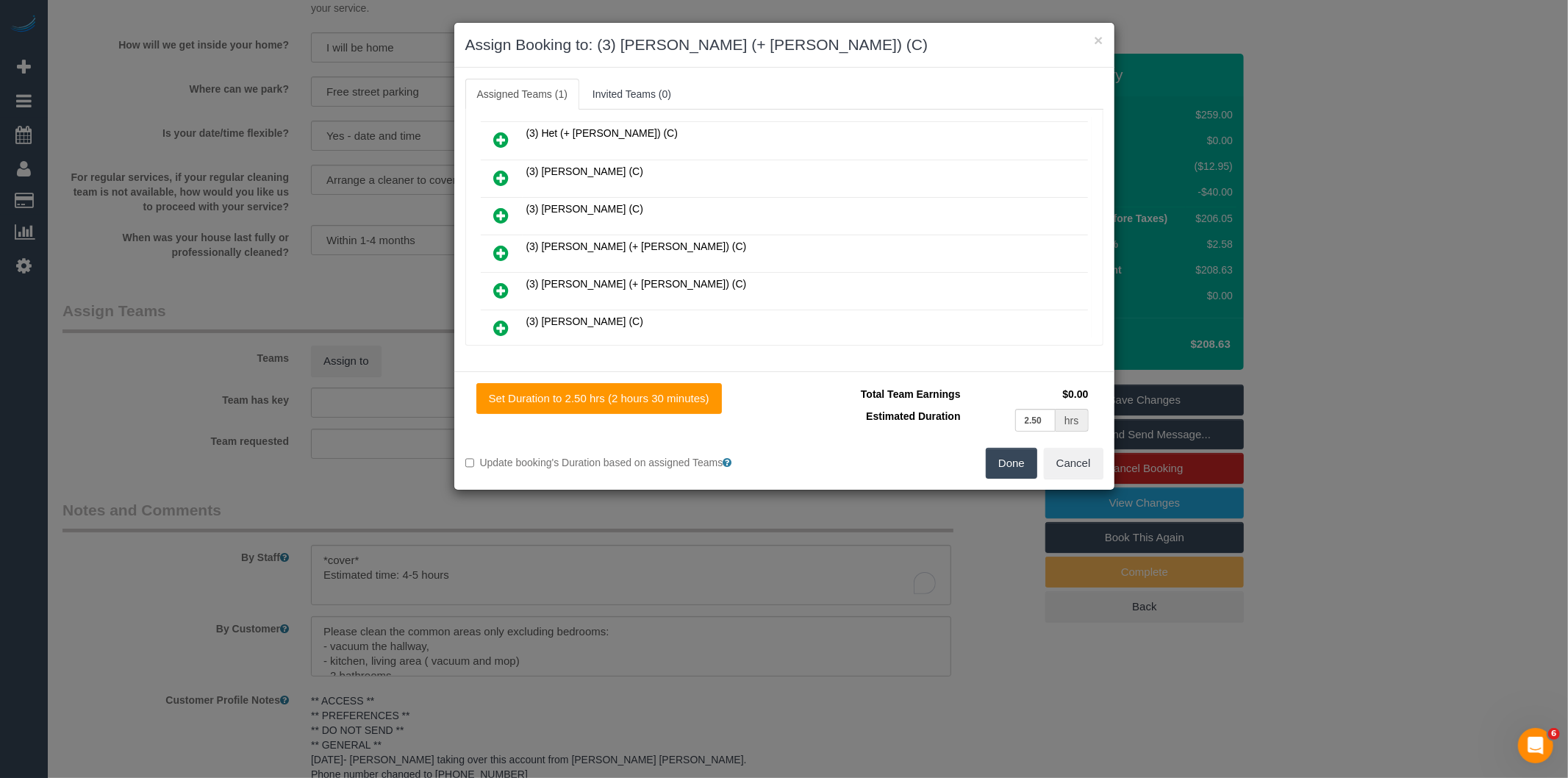
click at [504, 244] on icon at bounding box center [501, 253] width 15 height 18
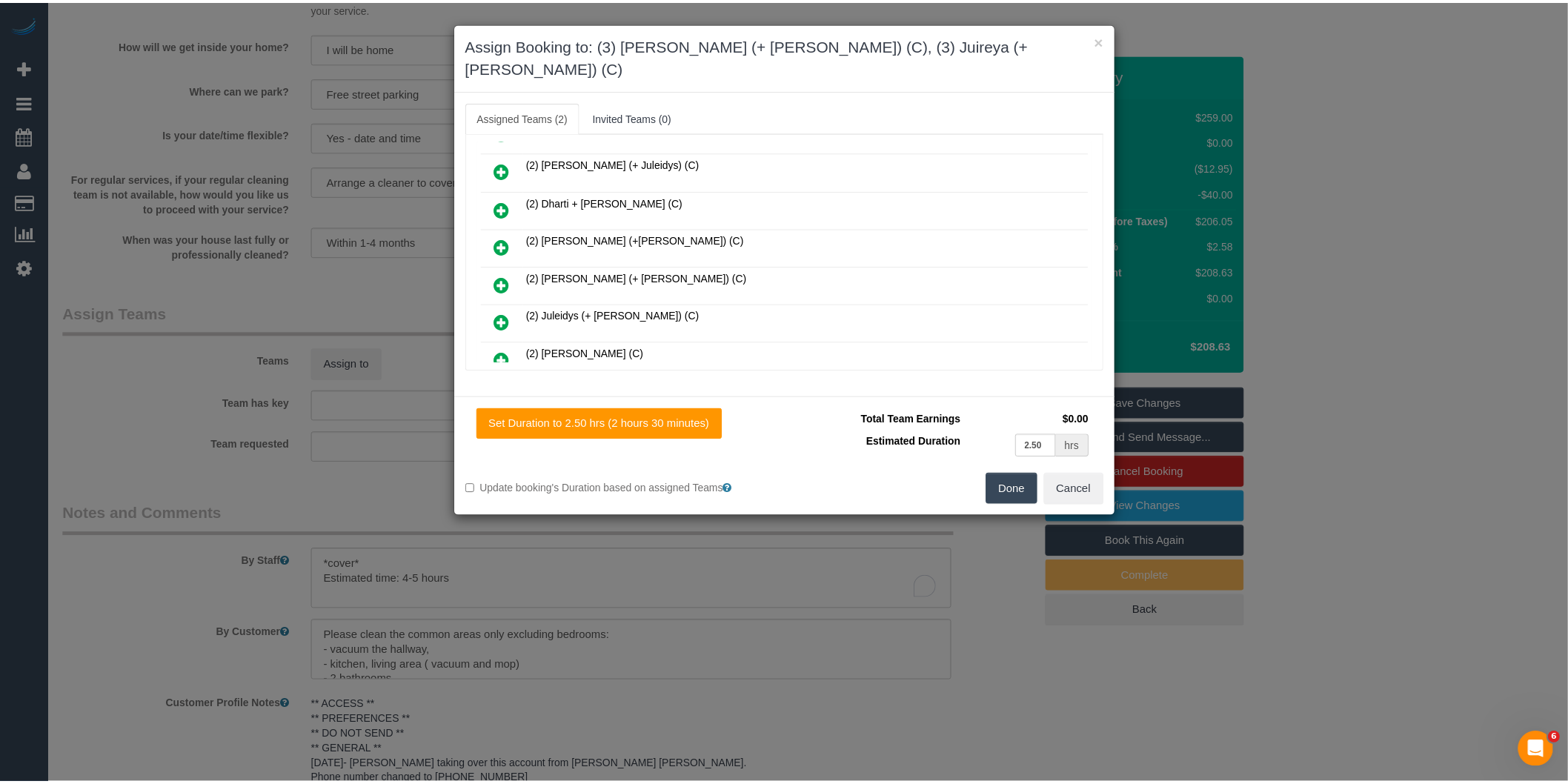
scroll to position [0, 0]
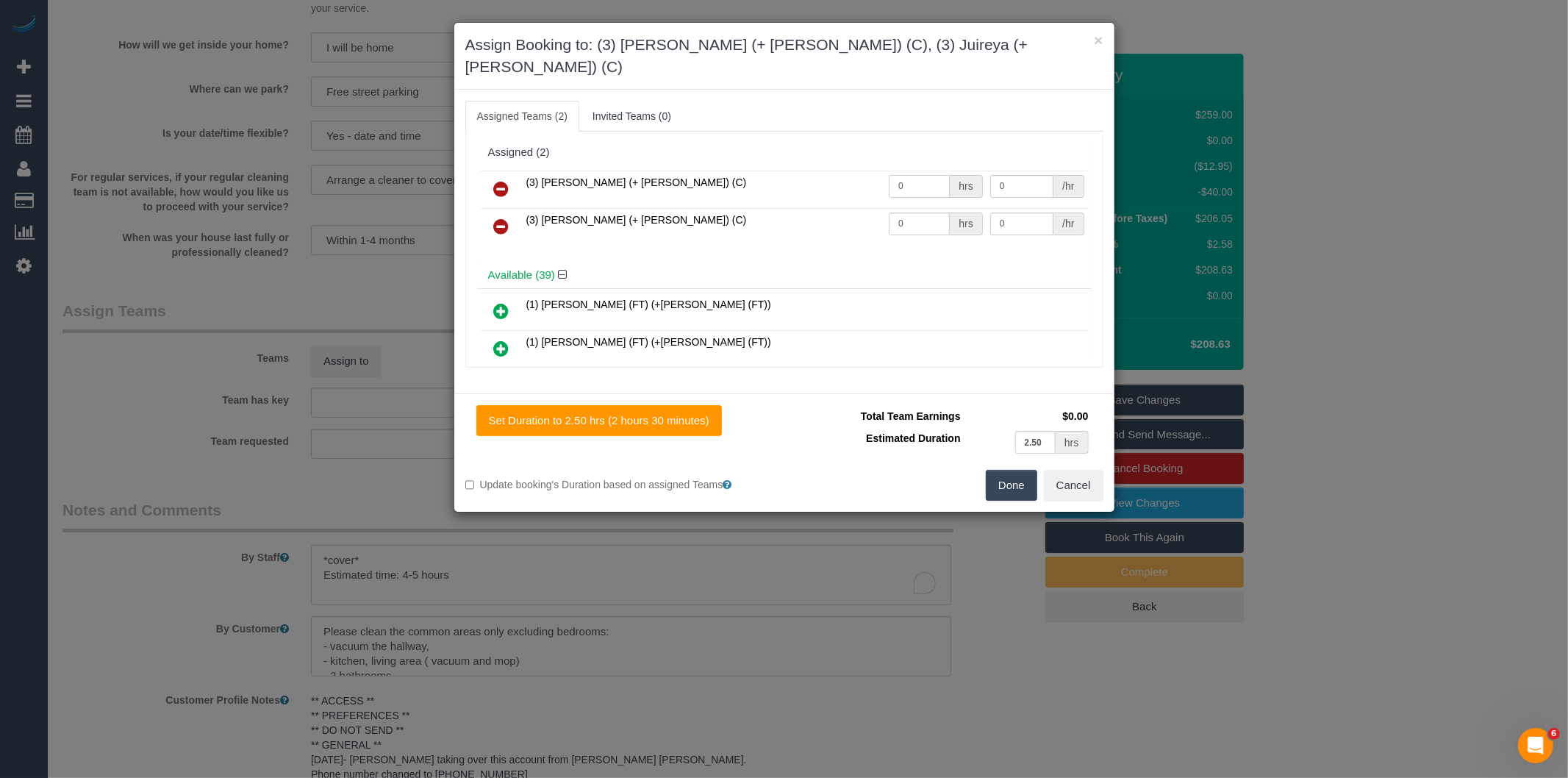
drag, startPoint x: 910, startPoint y: 156, endPoint x: 803, endPoint y: 166, distance: 107.5
click at [821, 179] on tr "(3) [PERSON_NAME] (+ [PERSON_NAME]) (C) 0 hrs 0 /hr" at bounding box center [785, 190] width 607 height 37
type input "1"
type input "65"
drag, startPoint x: 913, startPoint y: 203, endPoint x: 773, endPoint y: 203, distance: 140.0
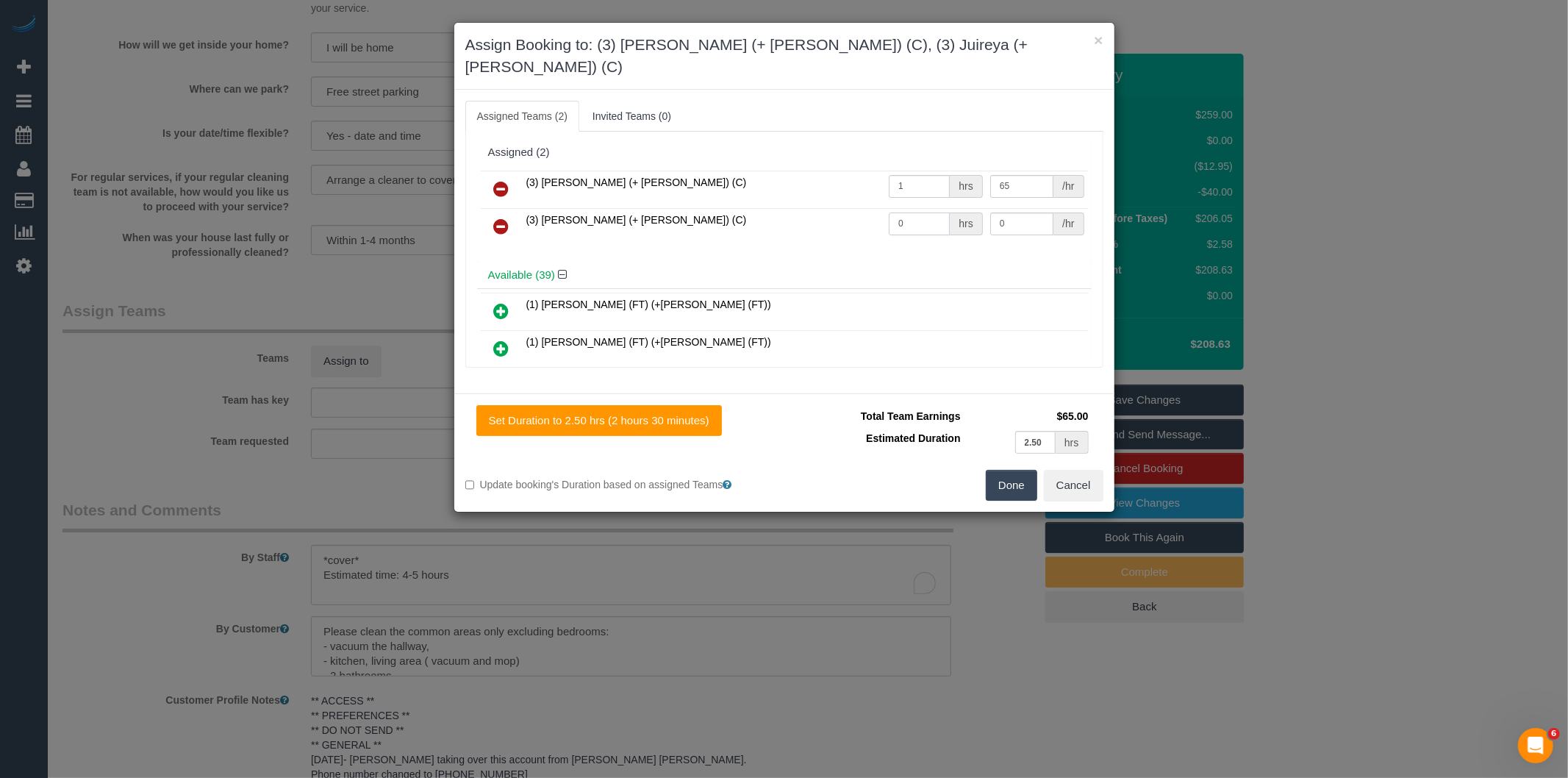
click at [807, 211] on tr "(3) [PERSON_NAME] (+ [PERSON_NAME]) (C) 0 hrs 0 /hr" at bounding box center [785, 227] width 607 height 37
type input "1"
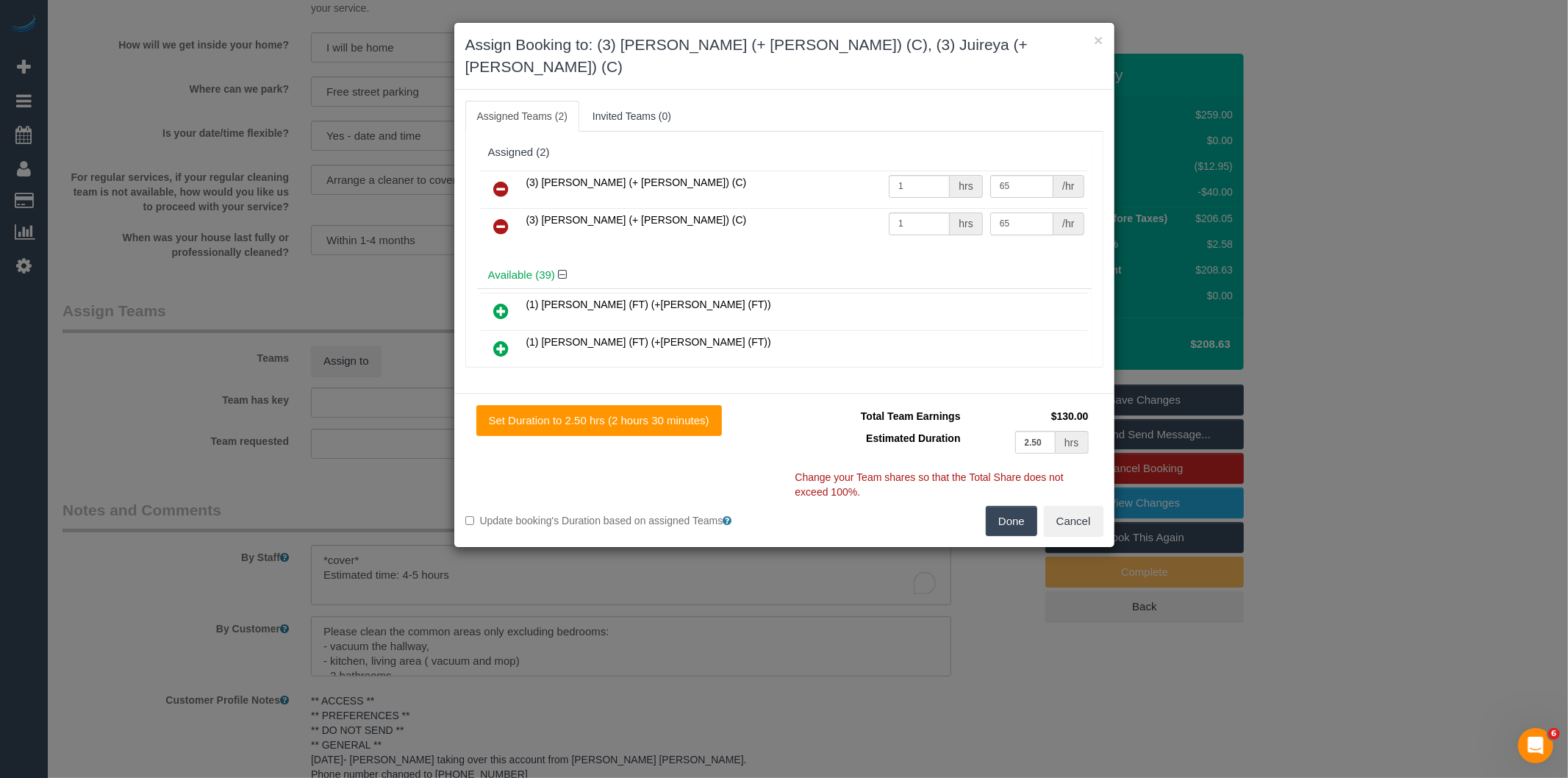
type input "65"
click at [1016, 507] on button "Done" at bounding box center [1012, 522] width 52 height 31
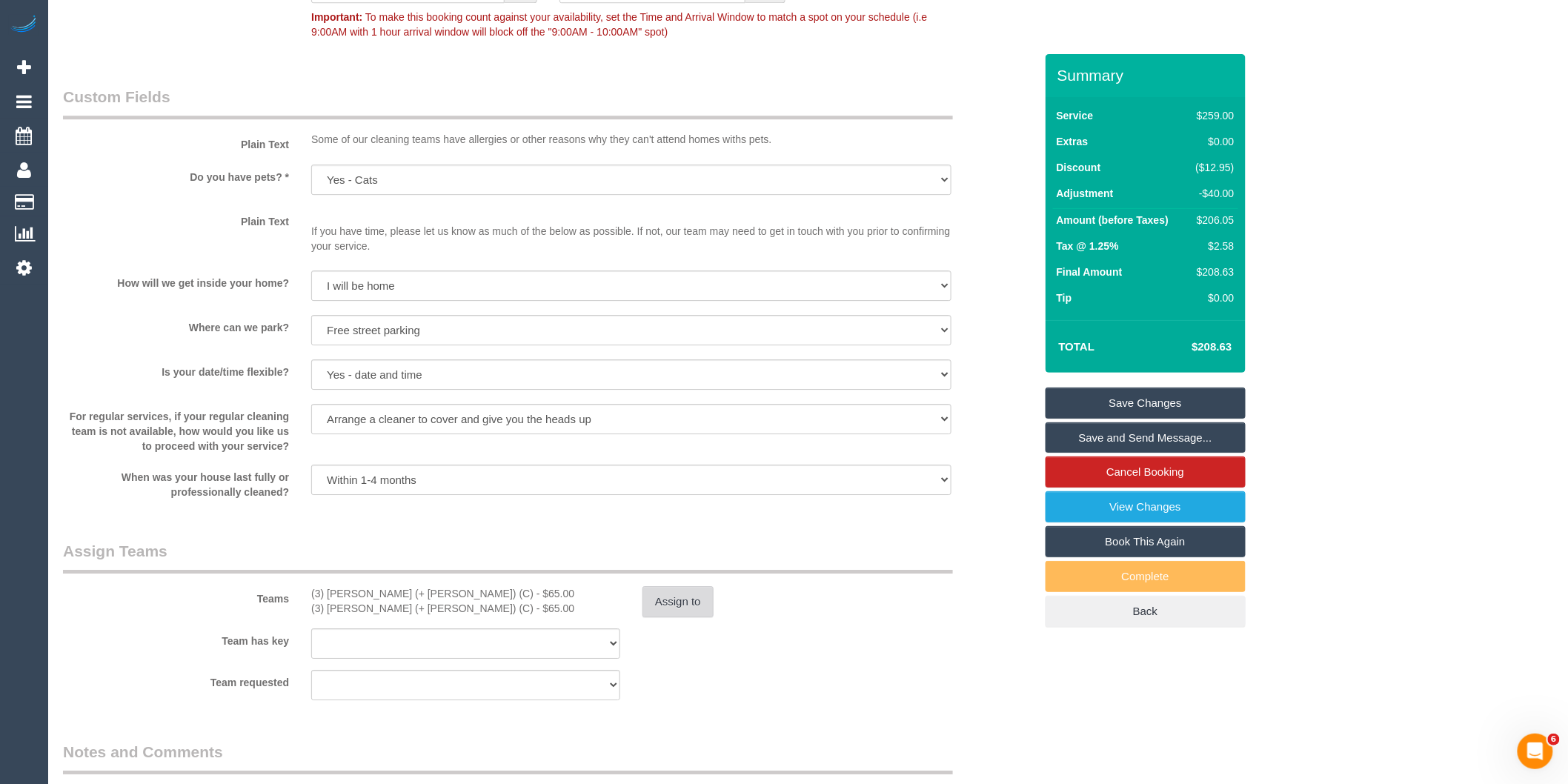
scroll to position [2029, 0]
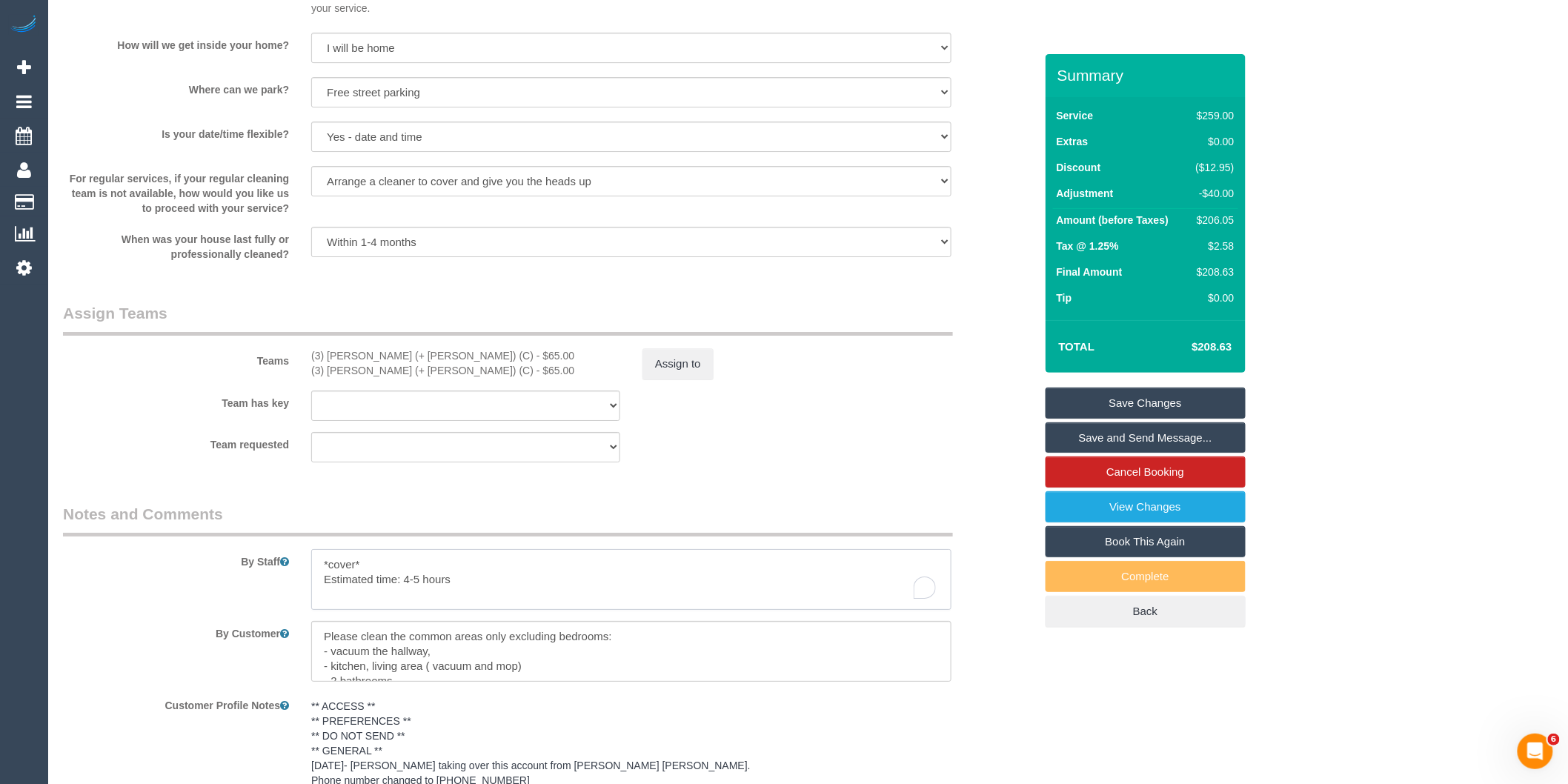
click at [476, 599] on textarea "To enrich screen reader interactions, please activate Accessibility in Grammarl…" at bounding box center [631, 580] width 640 height 60
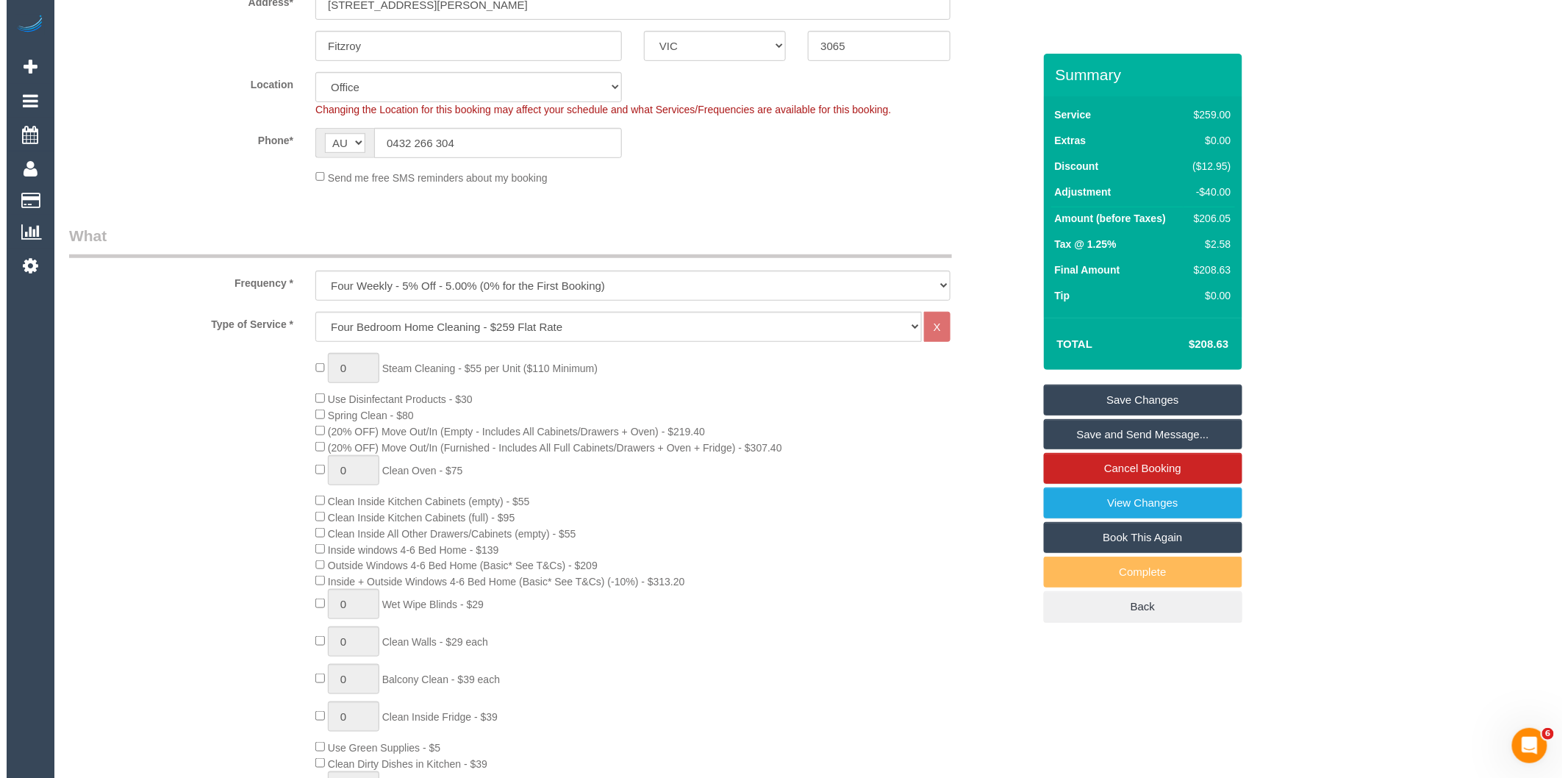
scroll to position [0, 0]
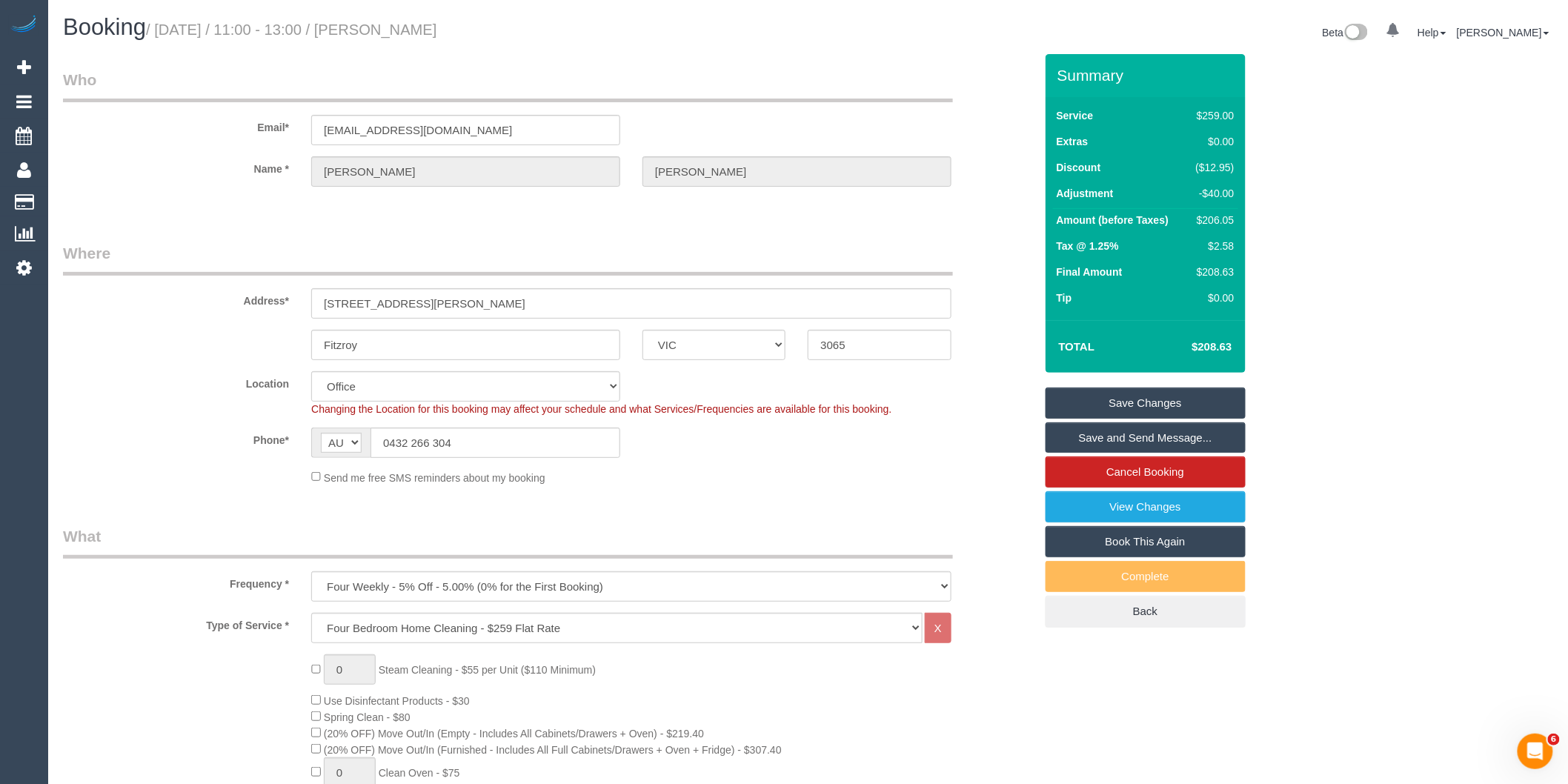
type textarea "*cover* Estimated time: 4-5 hours (skipping 4 bedrooms)"
click at [1086, 438] on link "Save and Send Message..." at bounding box center [1145, 438] width 200 height 31
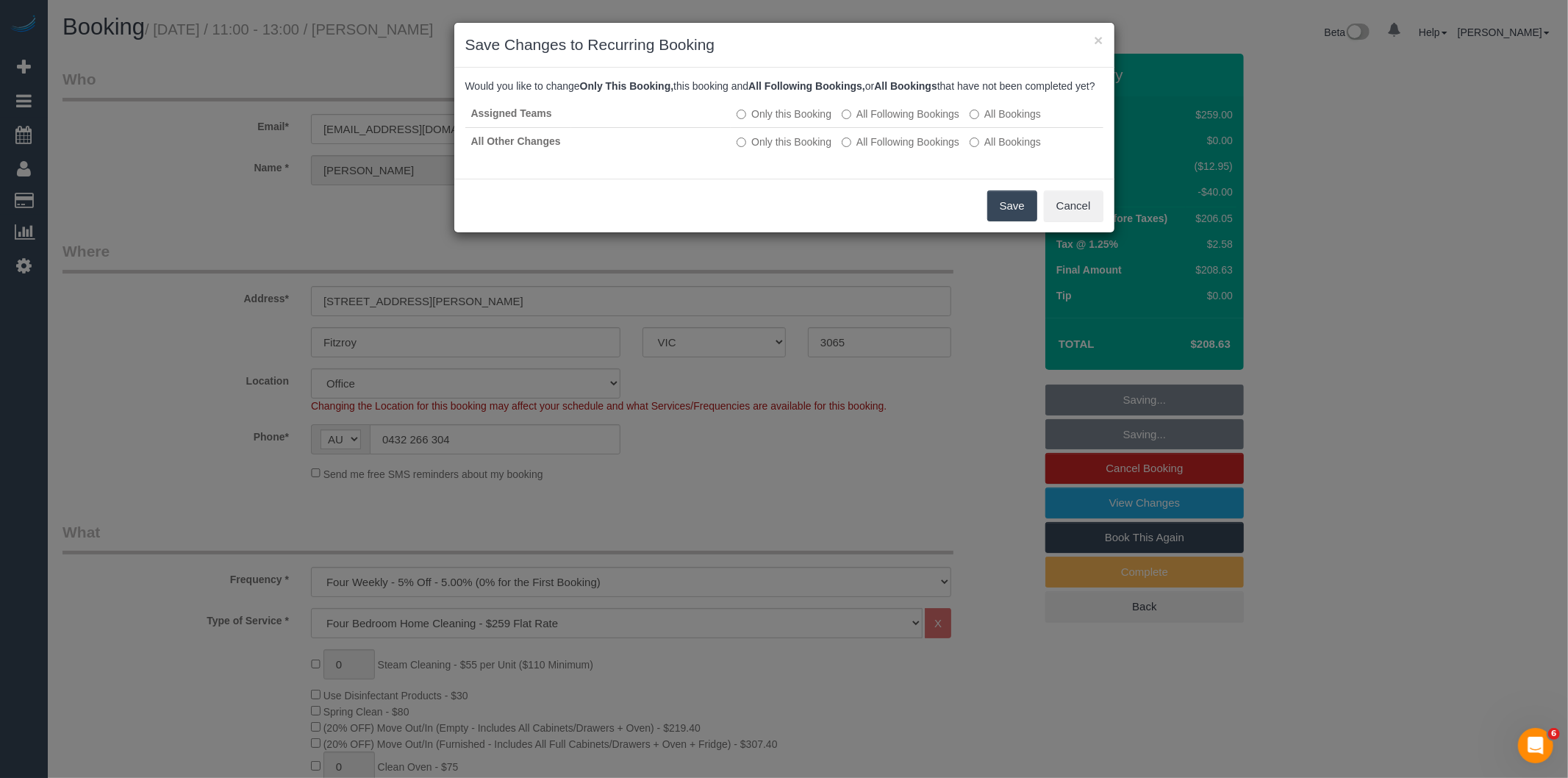
click at [1016, 221] on button "Save" at bounding box center [1012, 206] width 50 height 31
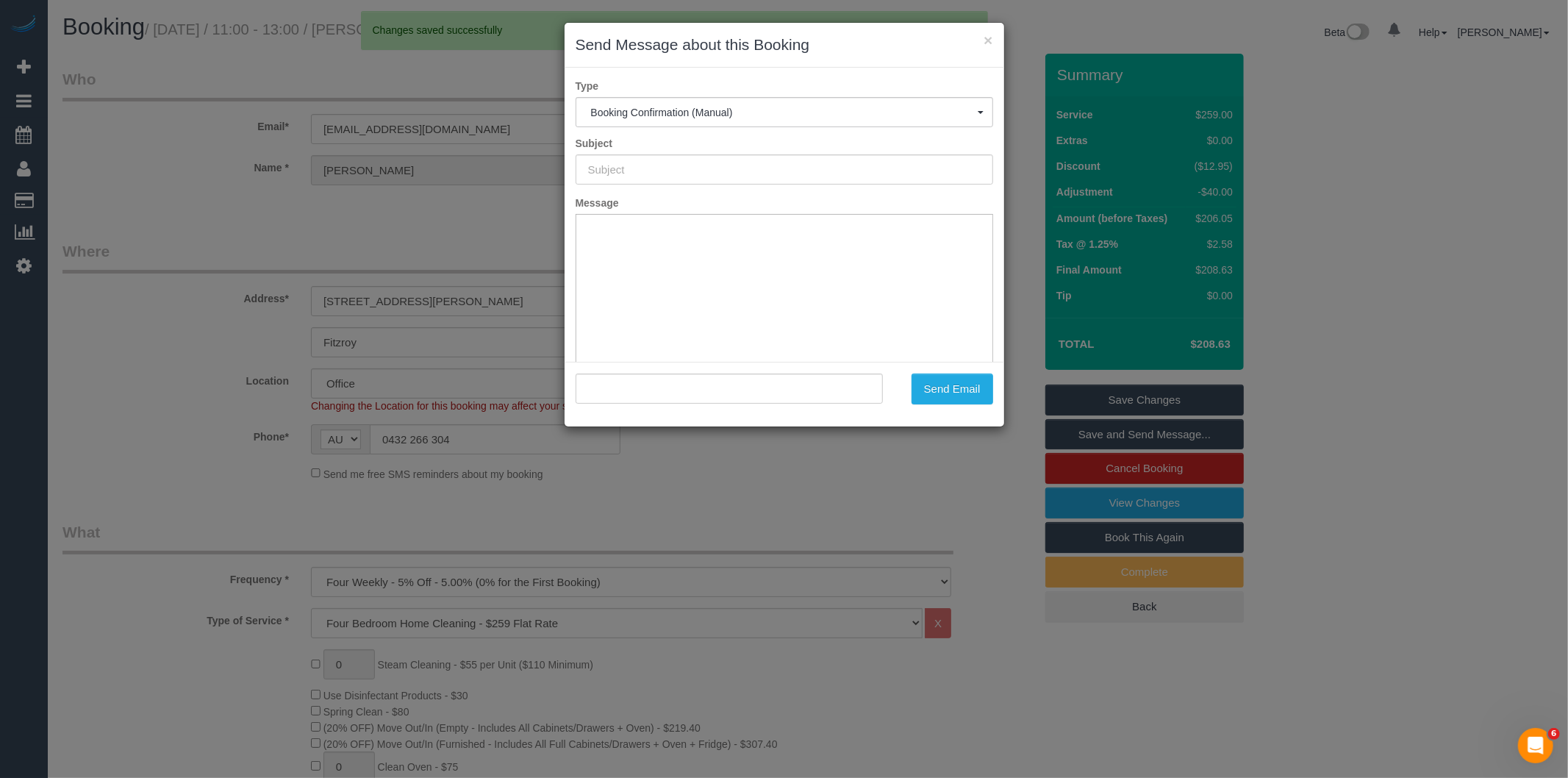
type input "Booking Confirmed"
type input ""Jennifer Mclarney" <jennifermclarney@hotmail.co.uk>"
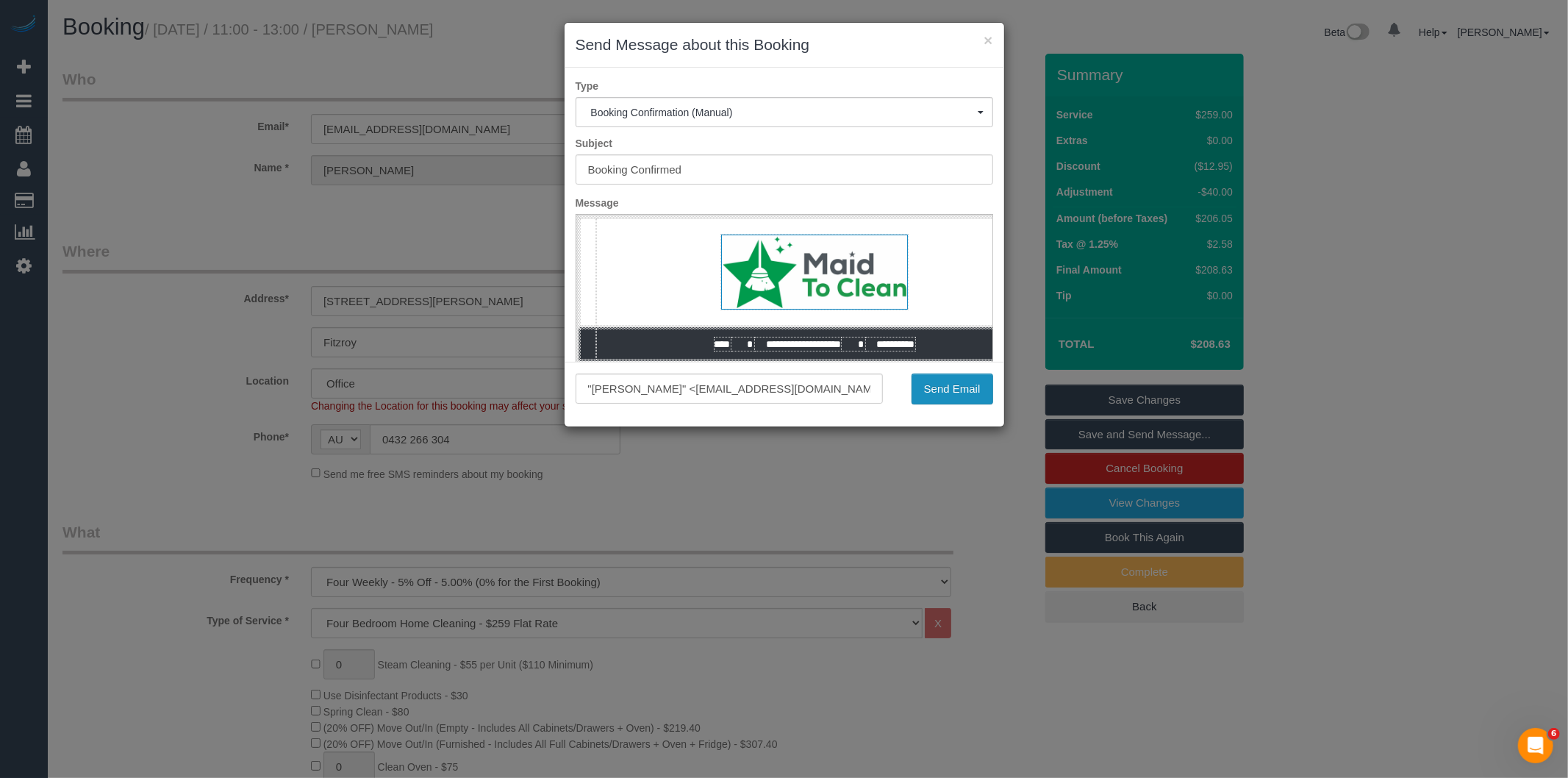
click at [969, 393] on button "Send Email" at bounding box center [952, 389] width 82 height 31
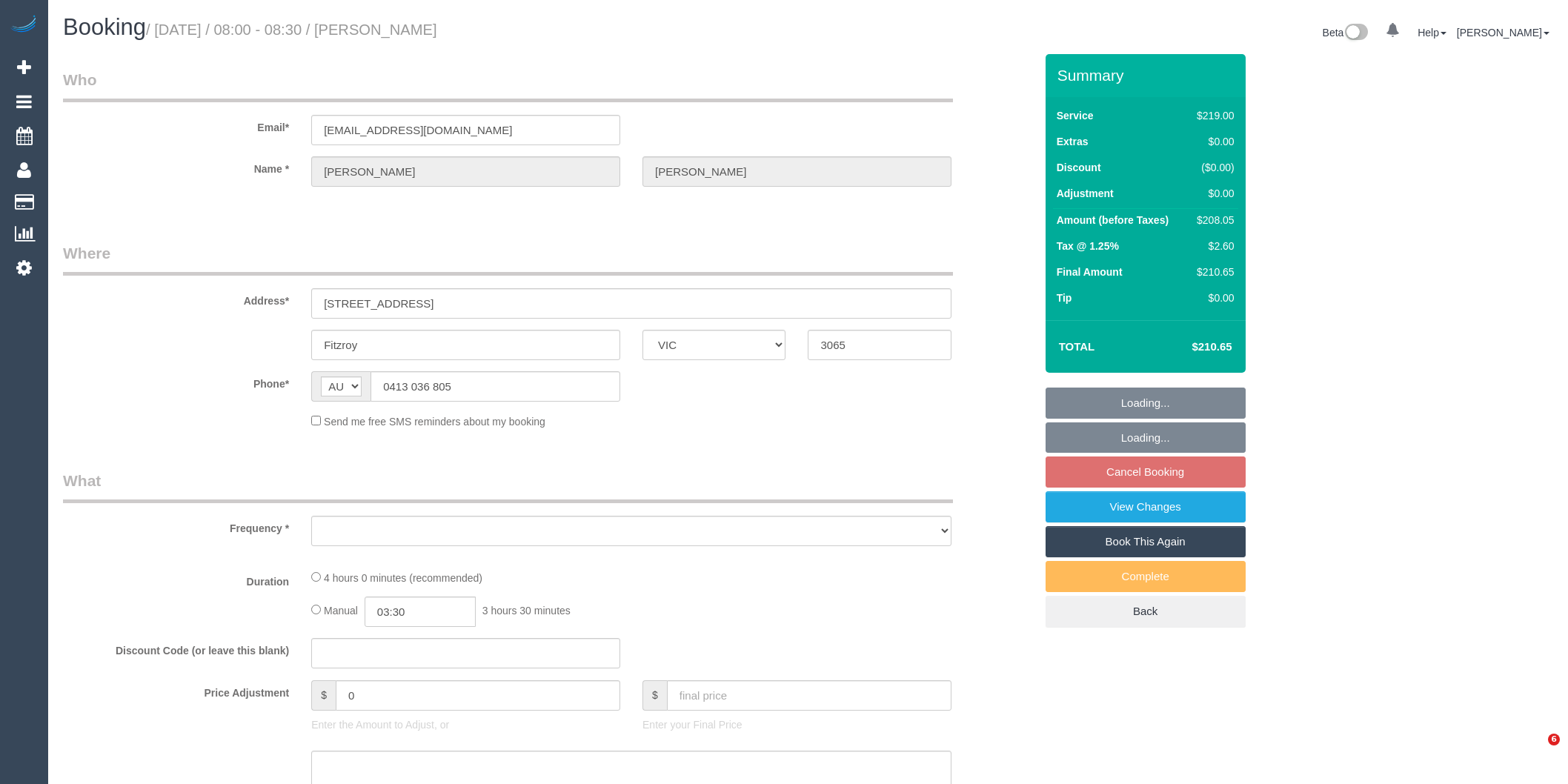
select select "VIC"
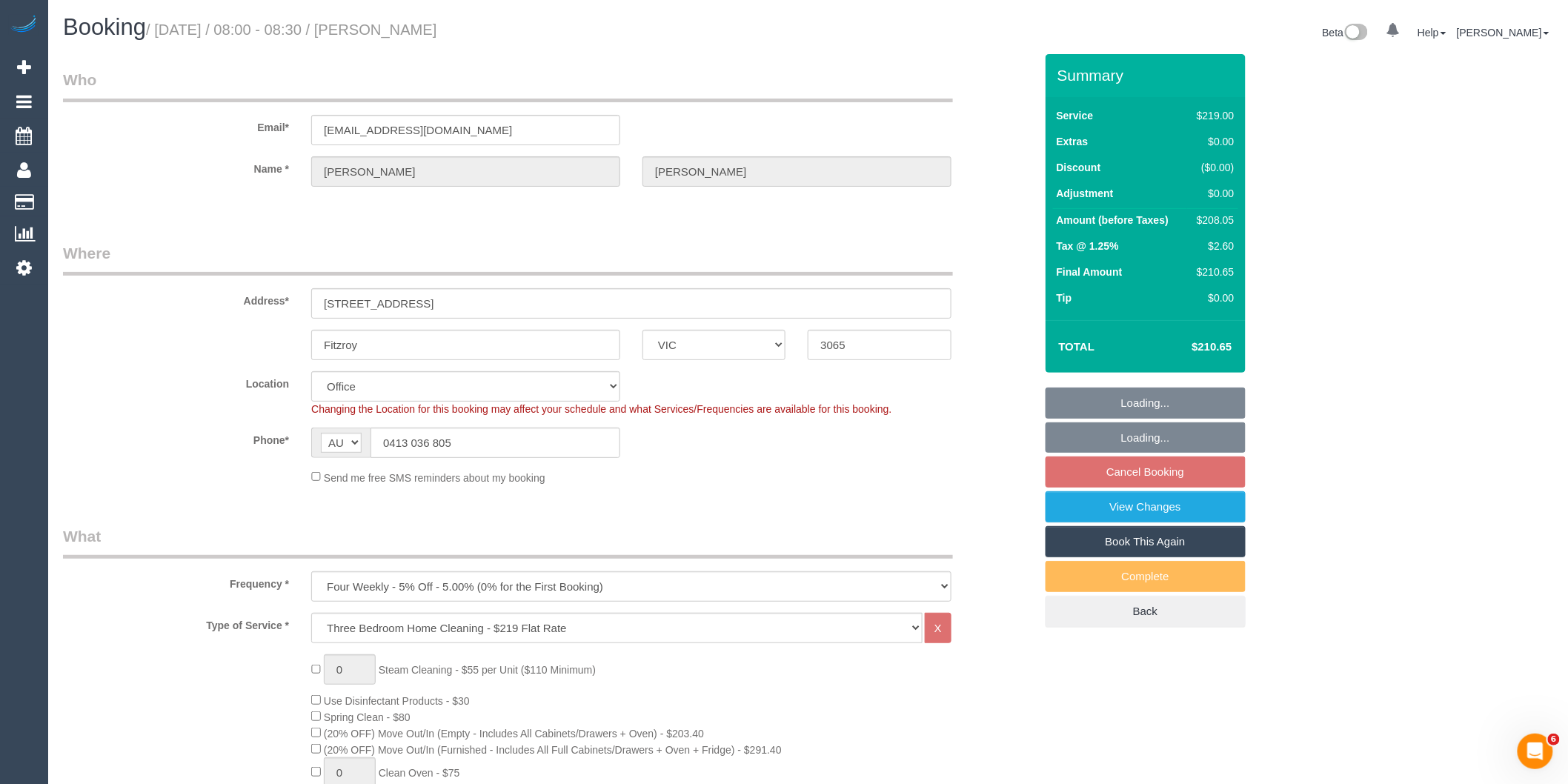
select select "object:653"
select select "number:27"
select select "number:14"
select select "number:18"
select select "number:25"
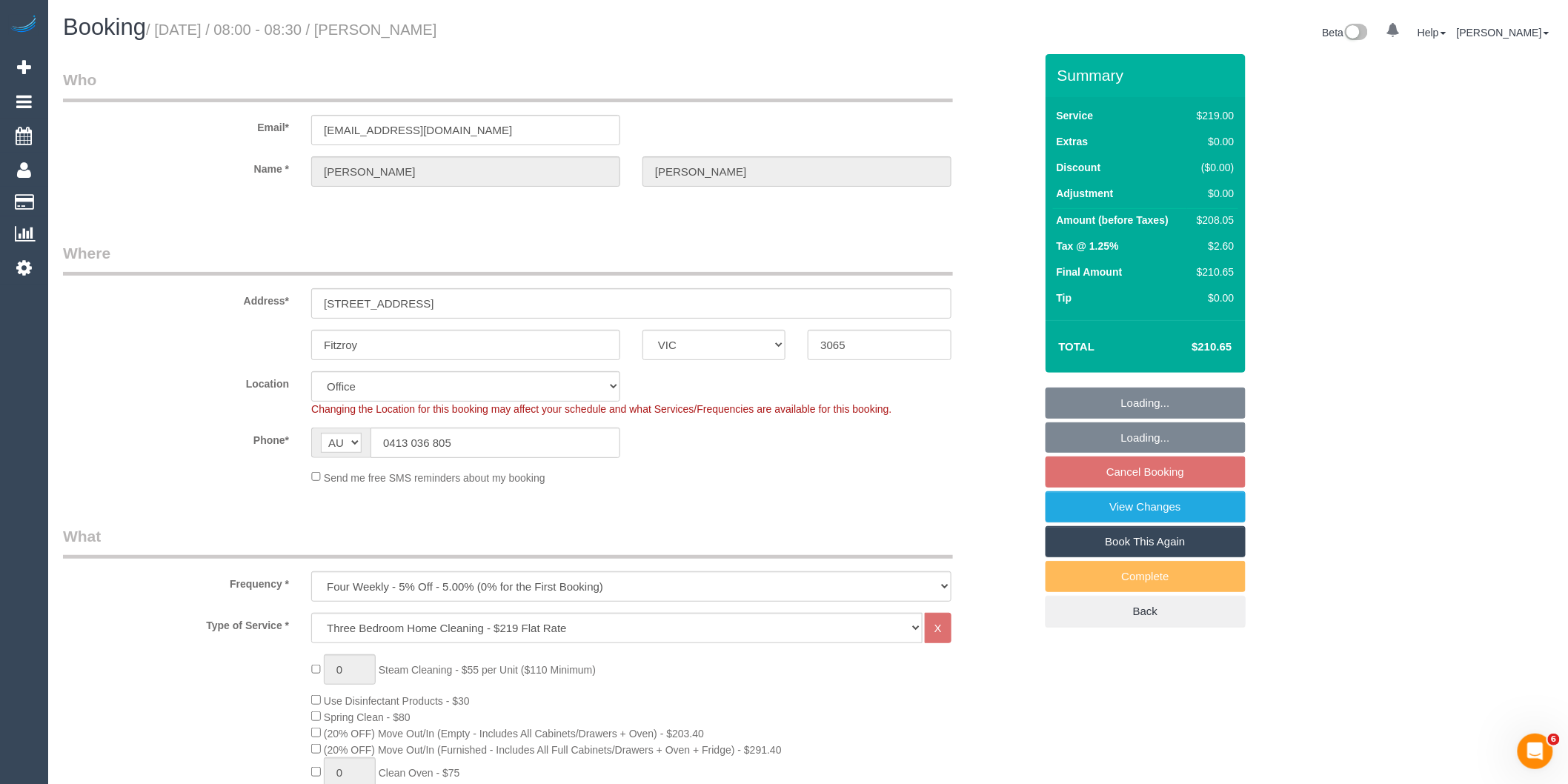
select select "number:13"
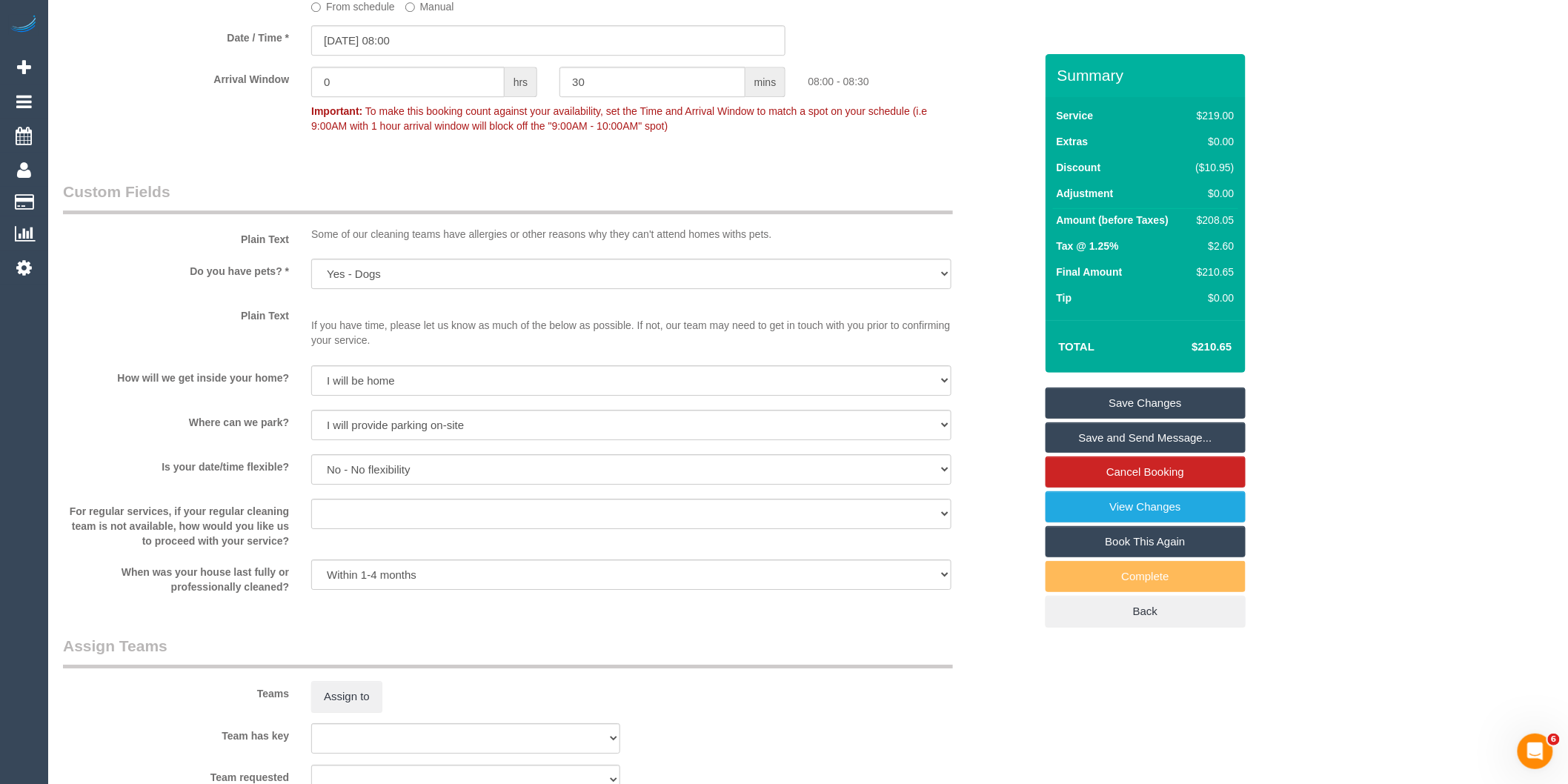
scroll to position [1483, 0]
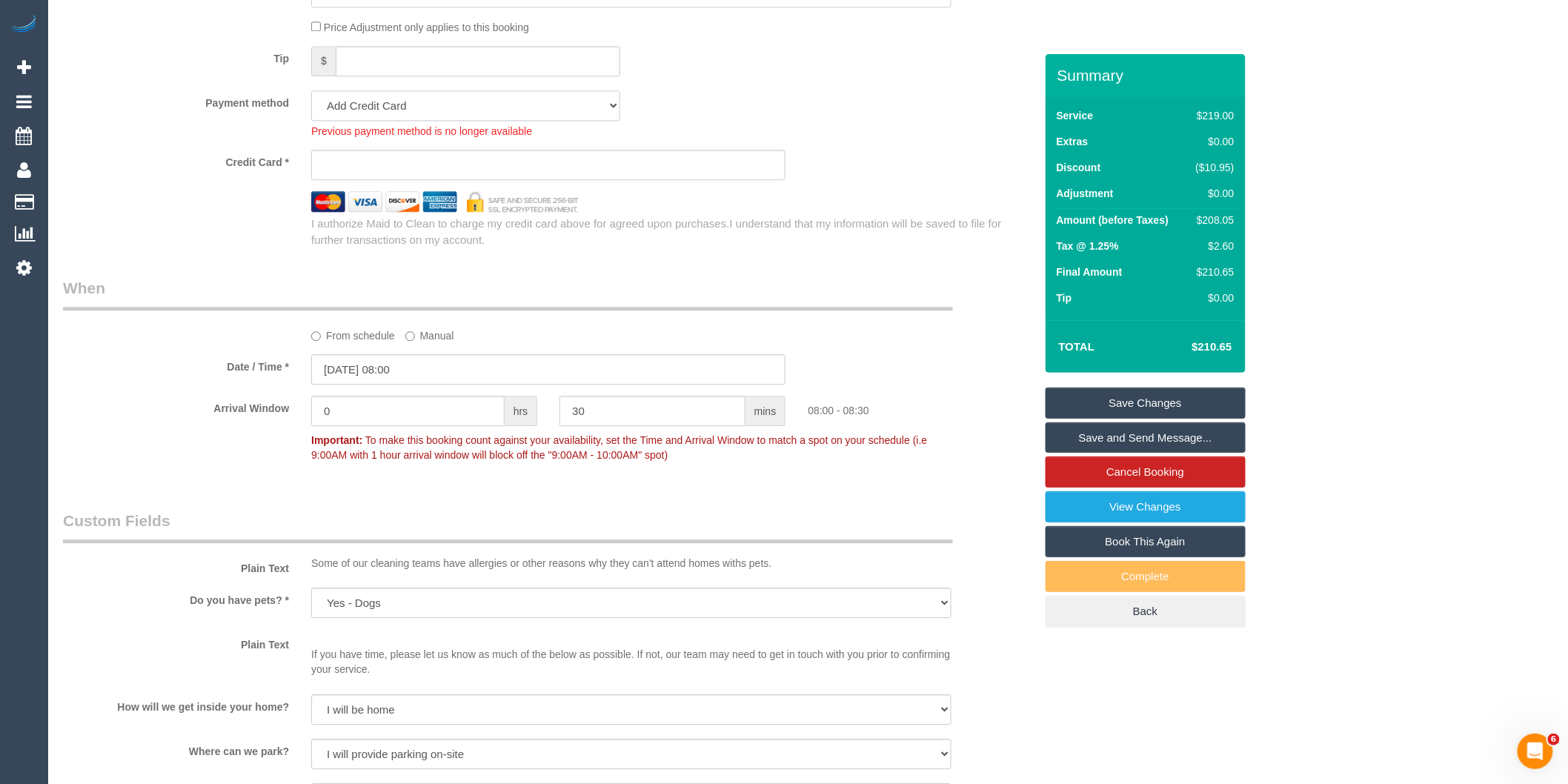
click at [398, 121] on select "Mastercard - 0960 - 09/2028 (Default) Add Credit Card ─────────────── Cash Chec…" at bounding box center [465, 105] width 309 height 30
select select "string:stripe-pm_1SFt0a2GScqysDRVTGS5vfVS"
click at [311, 110] on select "Mastercard - 0960 - 09/2028 (Default) Add Credit Card ─────────────── Cash Chec…" at bounding box center [465, 105] width 309 height 30
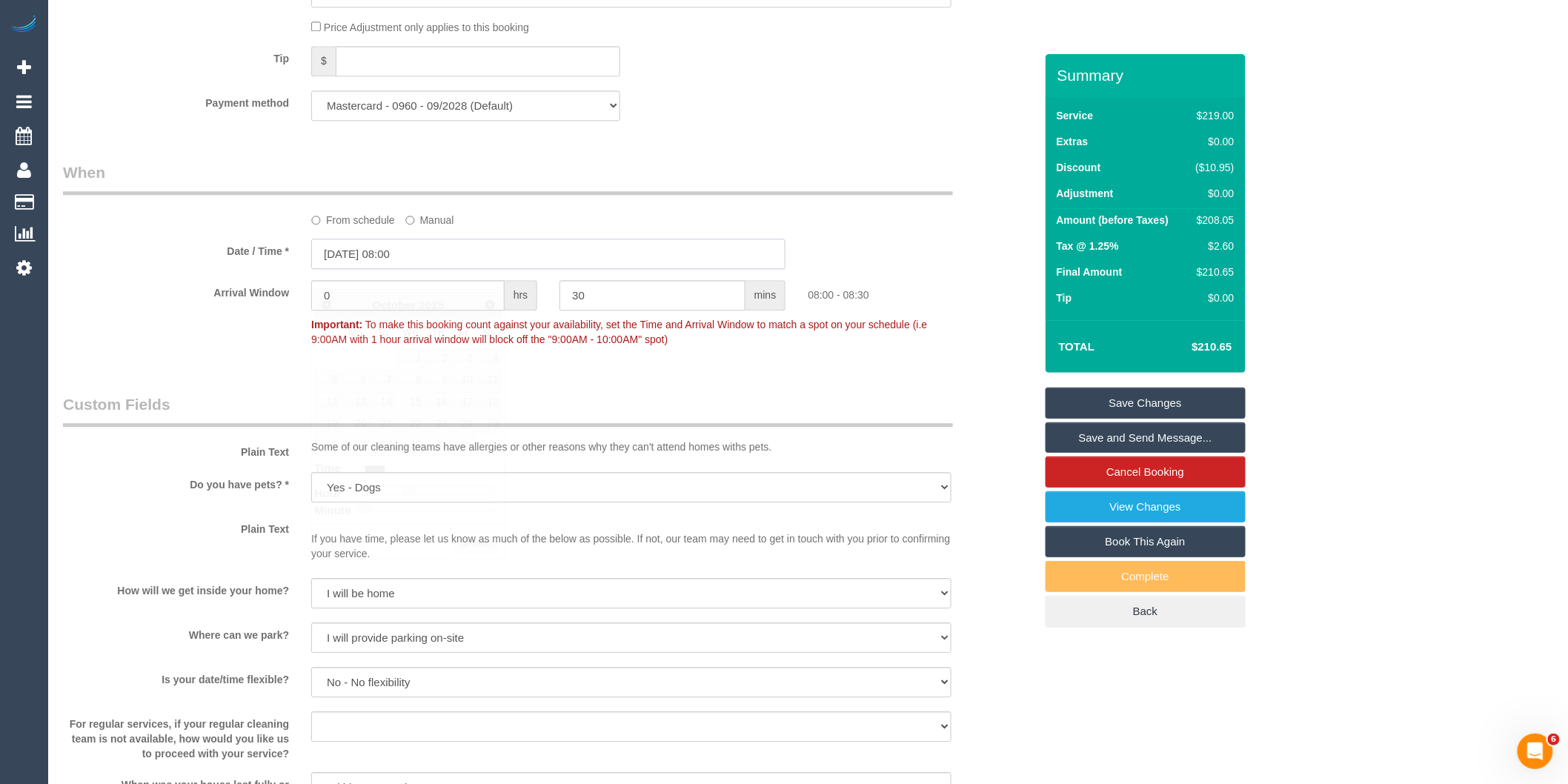
click at [557, 270] on input "[DATE] 08:00" at bounding box center [548, 253] width 474 height 30
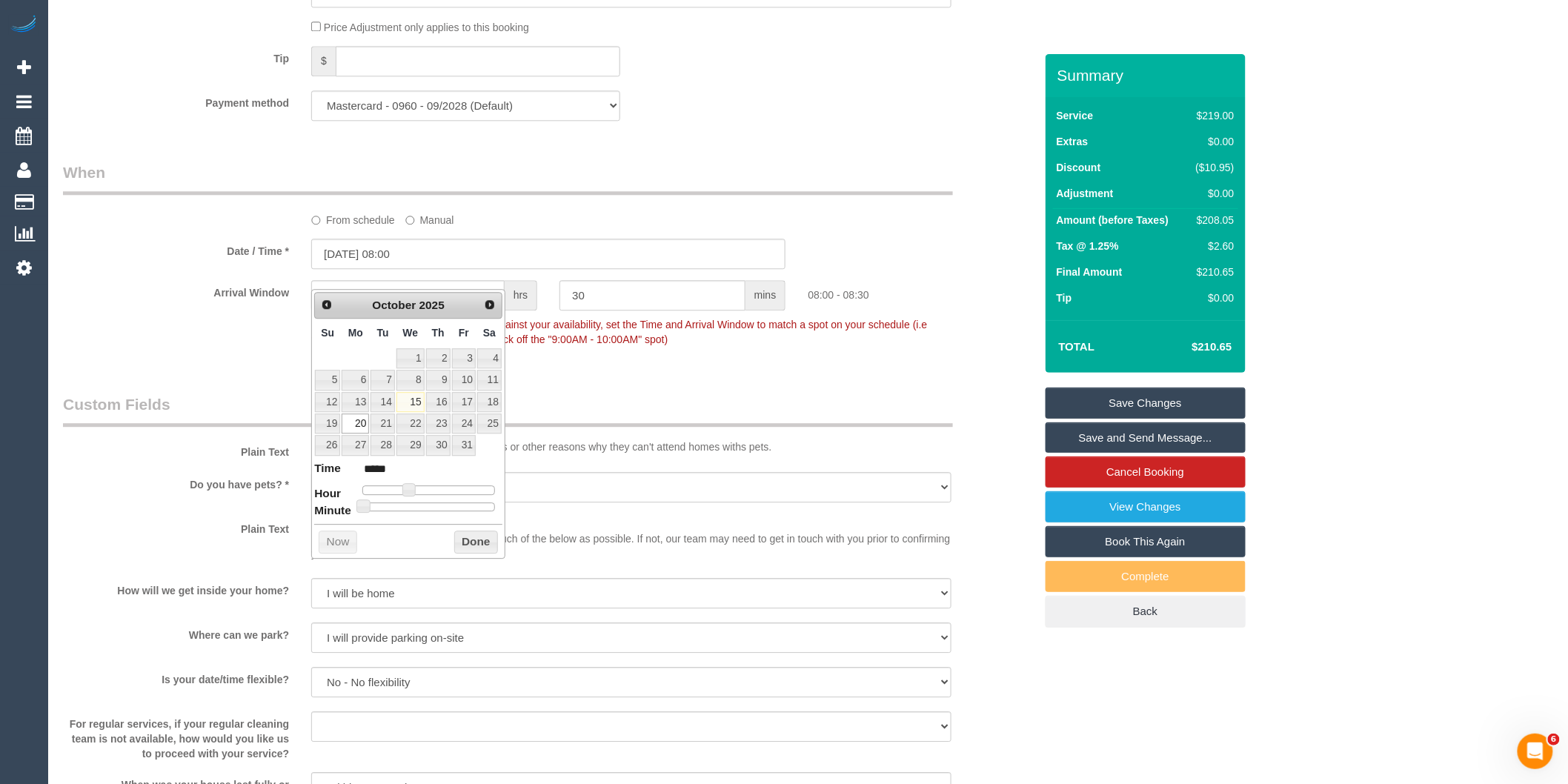
click at [508, 195] on legend "When" at bounding box center [508, 178] width 890 height 33
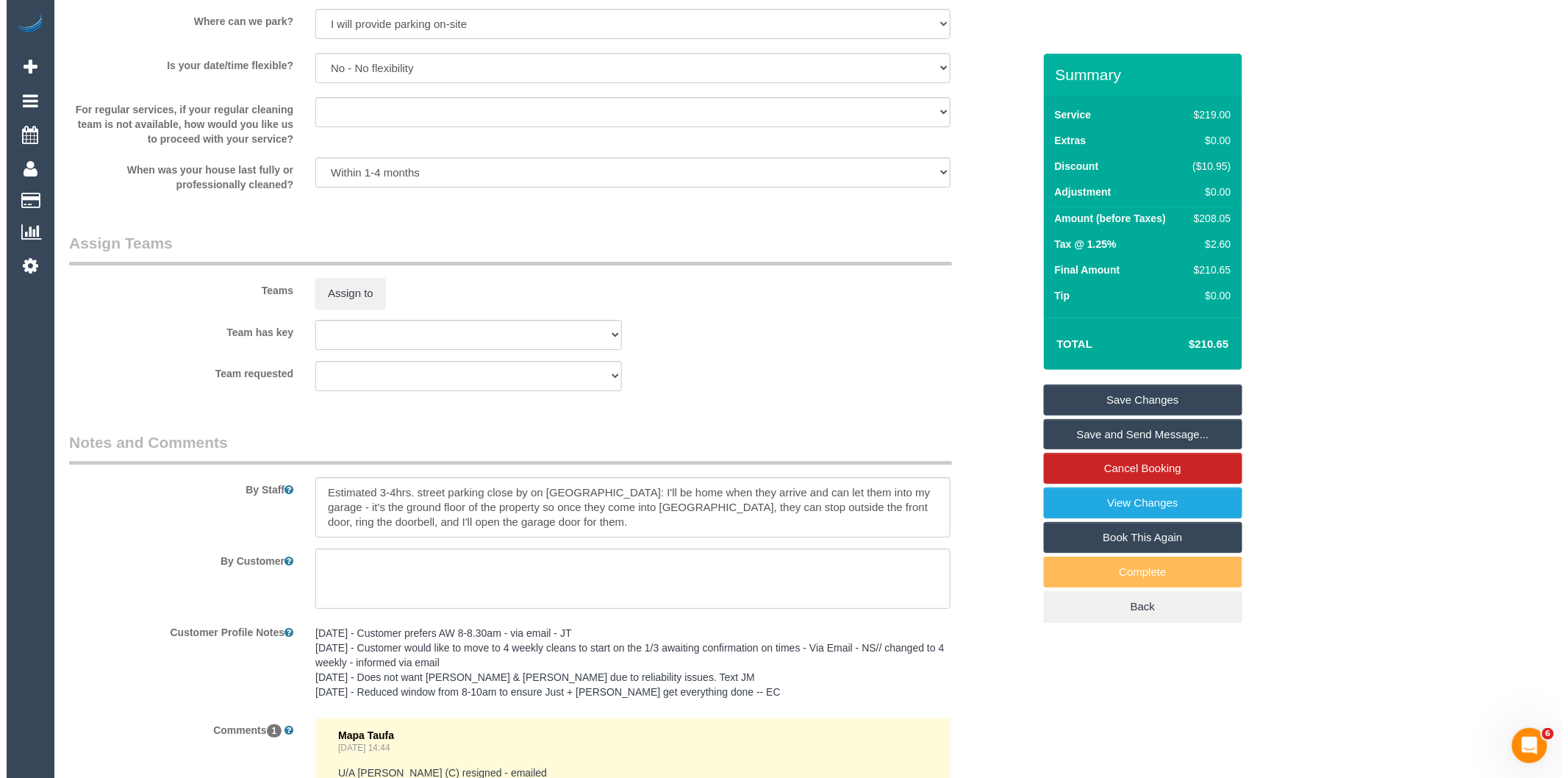
scroll to position [2079, 0]
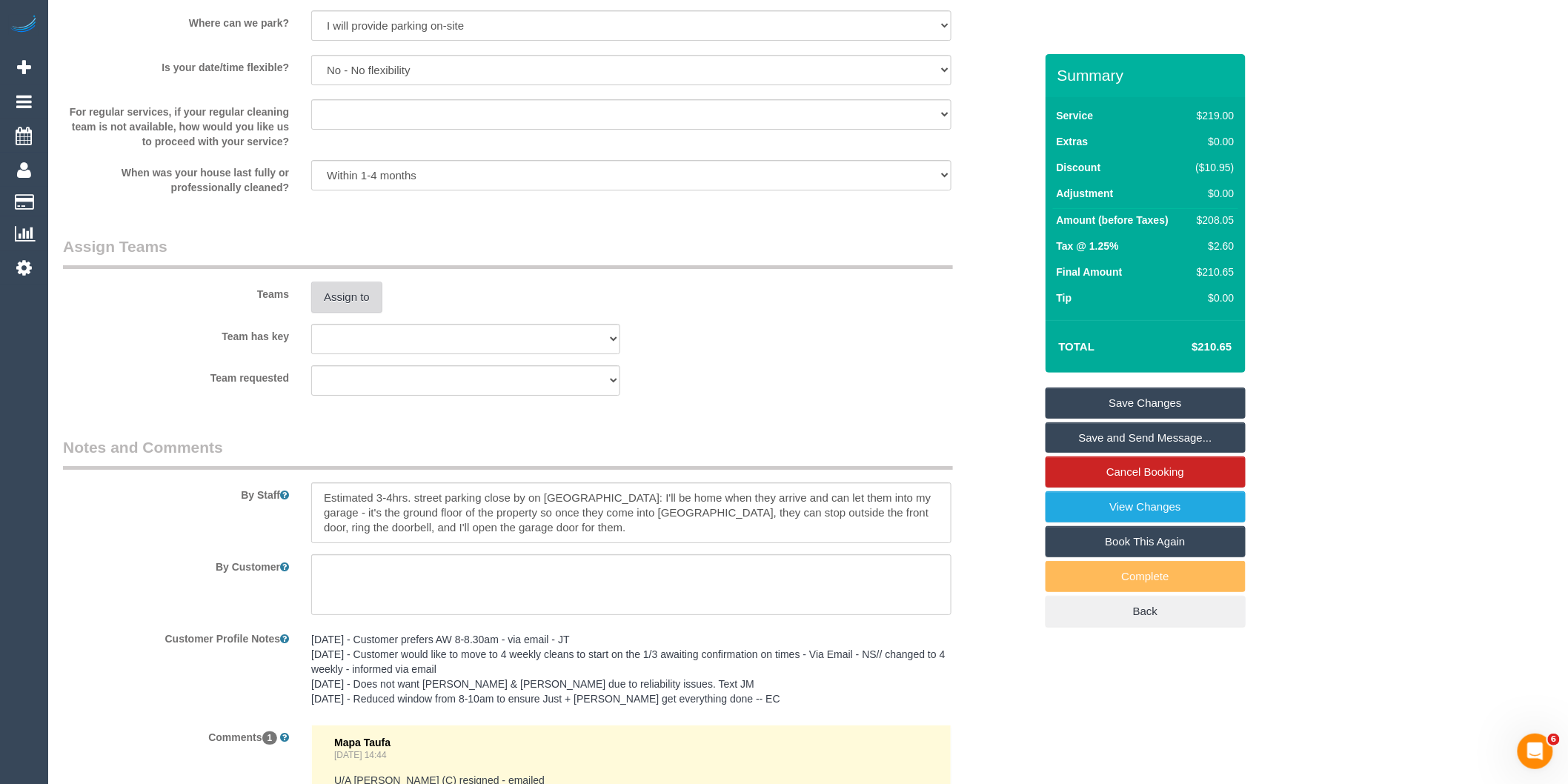
click at [351, 313] on button "Assign to" at bounding box center [346, 297] width 71 height 31
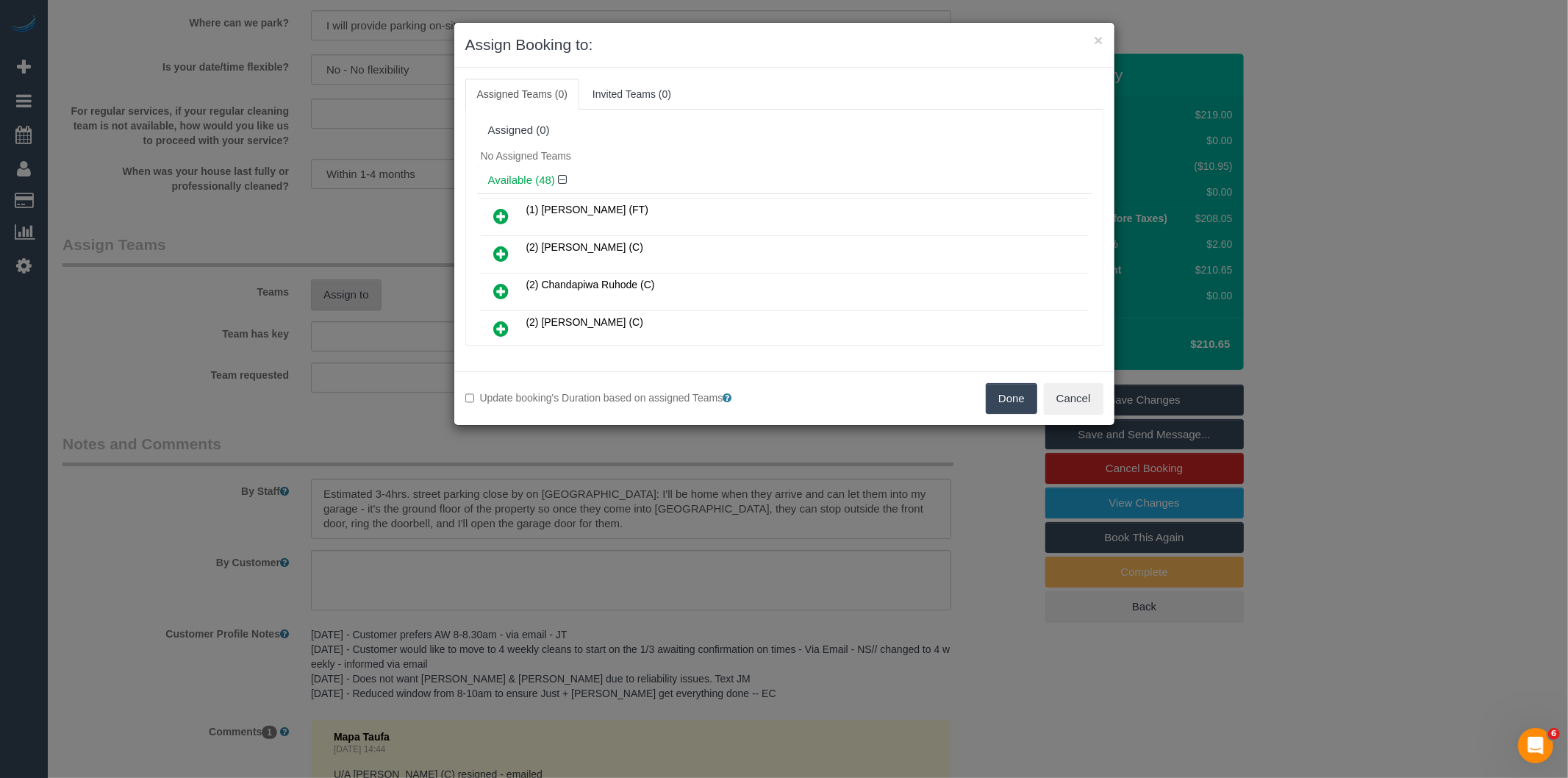
scroll to position [646, 0]
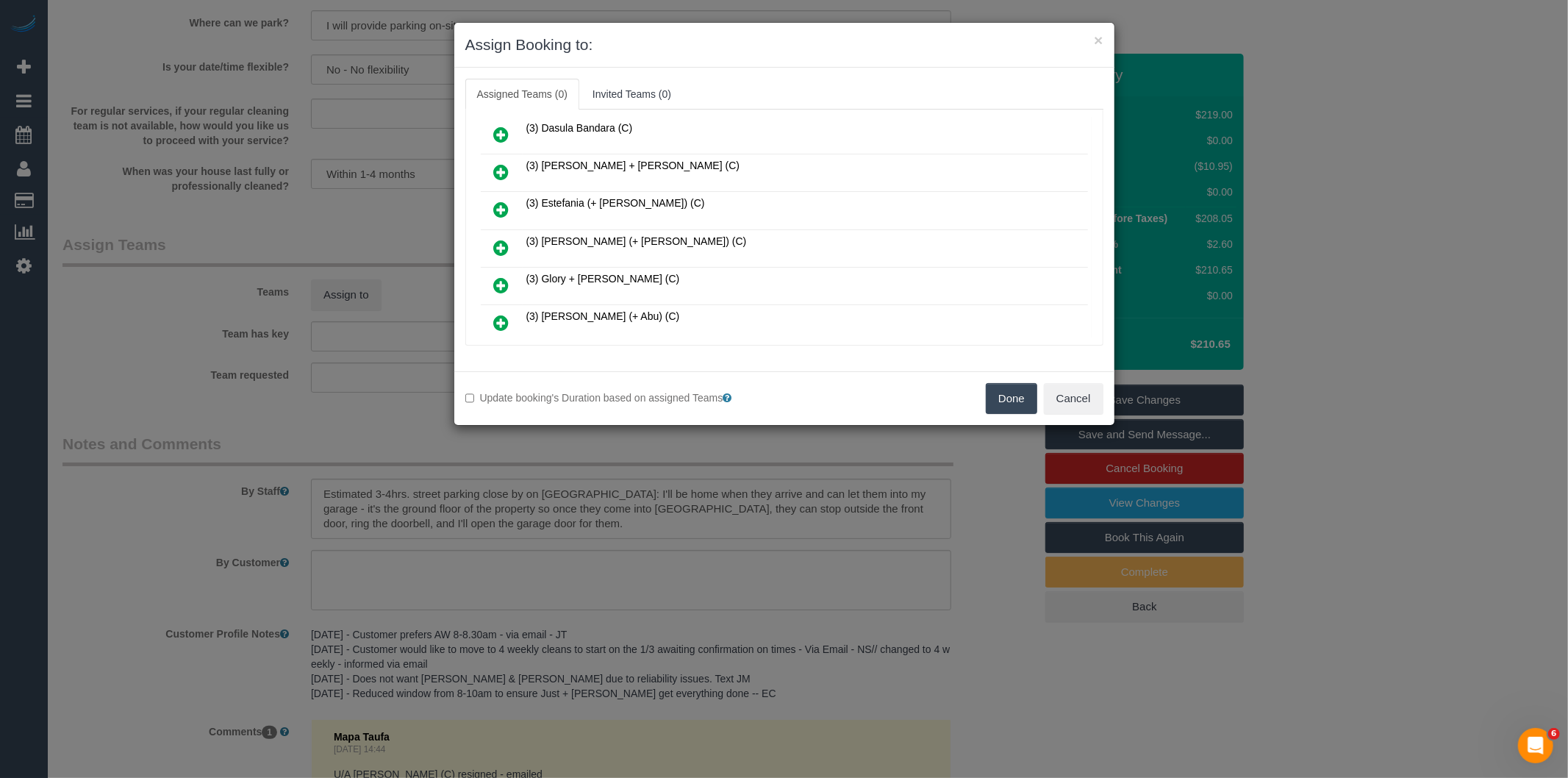
click at [498, 239] on icon at bounding box center [501, 248] width 15 height 18
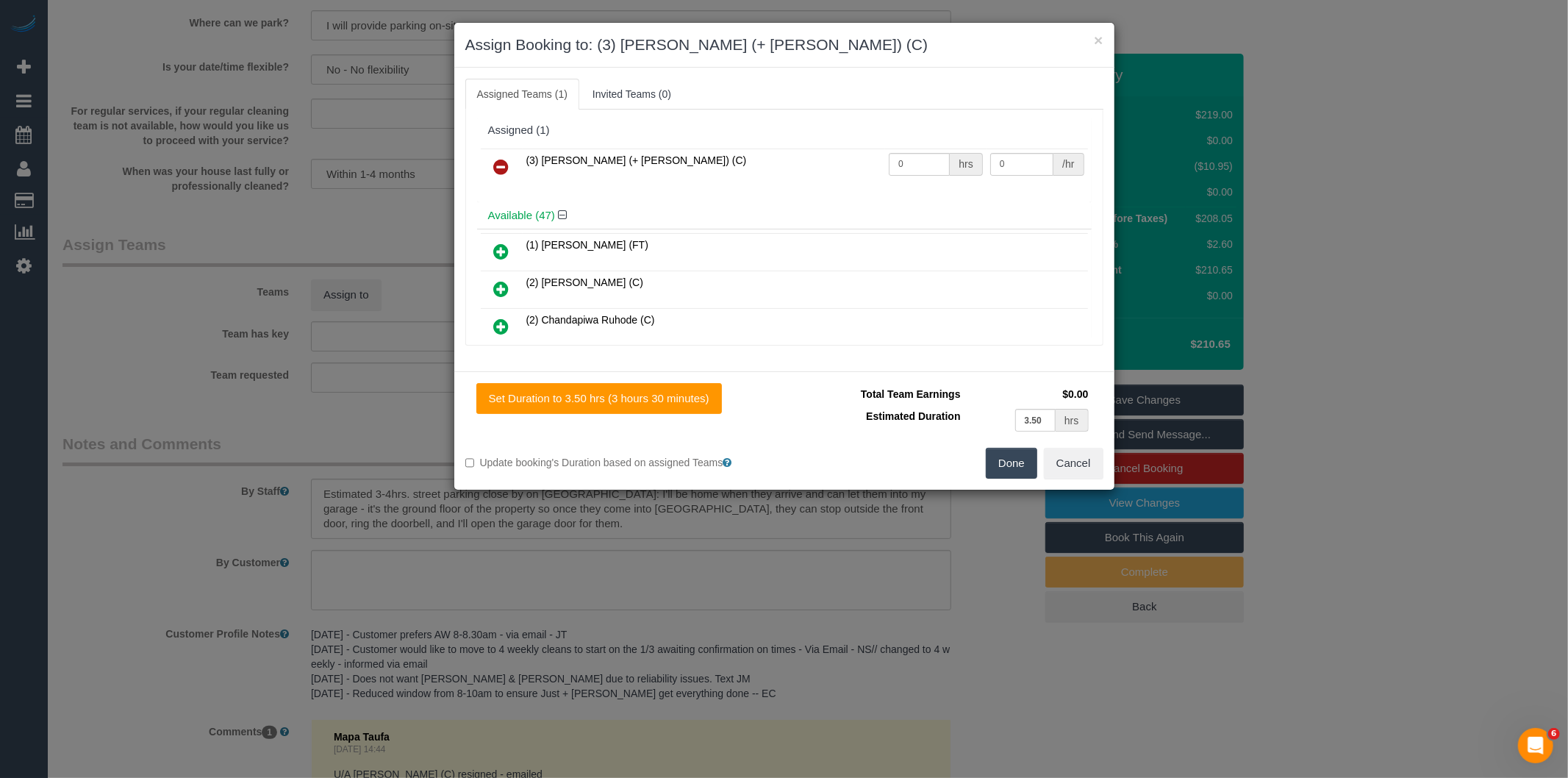
scroll to position [866, 0]
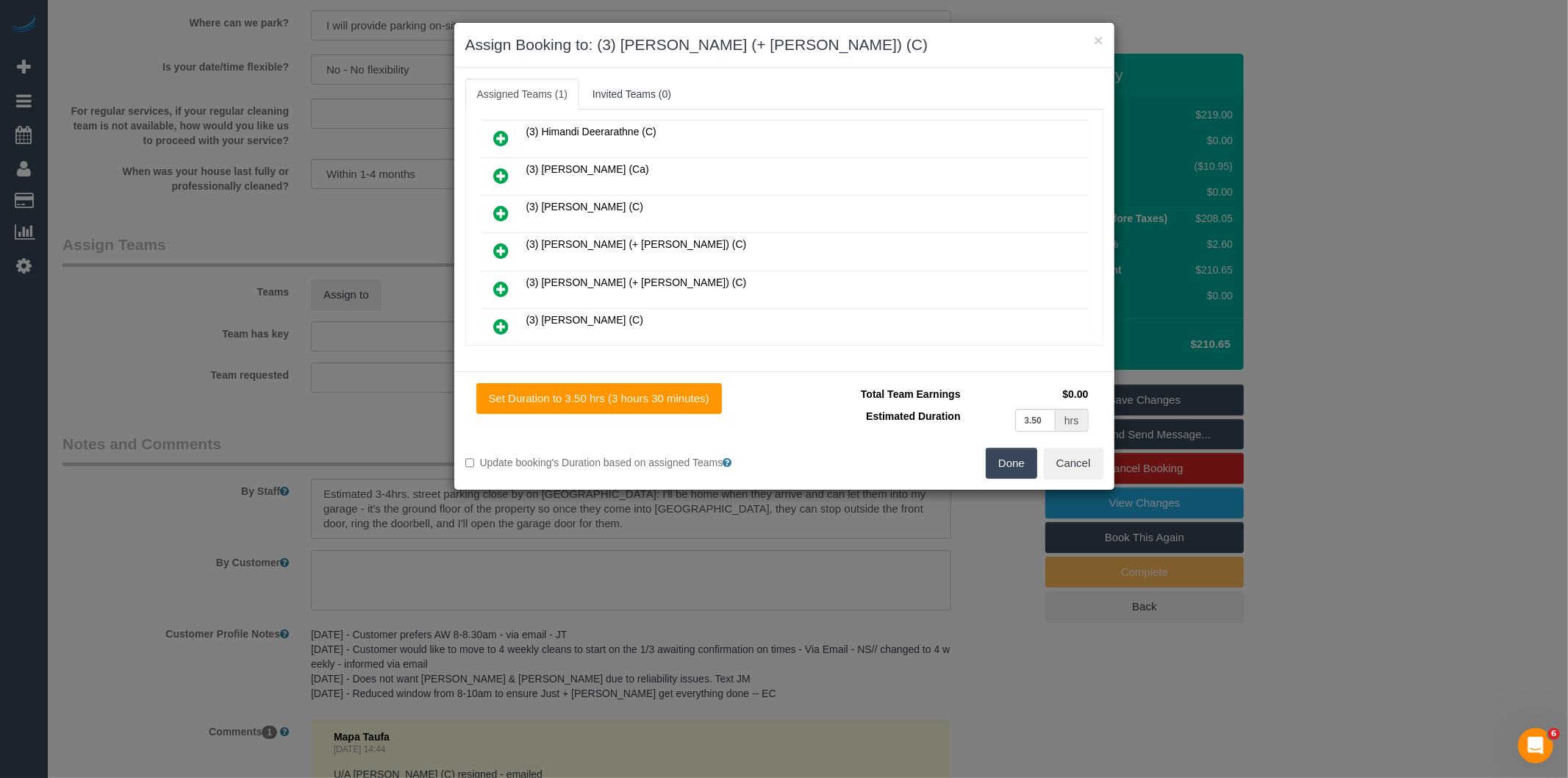
click at [498, 242] on icon at bounding box center [501, 251] width 15 height 18
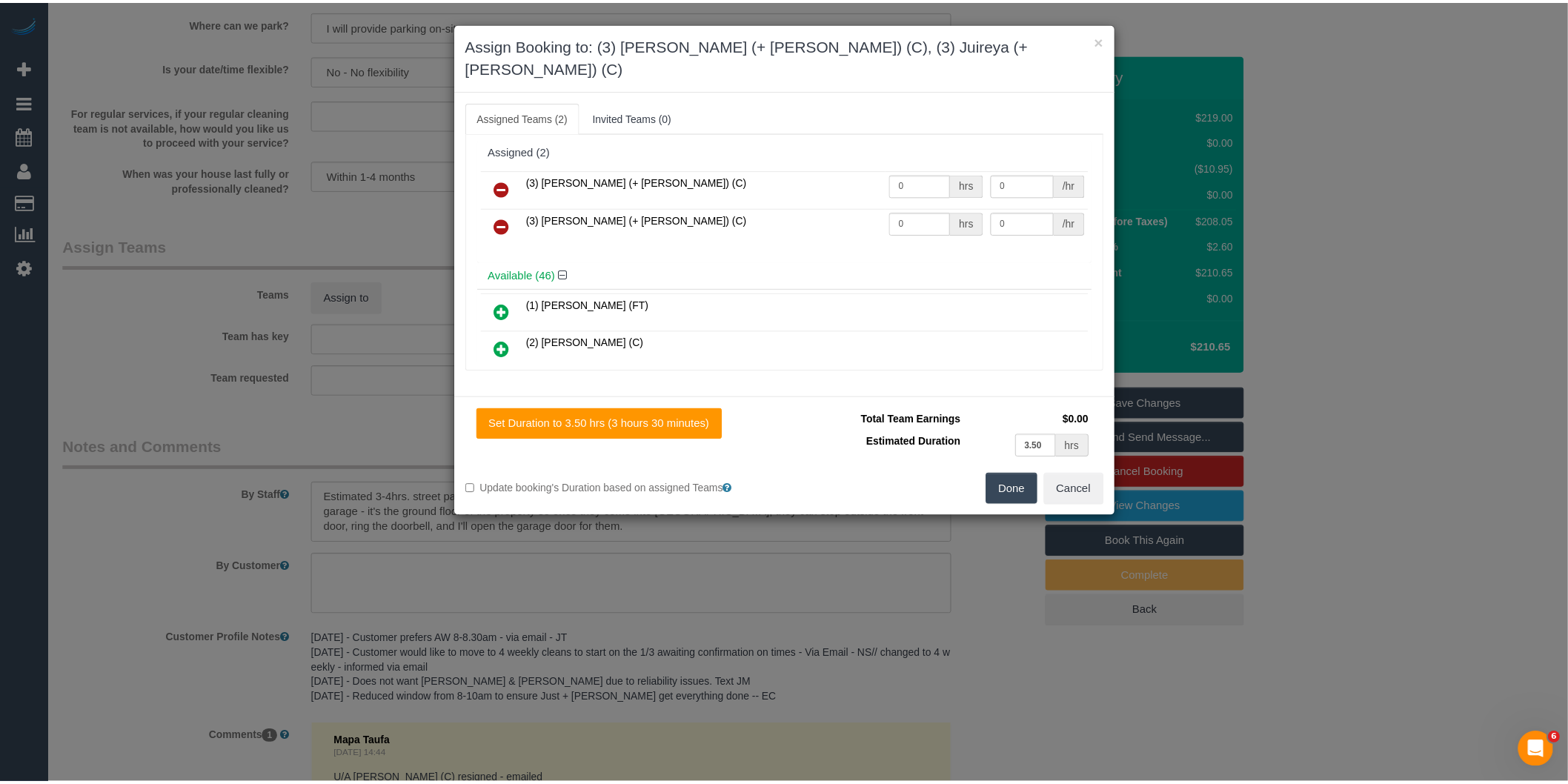
scroll to position [0, 0]
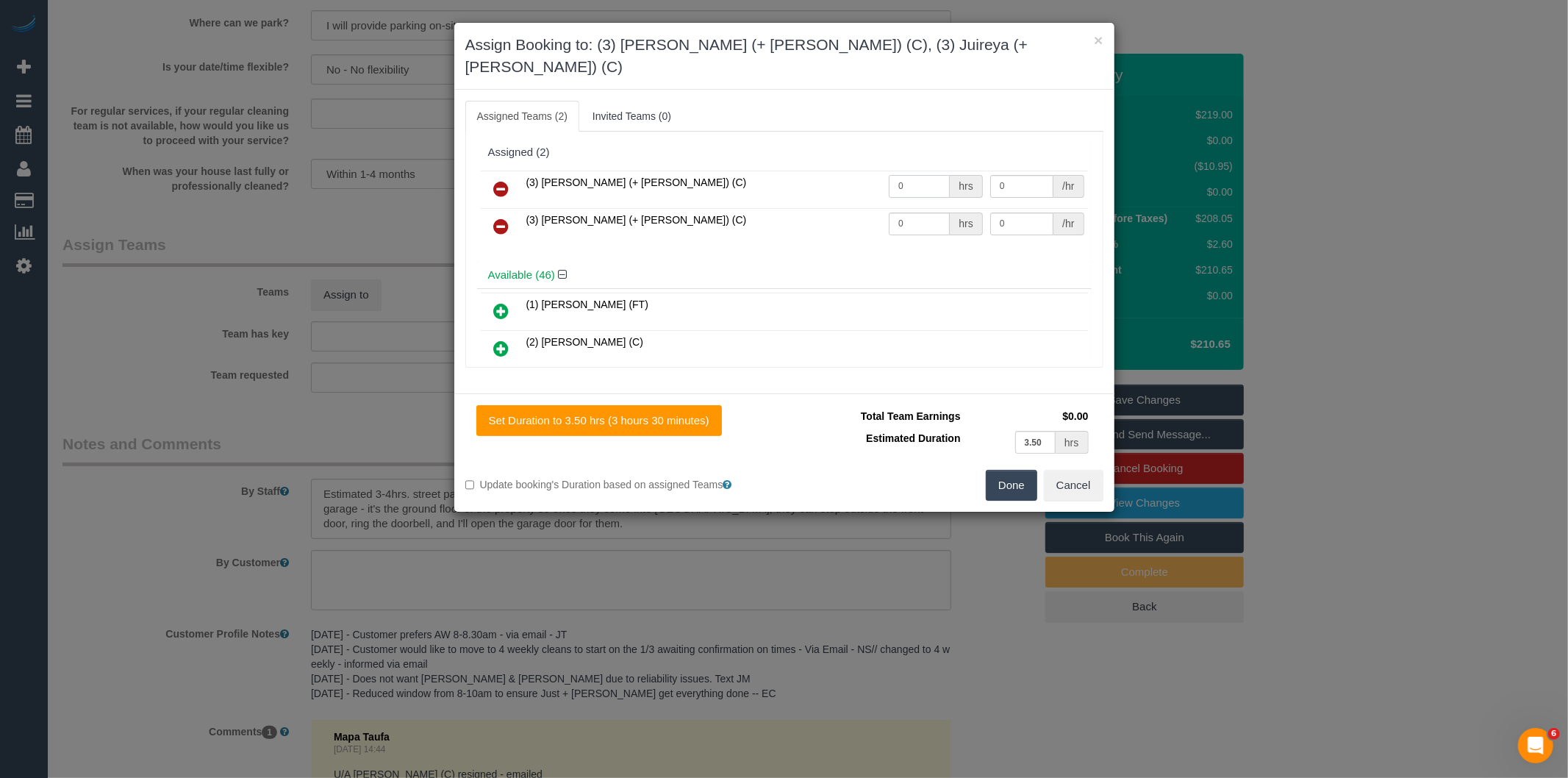
drag, startPoint x: 867, startPoint y: 170, endPoint x: 834, endPoint y: 173, distance: 33.1
click at [834, 173] on tr "(3) Gazi (+ Juireya) (C) 0 hrs 0 /hr" at bounding box center [785, 190] width 607 height 37
type input "1"
type input "65"
drag, startPoint x: 907, startPoint y: 204, endPoint x: 792, endPoint y: 186, distance: 116.4
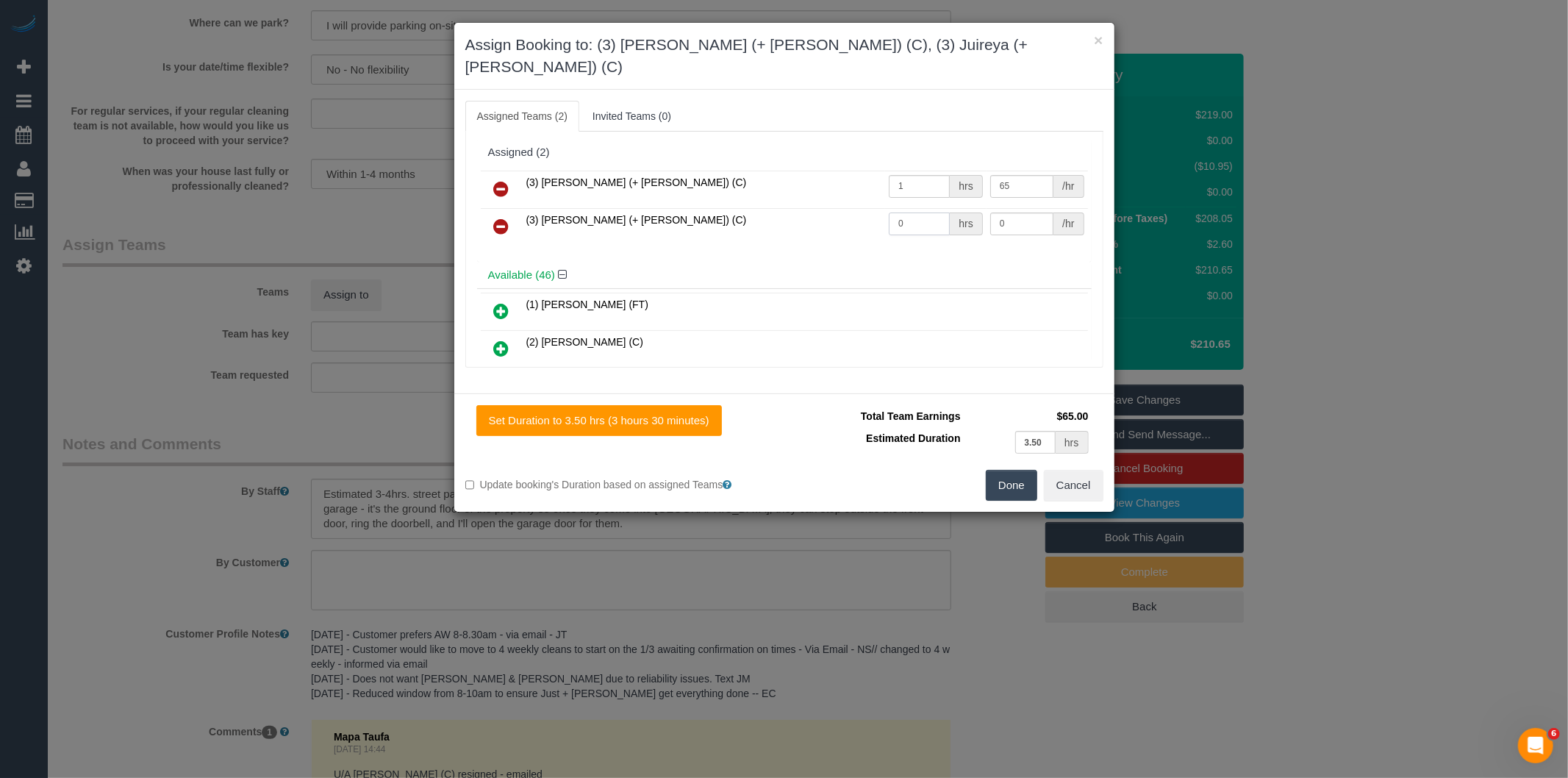
click at [804, 208] on tr "(3) Juireya (+ Gazi) (C) 0 hrs 0 /hr" at bounding box center [785, 227] width 607 height 37
type input "1"
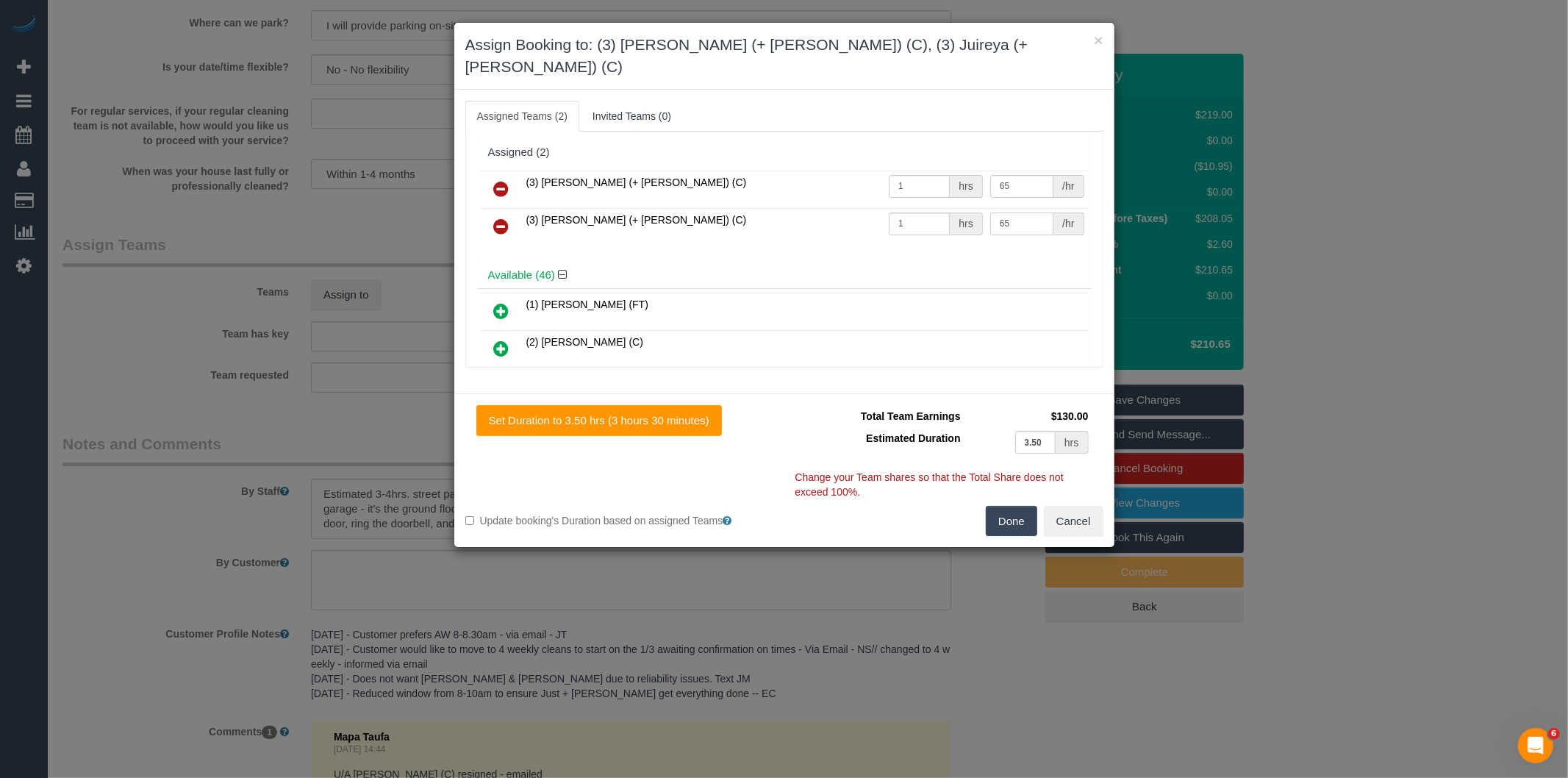
type input "65"
click at [1028, 507] on button "Done" at bounding box center [1012, 522] width 52 height 31
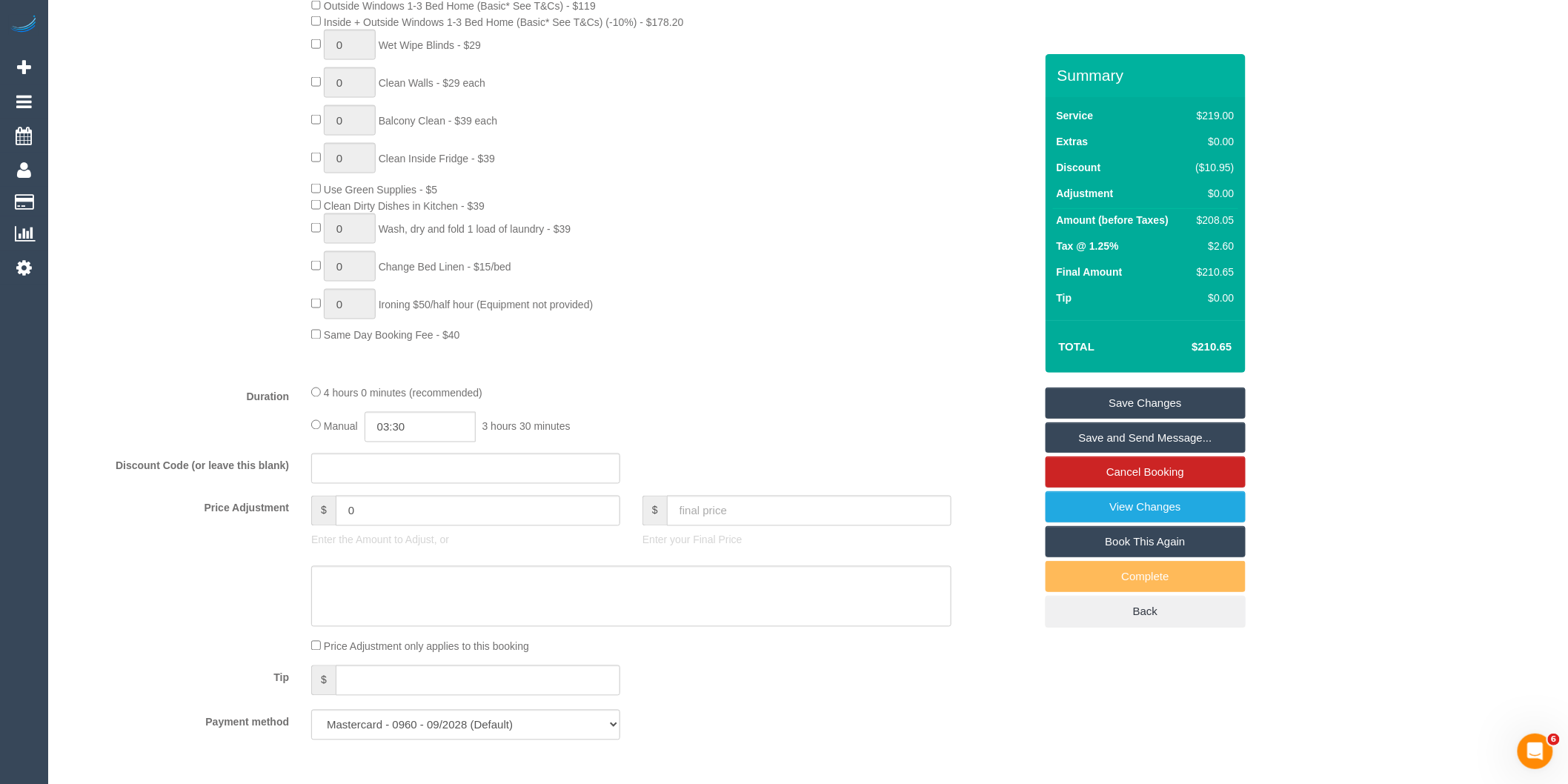
scroll to position [695, 0]
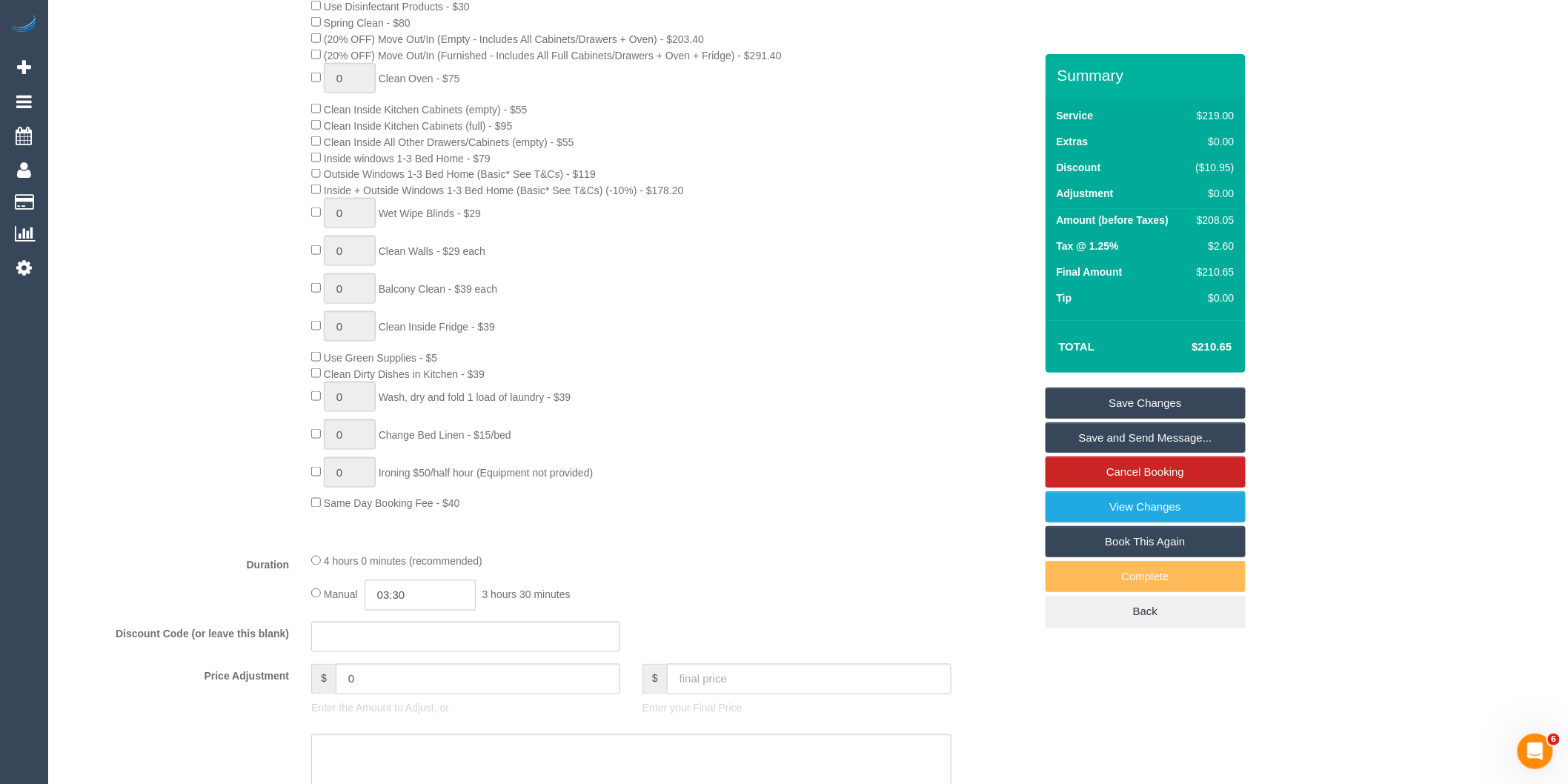
click at [424, 610] on input "03:30" at bounding box center [420, 595] width 111 height 30
type input "02:00"
click at [410, 663] on li "02:00" at bounding box center [404, 669] width 66 height 20
click at [660, 561] on fieldset "What Frequency * One Time Cleaning Weekly - 10% Off - 10.00% (0% for the First …" at bounding box center [549, 375] width 971 height 1089
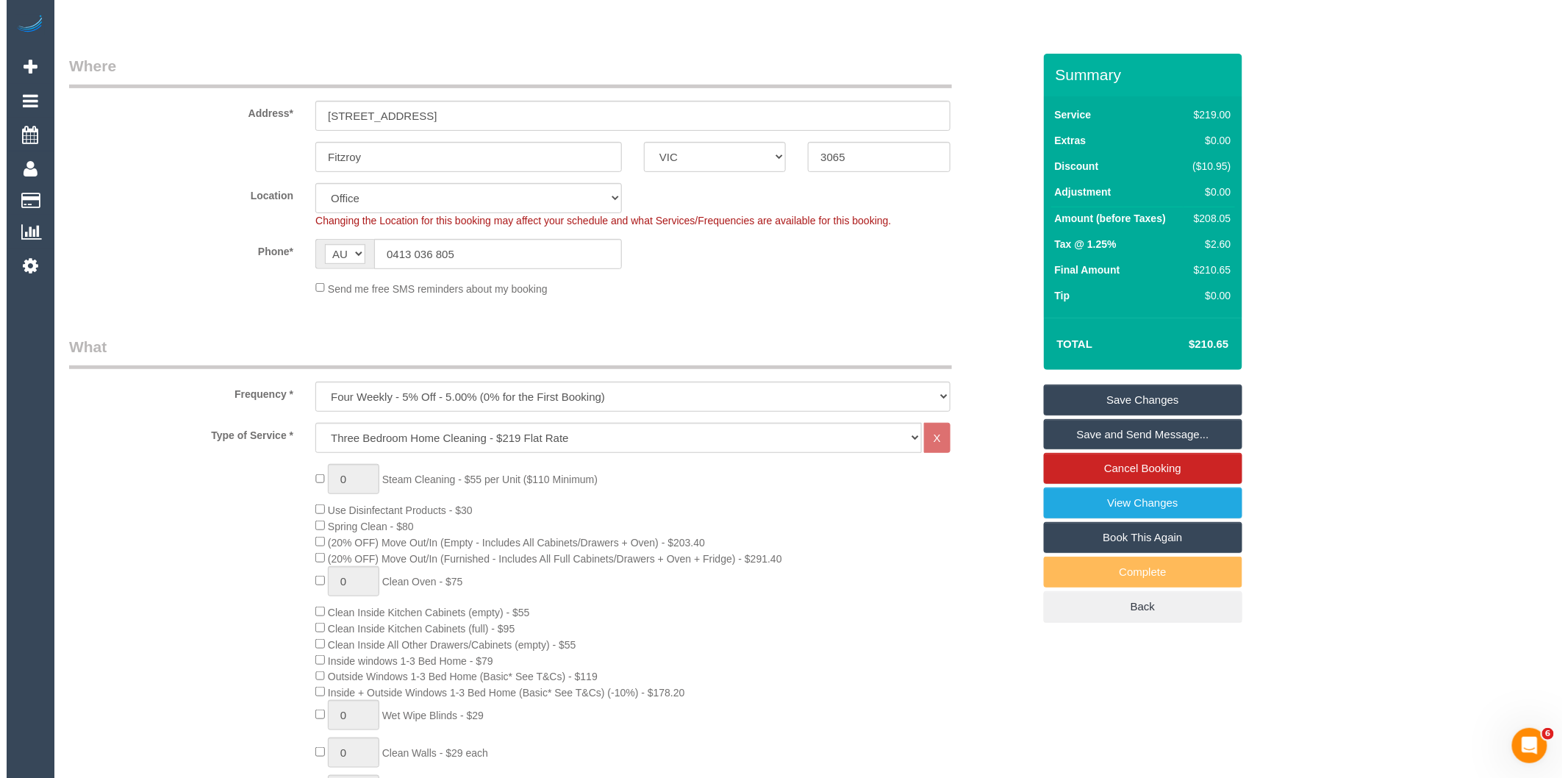
scroll to position [0, 0]
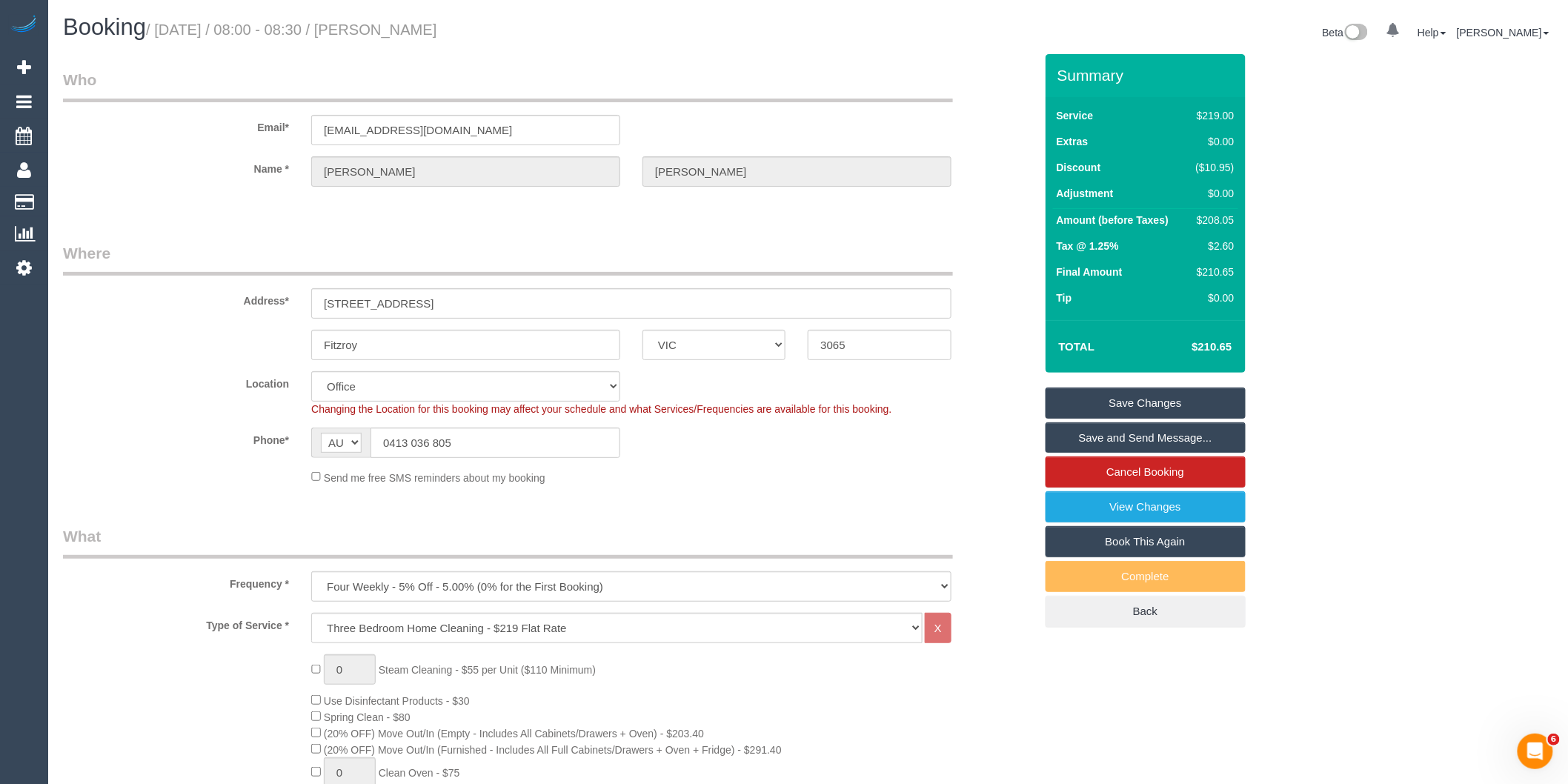
click at [1188, 443] on link "Save and Send Message..." at bounding box center [1145, 438] width 200 height 31
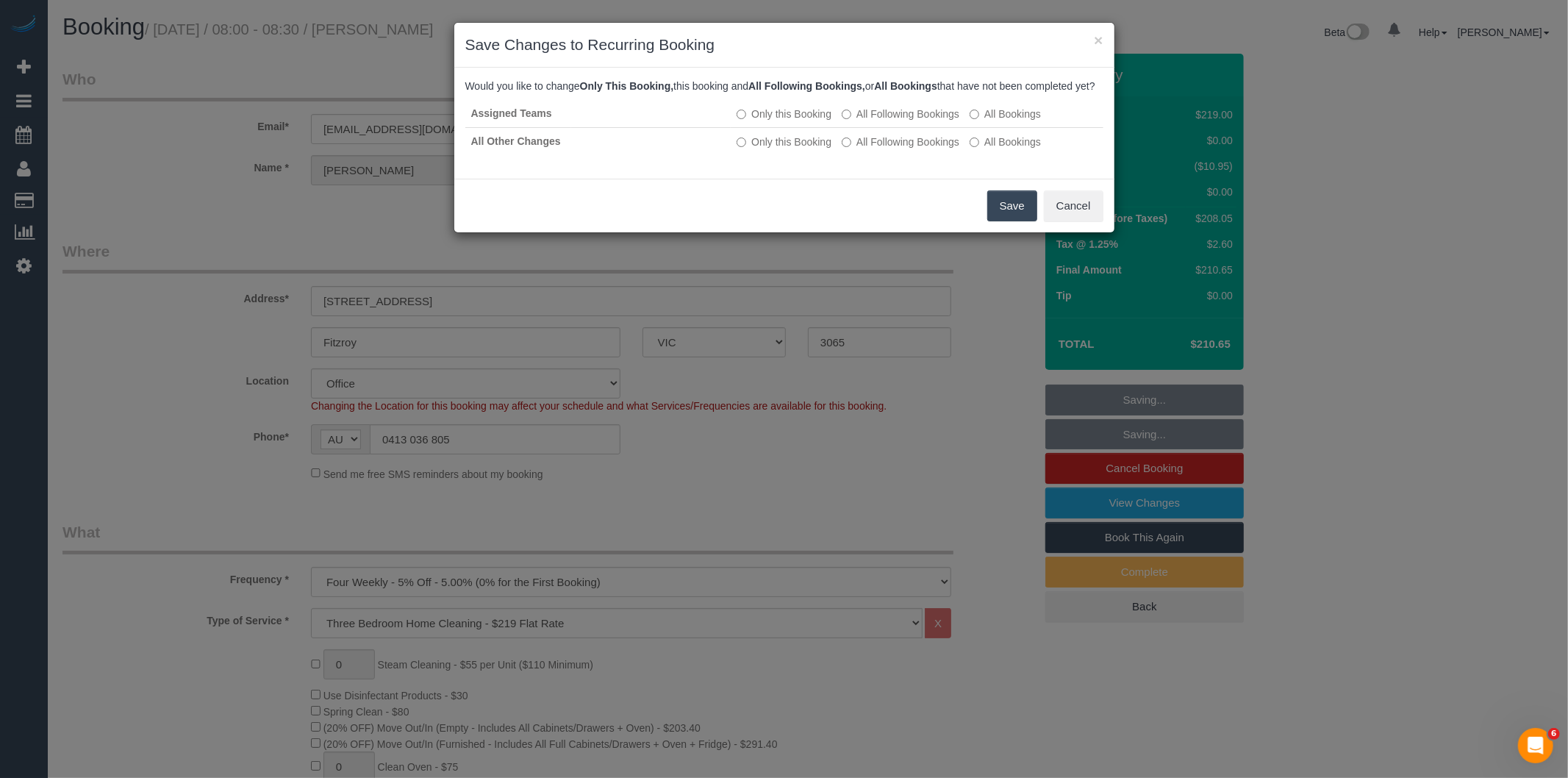
click at [996, 221] on button "Save" at bounding box center [1012, 206] width 50 height 31
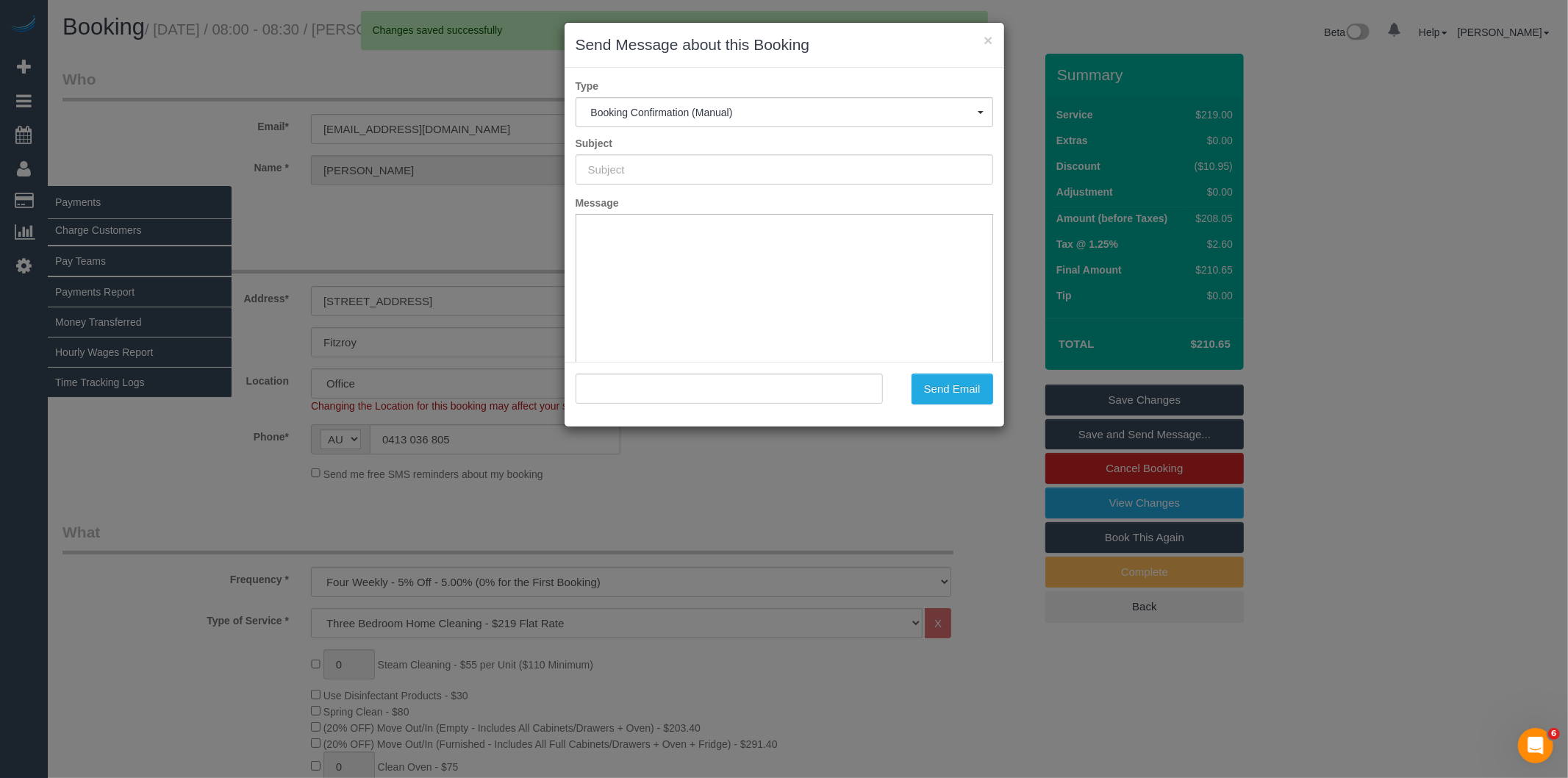
type input "Booking Confirmed"
type input ""Matthew Watson" <mattdavidwatson@gmail.com>"
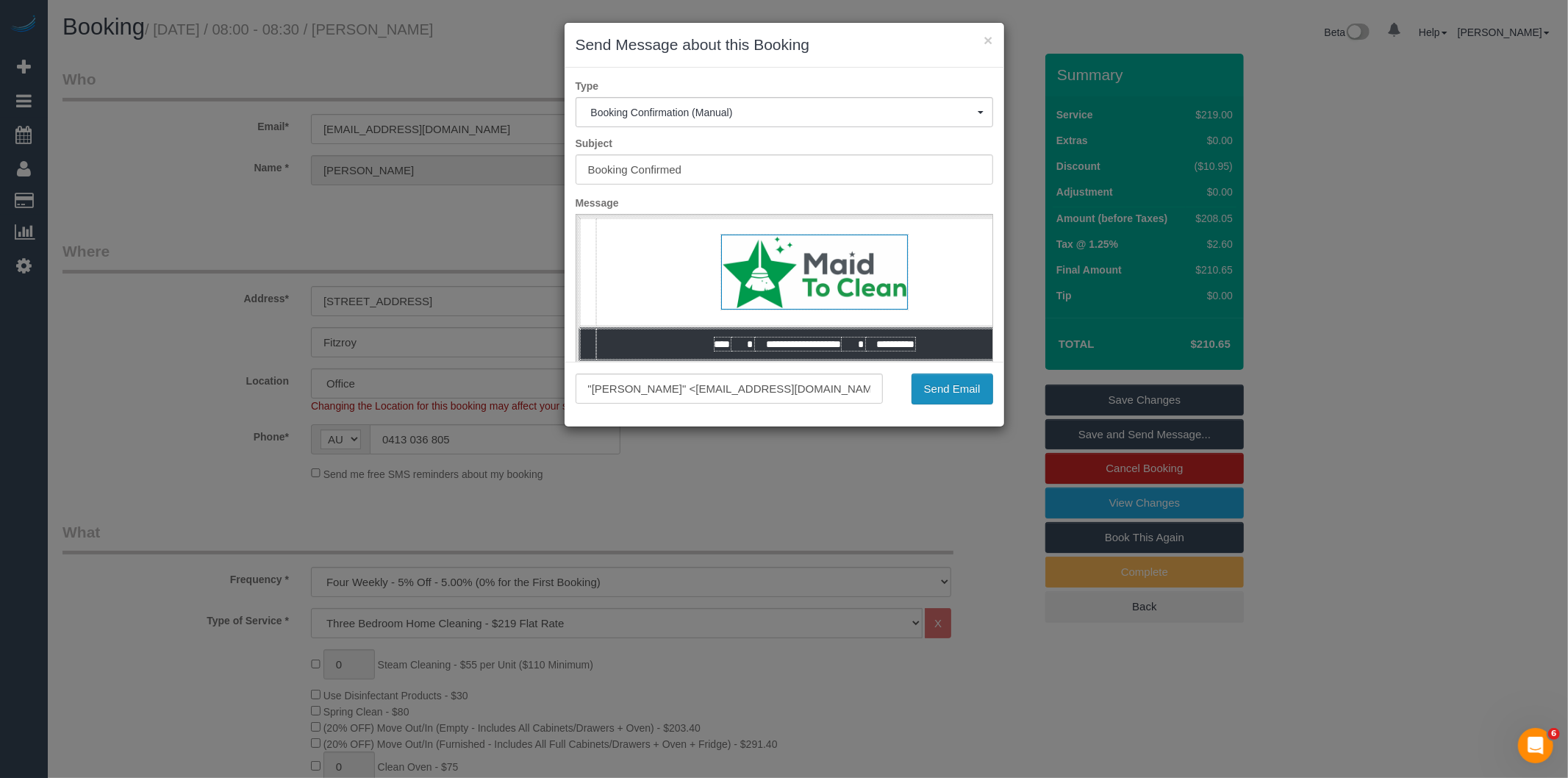
click at [963, 395] on button "Send Email" at bounding box center [952, 389] width 82 height 31
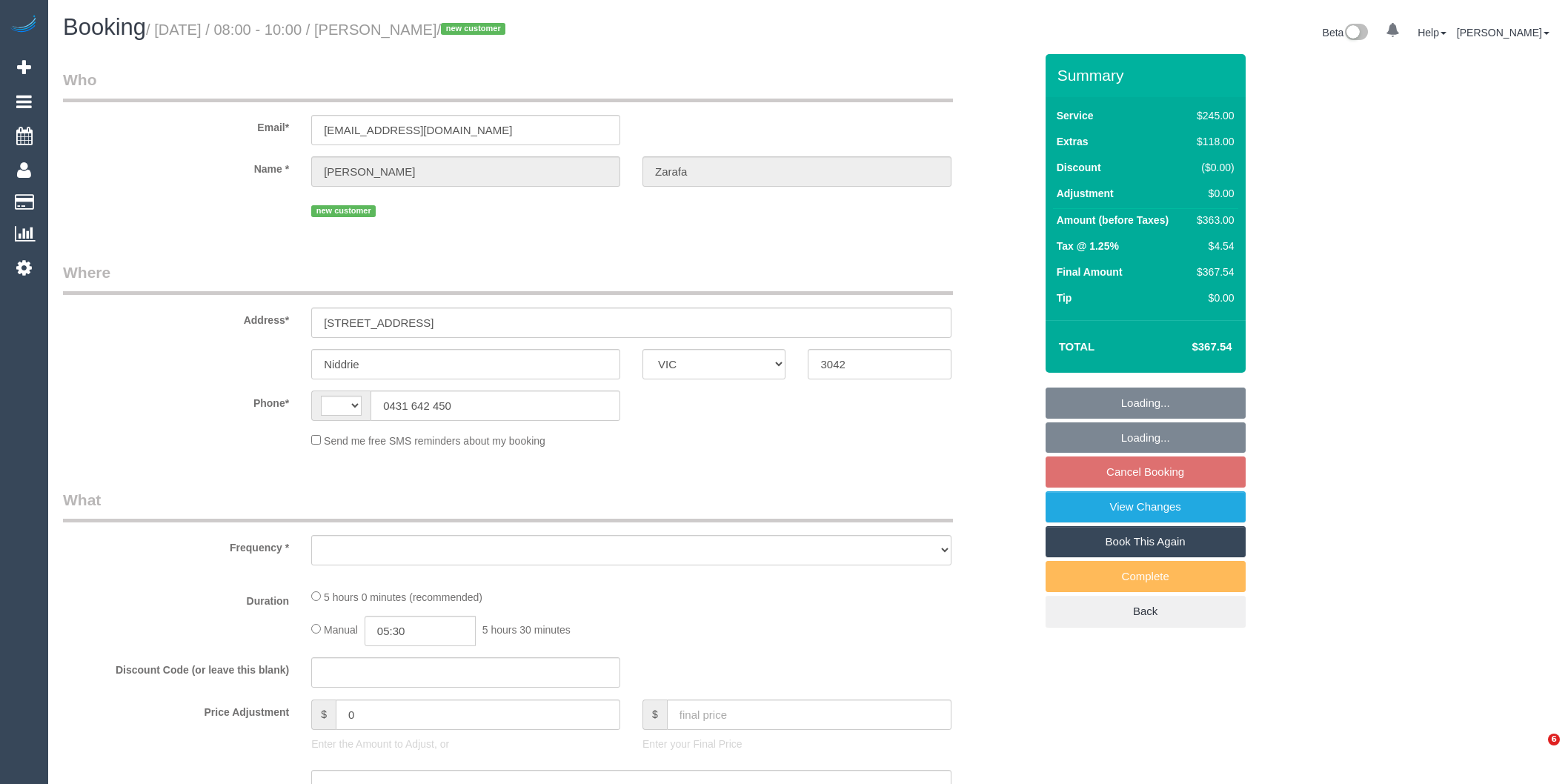
select select "VIC"
select select "string:AU"
select select "object:1527"
select select "string:stripe-pm_1SGY6o2GScqysDRVaXsMm5Sl"
select select "210"
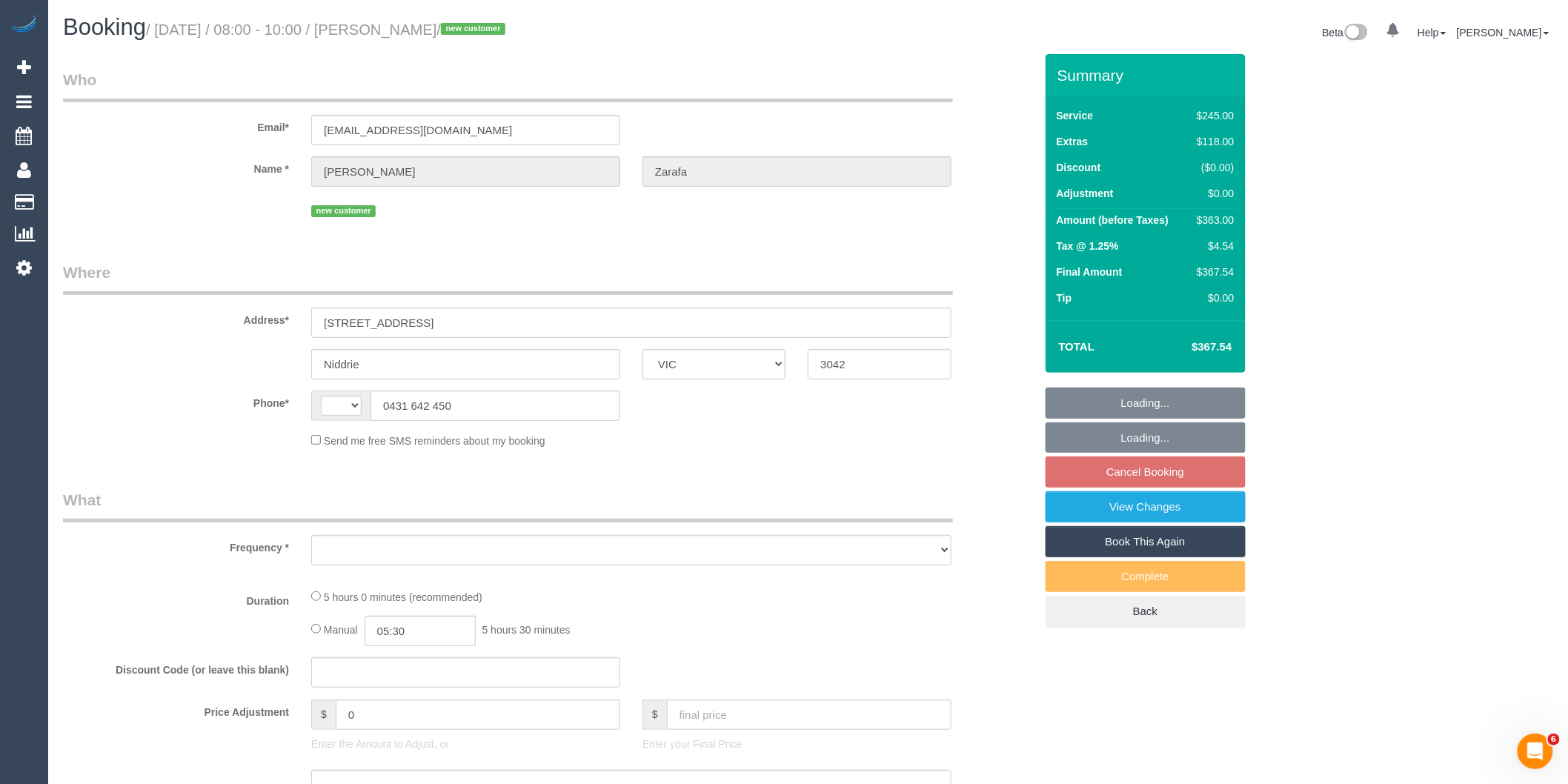
select select "number:27"
select select "number:14"
select select "number:19"
select select "number:22"
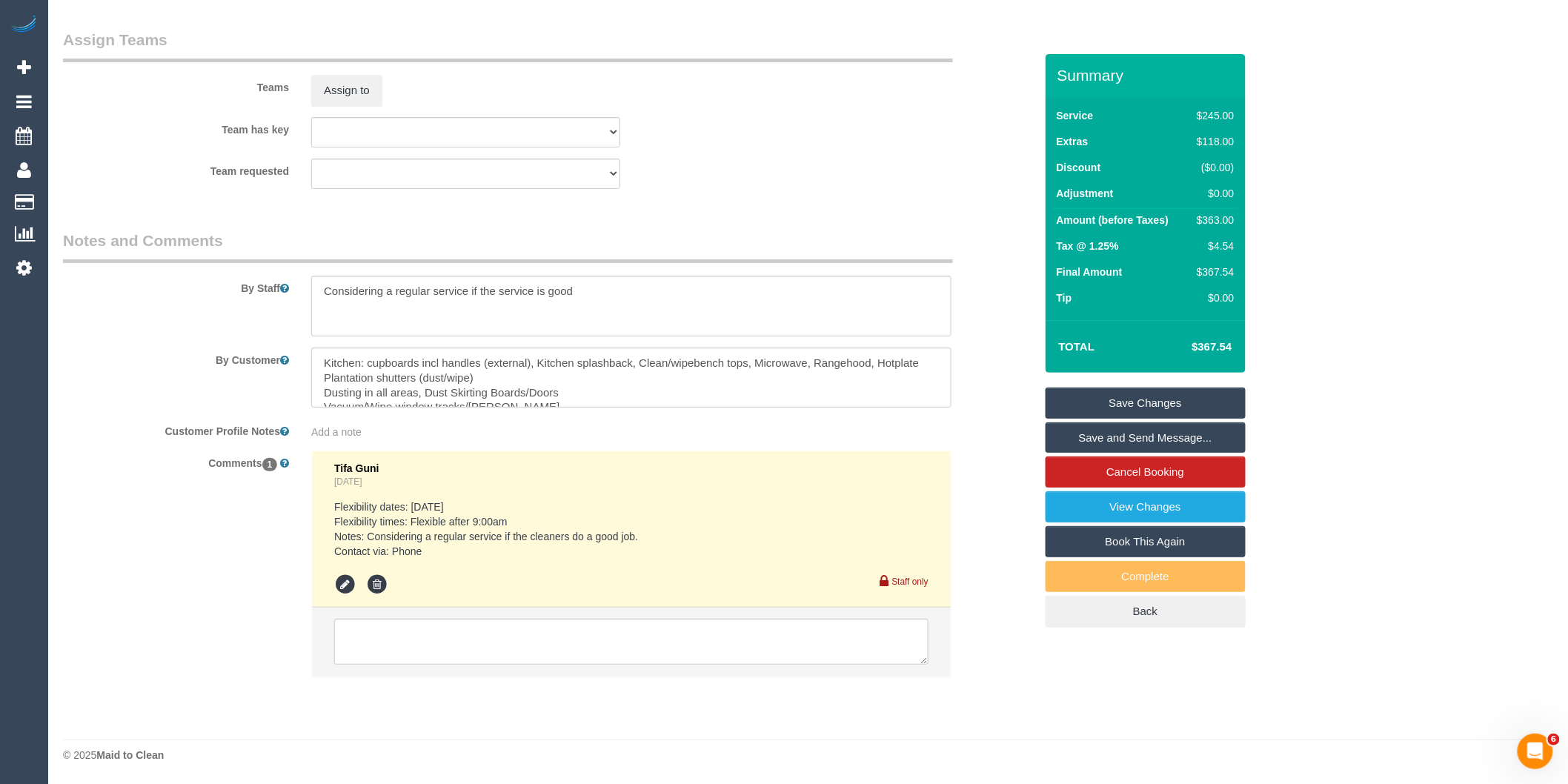
scroll to position [2330, 0]
click at [324, 292] on textarea at bounding box center [631, 306] width 640 height 60
type textarea "3.5 hours + fridge + windows = approx 5 hours Considering a regular service if …"
click at [475, 376] on textarea at bounding box center [631, 378] width 640 height 60
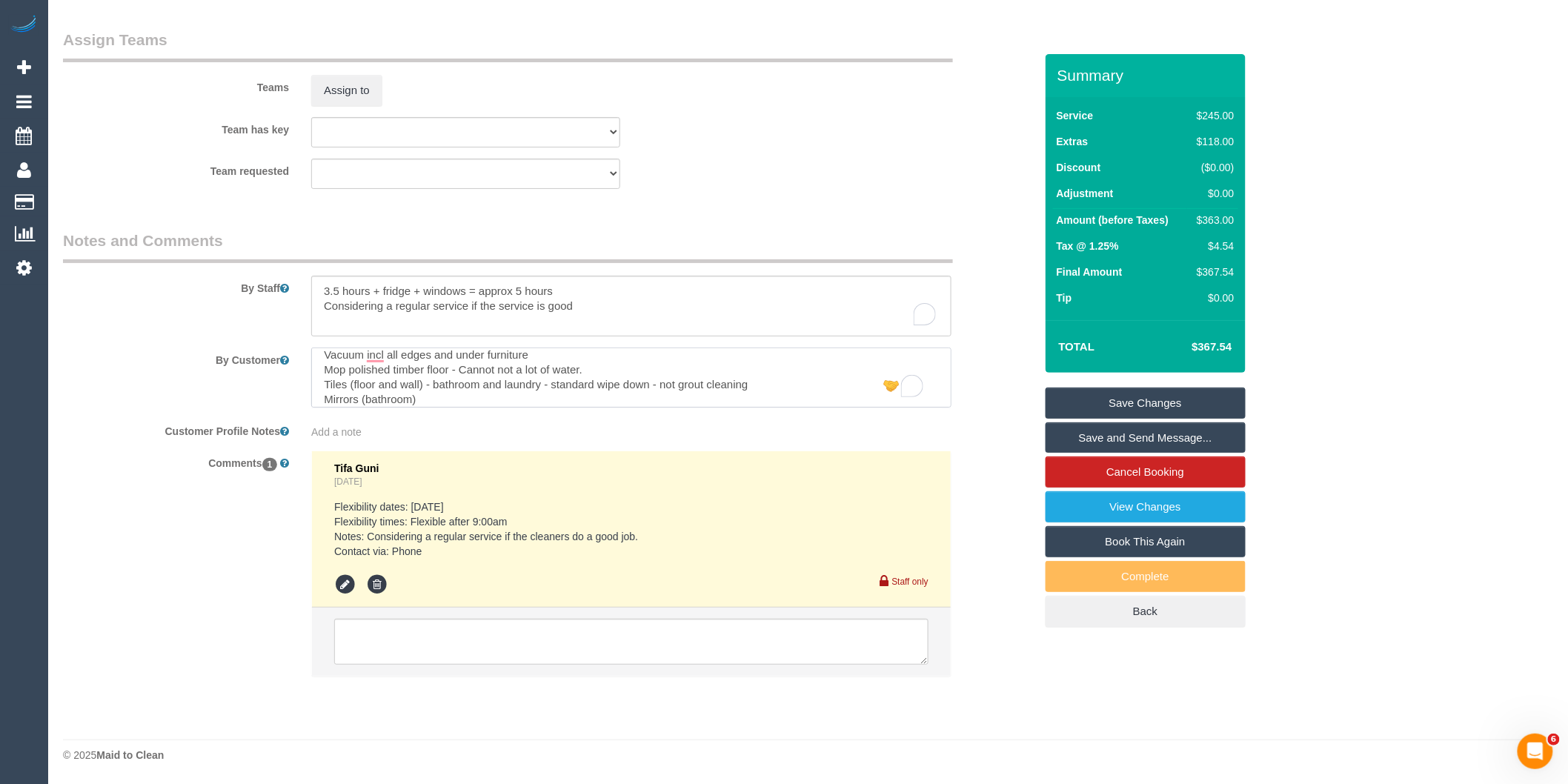
scroll to position [0, 0]
click at [1072, 513] on link "View Changes" at bounding box center [1145, 507] width 200 height 31
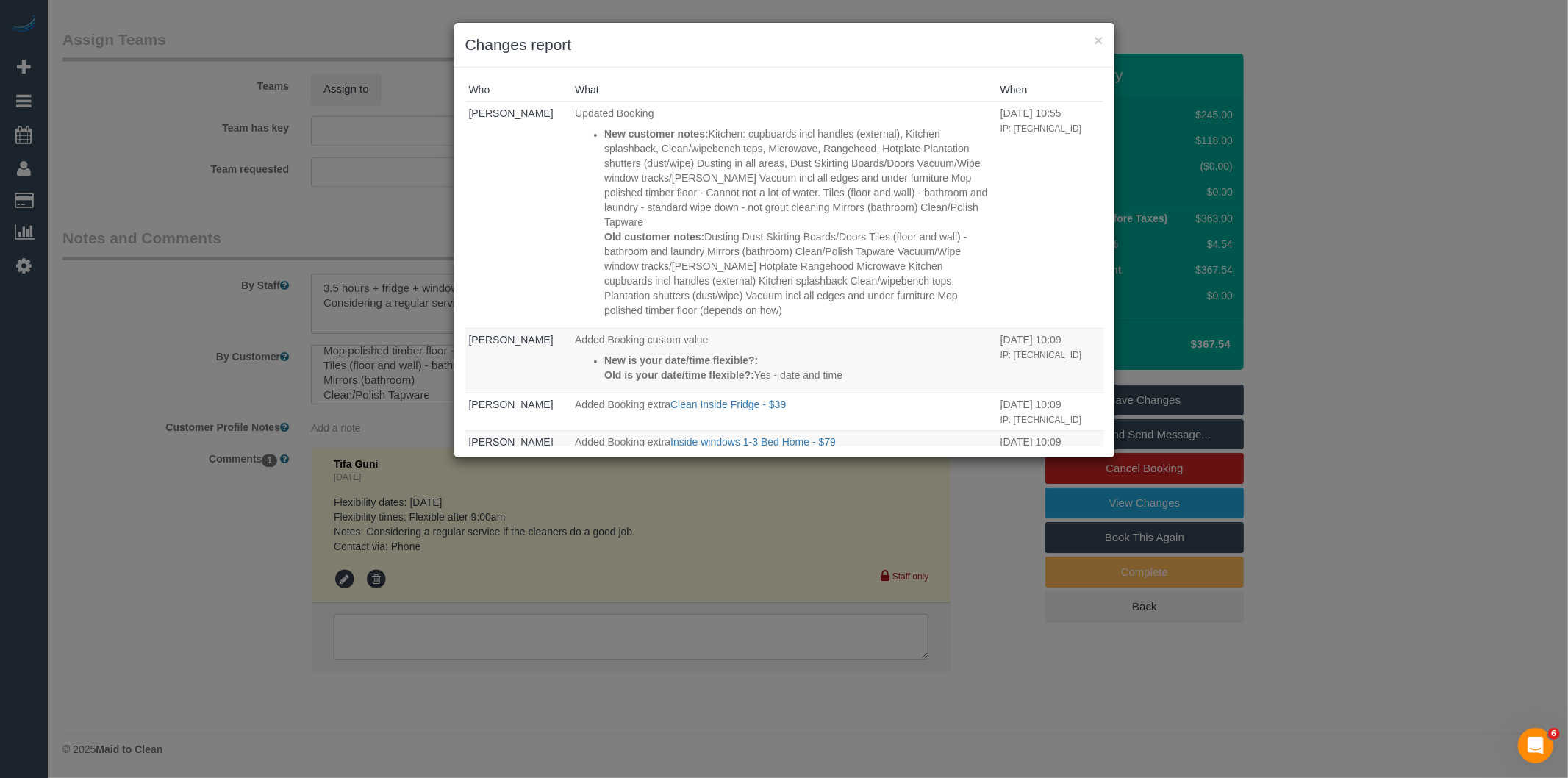
click at [641, 491] on div "× Changes report Who What When [PERSON_NAME] Updated Booking New customer notes…" at bounding box center [784, 389] width 1568 height 778
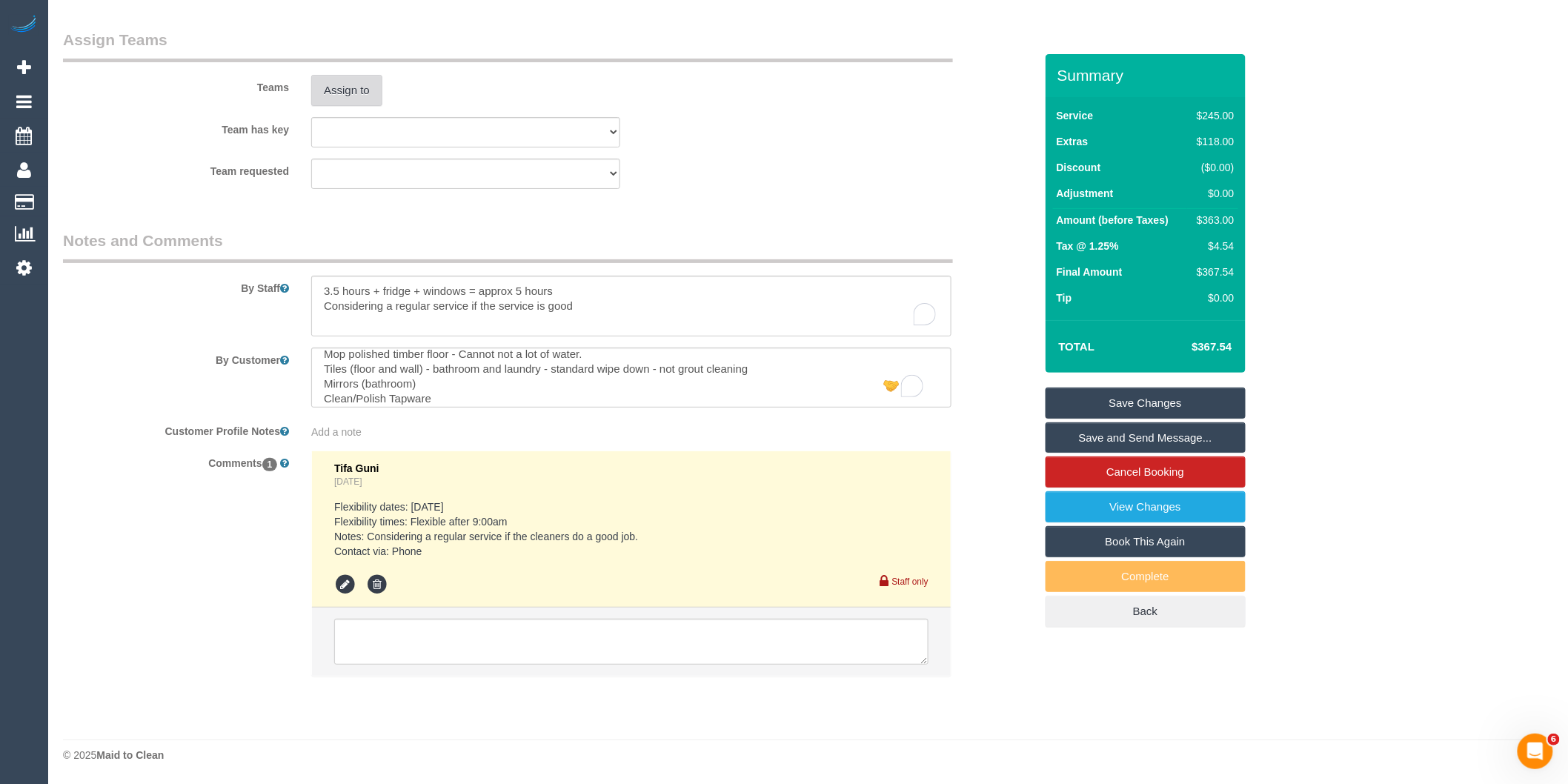
click at [371, 89] on button "Assign to" at bounding box center [346, 91] width 71 height 31
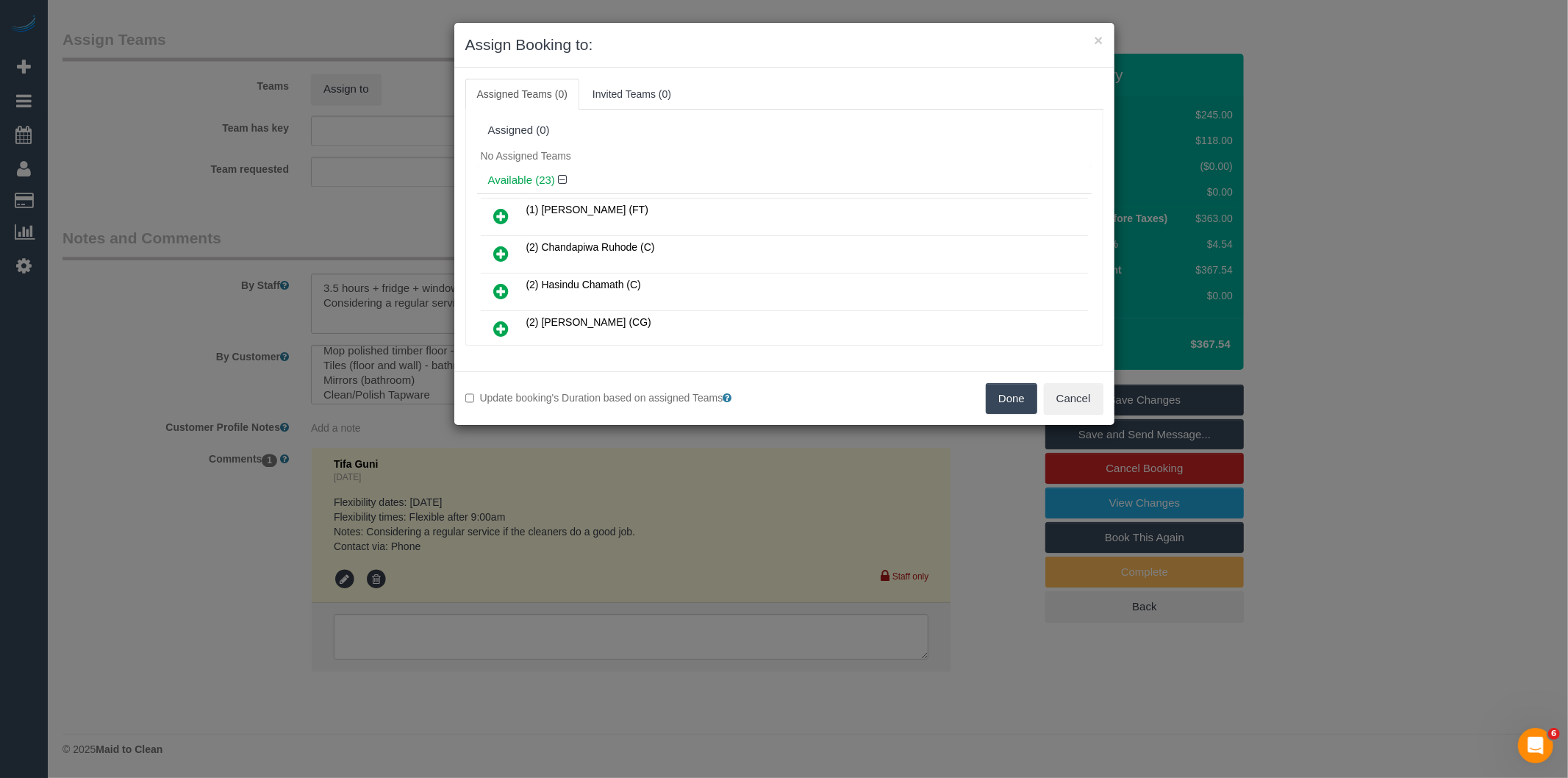
scroll to position [166, 0]
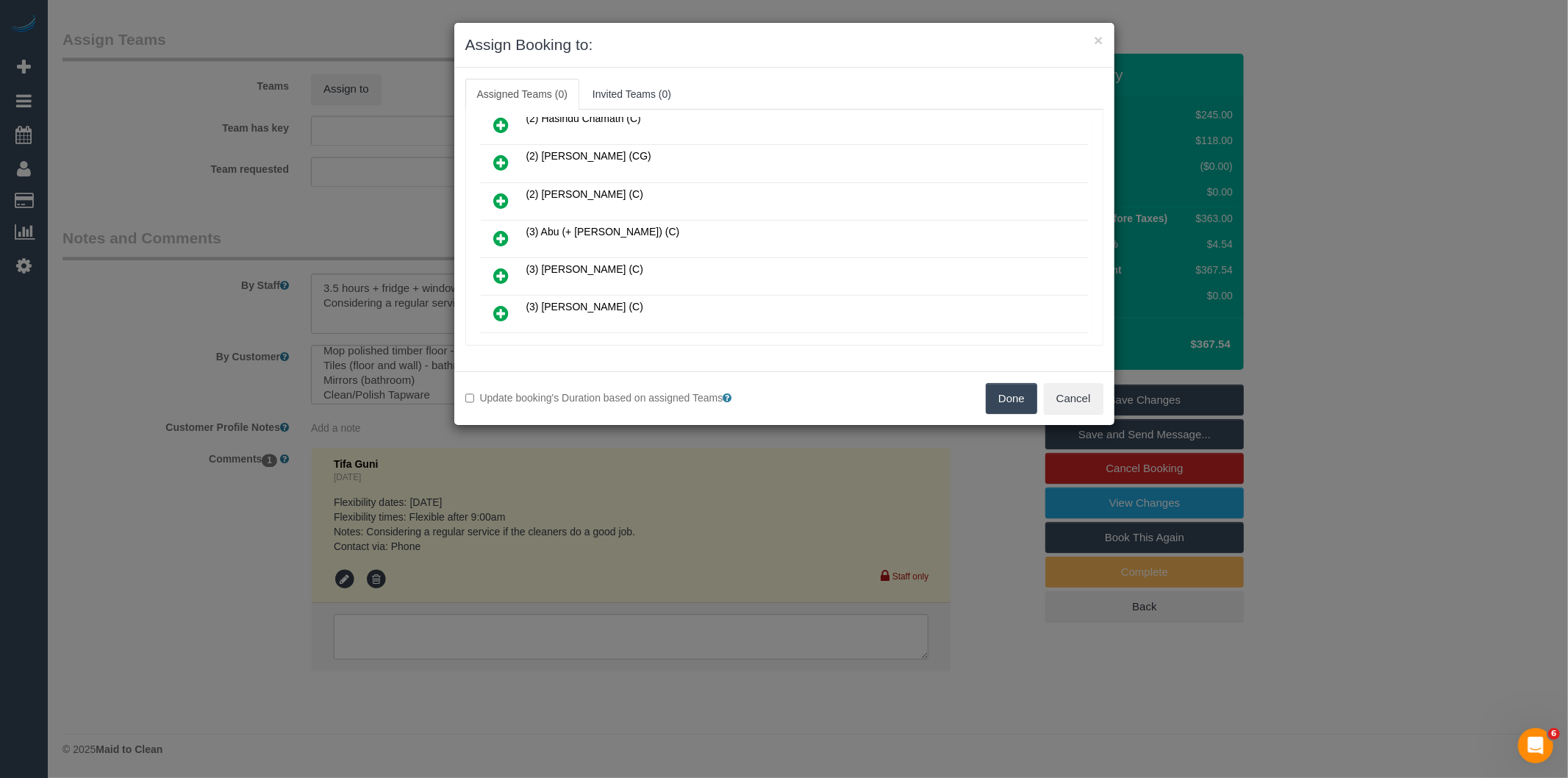
click at [505, 230] on icon at bounding box center [501, 238] width 15 height 18
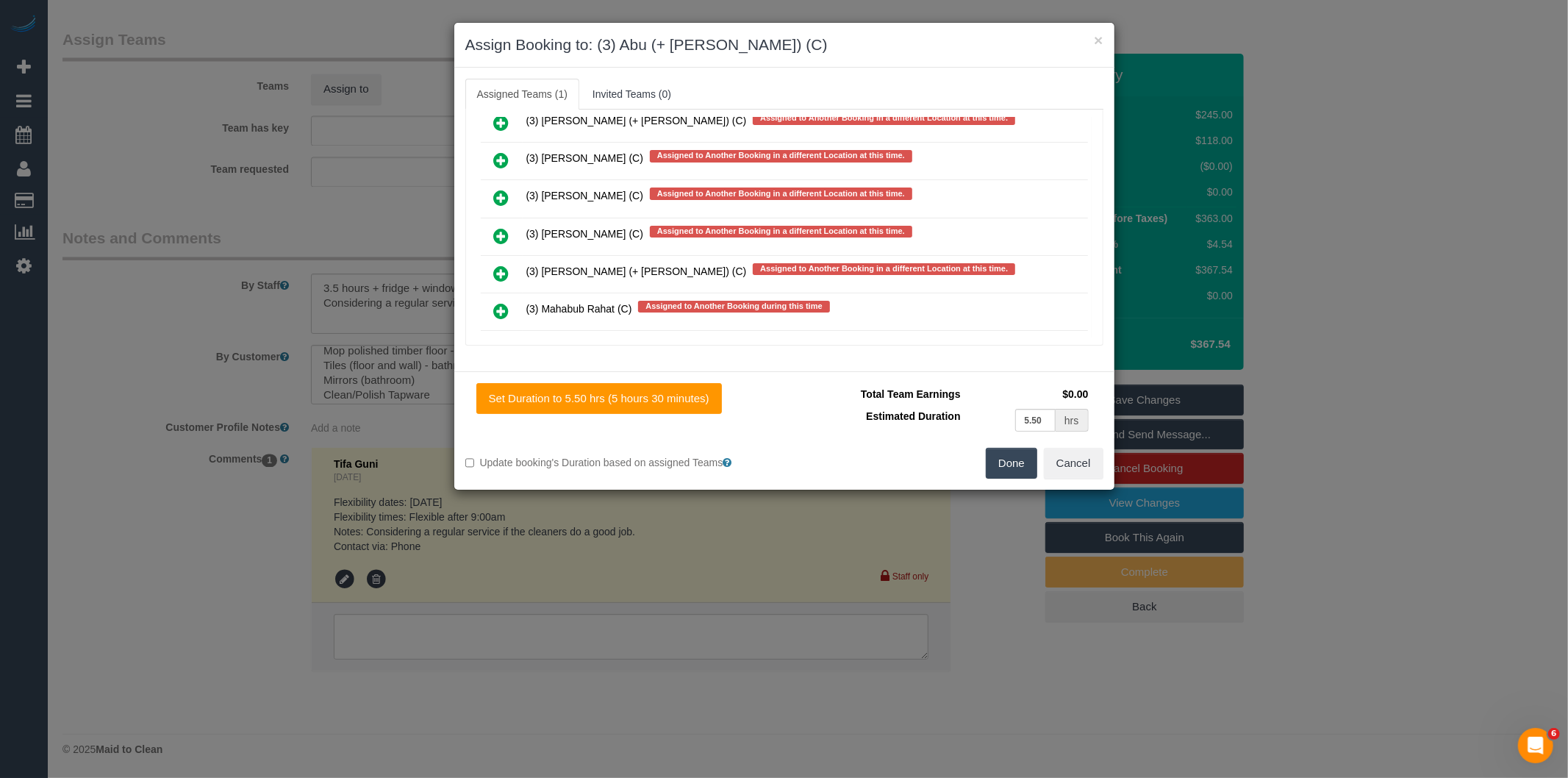
scroll to position [348, 0]
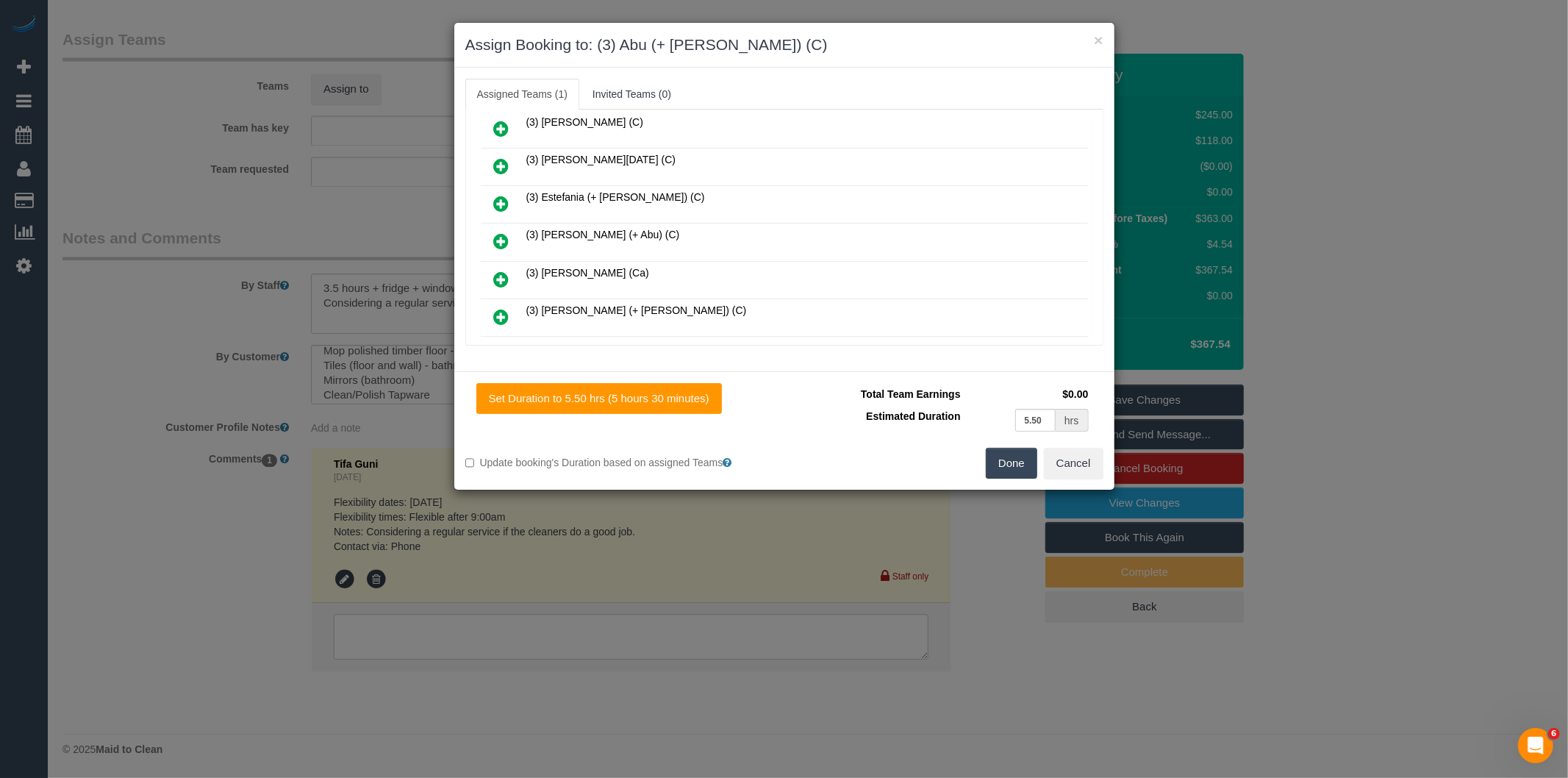
click at [498, 233] on icon at bounding box center [501, 242] width 15 height 18
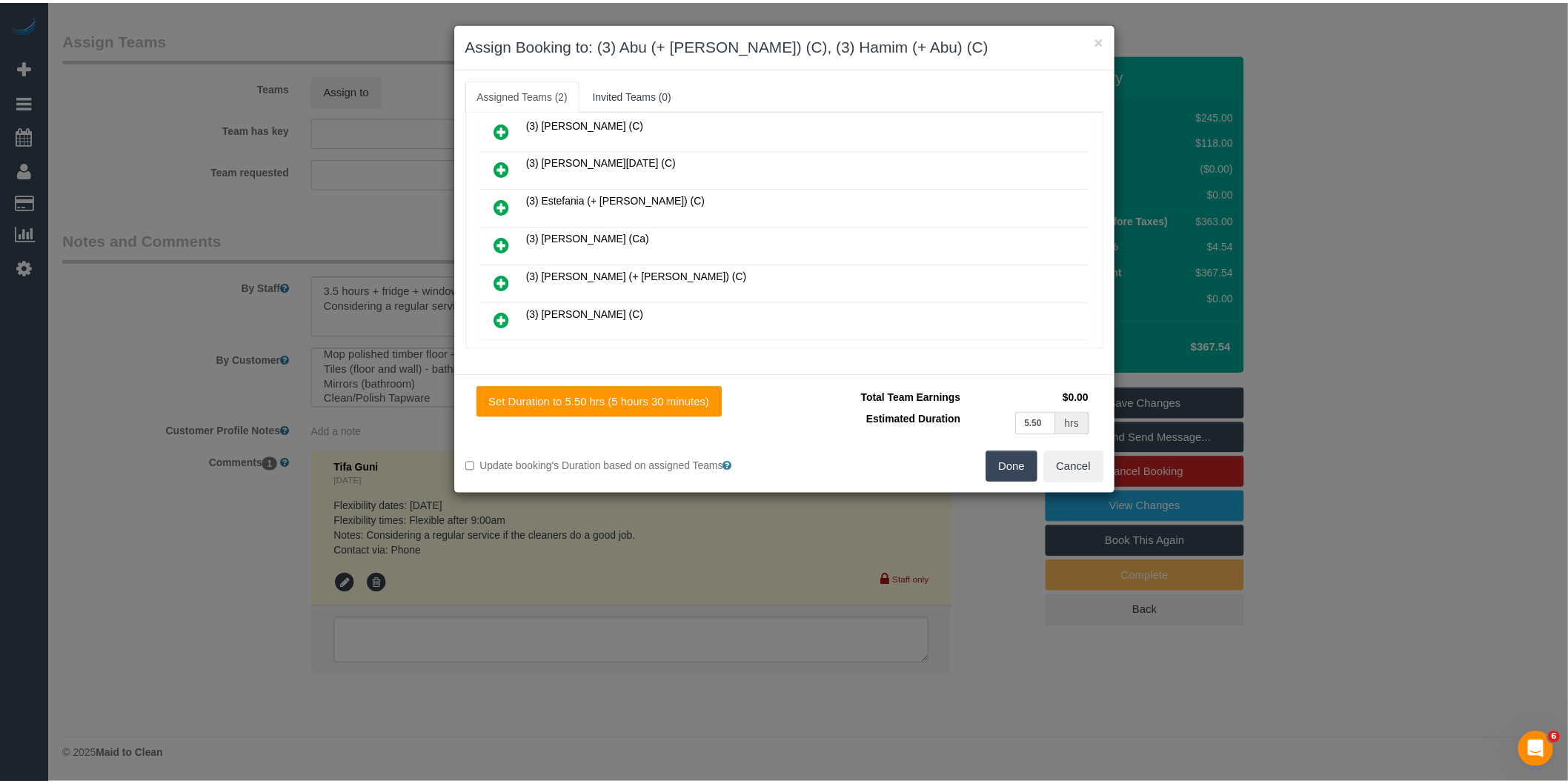
scroll to position [0, 0]
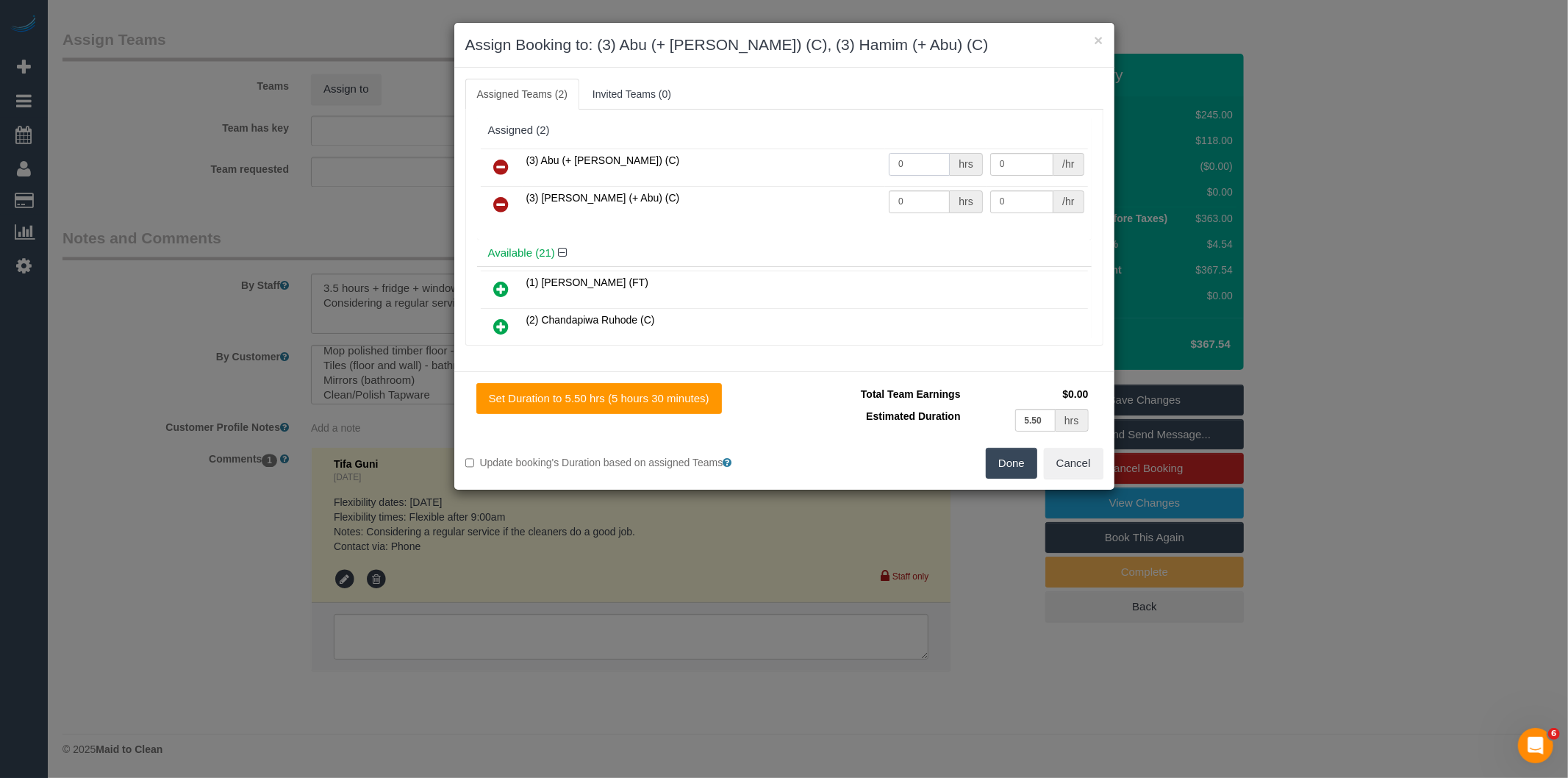
drag, startPoint x: 921, startPoint y: 156, endPoint x: 738, endPoint y: 197, distance: 187.5
click at [806, 169] on tr "(3) Abu (+ Hamim) (C) 0 hrs 0 /hr" at bounding box center [785, 167] width 607 height 37
type input "2.5"
type input "35"
drag, startPoint x: 905, startPoint y: 203, endPoint x: 806, endPoint y: 195, distance: 99.3
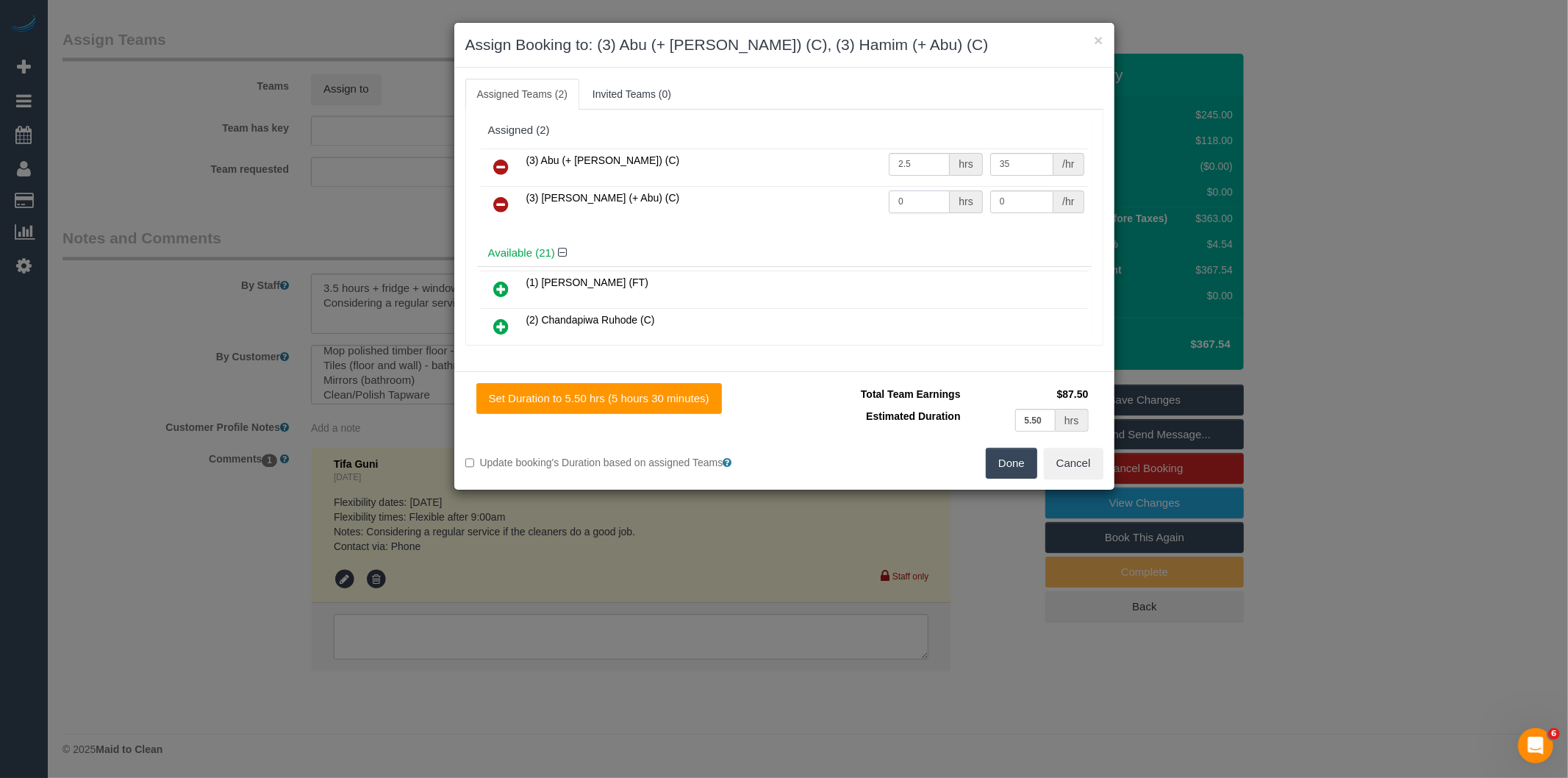
click at [824, 203] on tr "(3) Hamim (+ Abu) (C) 0 hrs 0 /hr" at bounding box center [785, 205] width 607 height 37
type input "2.5"
type input "35"
click at [1002, 465] on button "Done" at bounding box center [1012, 464] width 52 height 31
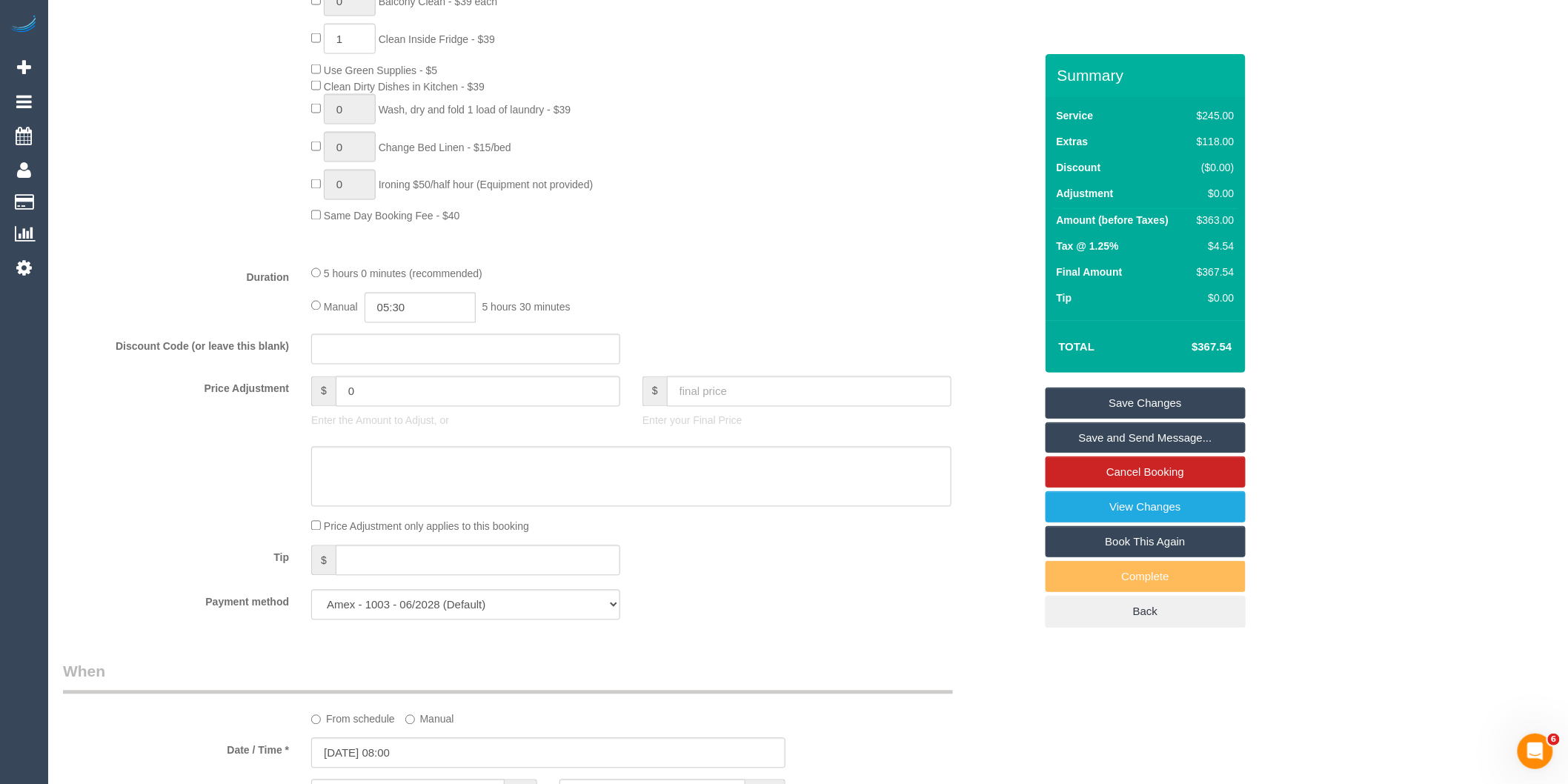
scroll to position [848, 0]
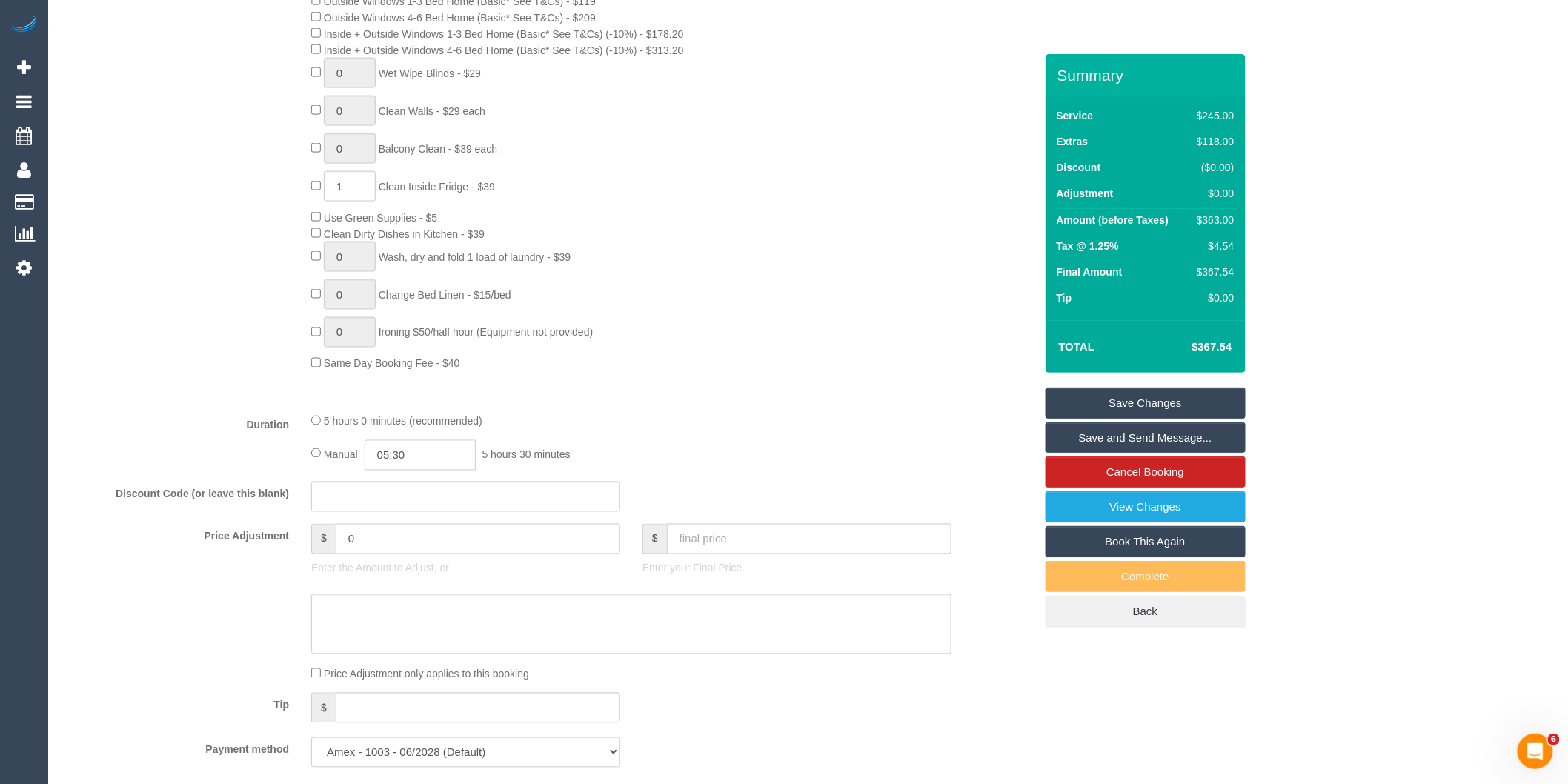
click at [422, 469] on input "05:30" at bounding box center [420, 455] width 111 height 30
type input "02:30"
click at [406, 506] on li "02:30" at bounding box center [404, 501] width 66 height 20
click at [697, 430] on div "5 hours 0 minutes (recommended)" at bounding box center [631, 421] width 640 height 16
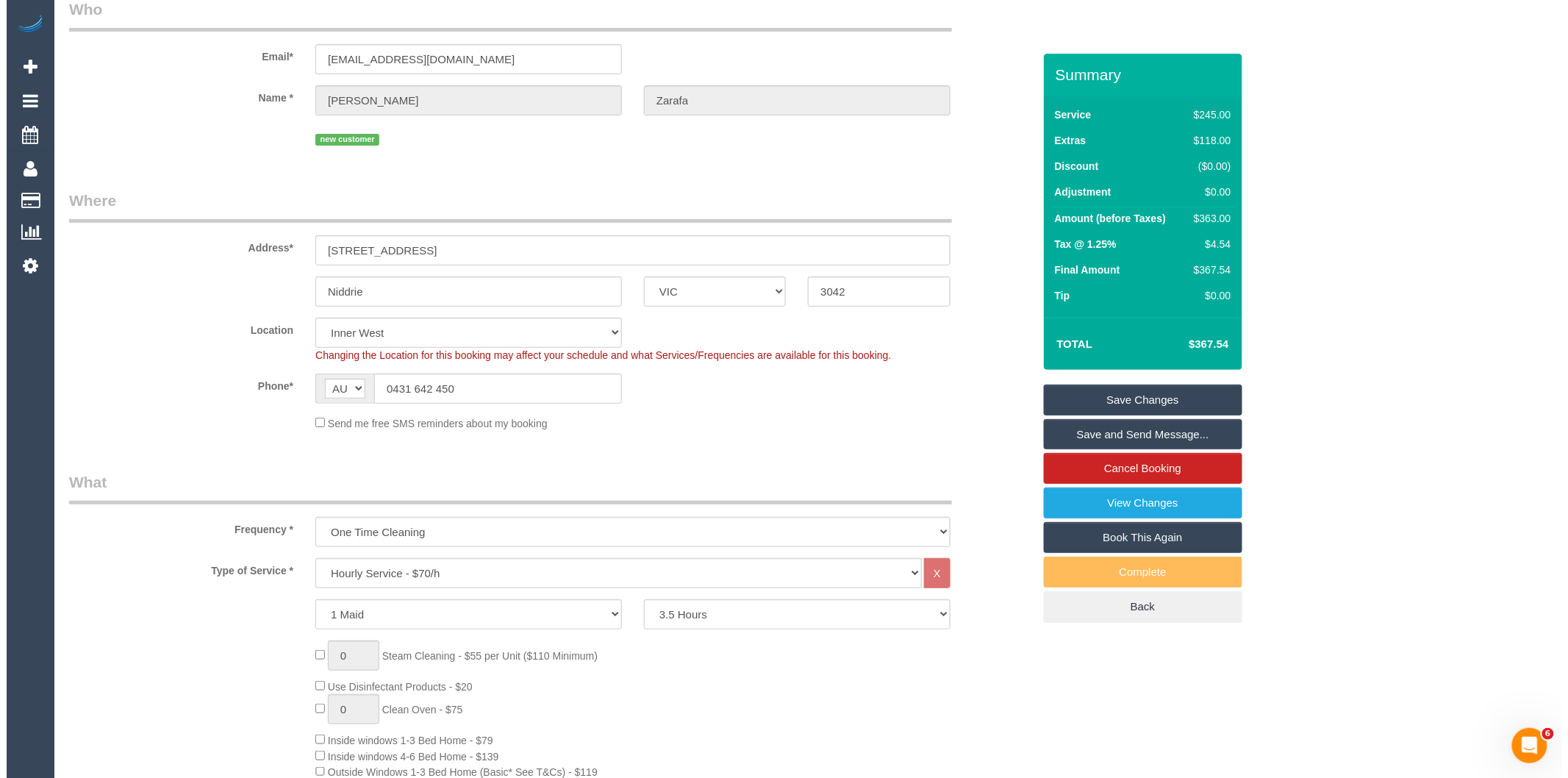
scroll to position [0, 0]
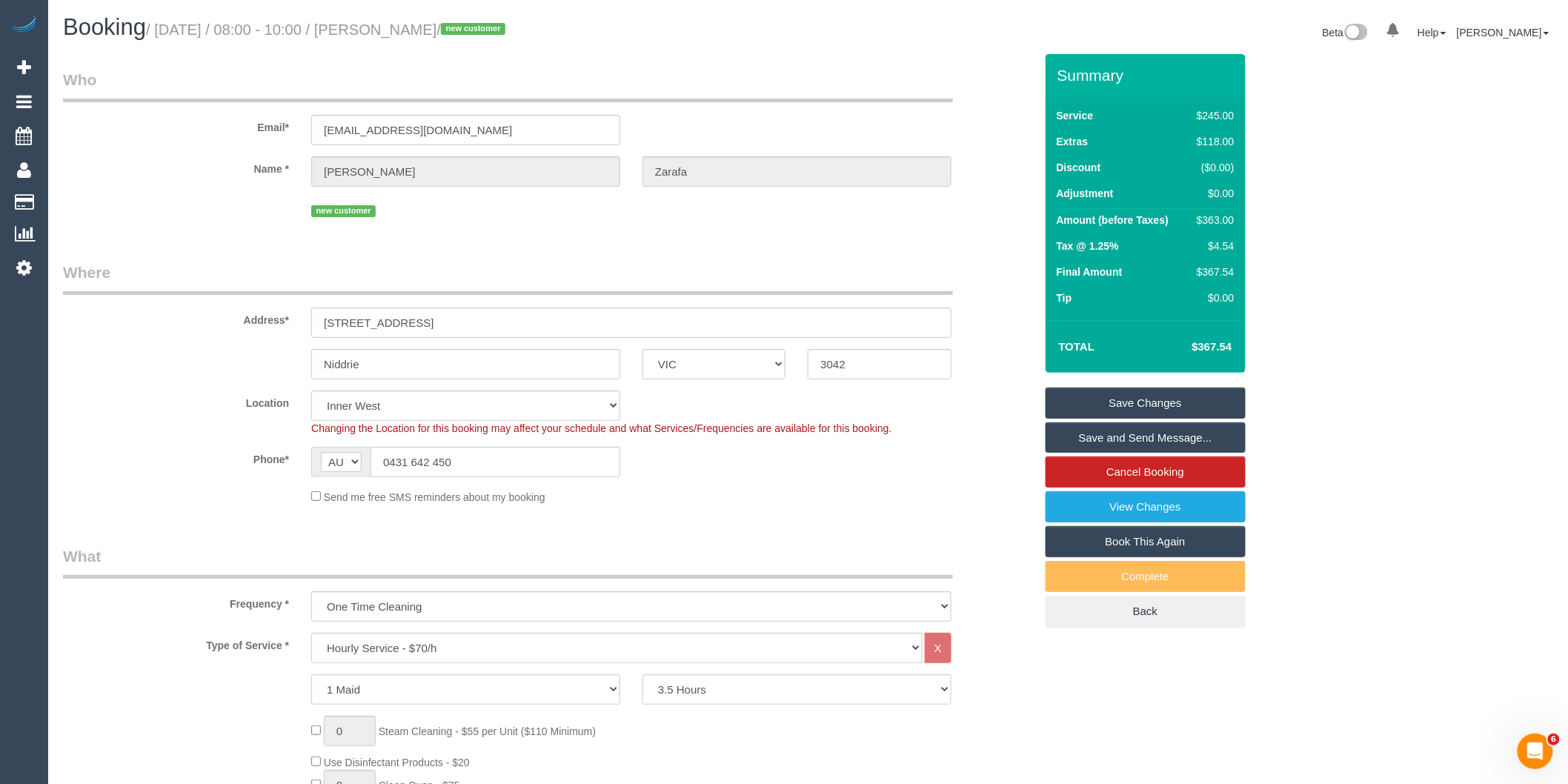
click at [1095, 436] on link "Save and Send Message..." at bounding box center [1145, 438] width 200 height 31
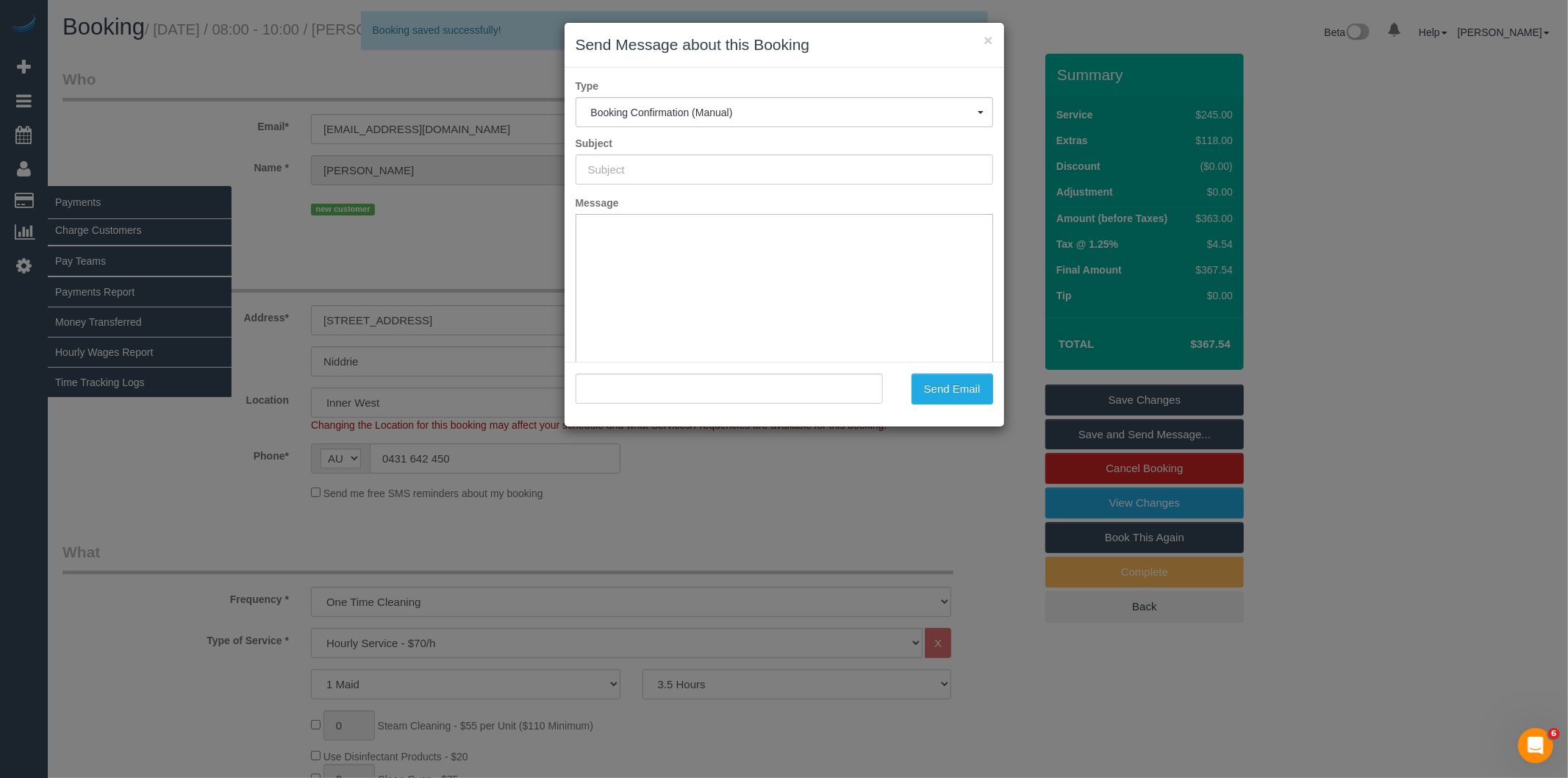
type input "Booking Confirmed"
type input ""Fay Zarafa" <rzarafa@live.com.au>"
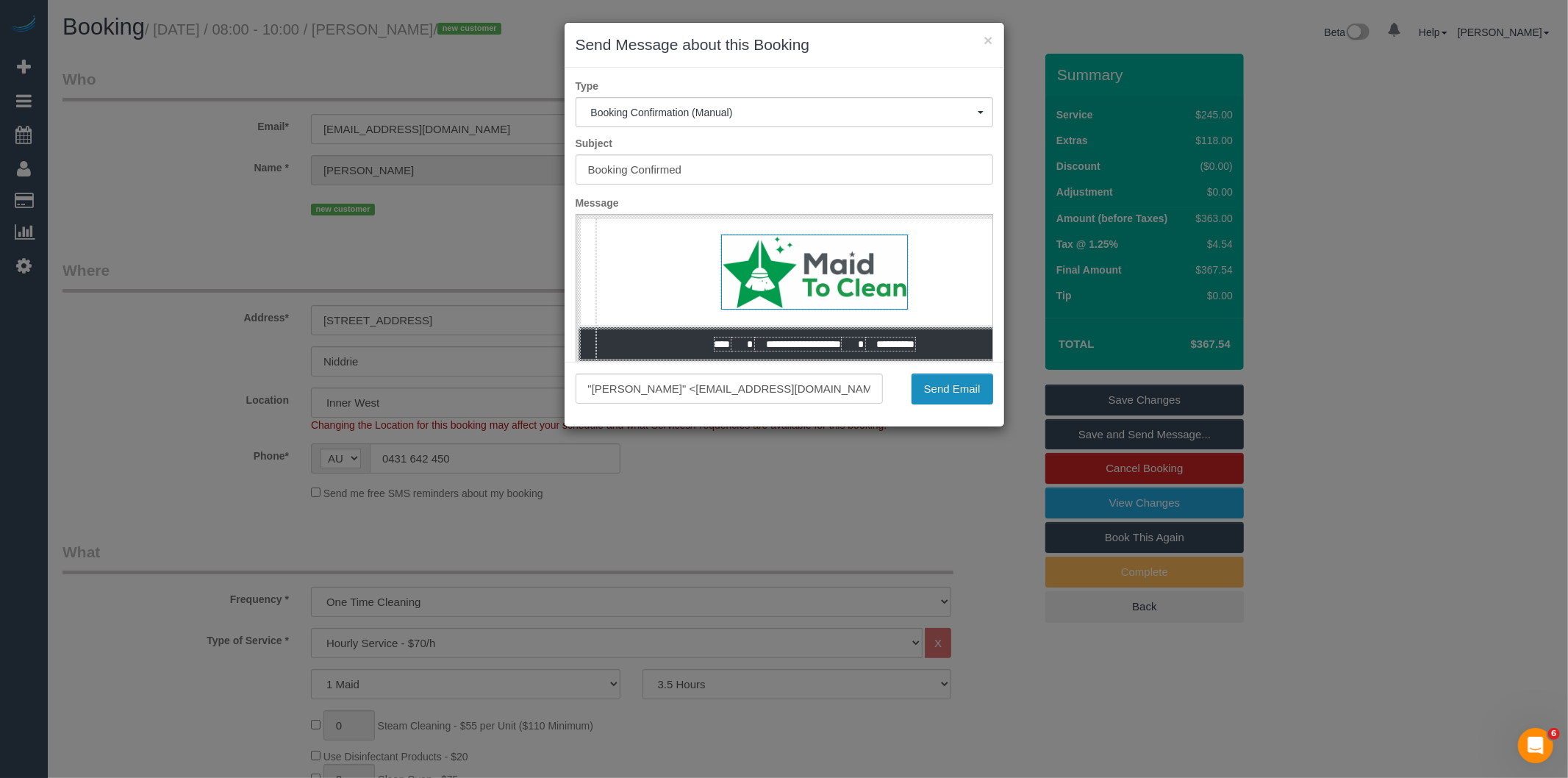
drag, startPoint x: 945, startPoint y: 395, endPoint x: 323, endPoint y: 139, distance: 672.6
click at [945, 395] on button "Send Email" at bounding box center [952, 389] width 82 height 31
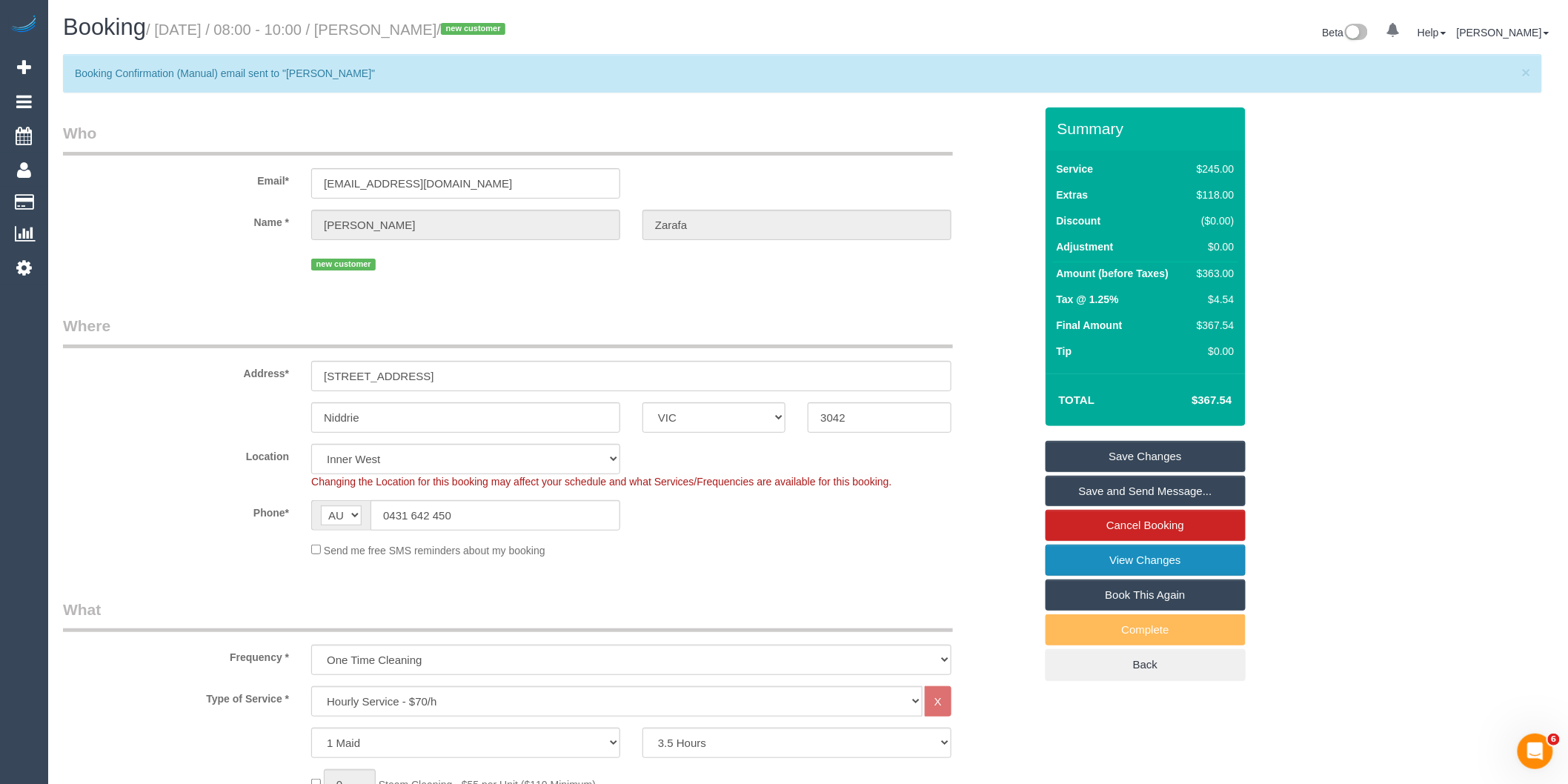
click at [1196, 575] on link "View Changes" at bounding box center [1145, 560] width 200 height 31
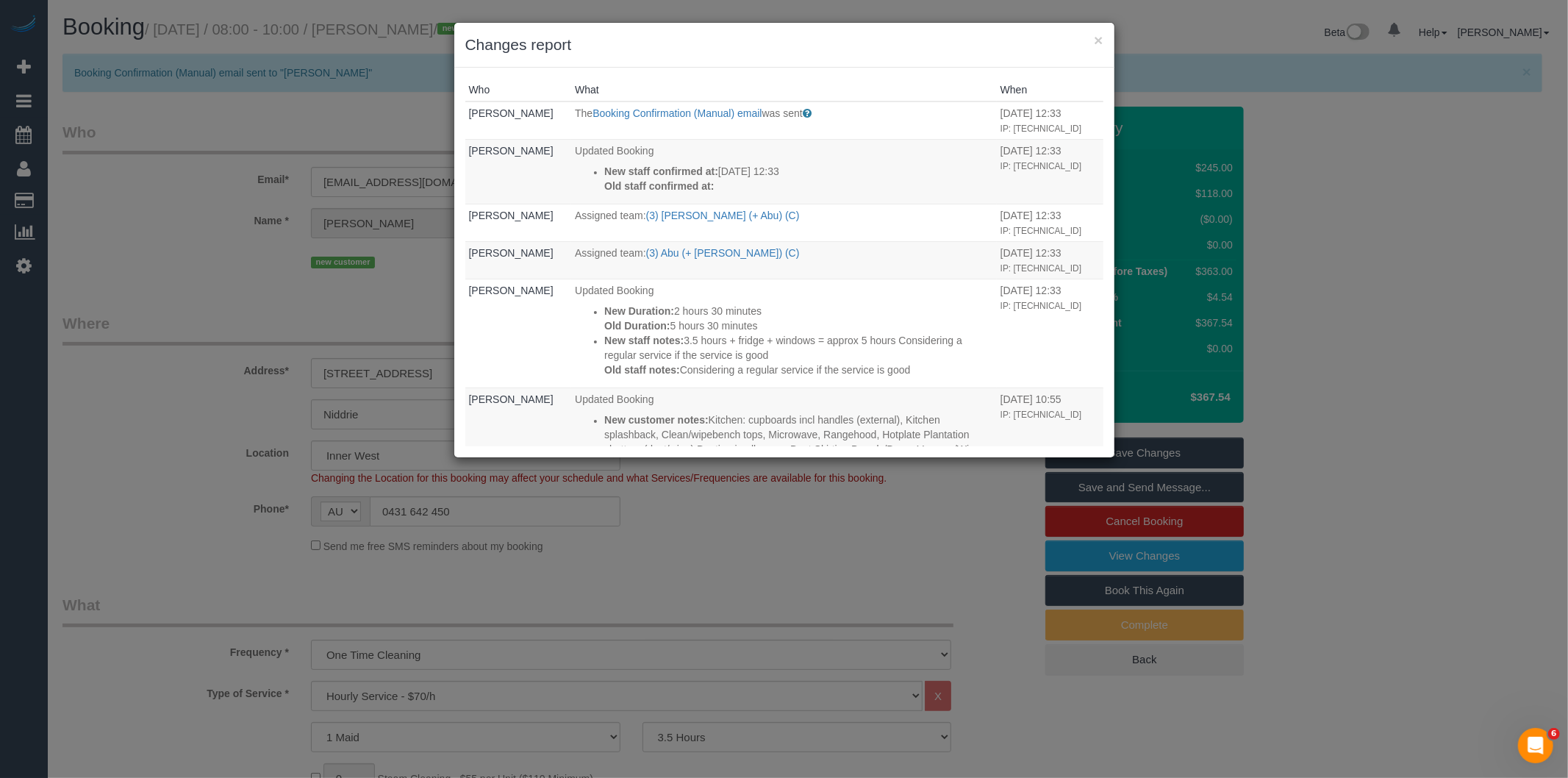
click at [699, 535] on div "× Changes report Who What When Bronie Bryant The Booking Confirmation (Manual) …" at bounding box center [784, 389] width 1568 height 778
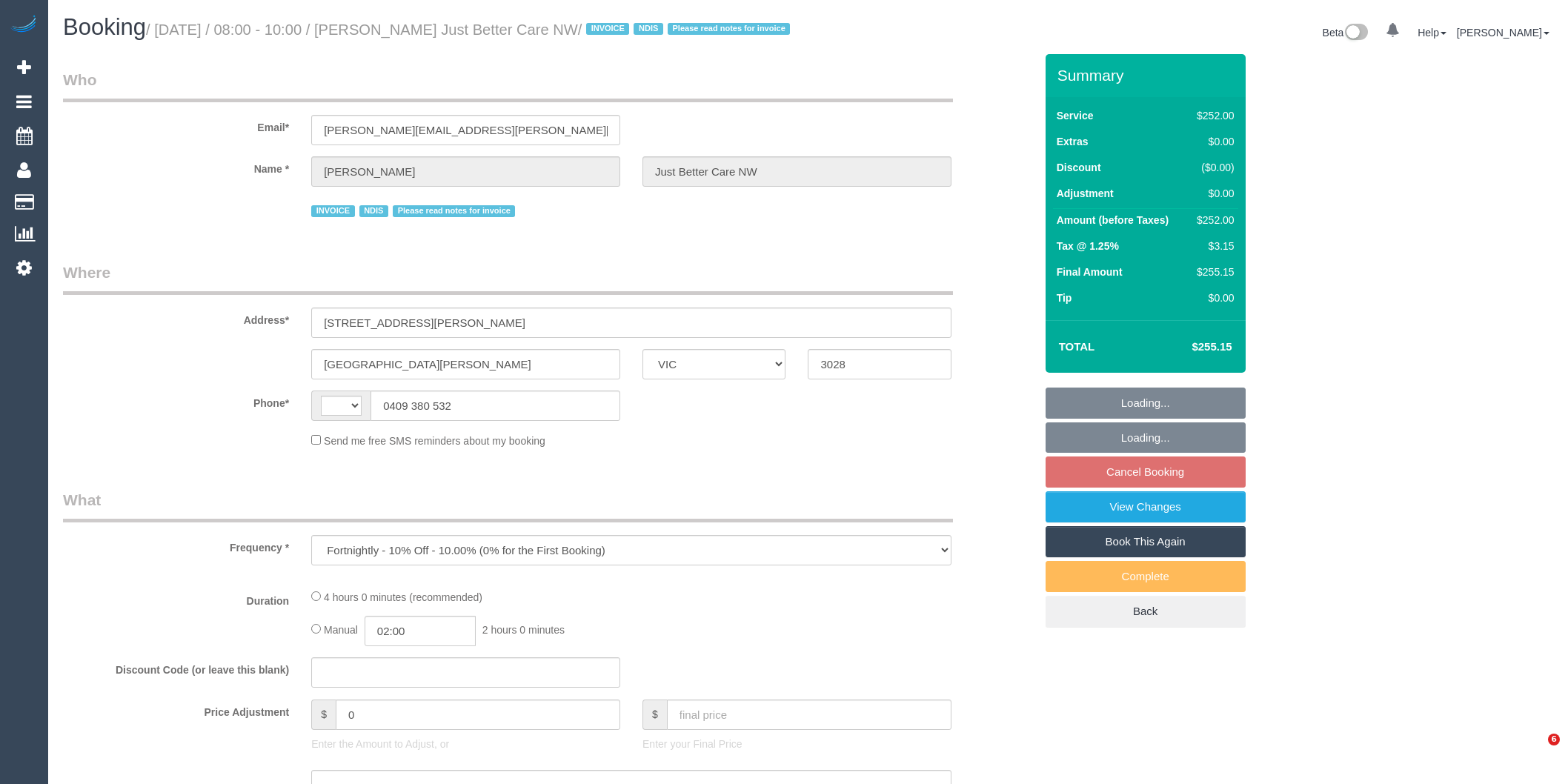
select select "VIC"
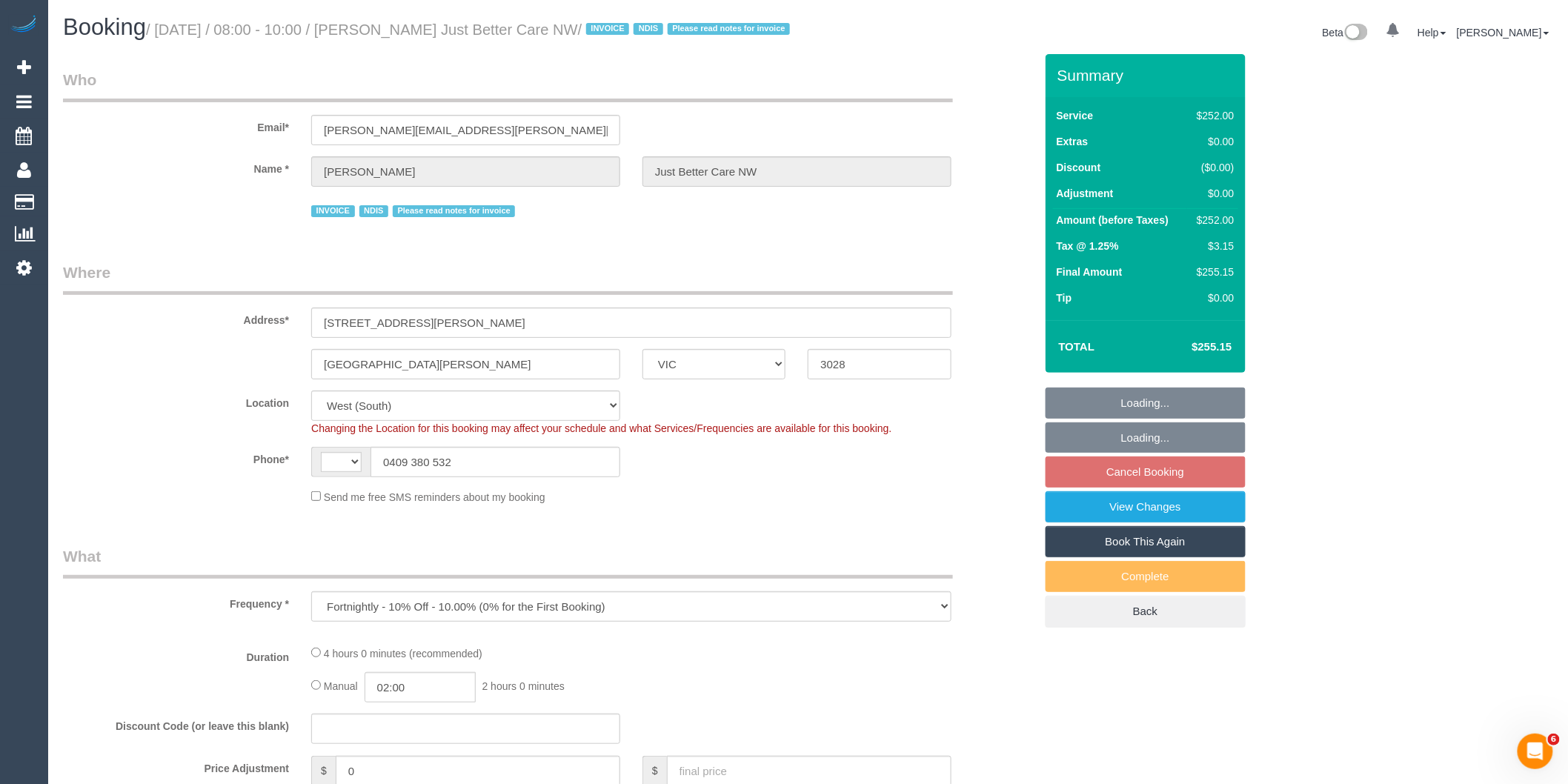
select select "object:760"
select select "string:AU"
select select "240"
select select "number:28"
select select "number:14"
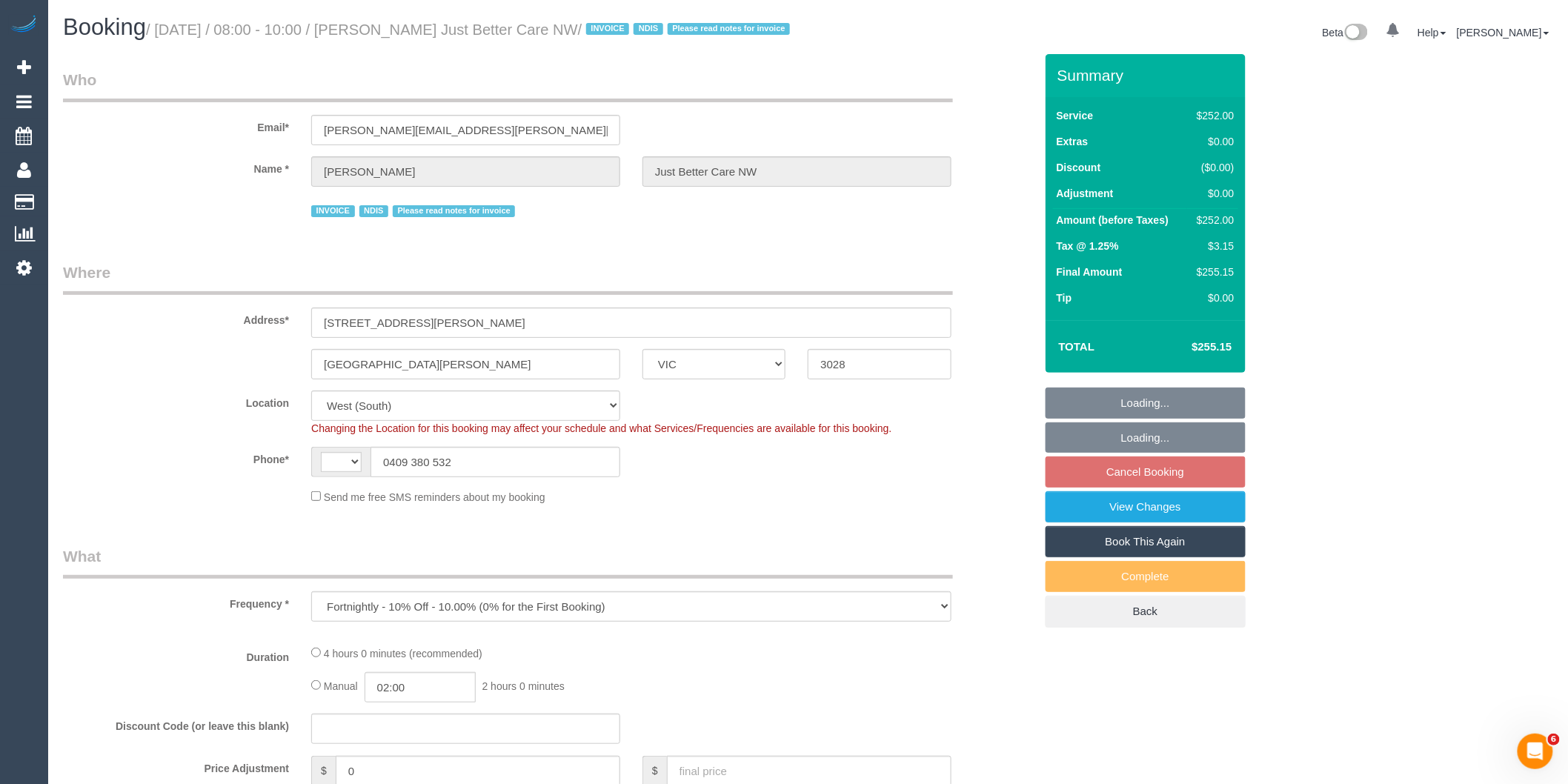
select select "number:19"
select select "number:22"
select select "number:35"
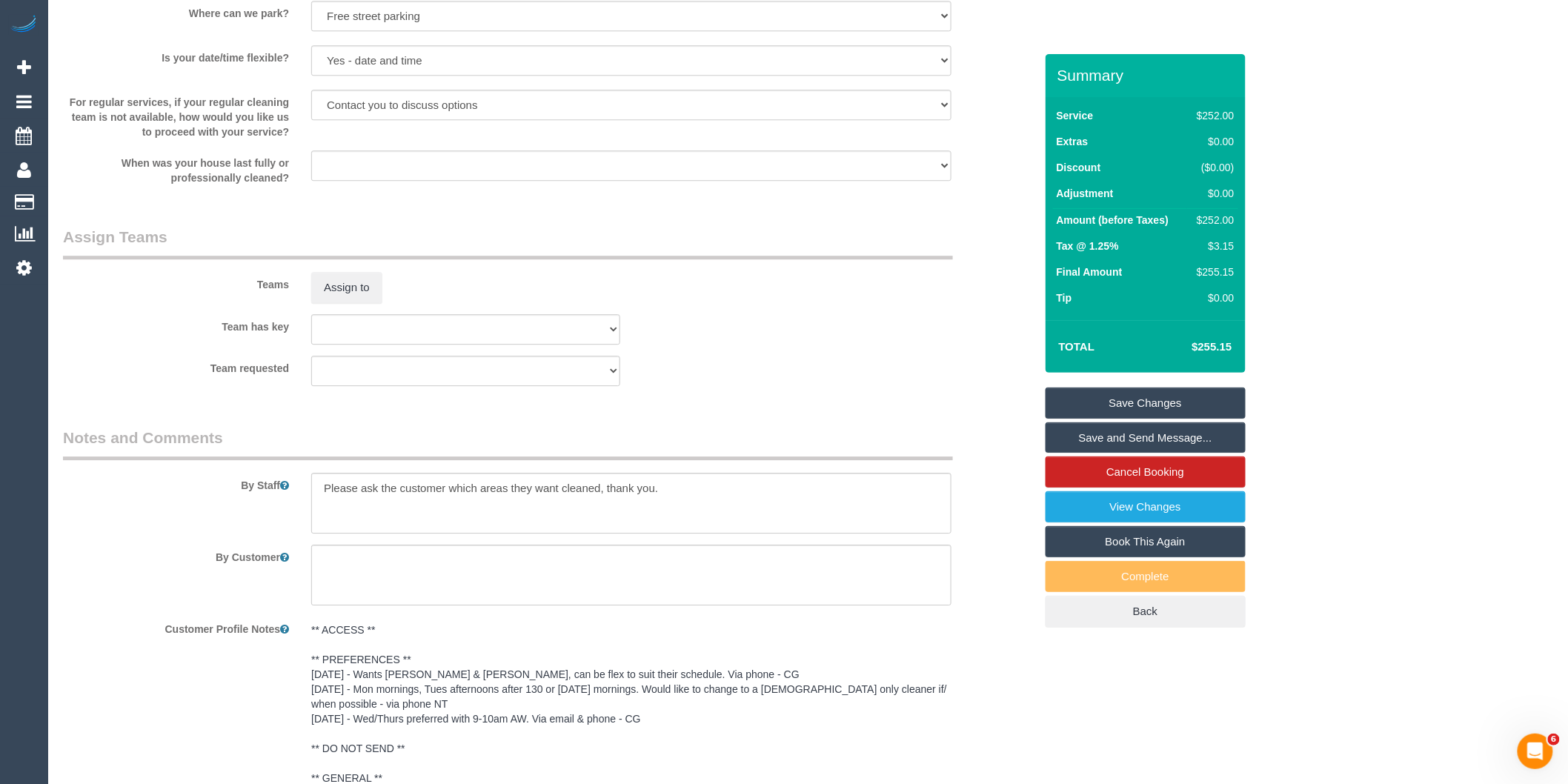
scroll to position [1647, 0]
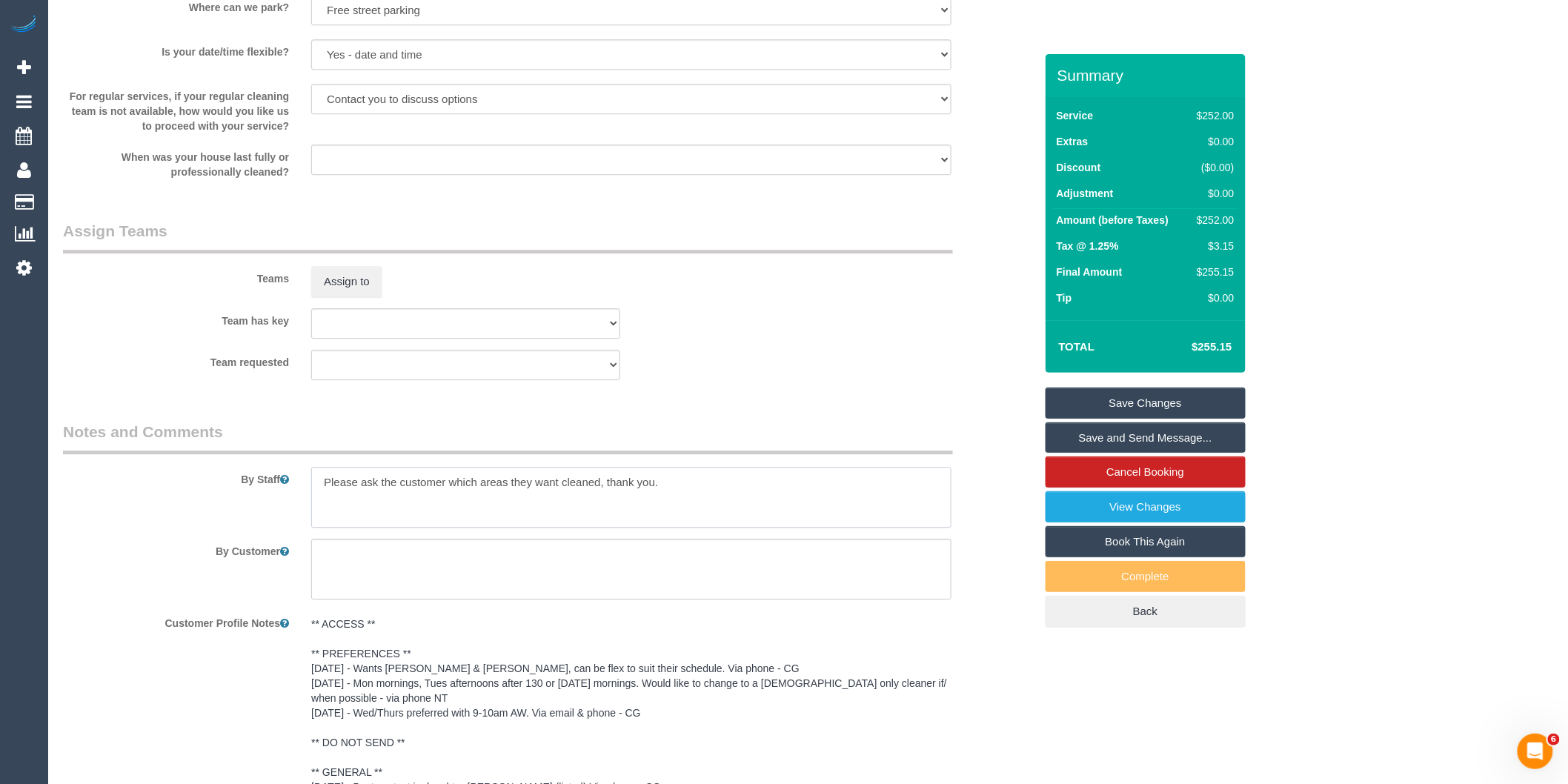
click at [322, 506] on textarea at bounding box center [631, 497] width 640 height 60
type textarea "*cover* Please ask the customer which areas they want cleaned, thank you."
click at [356, 296] on button "Assign to" at bounding box center [346, 282] width 71 height 31
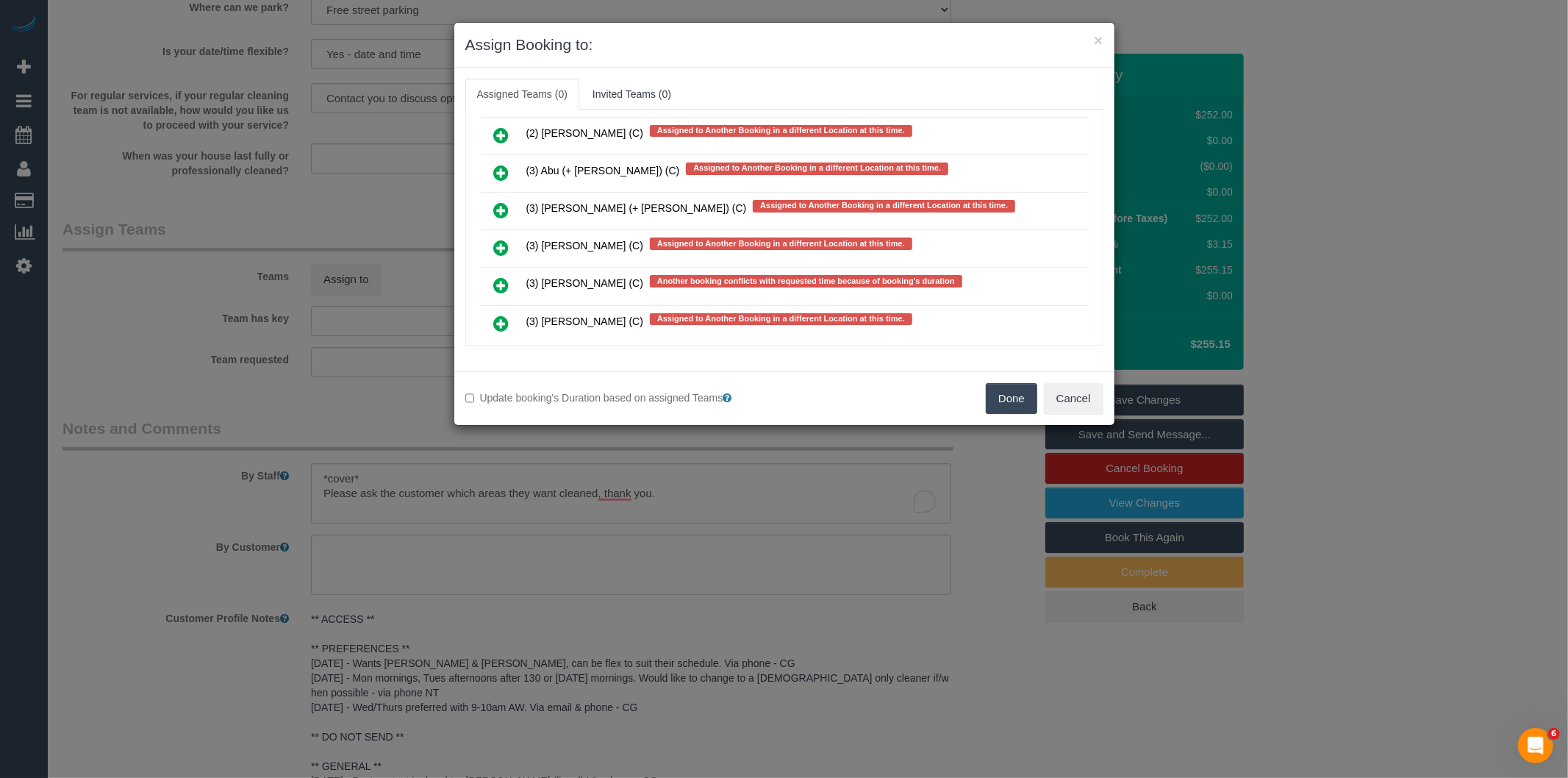
scroll to position [130, 0]
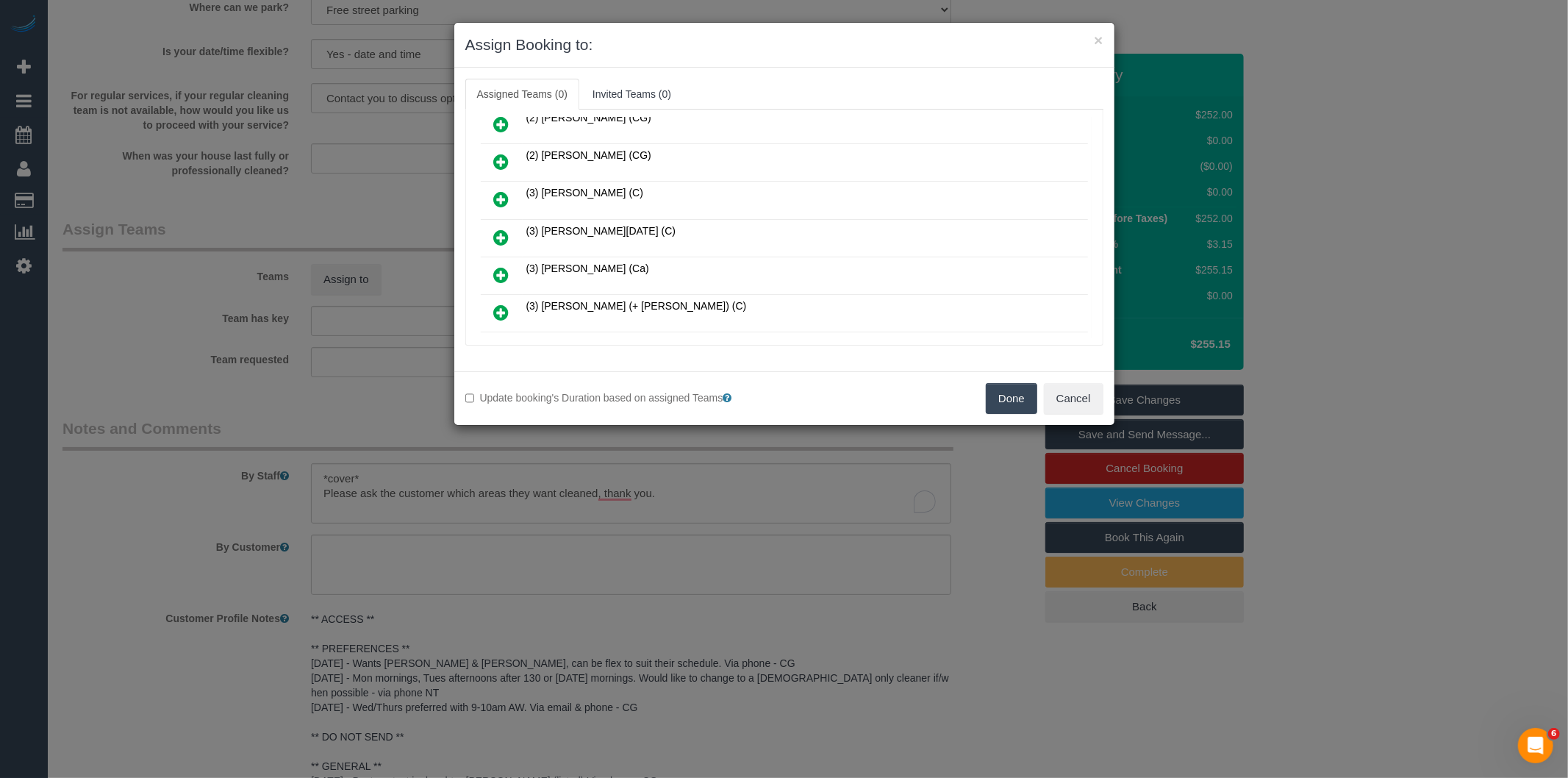
click at [505, 229] on icon at bounding box center [501, 237] width 15 height 18
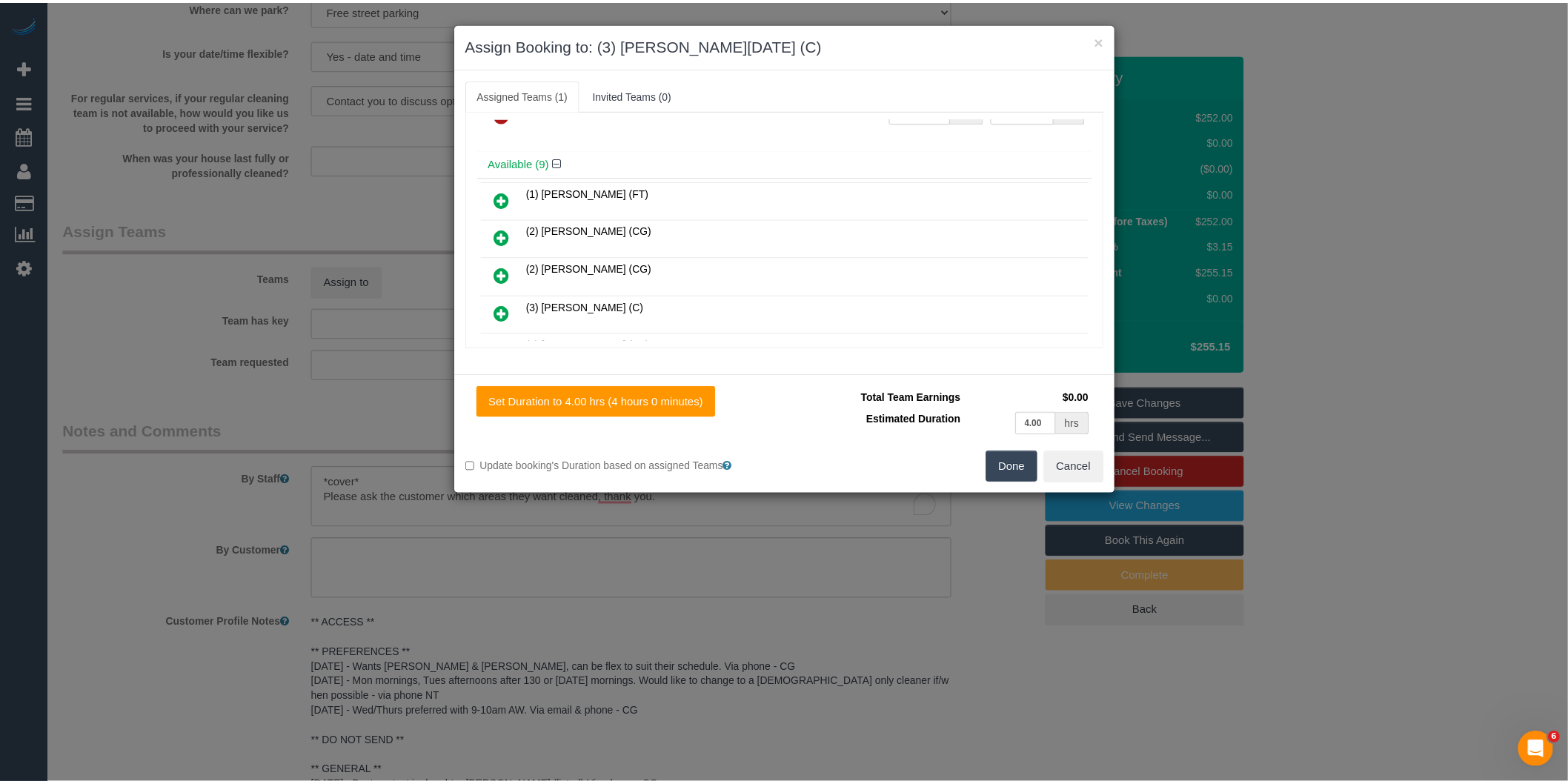
scroll to position [0, 0]
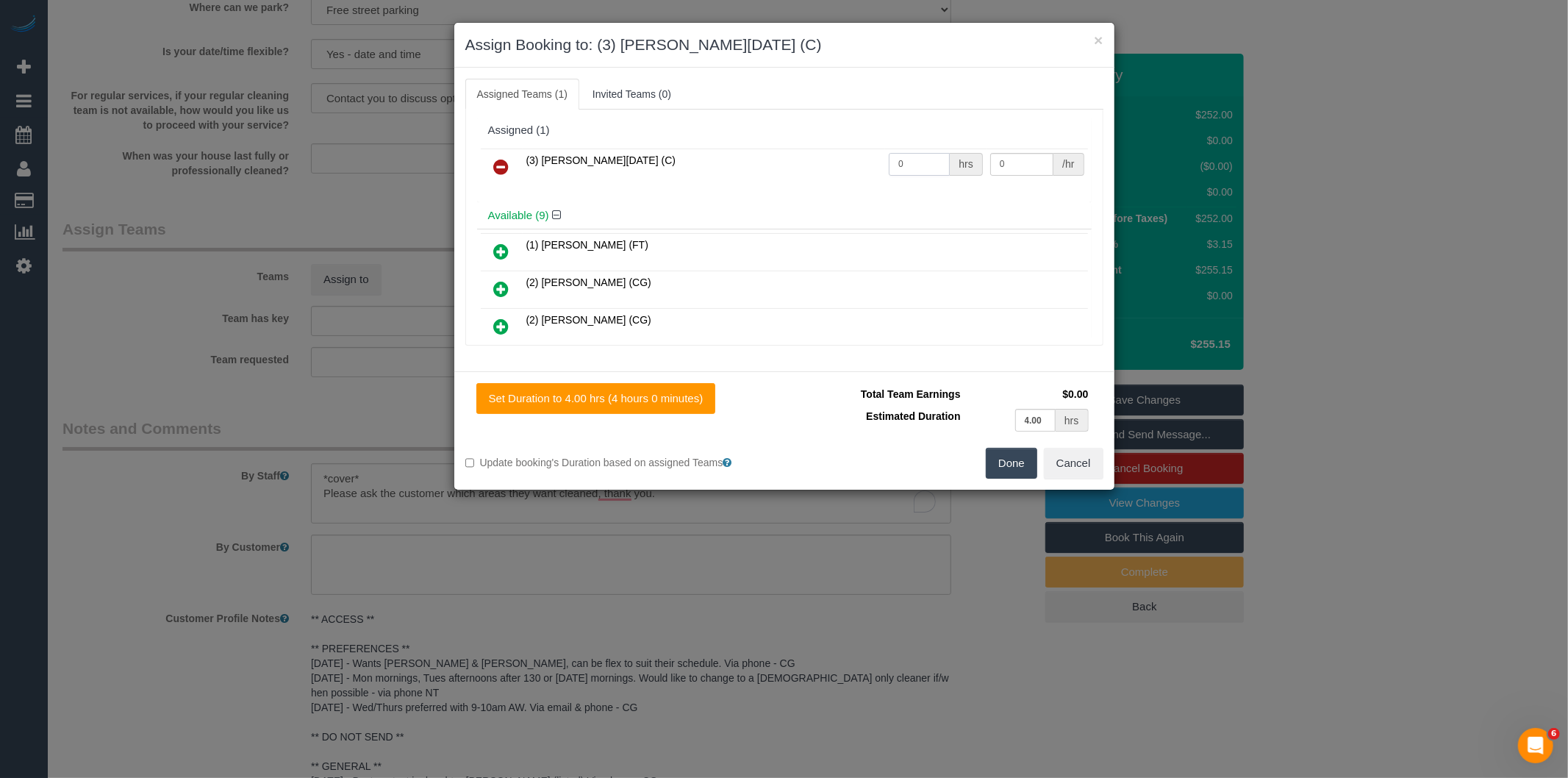
drag, startPoint x: 914, startPoint y: 158, endPoint x: 876, endPoint y: 162, distance: 38.2
click at [876, 162] on tr "(3) Antony Silvester (C) 0 hrs 0 /hr" at bounding box center [785, 167] width 607 height 37
type input "4"
type input "35"
click at [1001, 472] on button "Done" at bounding box center [1012, 464] width 52 height 31
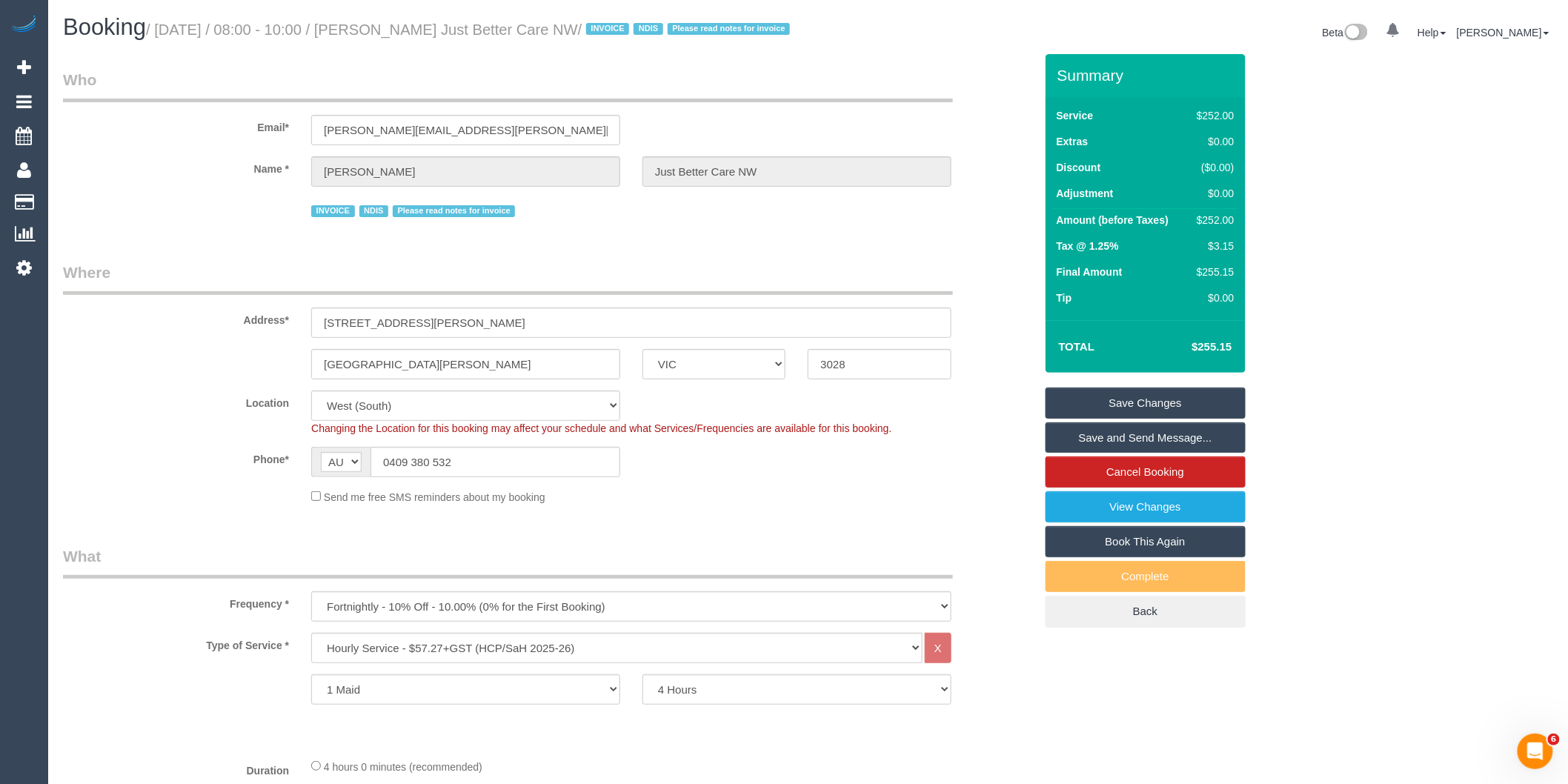
click at [1075, 452] on link "Save and Send Message..." at bounding box center [1145, 438] width 200 height 31
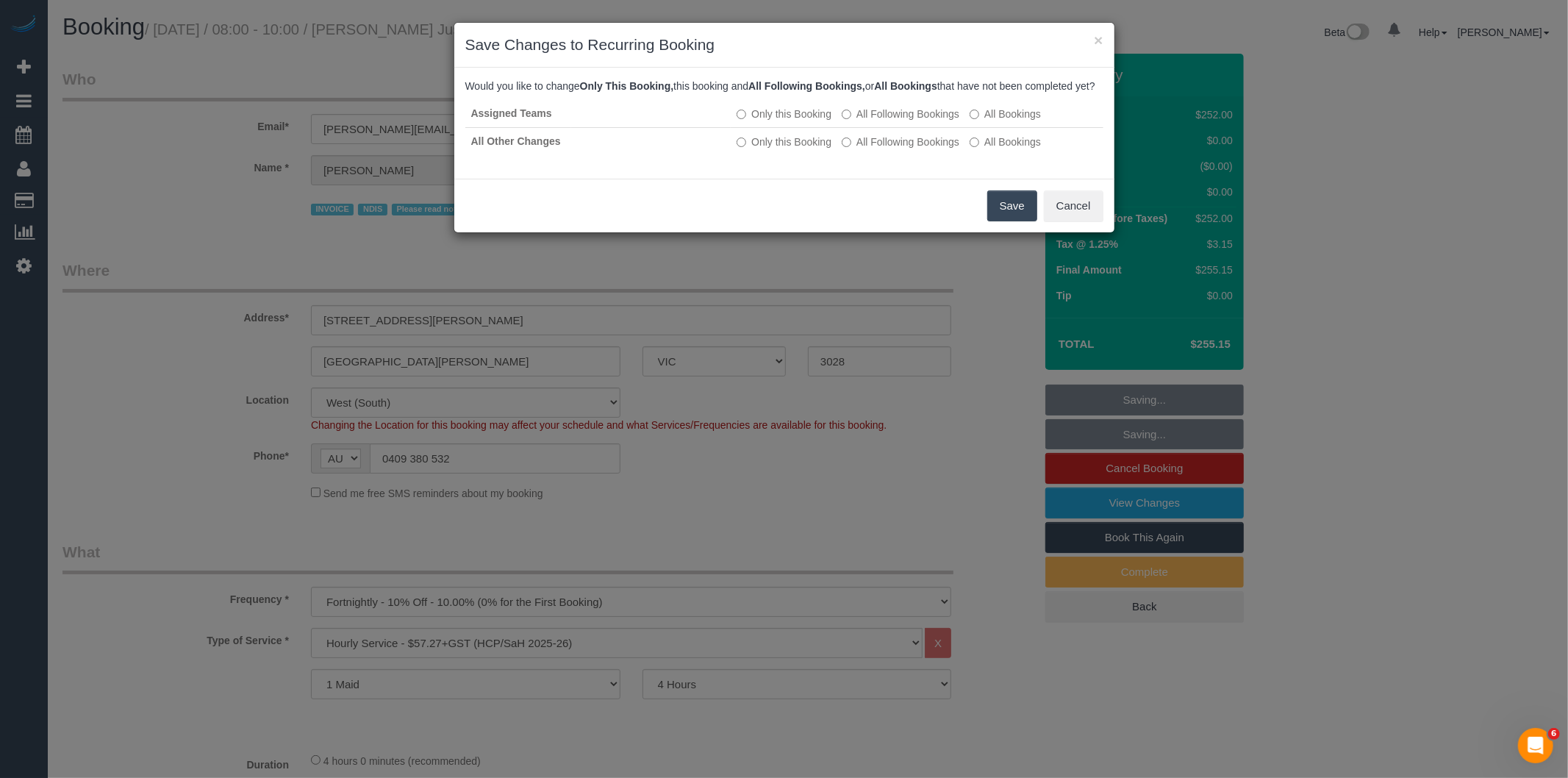
click at [1008, 216] on button "Save" at bounding box center [1012, 206] width 50 height 31
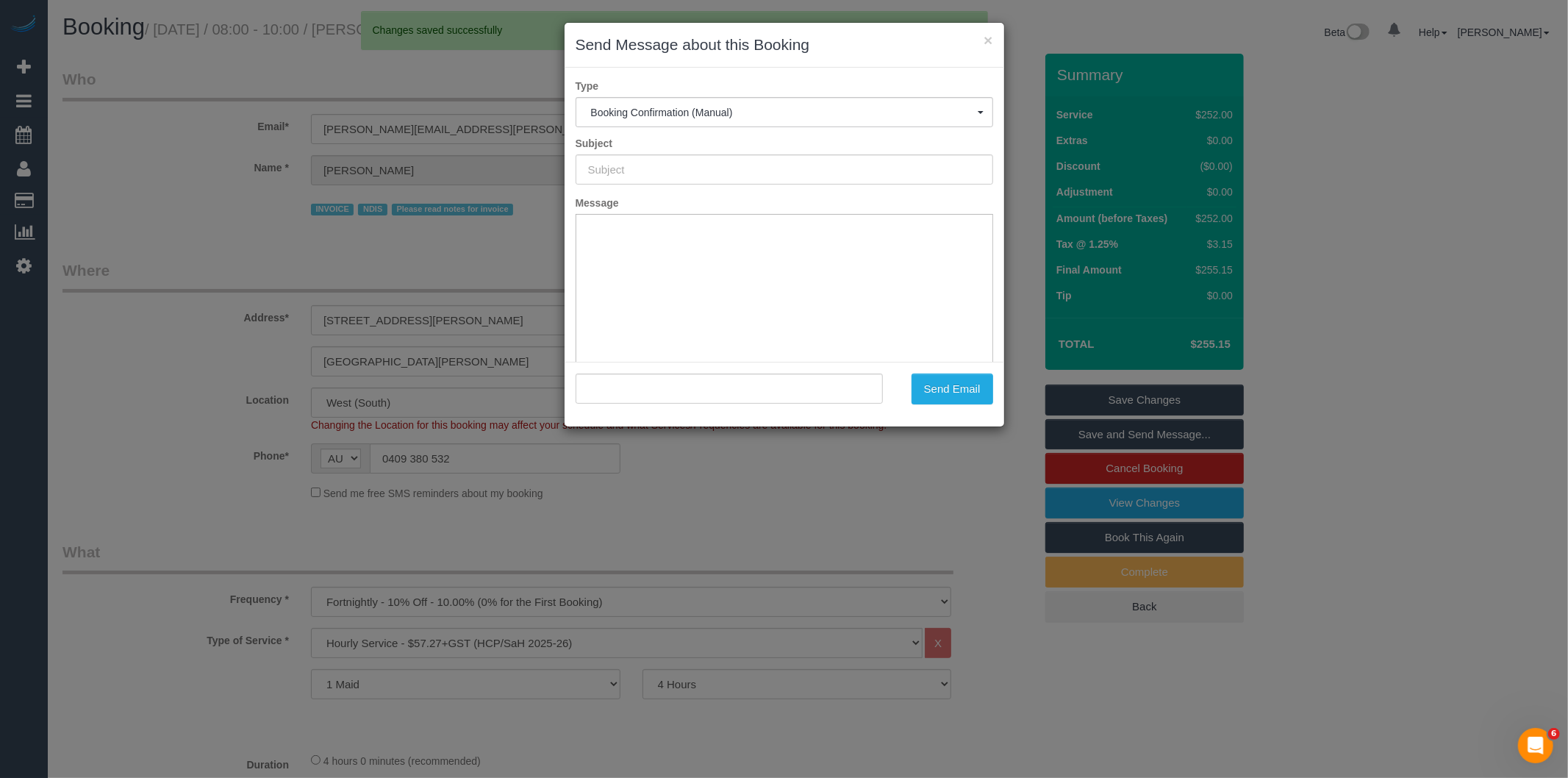
type input "Booking Confirmed"
type input ""Emily Spiteri Just Better Care NW" <theresa.falloon@gmail.com>"
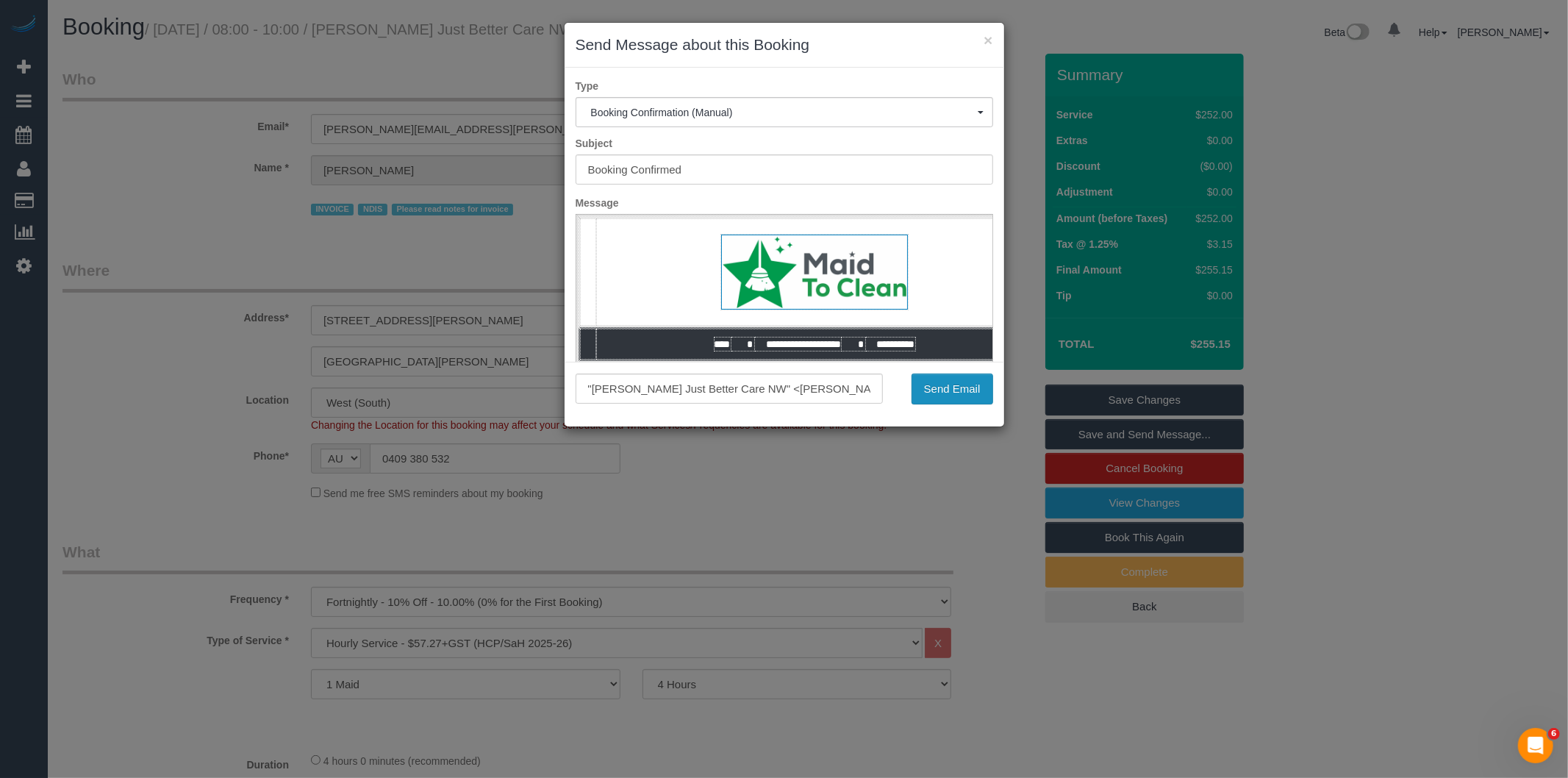
click at [944, 374] on button "Send Email" at bounding box center [952, 389] width 82 height 31
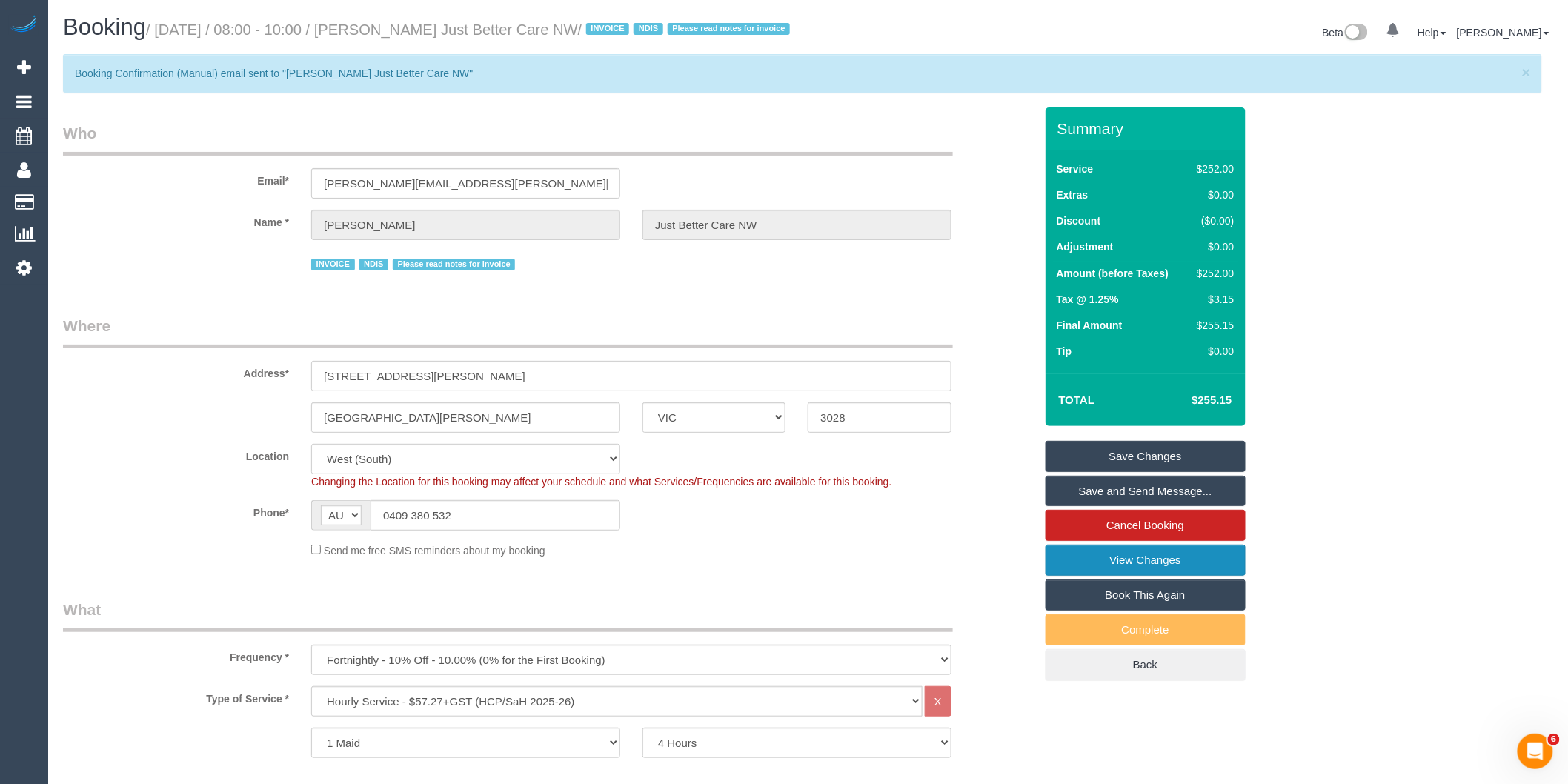
click at [1112, 572] on link "View Changes" at bounding box center [1145, 560] width 200 height 31
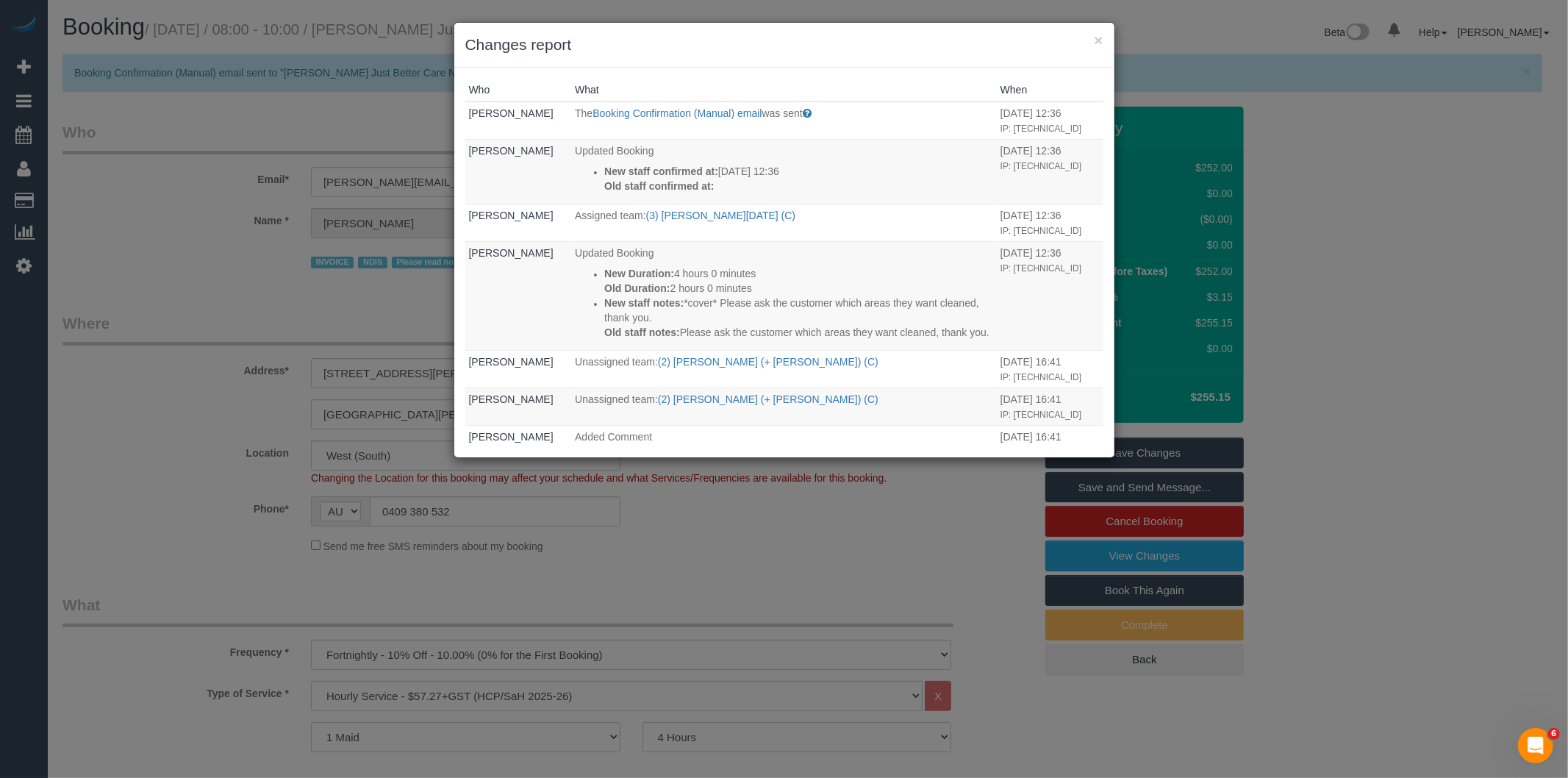
click at [802, 592] on div "× Changes report Who What When Bronie Bryant The Booking Confirmation (Manual) …" at bounding box center [784, 389] width 1568 height 778
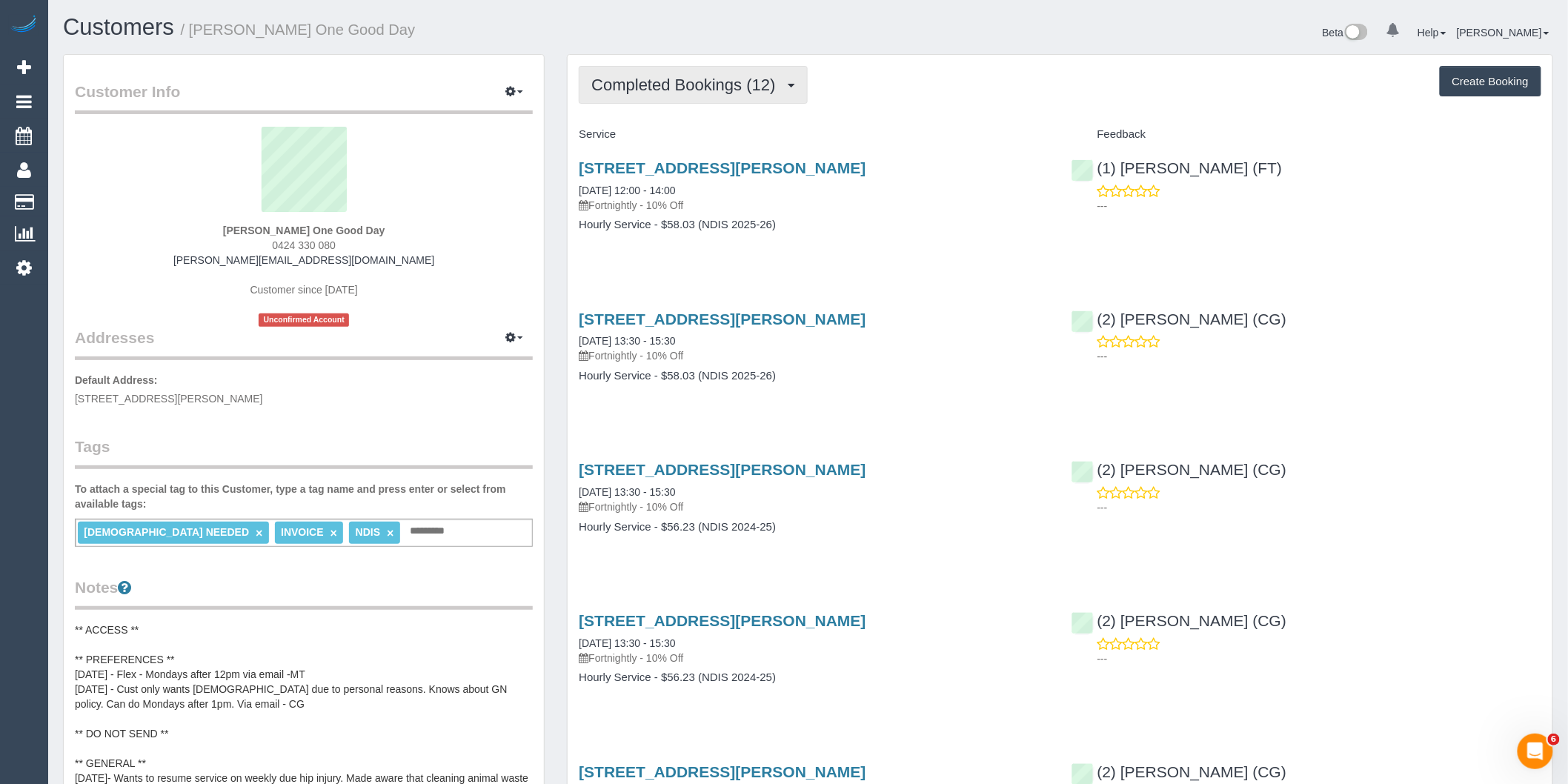
click at [753, 80] on span "Completed Bookings (12)" at bounding box center [686, 85] width 191 height 19
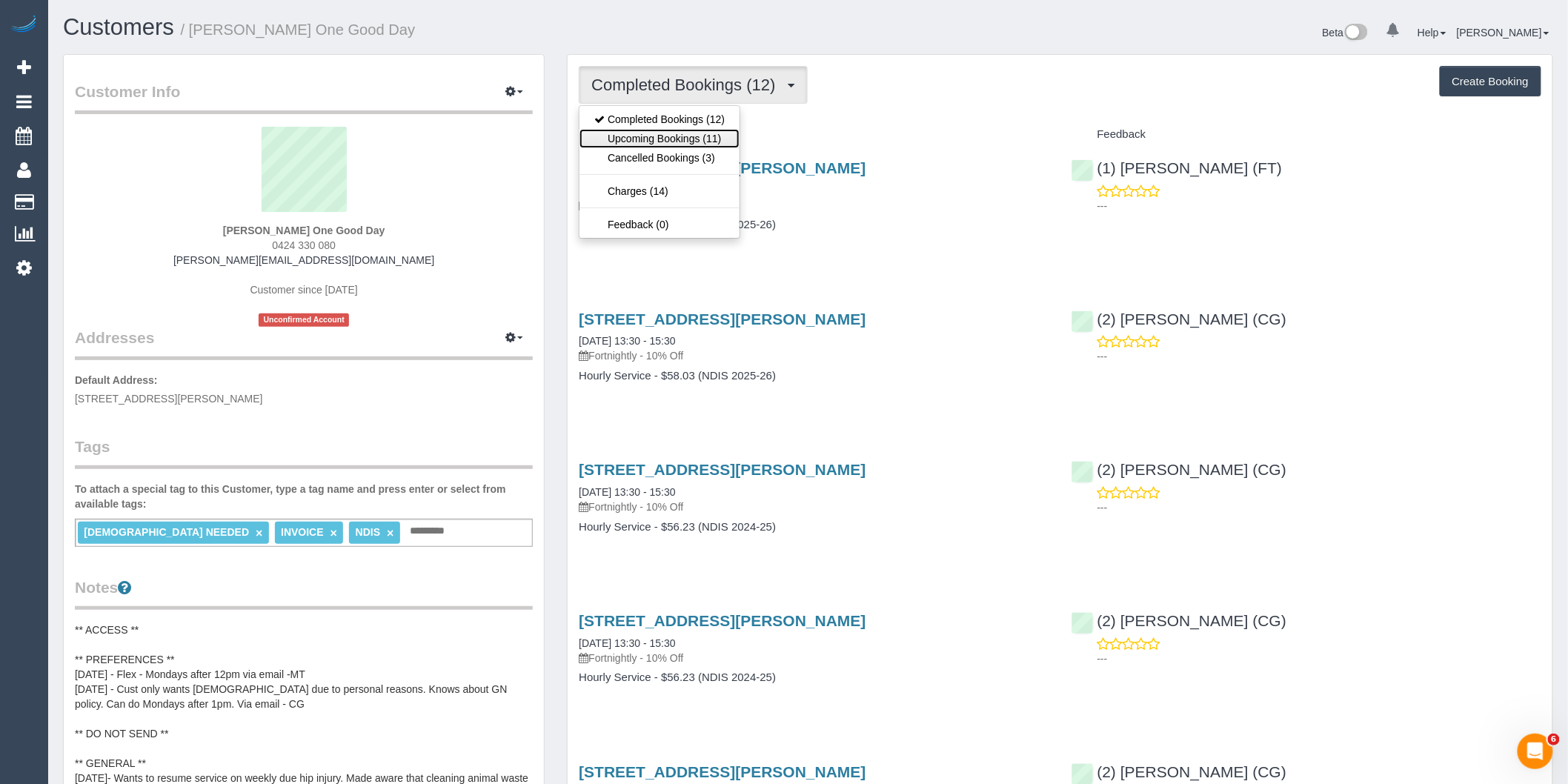
click at [712, 136] on link "Upcoming Bookings (11)" at bounding box center [660, 139] width 160 height 20
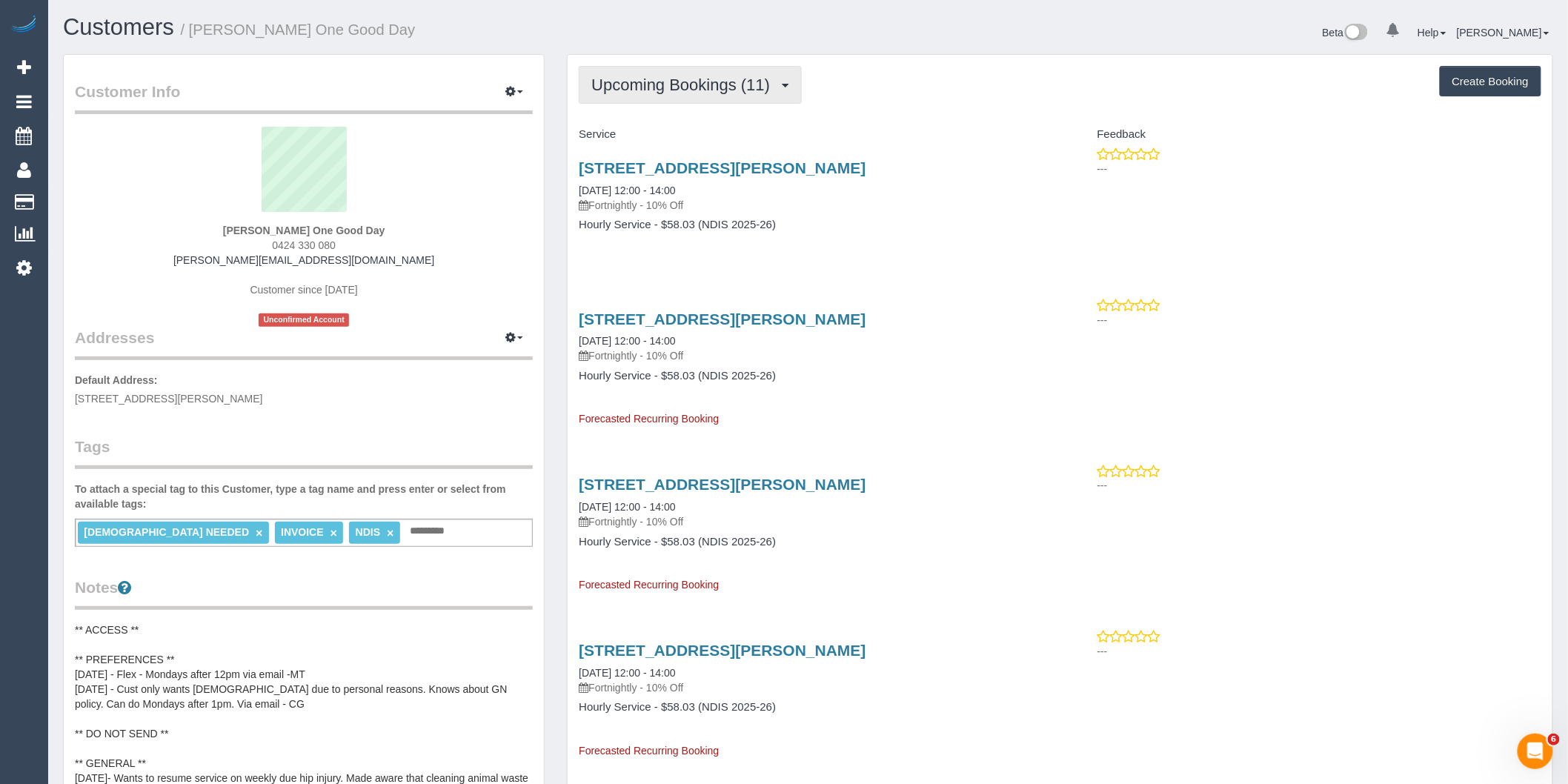
click at [704, 85] on span "Upcoming Bookings (11)" at bounding box center [684, 85] width 186 height 19
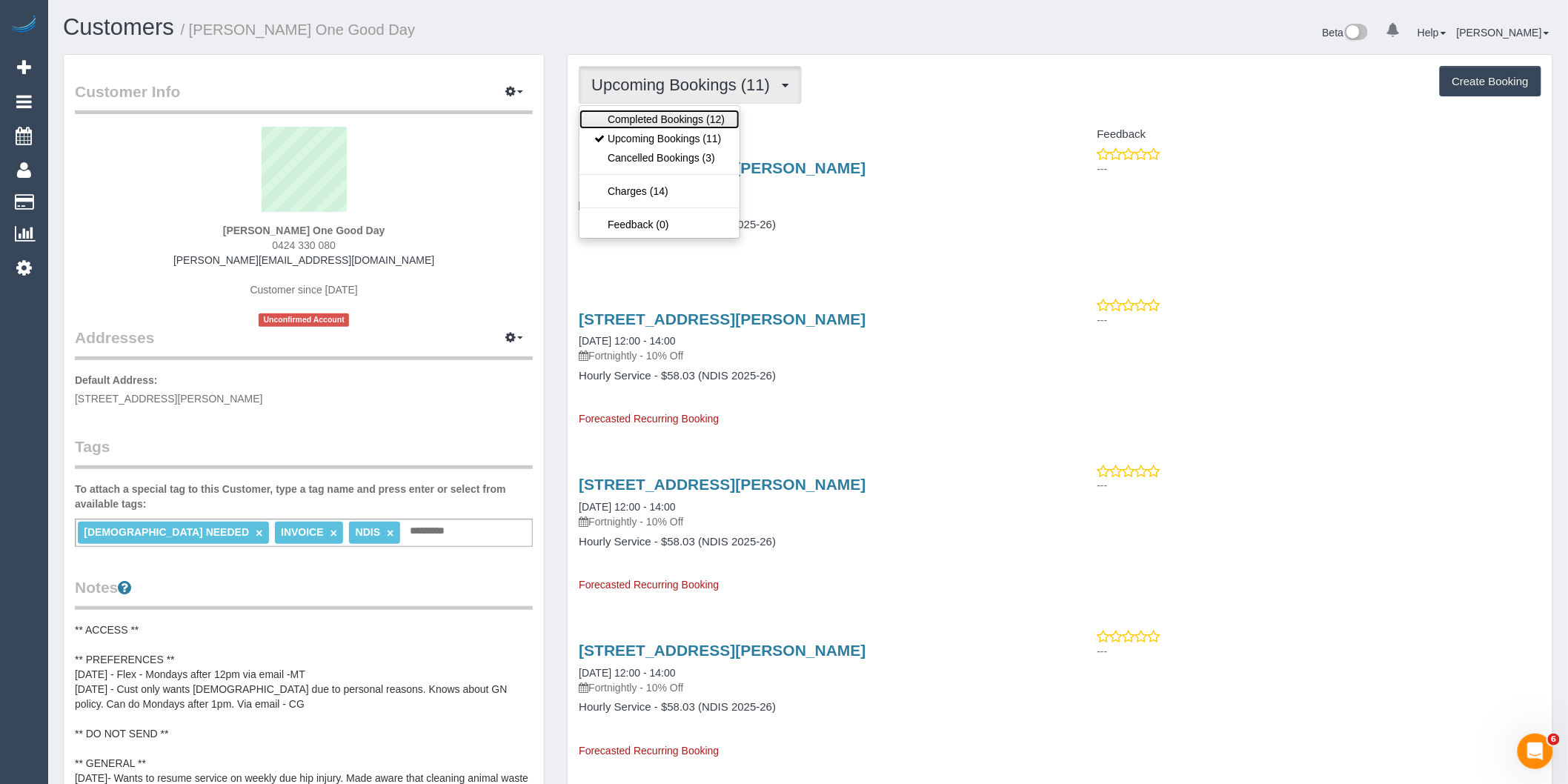
click at [685, 112] on link "Completed Bookings (12)" at bounding box center [660, 119] width 160 height 20
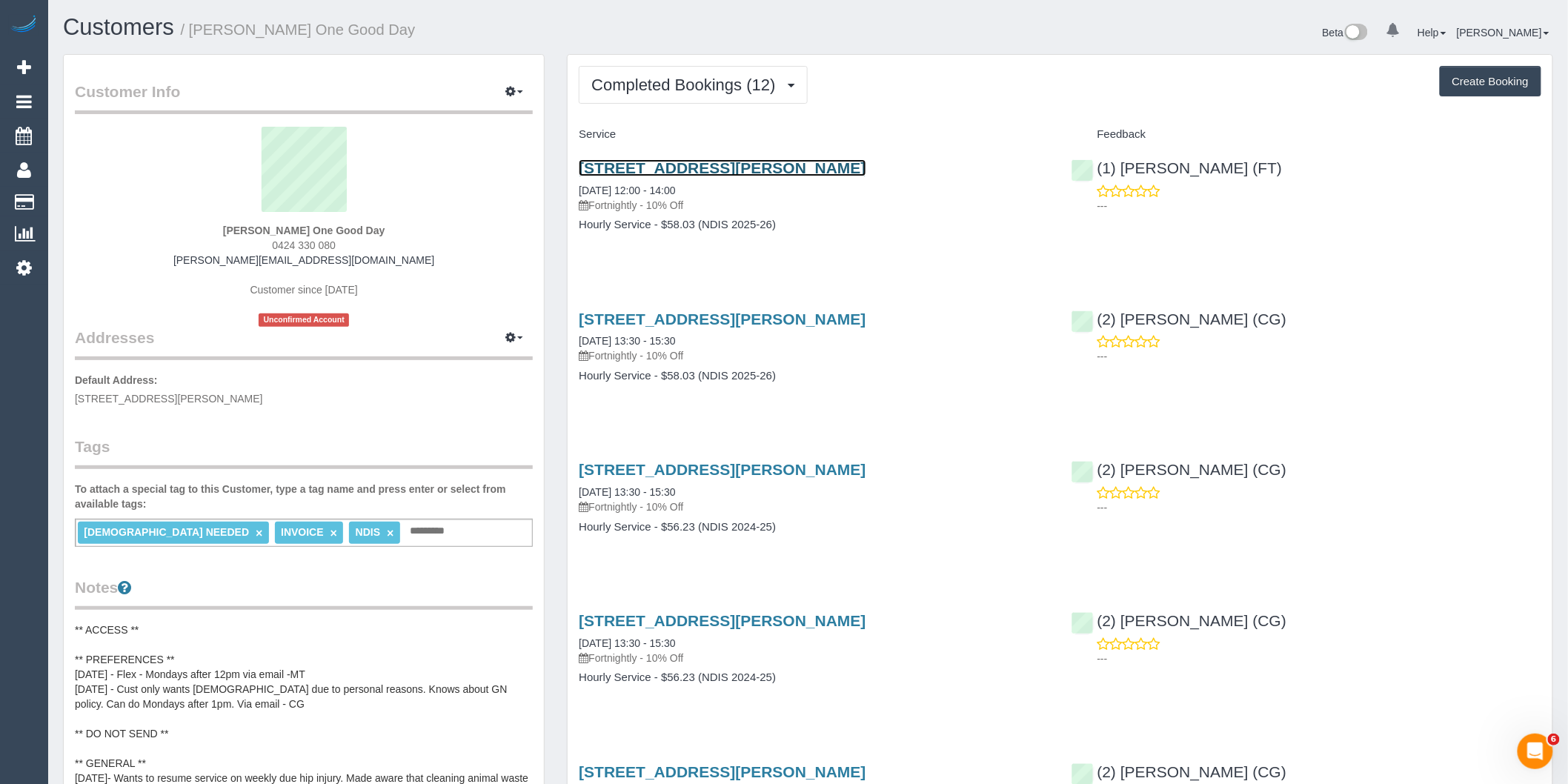
click at [804, 171] on link "[STREET_ADDRESS][PERSON_NAME]" at bounding box center [722, 167] width 287 height 17
click at [759, 83] on span "Completed Bookings (12)" at bounding box center [686, 85] width 191 height 19
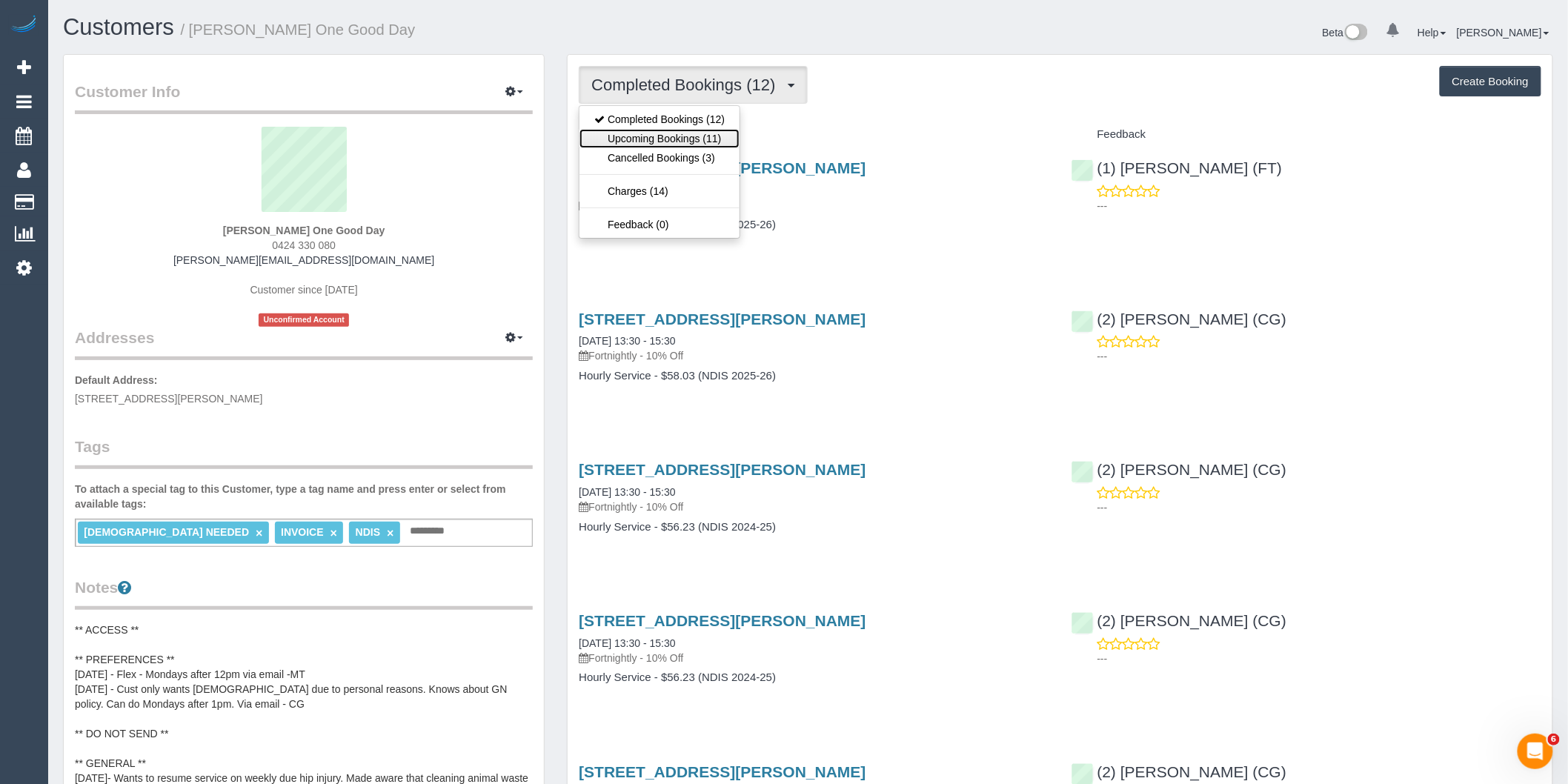
click at [704, 131] on link "Upcoming Bookings (11)" at bounding box center [660, 139] width 160 height 20
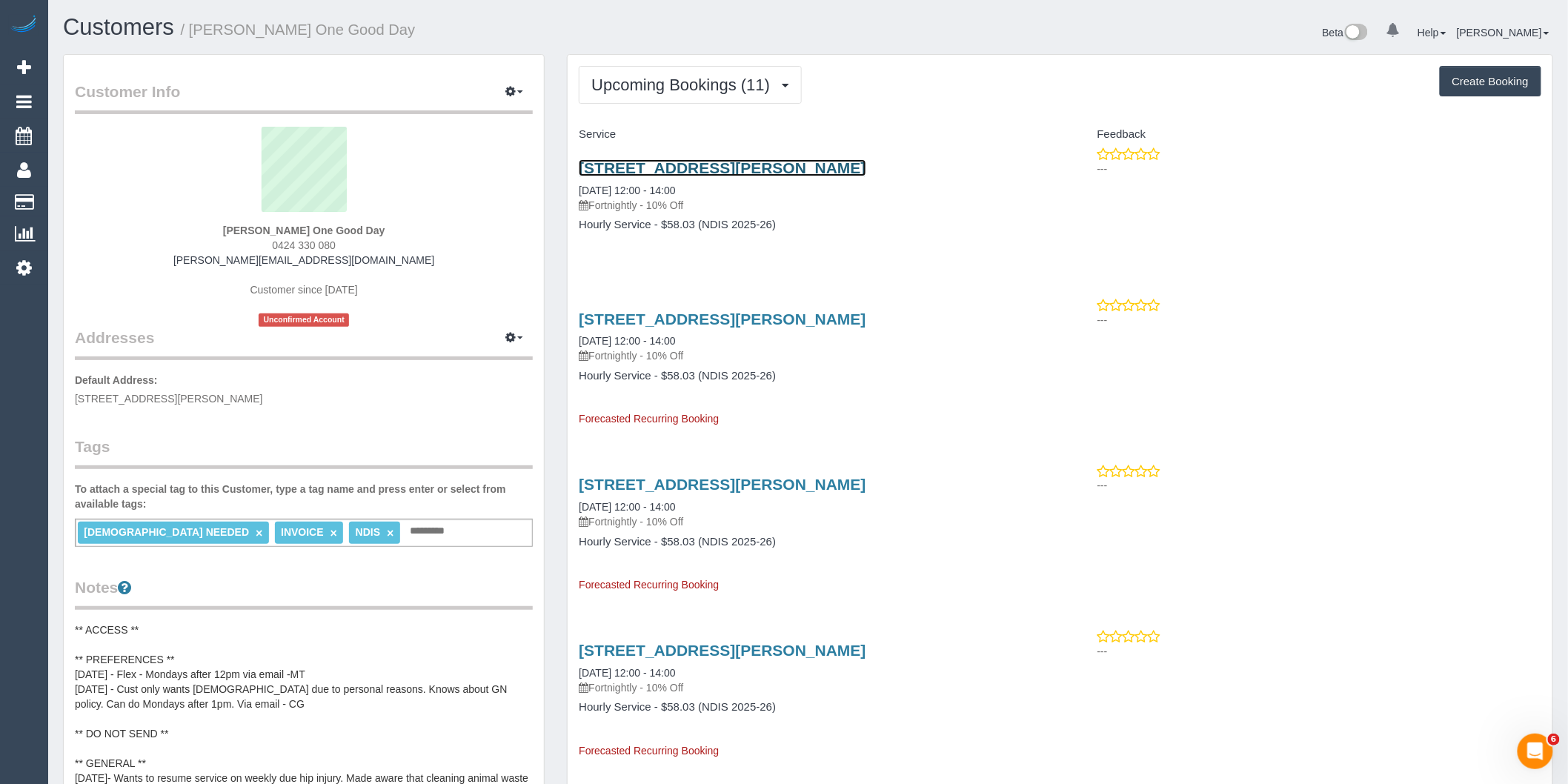
click at [827, 162] on link "[STREET_ADDRESS][PERSON_NAME]" at bounding box center [722, 167] width 287 height 17
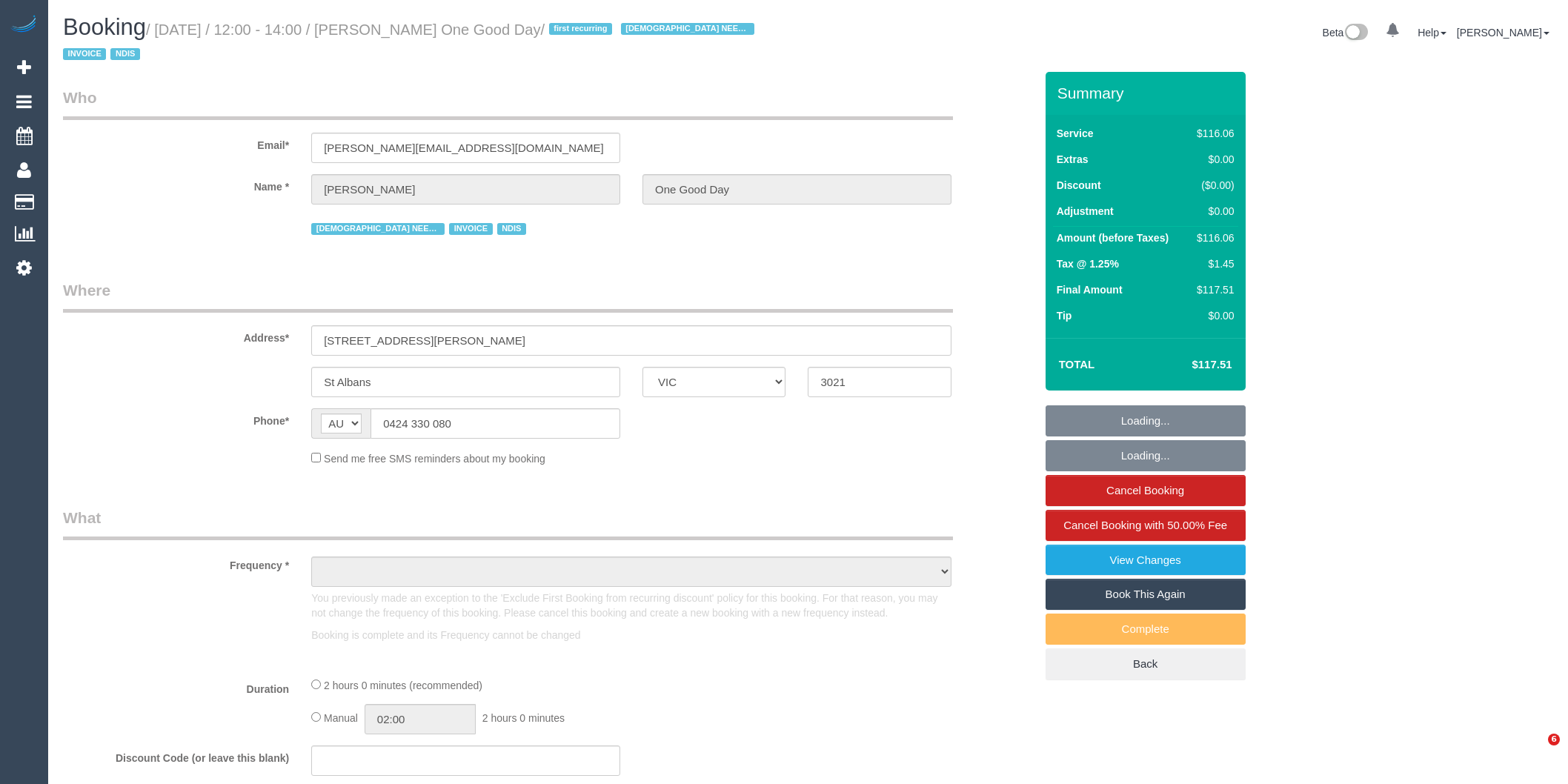
select select "VIC"
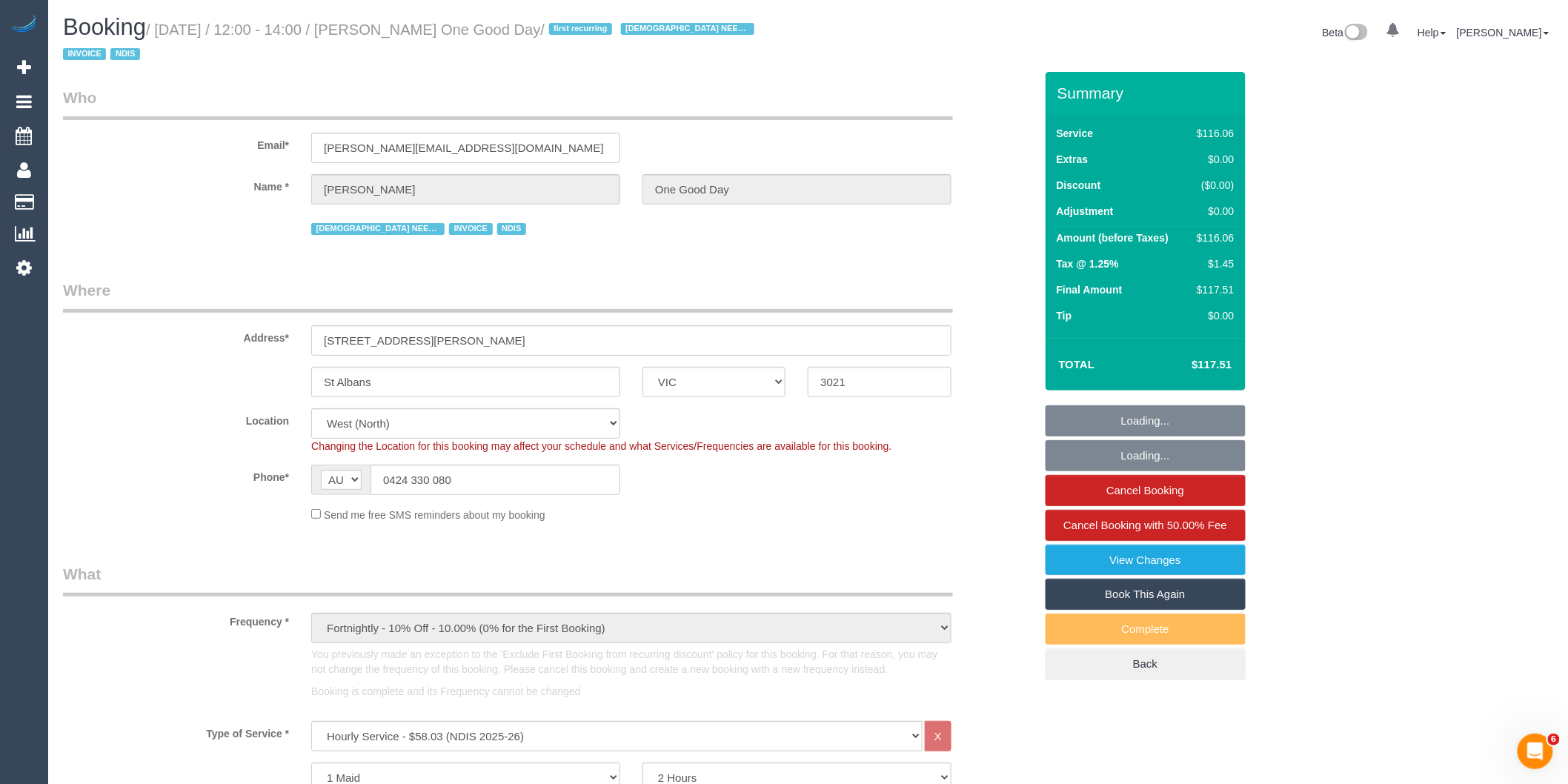
select select "object:775"
select select "number:29"
select select "number:14"
select select "number:19"
select select "number:25"
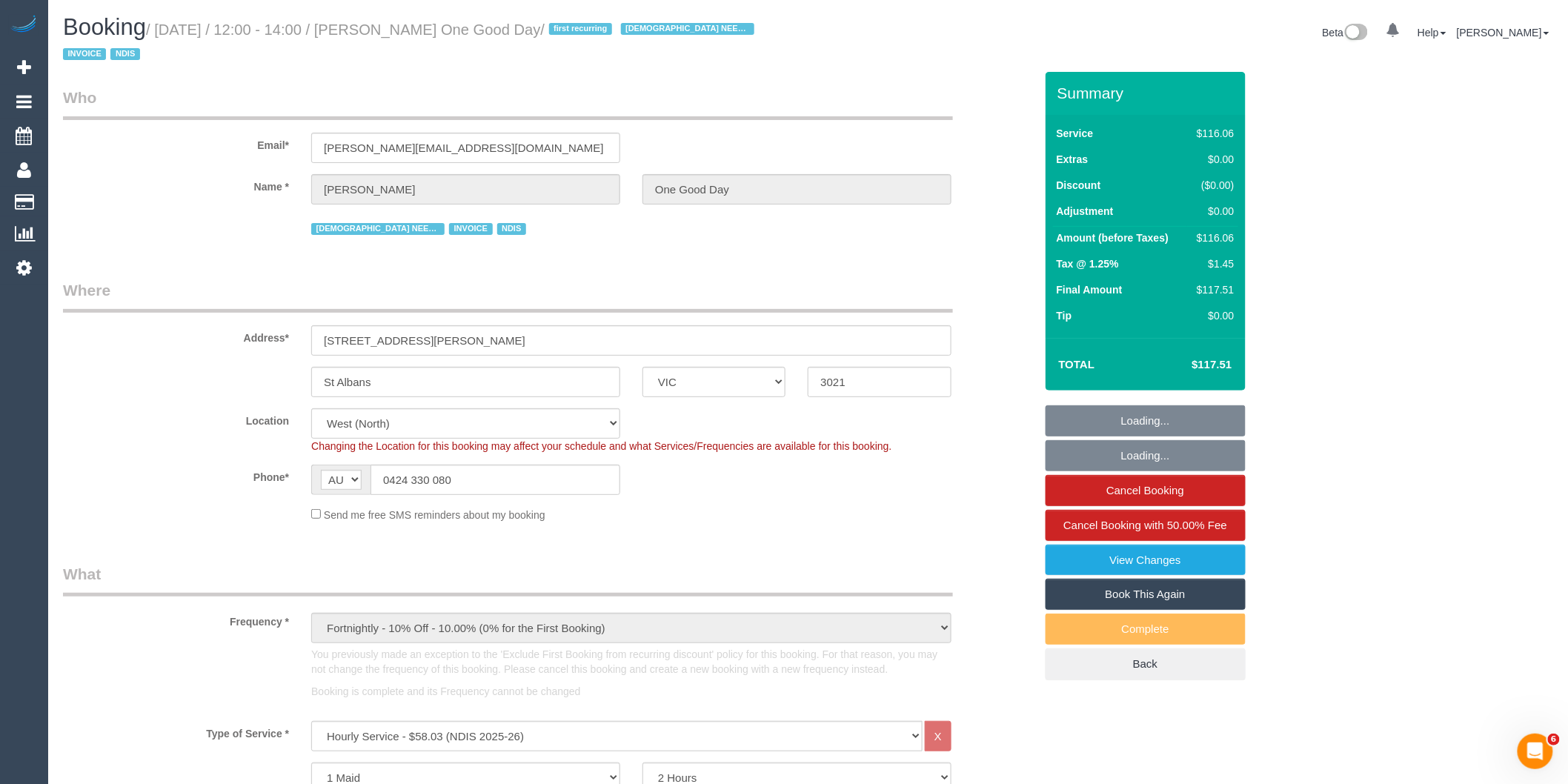
select select "number:35"
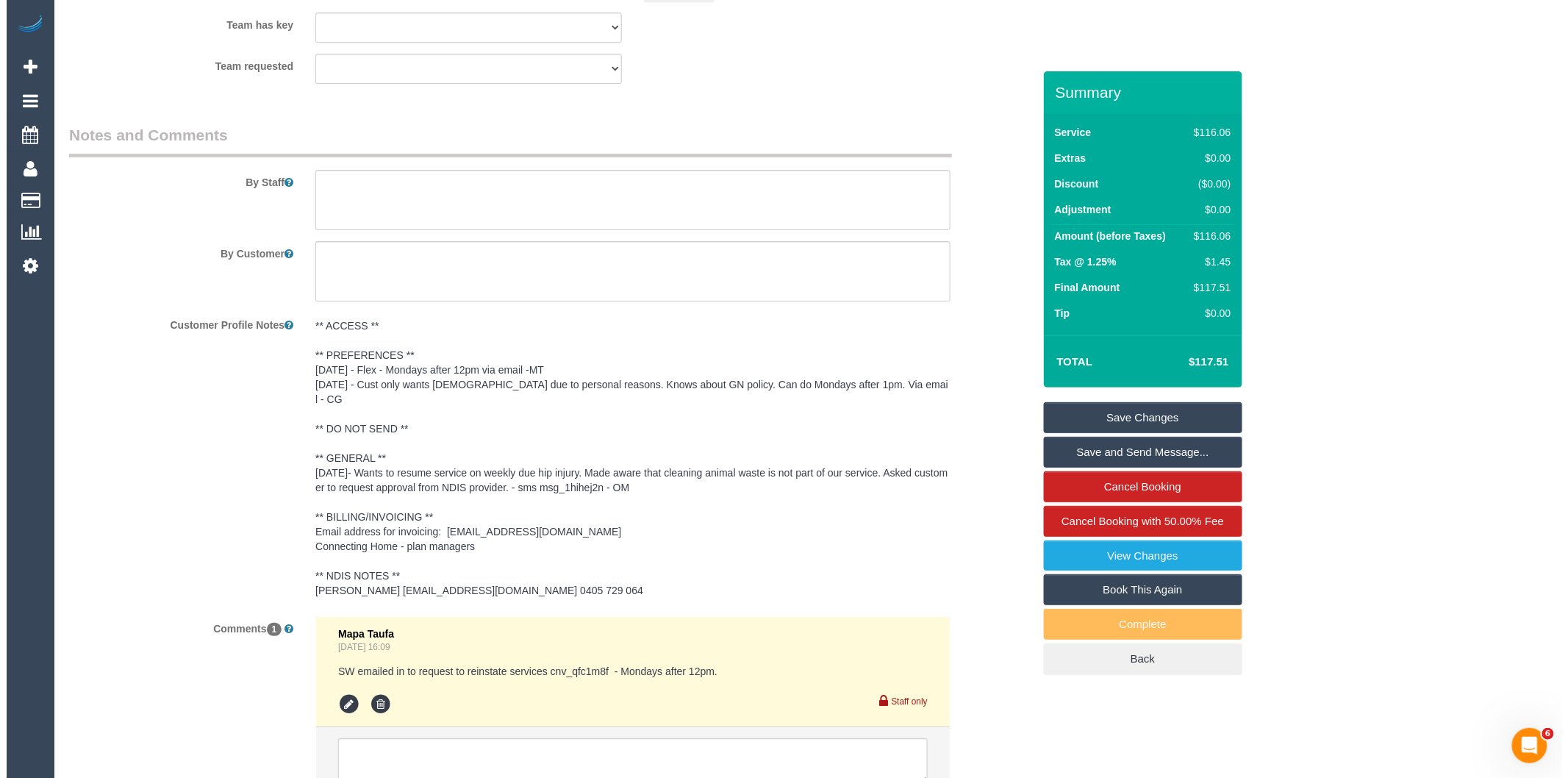
scroll to position [2152, 0]
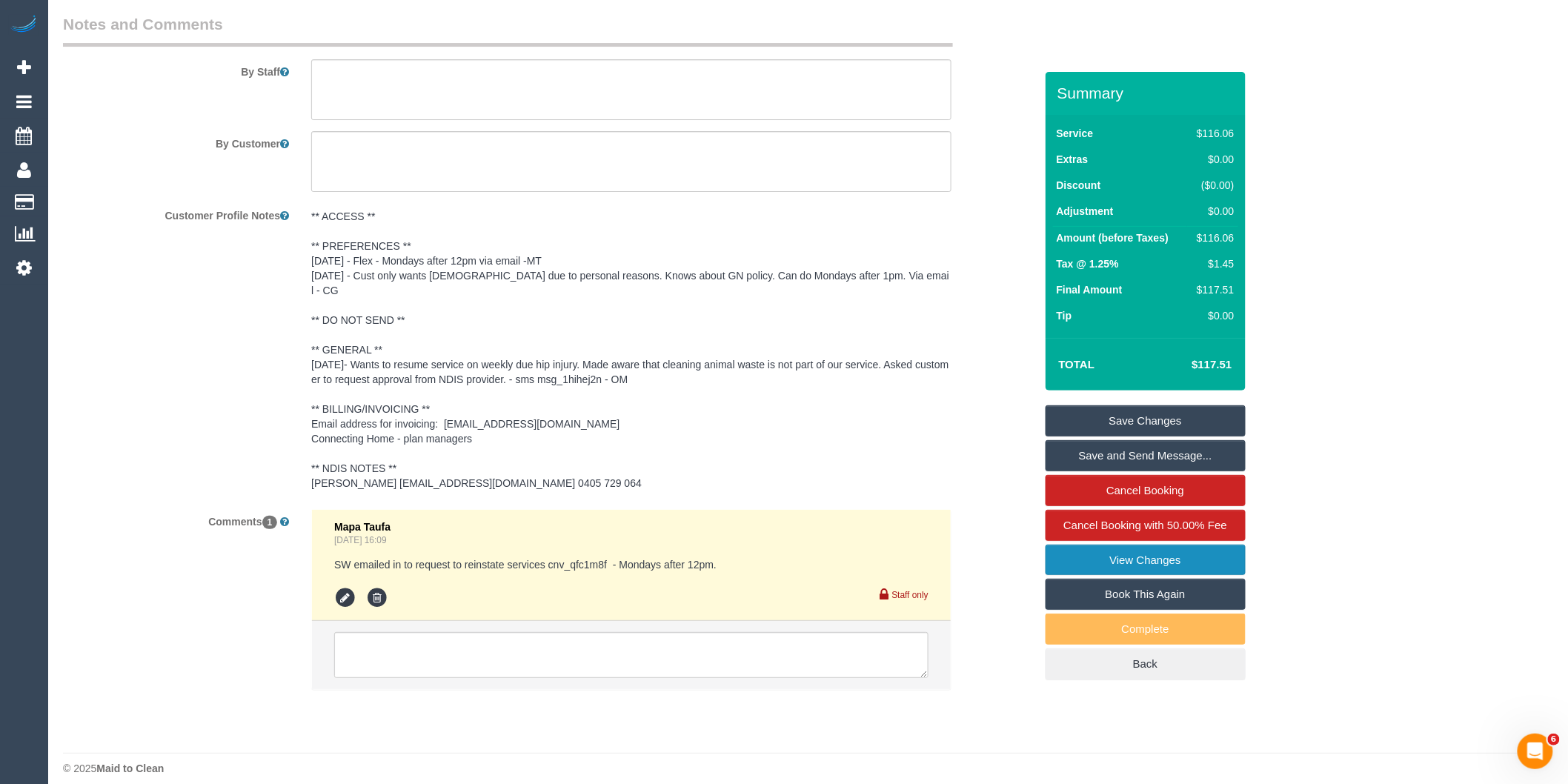
click at [1126, 559] on link "View Changes" at bounding box center [1145, 560] width 200 height 31
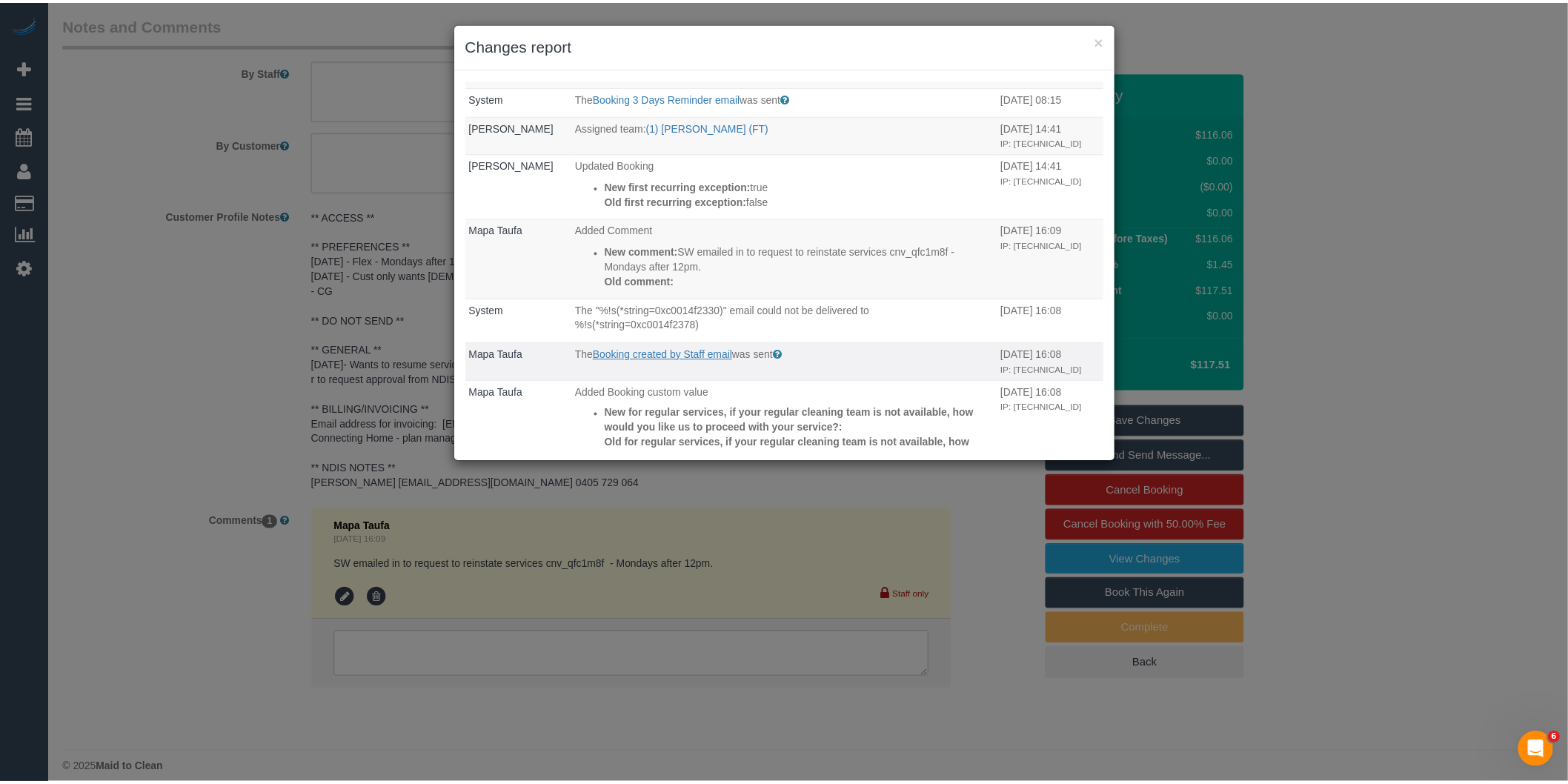
scroll to position [0, 0]
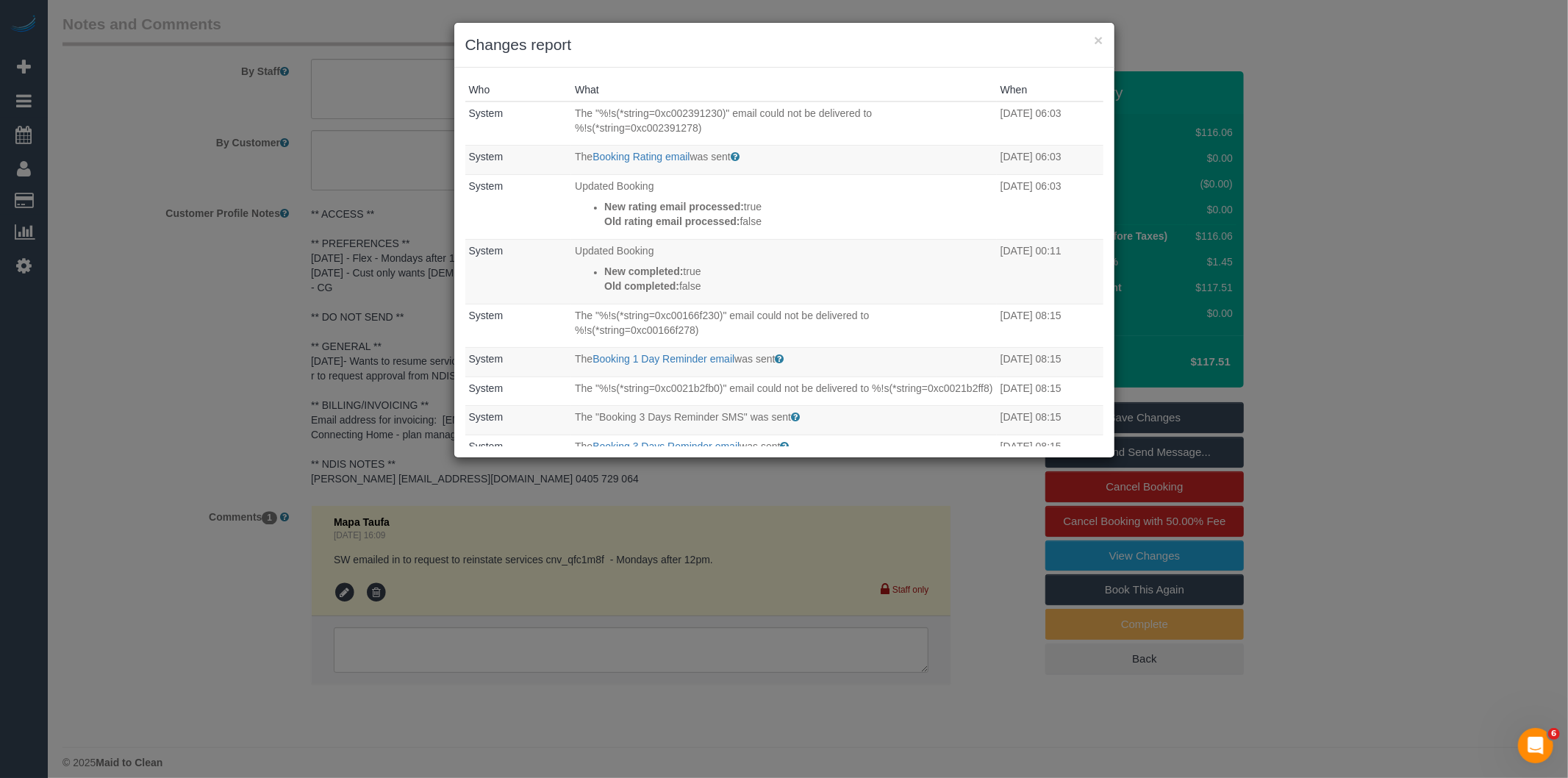
click at [745, 468] on div "× Changes report Who What When System The "%!s(*string=0xc002391230)" email cou…" at bounding box center [784, 389] width 1568 height 778
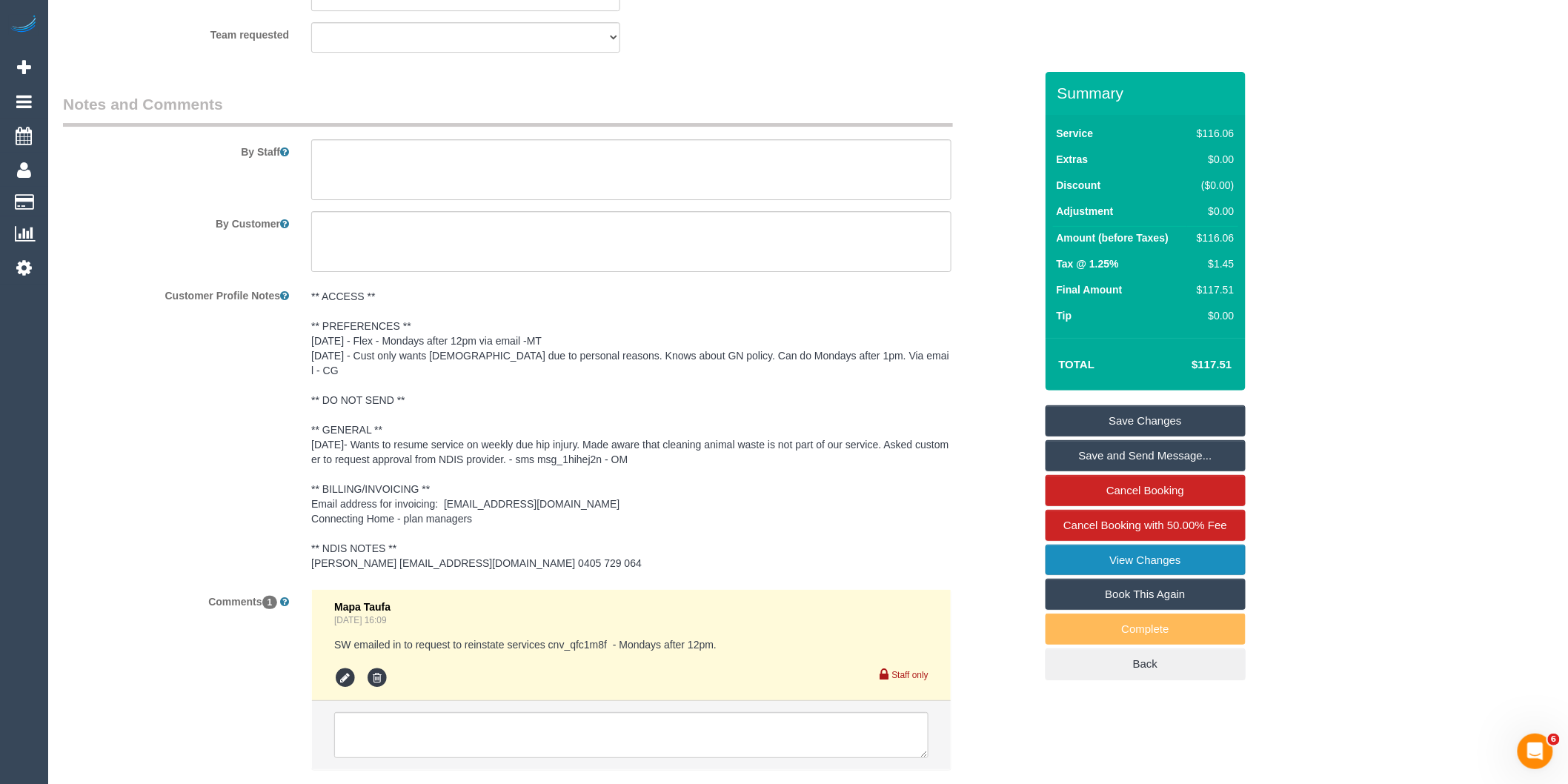
scroll to position [2169, 0]
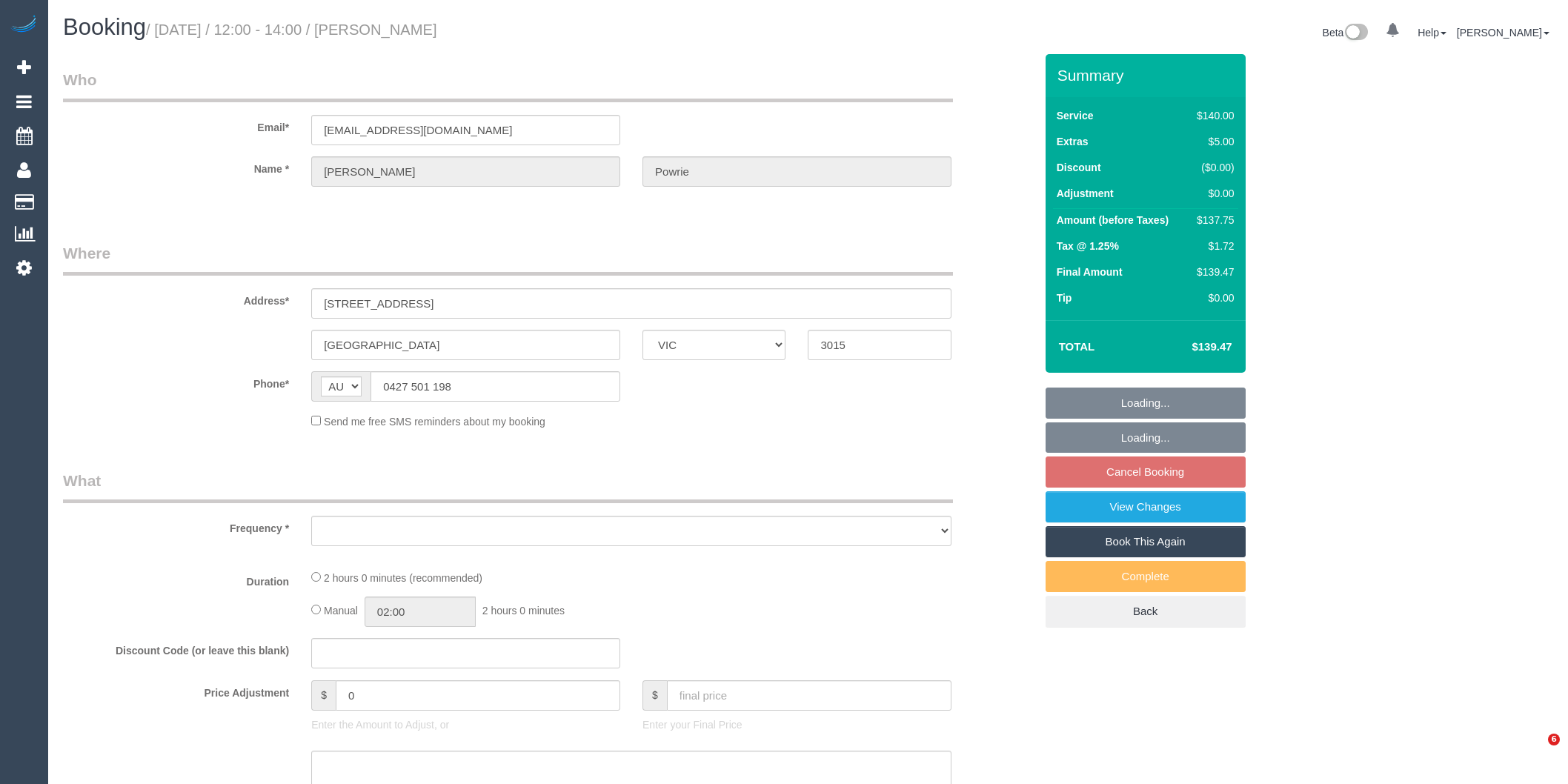
select select "VIC"
select select "object:5534"
select select "string:stripe-pm_1I2Nzc2GScqysDRVACdIxZd4"
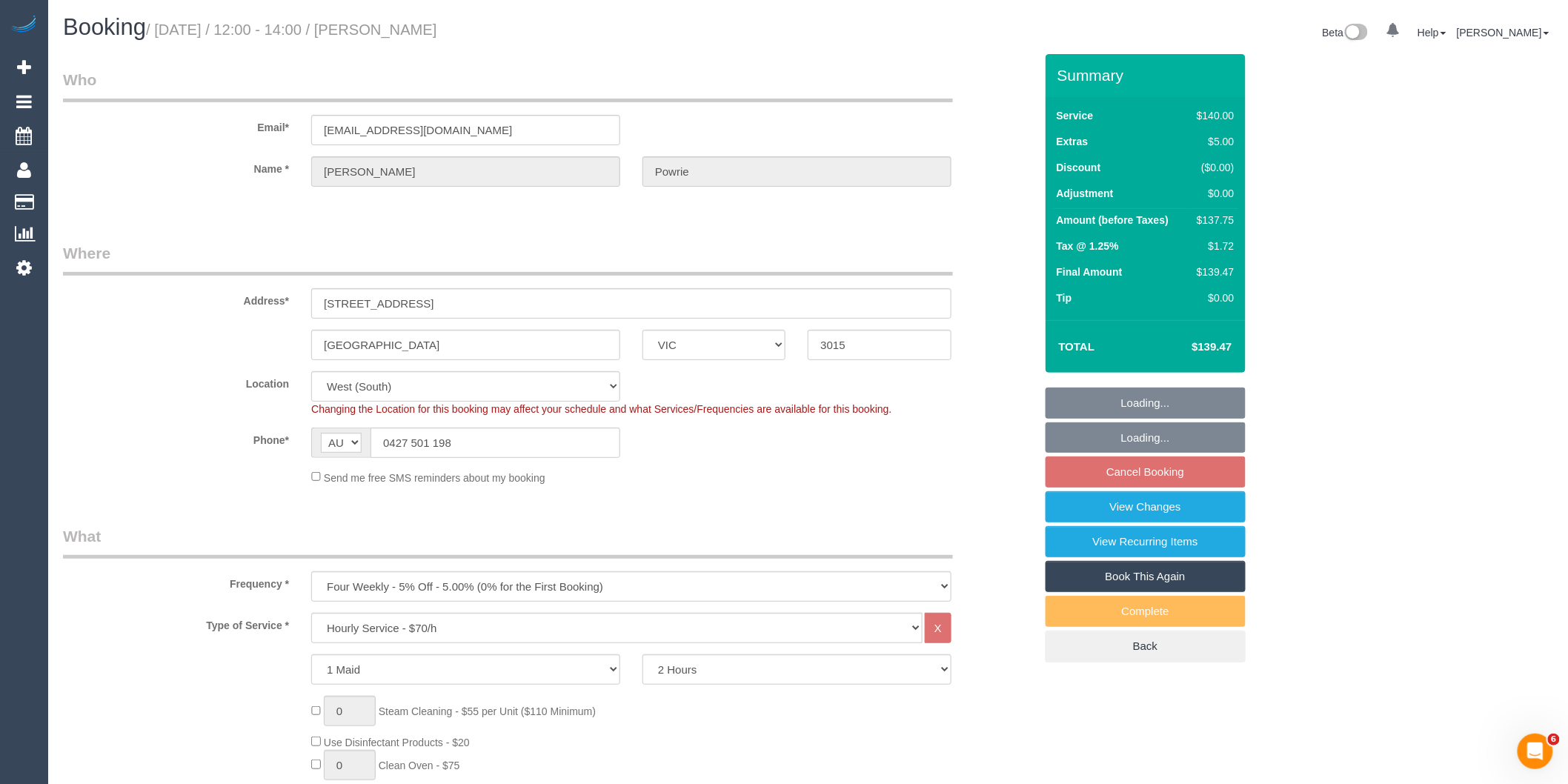
select select "object:5719"
select select "number:28"
select select "number:14"
select select "number:19"
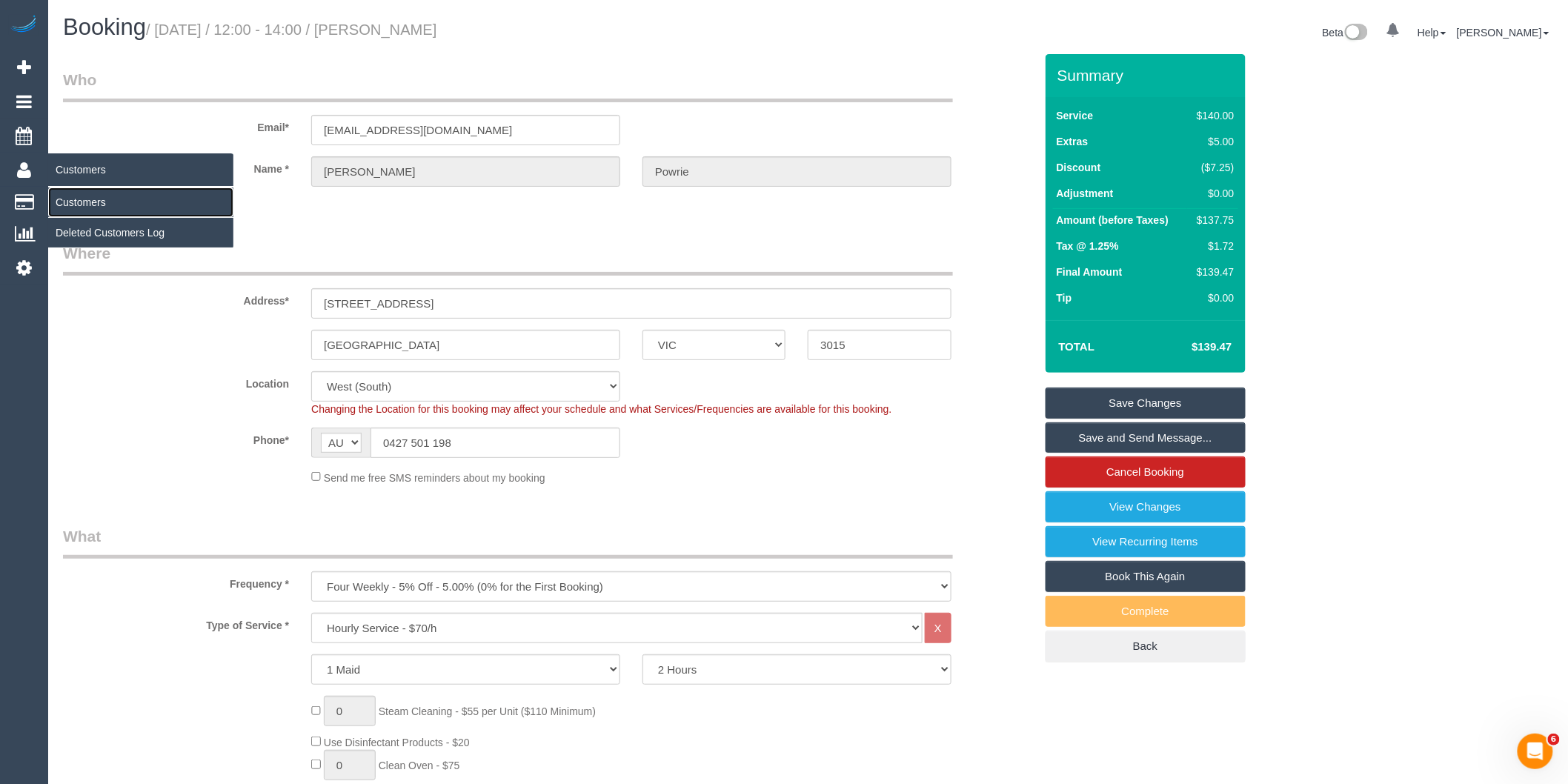
click at [77, 203] on link "Customers" at bounding box center [140, 203] width 185 height 29
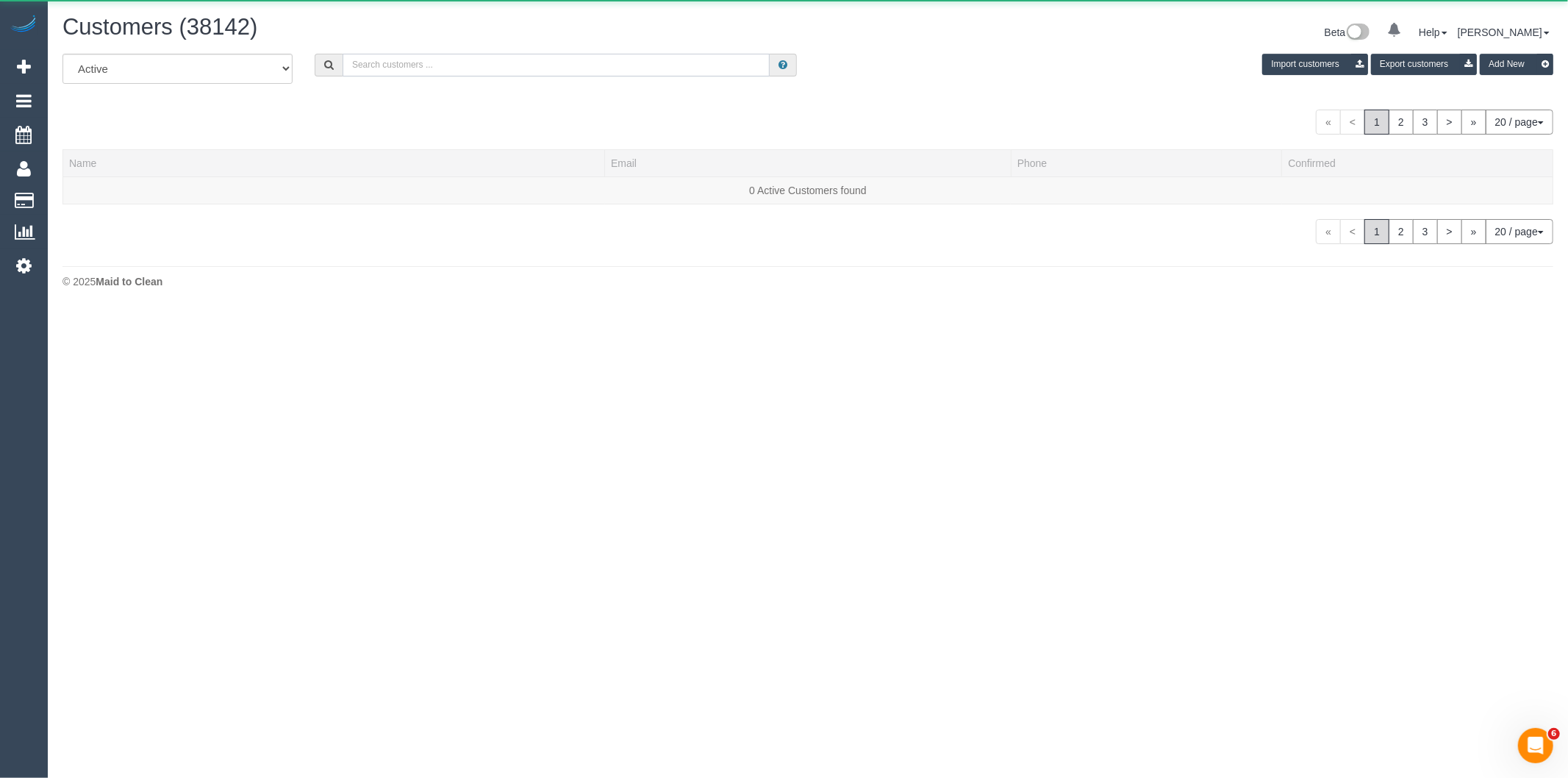
click at [496, 57] on input "text" at bounding box center [556, 65] width 427 height 23
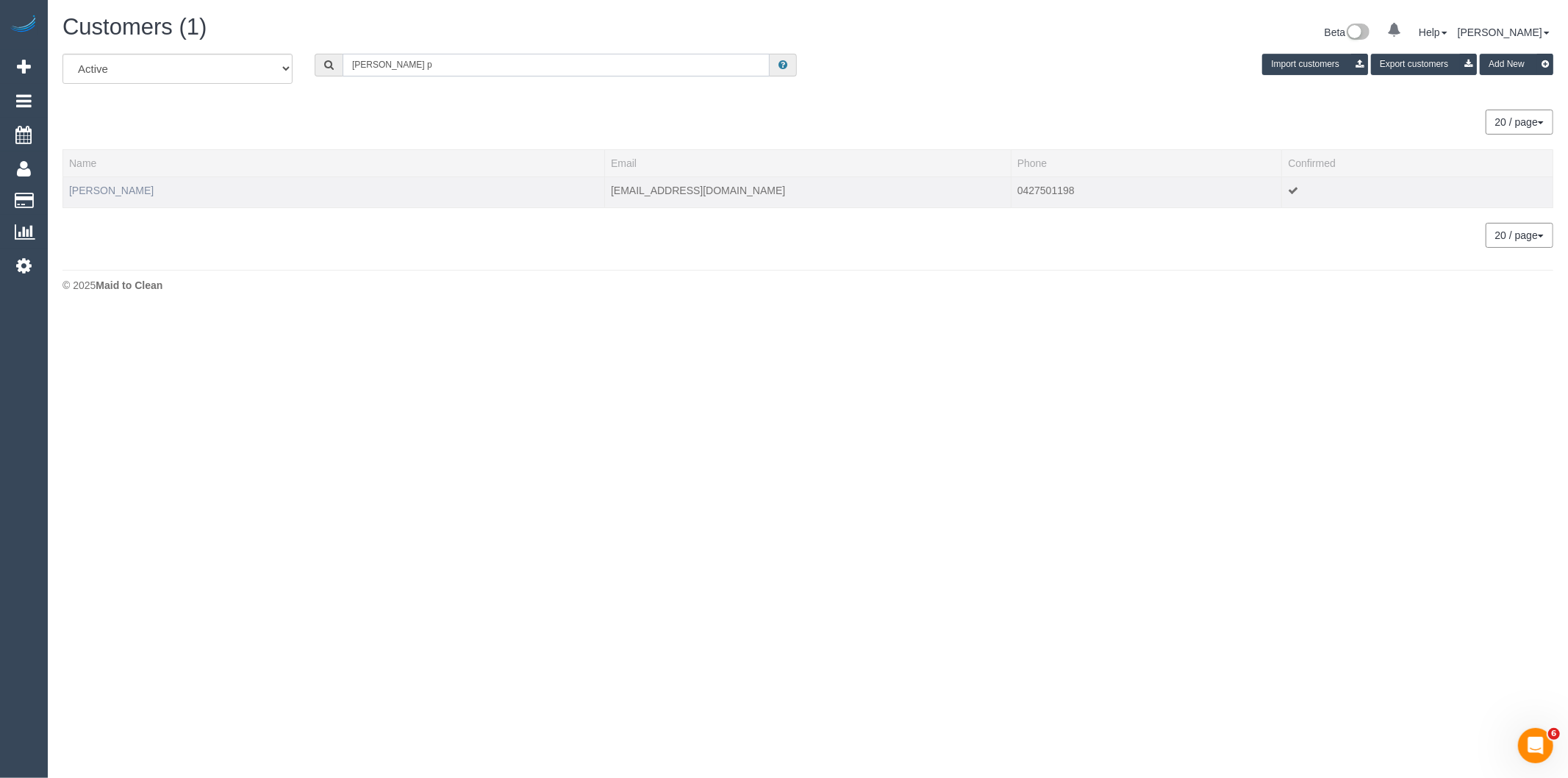
type input "[PERSON_NAME] p"
click at [126, 187] on link "[PERSON_NAME]" at bounding box center [111, 190] width 84 height 12
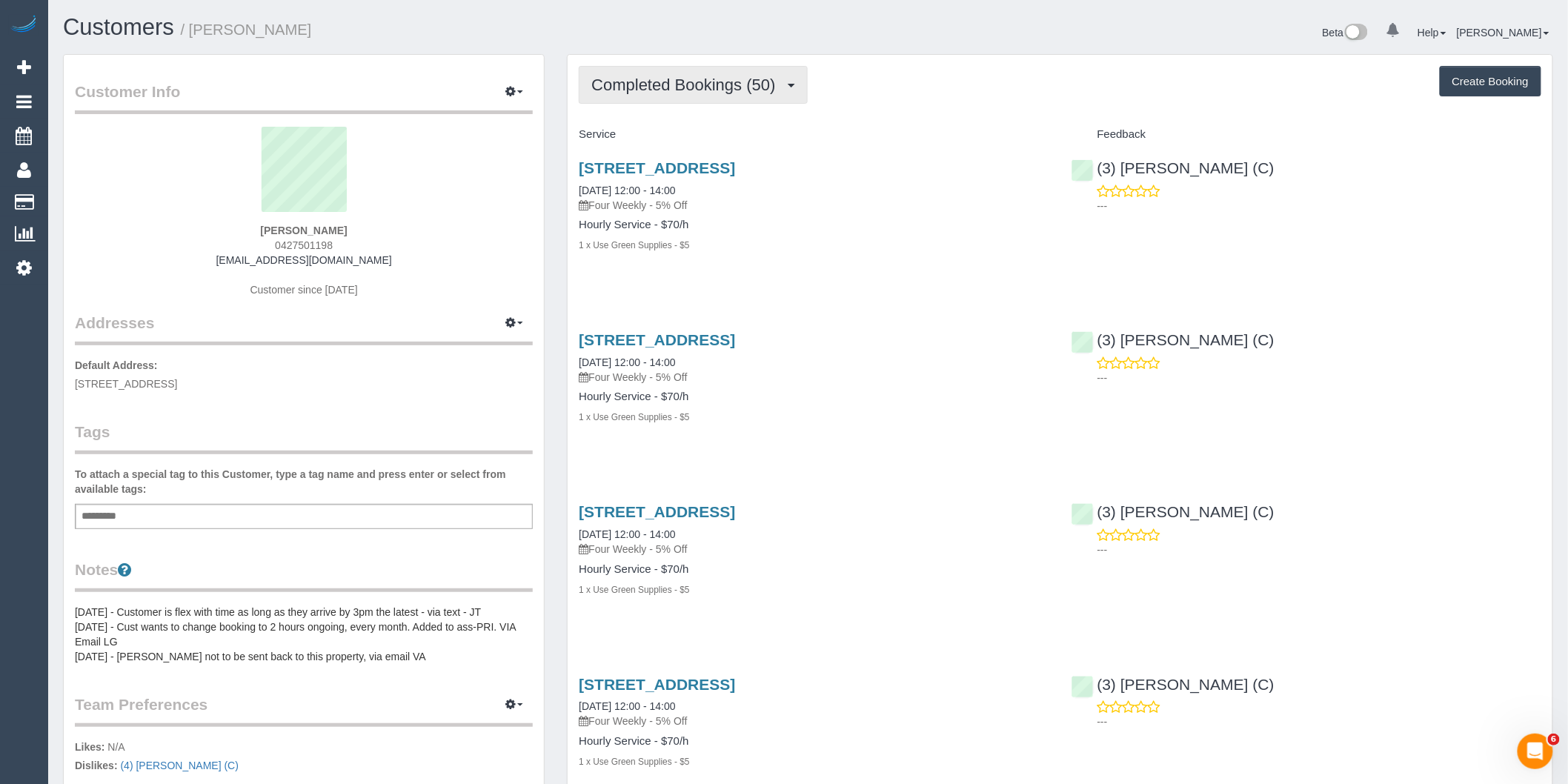
click at [780, 84] on span "Completed Bookings (50)" at bounding box center [686, 85] width 191 height 19
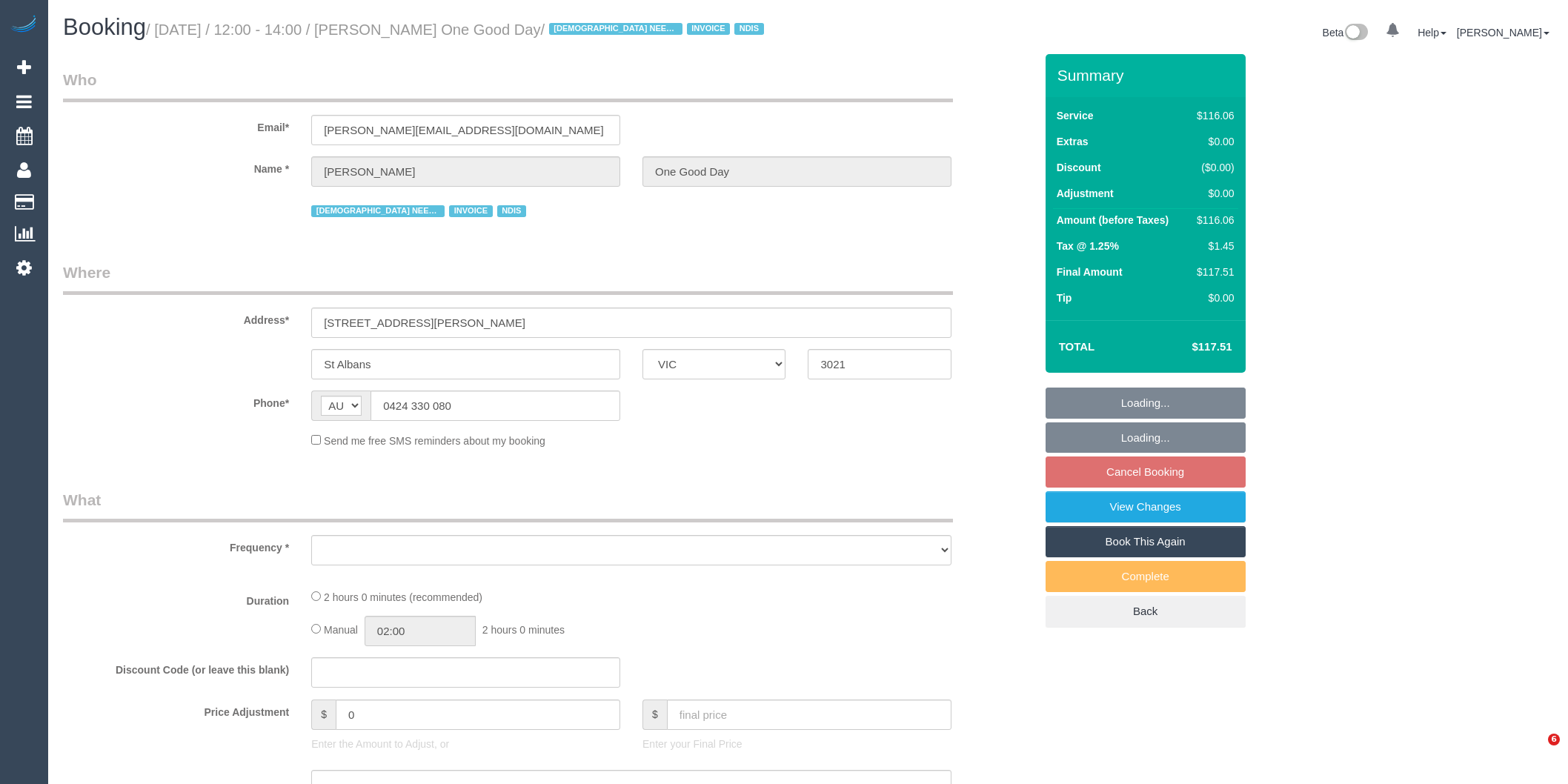
select select "VIC"
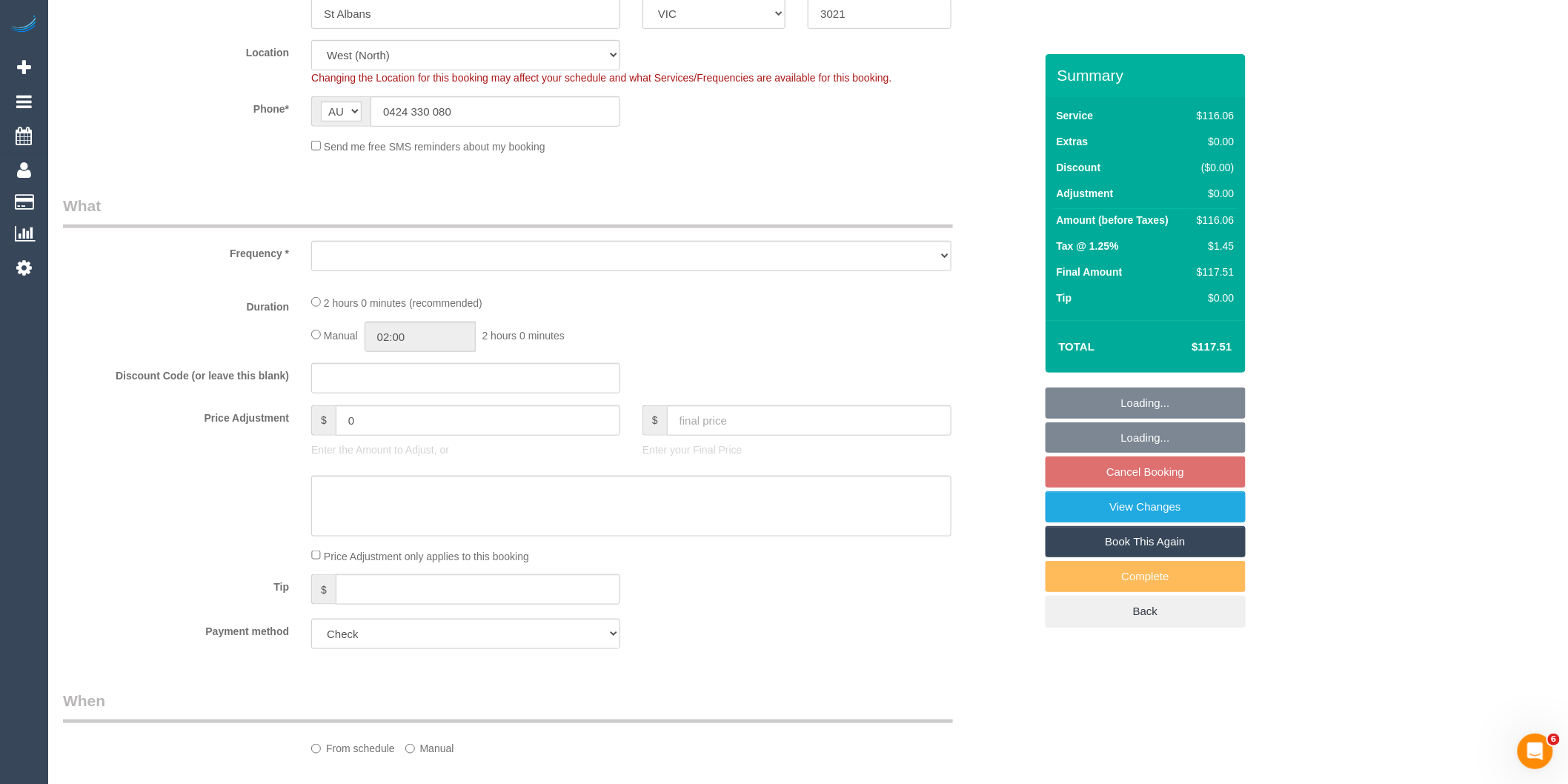
select select "object:525"
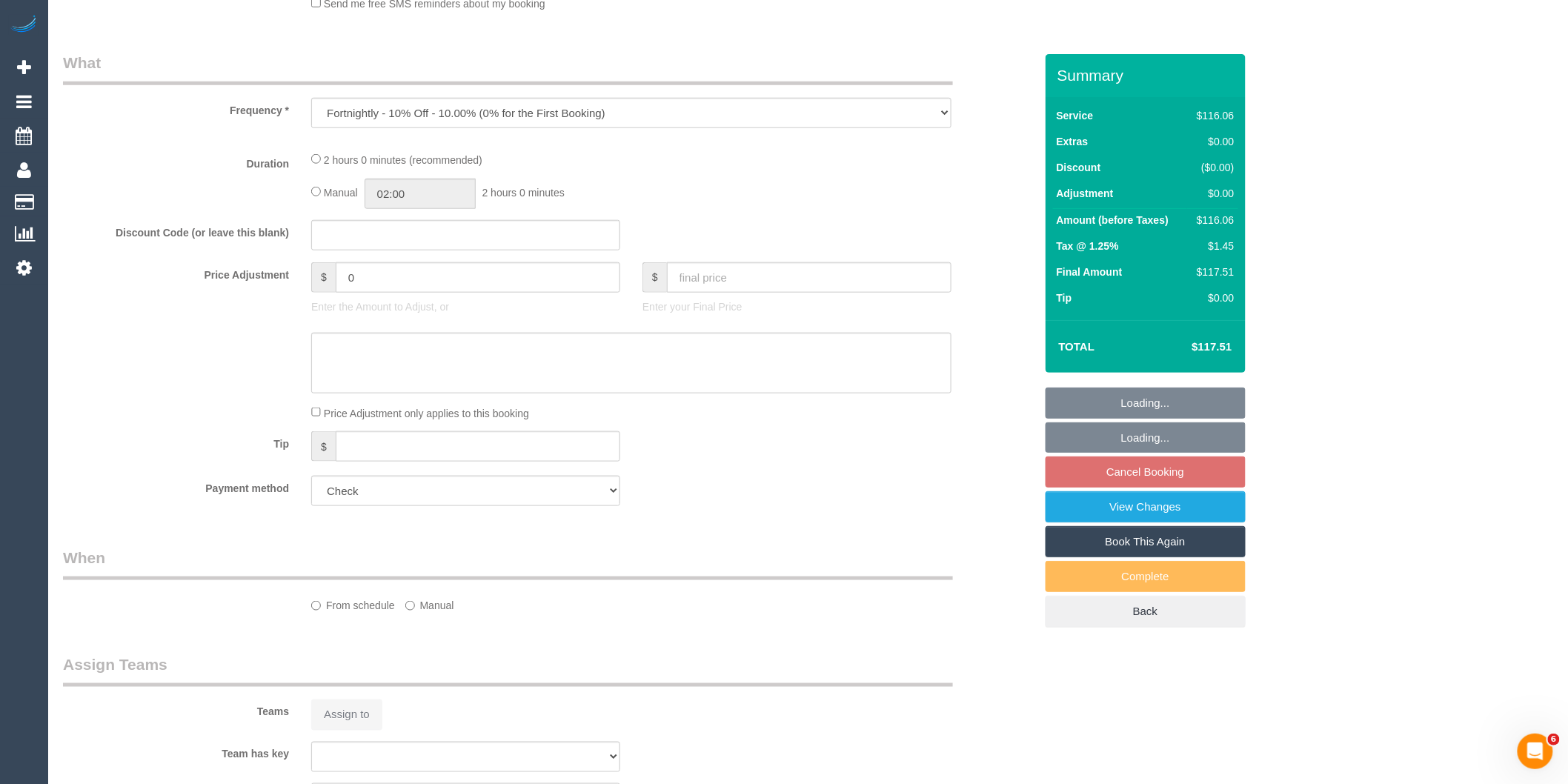
select select "number:29"
select select "number:14"
select select "number:19"
select select "number:25"
select select "number:35"
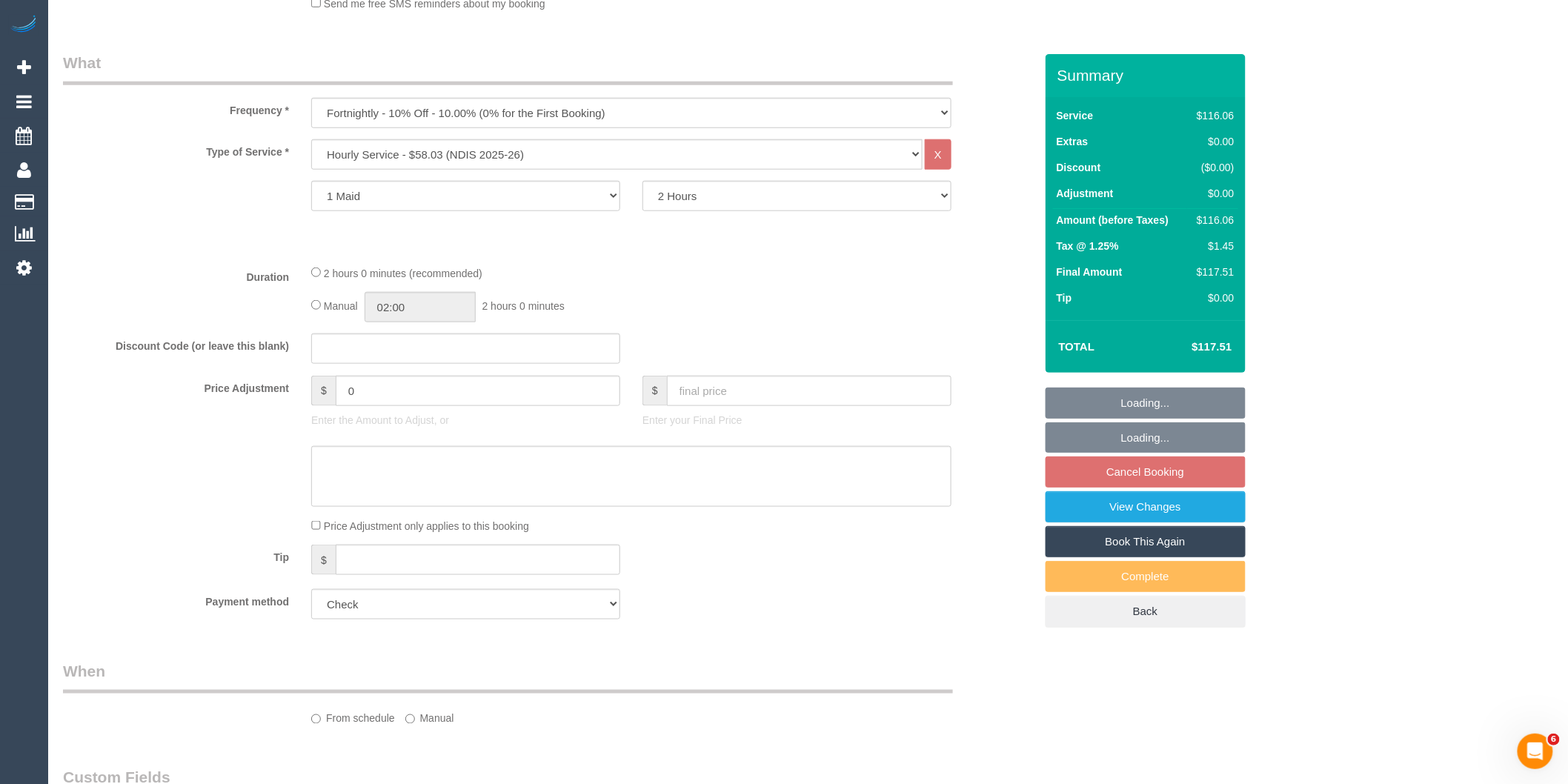
select select "object:1125"
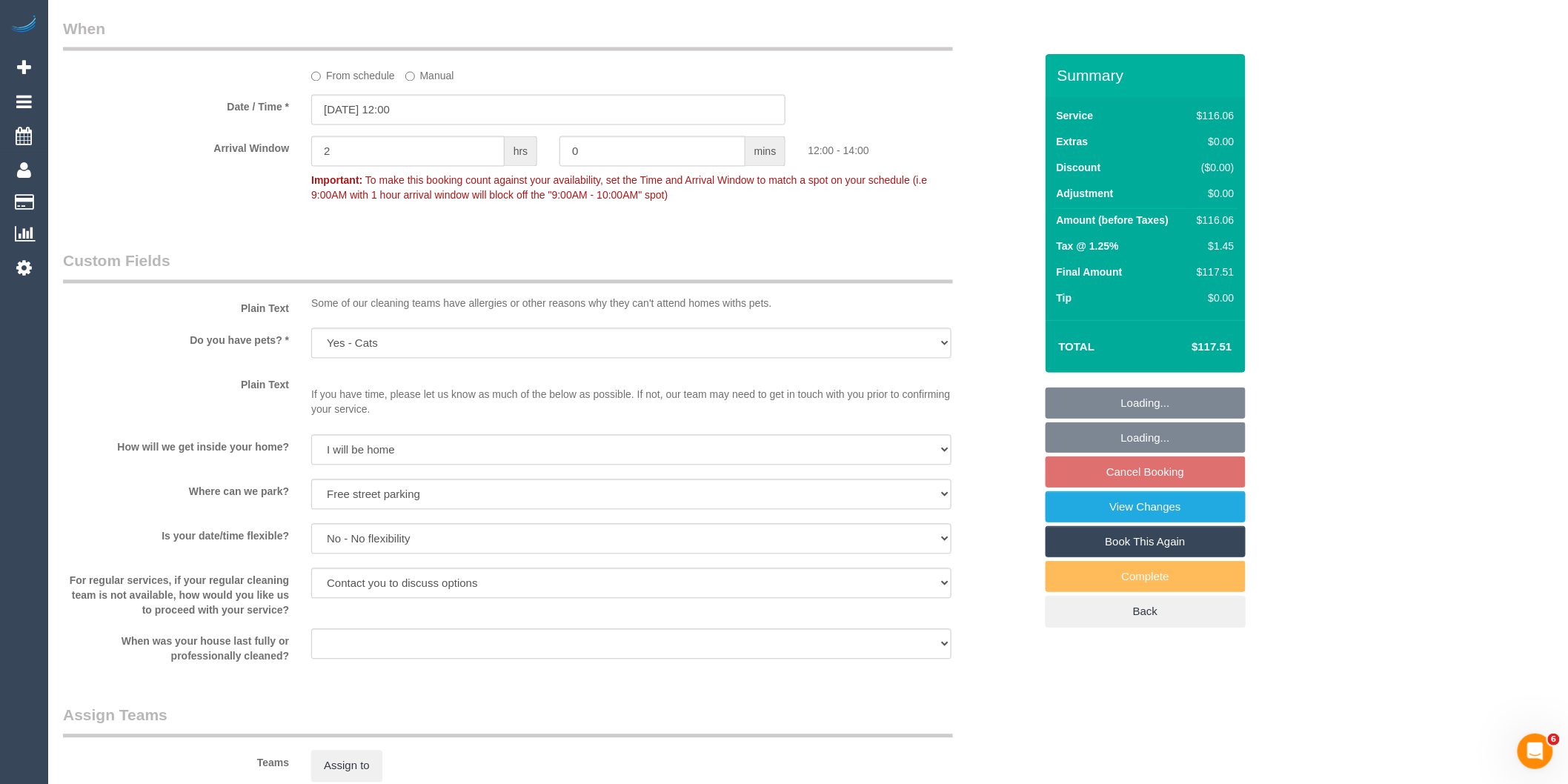
scroll to position [1548, 0]
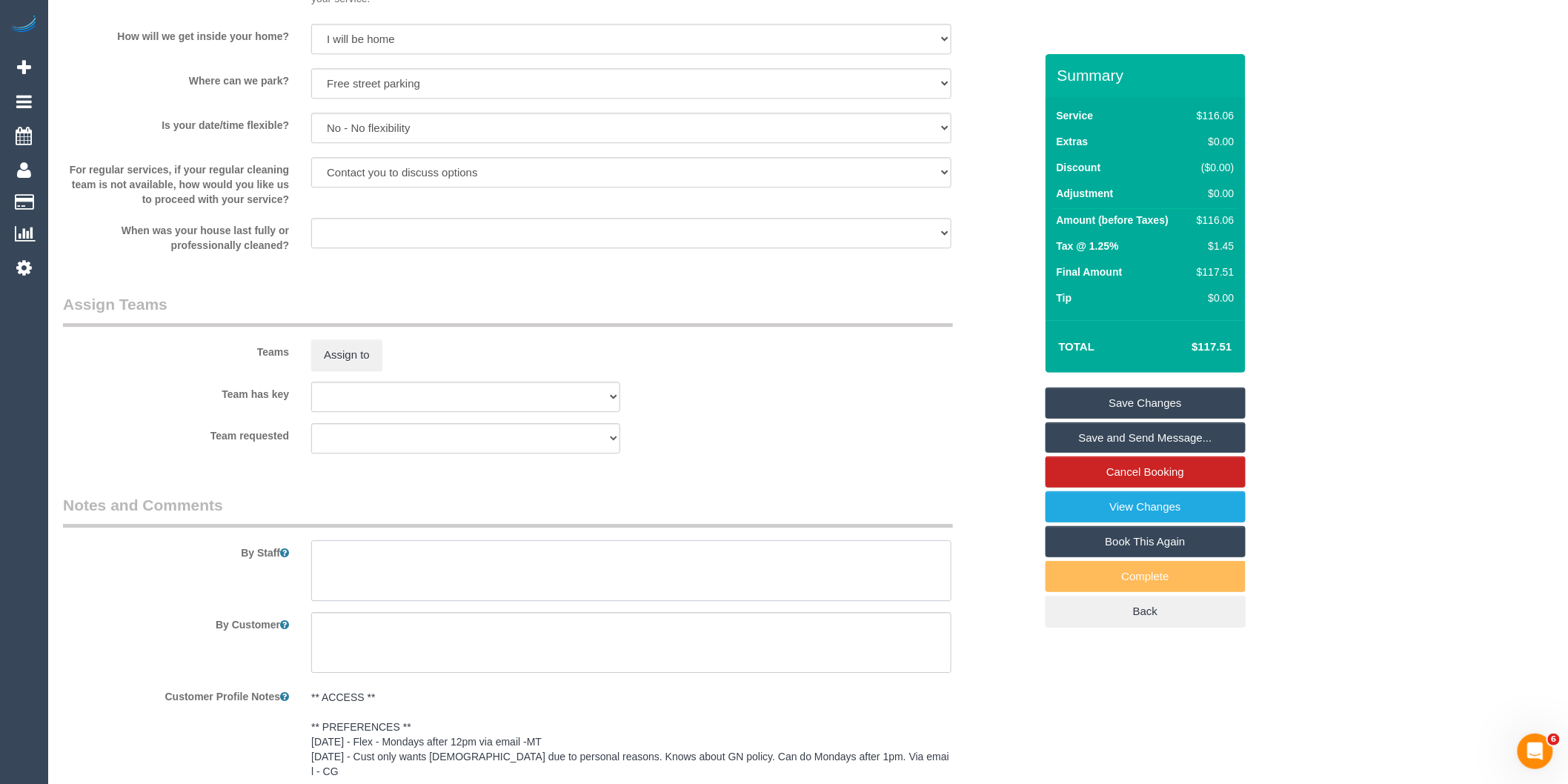
click at [366, 555] on textarea at bounding box center [631, 571] width 640 height 60
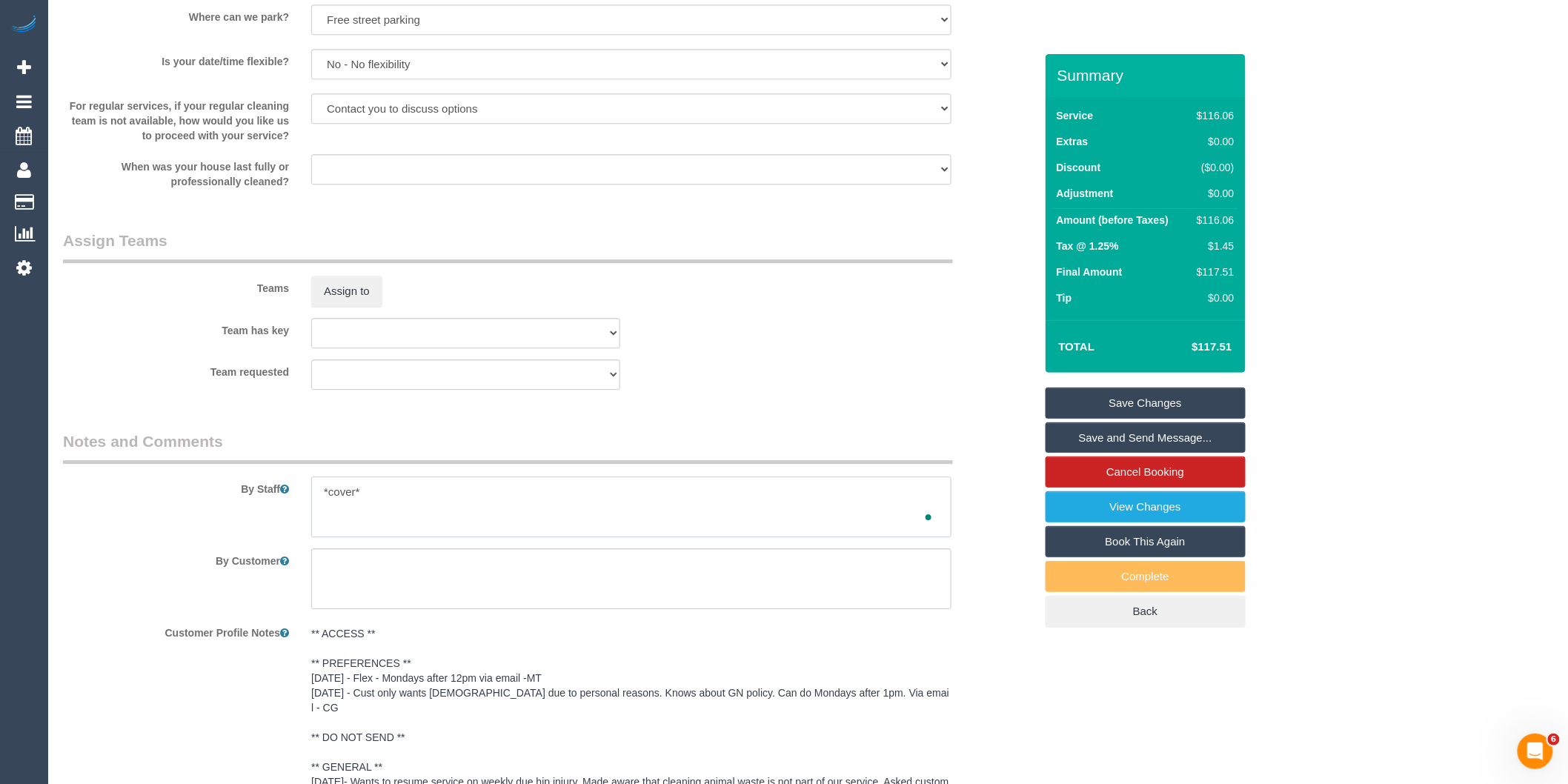
scroll to position [1918, 0]
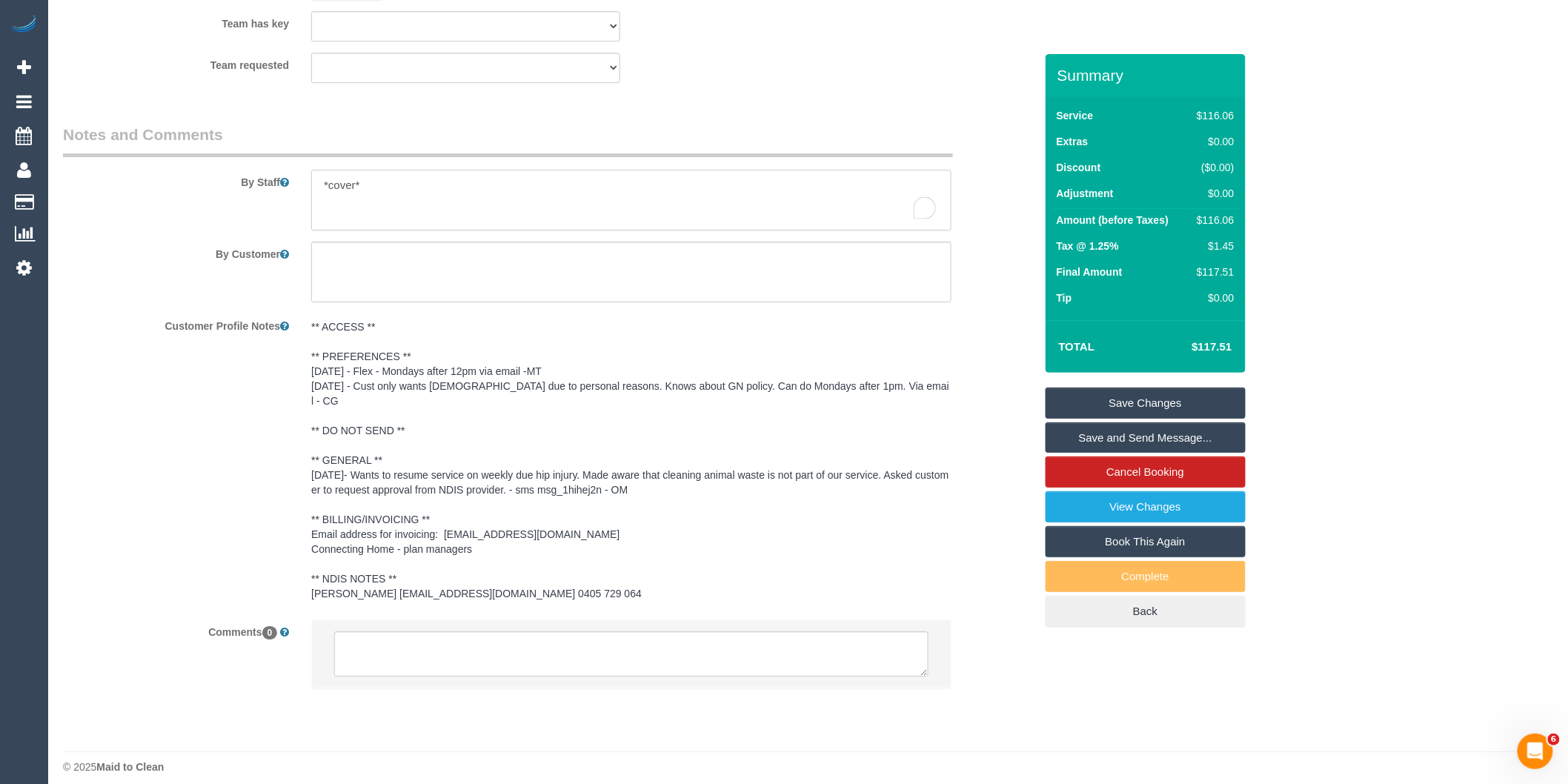
type textarea "*cover*"
click at [513, 649] on textarea at bounding box center [631, 654] width 594 height 46
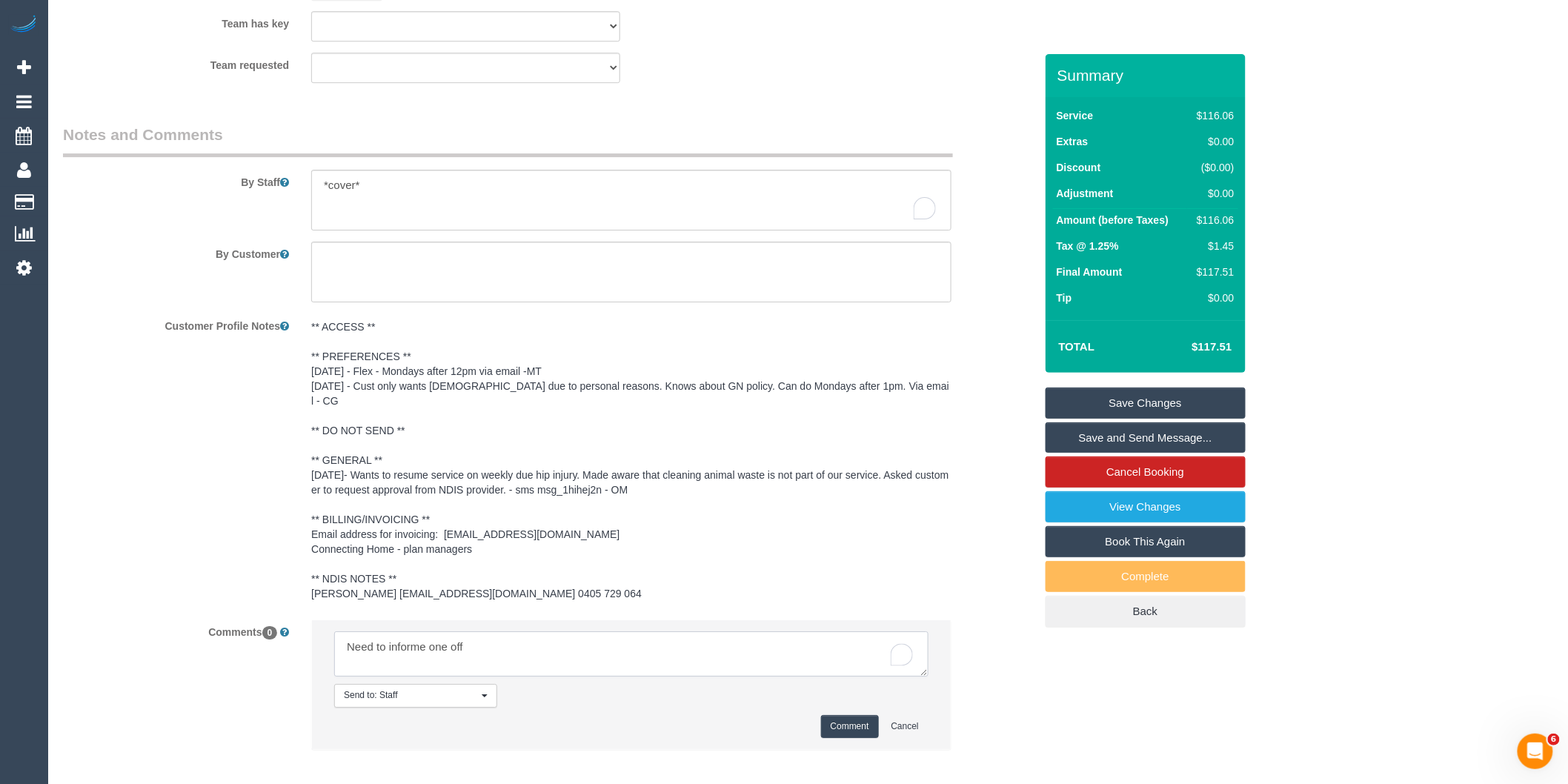
type textarea "Need to informe one off"
click at [876, 717] on button "Comment" at bounding box center [850, 727] width 58 height 23
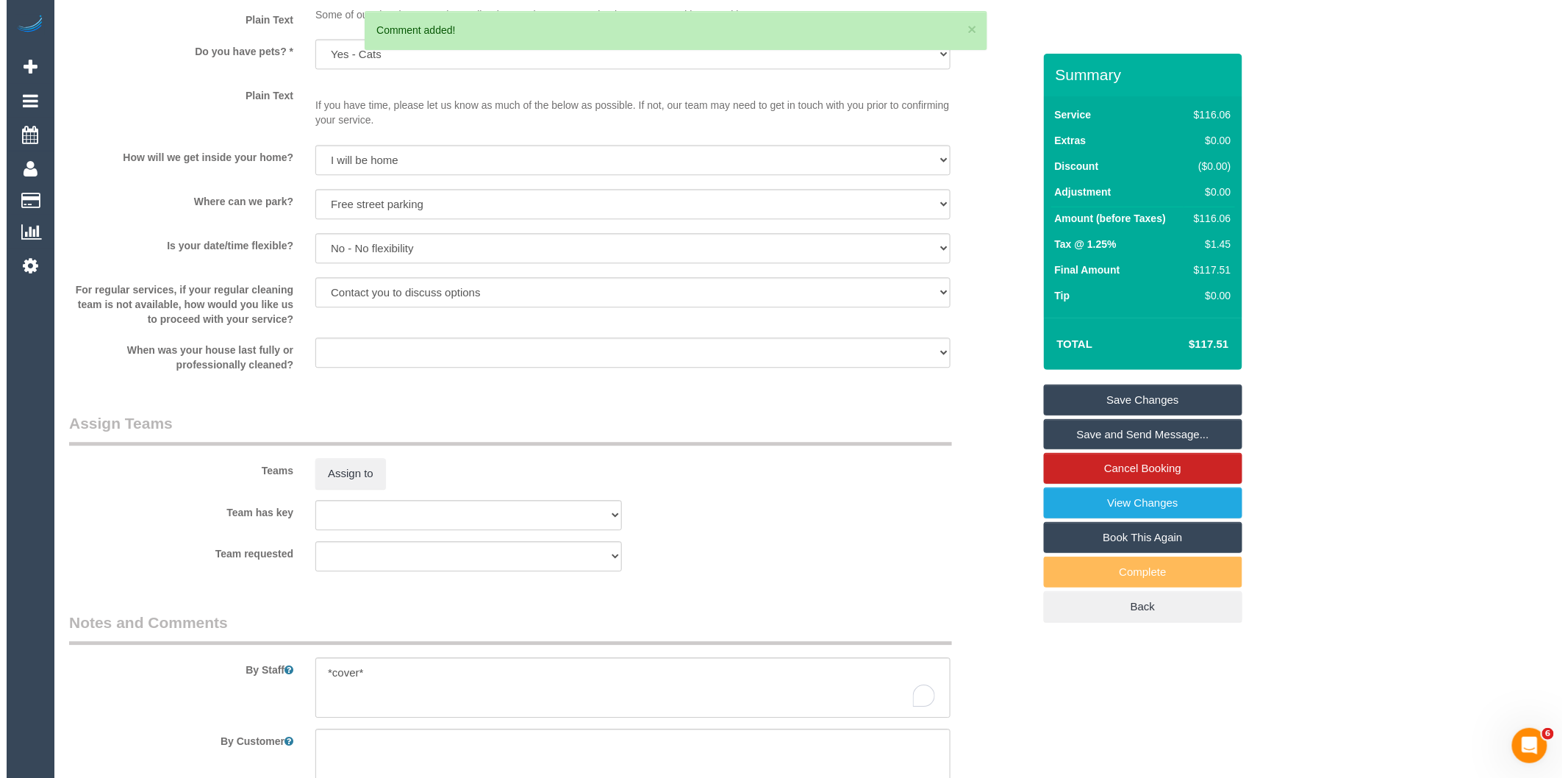
scroll to position [1414, 0]
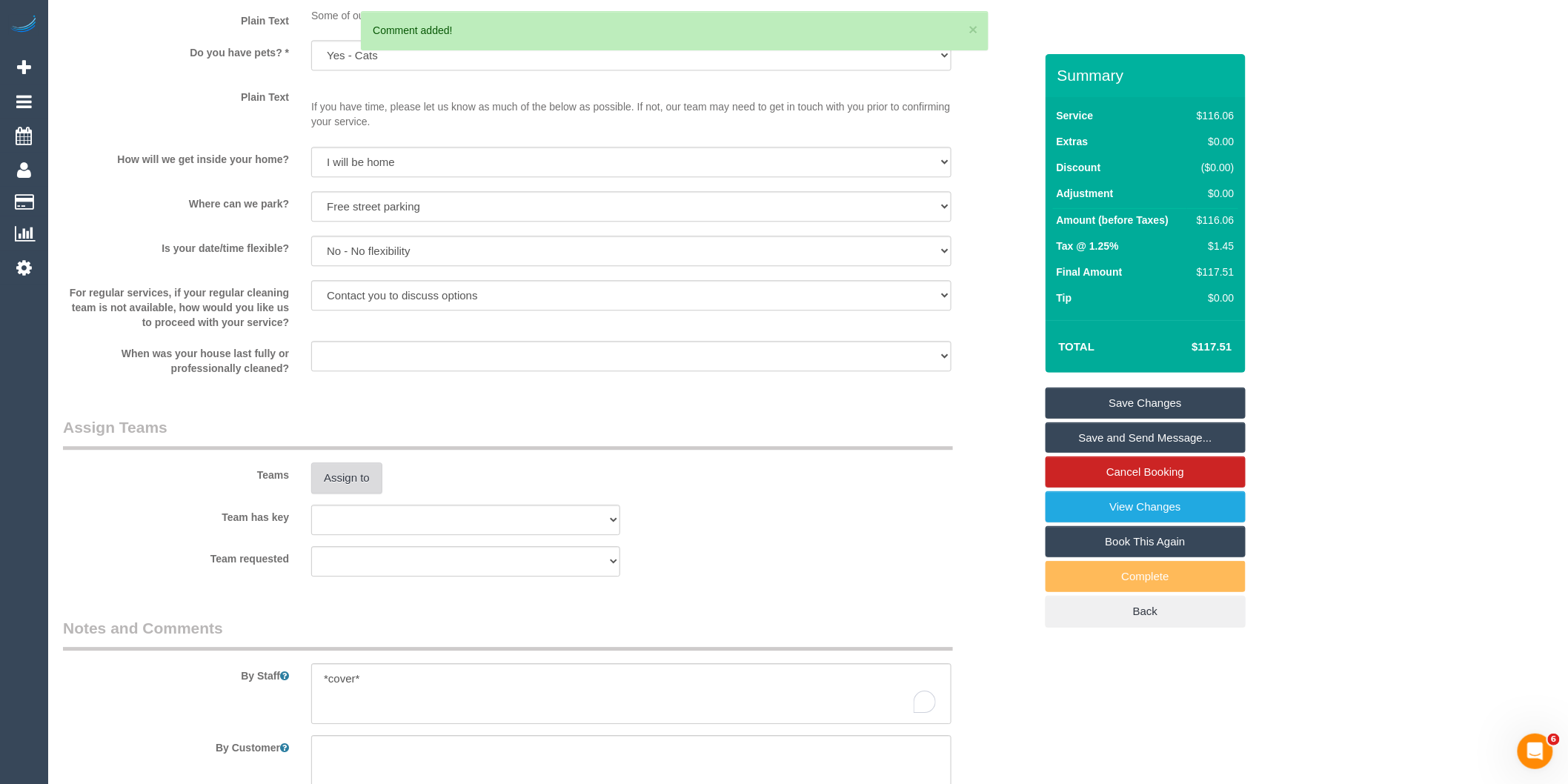
click at [347, 484] on button "Assign to" at bounding box center [346, 478] width 71 height 31
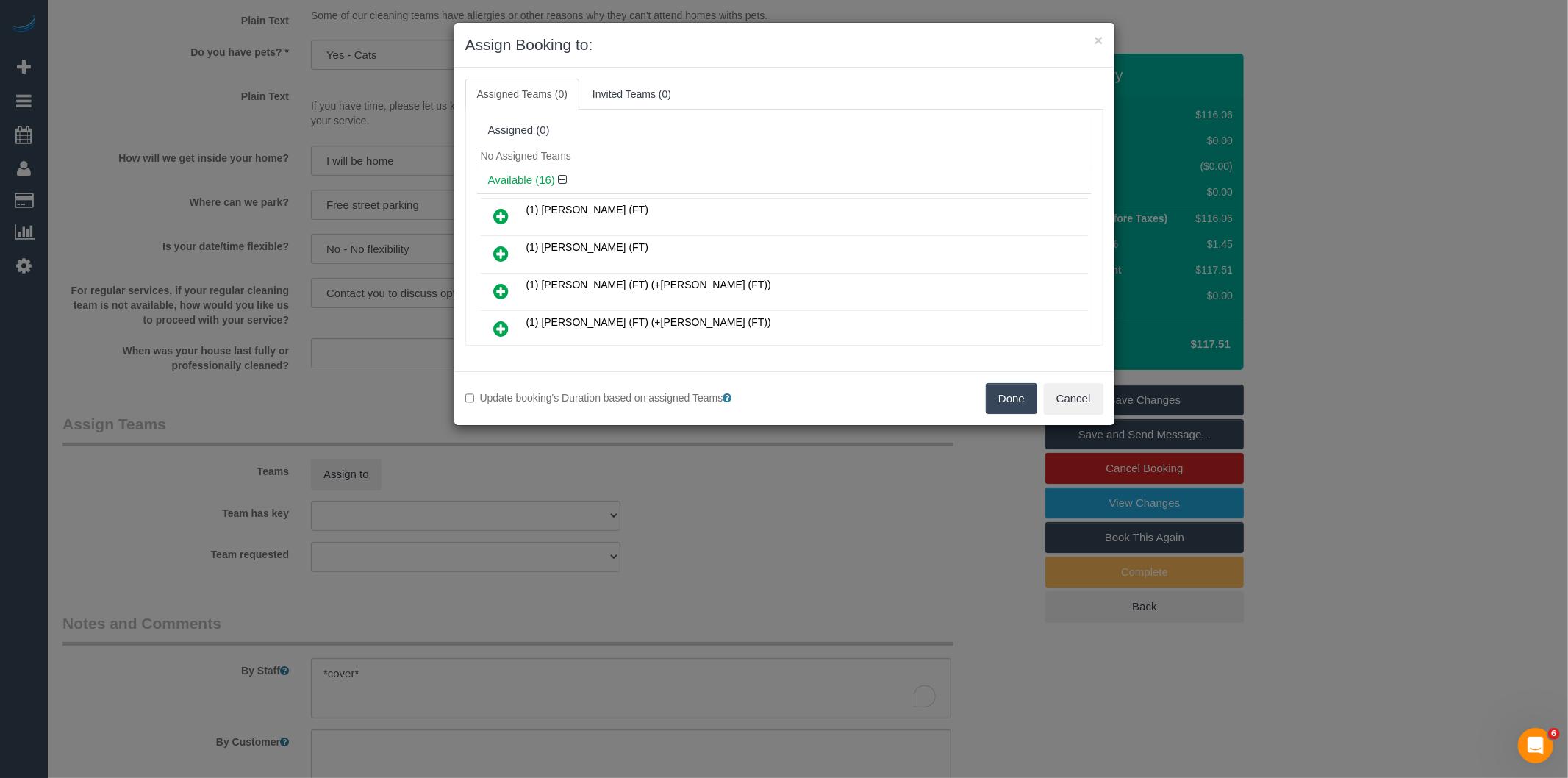
scroll to position [387, 0]
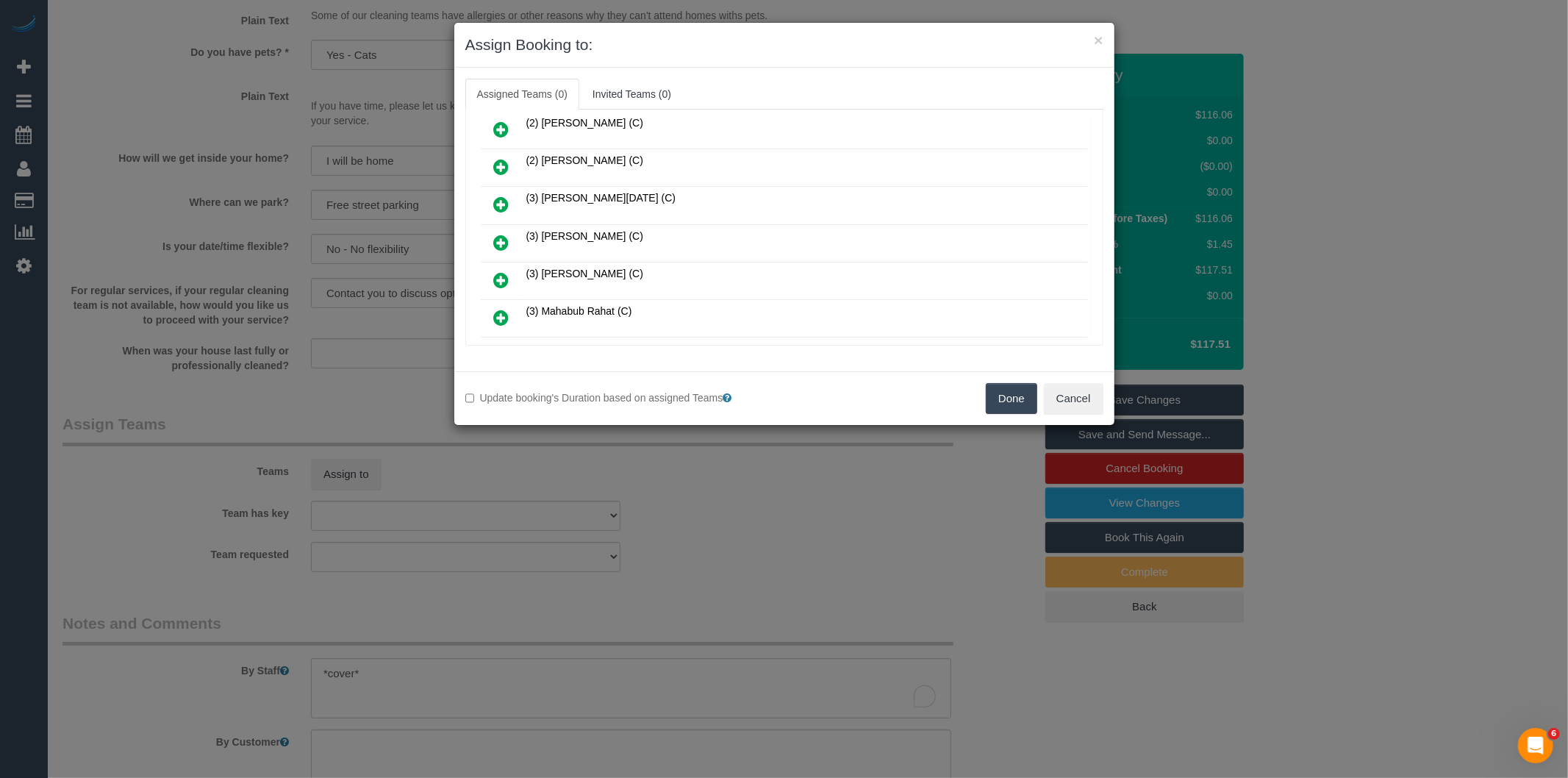
click at [504, 234] on icon at bounding box center [501, 243] width 15 height 18
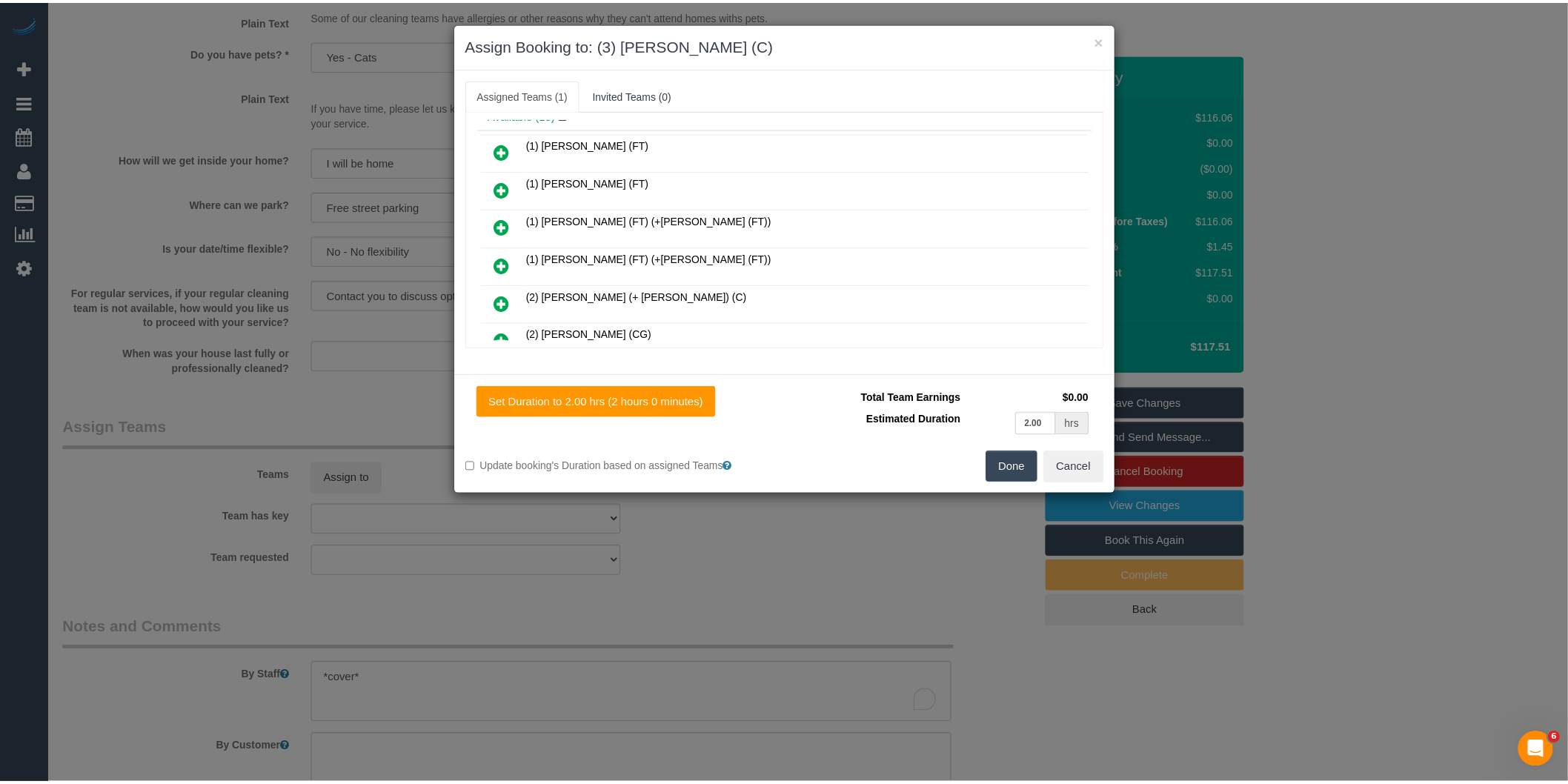
scroll to position [0, 0]
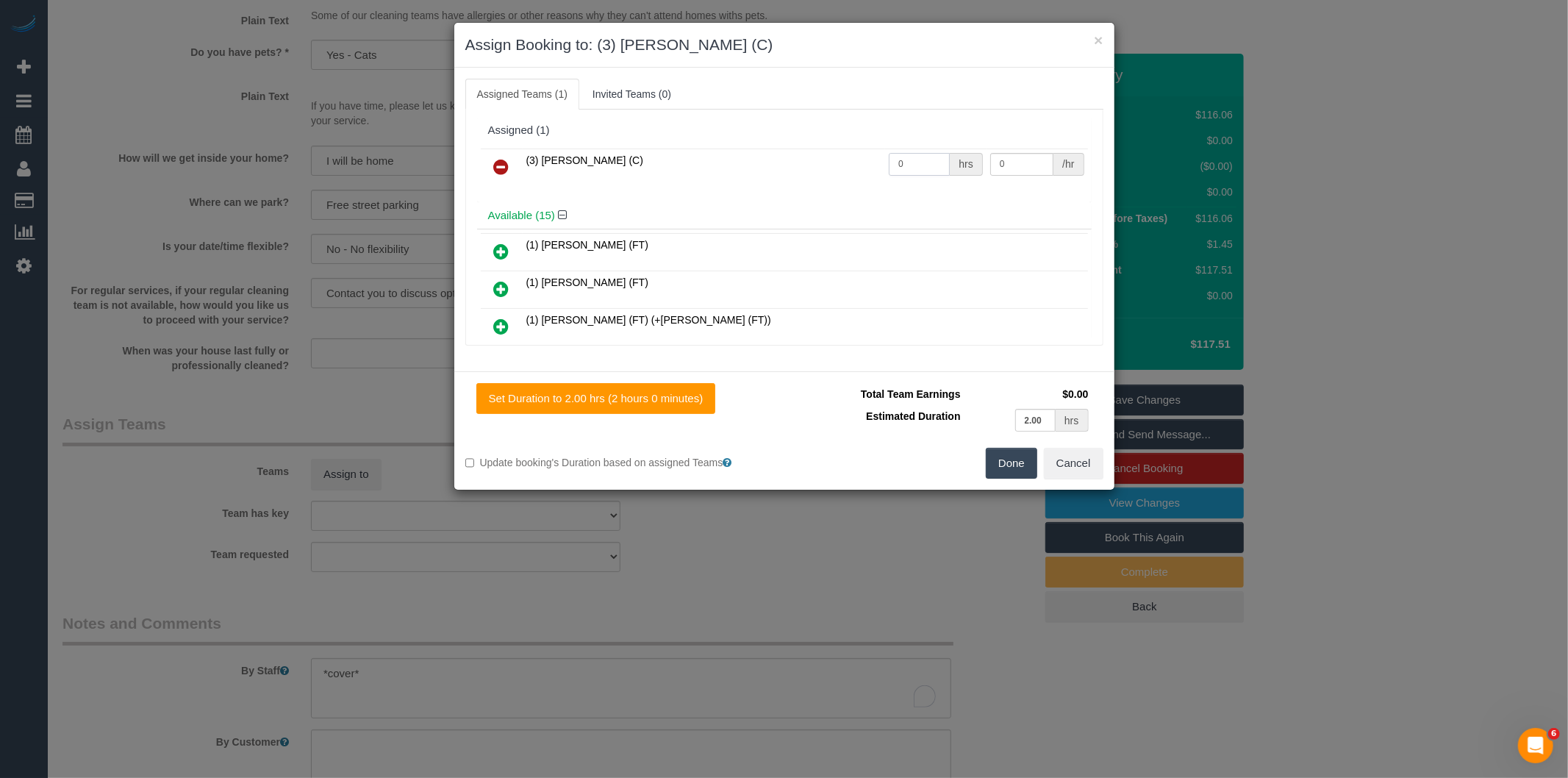
drag, startPoint x: 894, startPoint y: 165, endPoint x: 824, endPoint y: 172, distance: 70.3
click at [824, 172] on tr "(3) [PERSON_NAME] (C) 0 hrs 0 /hr" at bounding box center [785, 167] width 607 height 37
type input "2"
type input "35"
click at [1002, 467] on button "Done" at bounding box center [1012, 464] width 52 height 31
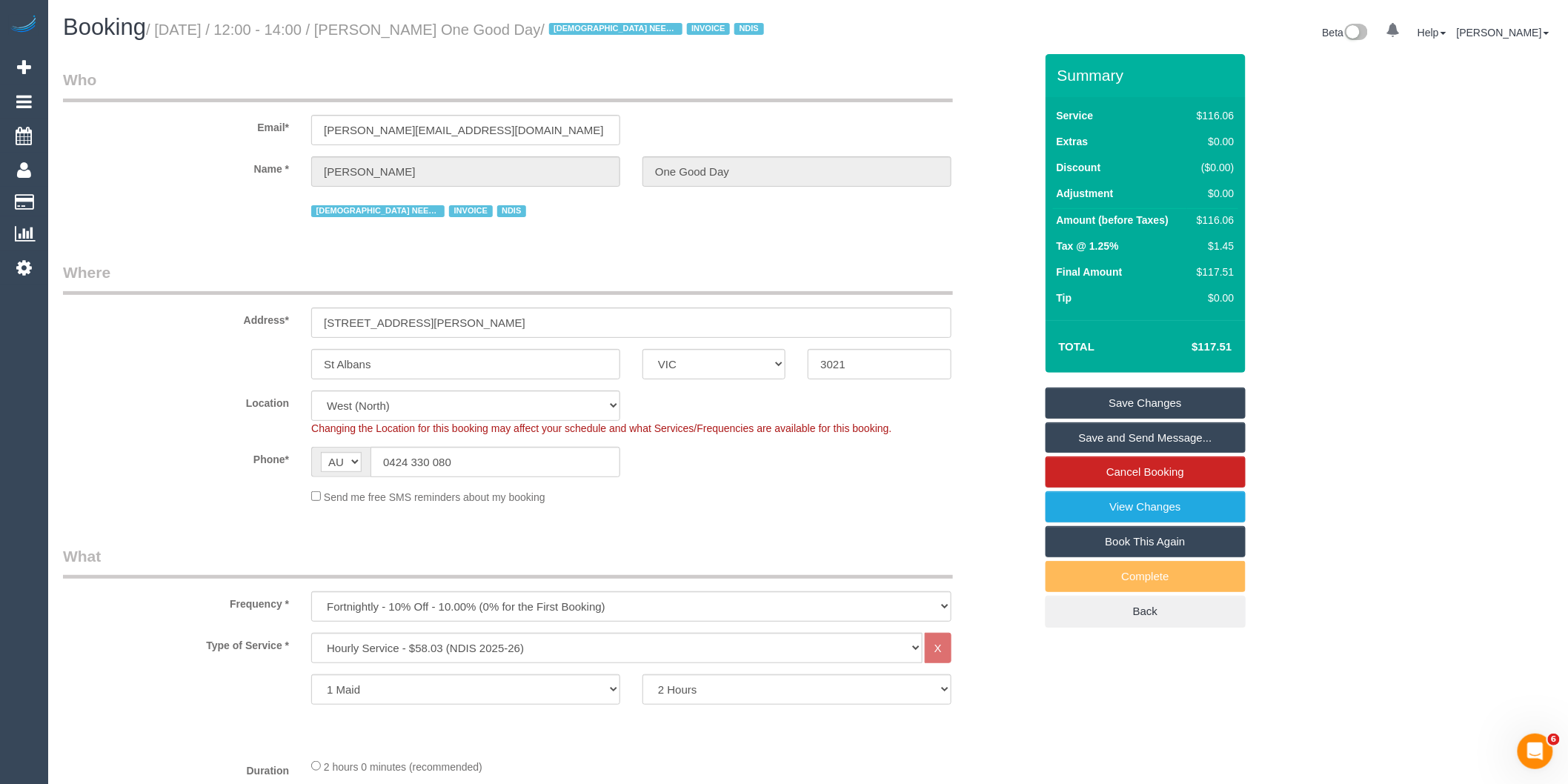
click at [1136, 398] on link "Save Changes" at bounding box center [1145, 403] width 200 height 31
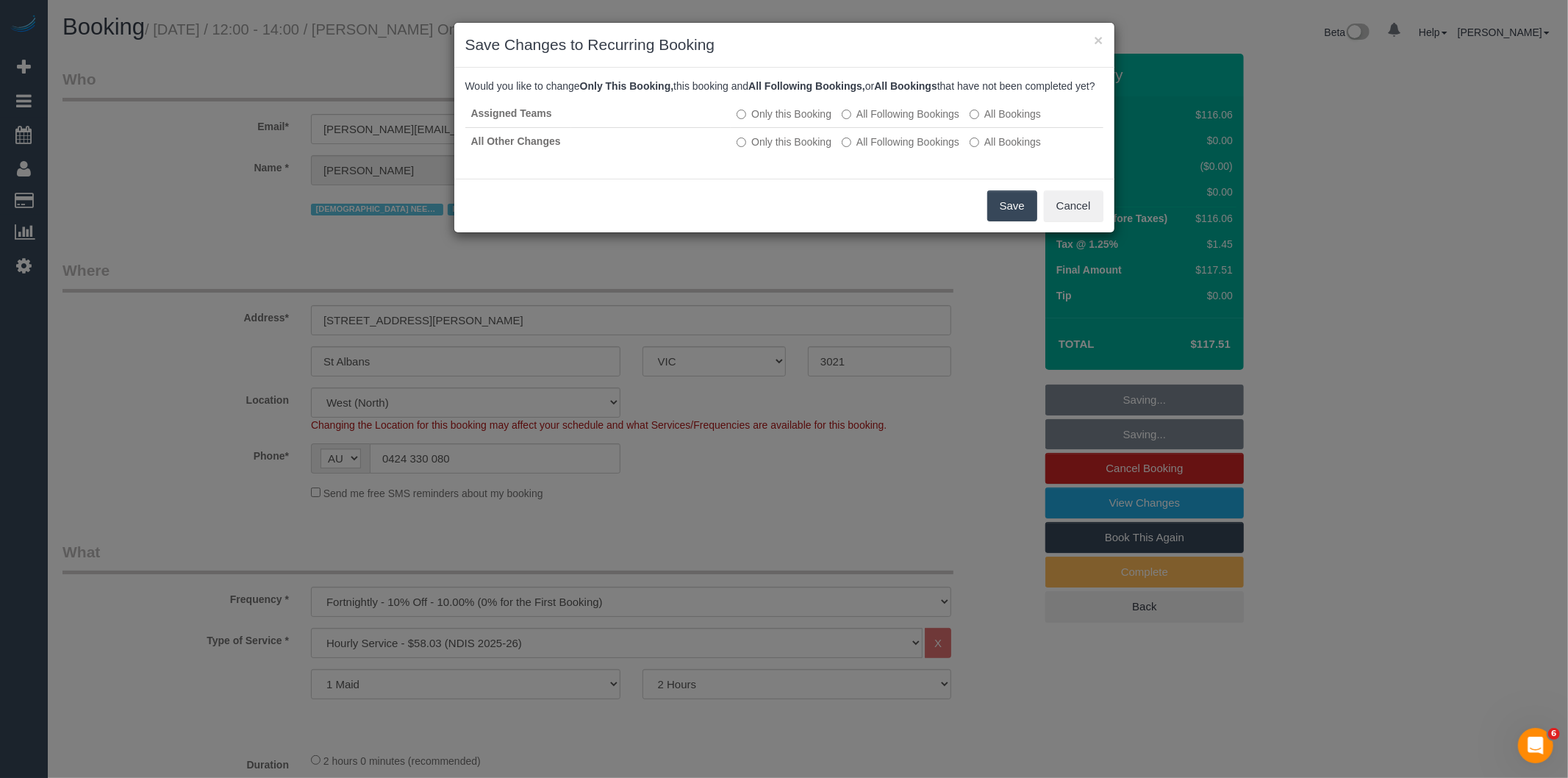
click at [1020, 212] on button "Save" at bounding box center [1012, 206] width 50 height 31
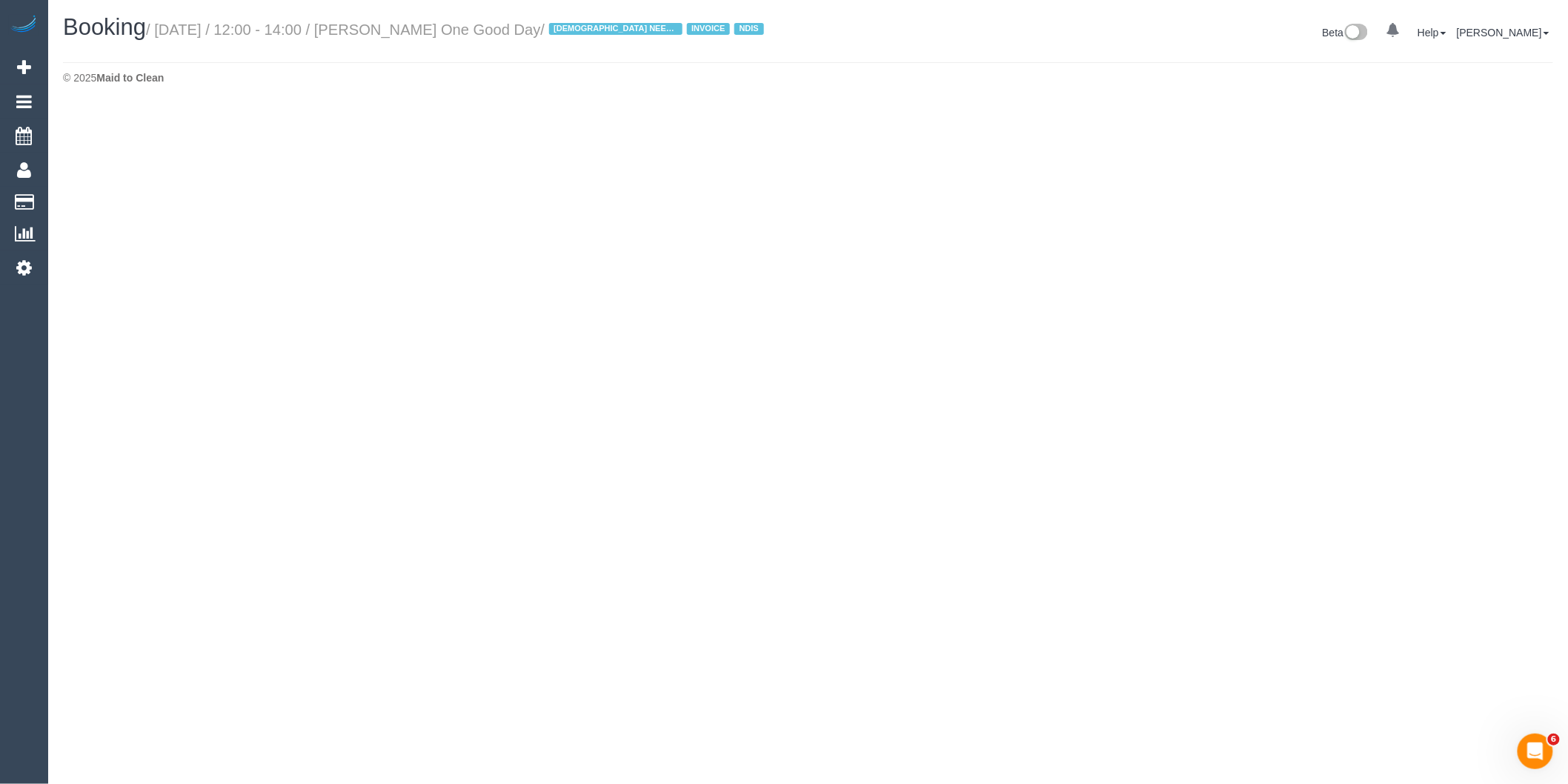
select select "VIC"
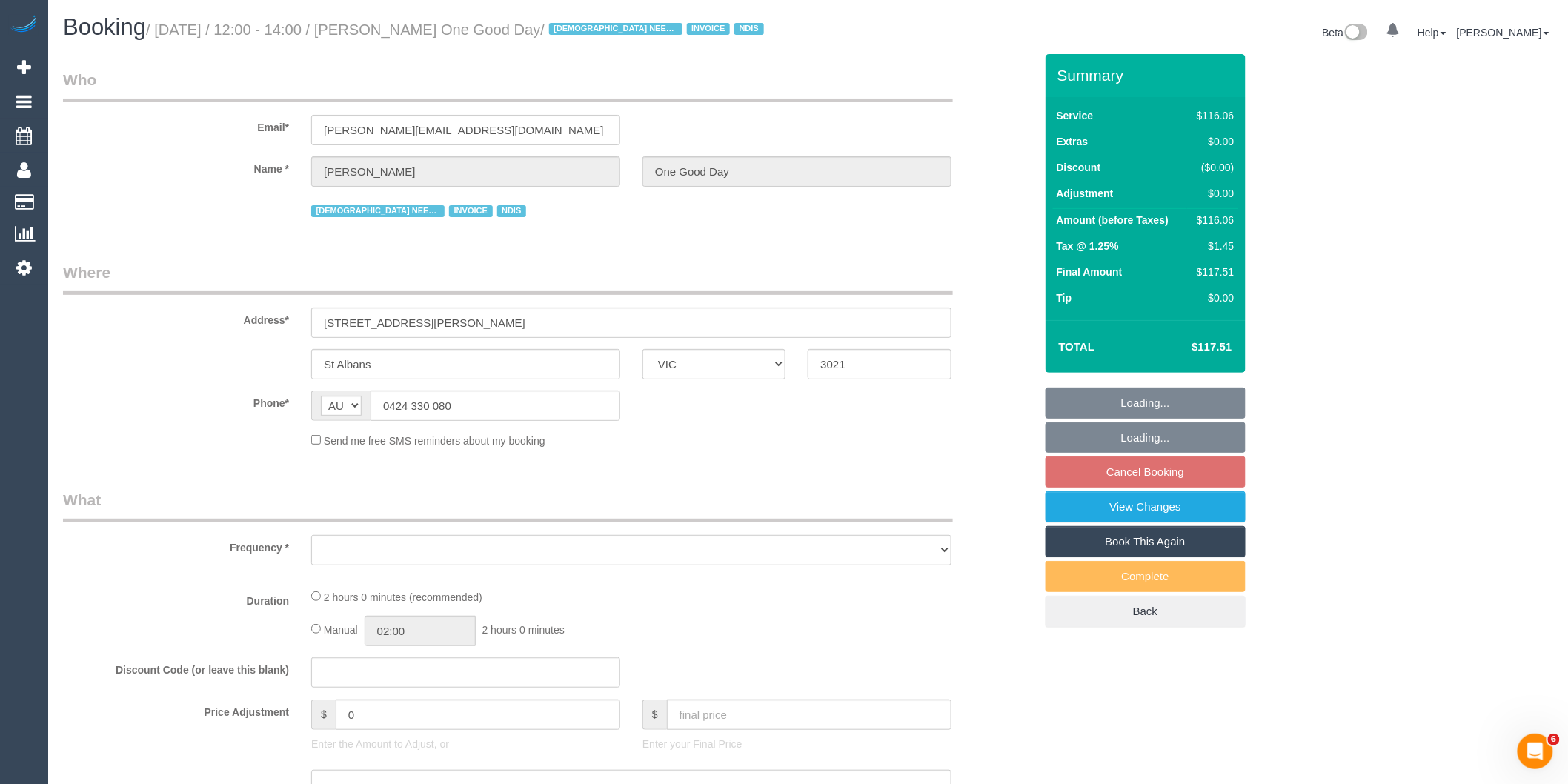
select select "object:4317"
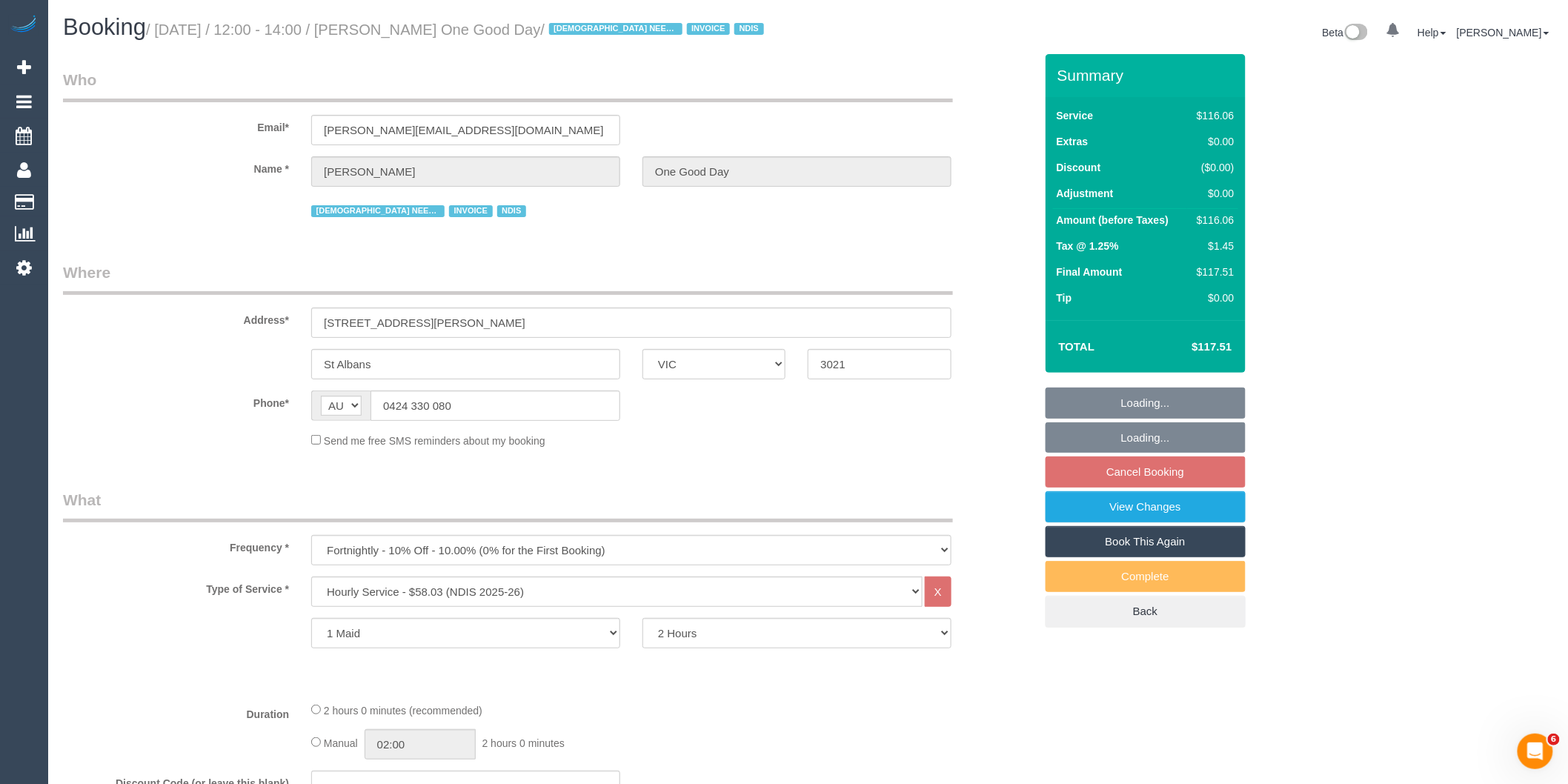
select select "number:29"
select select "number:14"
select select "number:19"
select select "number:25"
select select "number:35"
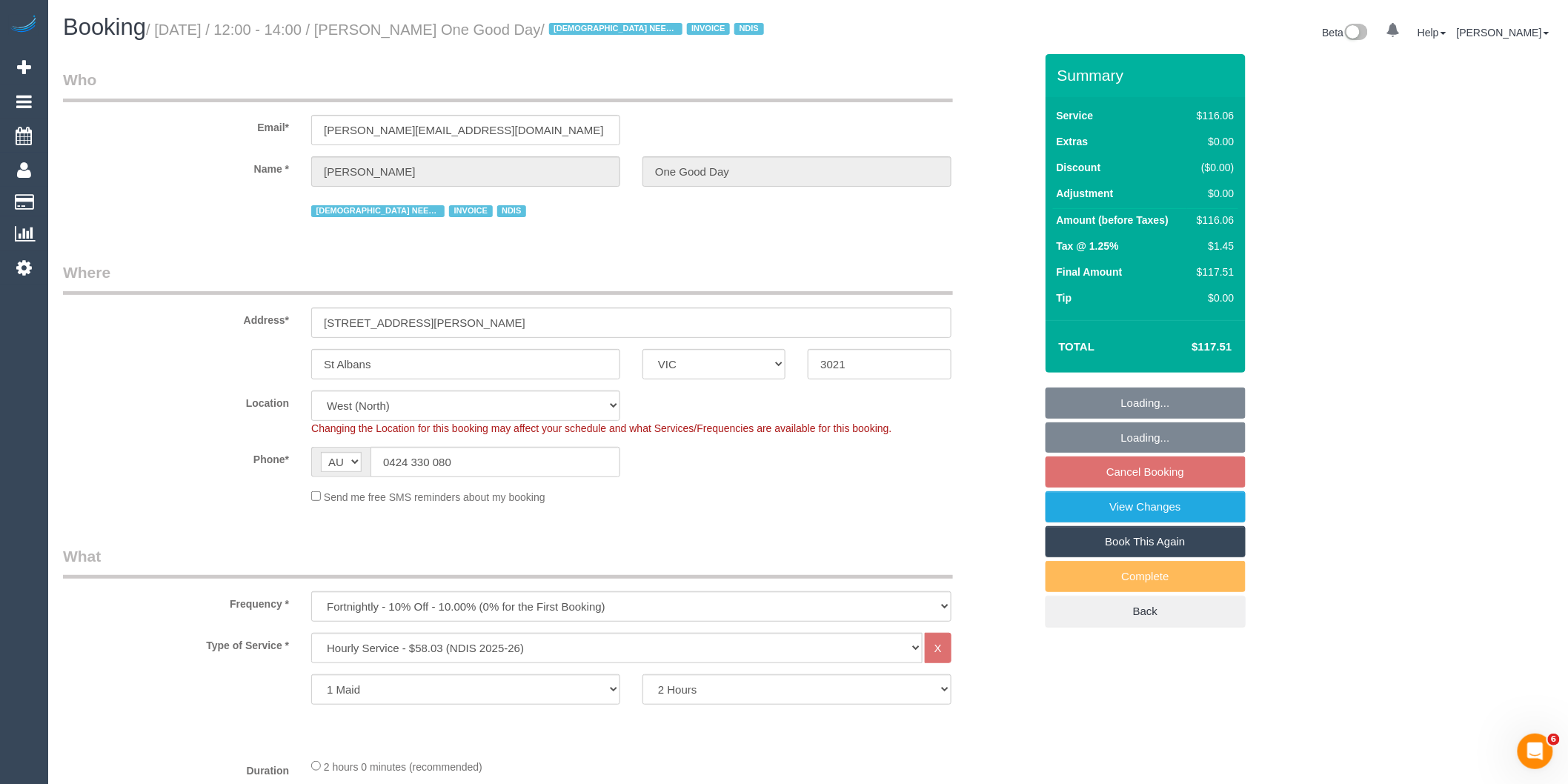
select select "object:5025"
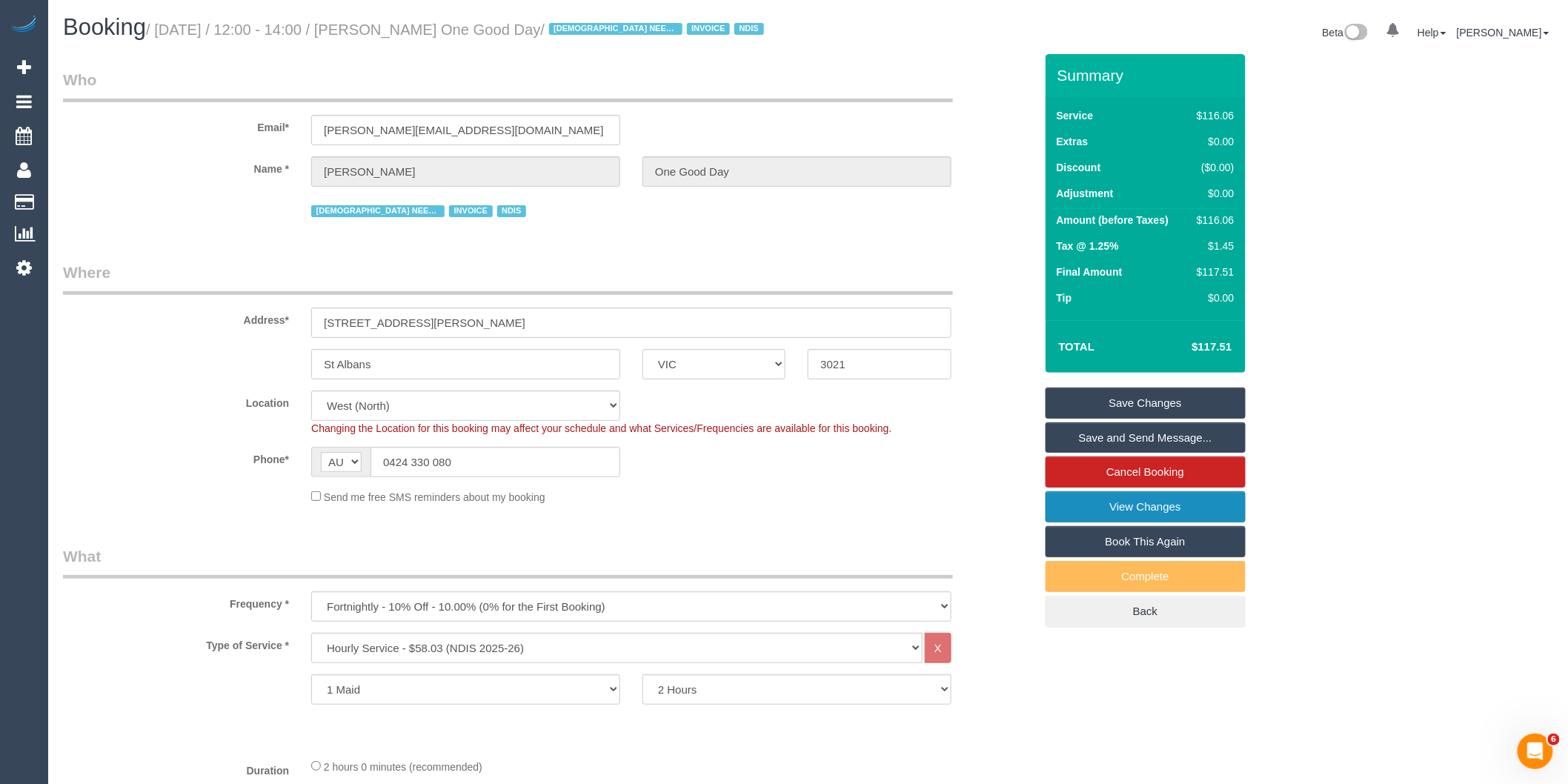
click at [1108, 510] on link "View Changes" at bounding box center [1145, 507] width 200 height 31
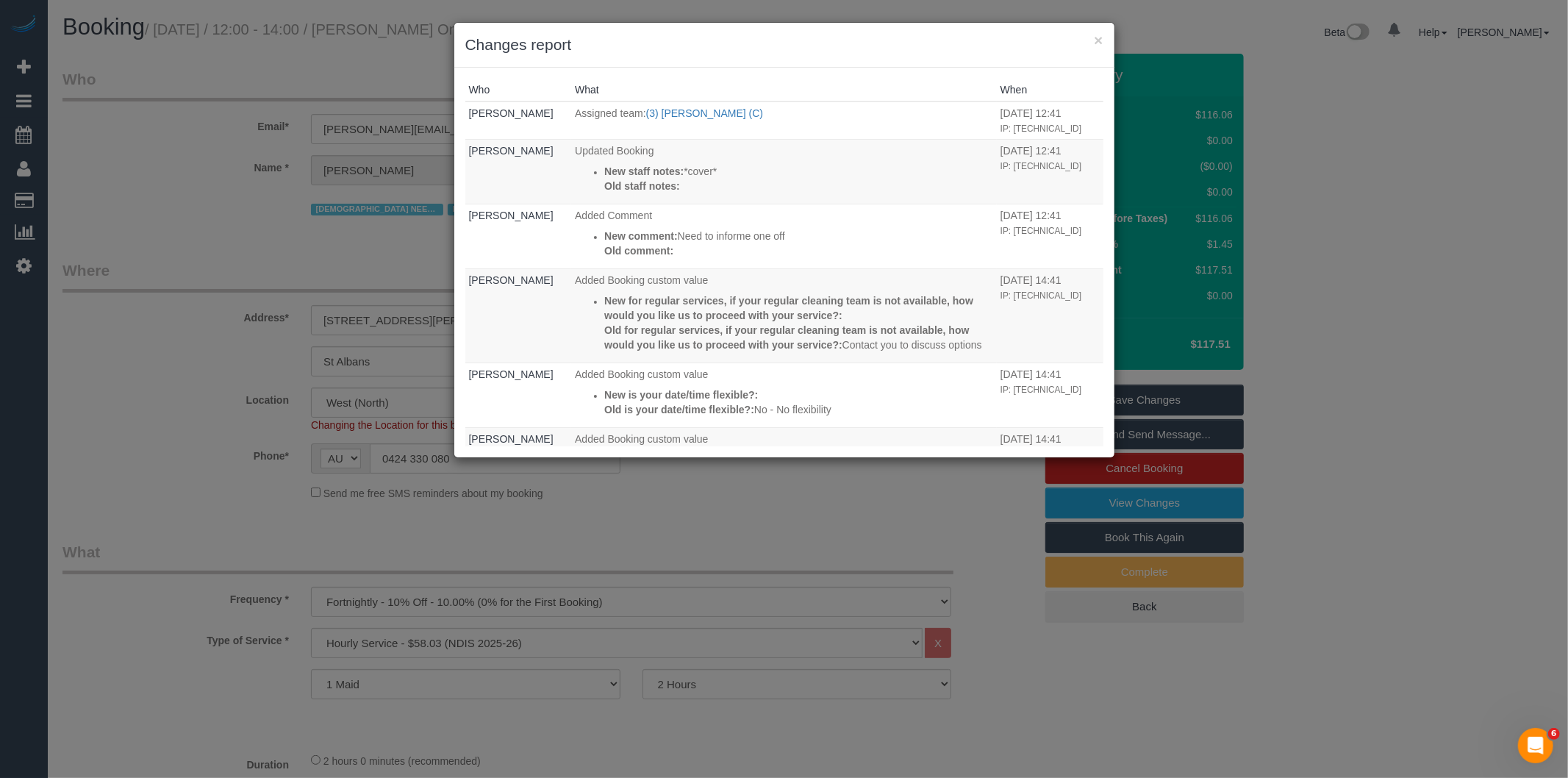
click at [659, 521] on div "× Changes report Who What When [PERSON_NAME] Assigned team: (3) [PERSON_NAME] (…" at bounding box center [784, 389] width 1568 height 778
